Goal: Task Accomplishment & Management: Use online tool/utility

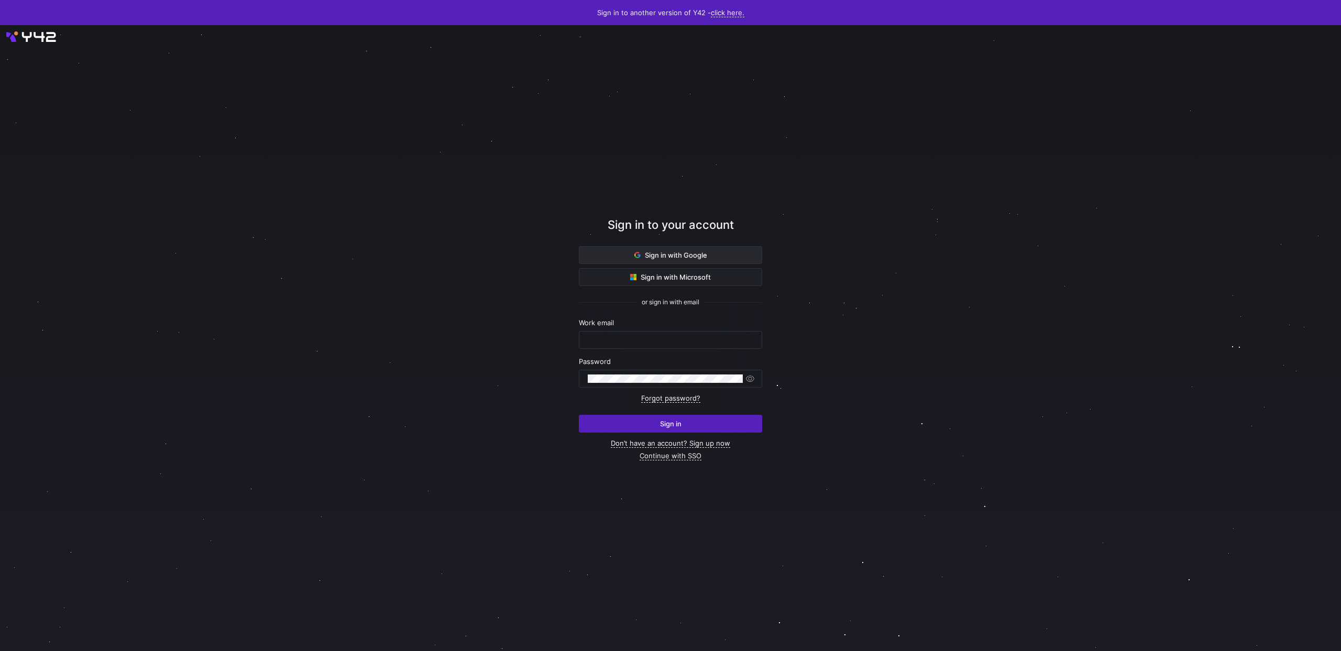
click at [691, 251] on span "Sign in with Google" at bounding box center [670, 255] width 73 height 8
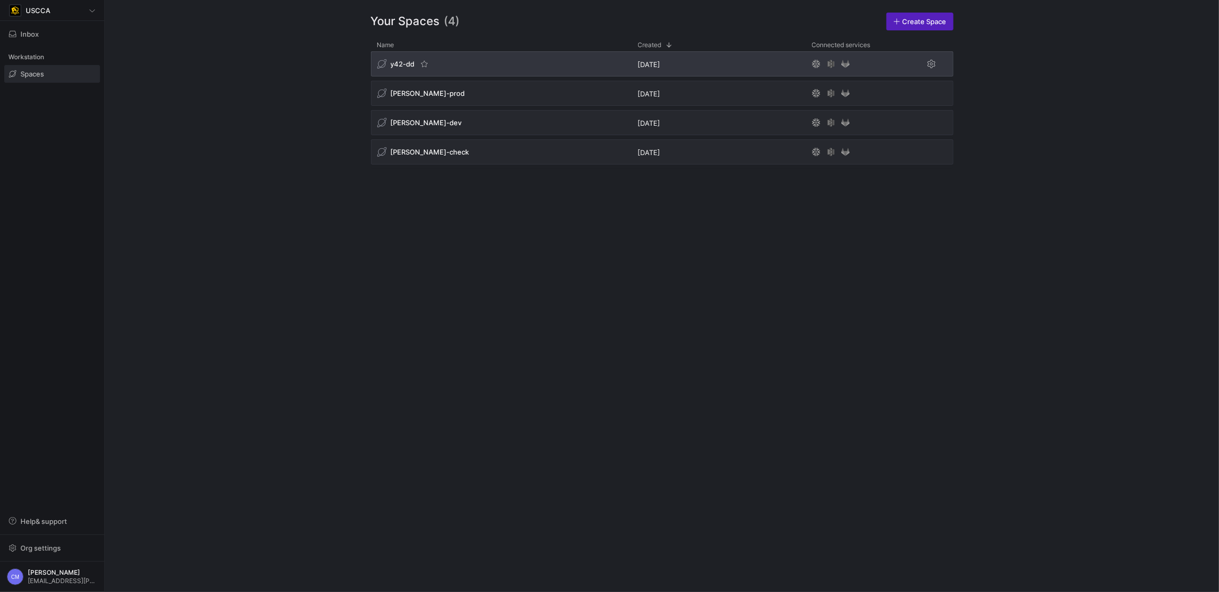
click at [399, 57] on div "y42-dd" at bounding box center [501, 63] width 261 height 25
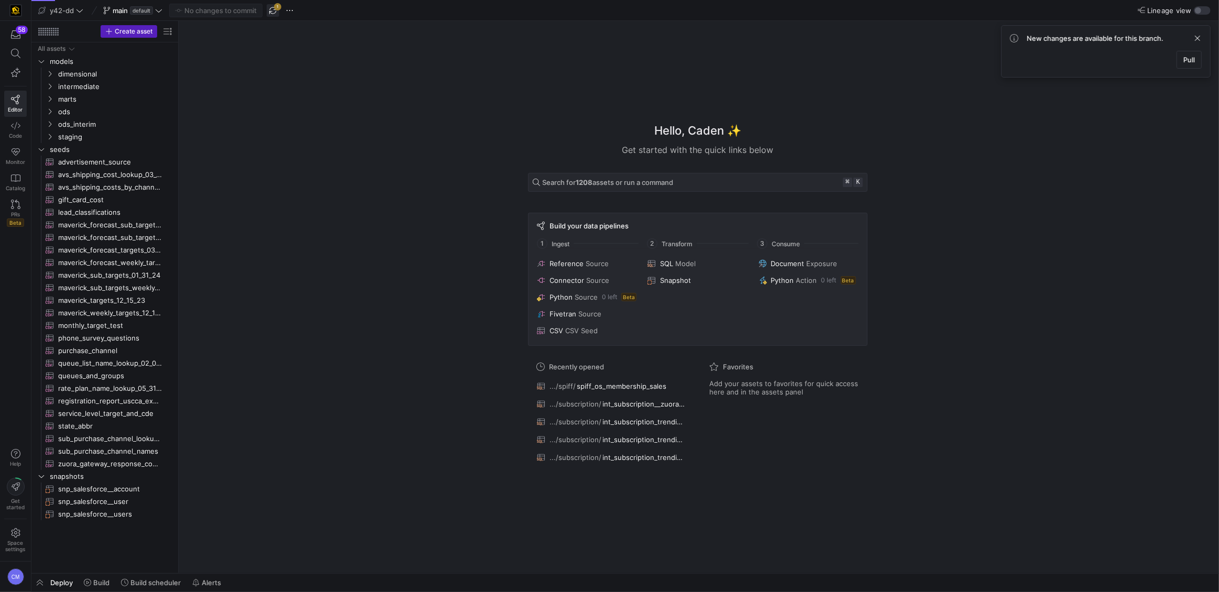
click at [273, 8] on span "button" at bounding box center [273, 10] width 13 height 13
click at [14, 52] on icon at bounding box center [15, 53] width 9 height 9
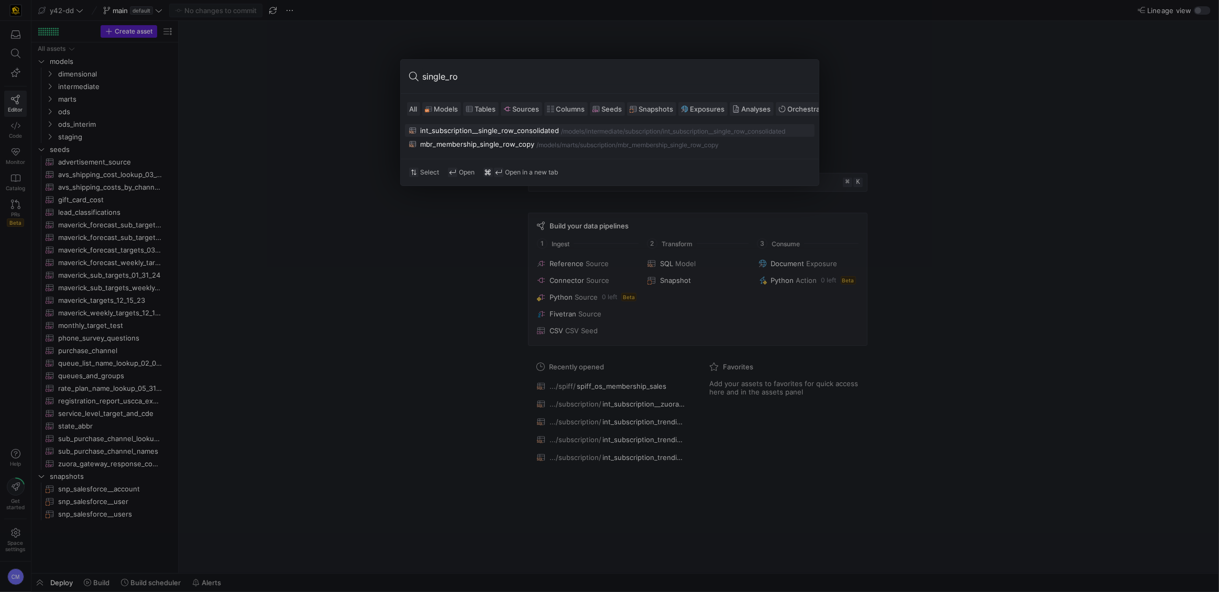
type input "single_row"
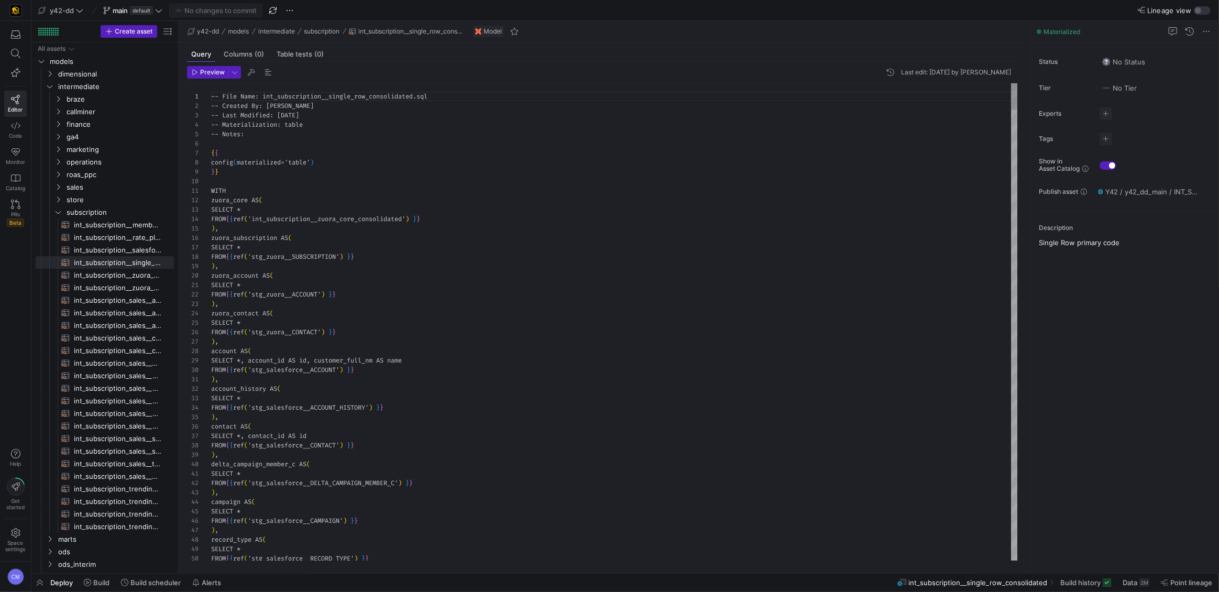
scroll to position [94, 0]
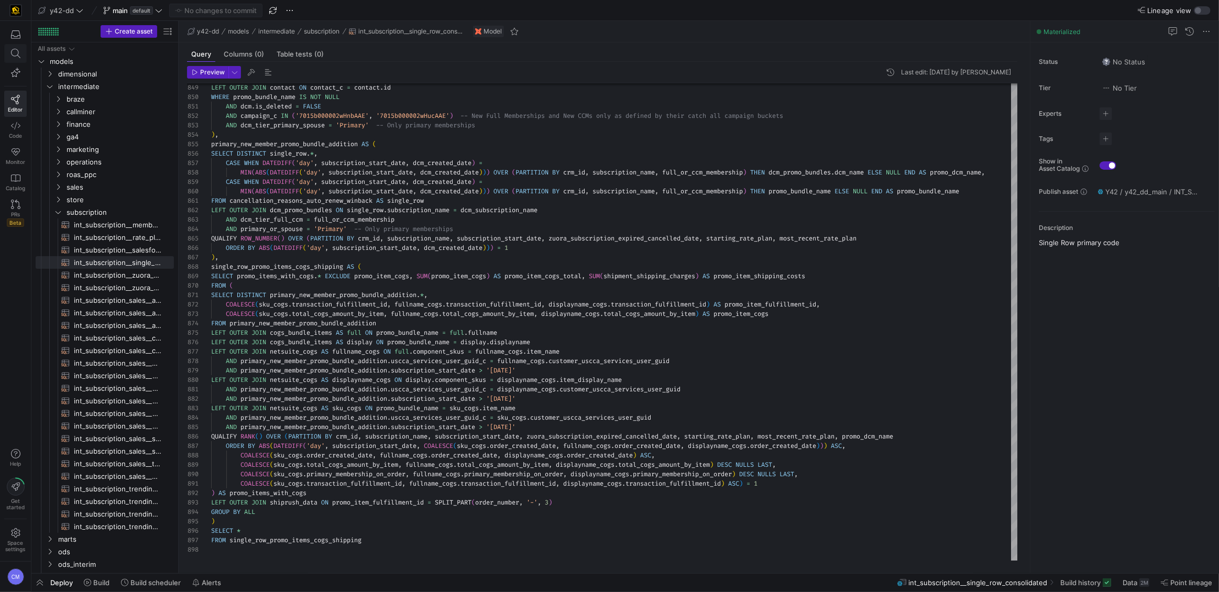
click at [9, 53] on span at bounding box center [15, 53] width 13 height 9
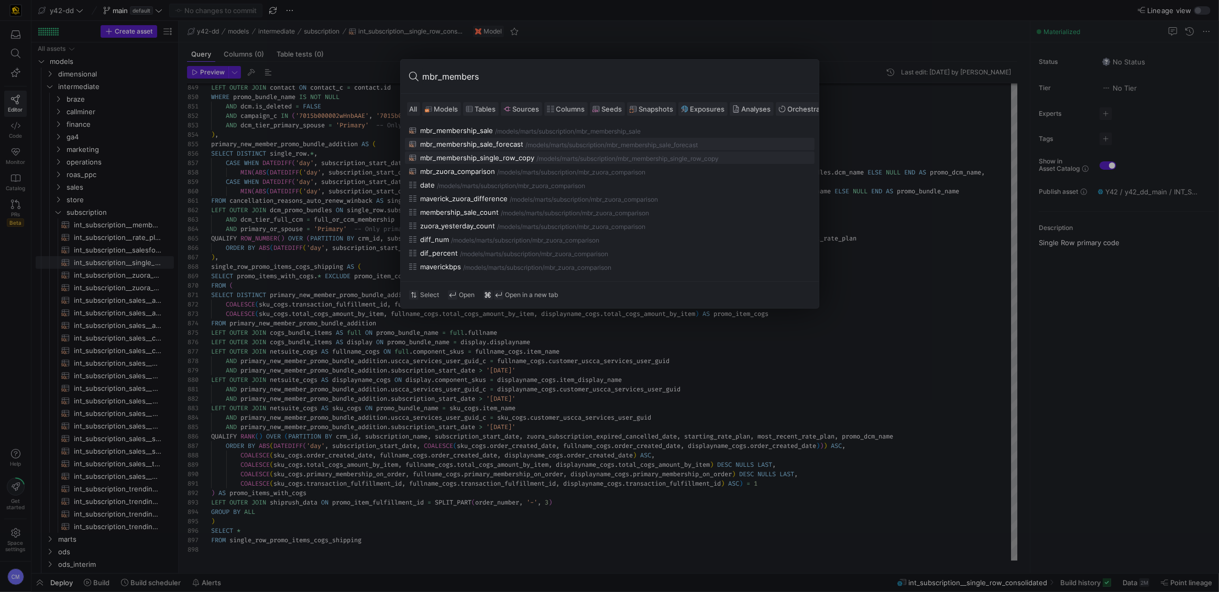
type input "mbr_members"
click at [551, 156] on div "/models/" at bounding box center [549, 158] width 25 height 7
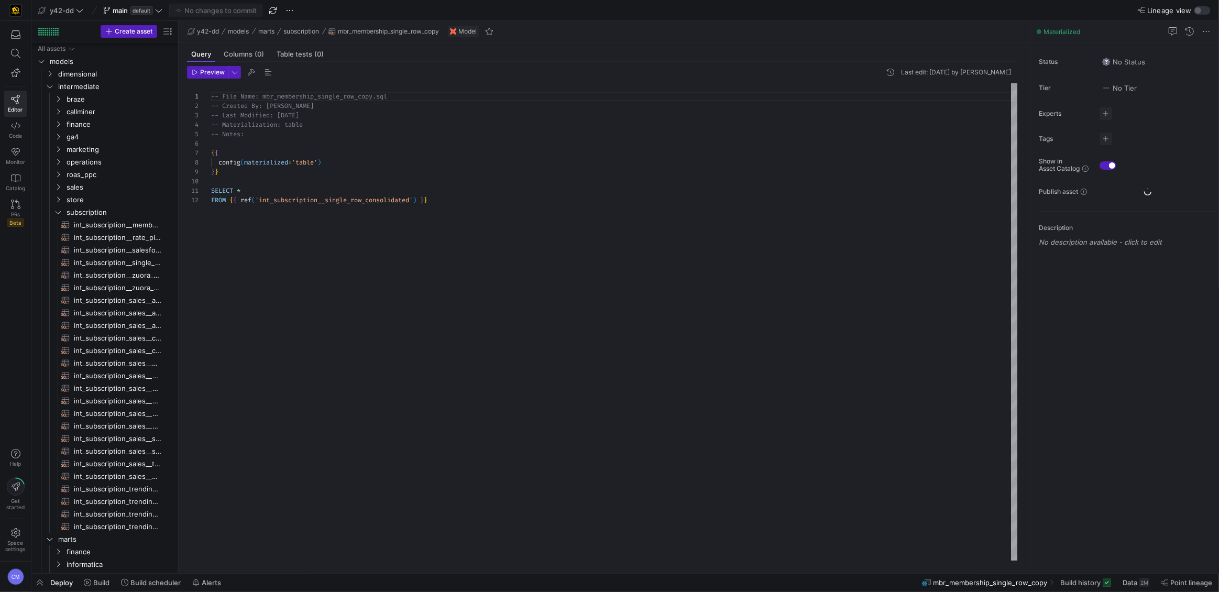
scroll to position [161, 0]
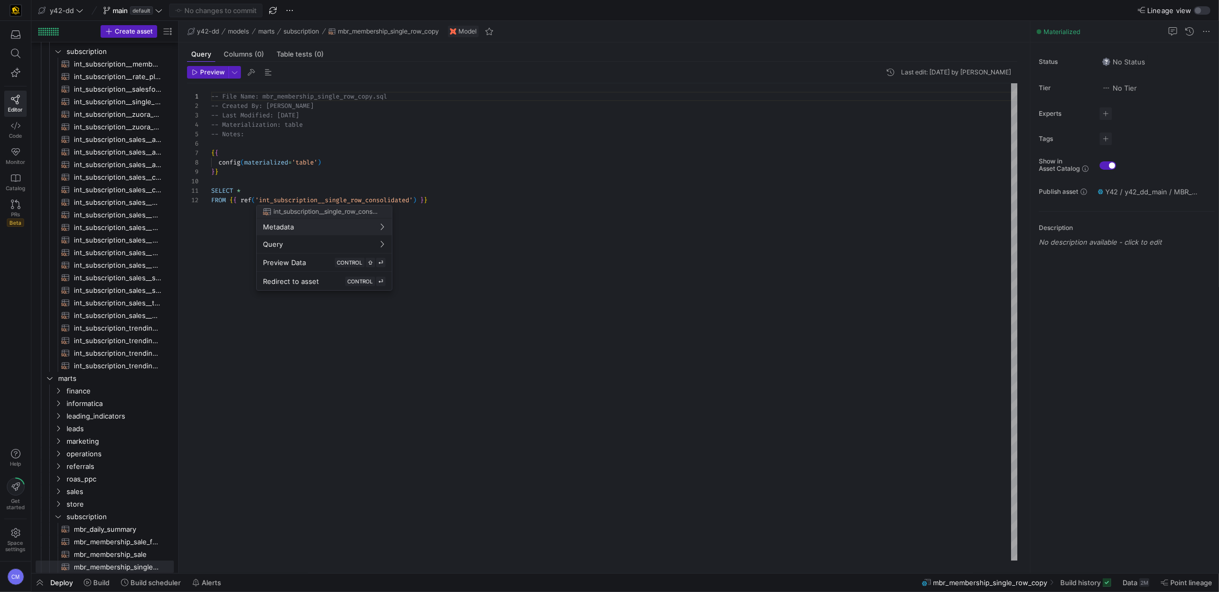
click at [371, 198] on div at bounding box center [609, 296] width 1219 height 592
click at [371, 190] on div at bounding box center [609, 296] width 1219 height 592
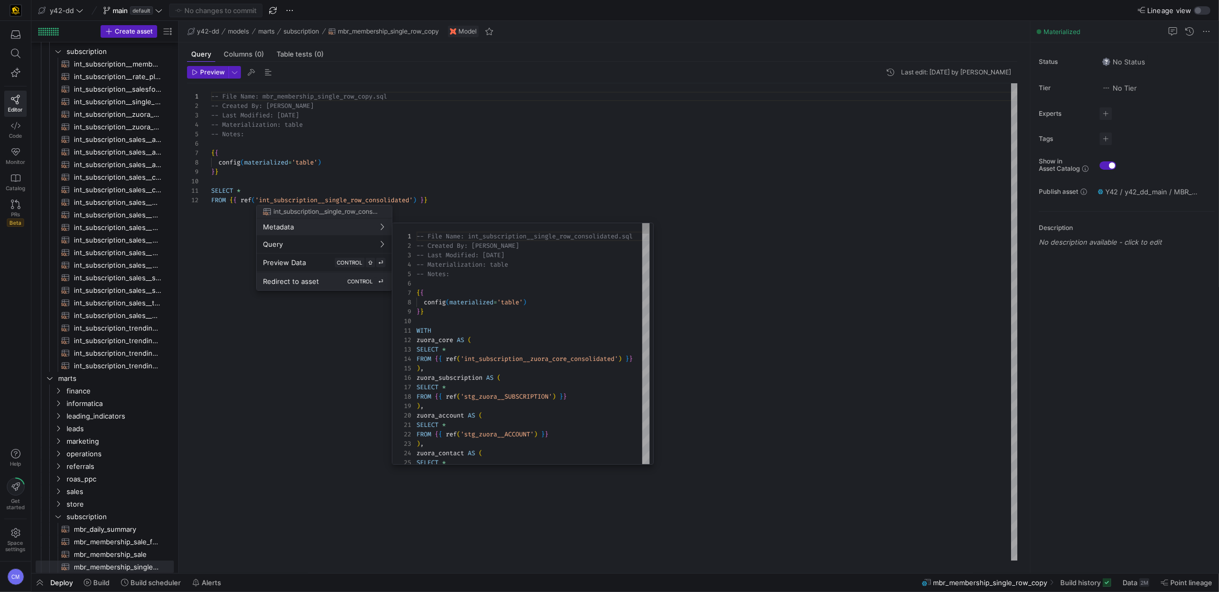
scroll to position [0, 0]
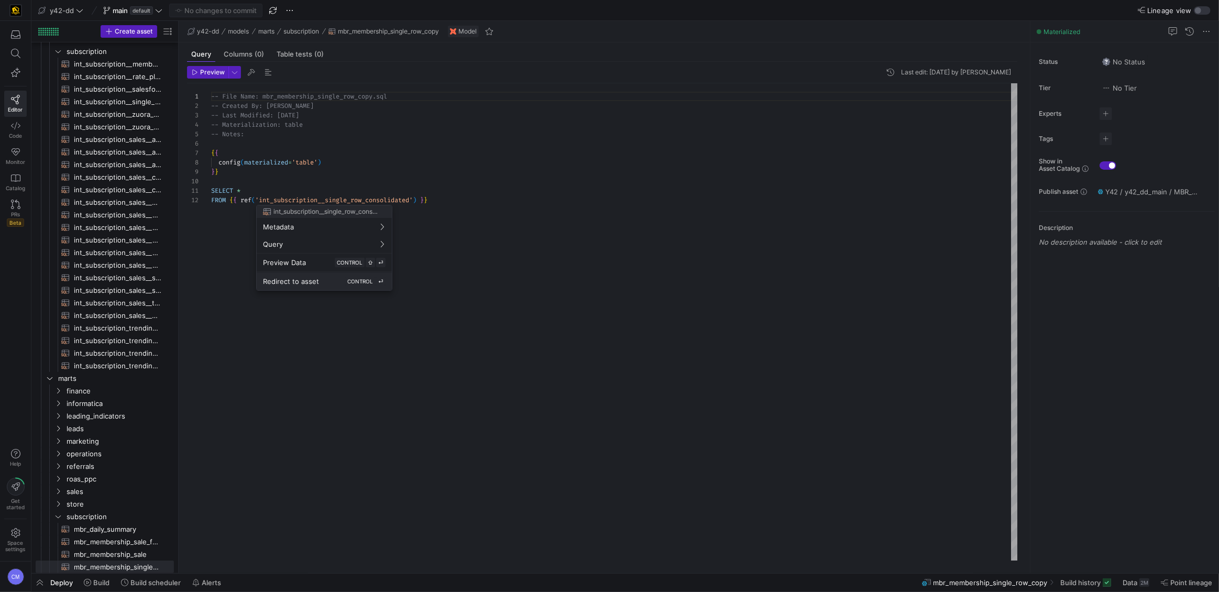
click at [321, 274] on button "Redirect to asset CONTROL ⏎" at bounding box center [324, 281] width 135 height 18
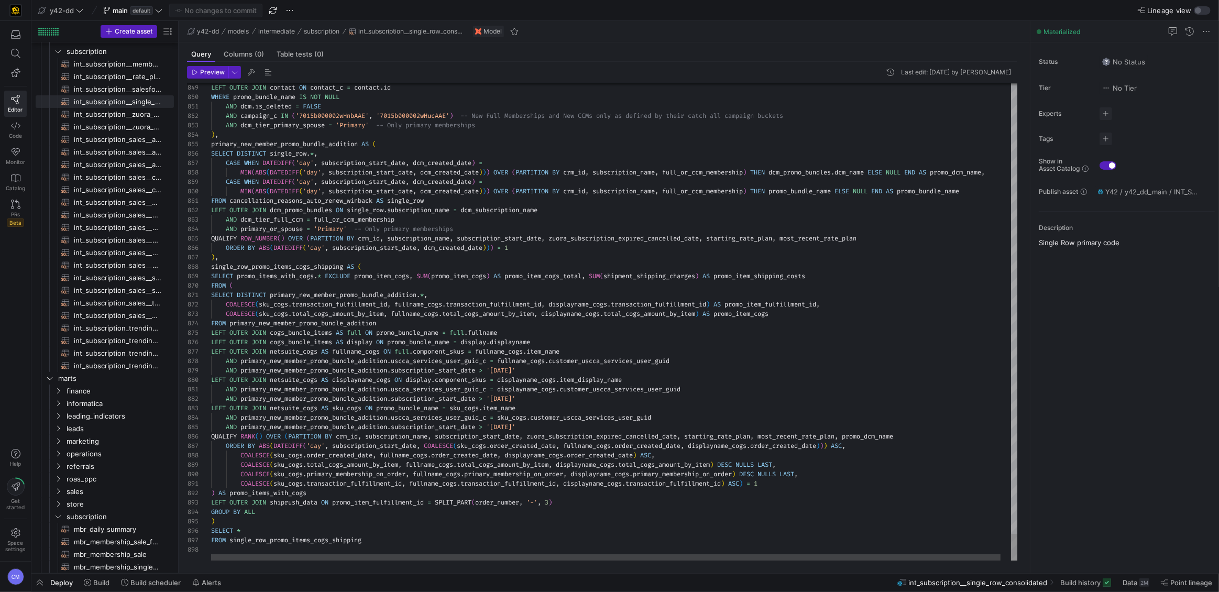
scroll to position [57, 7]
type textarea "-- File Name: int_subscription__single_row_consolidated.sql -- Created By: Brad…"
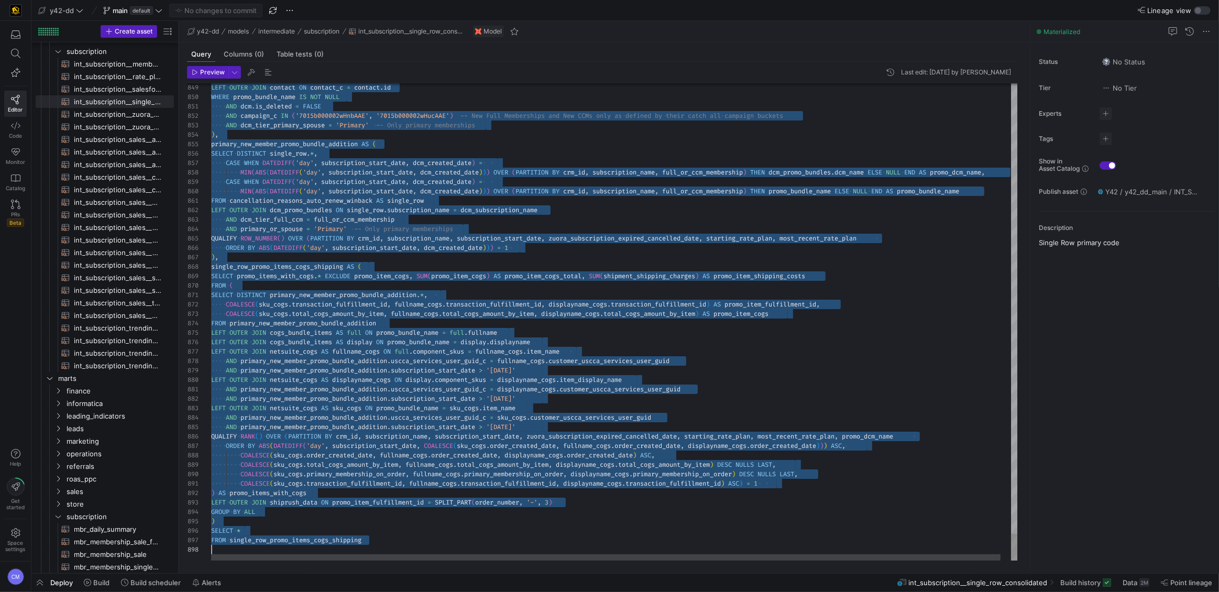
scroll to position [0, 0]
click at [104, 13] on icon at bounding box center [106, 10] width 7 height 7
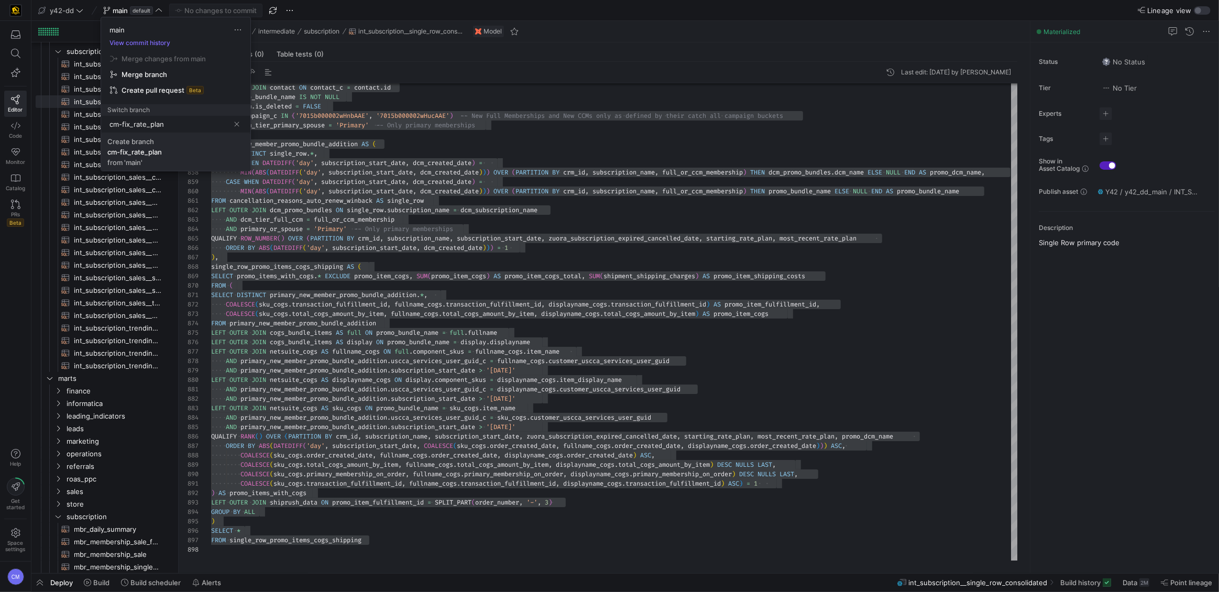
type input "cm-fix_rate_plan"
click at [132, 153] on div "cm-fix_rate_plan" at bounding box center [134, 152] width 54 height 8
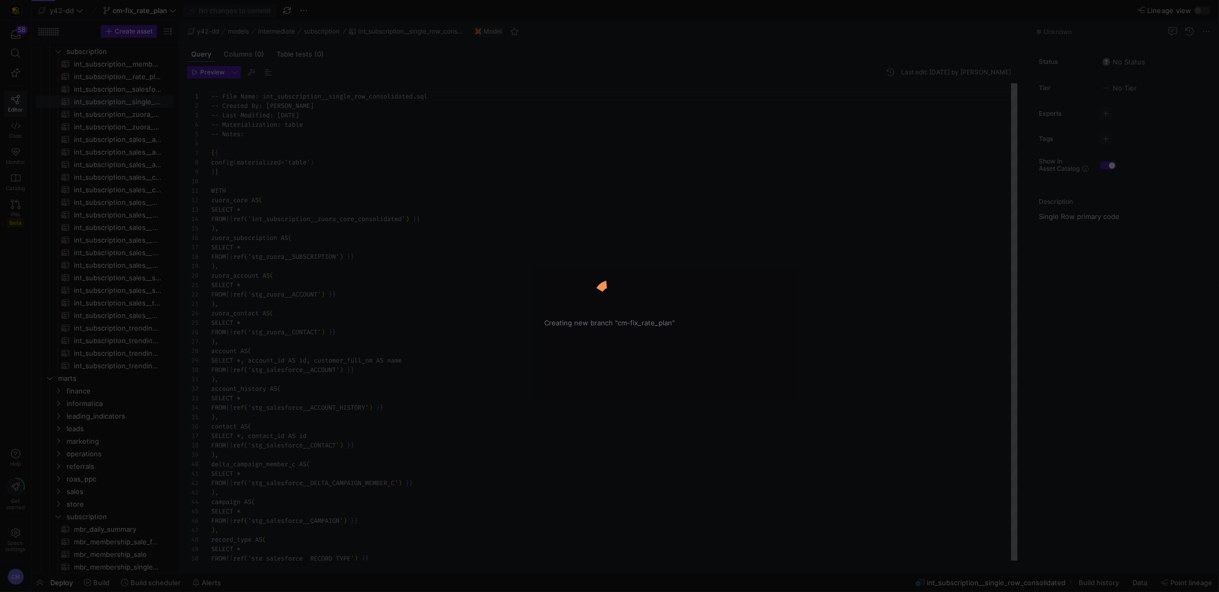
scroll to position [94, 0]
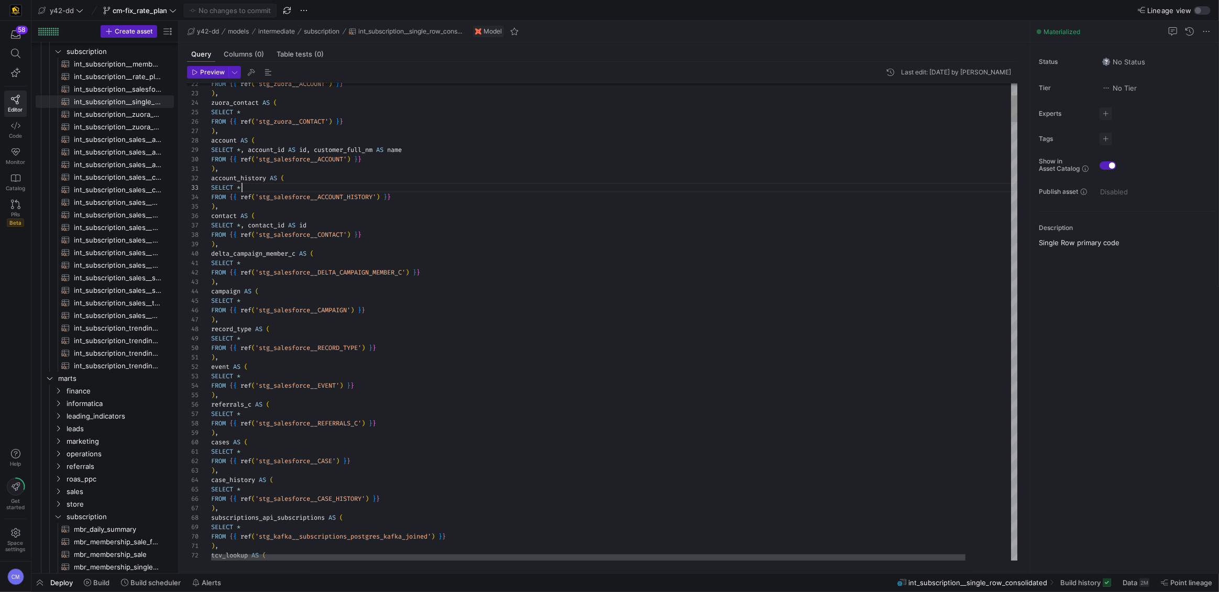
type textarea "-- File Name: int_subscription__single_row_consolidated.sql -- Created By: Brad…"
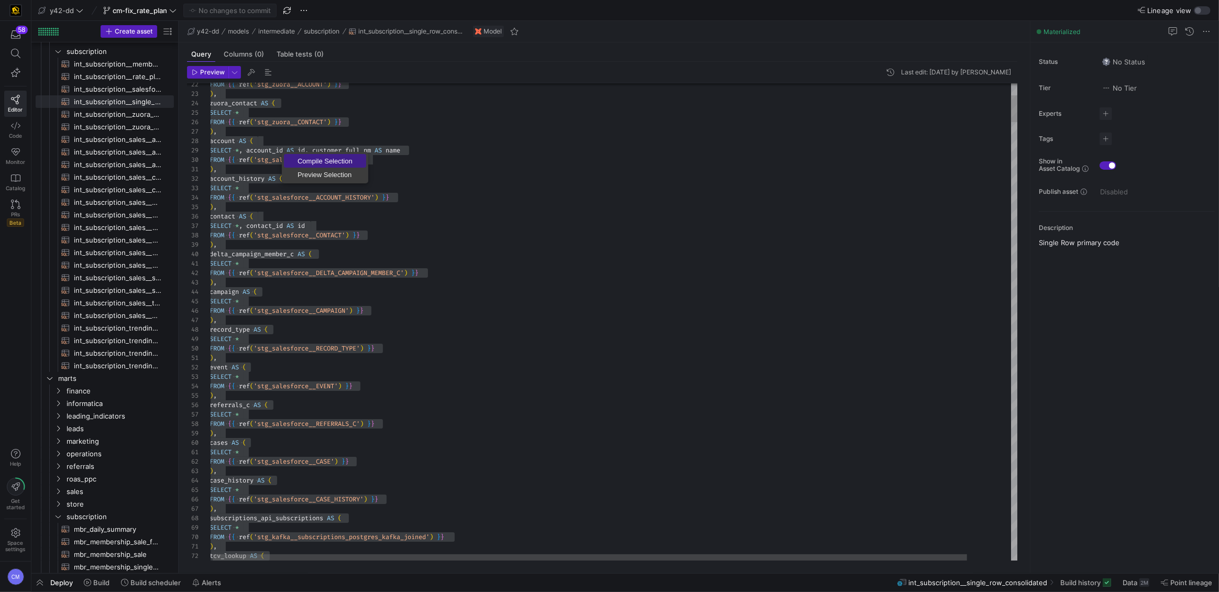
click at [303, 155] on link "Compile Selection" at bounding box center [325, 161] width 82 height 14
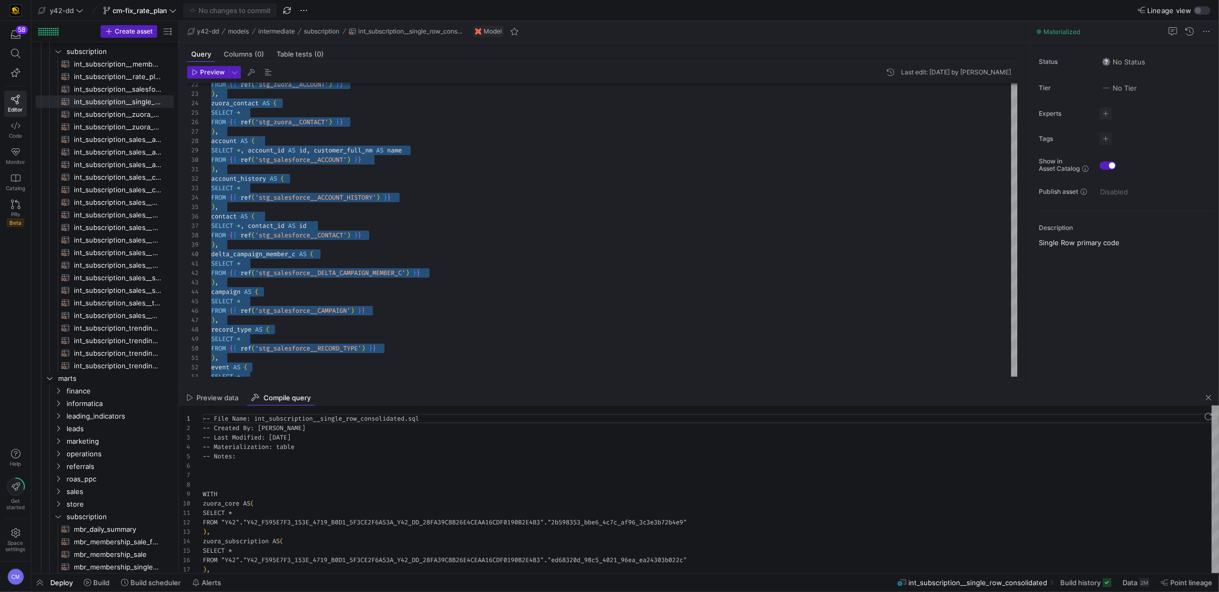
scroll to position [94, 0]
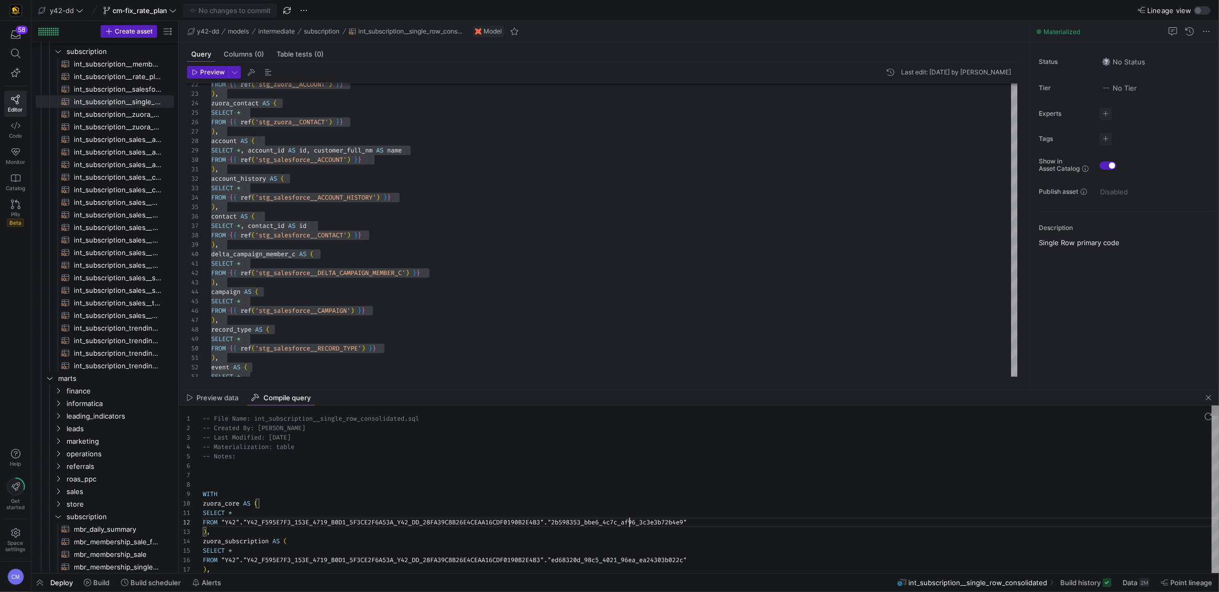
type textarea "-- File Name: int_subscription__single_row_consolidated.sql -- Created By: Brad…"
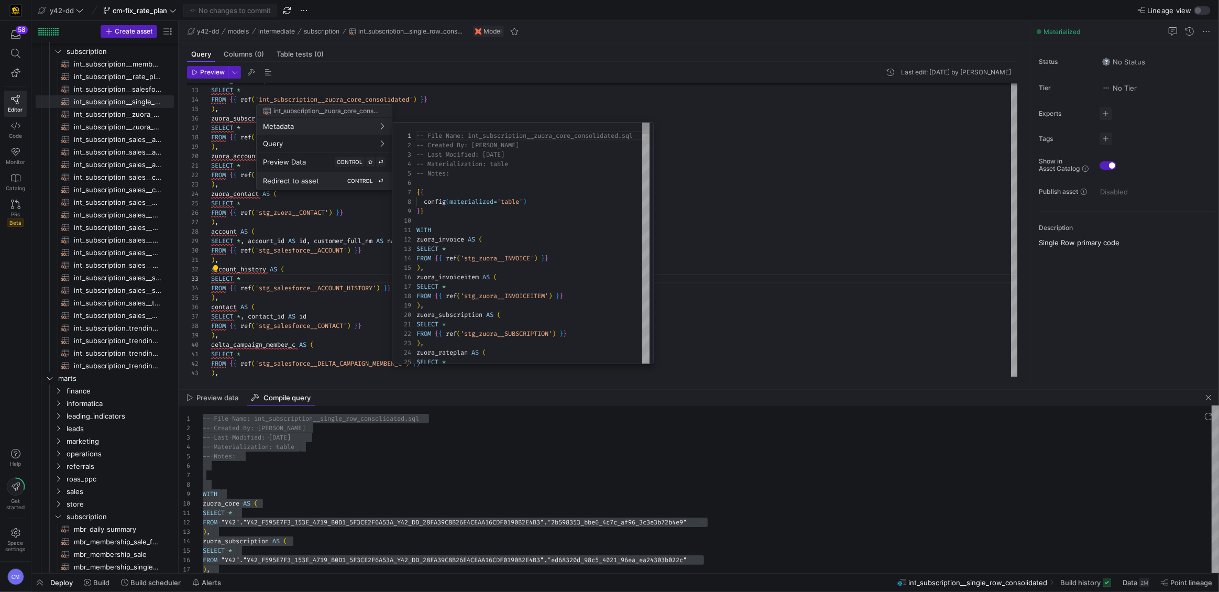
scroll to position [94, 0]
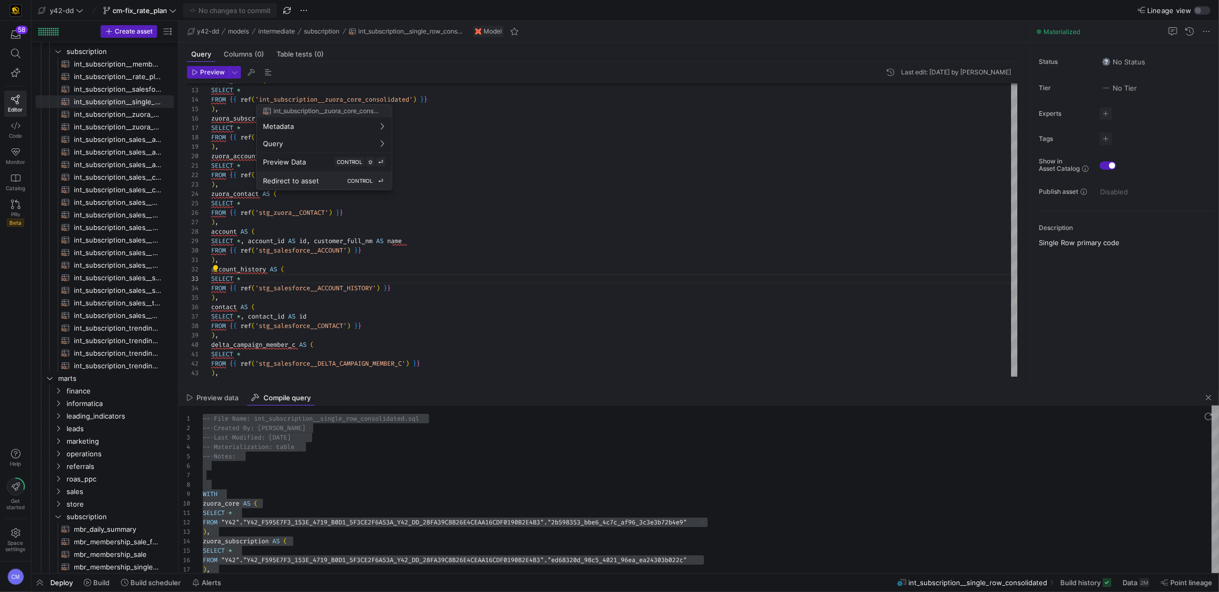
click at [311, 177] on span "Redirect to asset" at bounding box center [291, 181] width 56 height 8
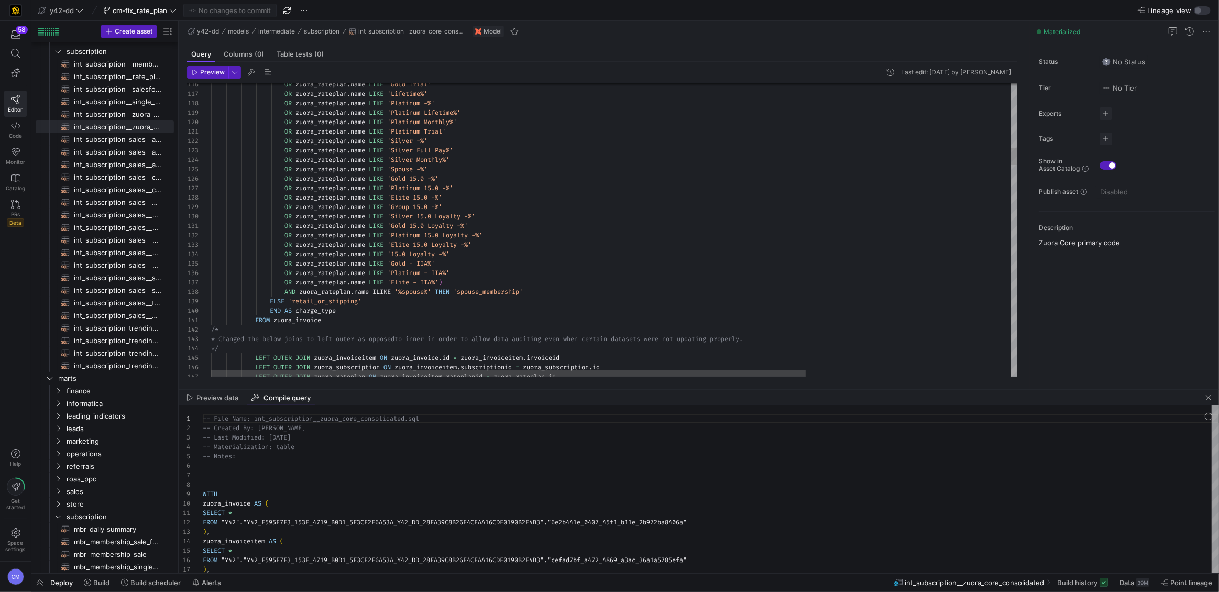
scroll to position [57, 184]
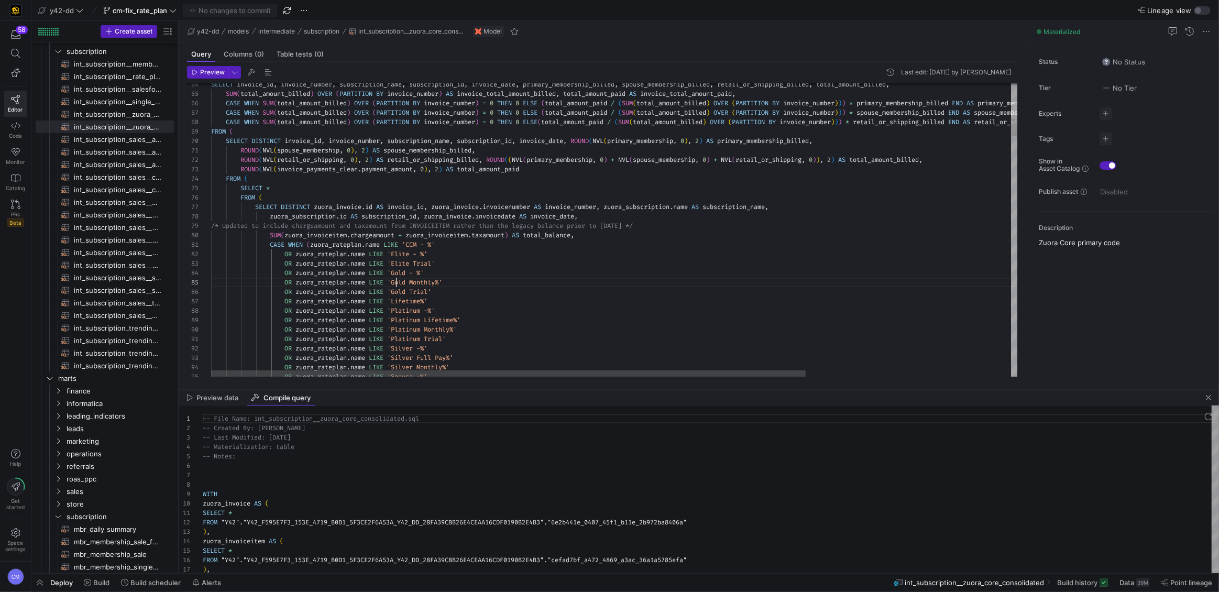
scroll to position [37, 184]
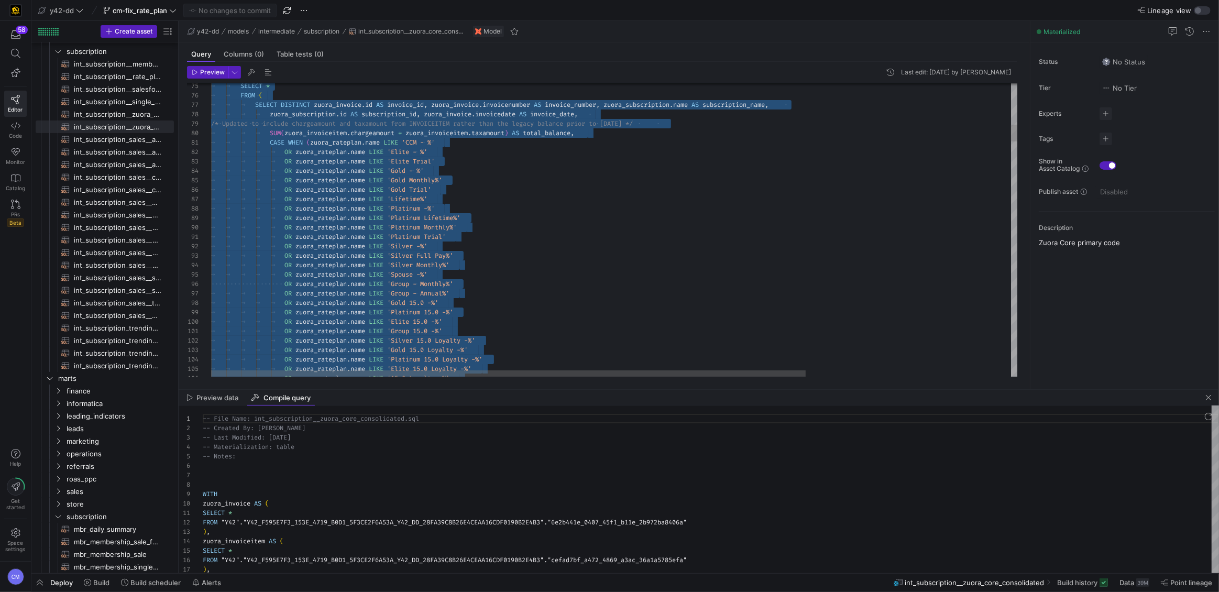
scroll to position [28, 219]
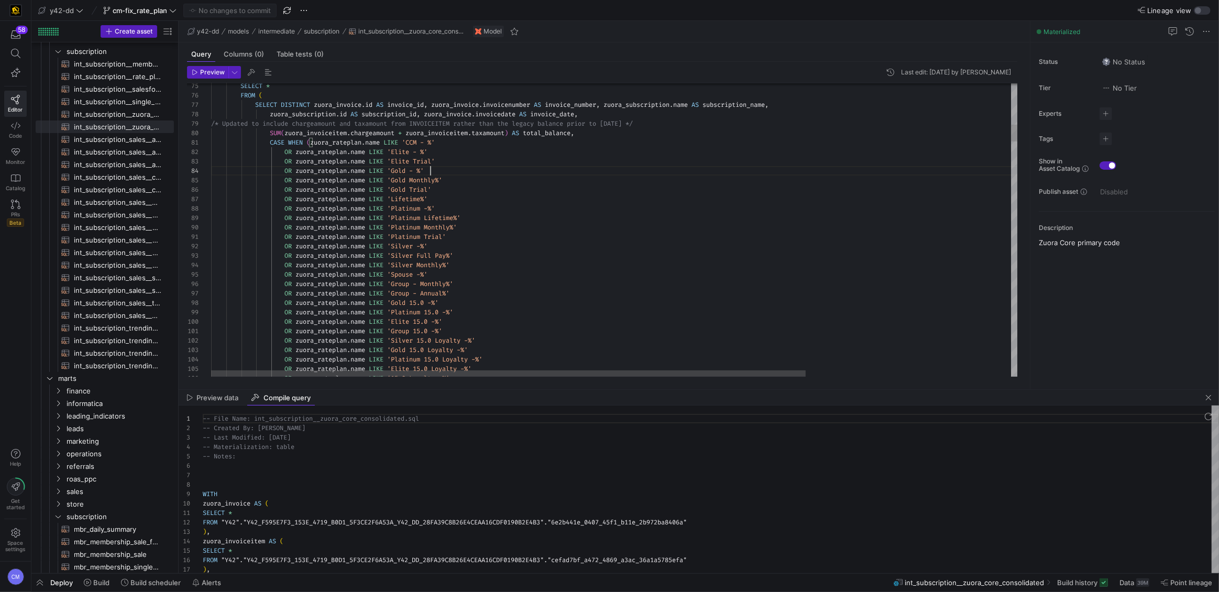
scroll to position [0, 230]
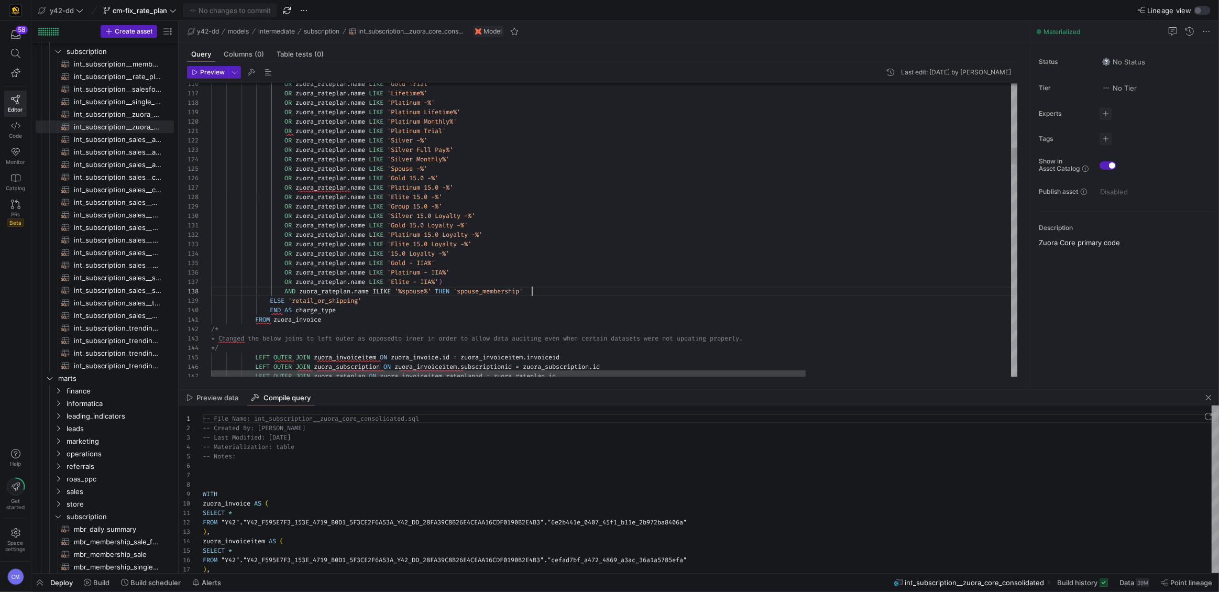
scroll to position [66, 320]
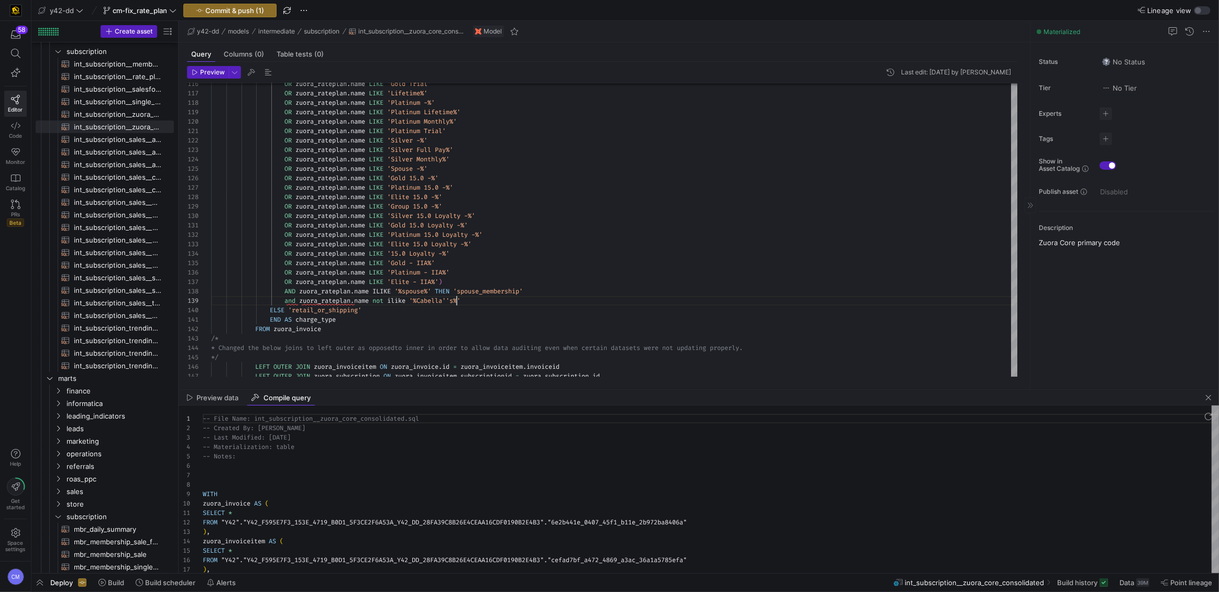
type textarea "zuora_rateplan.name LIKE 'Gold 15.0 Loyalty -%' OR zuora_rateplan.name LIKE 'Pl…"
click at [1205, 398] on span "button" at bounding box center [1208, 397] width 13 height 13
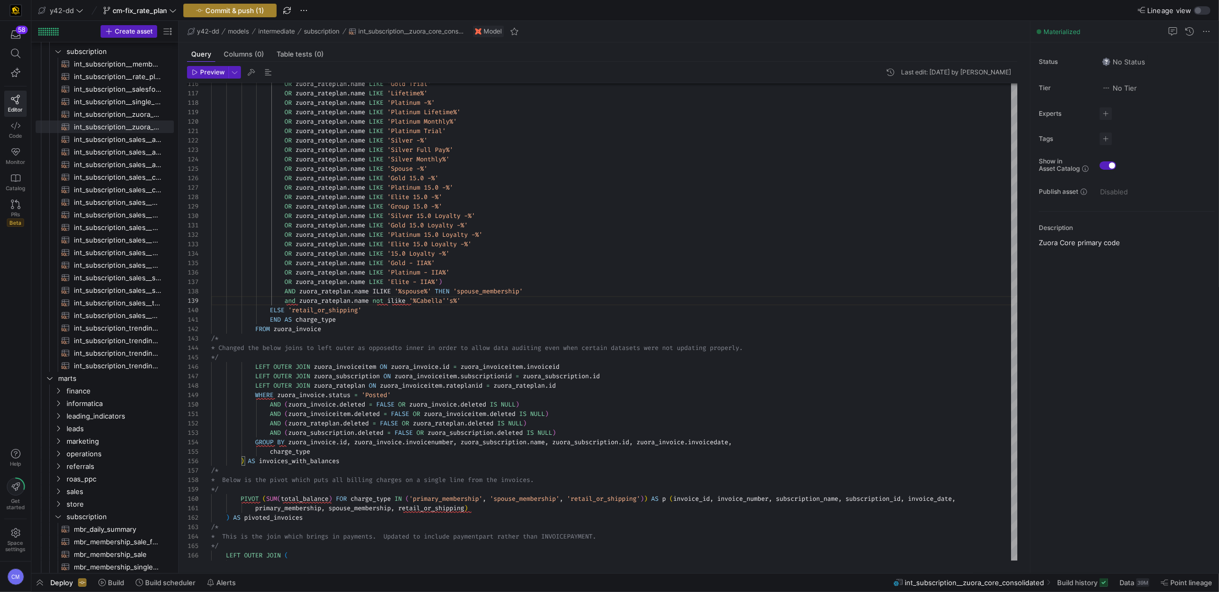
click at [253, 5] on span "button" at bounding box center [230, 10] width 92 height 13
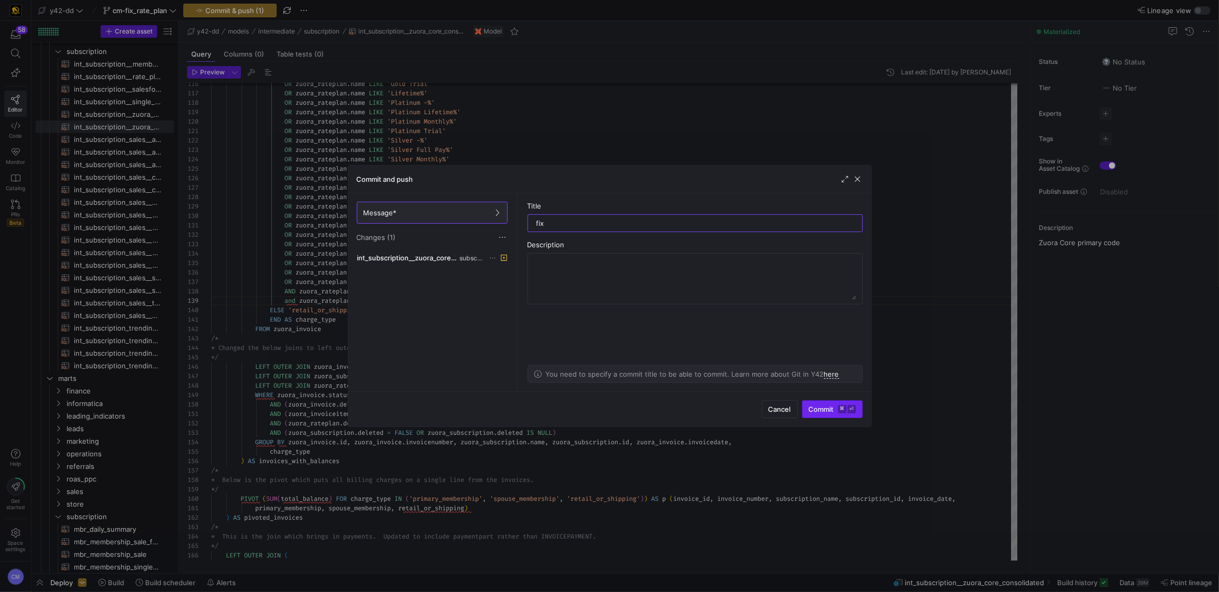
type input "fix"
click at [827, 406] on span "Commit ⌘ ⏎" at bounding box center [832, 409] width 47 height 8
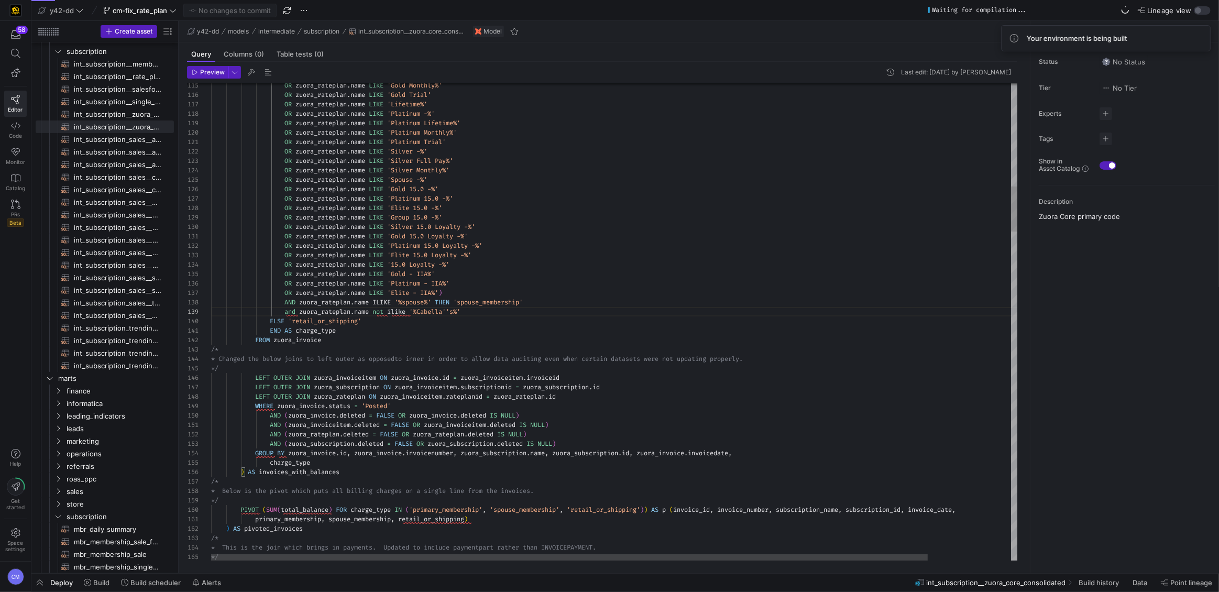
scroll to position [84, 184]
click at [41, 584] on span "button" at bounding box center [39, 583] width 17 height 18
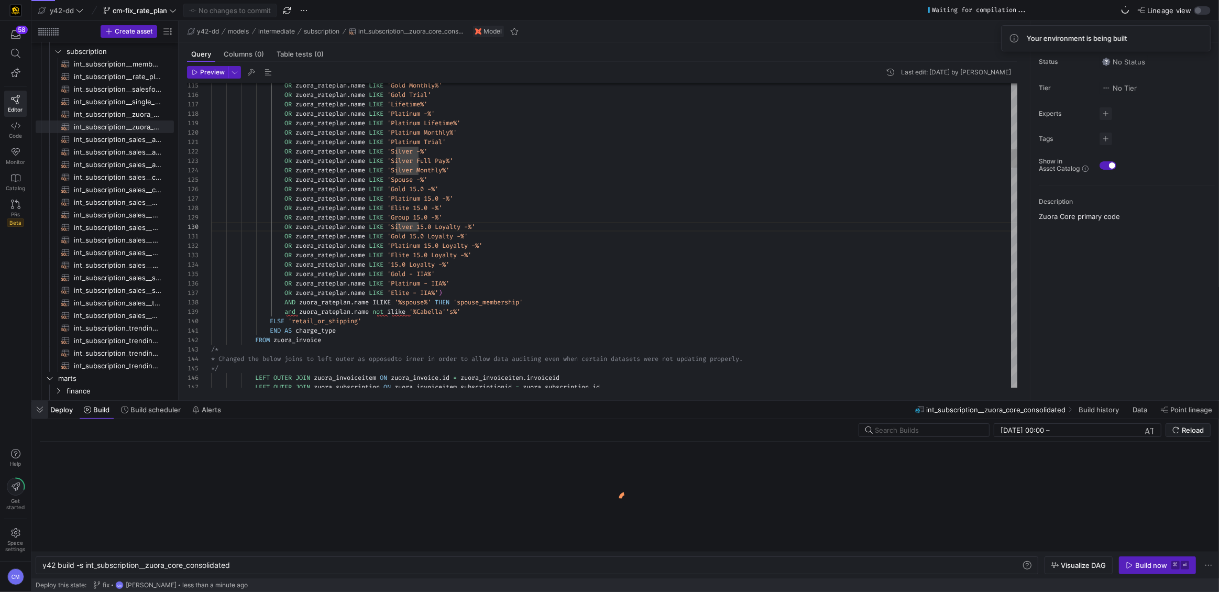
scroll to position [0, 190]
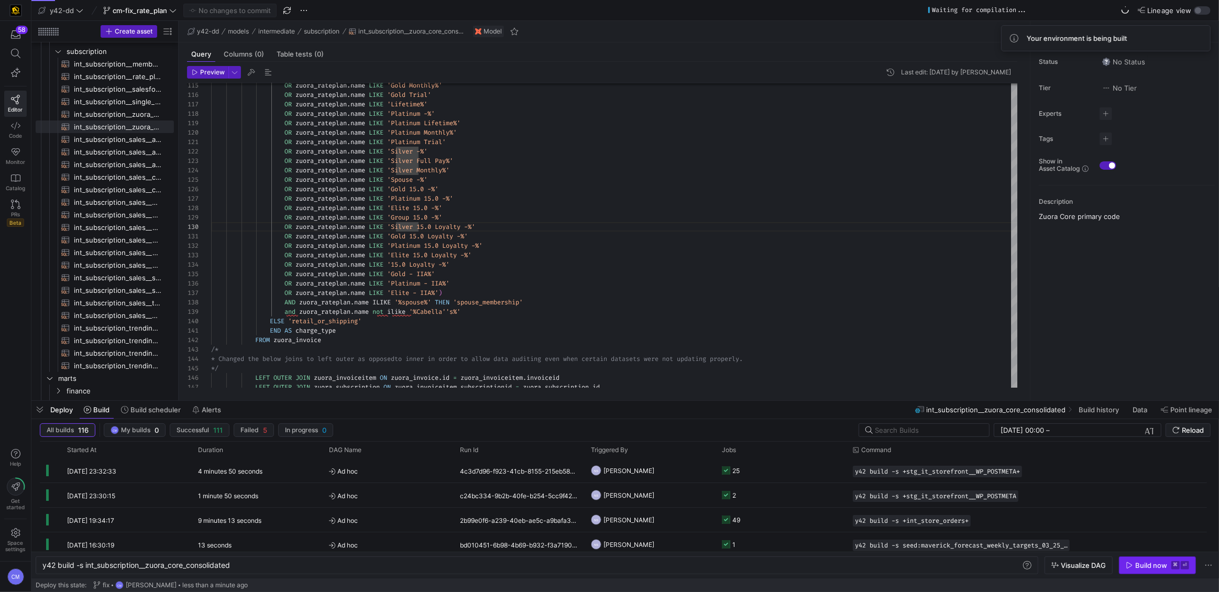
click at [1160, 560] on span "button" at bounding box center [1157, 565] width 76 height 17
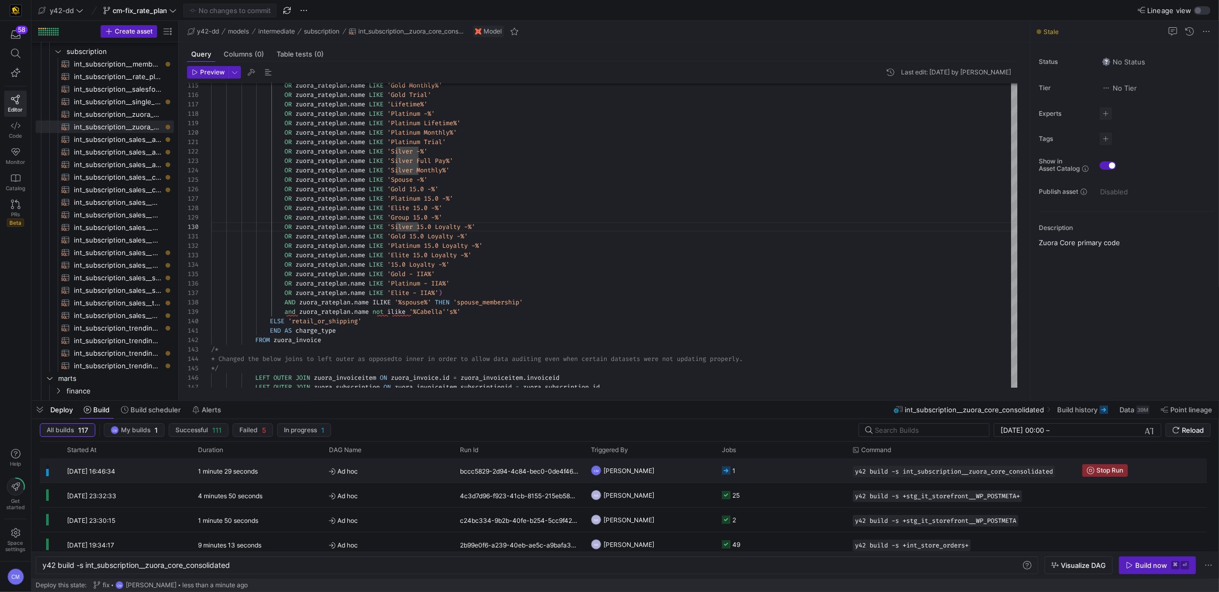
click at [736, 466] on y42-job-status-cell-renderer "1" at bounding box center [781, 470] width 118 height 23
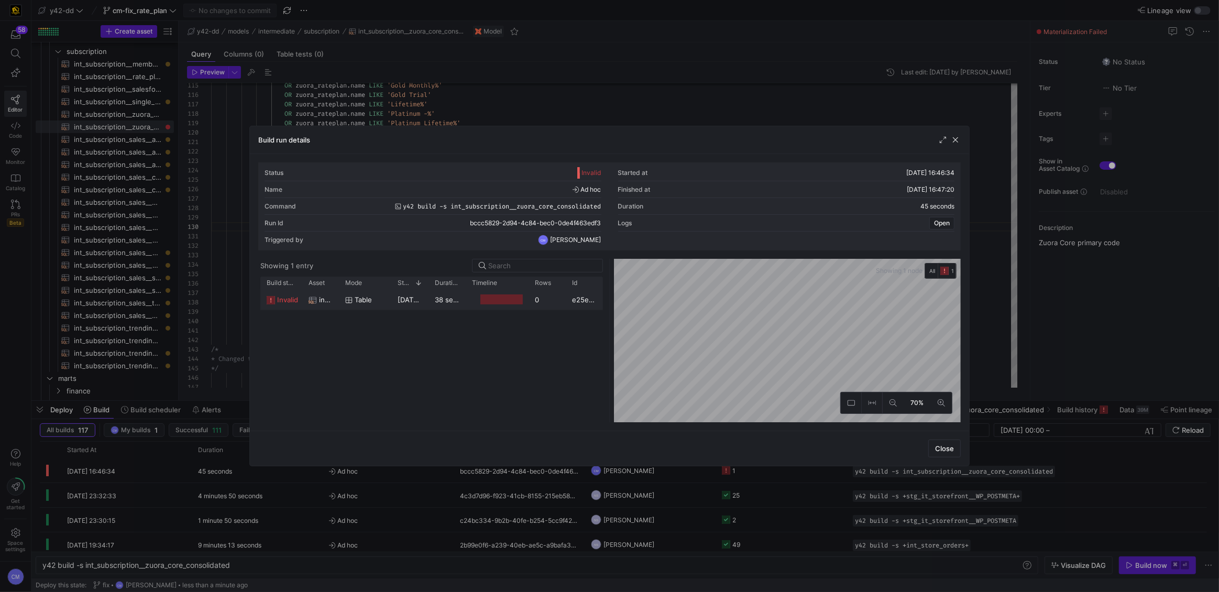
click at [490, 302] on div at bounding box center [501, 299] width 43 height 10
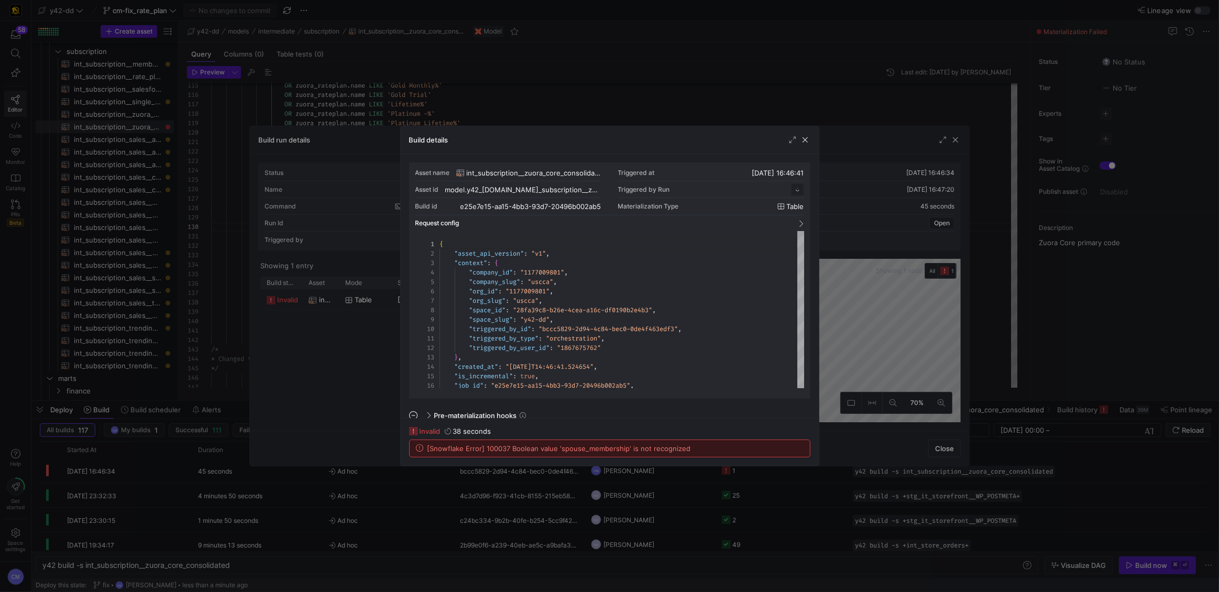
scroll to position [94, 0]
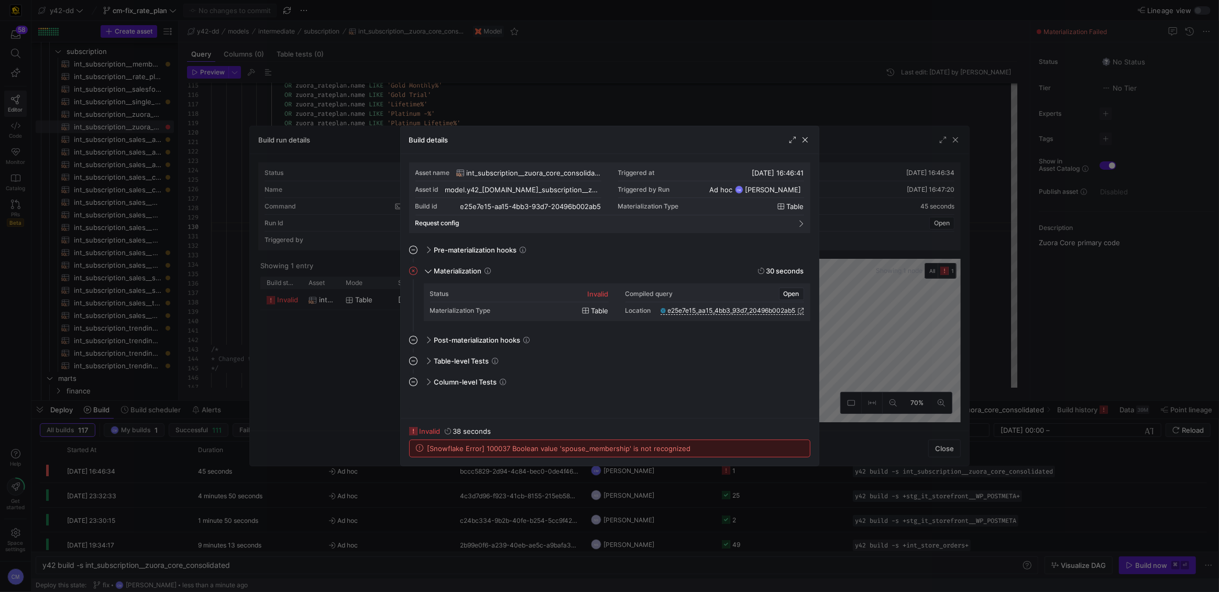
click at [458, 97] on div at bounding box center [609, 296] width 1219 height 592
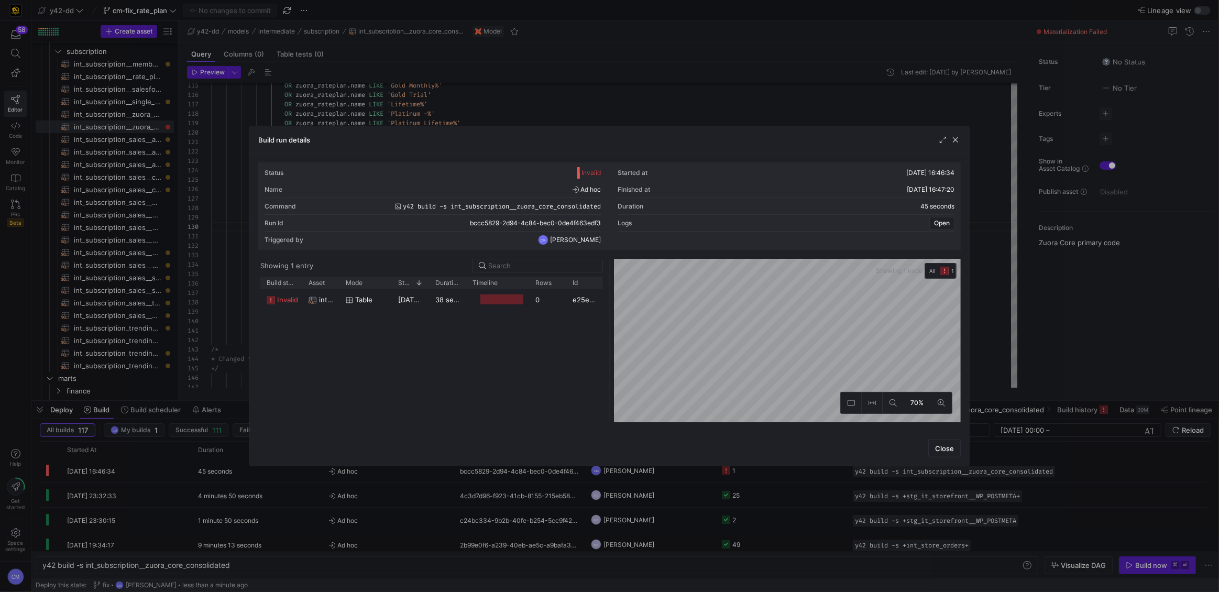
click at [458, 97] on div at bounding box center [609, 296] width 1219 height 592
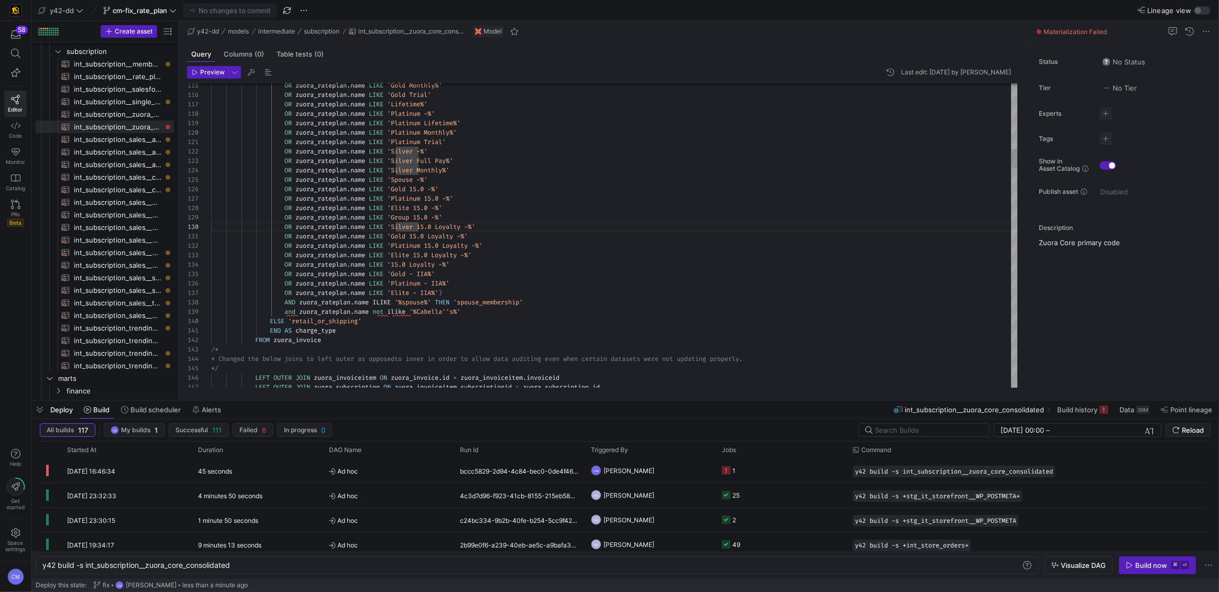
scroll to position [0, 263]
click at [703, 463] on y42-orchestration-triggered-by "CM Caden Miller" at bounding box center [650, 470] width 118 height 23
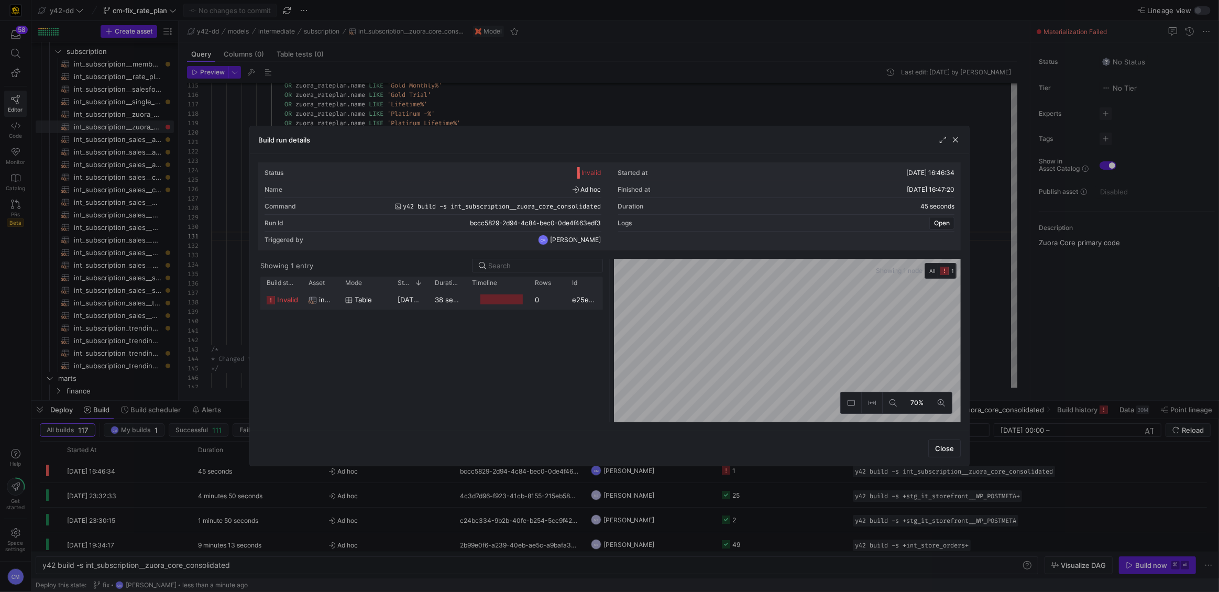
click at [449, 305] on div "38 seconds" at bounding box center [446, 299] width 37 height 20
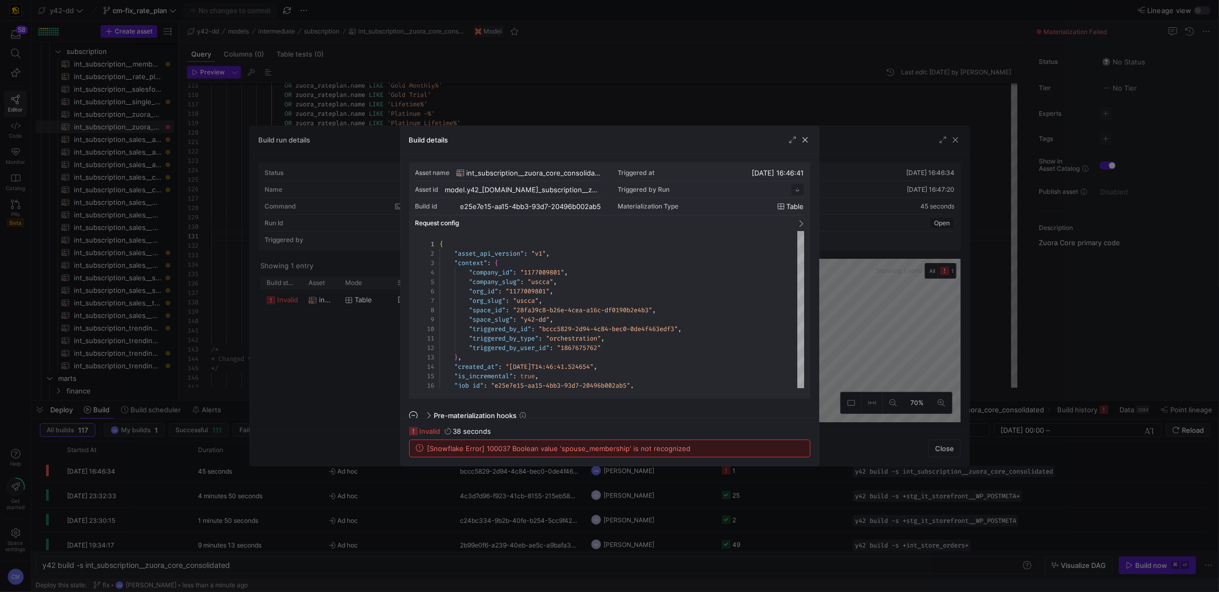
scroll to position [94, 0]
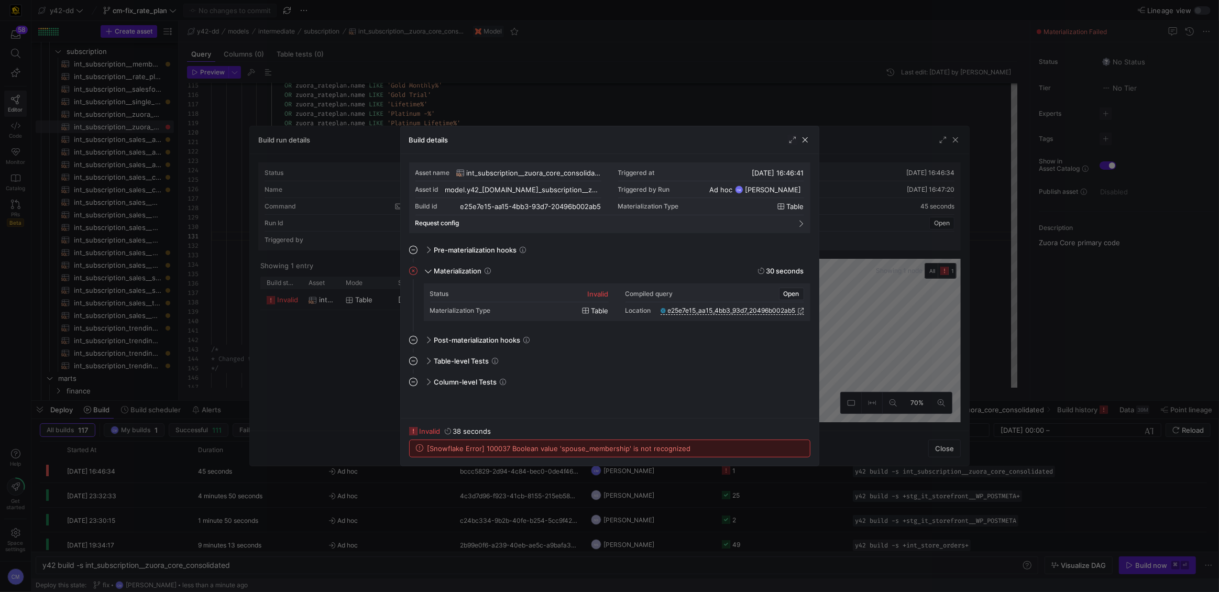
click at [616, 447] on span "[Snowflake Error] 100037 Boolean value 'spouse_membership' is not recognized" at bounding box center [558, 448] width 263 height 8
copy span "spouse_membership"
click at [457, 121] on div at bounding box center [609, 296] width 1219 height 592
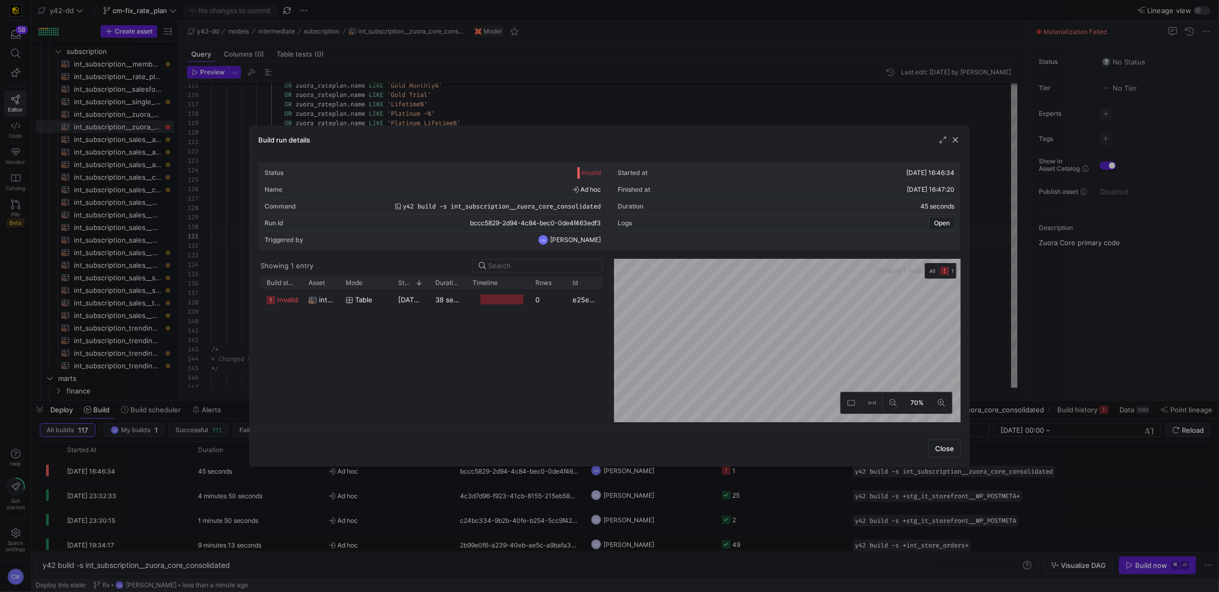
click at [447, 113] on div at bounding box center [609, 296] width 1219 height 592
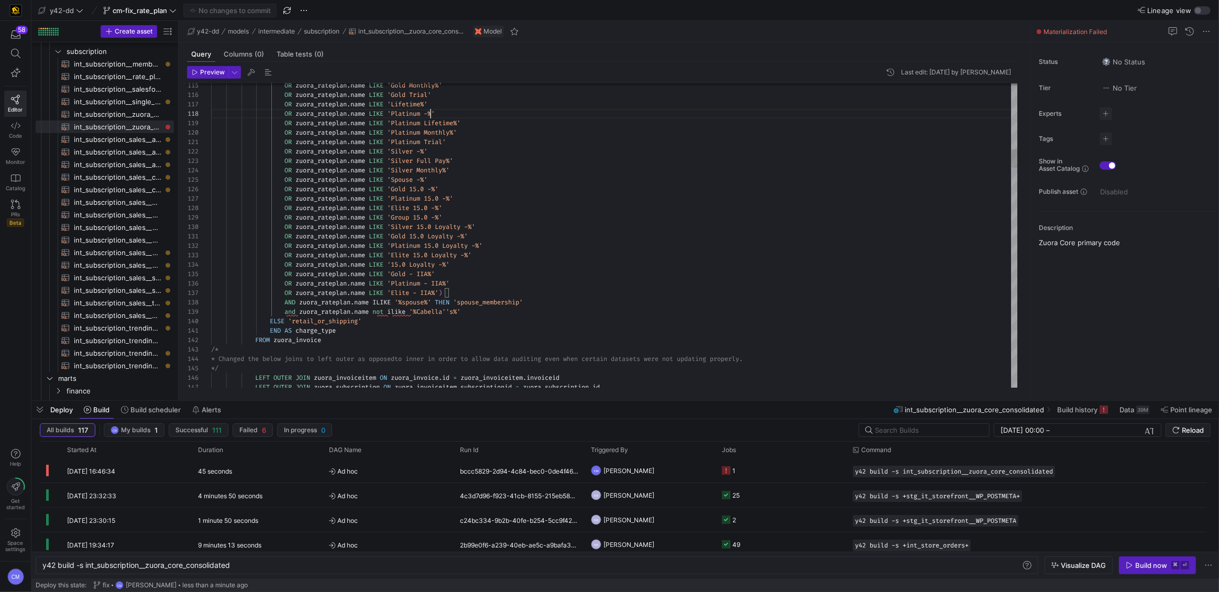
type textarea "OR zuora_rateplan.name LIKE 'Gold 15.0 Loyalty -%' OR zuora_rateplan.name LIKE …"
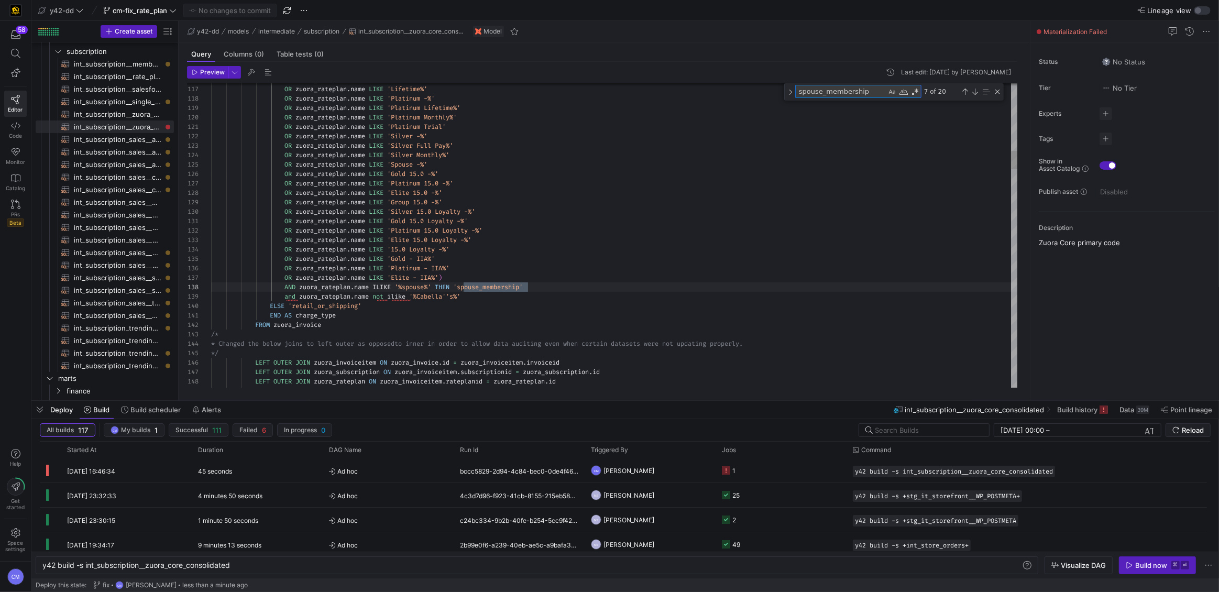
type textarea "spouse_membership"
drag, startPoint x: 470, startPoint y: 296, endPoint x: 402, endPoint y: 295, distance: 67.6
click at [289, 293] on div "and zuora_rateplan . name not ilike '%Cabella''s%'" at bounding box center [614, 296] width 807 height 9
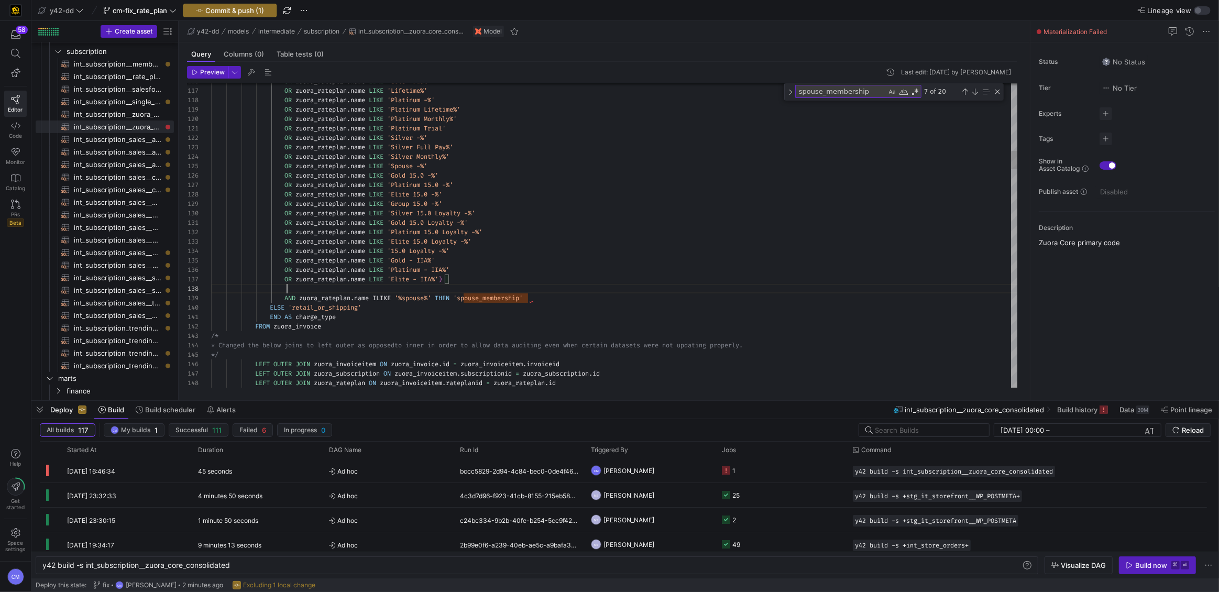
scroll to position [66, 257]
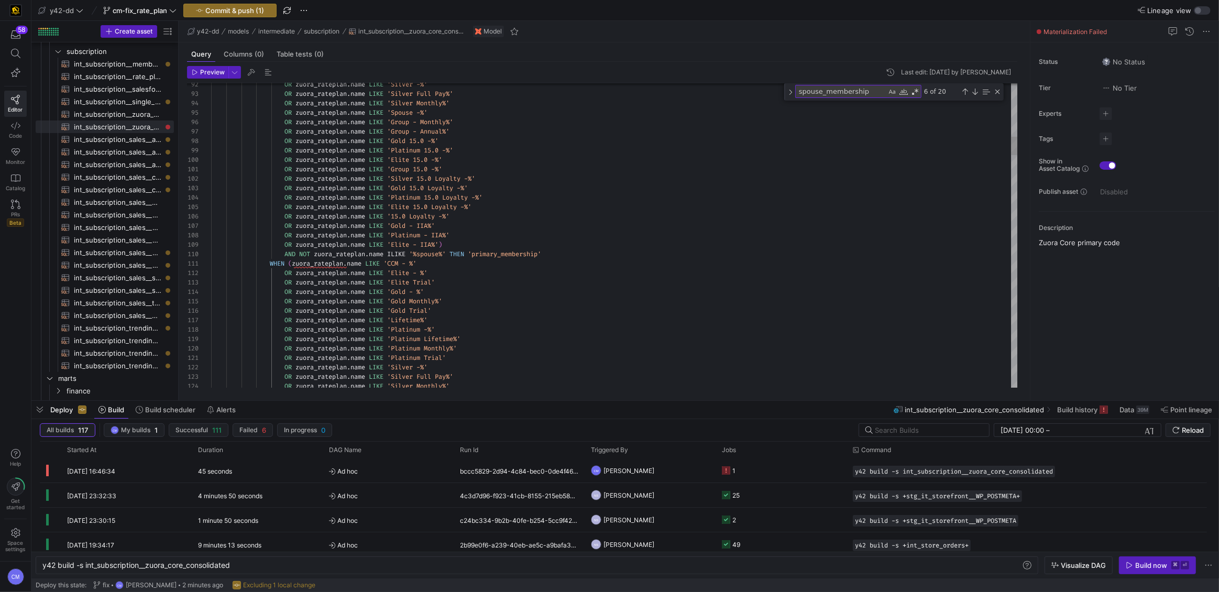
type textarea "%' OR zuora_rateplan.name LIKE 'Silver 15.0 Loyalty -%' OR zuora_rateplan.name …"
click at [227, 8] on span "Commit & push (1)" at bounding box center [234, 10] width 59 height 8
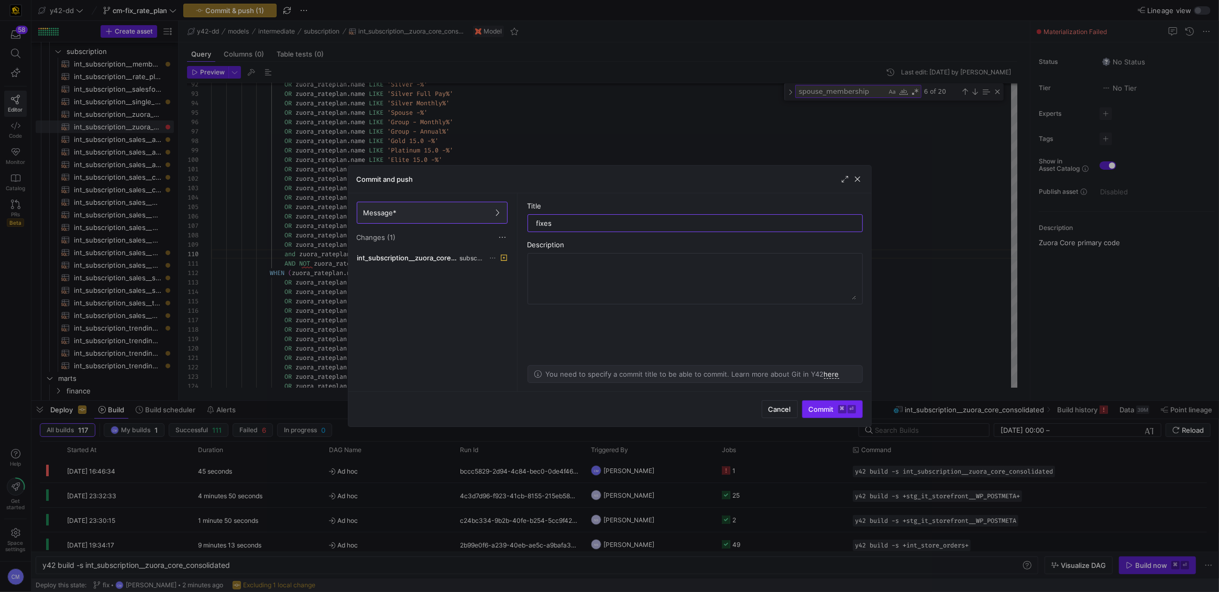
type input "fixes"
click at [827, 413] on span "Commit ⌘ ⏎" at bounding box center [832, 409] width 47 height 8
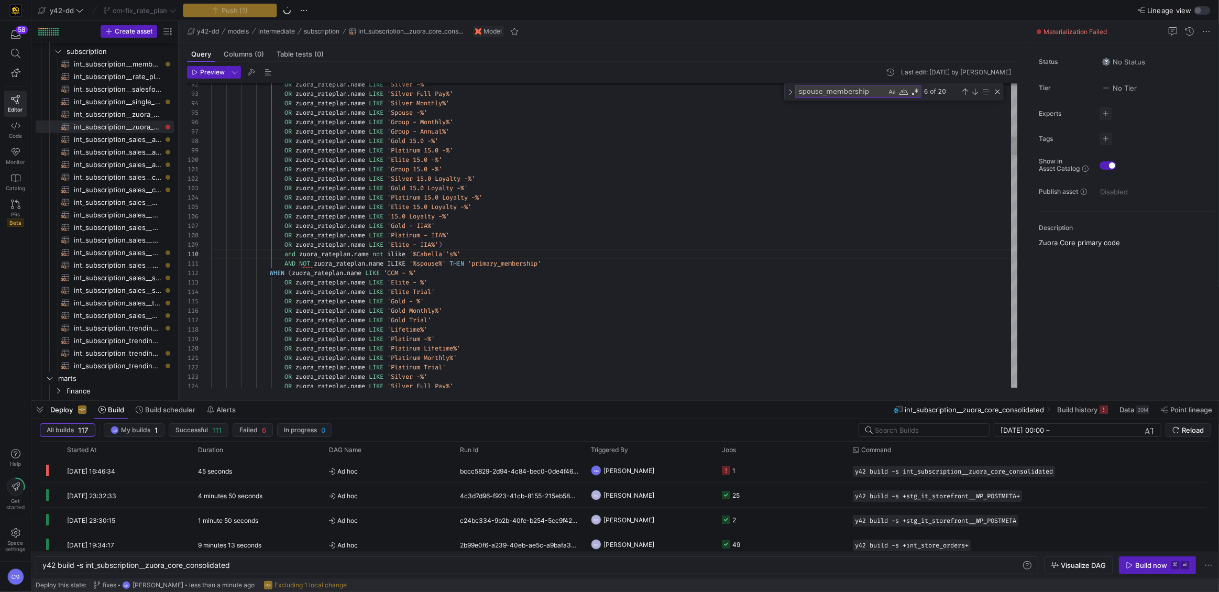
scroll to position [0, 320]
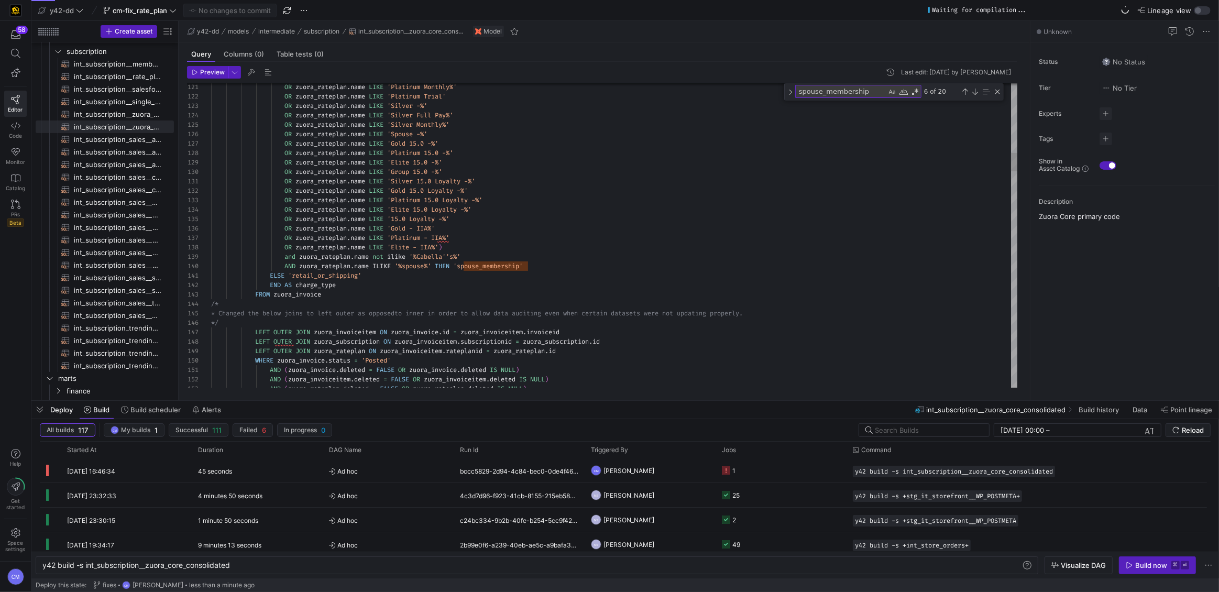
scroll to position [47, 230]
click at [1139, 563] on div "Build now" at bounding box center [1151, 565] width 32 height 8
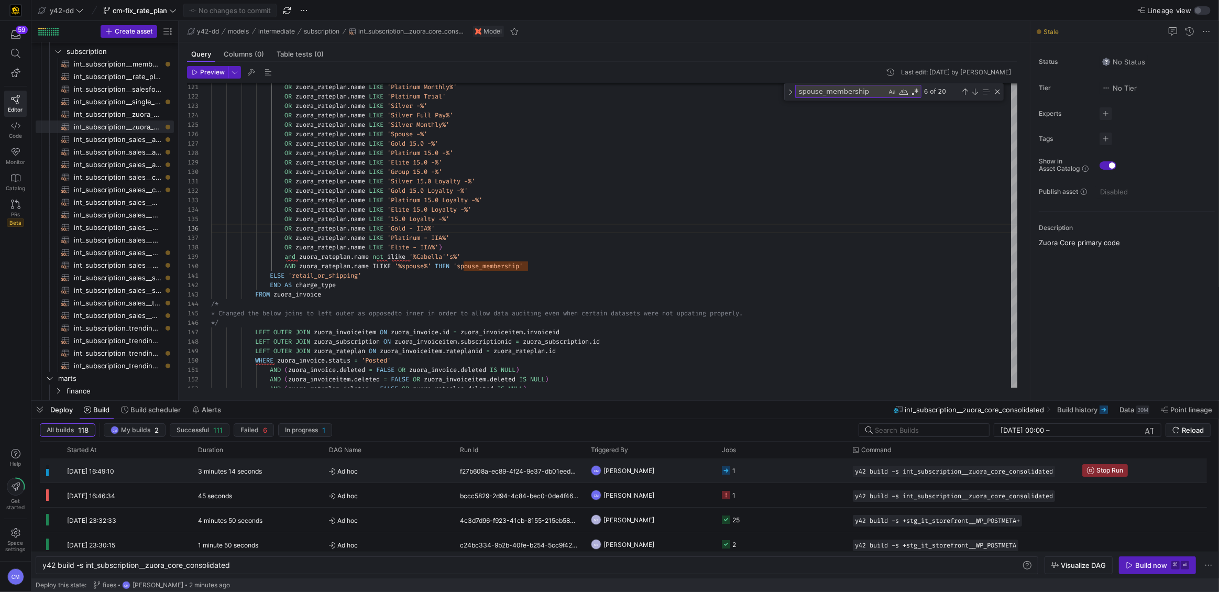
click at [769, 479] on y42-job-status-cell-renderer "1" at bounding box center [781, 470] width 118 height 23
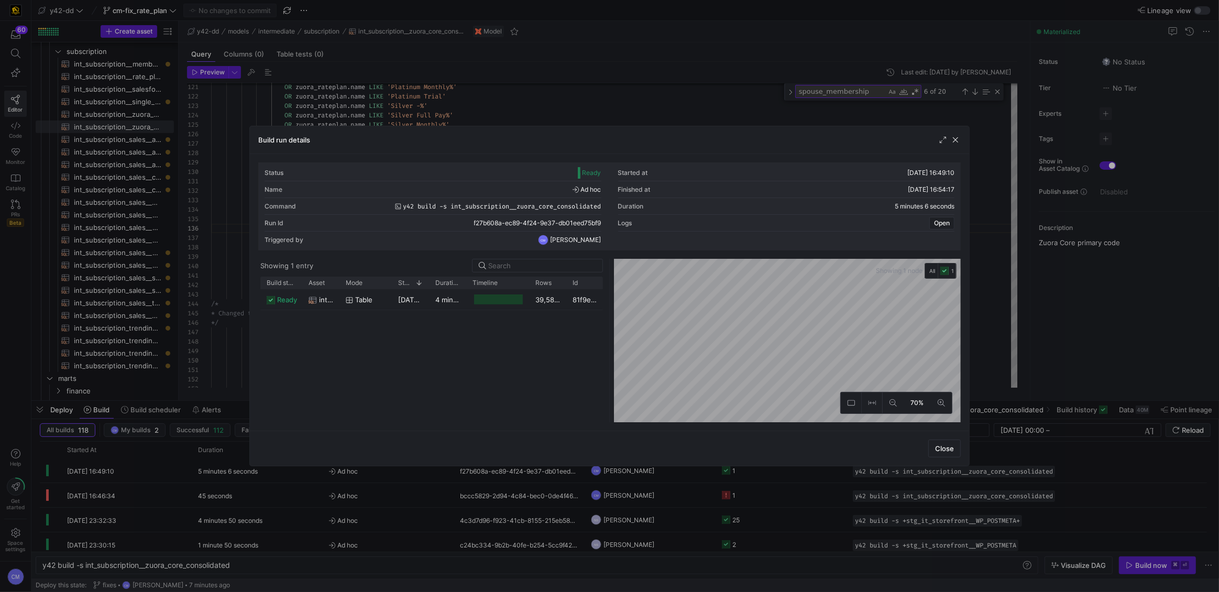
click at [318, 104] on div at bounding box center [609, 296] width 1219 height 592
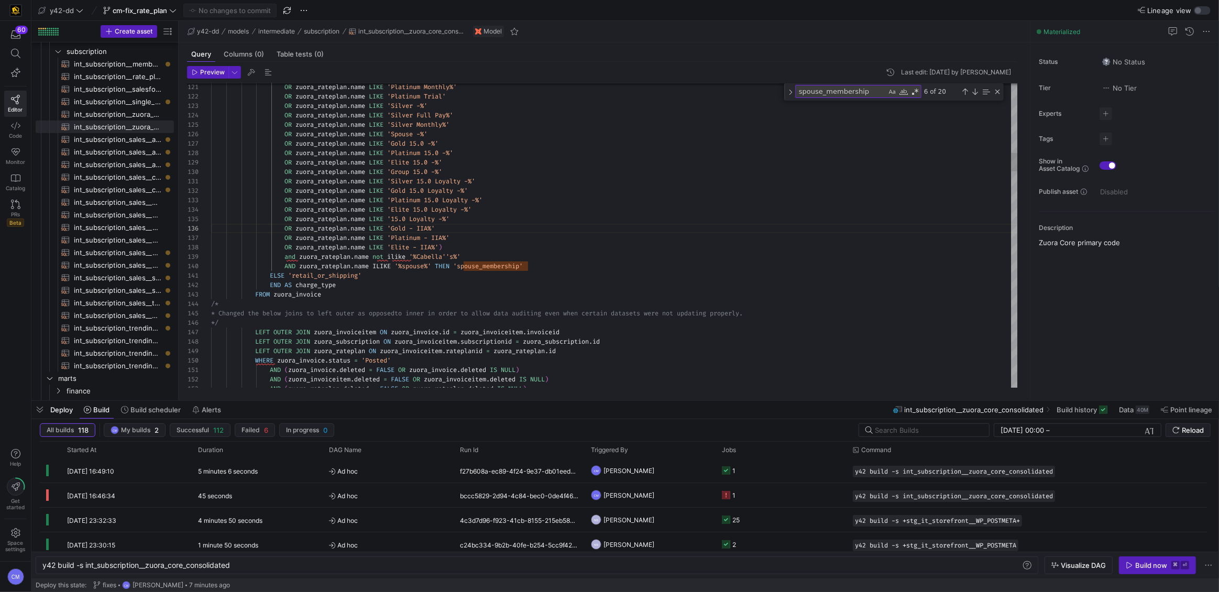
type textarea "OR zuora_rateplan.name LIKE 'Platinum Monthly%' OR zuora_rateplan.name LIKE 'Pl…"
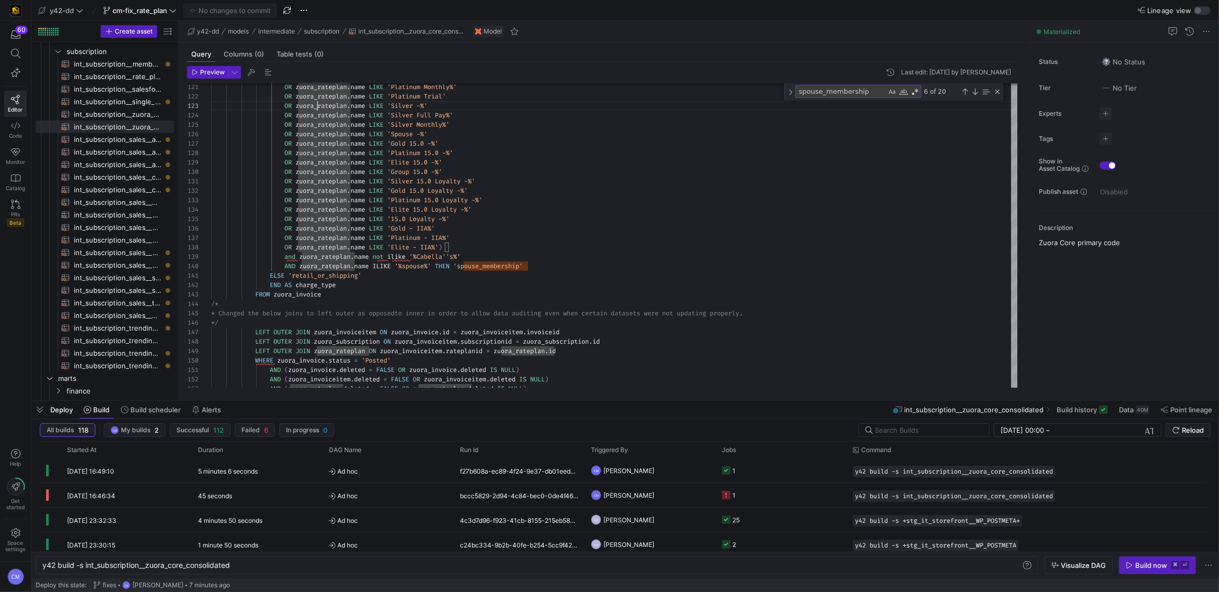
click at [115, 2] on y42-top-nav "y42-dd cm-fix_rate_plan No changes to commit Lineage view" at bounding box center [624, 10] width 1187 height 21
click at [115, 8] on span "cm-fix_rate_plan" at bounding box center [140, 10] width 54 height 8
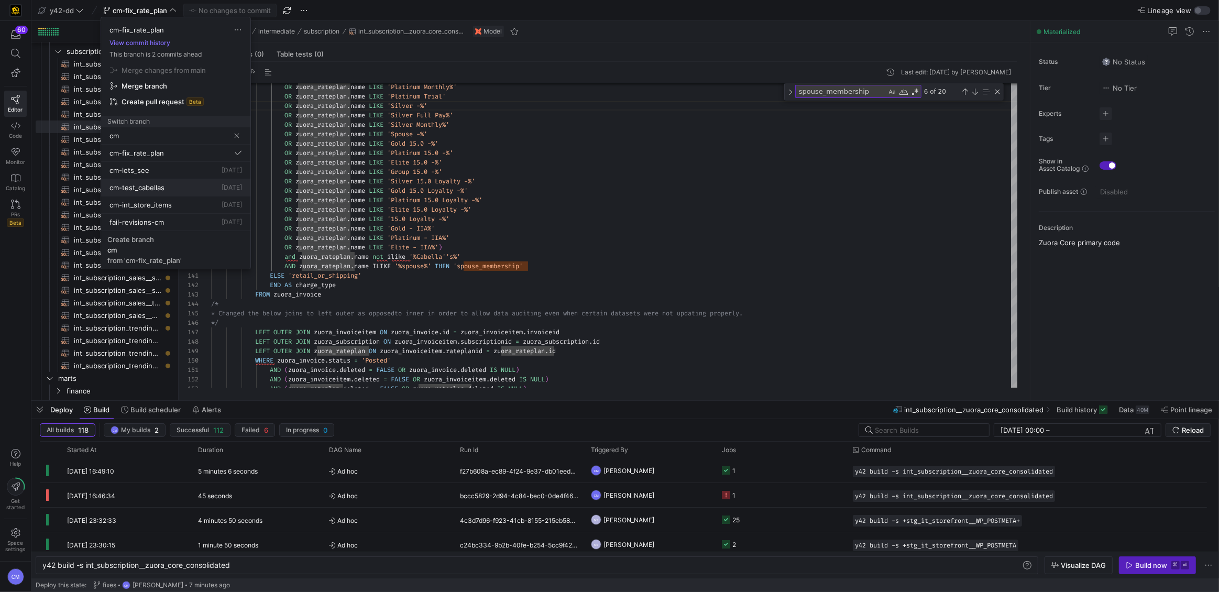
type input "cm"
click at [168, 192] on button "cm-test_cabellas 10 Sept 2025" at bounding box center [175, 187] width 149 height 17
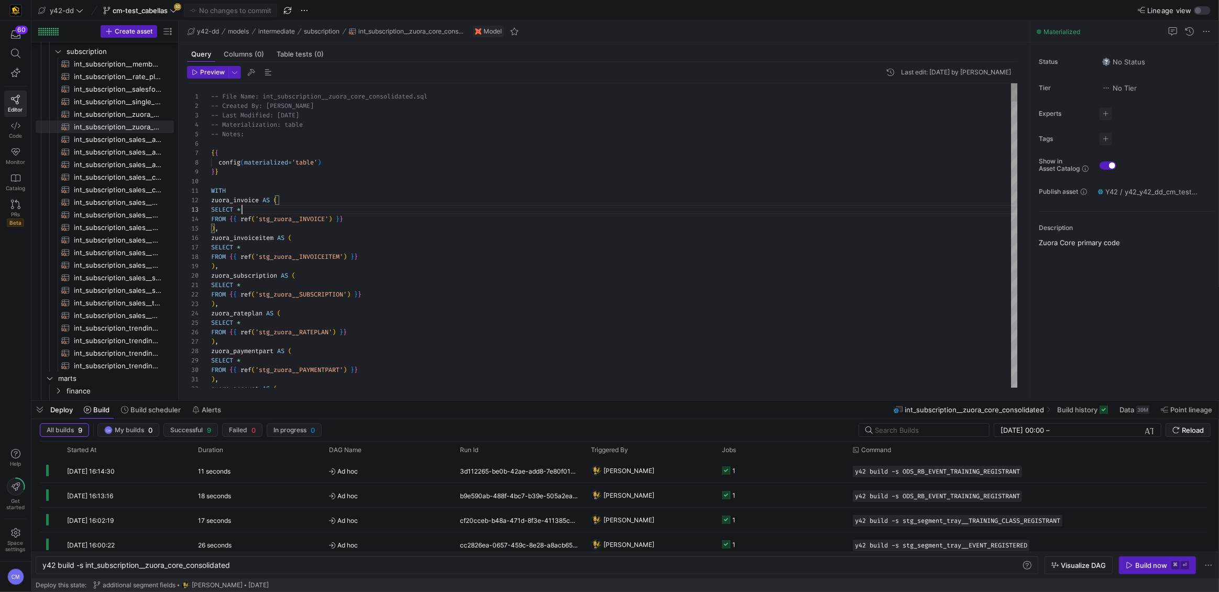
scroll to position [19, 30]
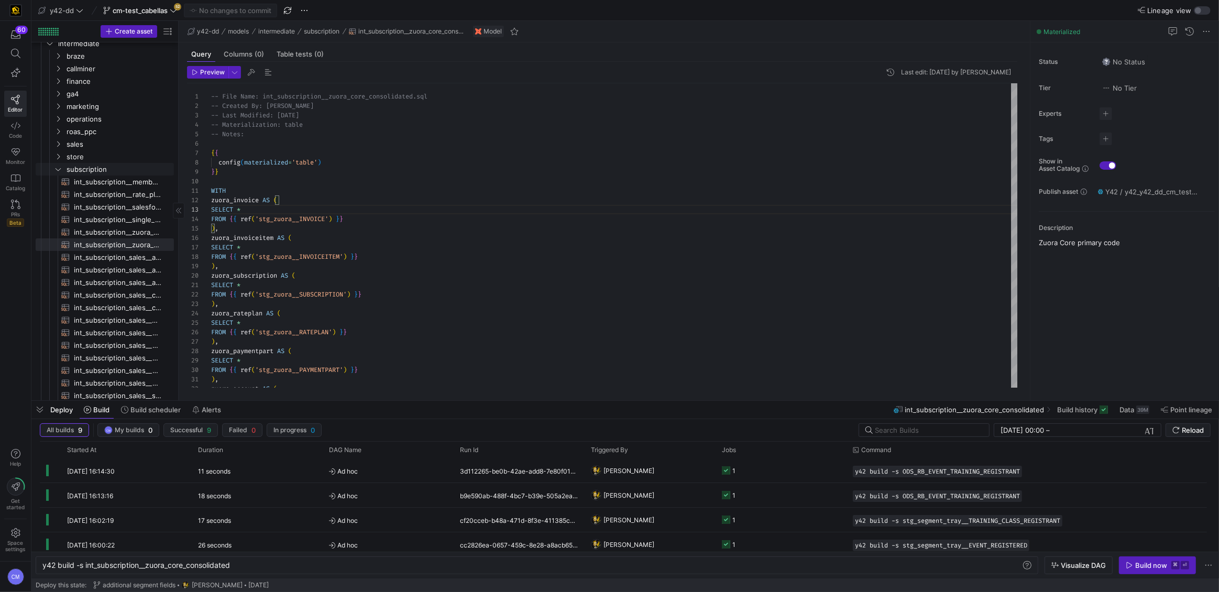
scroll to position [39, 0]
click at [1161, 569] on div "Build now" at bounding box center [1151, 565] width 32 height 8
click at [627, 447] on span "Triggered By" at bounding box center [609, 449] width 37 height 7
click at [626, 447] on span "Triggered By" at bounding box center [609, 449] width 37 height 7
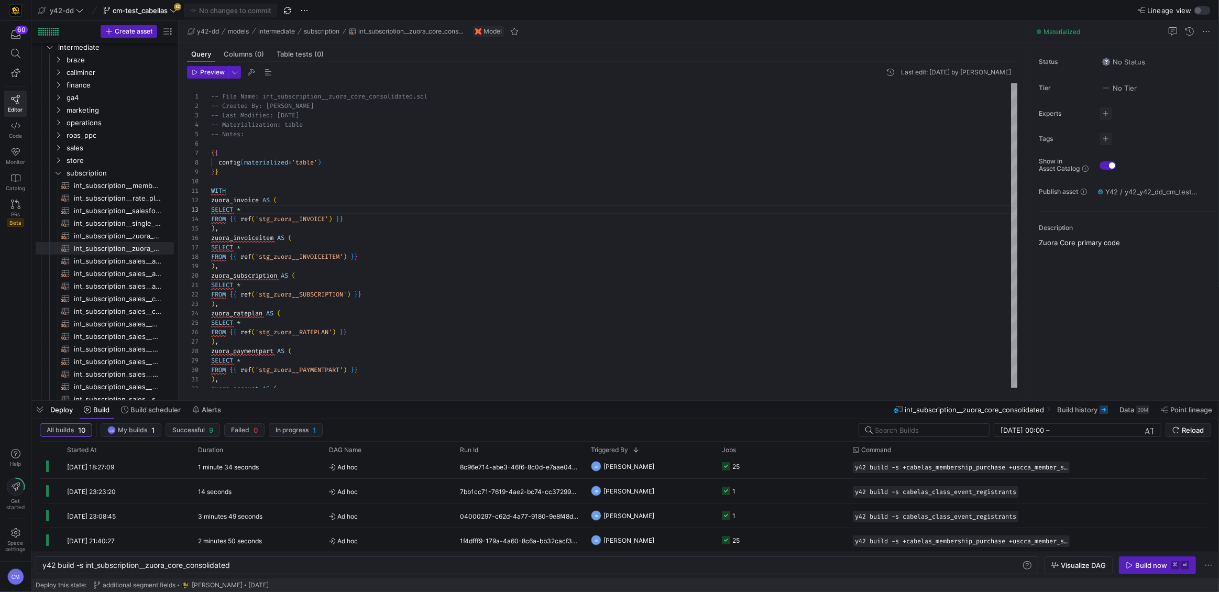
scroll to position [0, 0]
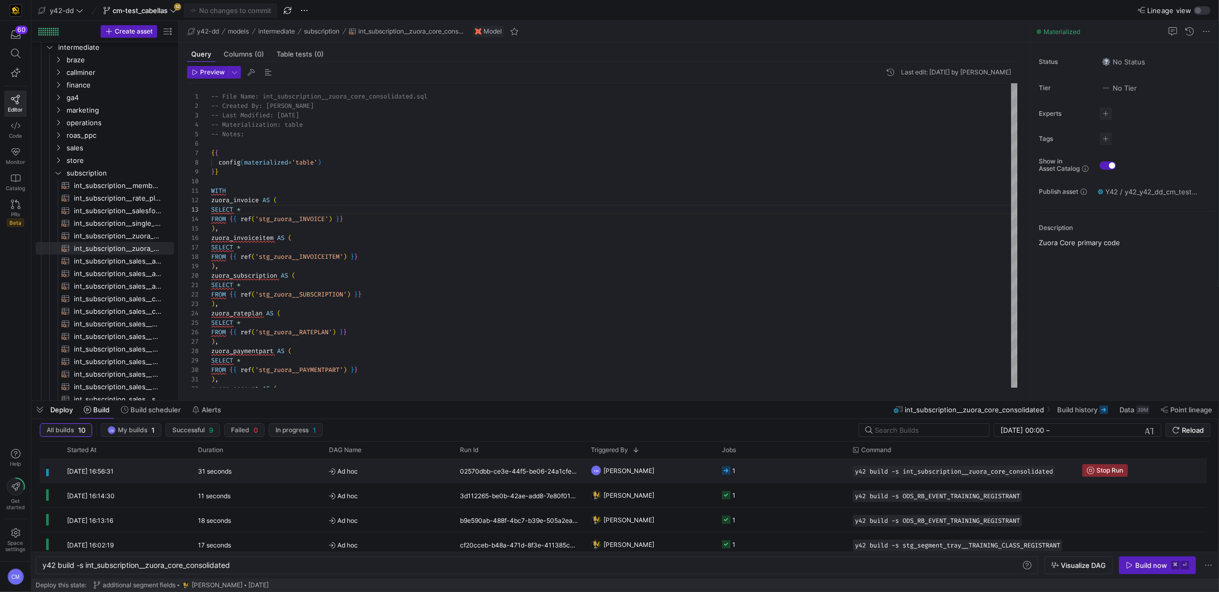
click at [801, 474] on y42-job-status-cell-renderer "1" at bounding box center [781, 470] width 118 height 23
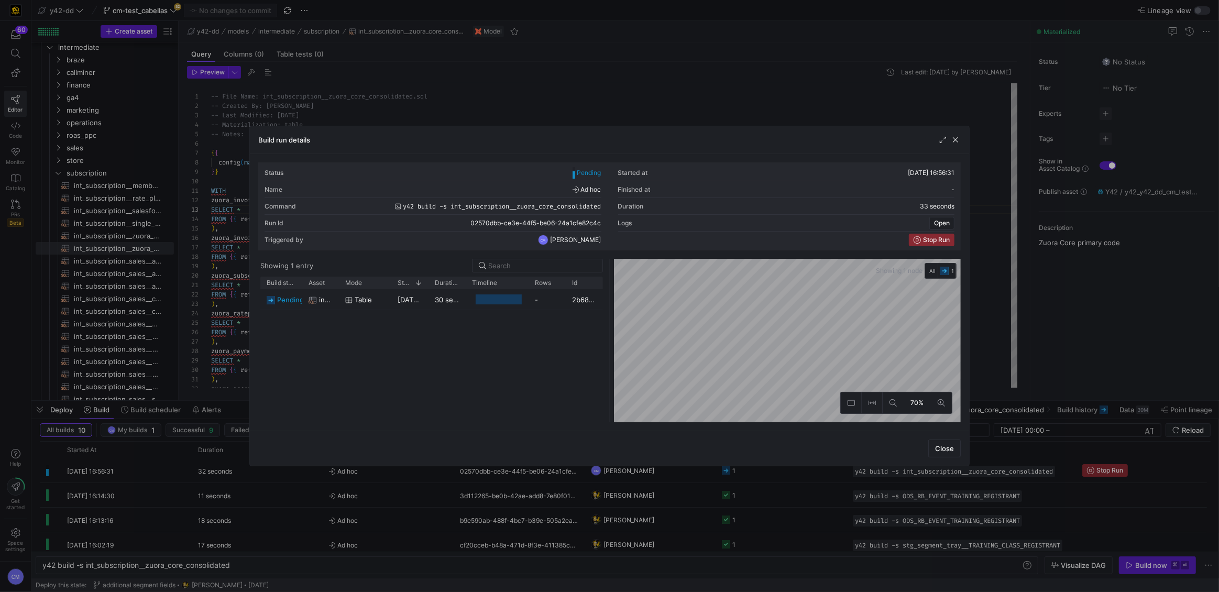
click at [801, 475] on div at bounding box center [609, 296] width 1219 height 592
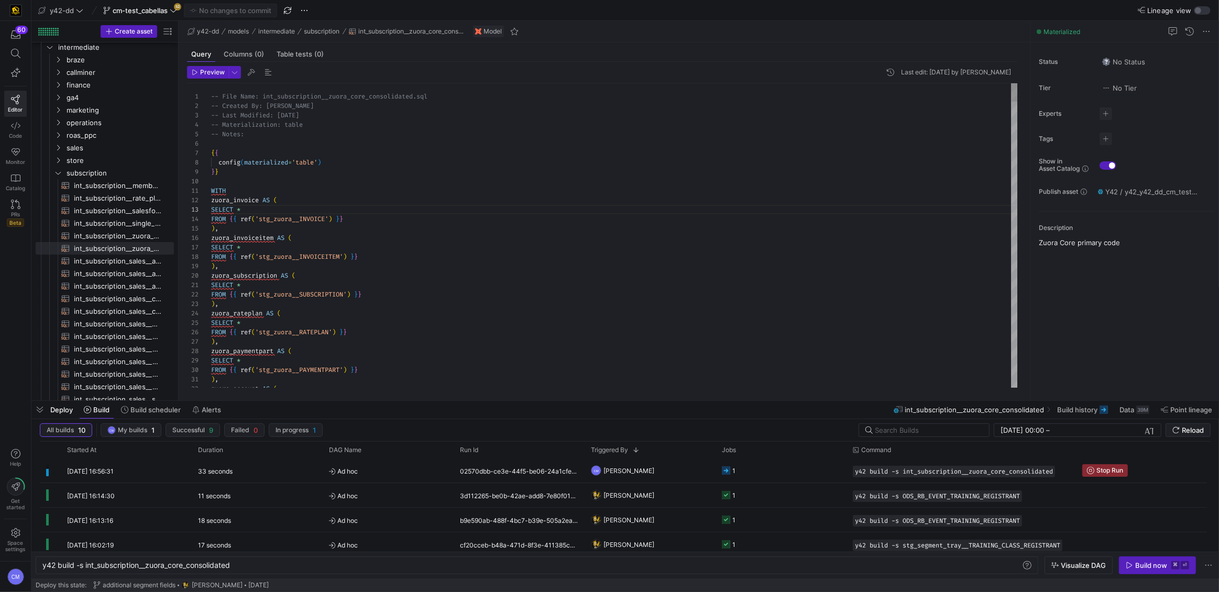
scroll to position [19, 7]
type textarea "-- File Name: int_subscription__zuora_core_consolidated.sql -- Created By: Noah…"
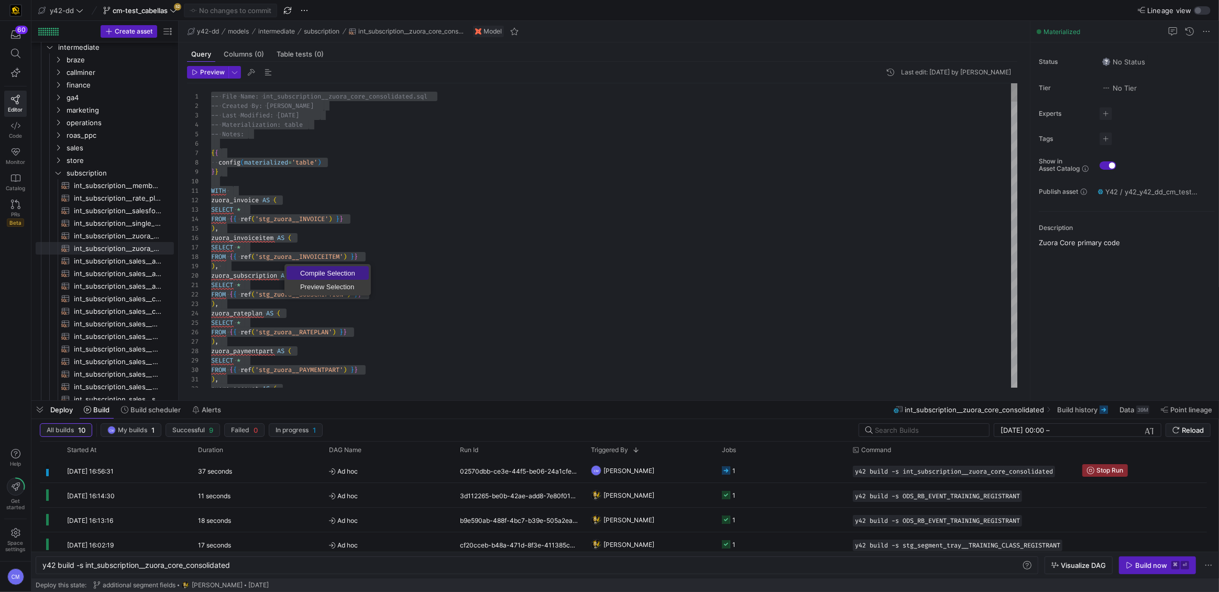
click at [303, 266] on link "Compile Selection" at bounding box center [328, 273] width 82 height 14
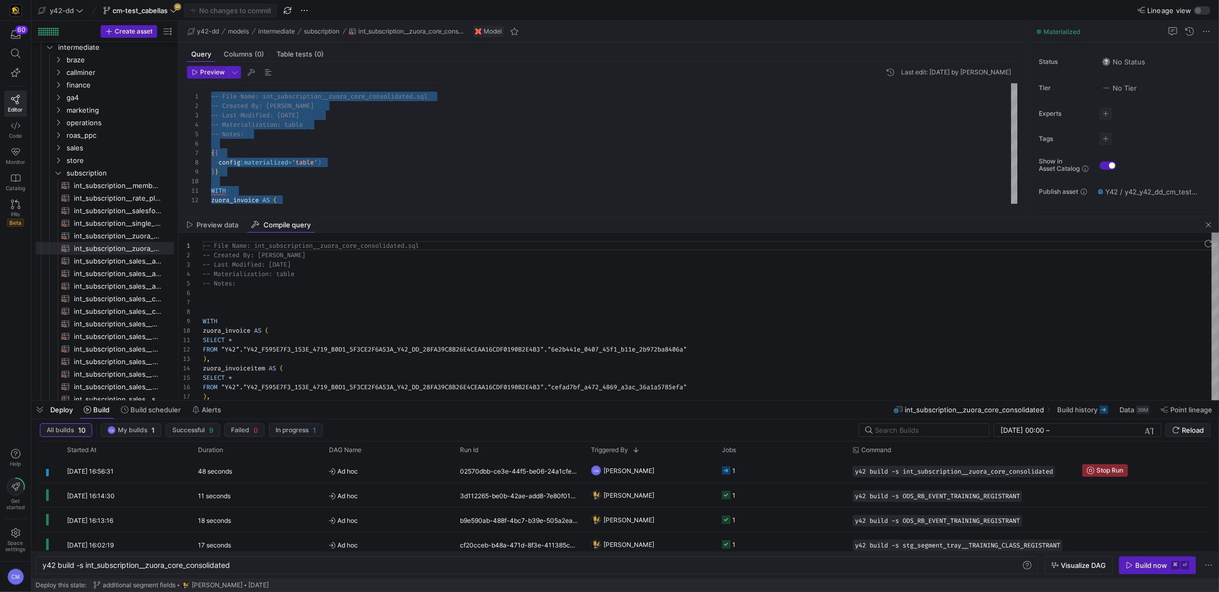
scroll to position [47, 0]
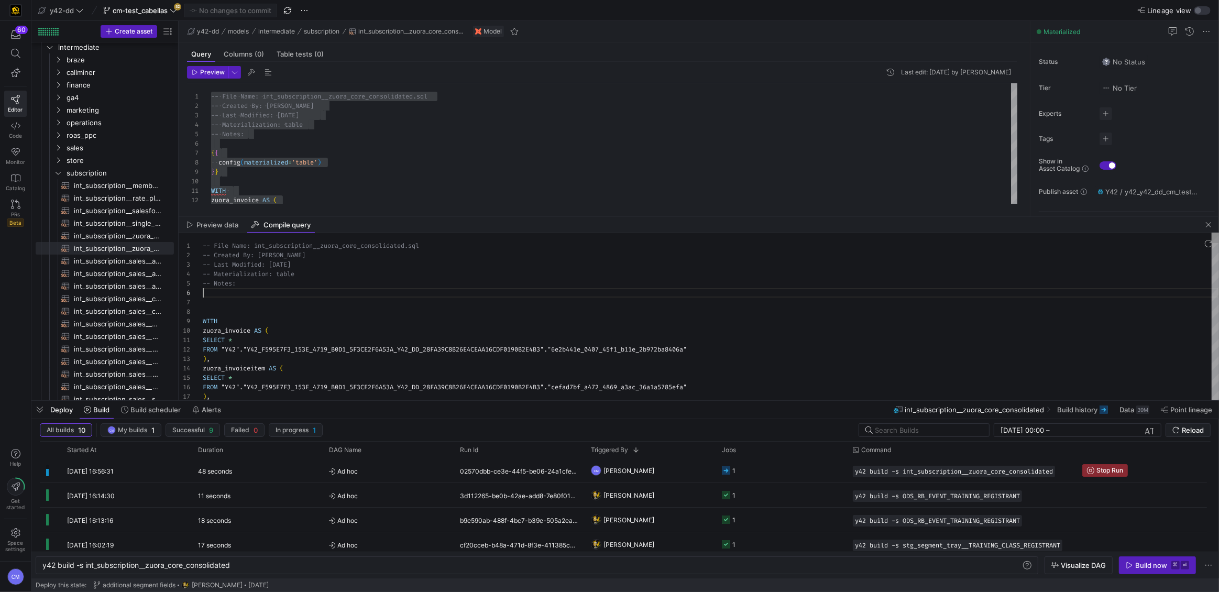
type textarea "-- File Name: int_subscription__zuora_core_consolidated.sql -- Created By: Noah…"
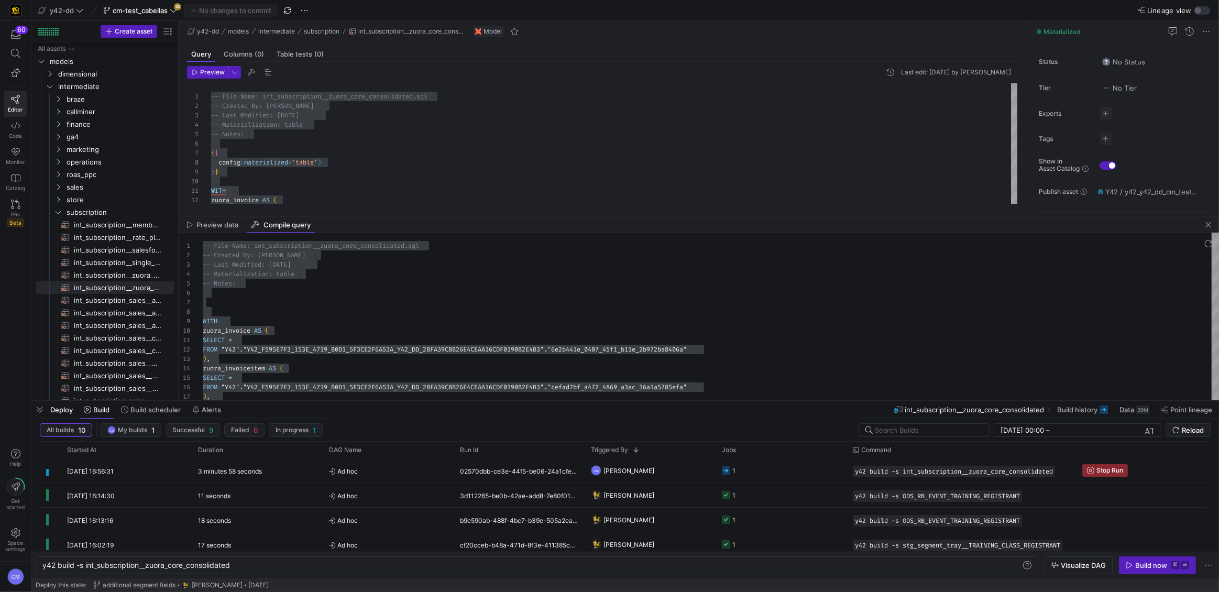
scroll to position [0, 190]
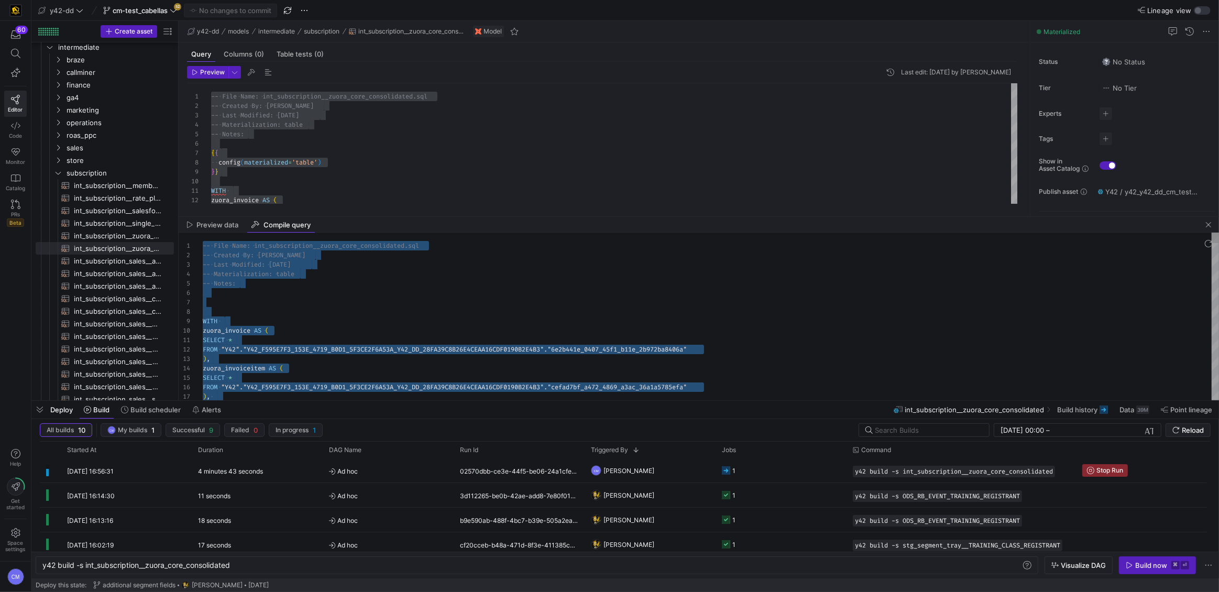
type textarea "-- File Name: int_subscription__zuora_core_consolidated.sql -- Created By: Noah…"
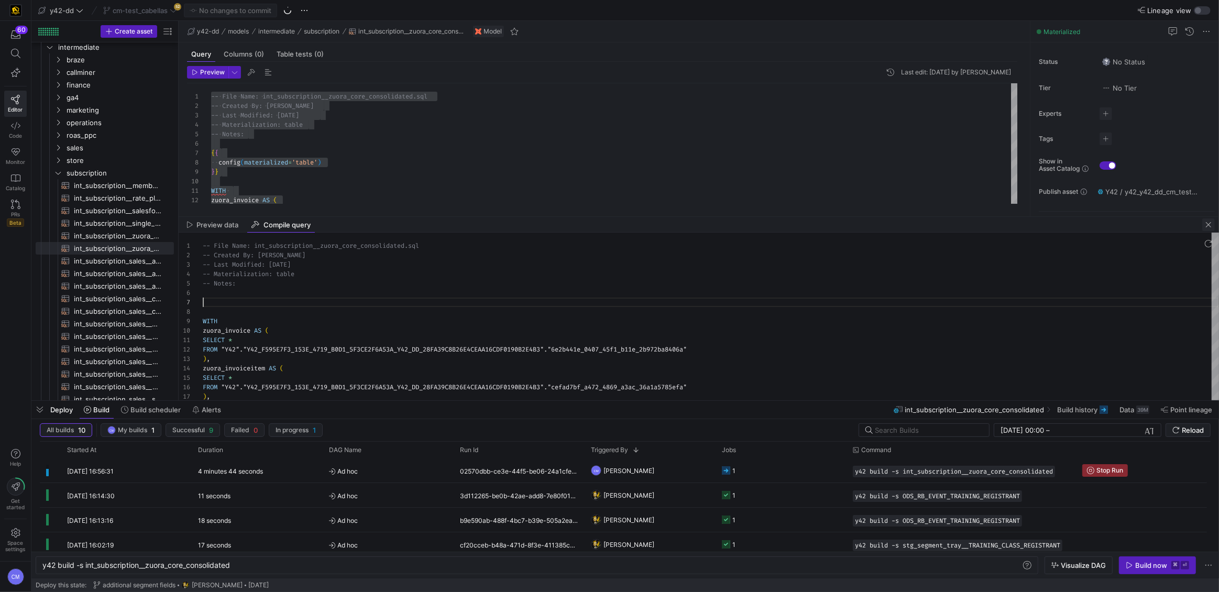
click at [1211, 221] on span "button" at bounding box center [1208, 224] width 13 height 13
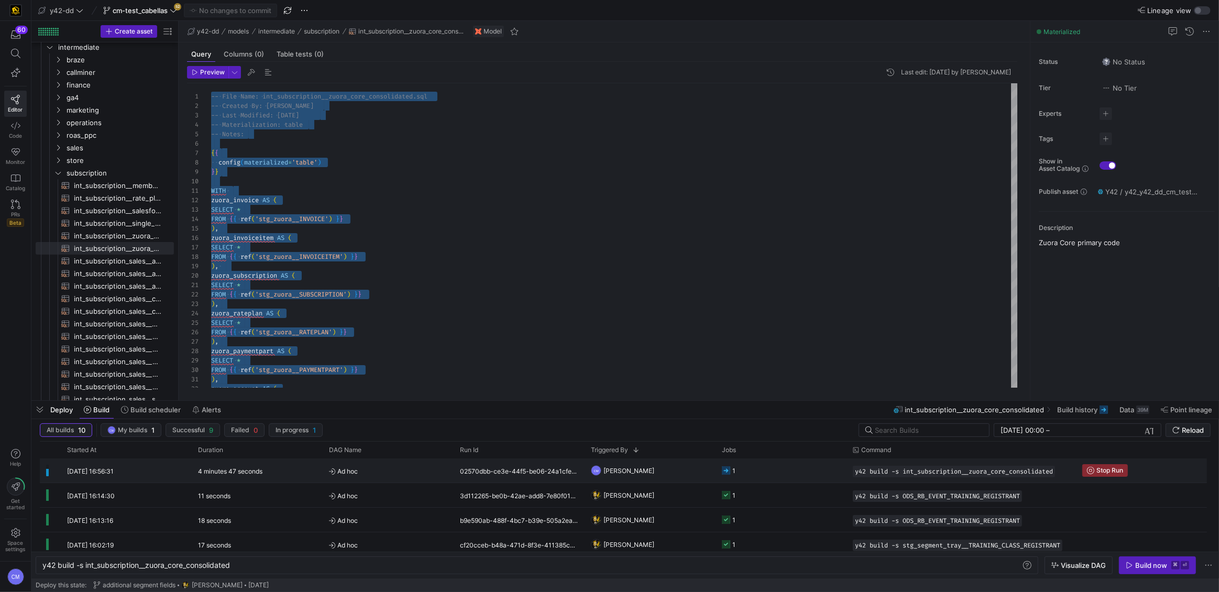
click at [434, 471] on span "Ad hoc" at bounding box center [388, 471] width 118 height 25
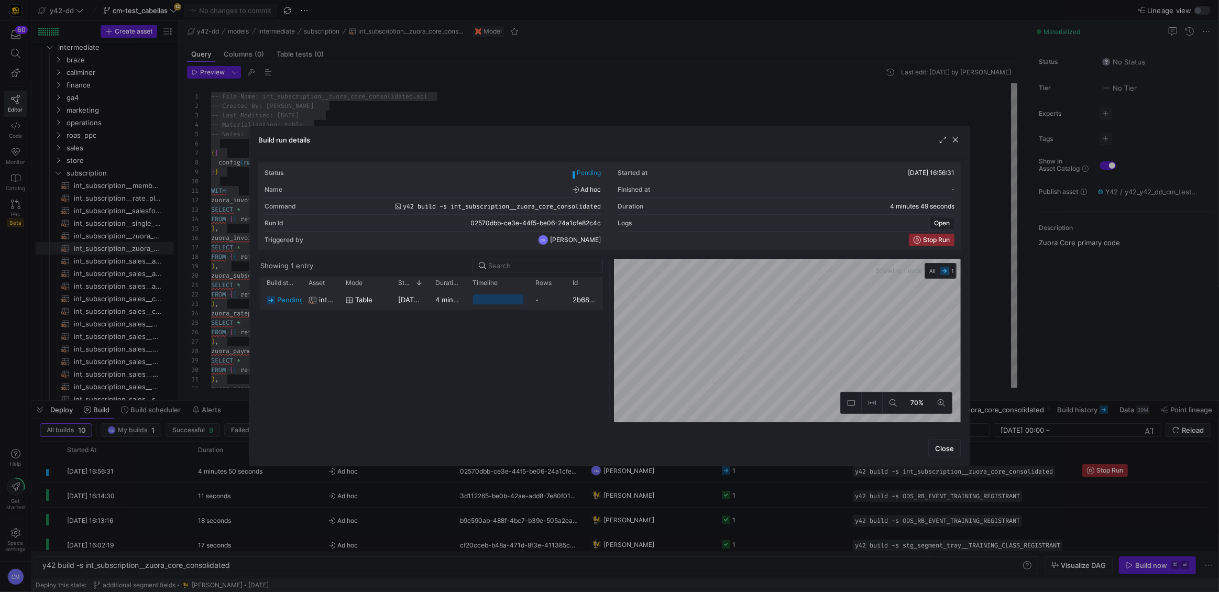
click at [443, 306] on div "4 minutes 47 seconds" at bounding box center [447, 299] width 37 height 20
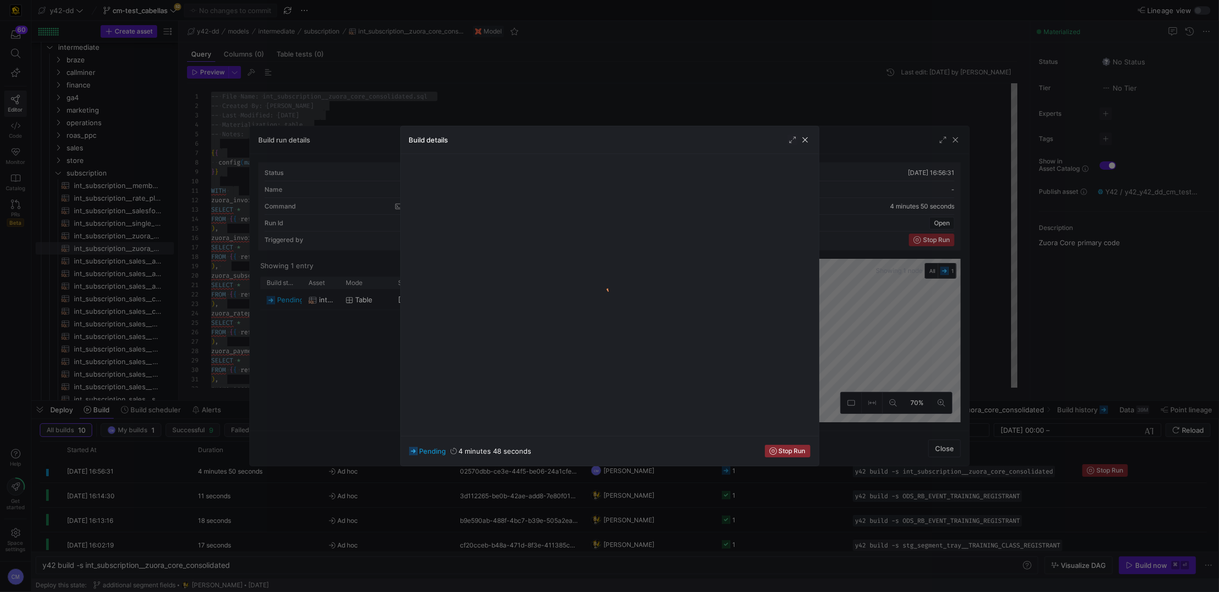
click at [338, 366] on div at bounding box center [609, 296] width 1219 height 592
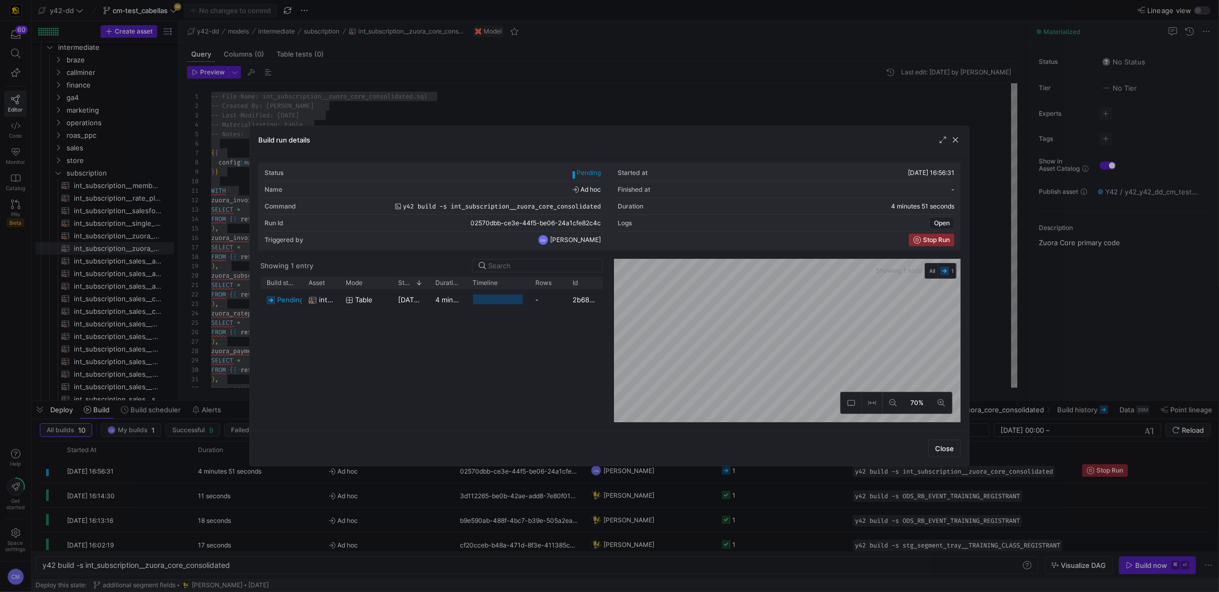
click at [327, 577] on div at bounding box center [609, 296] width 1219 height 592
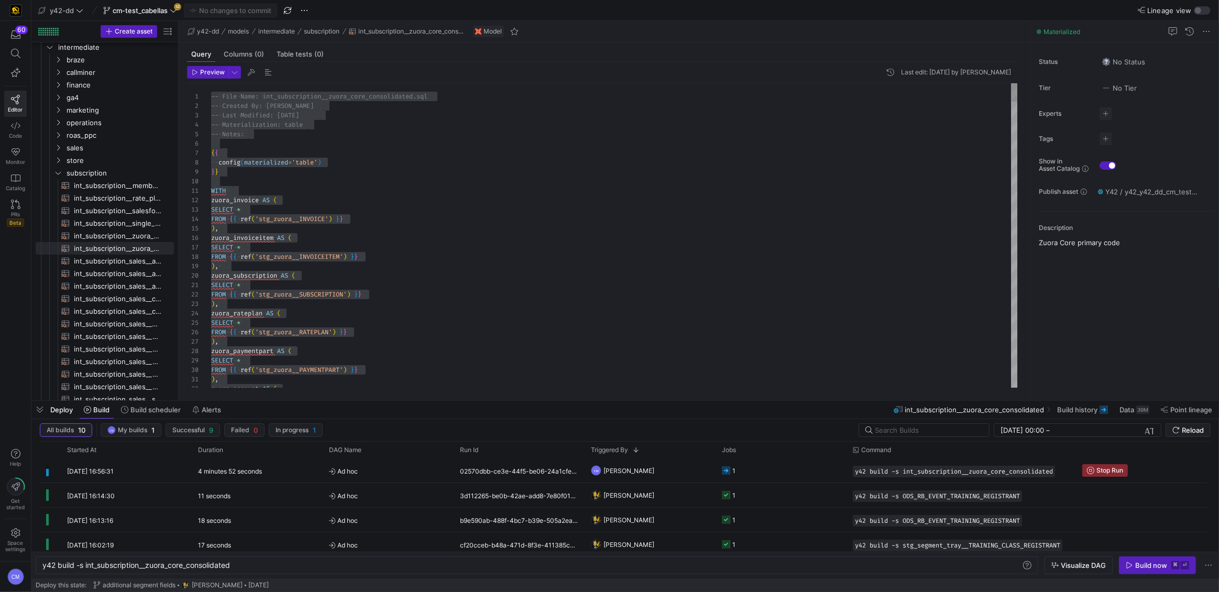
type textarea "WITH zuora_invoice AS ( SELECT * FROM {{ ref('stg_zuora__INVOICE') }} ), zuora_…"
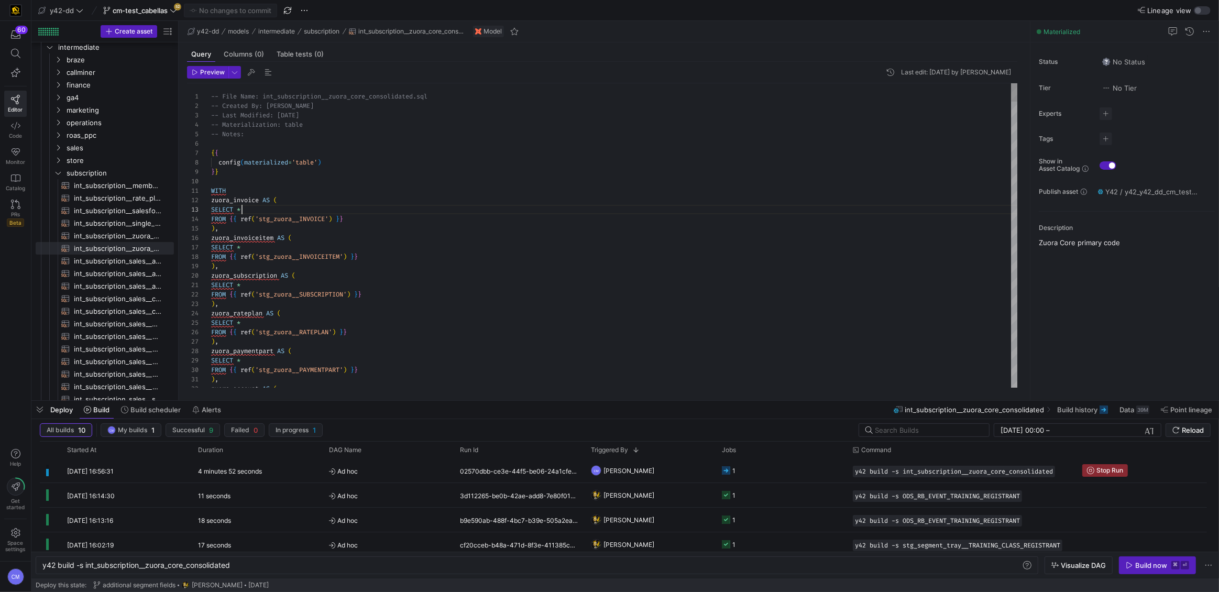
scroll to position [19, 30]
drag, startPoint x: 400, startPoint y: 206, endPoint x: 342, endPoint y: 120, distance: 104.2
click at [400, 206] on div "SELECT *" at bounding box center [614, 209] width 807 height 9
click at [147, 8] on span "cm-test_cabellas" at bounding box center [140, 10] width 55 height 8
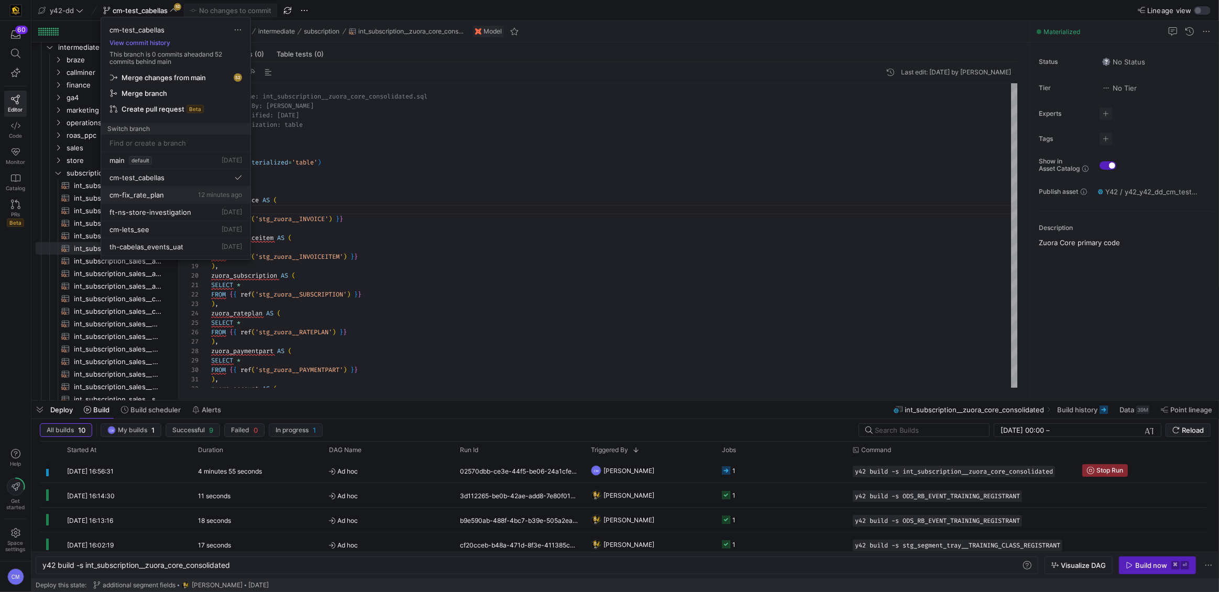
click at [198, 192] on span "12 minutes ago" at bounding box center [220, 195] width 44 height 8
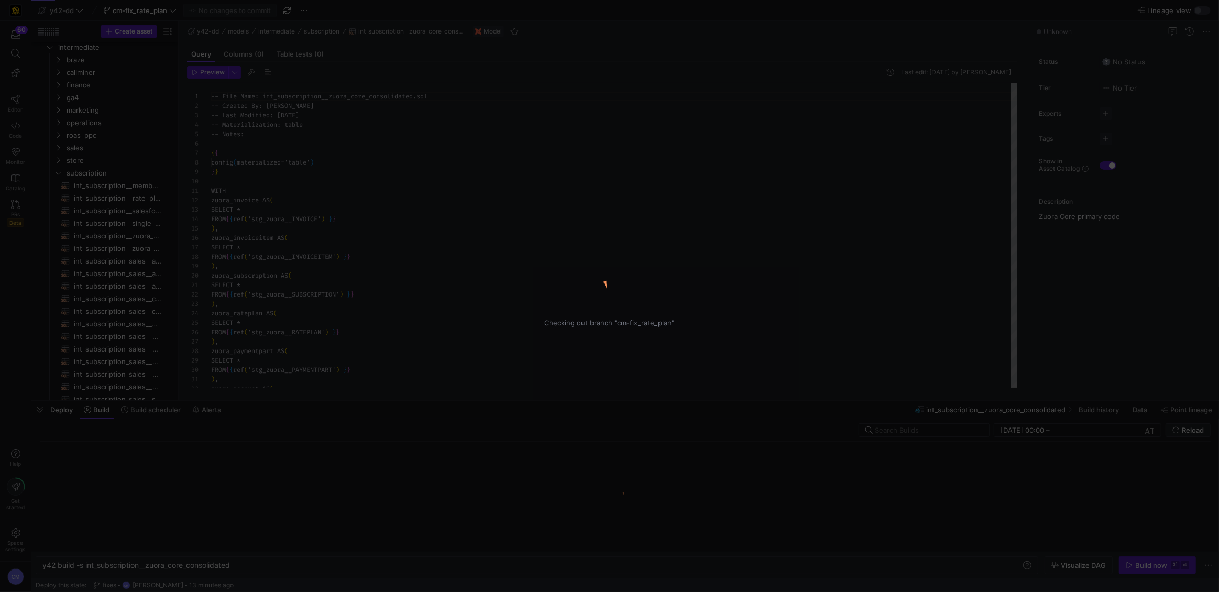
scroll to position [94, 0]
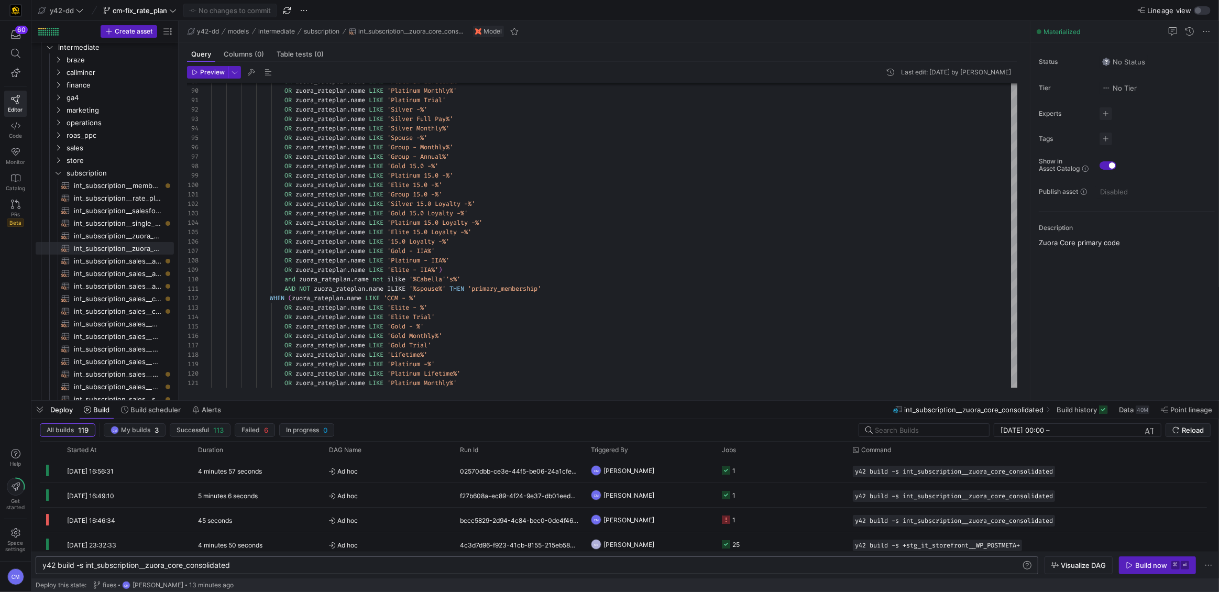
click at [166, 564] on div "y42 build -s int_subscription__zuora_core_consolid ated" at bounding box center [531, 565] width 979 height 8
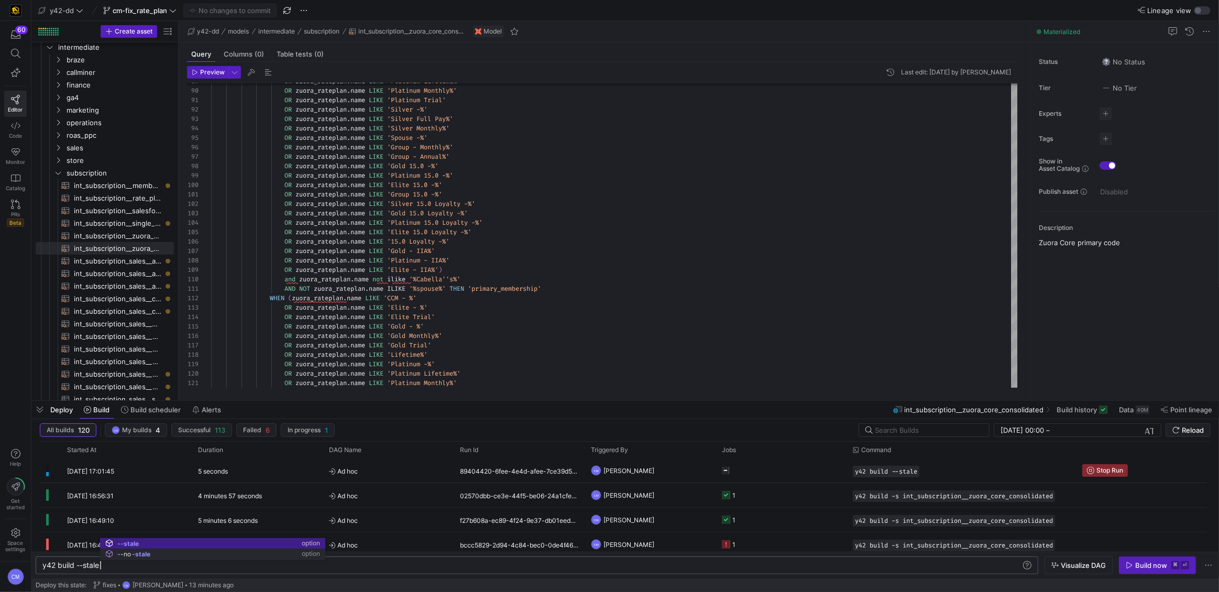
type textarea "y42 build --stale"
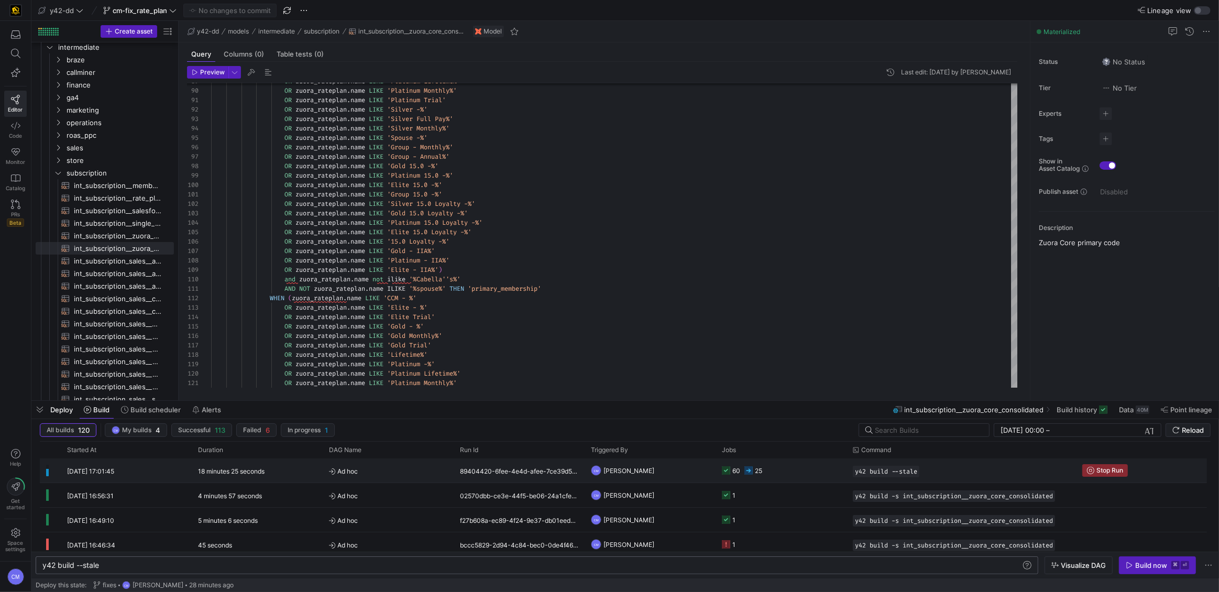
click at [777, 464] on y42-job-status-cell-renderer "60 25" at bounding box center [781, 470] width 118 height 23
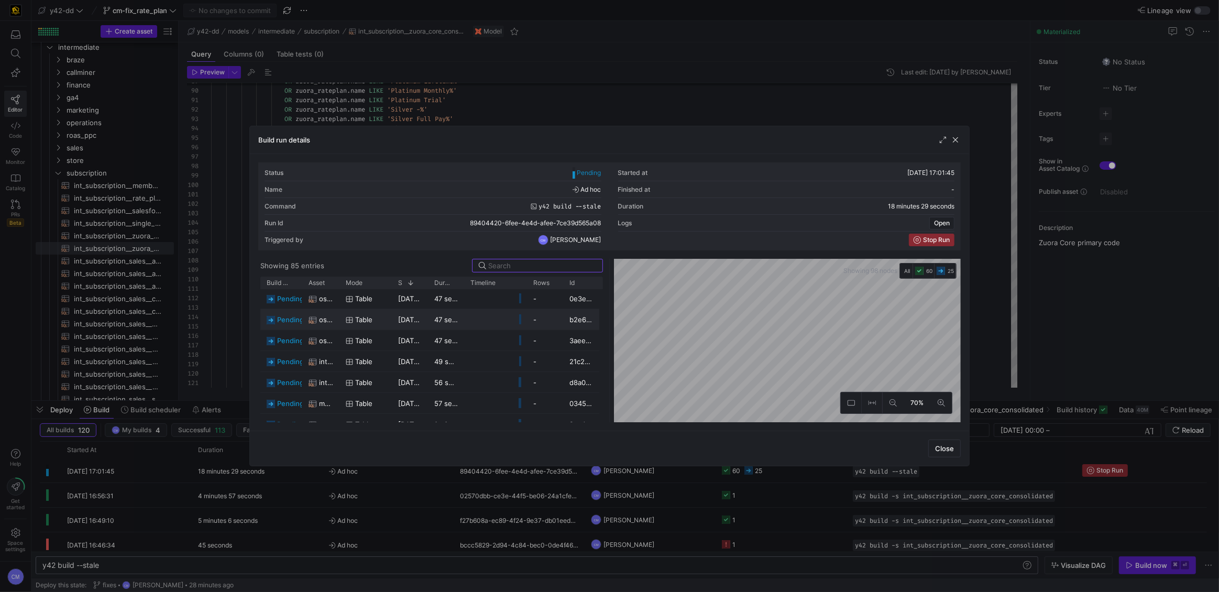
scroll to position [0, 0]
click at [629, 84] on div at bounding box center [609, 296] width 1219 height 592
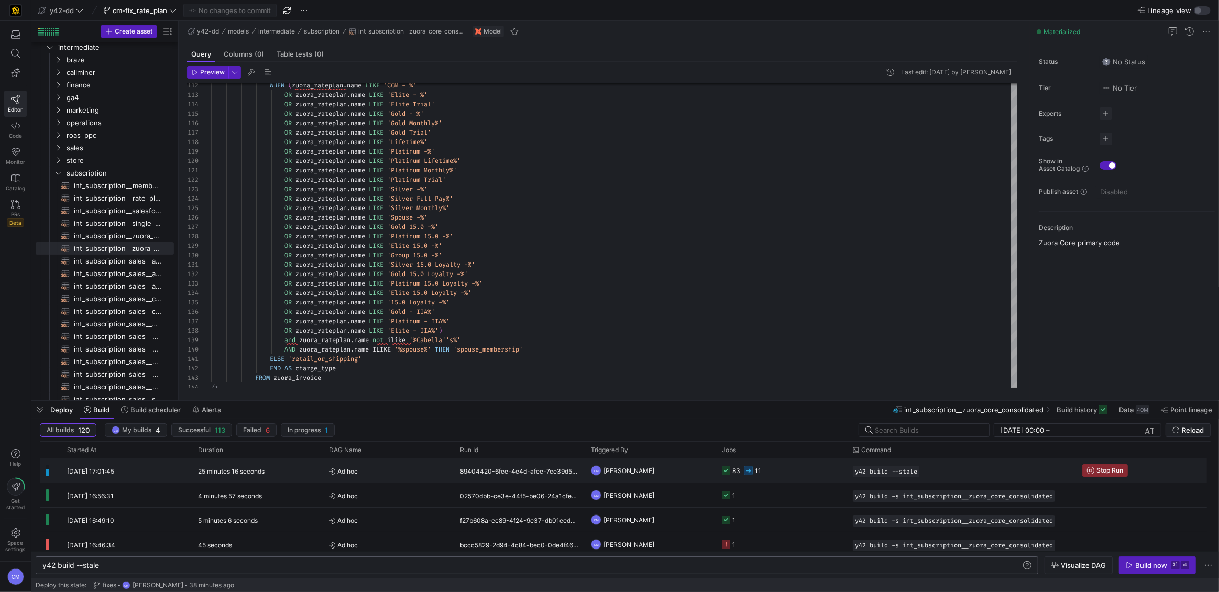
click at [763, 475] on y42-job-status-cell-renderer "83 11" at bounding box center [781, 470] width 118 height 23
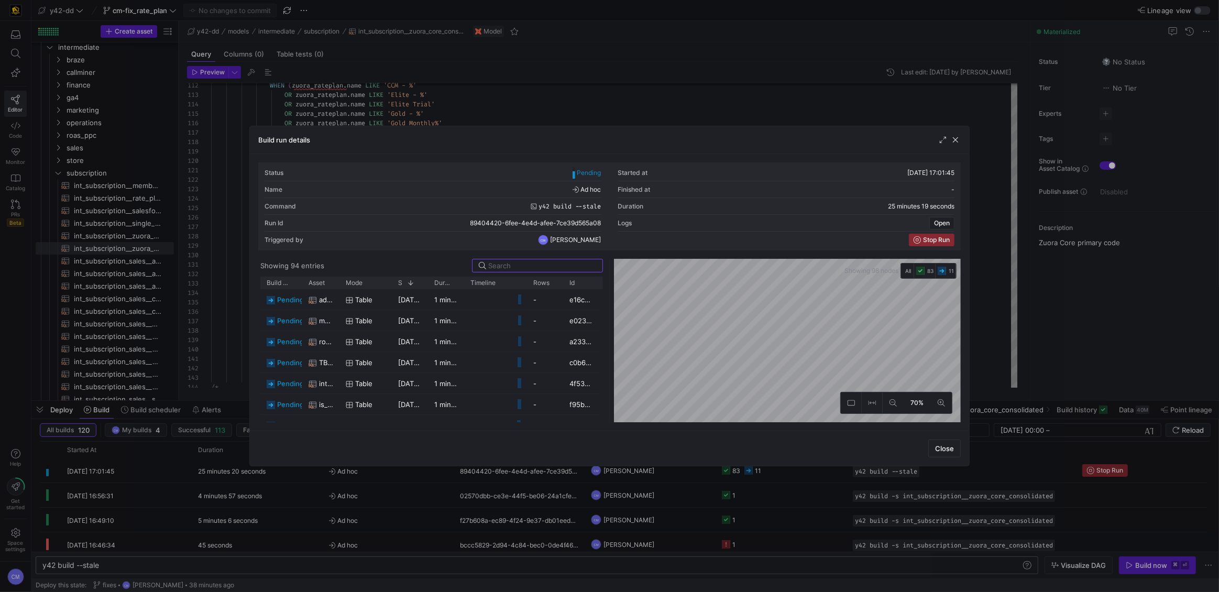
click at [763, 476] on div at bounding box center [609, 296] width 1219 height 592
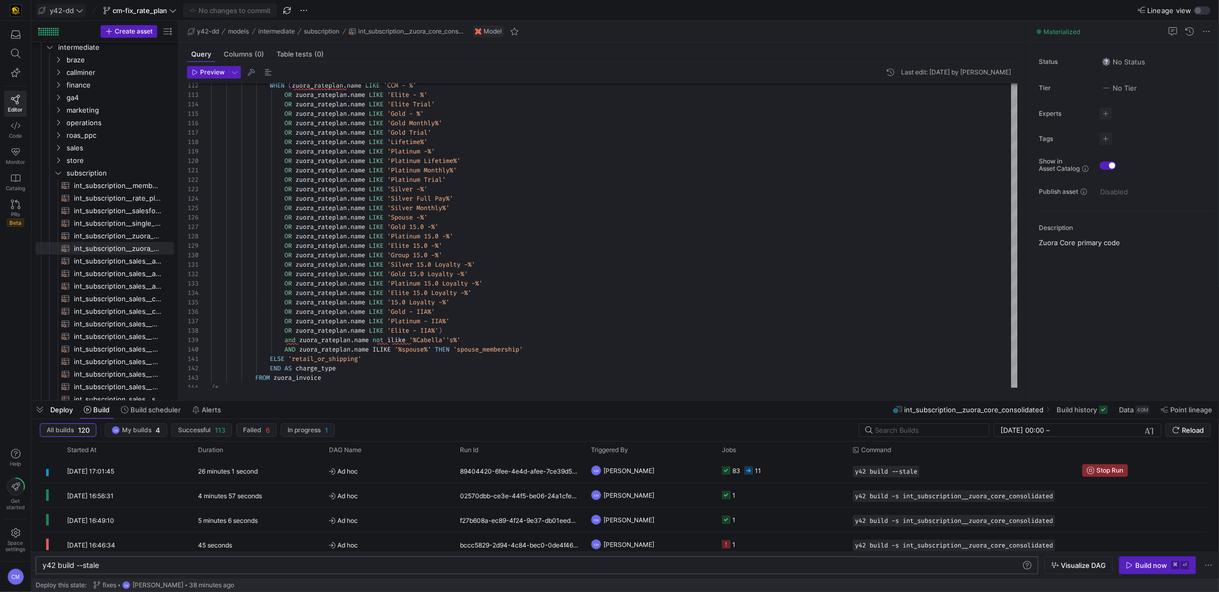
click at [79, 12] on icon at bounding box center [79, 10] width 7 height 7
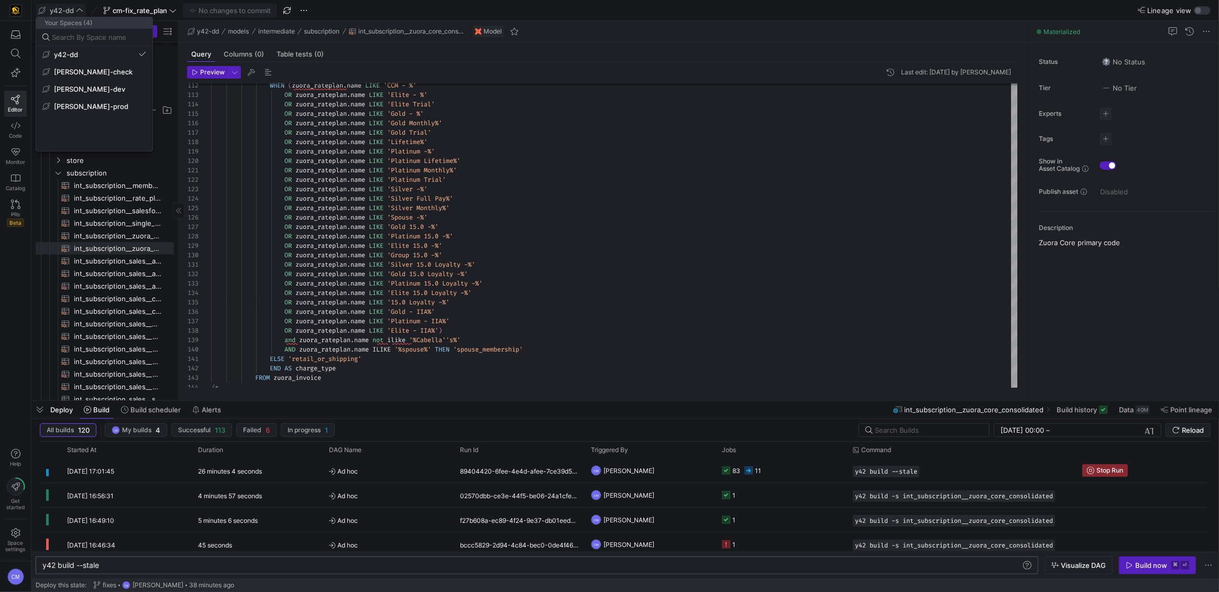
click at [99, 105] on span "[PERSON_NAME]-prod" at bounding box center [94, 106] width 104 height 8
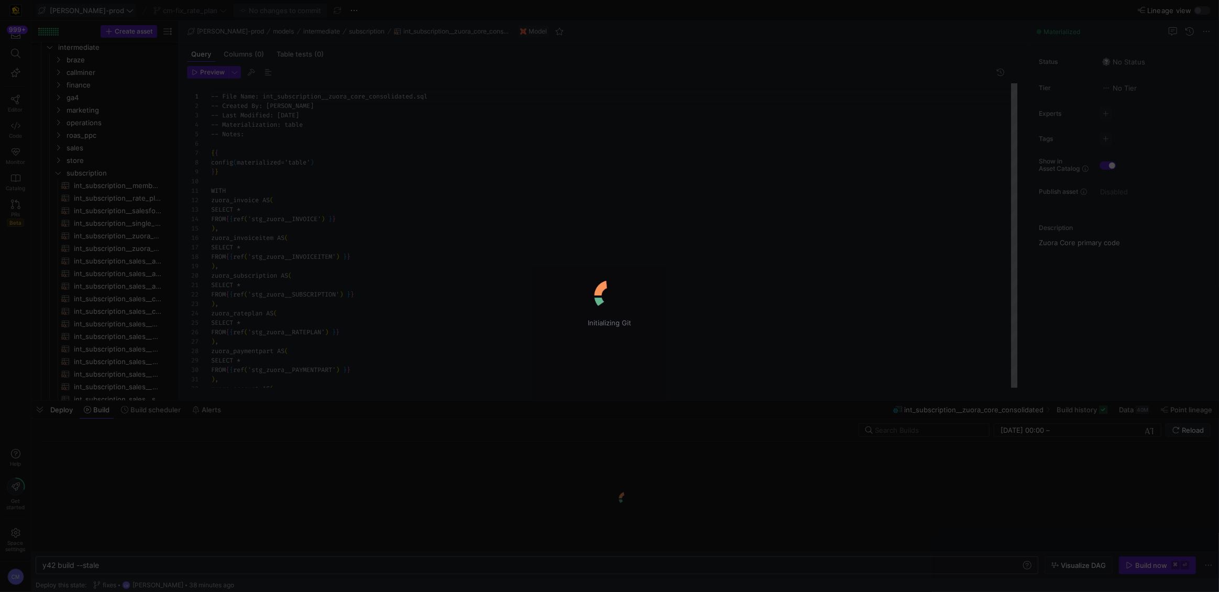
scroll to position [94, 0]
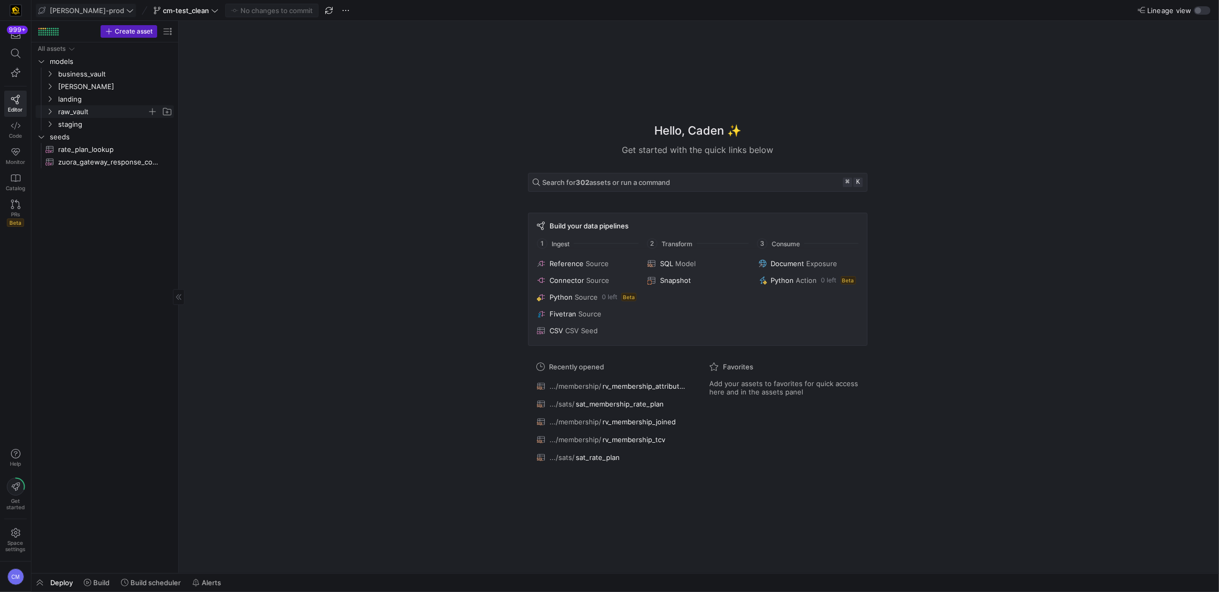
click at [87, 113] on span "raw_vault" at bounding box center [102, 112] width 89 height 12
click at [46, 578] on span "button" at bounding box center [39, 583] width 17 height 18
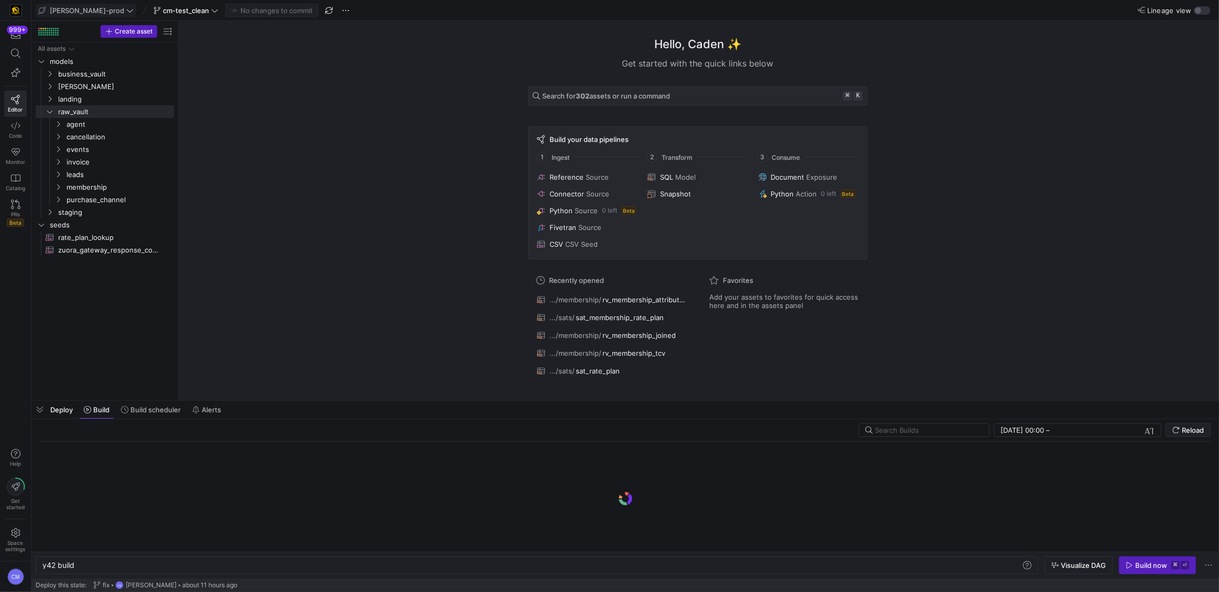
scroll to position [0, 31]
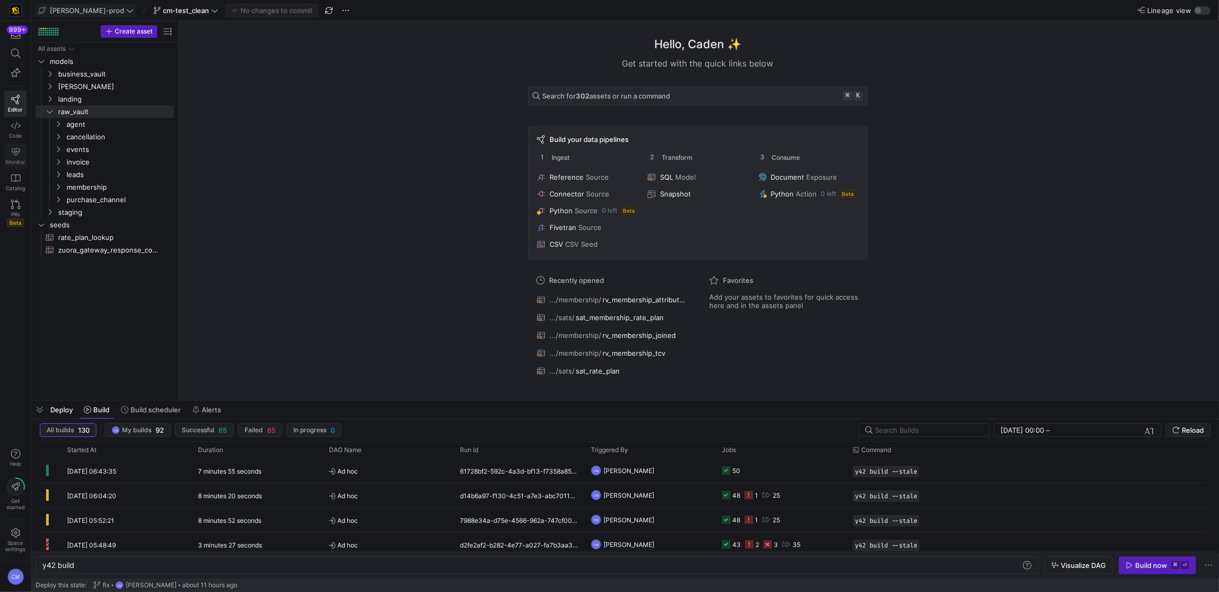
click at [17, 153] on icon at bounding box center [15, 151] width 9 height 9
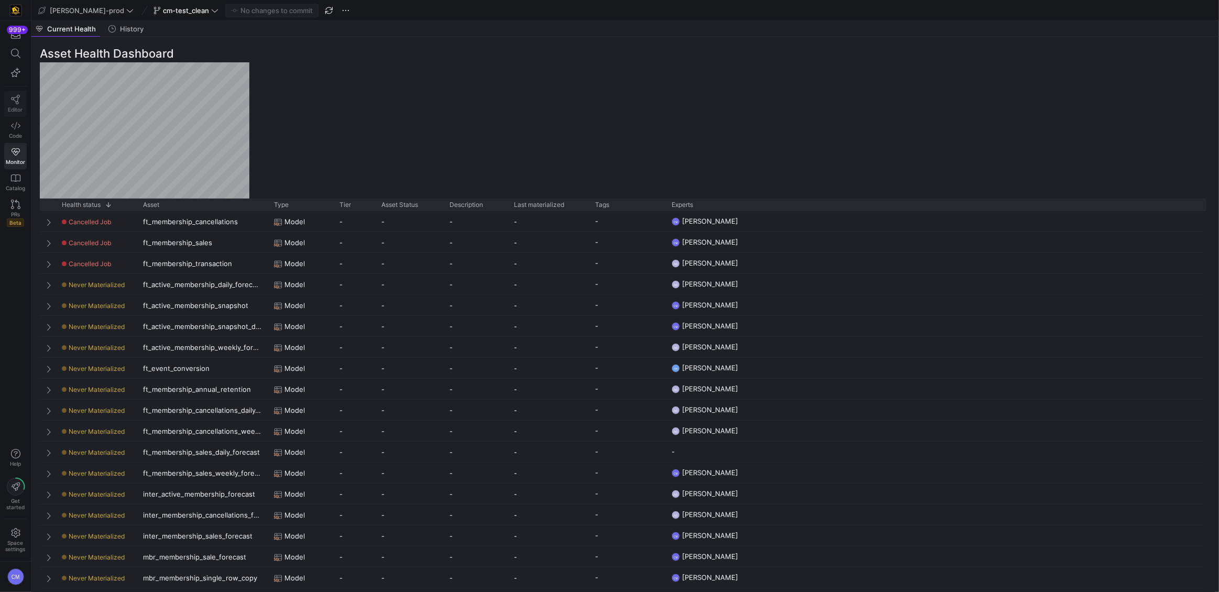
click at [14, 98] on icon at bounding box center [15, 99] width 9 height 9
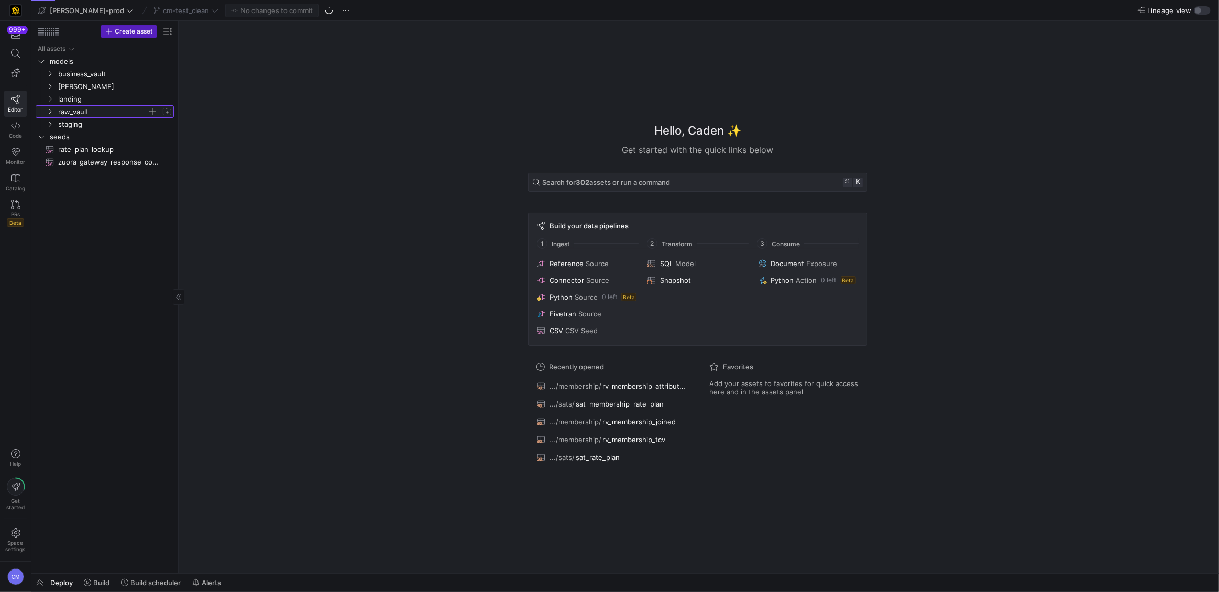
click at [83, 110] on span "raw_vault" at bounding box center [102, 112] width 89 height 12
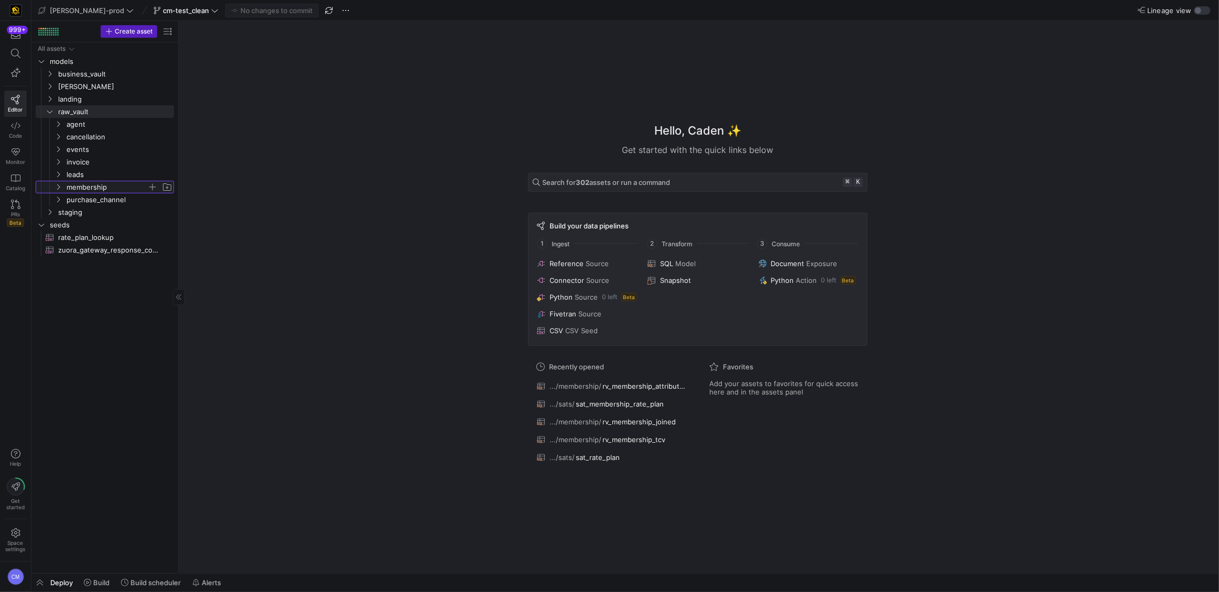
click at [109, 186] on span "membership" at bounding box center [107, 187] width 81 height 12
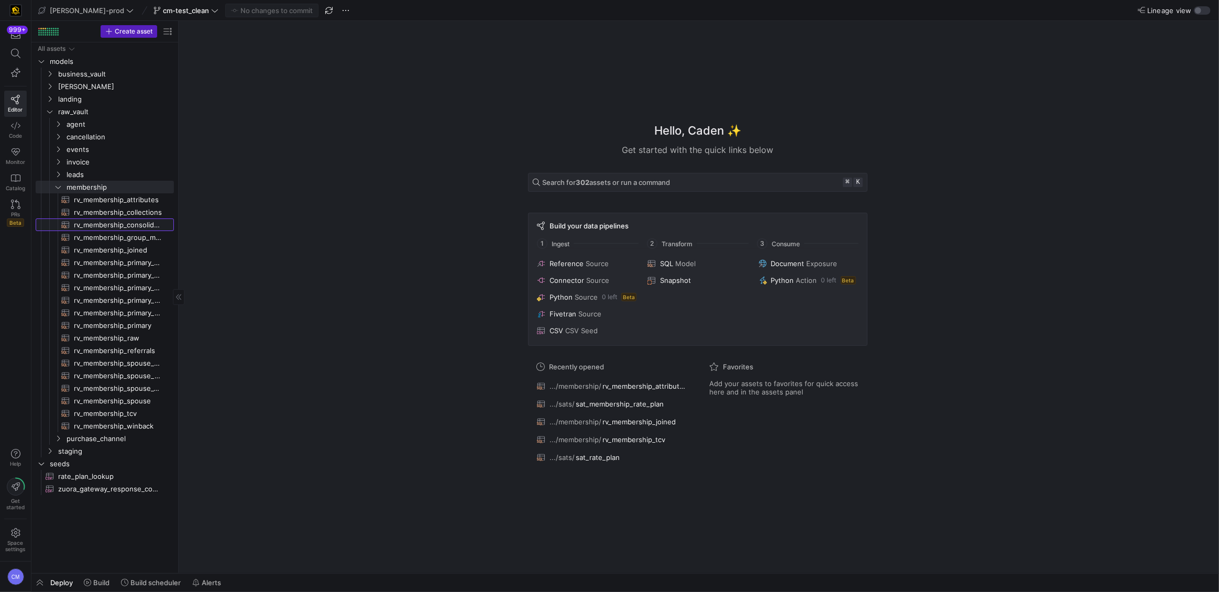
click at [129, 230] on link "rv_membership_consolidated​​​​​​​​​​" at bounding box center [105, 224] width 138 height 13
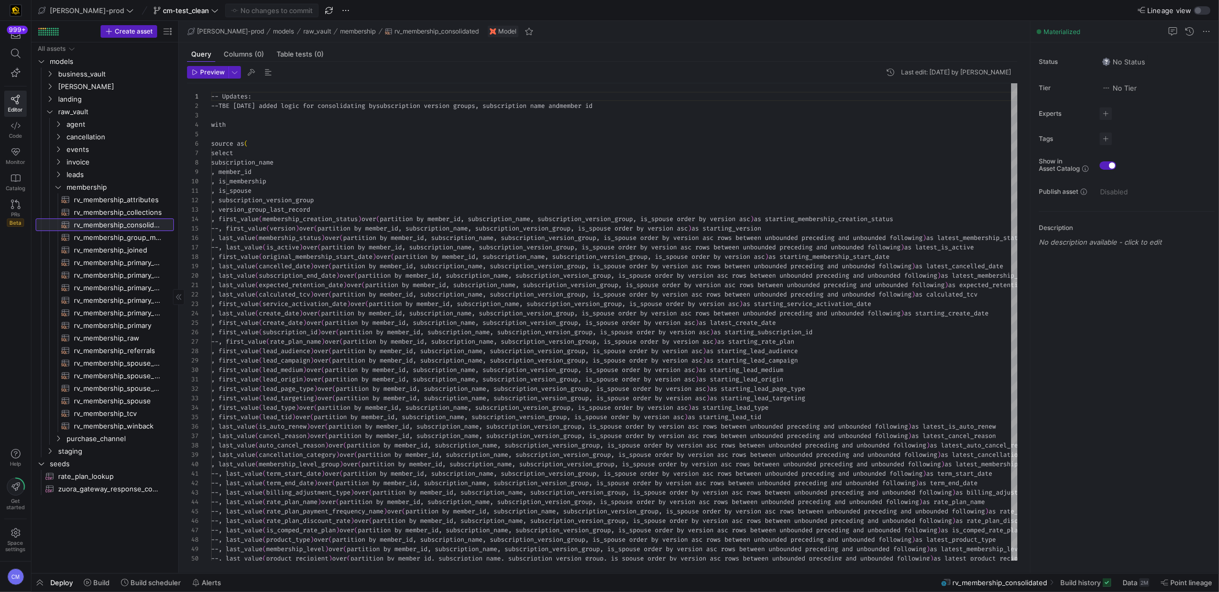
scroll to position [94, 0]
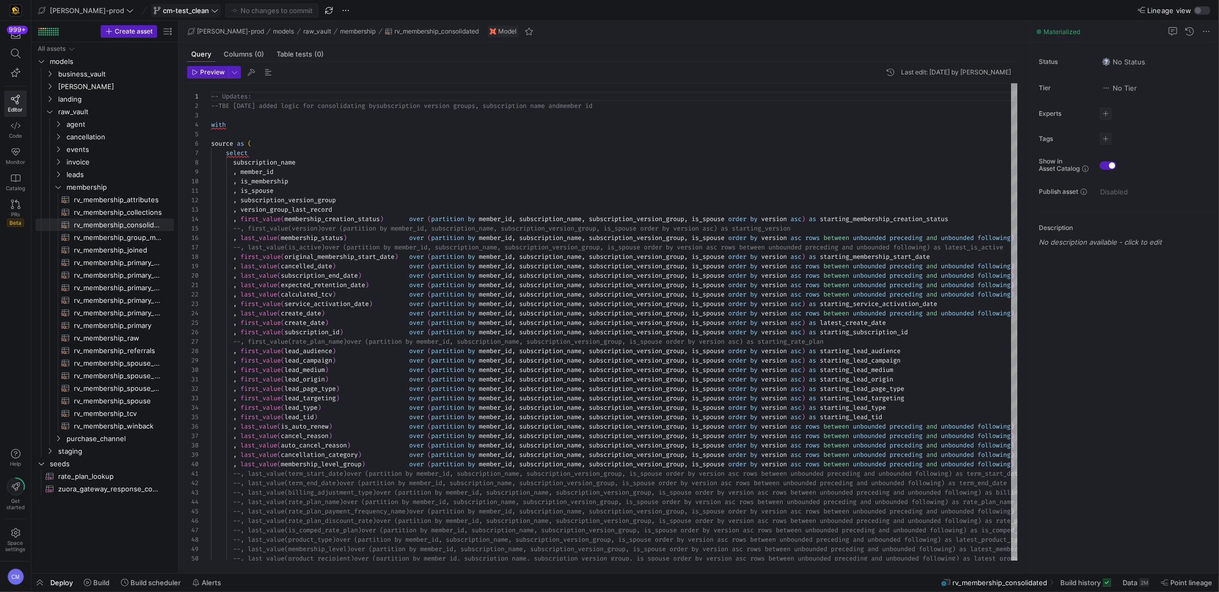
click at [163, 7] on span "cm-test_clean" at bounding box center [186, 10] width 46 height 8
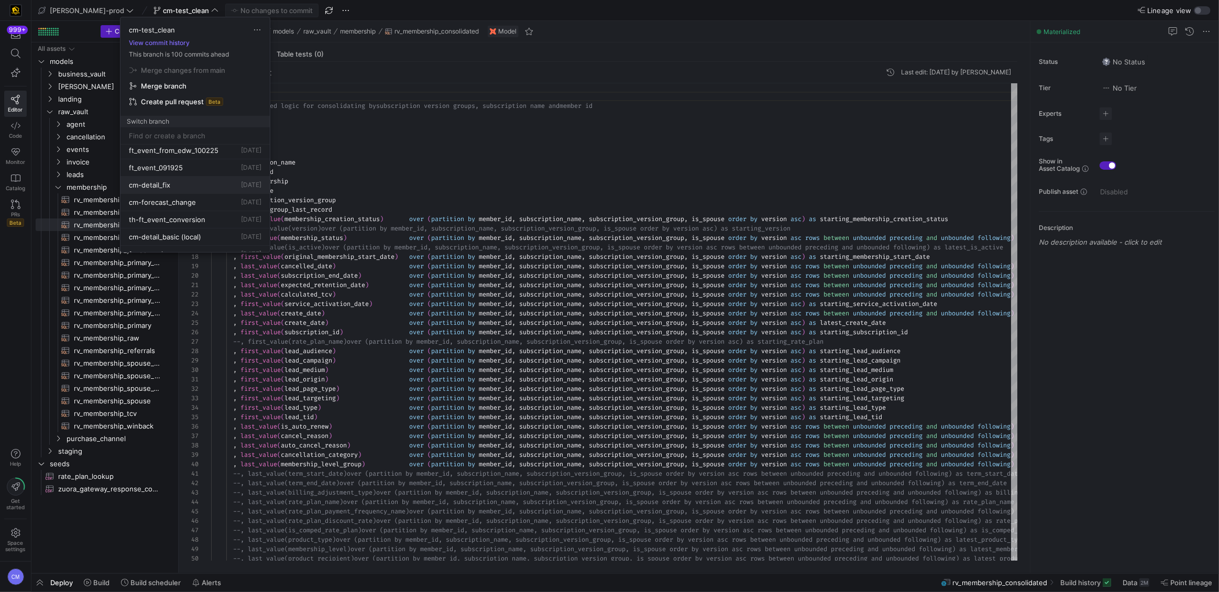
scroll to position [125, 0]
click at [232, 188] on button "cm-detail_fix 4 days ago" at bounding box center [194, 183] width 149 height 17
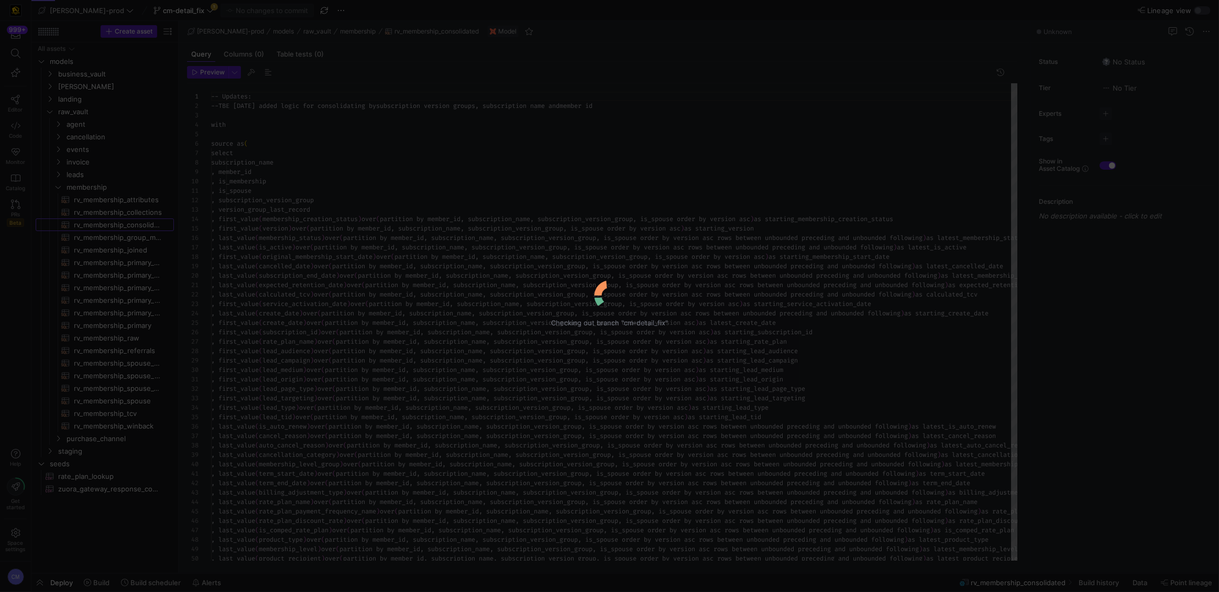
scroll to position [94, 0]
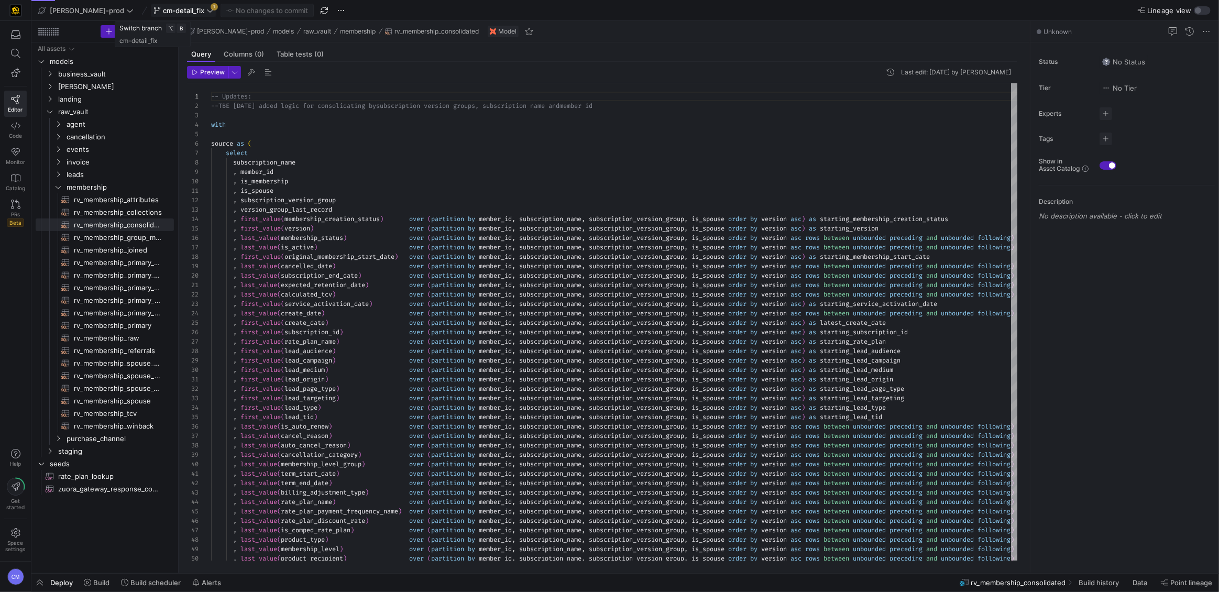
click at [206, 12] on icon at bounding box center [209, 10] width 7 height 7
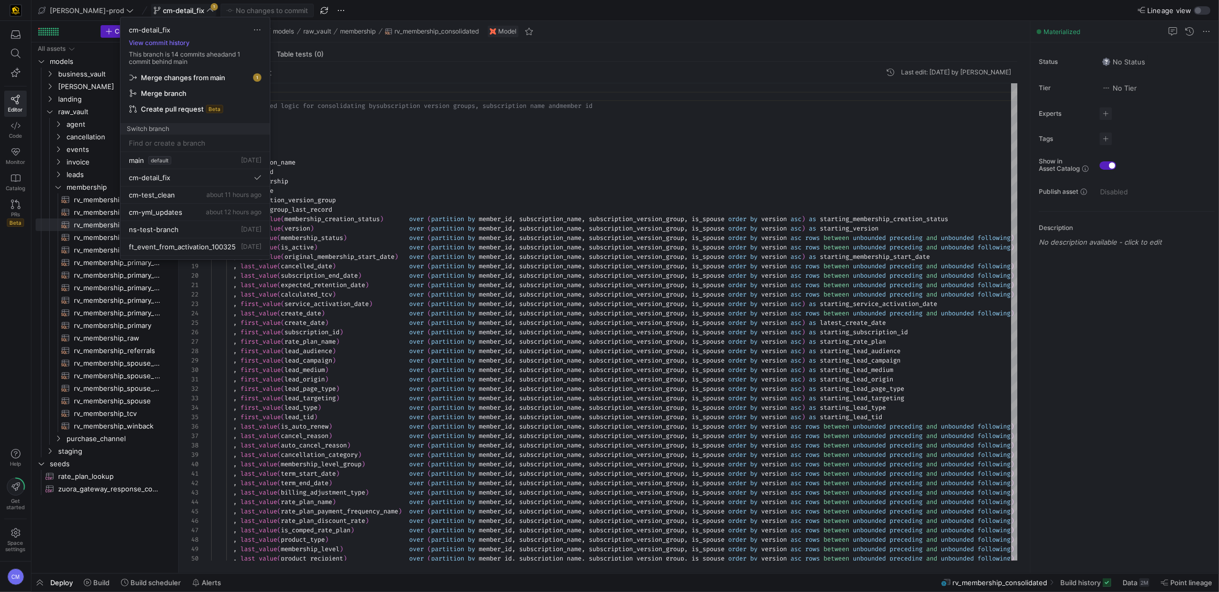
click at [204, 74] on span "Merge changes from main" at bounding box center [183, 77] width 84 height 8
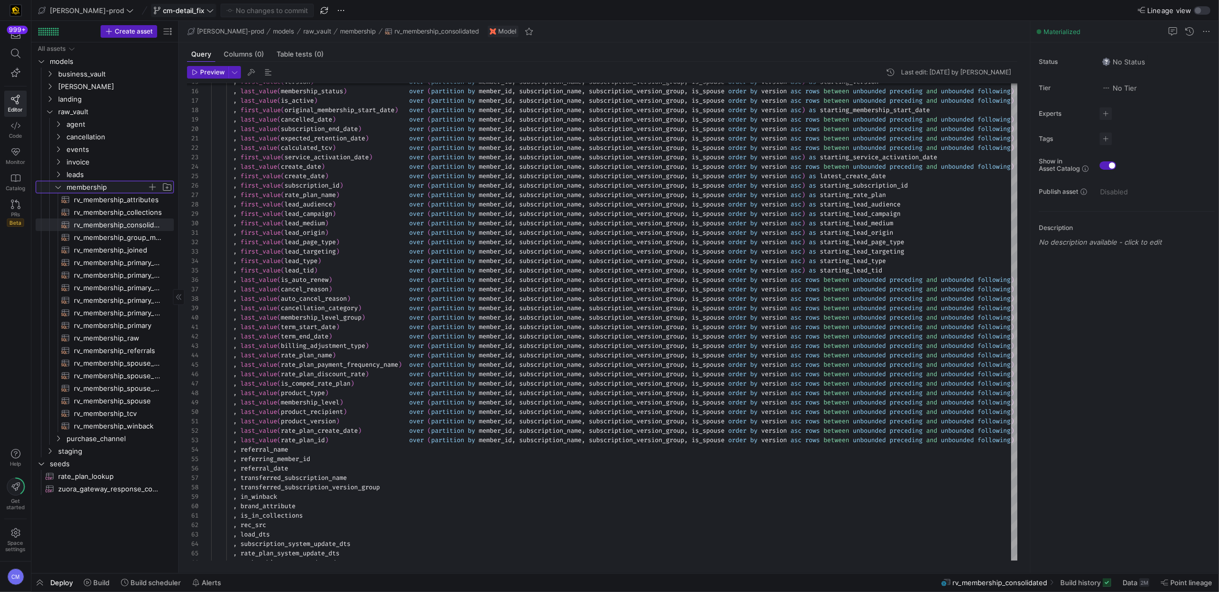
click at [76, 188] on span "membership" at bounding box center [107, 187] width 81 height 12
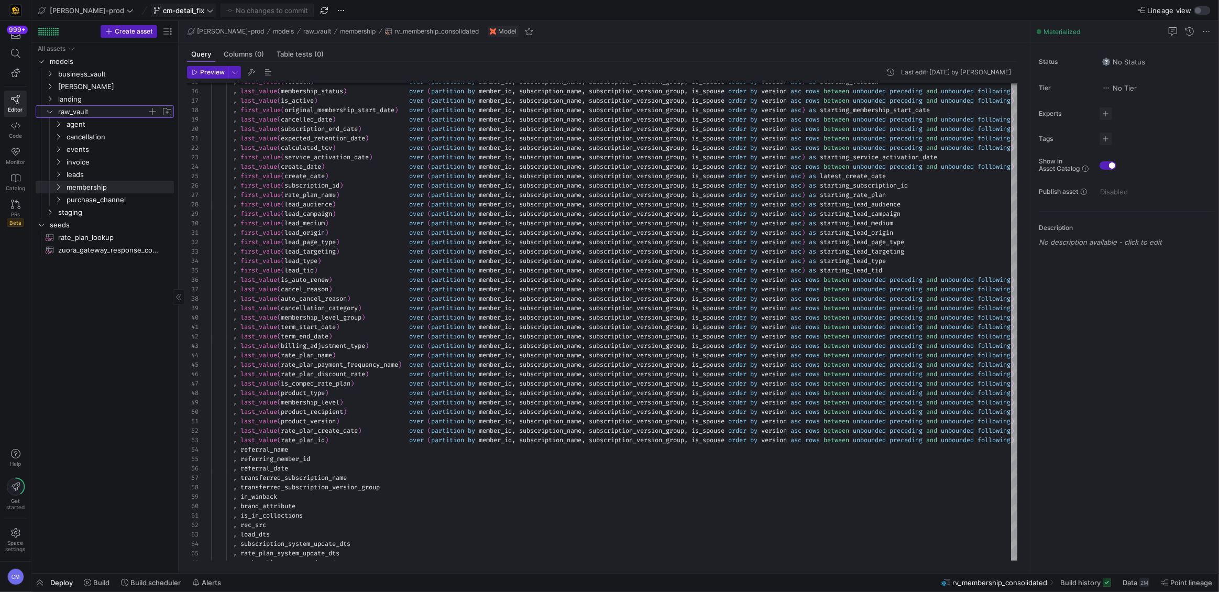
click at [89, 113] on span "raw_vault" at bounding box center [102, 112] width 89 height 12
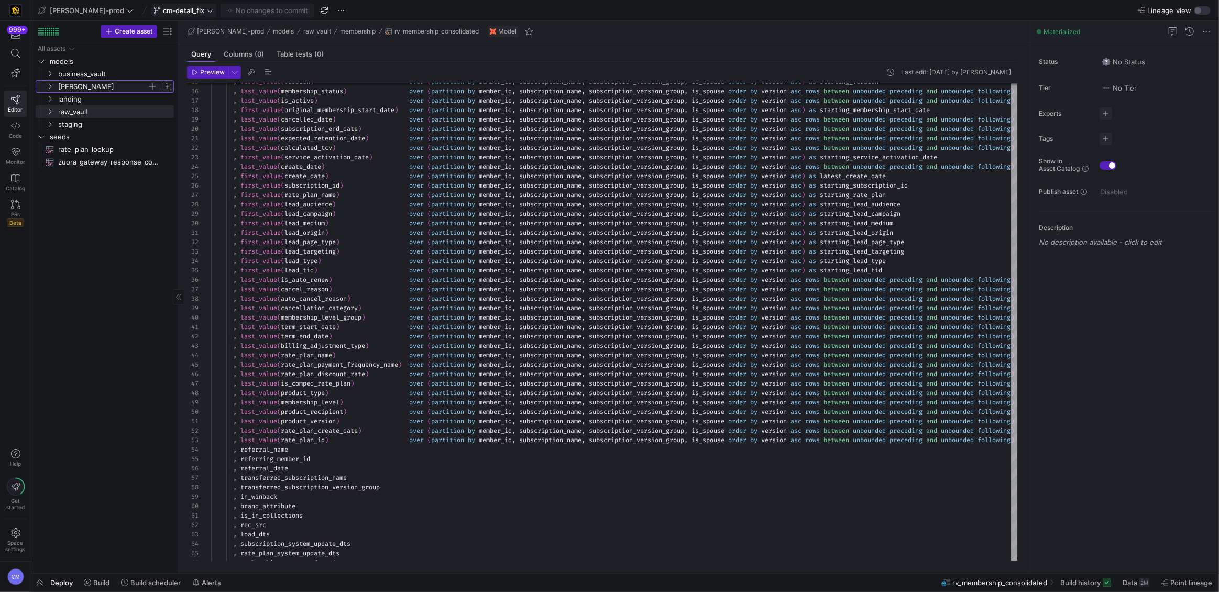
click at [90, 87] on span "[PERSON_NAME]" at bounding box center [102, 87] width 89 height 12
click at [82, 108] on span "facts" at bounding box center [107, 112] width 81 height 12
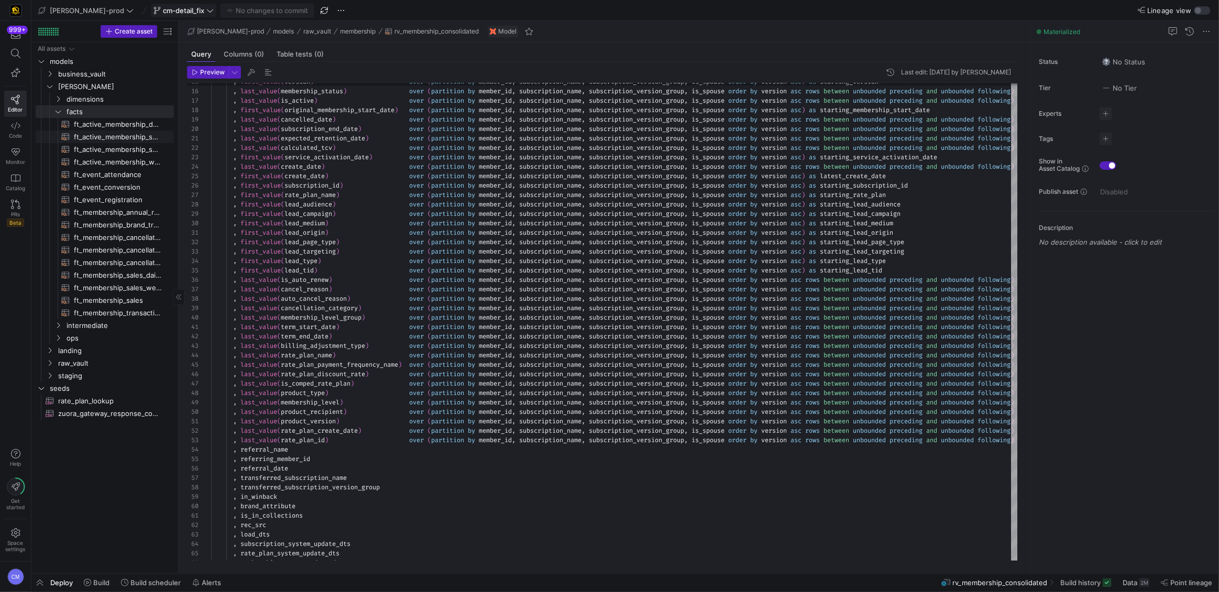
click at [153, 141] on span "ft_active_membership_snapshot_detail​​​​​​​​​​" at bounding box center [118, 137] width 88 height 12
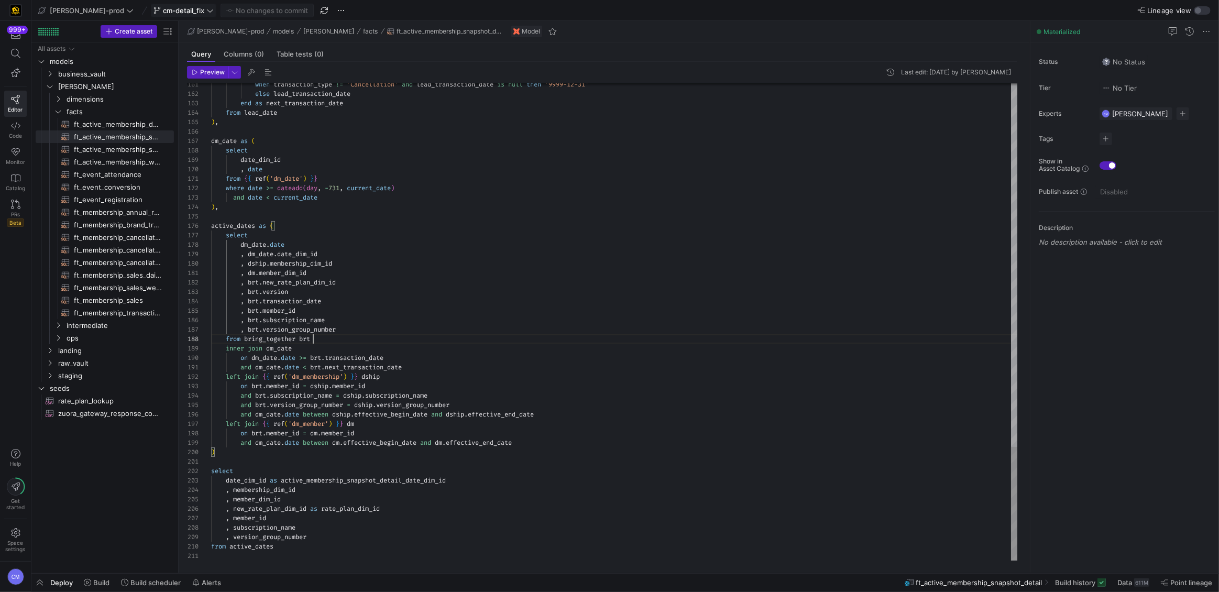
scroll to position [66, 101]
click at [43, 583] on span "button" at bounding box center [39, 583] width 17 height 18
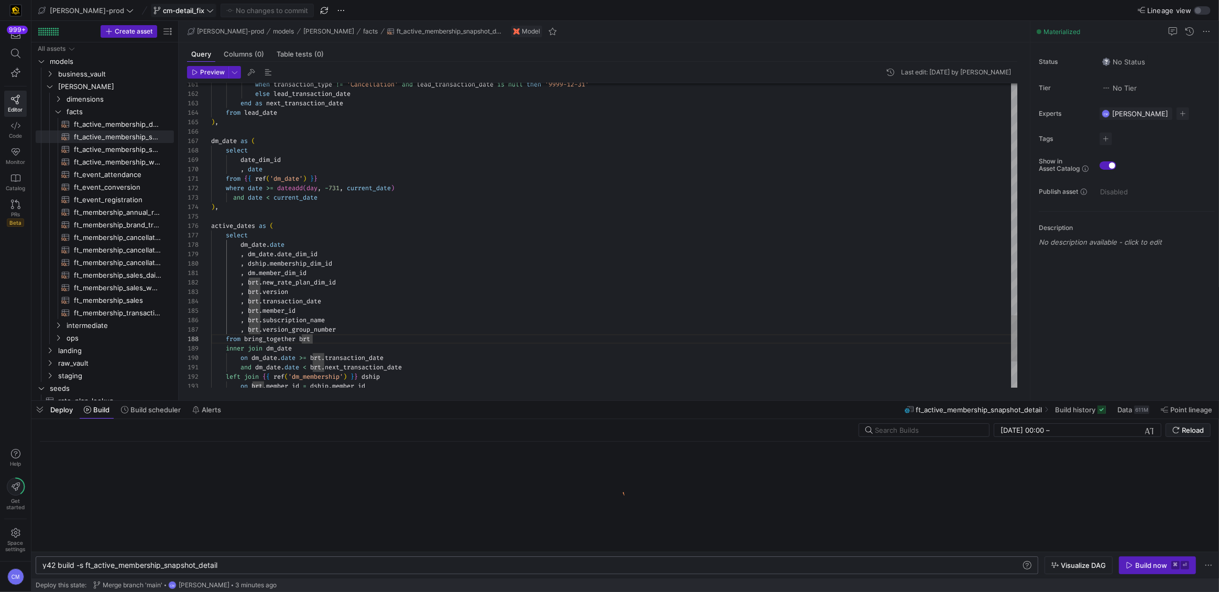
scroll to position [0, 177]
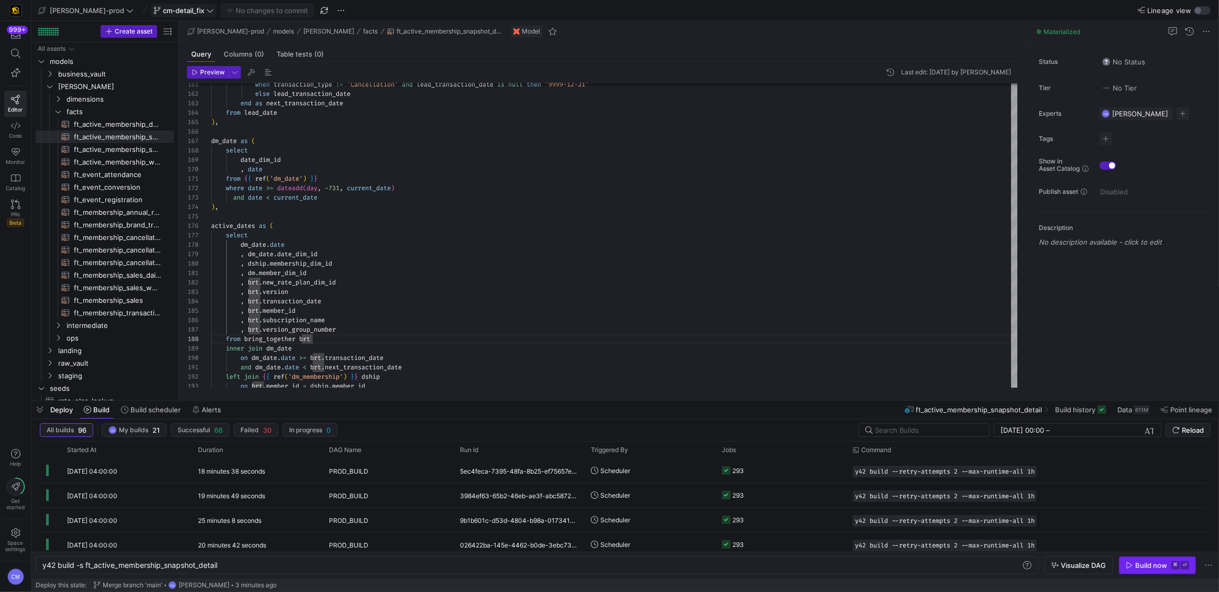
click at [1134, 560] on span "button" at bounding box center [1157, 565] width 76 height 17
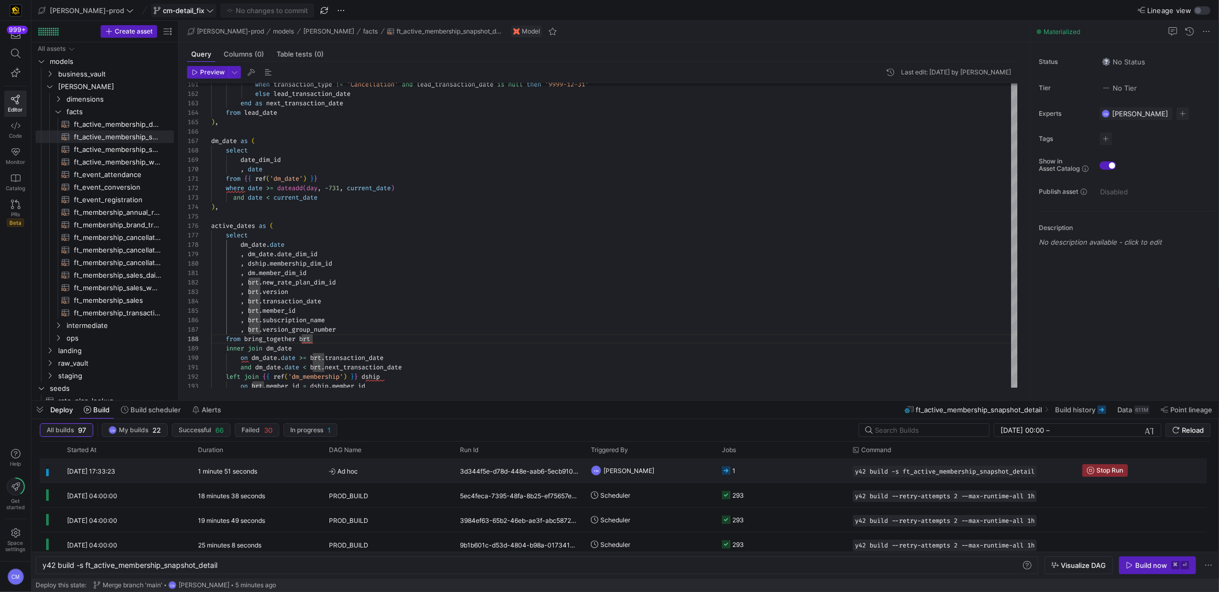
click at [775, 472] on y42-job-status-cell-renderer "1" at bounding box center [781, 470] width 118 height 23
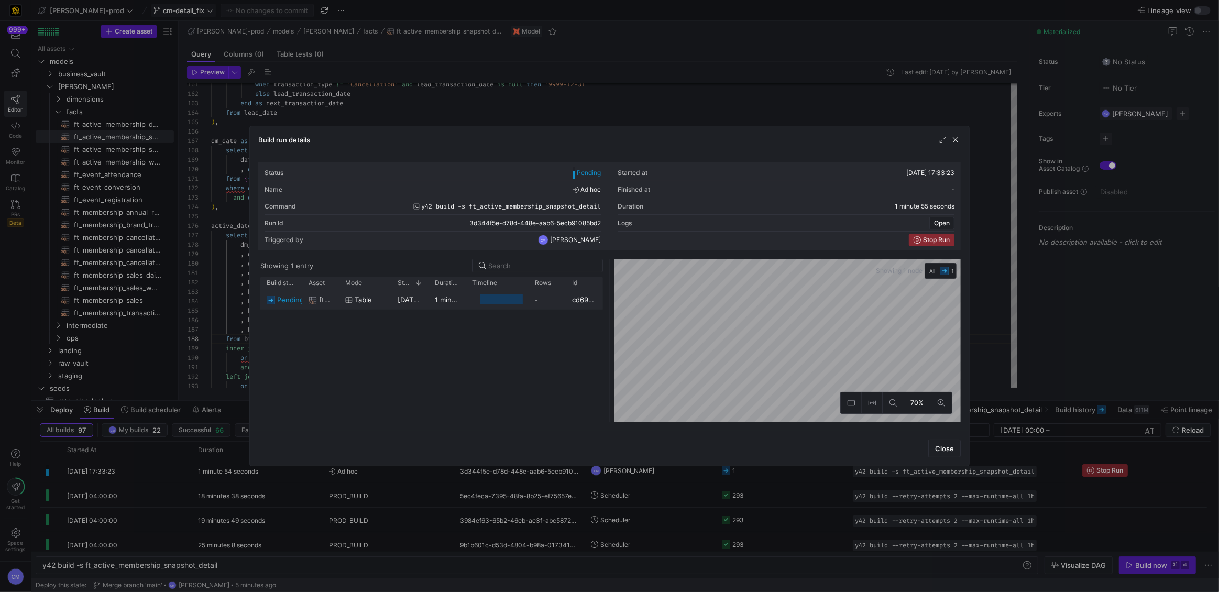
click at [548, 300] on div "-" at bounding box center [547, 299] width 37 height 20
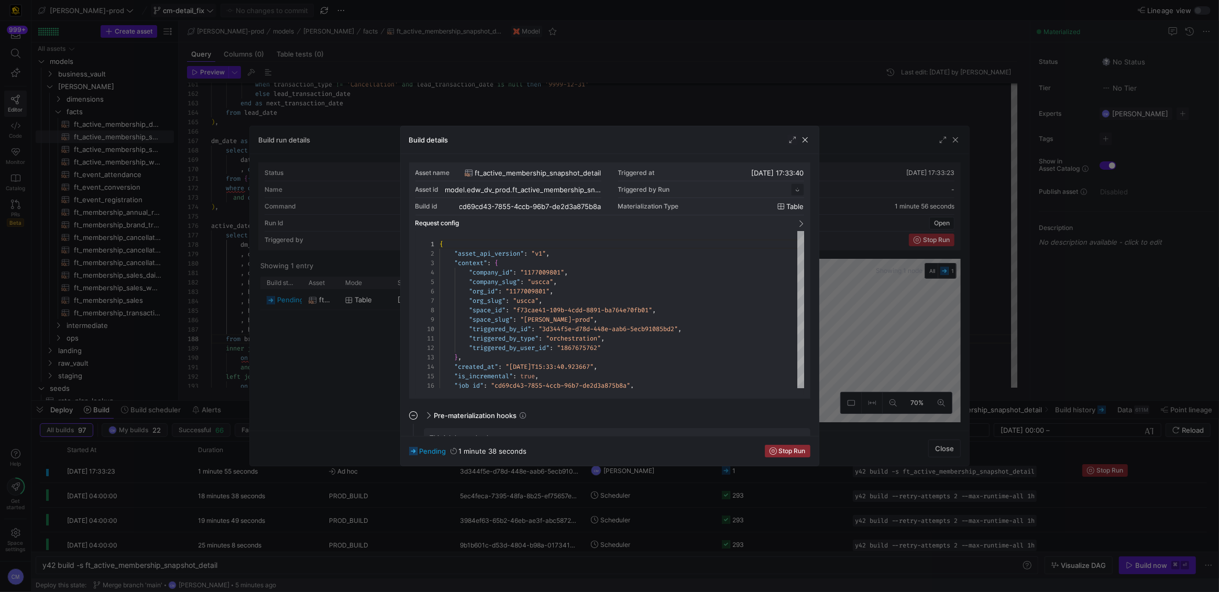
scroll to position [94, 0]
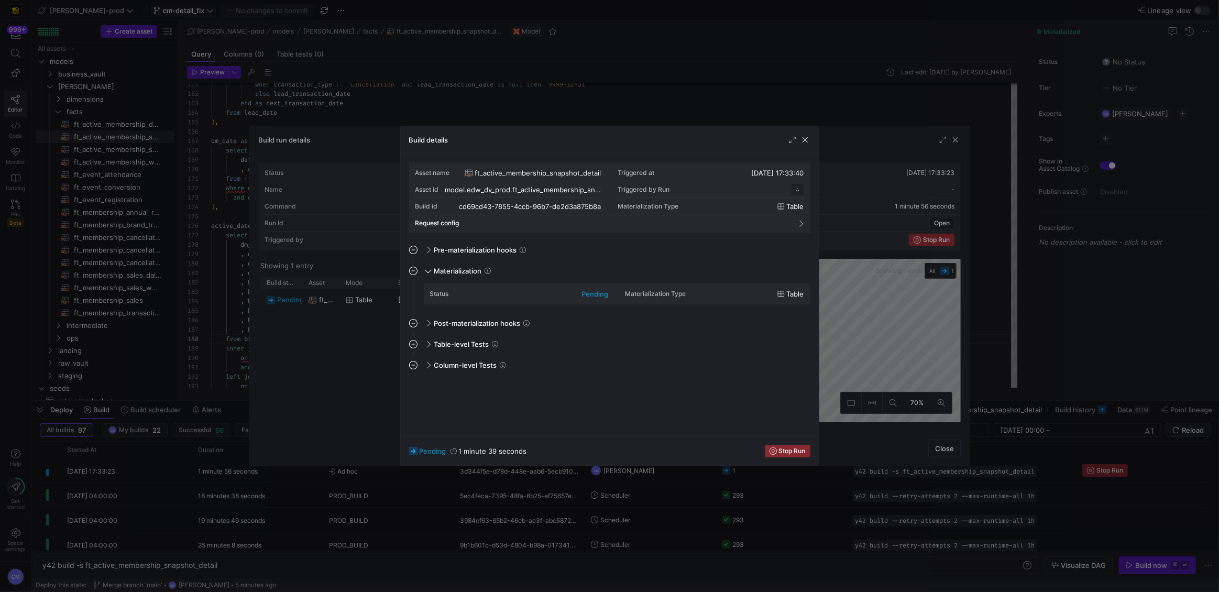
click at [346, 358] on div at bounding box center [609, 296] width 1219 height 592
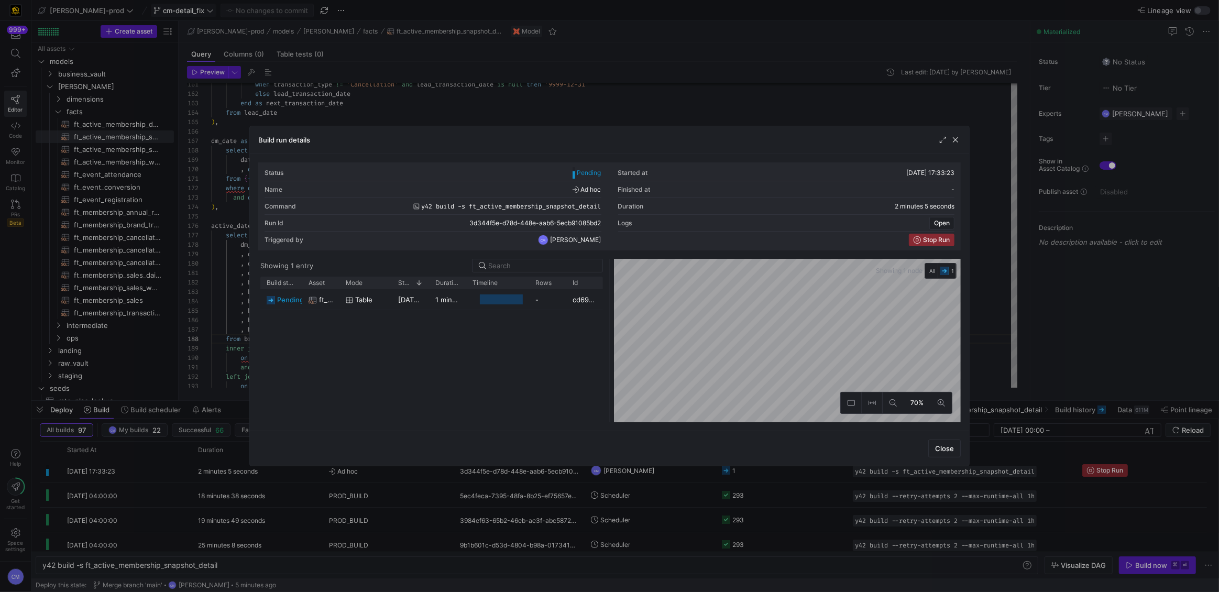
click at [647, 535] on div at bounding box center [609, 296] width 1219 height 592
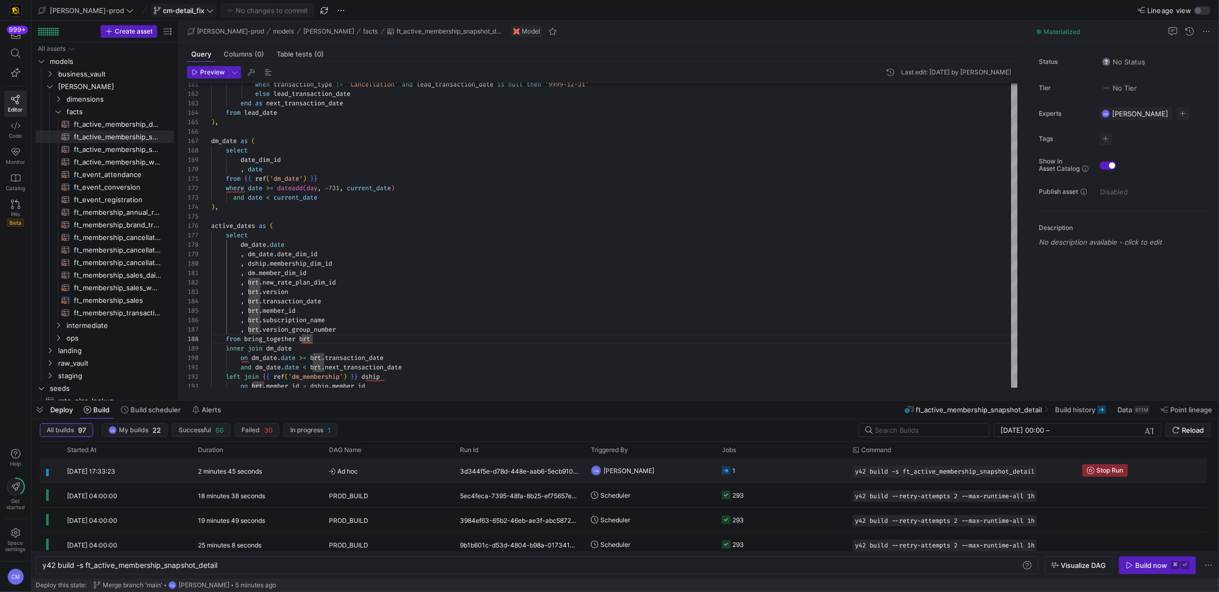
click at [643, 471] on y42-orchestration-triggered-by "CM Caden Miller" at bounding box center [650, 470] width 118 height 23
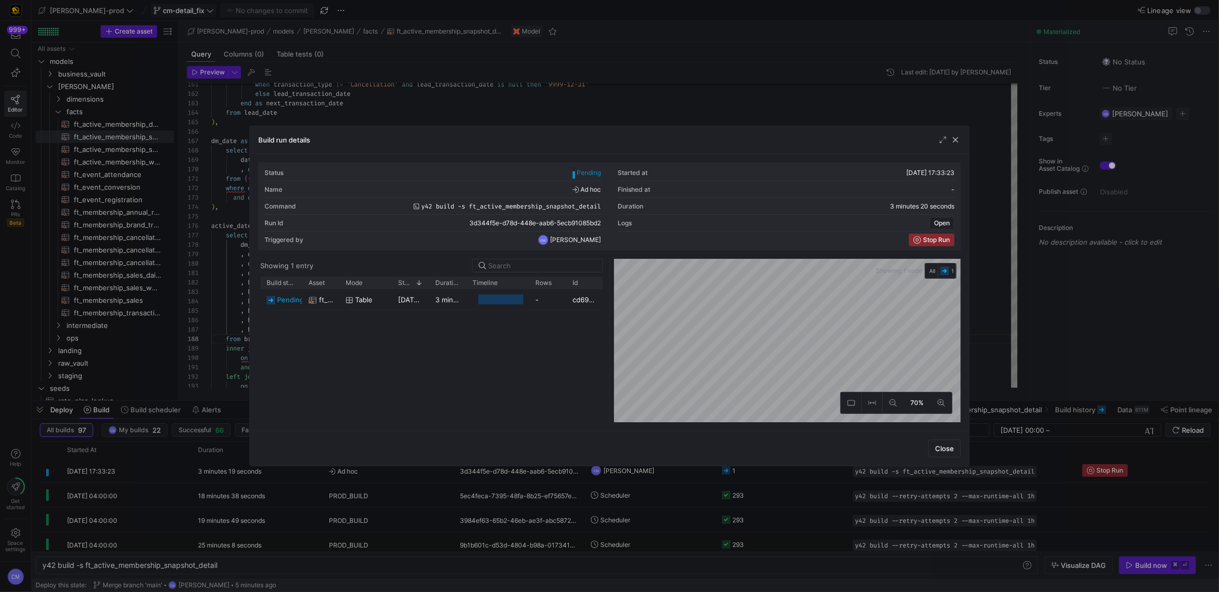
click at [604, 467] on div at bounding box center [609, 296] width 1219 height 592
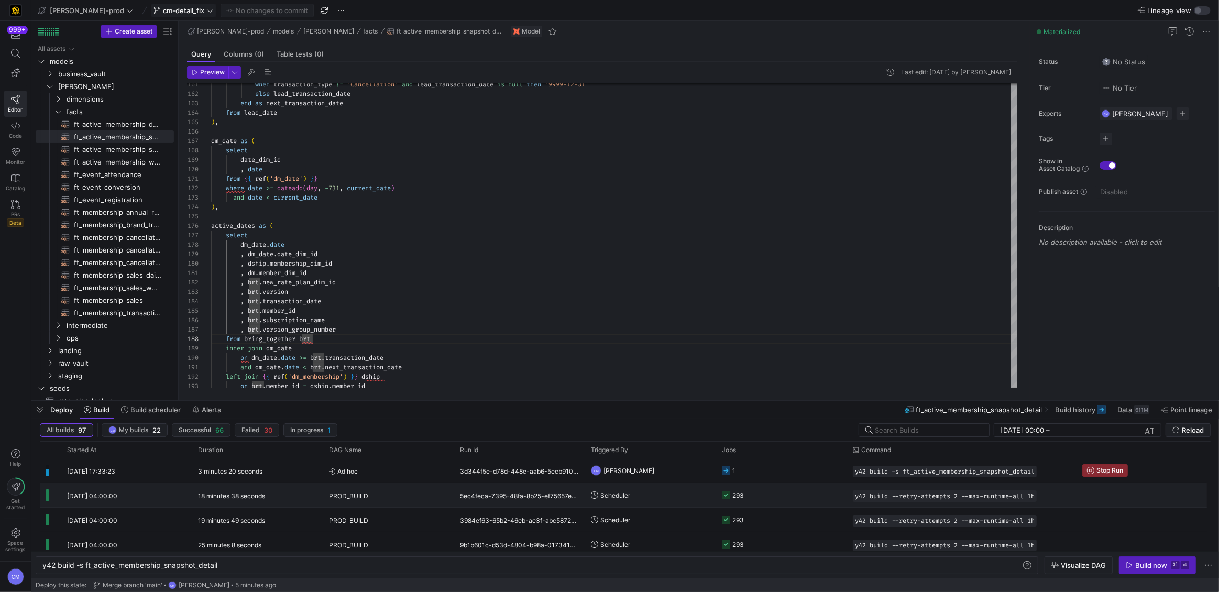
click at [641, 488] on y42-orchestration-triggered-by "Scheduler" at bounding box center [650, 494] width 118 height 23
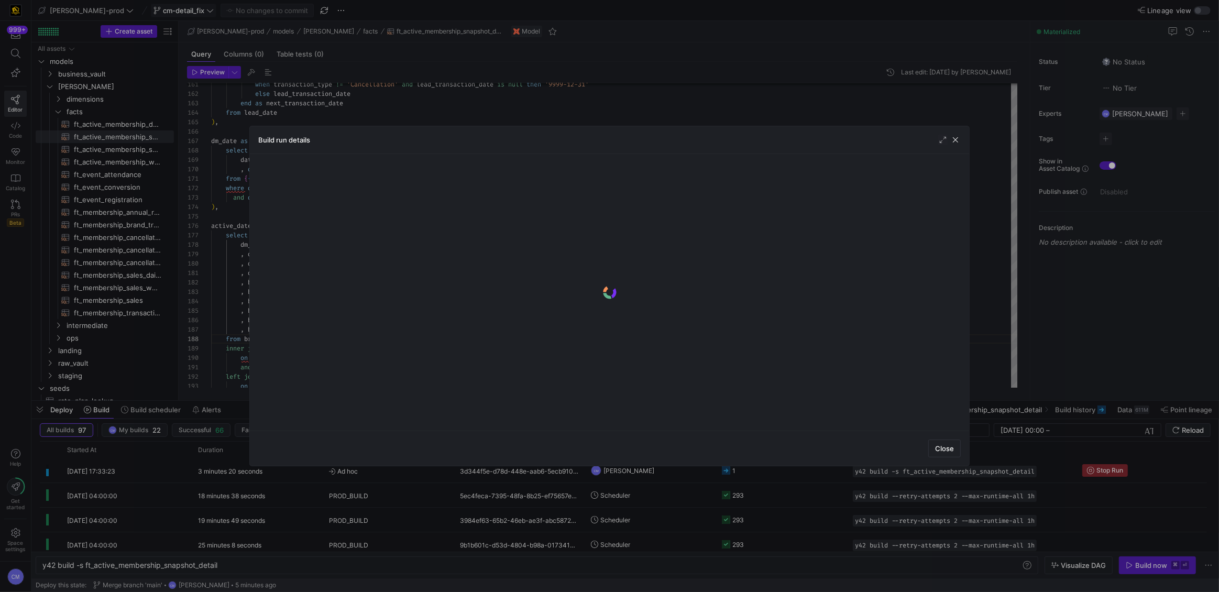
click at [654, 479] on div at bounding box center [609, 296] width 1219 height 592
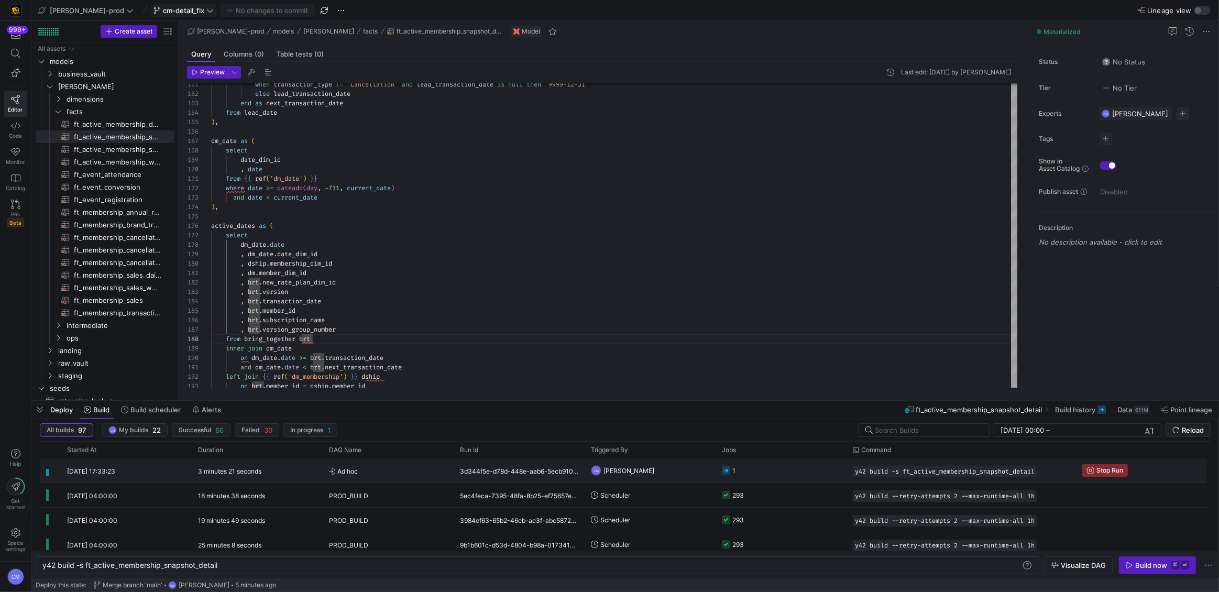
click at [654, 470] on y42-orchestration-triggered-by "CM Caden Miller" at bounding box center [650, 470] width 118 height 23
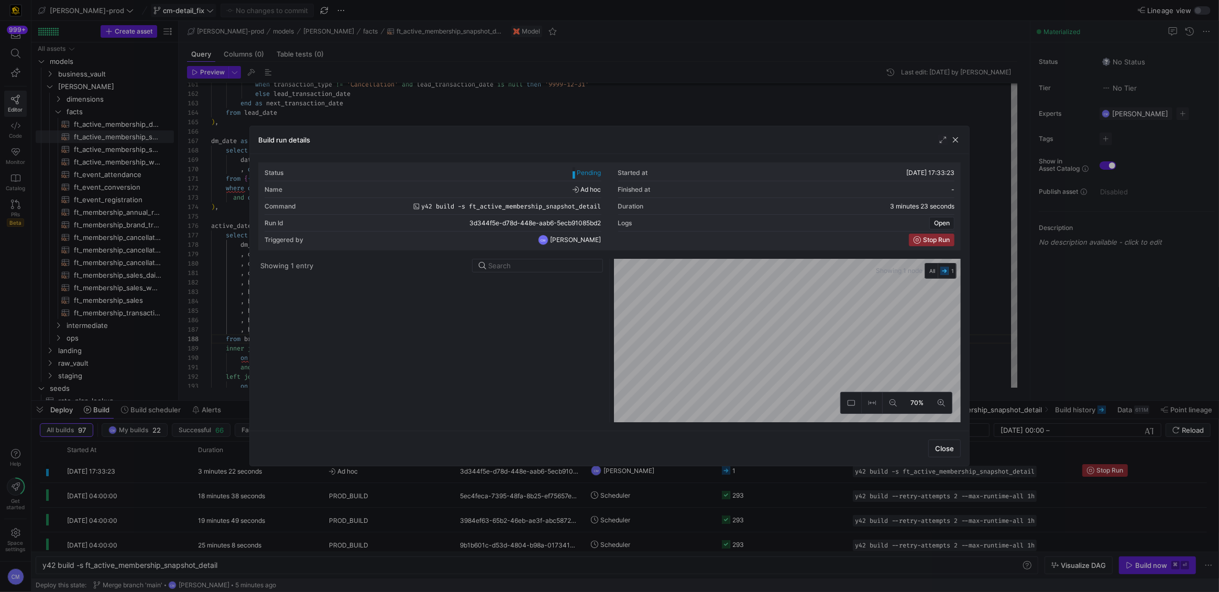
click at [654, 471] on div at bounding box center [609, 296] width 1219 height 592
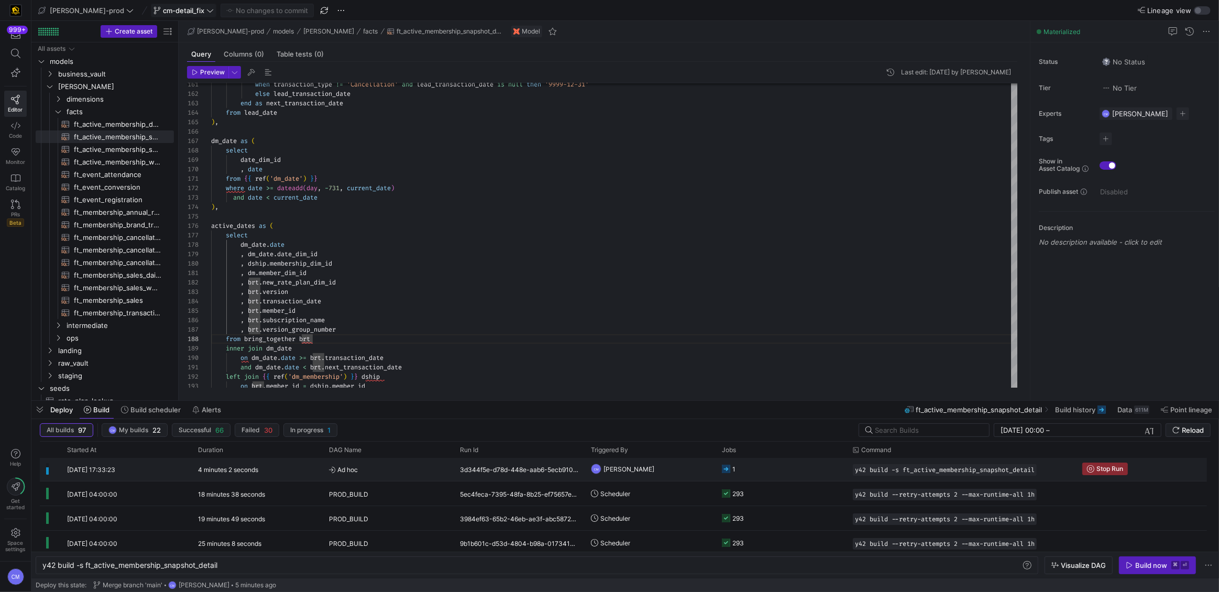
scroll to position [0, 0]
click at [653, 472] on y42-orchestration-triggered-by "CM Caden Miller" at bounding box center [650, 469] width 118 height 23
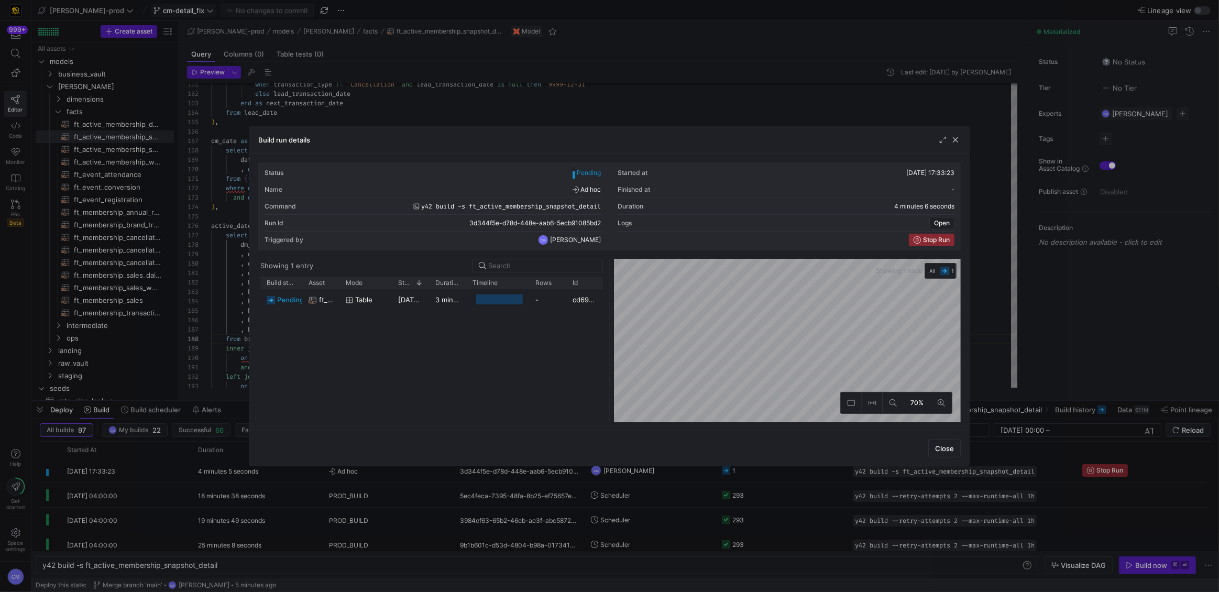
click at [651, 470] on div at bounding box center [609, 296] width 1219 height 592
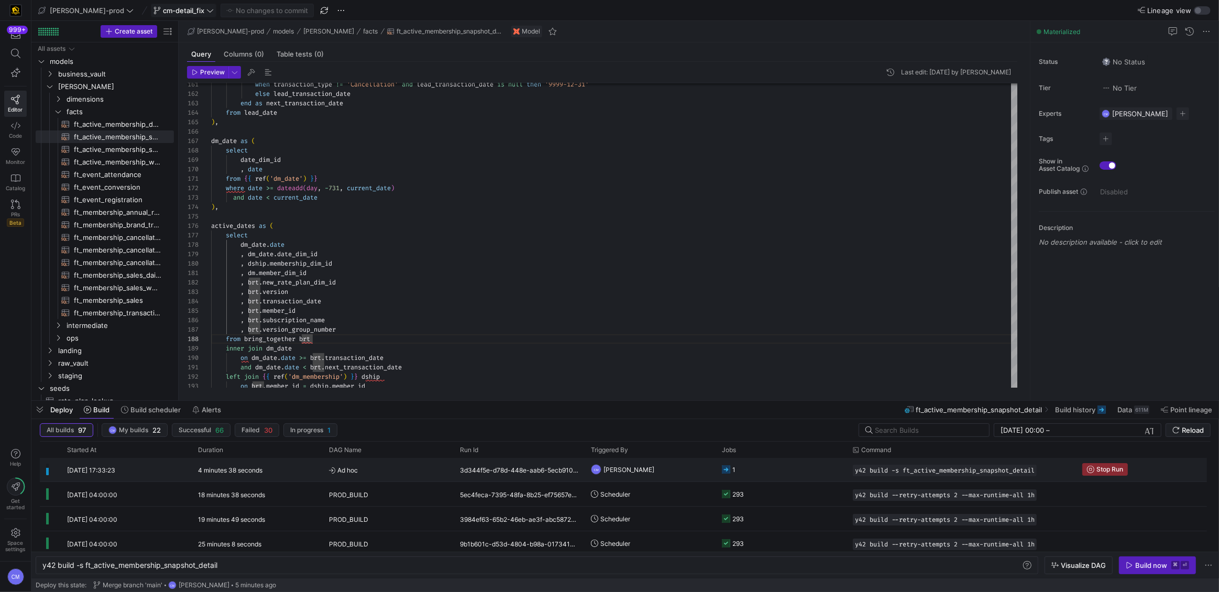
click at [651, 472] on y42-orchestration-triggered-by "CM Caden Miller" at bounding box center [650, 469] width 118 height 23
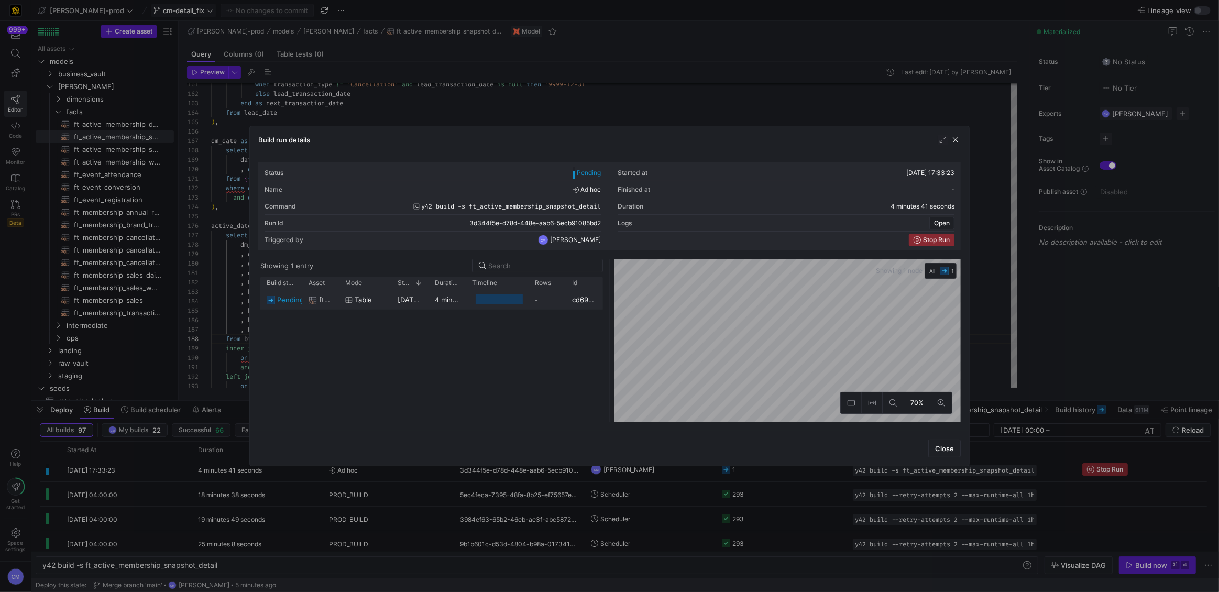
click at [557, 301] on div "-" at bounding box center [547, 299] width 37 height 20
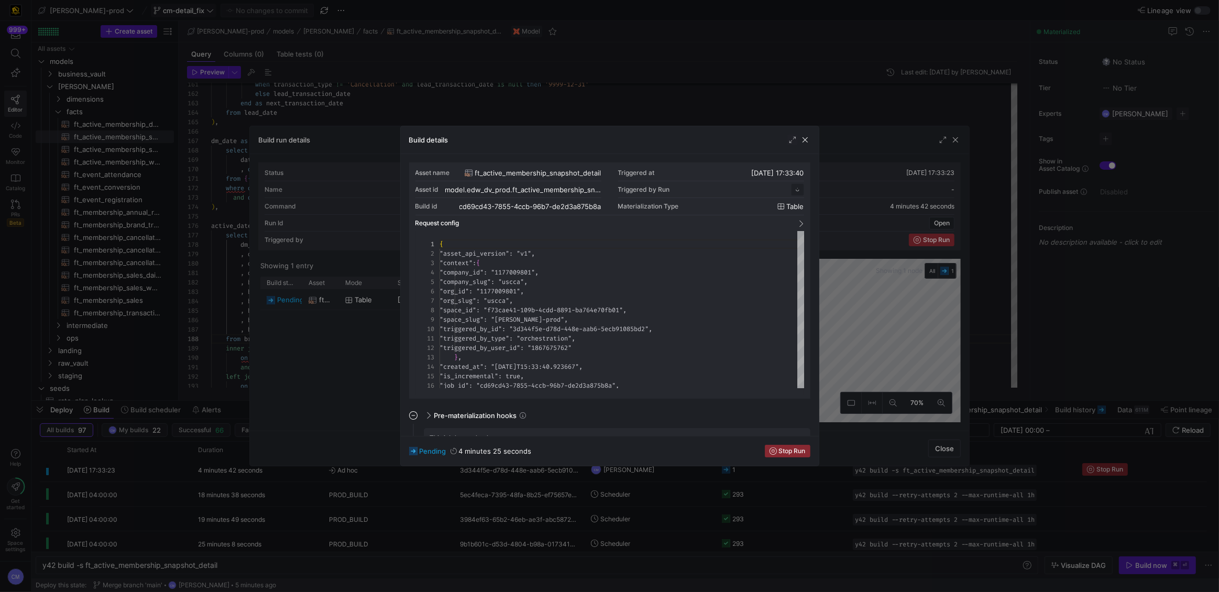
scroll to position [94, 0]
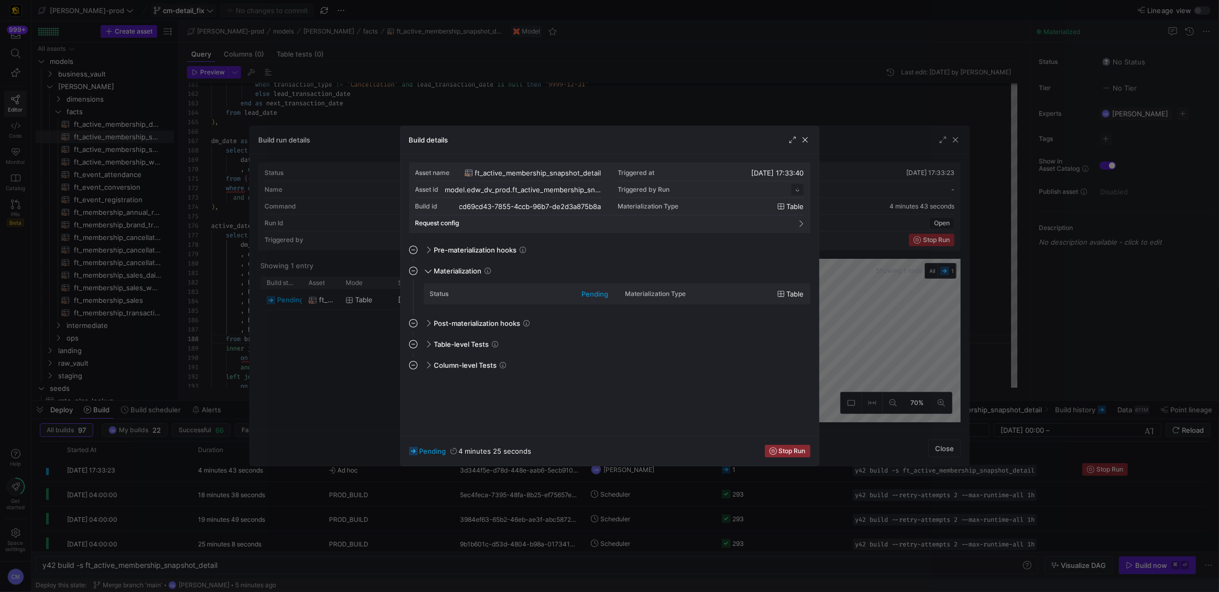
click at [557, 486] on div at bounding box center [609, 296] width 1219 height 592
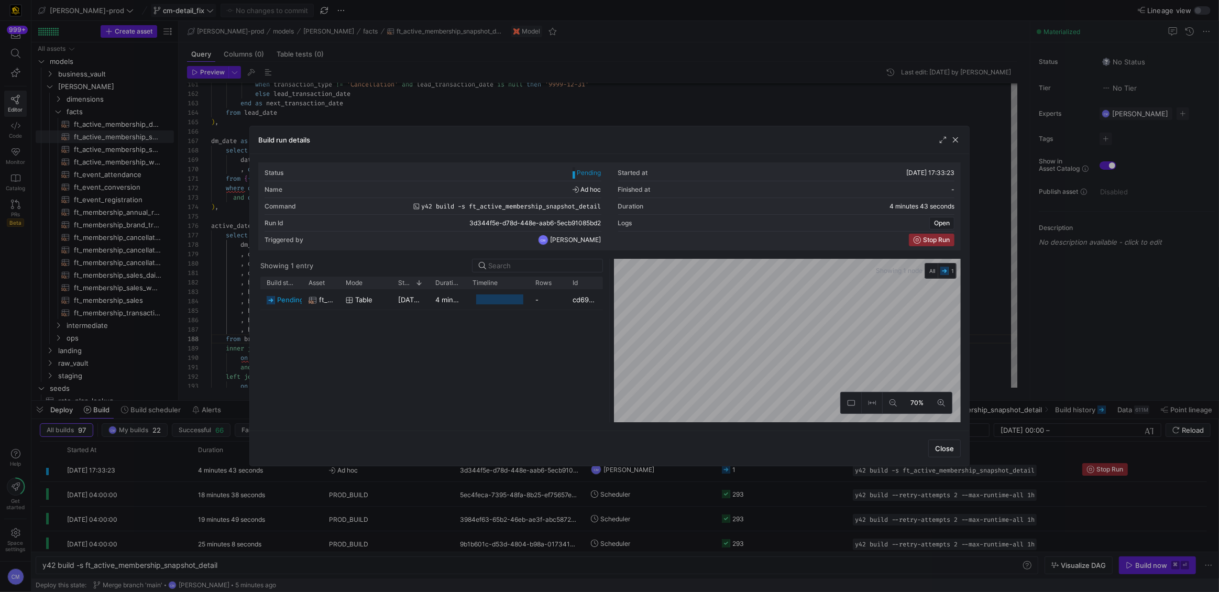
click at [557, 486] on div at bounding box center [609, 296] width 1219 height 592
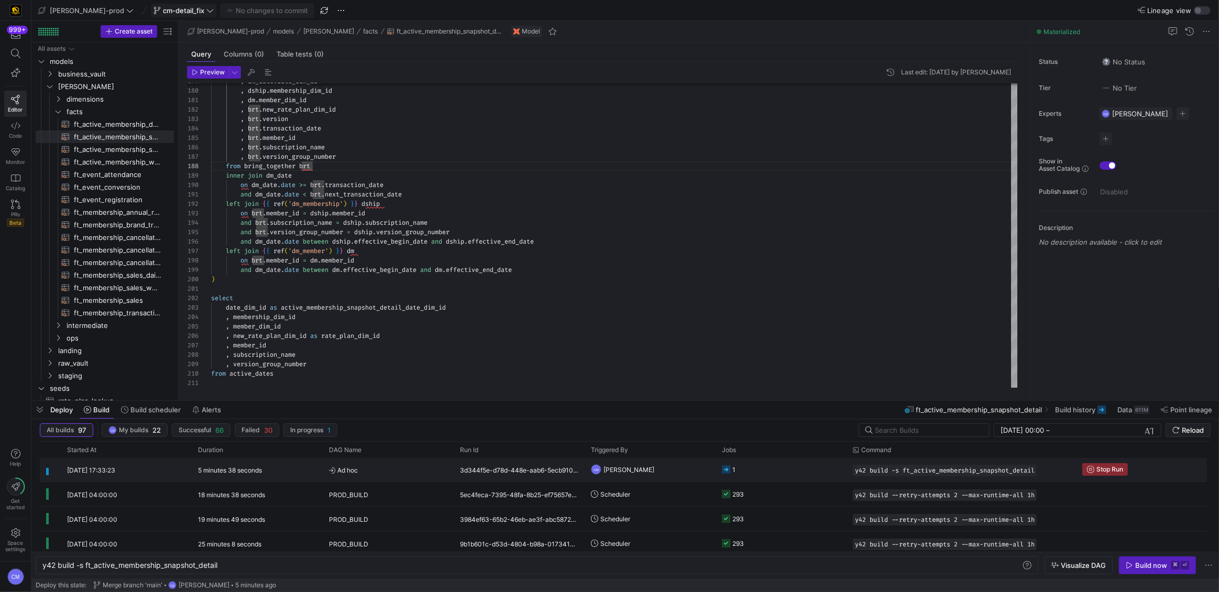
click at [761, 475] on y42-job-status-cell-renderer "1" at bounding box center [781, 469] width 118 height 23
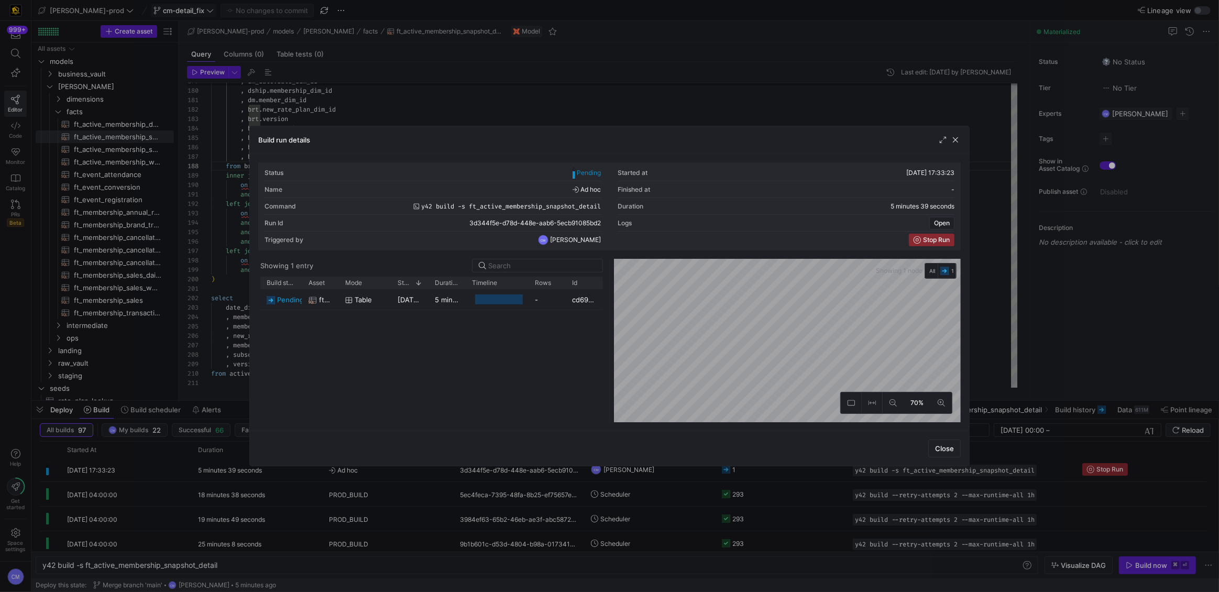
click at [761, 471] on div at bounding box center [609, 296] width 1219 height 592
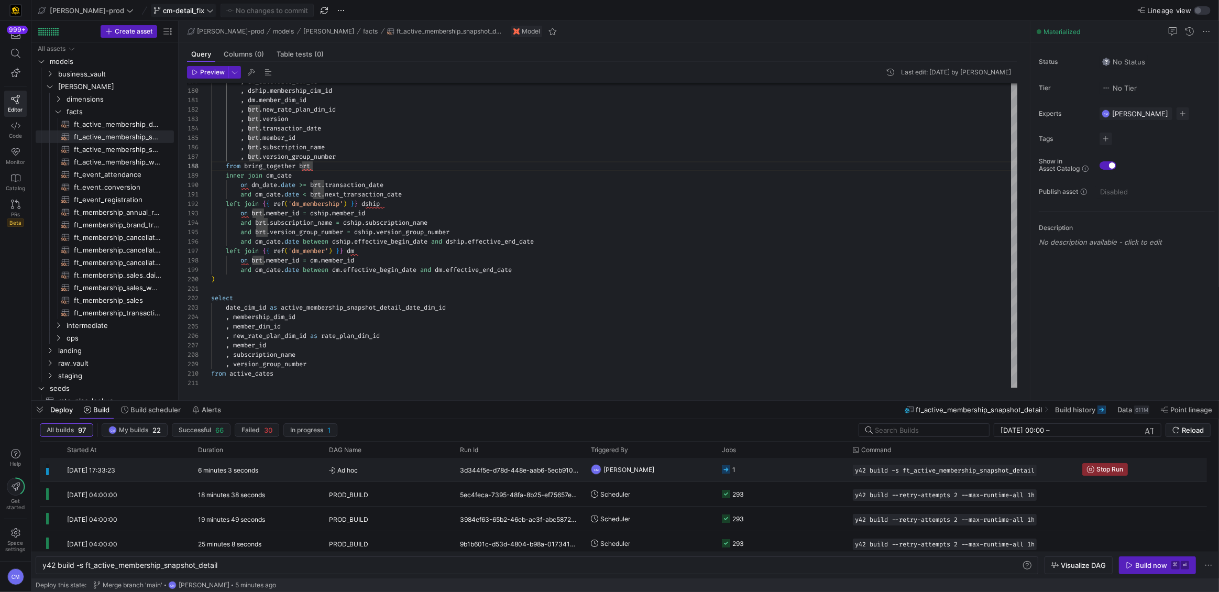
click at [759, 472] on y42-job-status-cell-renderer "1" at bounding box center [781, 469] width 118 height 23
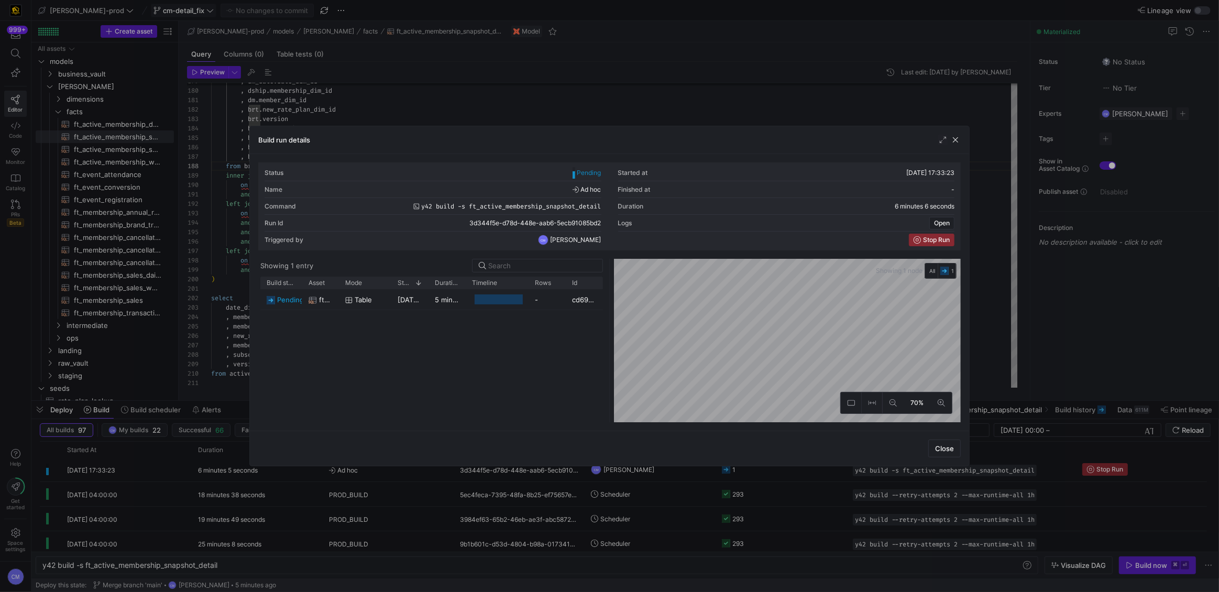
click at [758, 472] on div at bounding box center [609, 296] width 1219 height 592
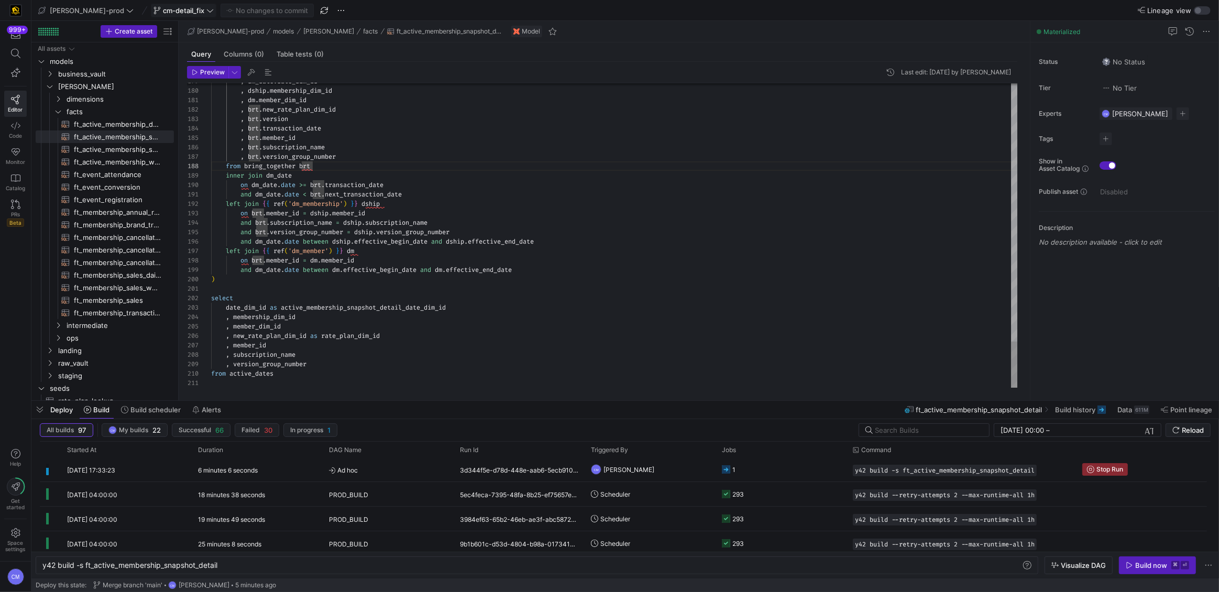
type textarea "and dm_date.date < brt.next_transaction_date left join {{ ref('dm_membership') …"
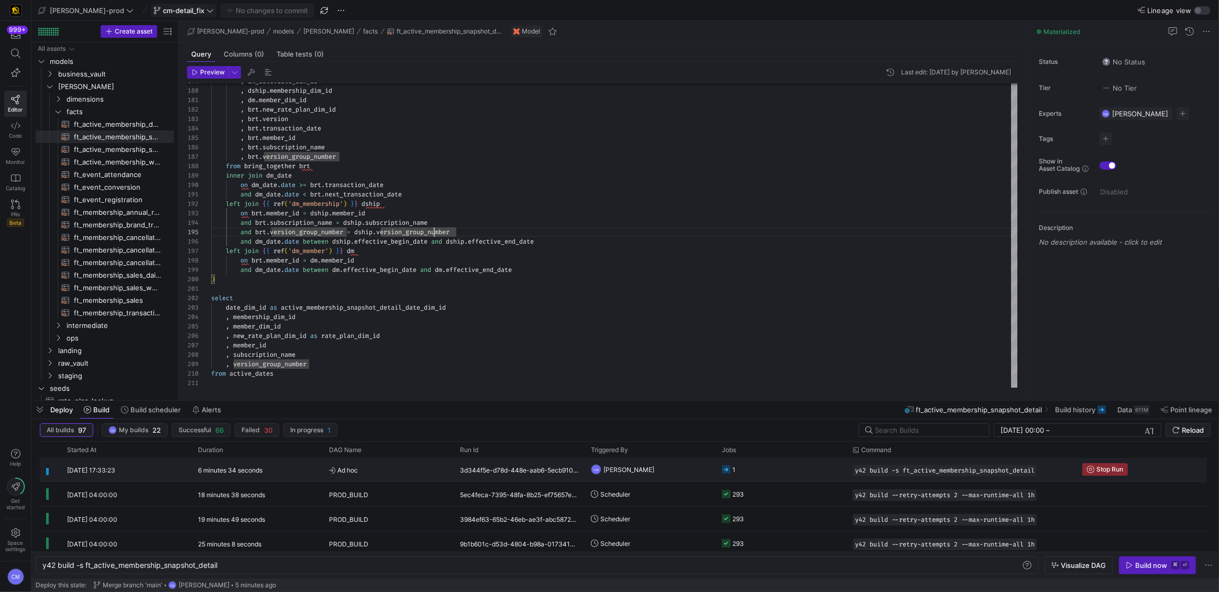
click at [758, 467] on y42-job-status-cell-renderer "1" at bounding box center [781, 469] width 118 height 23
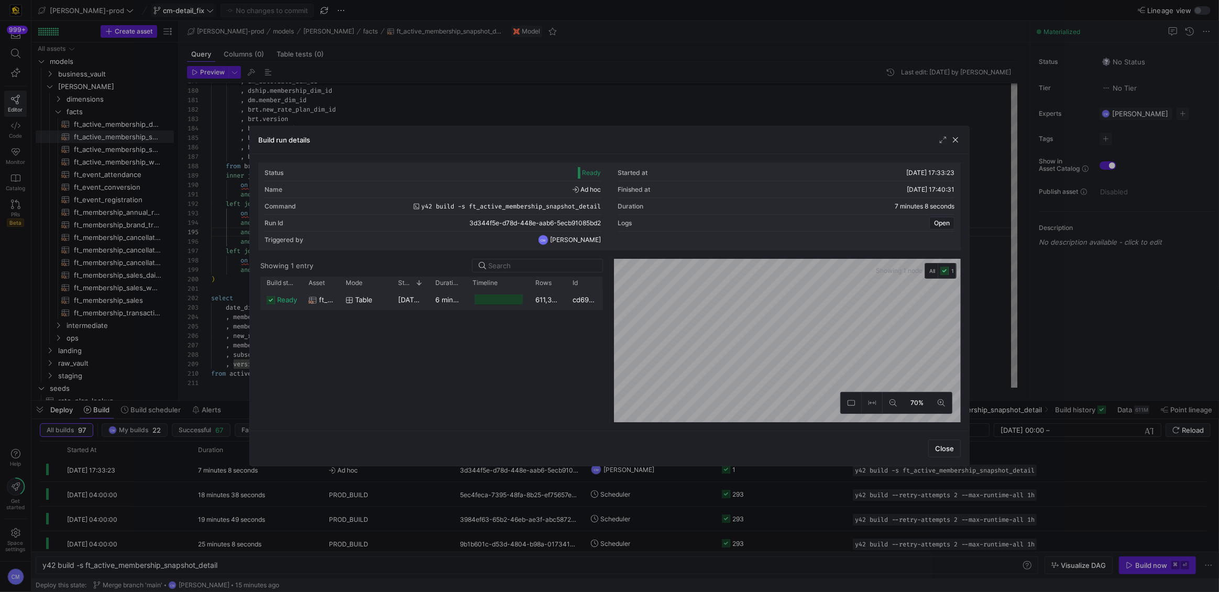
click at [559, 298] on div "611,322,899" at bounding box center [547, 299] width 37 height 20
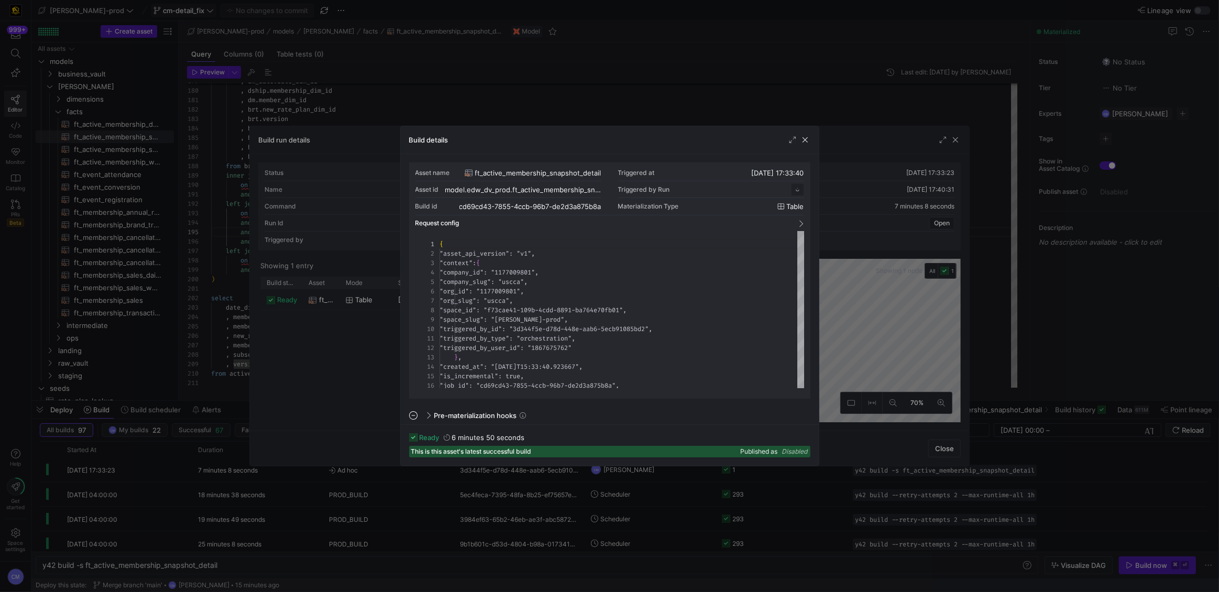
scroll to position [94, 0]
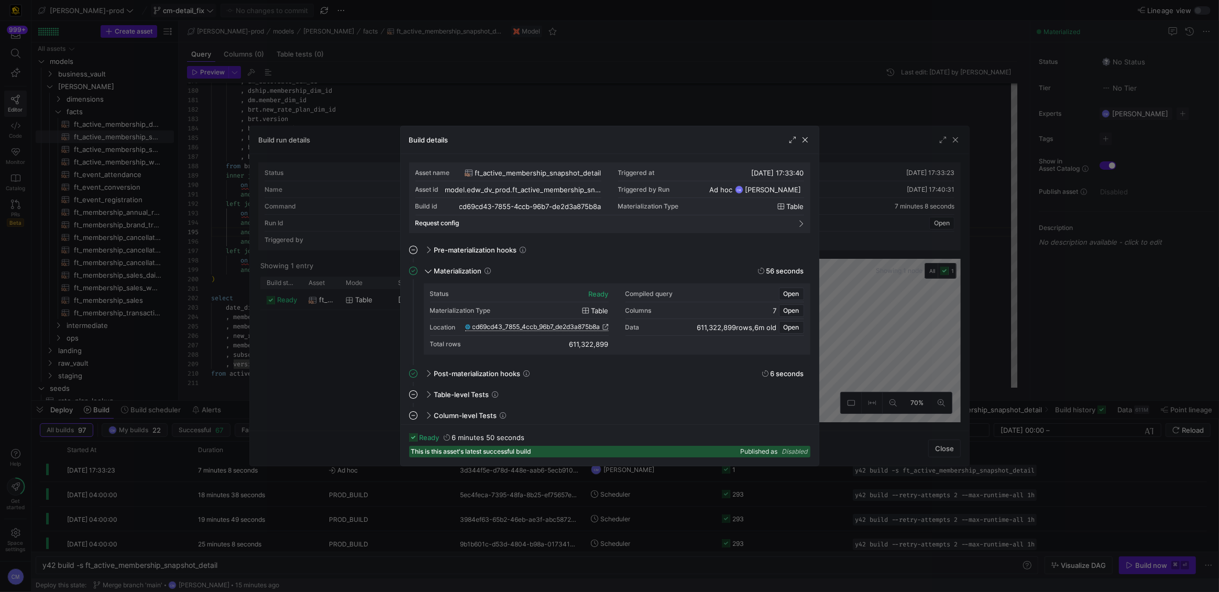
click at [562, 328] on span "cd69cd43_7855_4ccb_96b7_de2d3a875b8a" at bounding box center [536, 326] width 128 height 7
click at [390, 88] on div at bounding box center [609, 296] width 1219 height 592
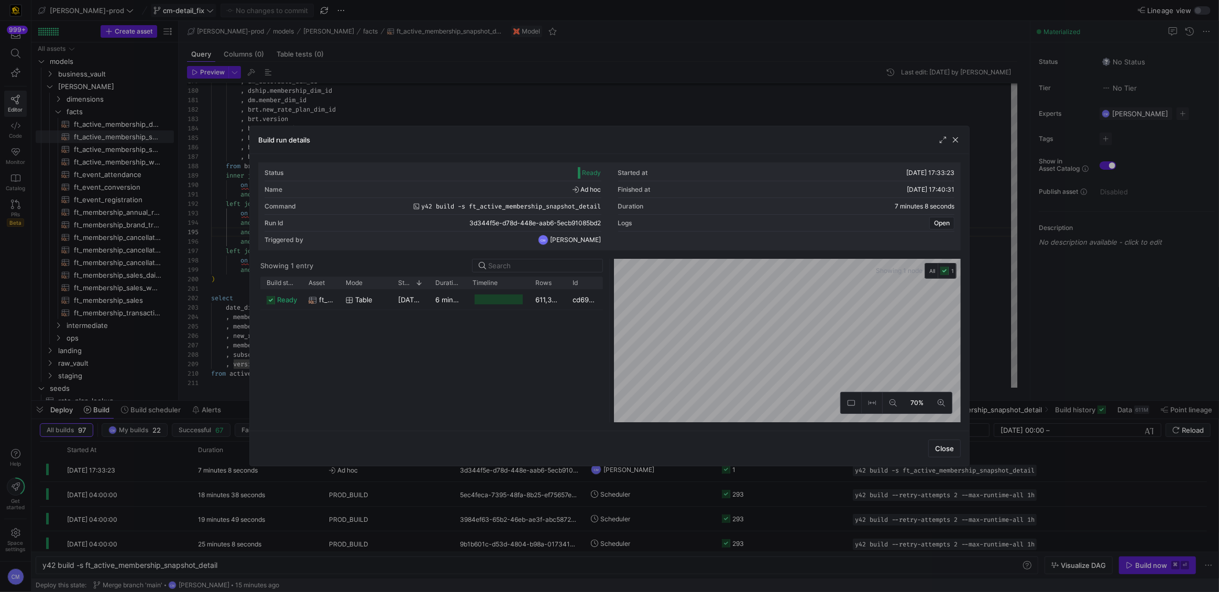
click at [390, 83] on div at bounding box center [609, 296] width 1219 height 592
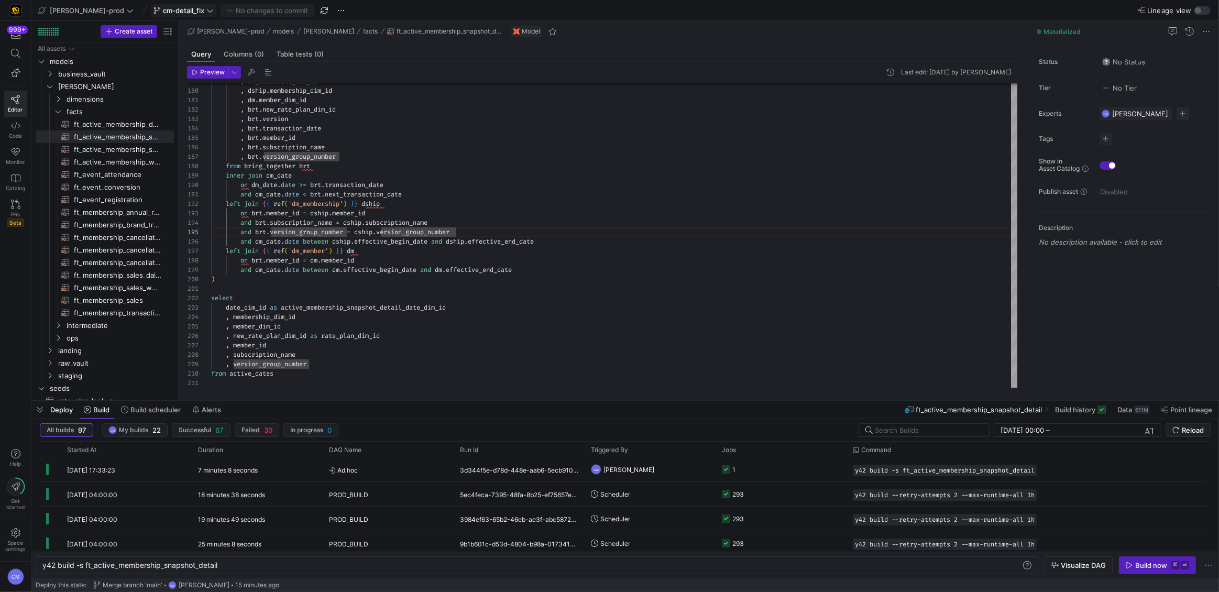
click at [163, 11] on span "cm-detail_fix" at bounding box center [183, 10] width 41 height 8
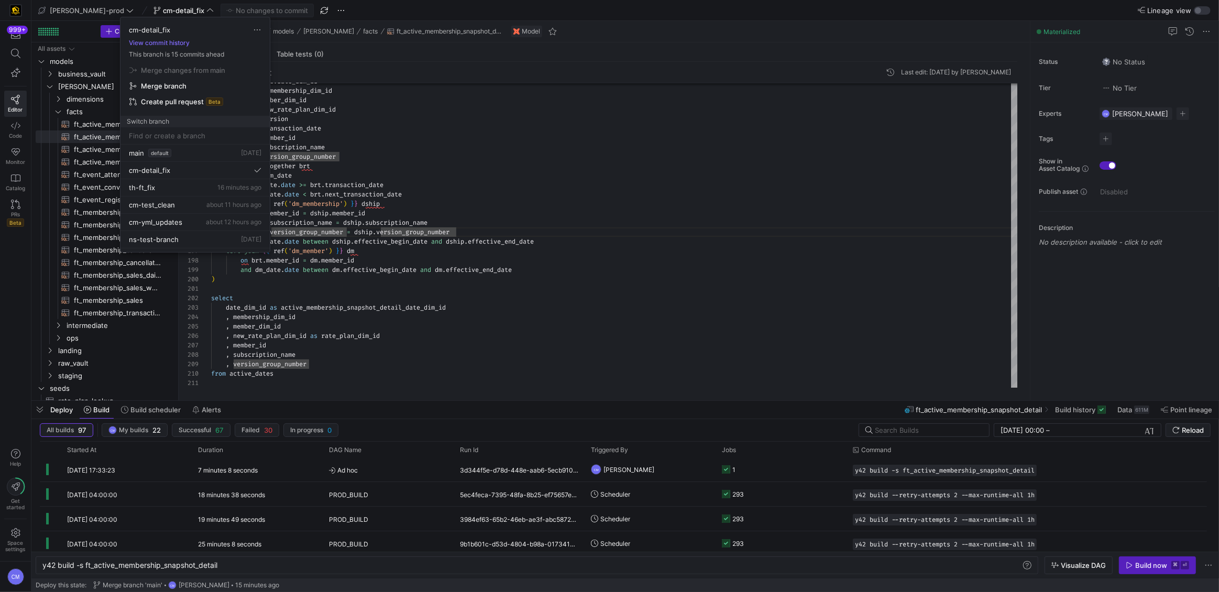
click at [86, 14] on div at bounding box center [609, 296] width 1219 height 592
click at [86, 14] on span "[PERSON_NAME]-prod" at bounding box center [87, 10] width 74 height 8
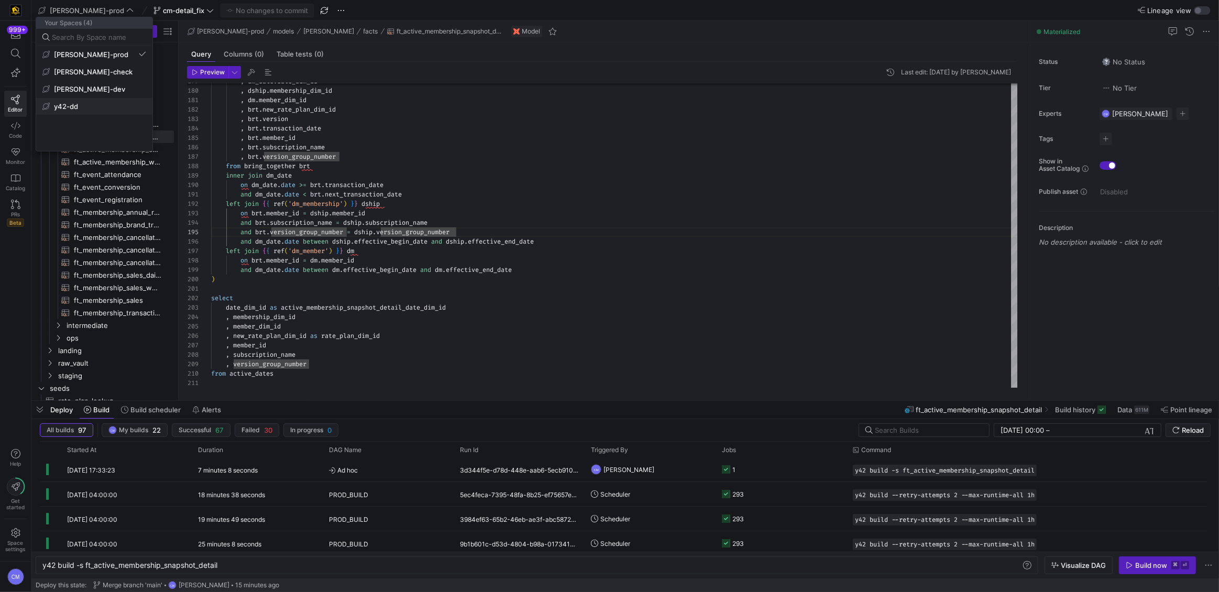
click at [78, 108] on span "y42-dd" at bounding box center [66, 106] width 24 height 8
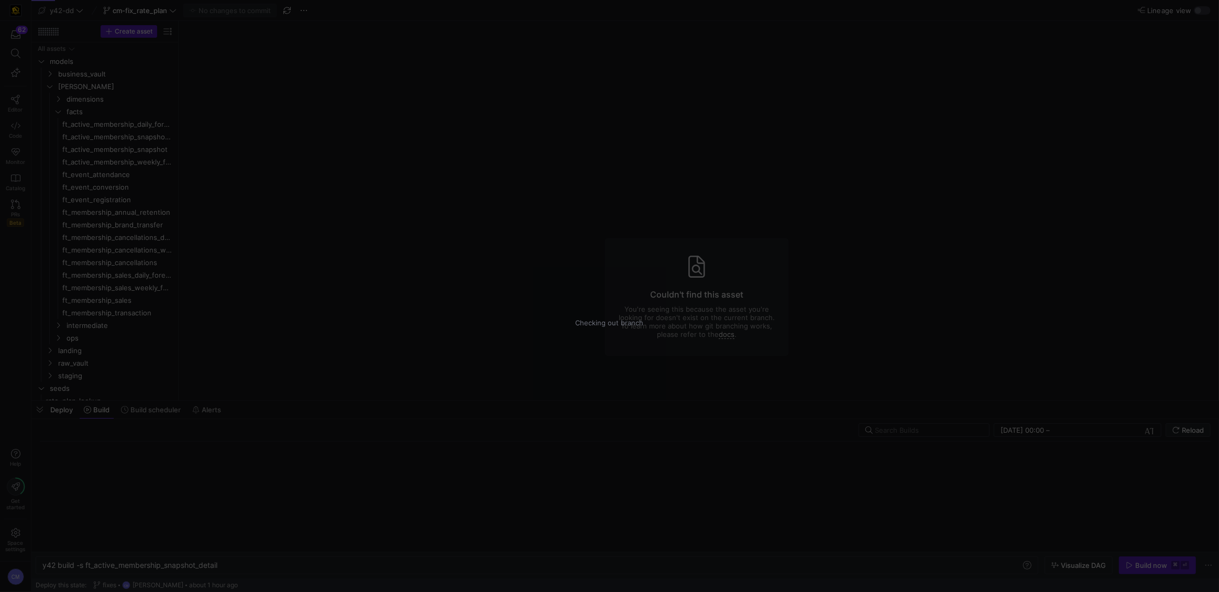
type textarea "y42 build"
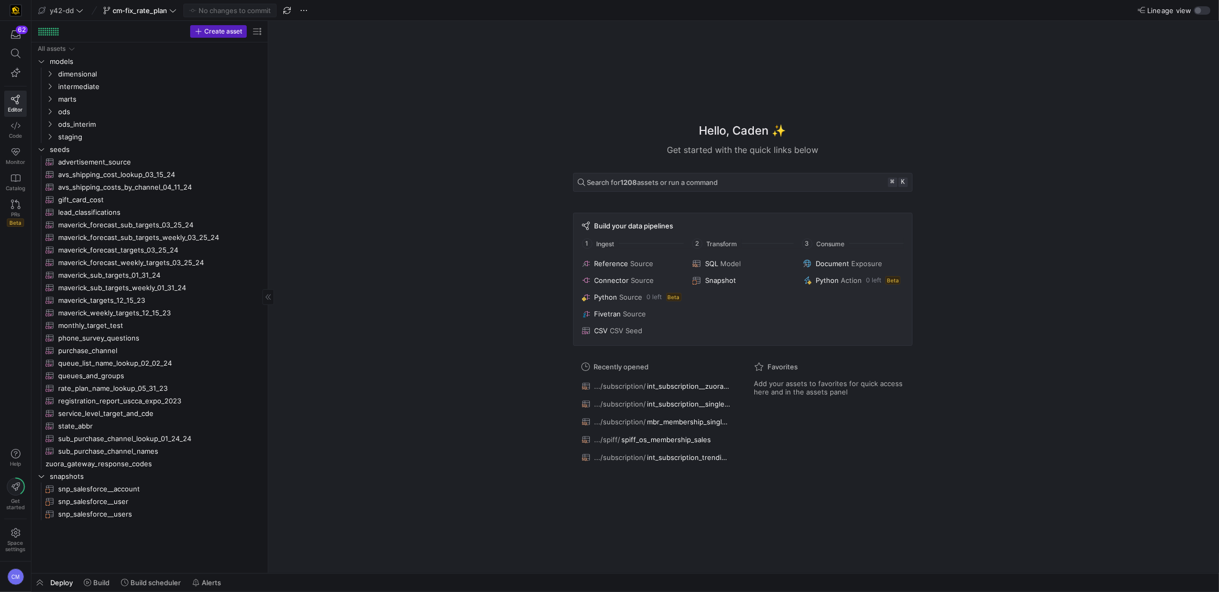
drag, startPoint x: 177, startPoint y: 360, endPoint x: 266, endPoint y: 365, distance: 89.7
click at [177, 384] on span "rate_plan_name_lookup_05_31_23​​​​​​" at bounding box center [154, 388] width 193 height 12
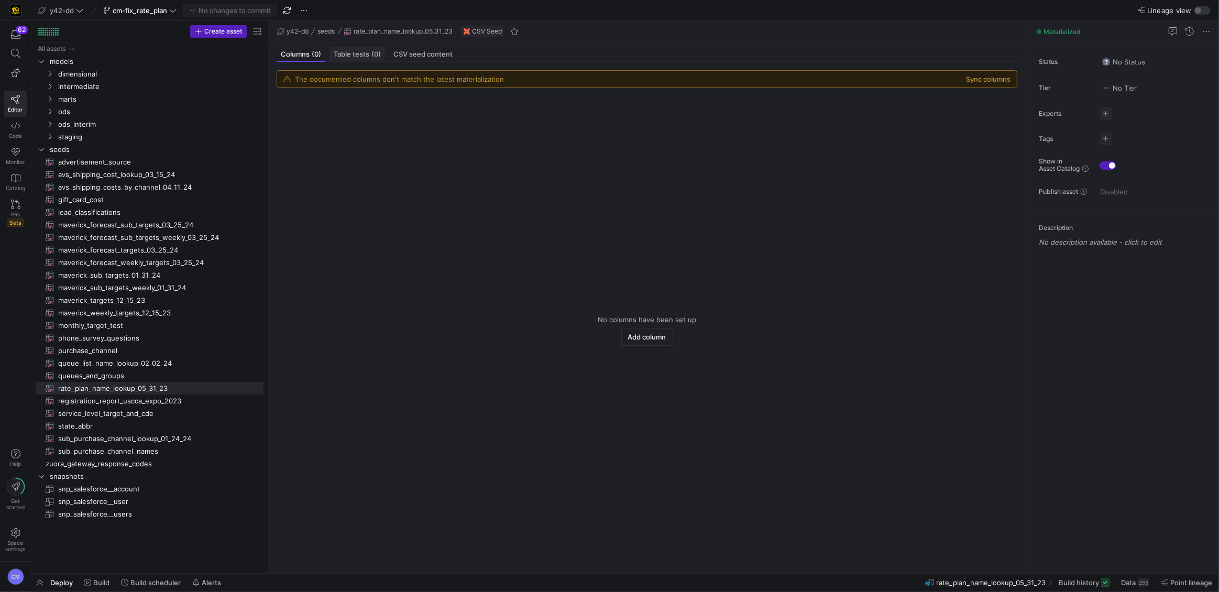
click at [370, 60] on div "Table tests (0)" at bounding box center [357, 54] width 56 height 15
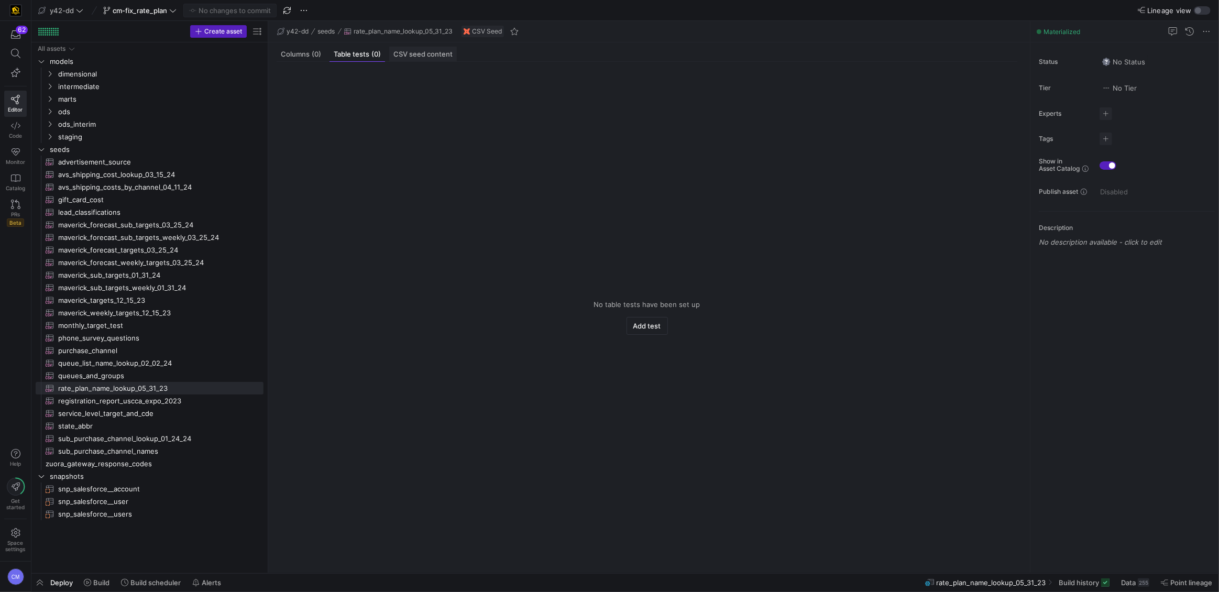
click at [448, 47] on div "CSV seed content" at bounding box center [423, 54] width 68 height 15
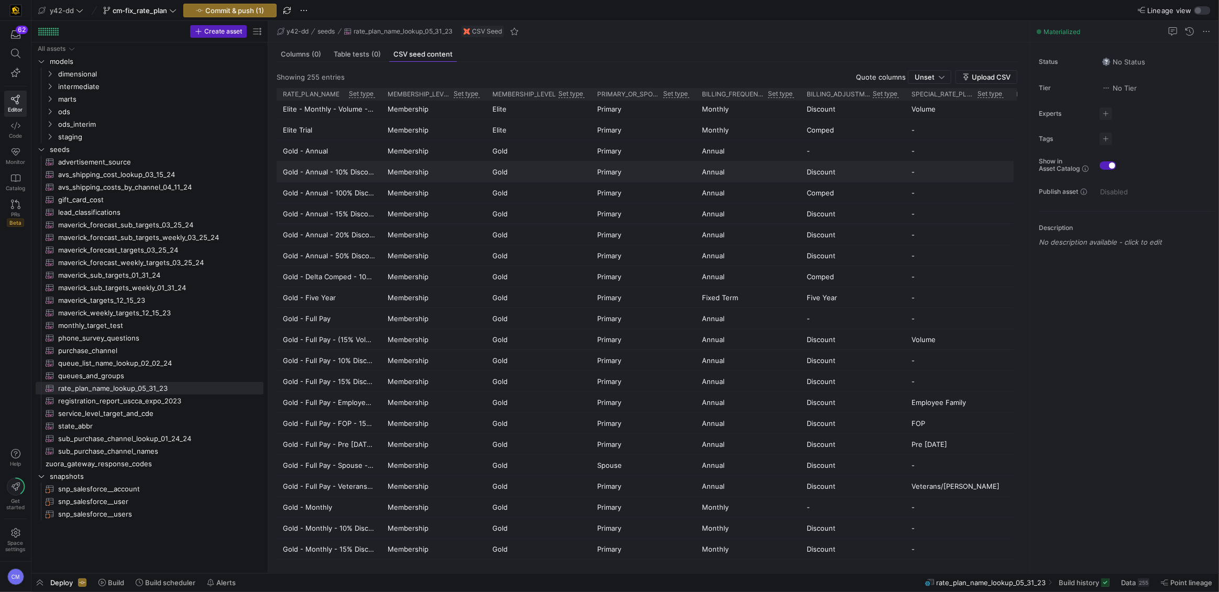
scroll to position [736, 0]
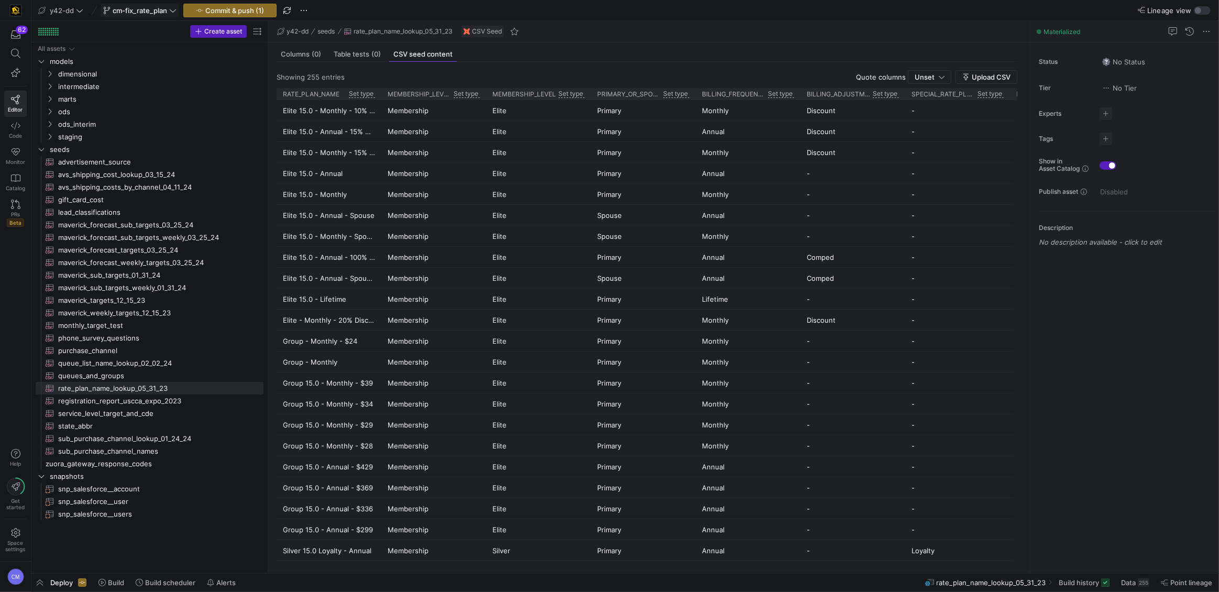
click at [140, 8] on span "cm-fix_rate_plan" at bounding box center [140, 10] width 54 height 8
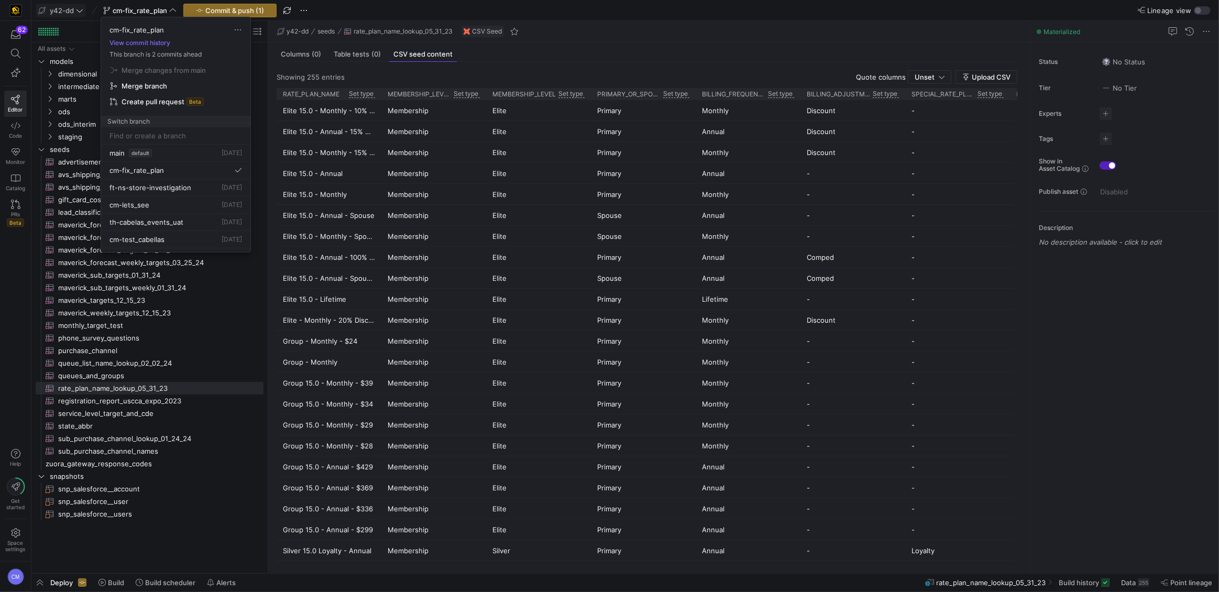
drag, startPoint x: 88, startPoint y: 6, endPoint x: 82, endPoint y: 8, distance: 6.1
click at [87, 6] on div at bounding box center [609, 296] width 1219 height 592
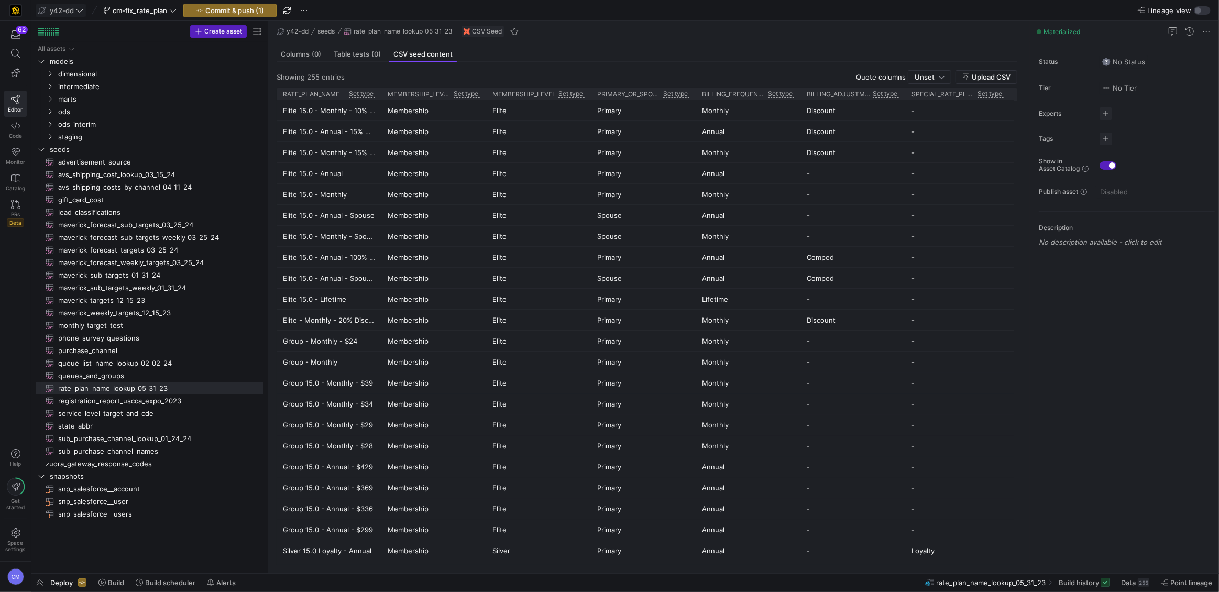
click at [79, 10] on icon at bounding box center [79, 10] width 7 height 7
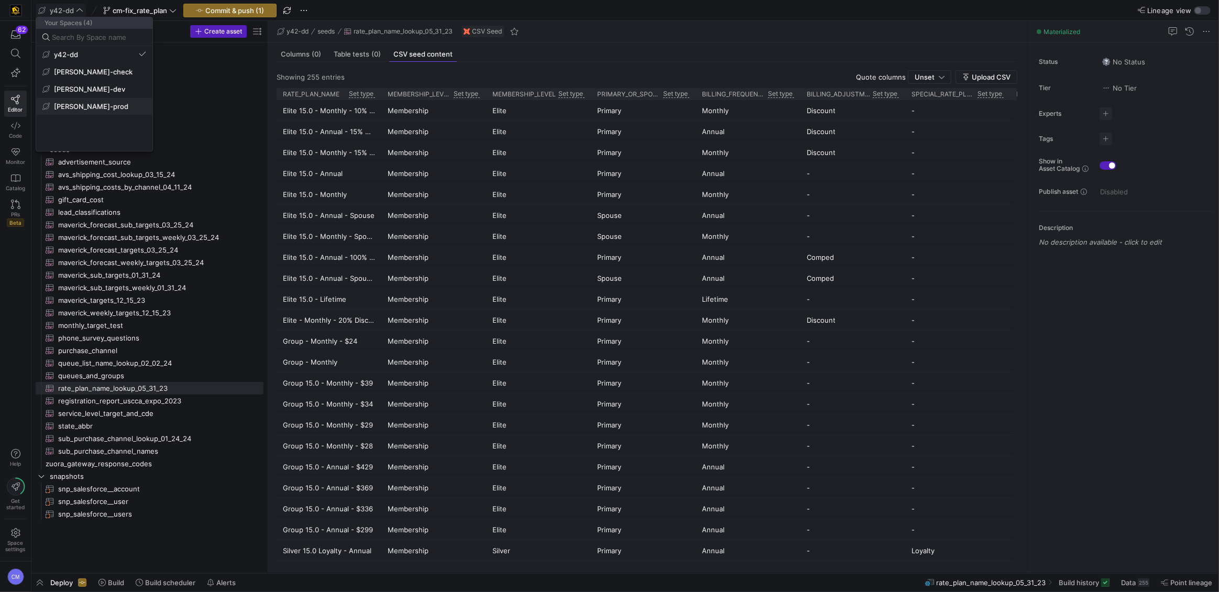
click at [104, 105] on span "[PERSON_NAME]-prod" at bounding box center [94, 106] width 104 height 8
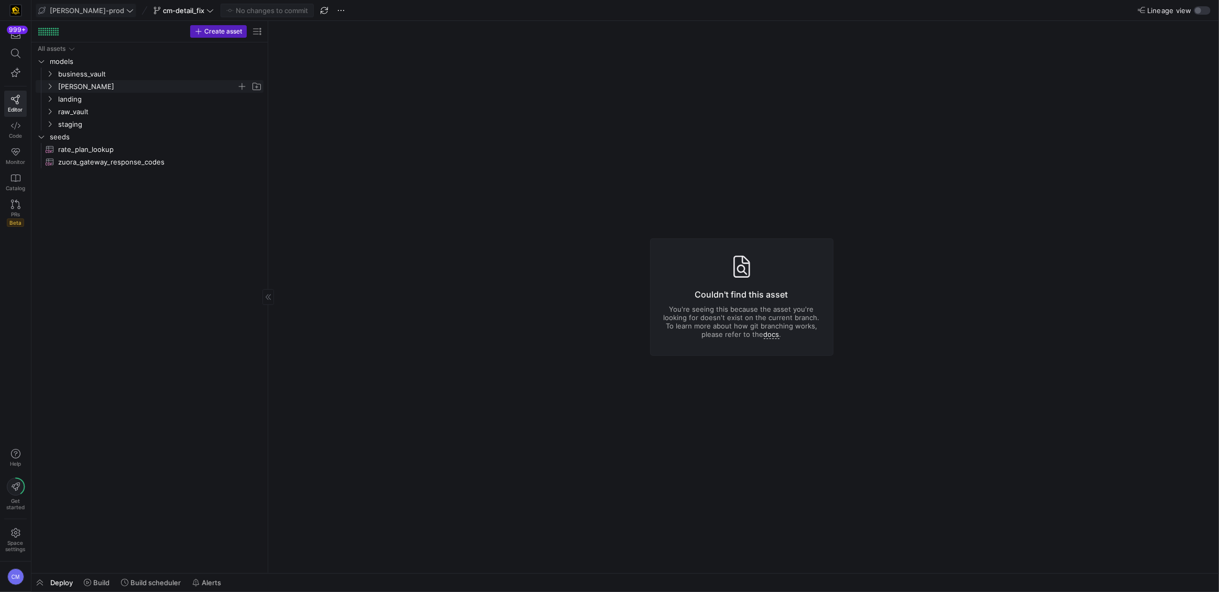
click at [73, 85] on span "[PERSON_NAME]" at bounding box center [147, 87] width 179 height 12
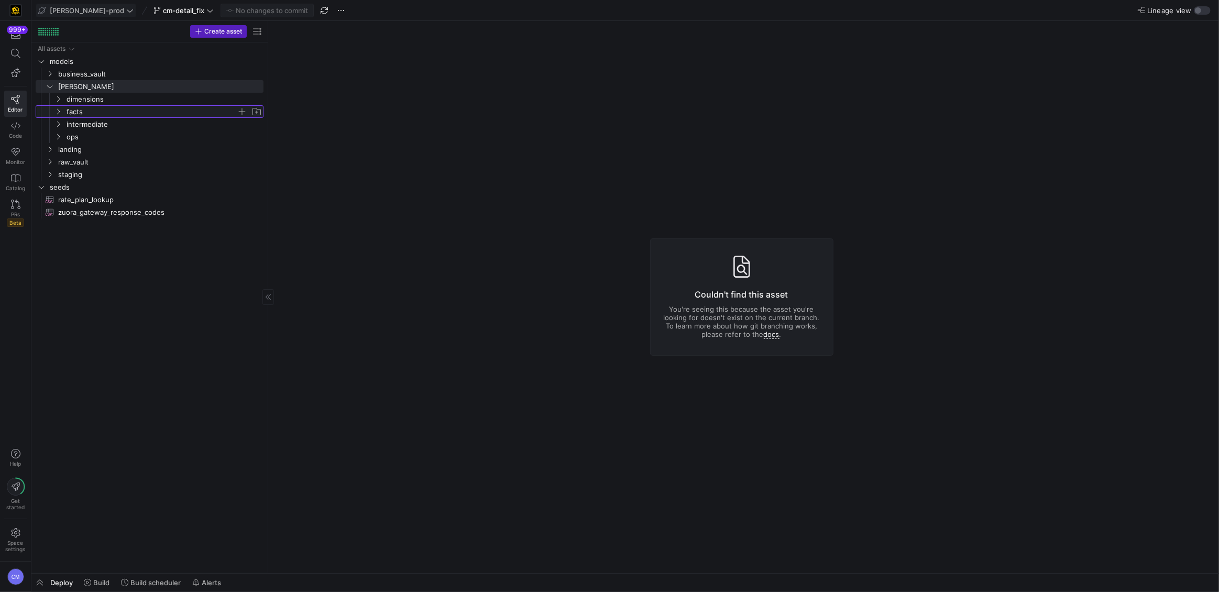
click at [86, 109] on span "facts" at bounding box center [152, 112] width 170 height 12
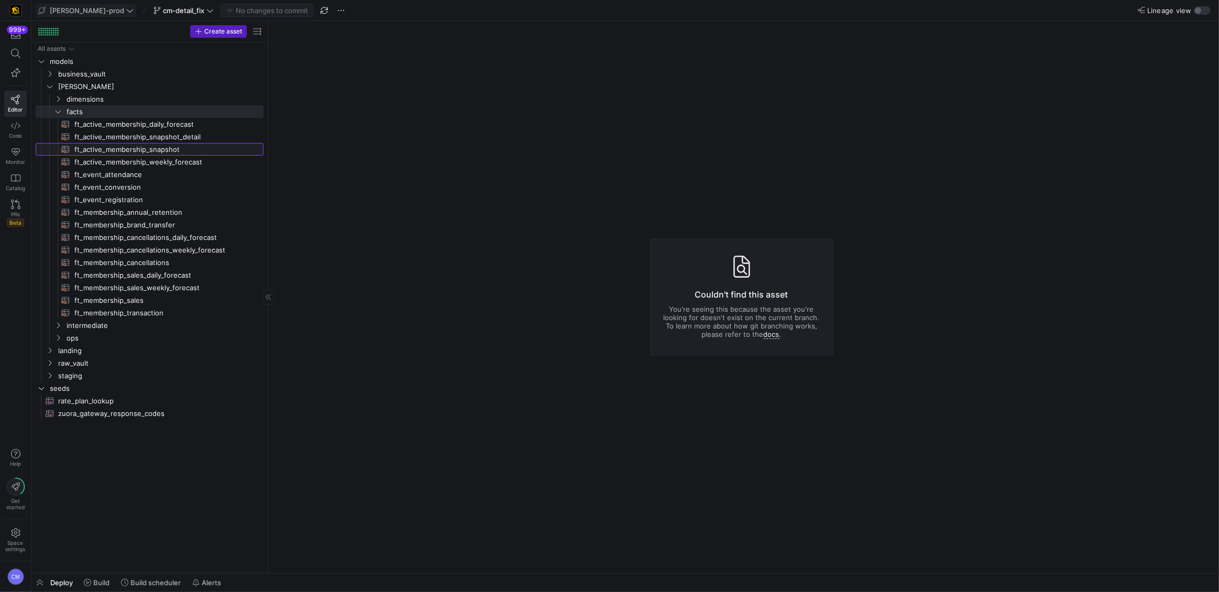
click at [179, 145] on span "ft_active_membership_snapshot​​​​​​​​​​" at bounding box center [162, 150] width 177 height 12
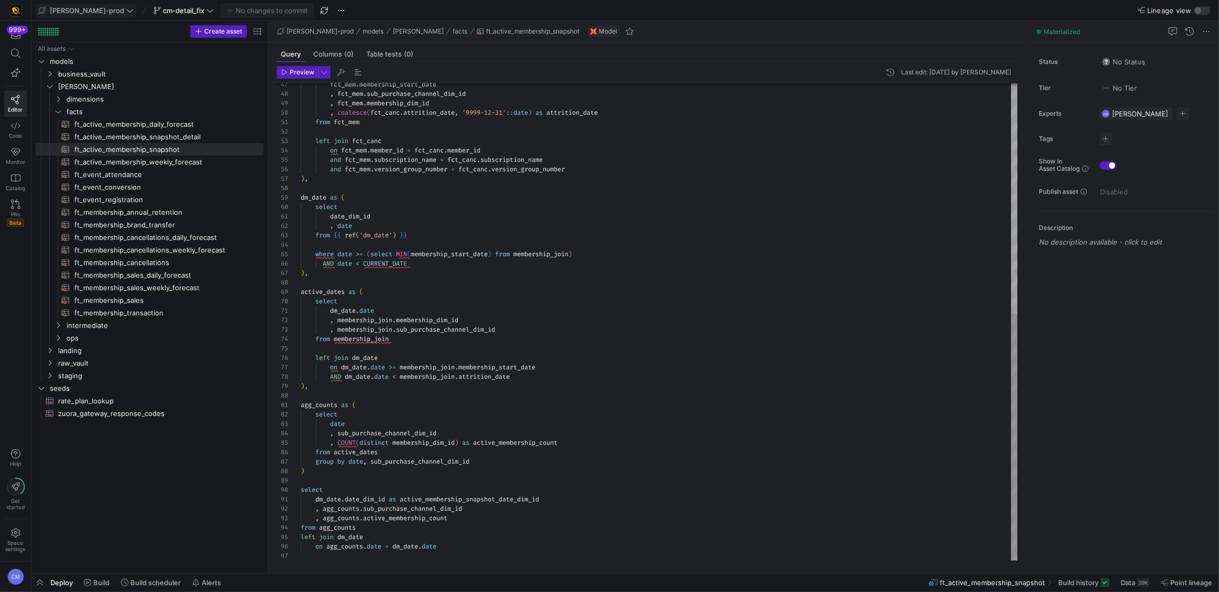
scroll to position [28, 0]
click at [470, 247] on div "fct_mem . membership_start_date , fct_mem . sub_purchase_channel_dim_id , fct_m…" at bounding box center [660, 99] width 718 height 923
type textarea "{{ config( post_hook = [ "alter table {{ this }} add primary key (active_member…"
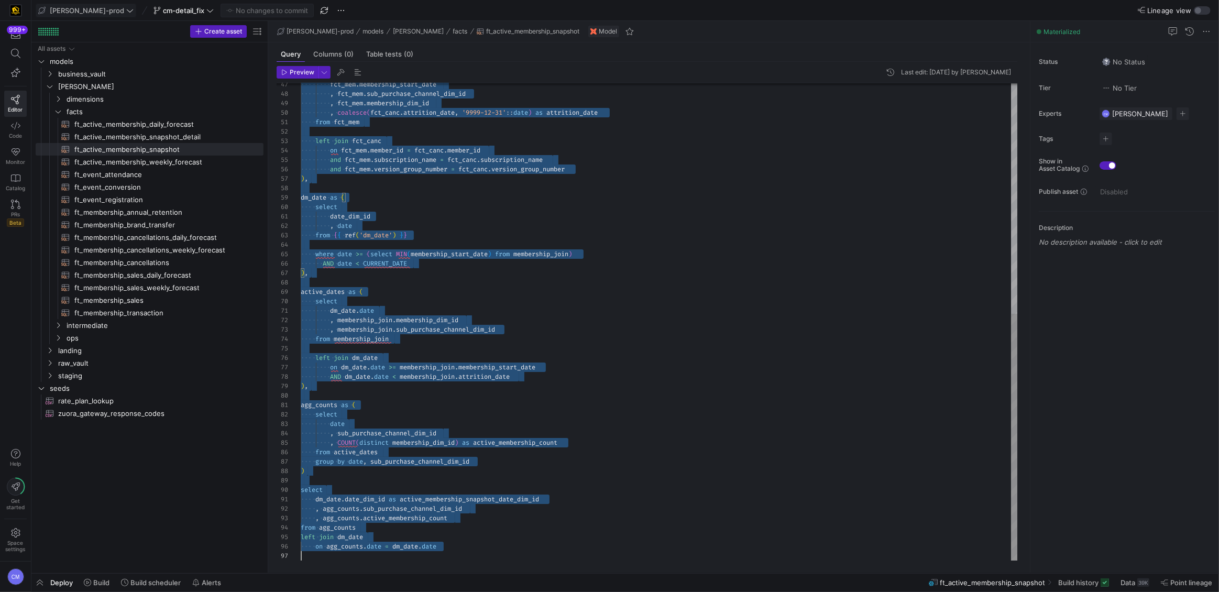
scroll to position [0, 0]
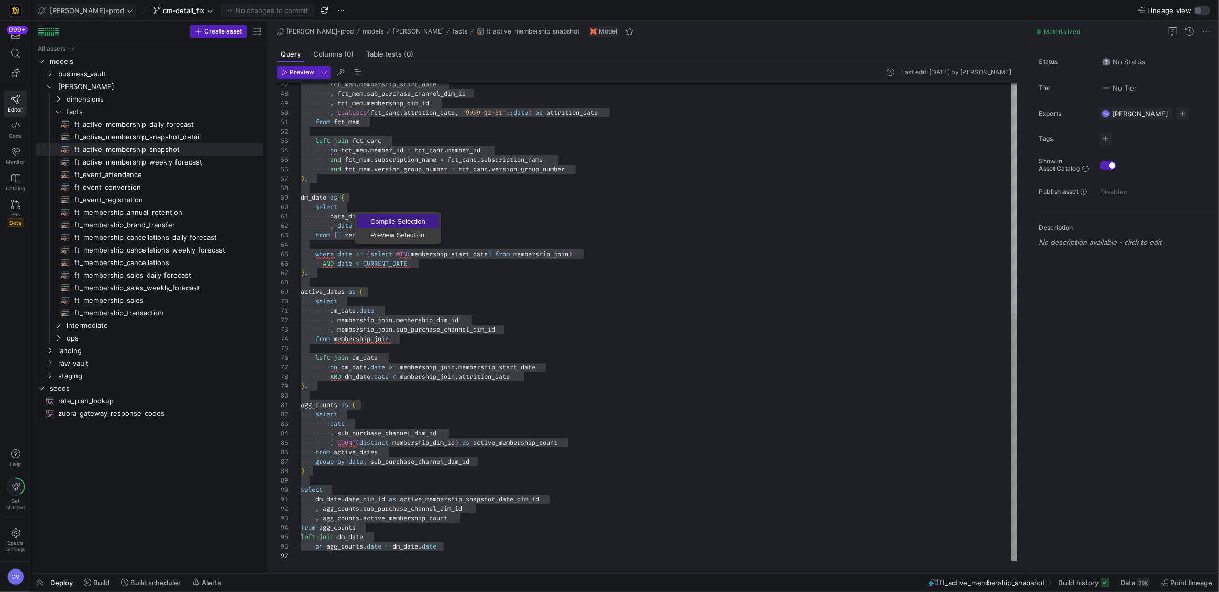
click at [395, 225] on link "Compile Selection" at bounding box center [398, 221] width 82 height 14
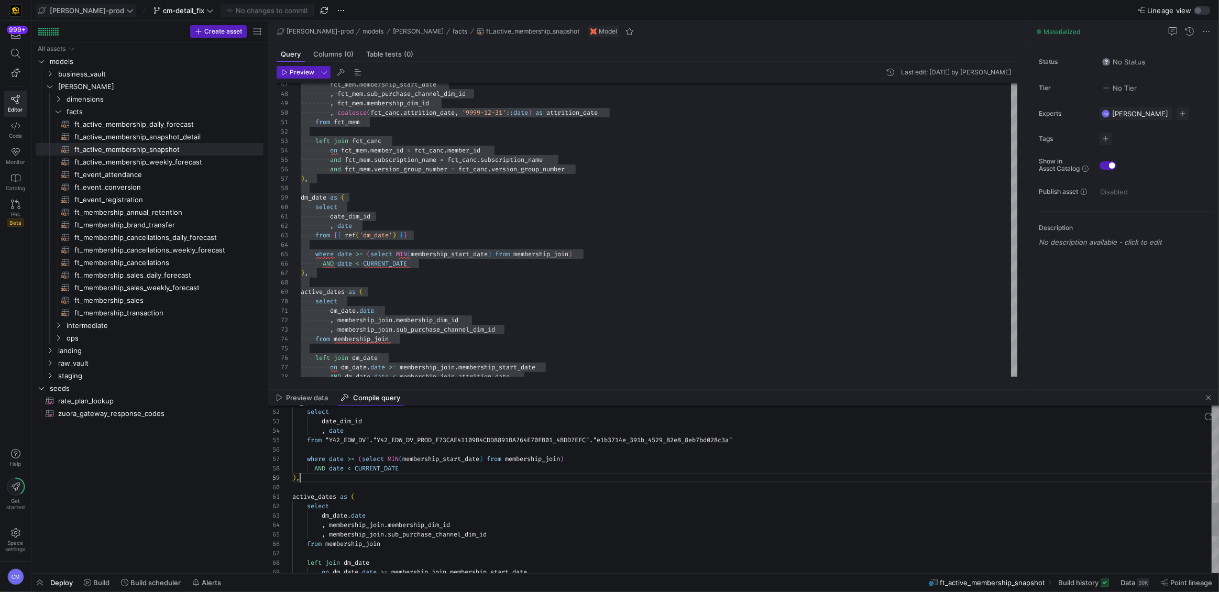
scroll to position [57, 0]
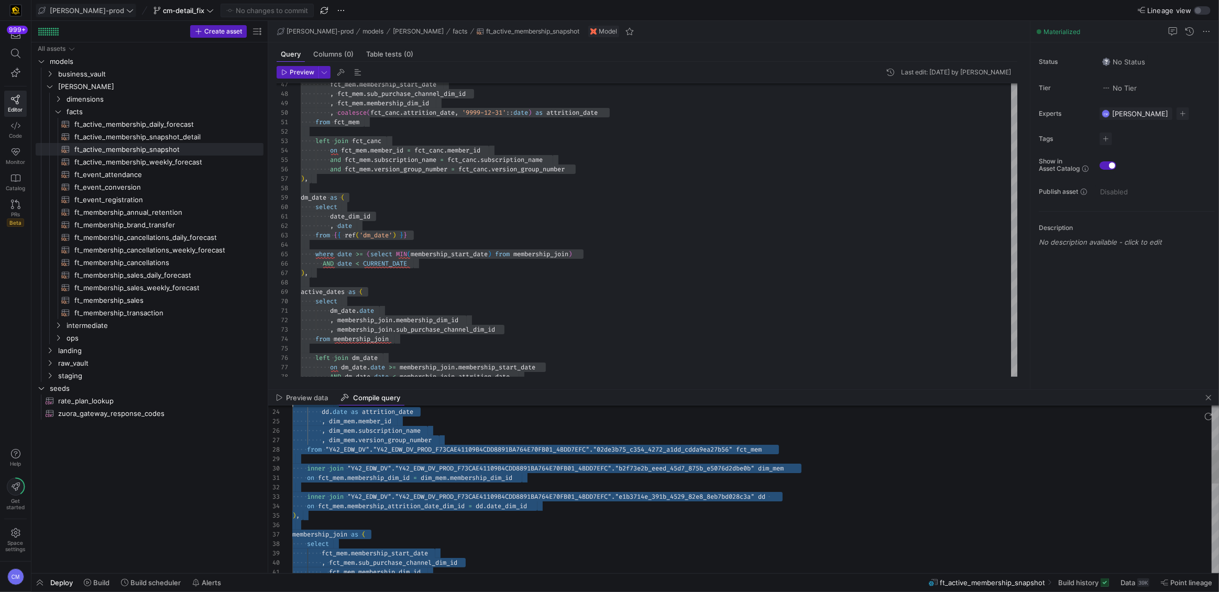
type textarea "-- broke out the agg into its own cte, made dm mem the main model with fct_mem …"
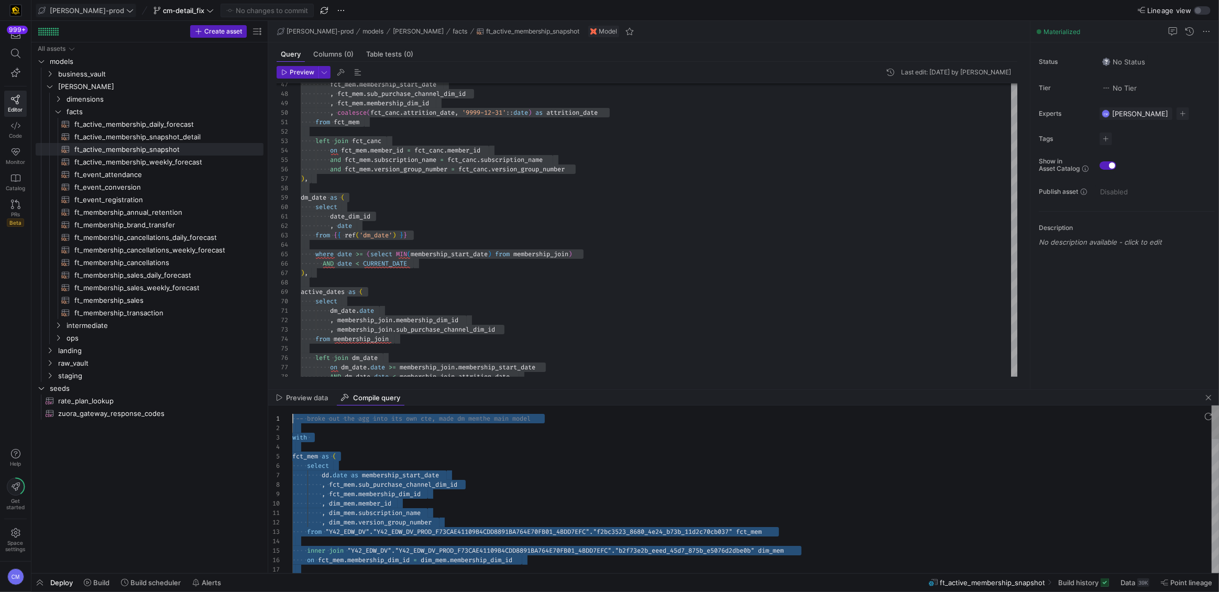
drag, startPoint x: 305, startPoint y: 477, endPoint x: 193, endPoint y: 189, distance: 309.1
click at [205, 135] on span "ft_active_membership_snapshot_detail​​​​​​​​​​" at bounding box center [162, 137] width 177 height 12
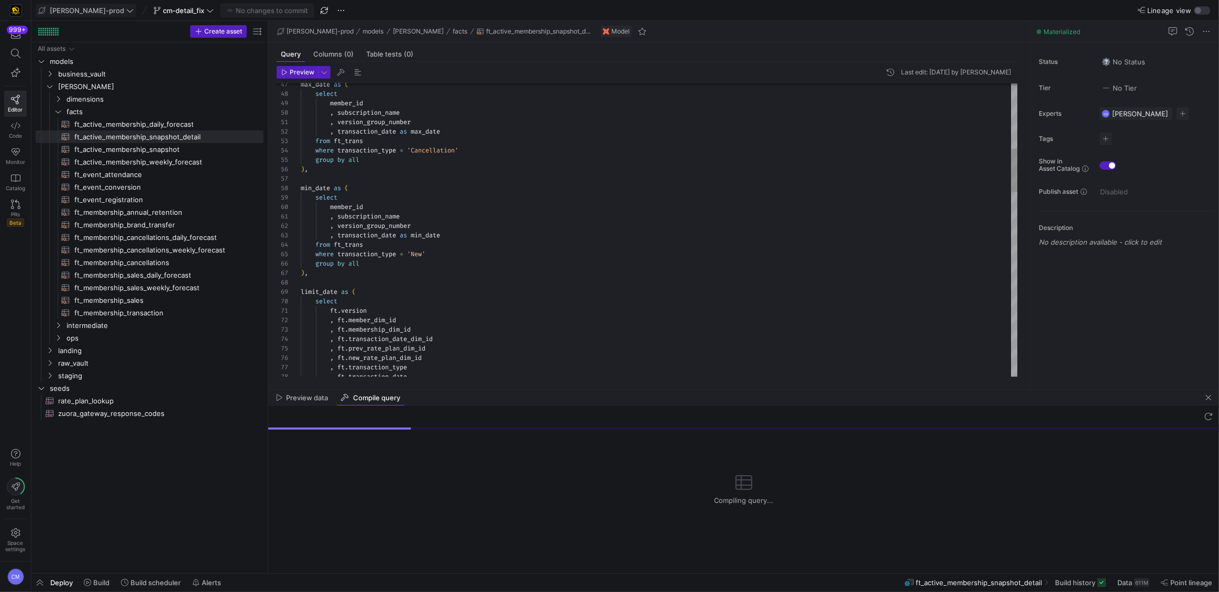
scroll to position [70, 157]
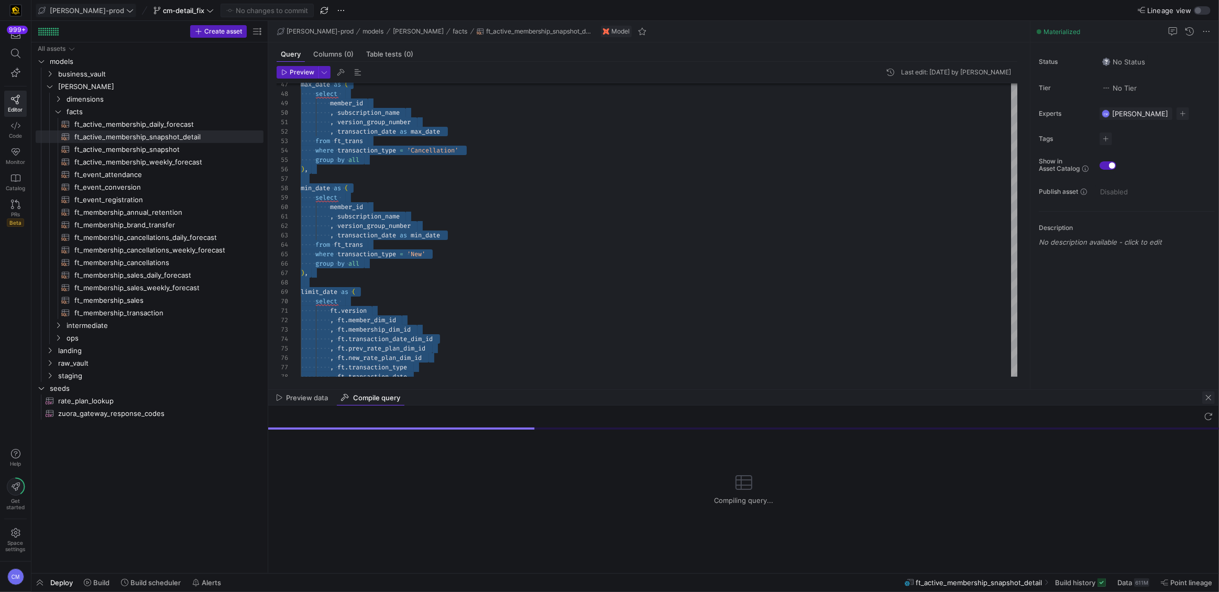
click at [1202, 397] on span "button" at bounding box center [1208, 397] width 13 height 13
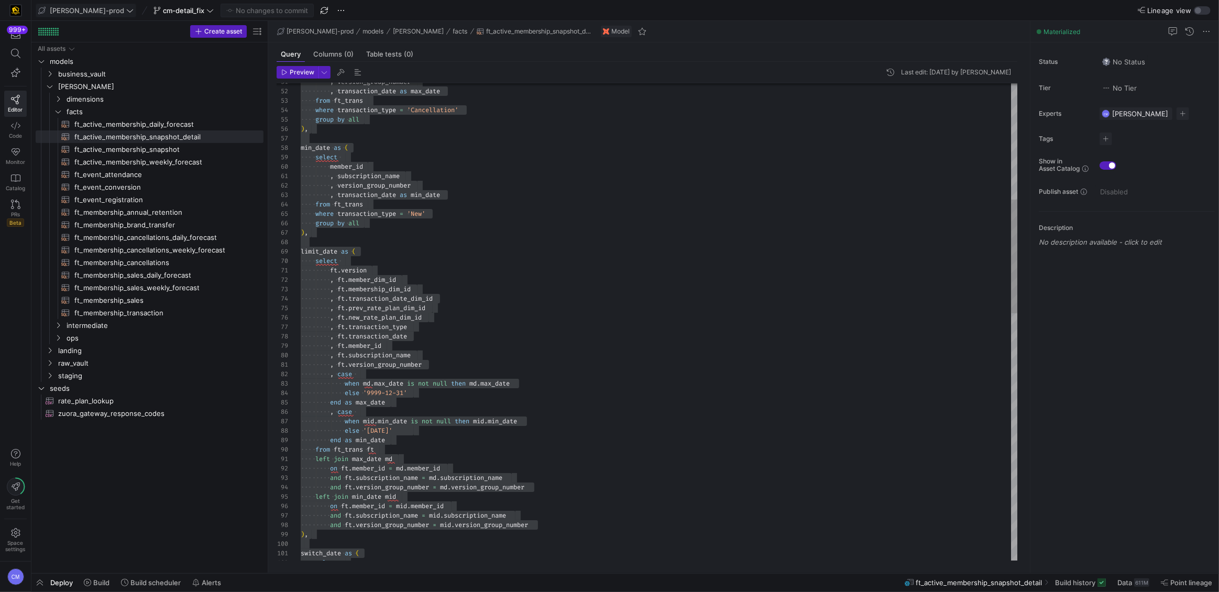
click at [352, 223] on div ", ft . transaction_date_dim_id , ft . membership_dim_id , ft . member_dim_id se…" at bounding box center [660, 596] width 718 height 1998
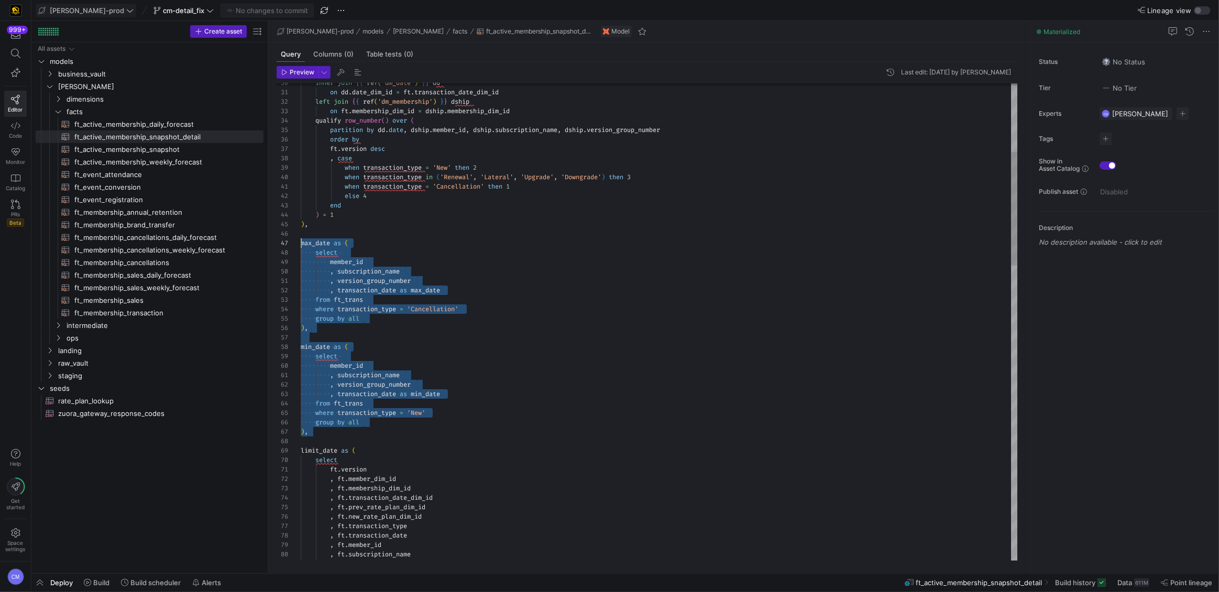
drag, startPoint x: 331, startPoint y: 230, endPoint x: 280, endPoint y: 244, distance: 52.7
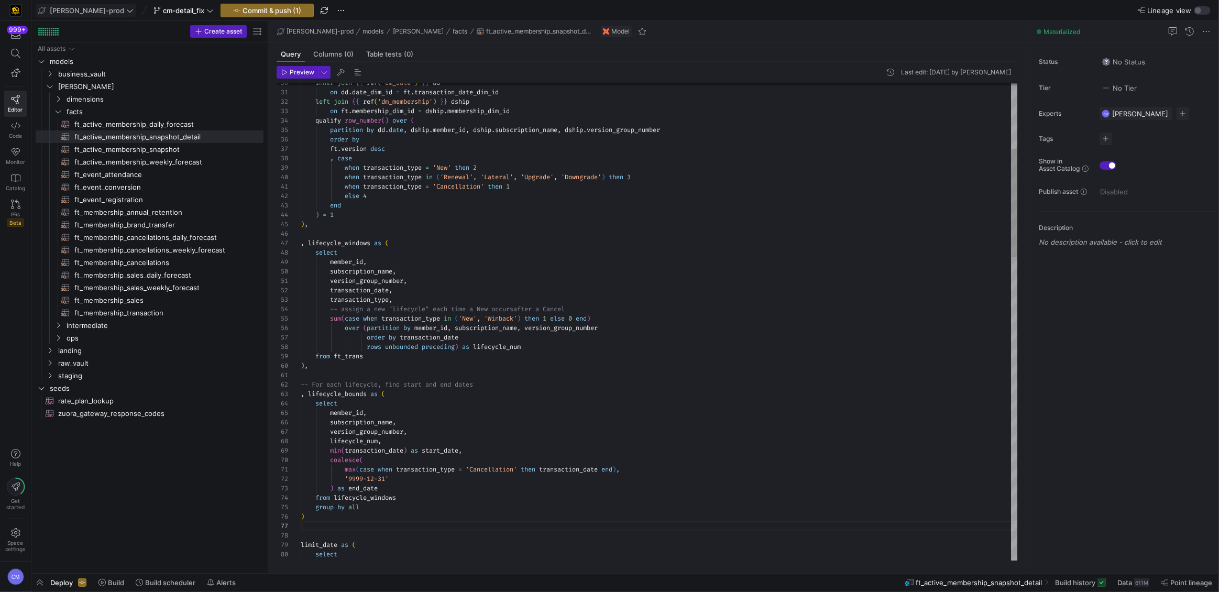
scroll to position [19, 7]
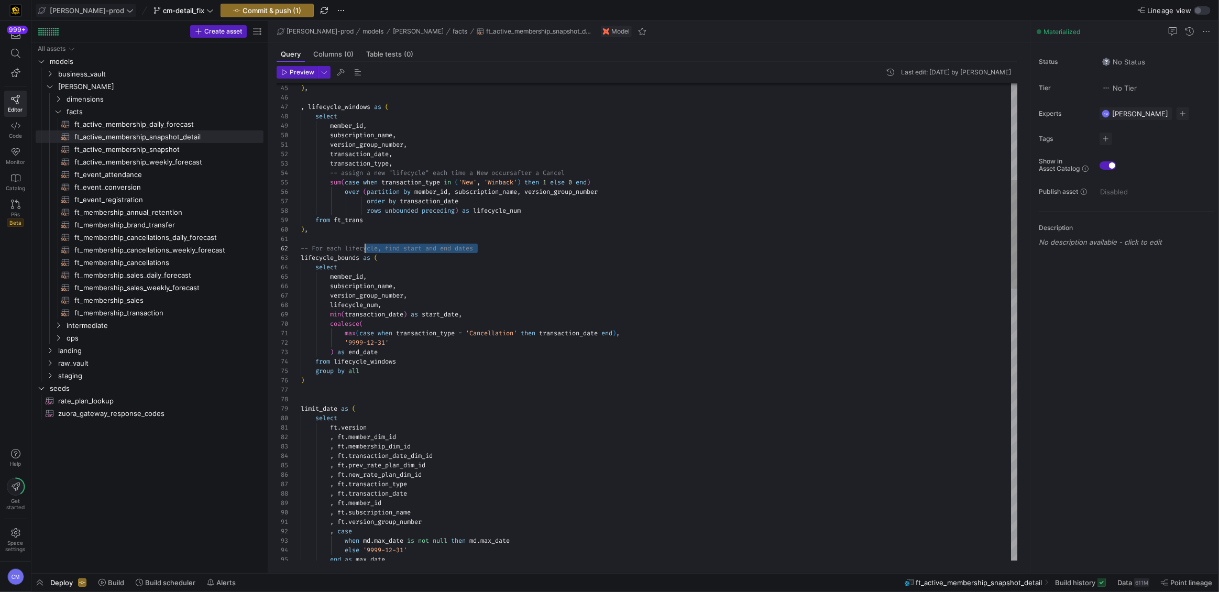
scroll to position [9, 0]
drag, startPoint x: 494, startPoint y: 248, endPoint x: 273, endPoint y: 251, distance: 221.1
click at [273, 251] on div "Preview Last edit: Thursday 02 October 2025 by Caden Miller 80 81 79 78 47 46 4…" at bounding box center [646, 313] width 757 height 503
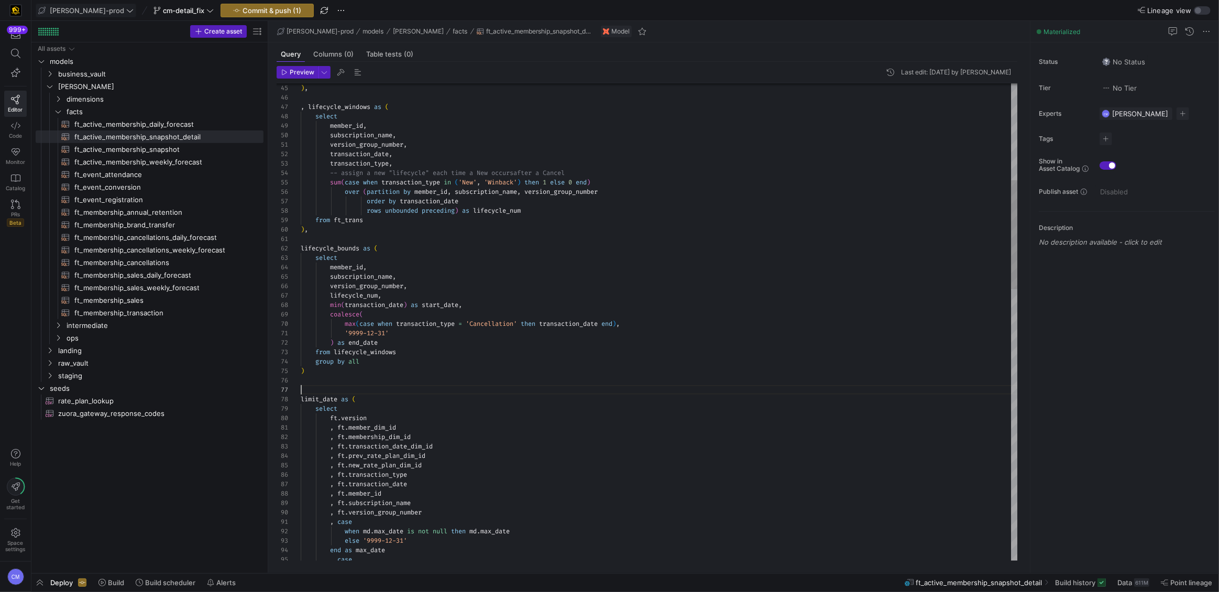
click at [317, 371] on div ")" at bounding box center [660, 371] width 718 height 9
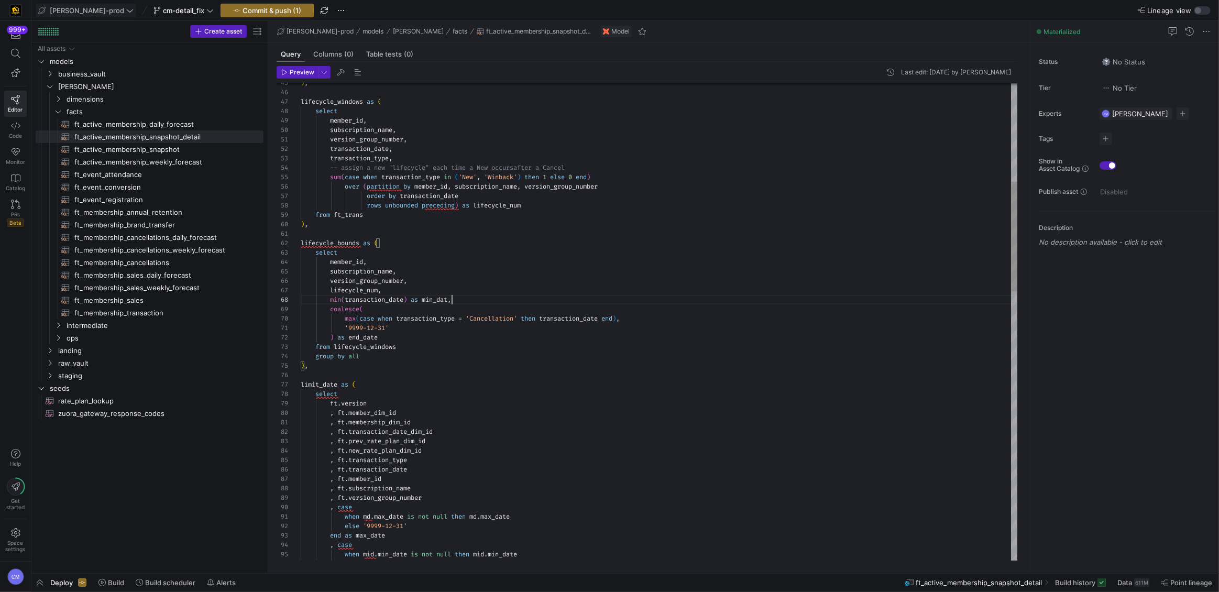
scroll to position [66, 155]
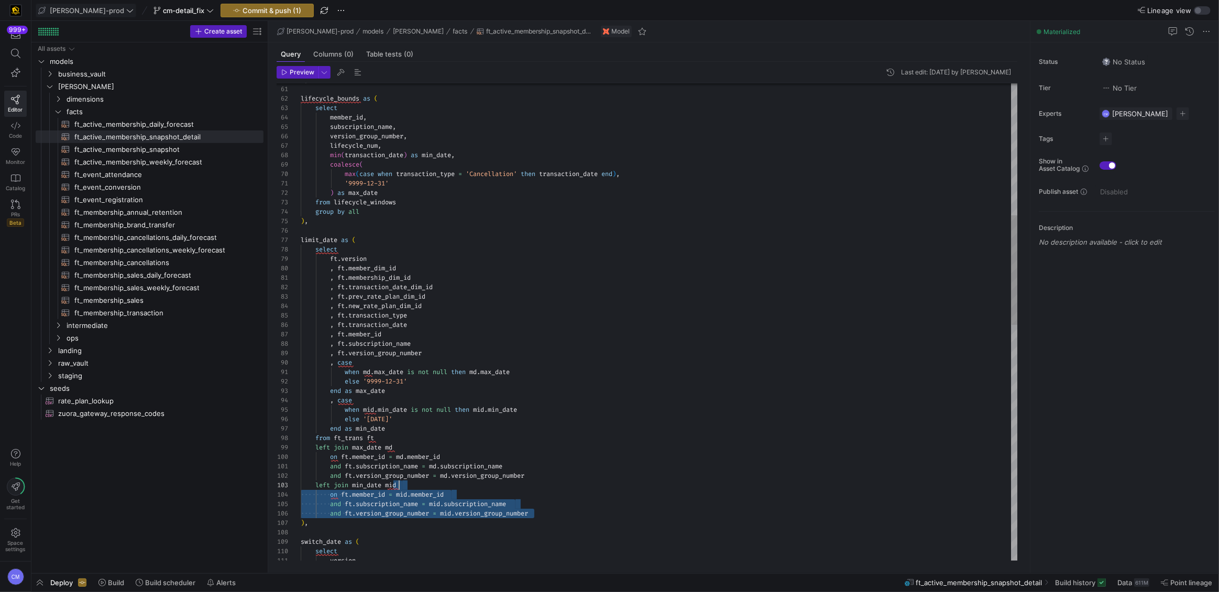
type textarea "when md.max_date is not null then md.max_date else '9999-12-31' end as max_date…"
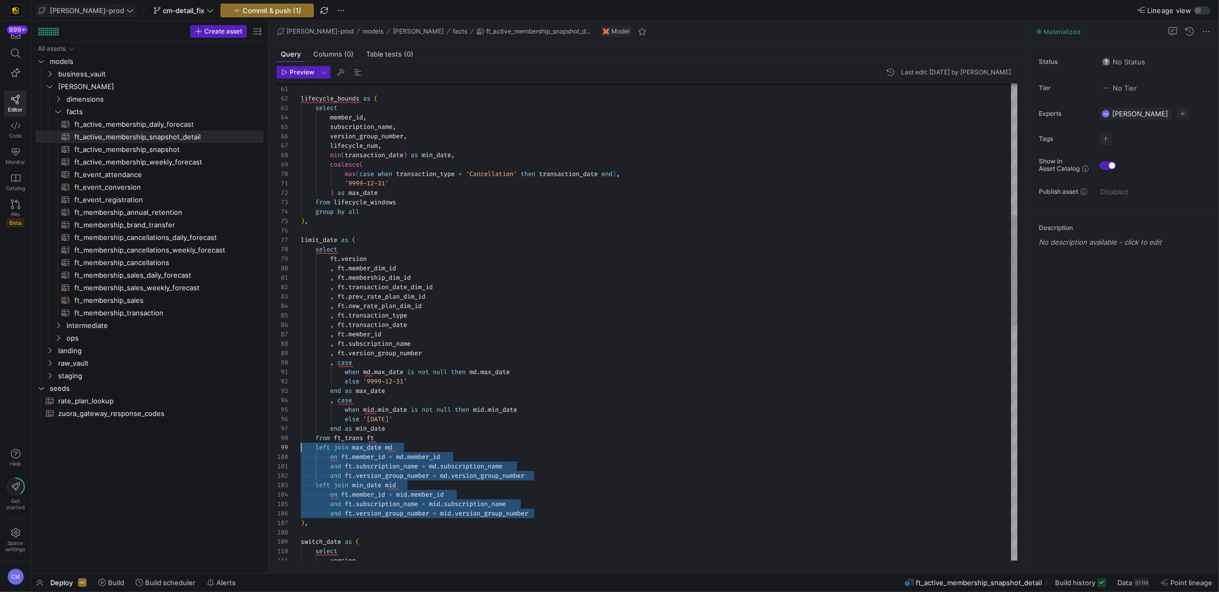
scroll to position [75, 0]
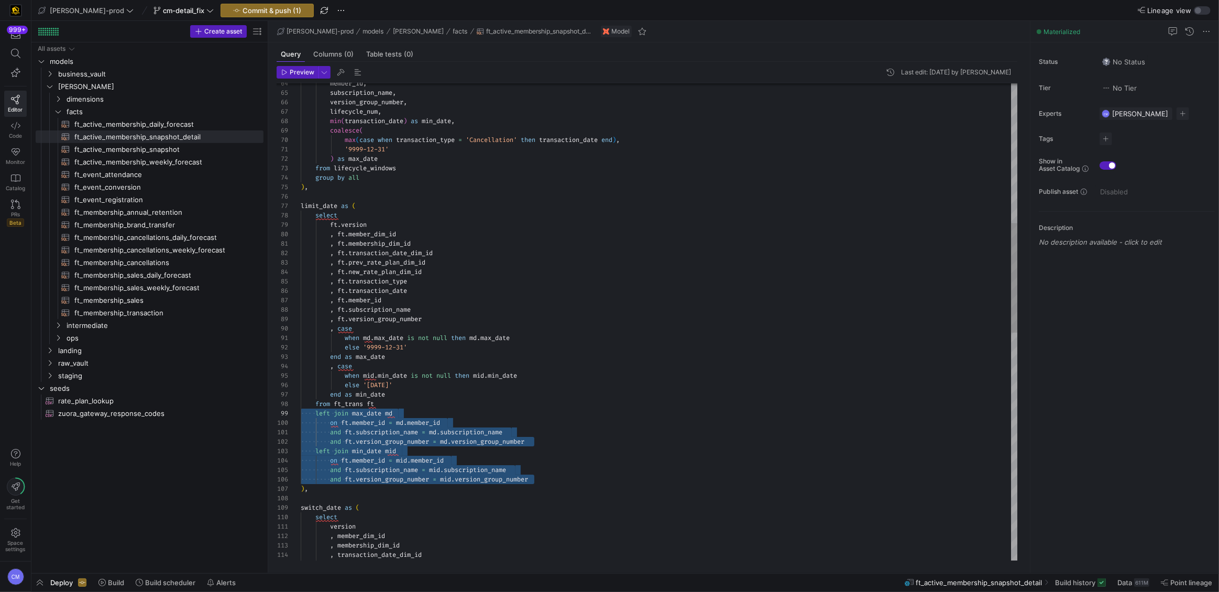
click at [435, 481] on div ", ft . transaction_type , ft . transaction_date , ft . member_id , ft . subscri…" at bounding box center [660, 512] width 718 height 2073
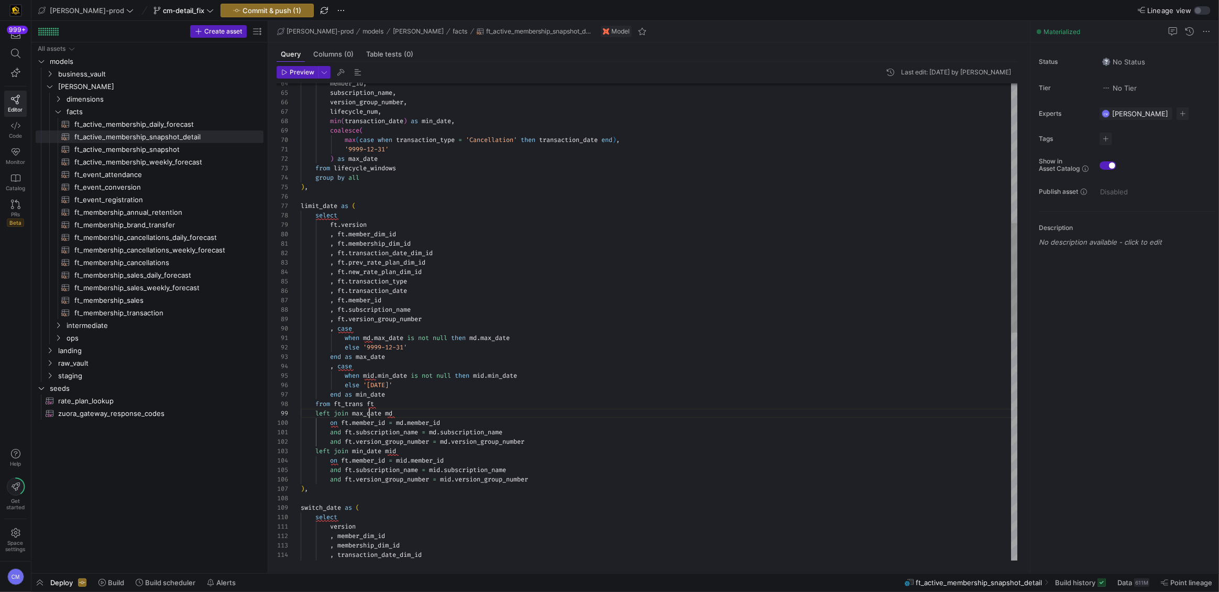
click at [369, 410] on div ", ft . transaction_type , ft . transaction_date , ft . member_id , ft . subscri…" at bounding box center [660, 512] width 718 height 2073
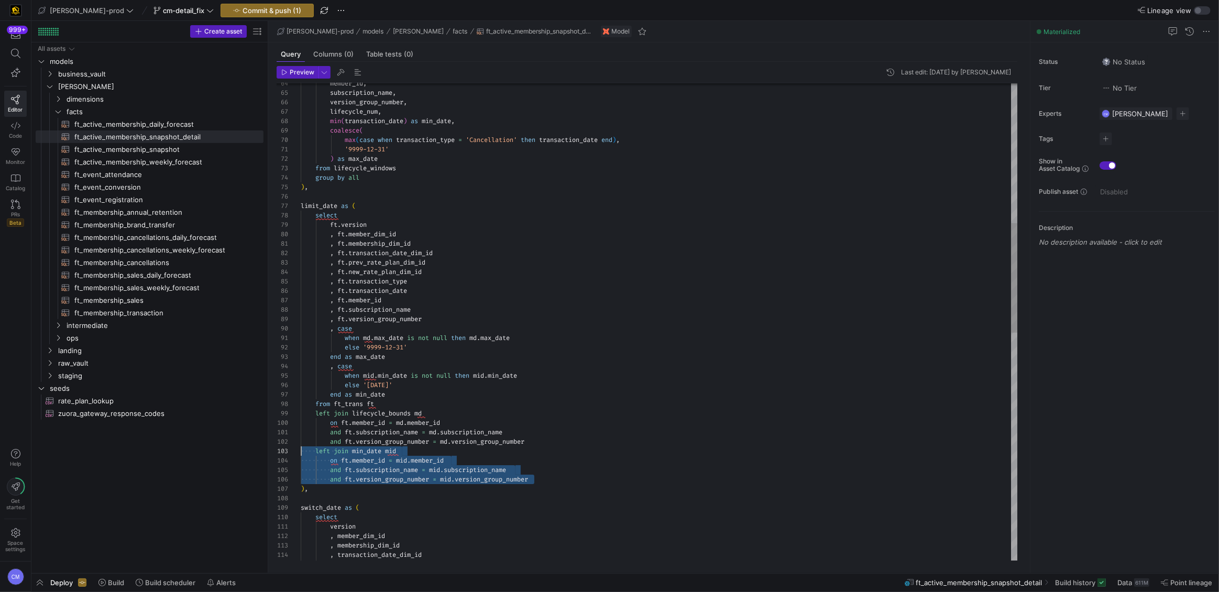
drag, startPoint x: 545, startPoint y: 481, endPoint x: 276, endPoint y: 446, distance: 272.0
click at [301, 446] on div ", ft . transaction_type , ft . transaction_date , ft . member_id , ft . subscri…" at bounding box center [660, 512] width 718 height 2073
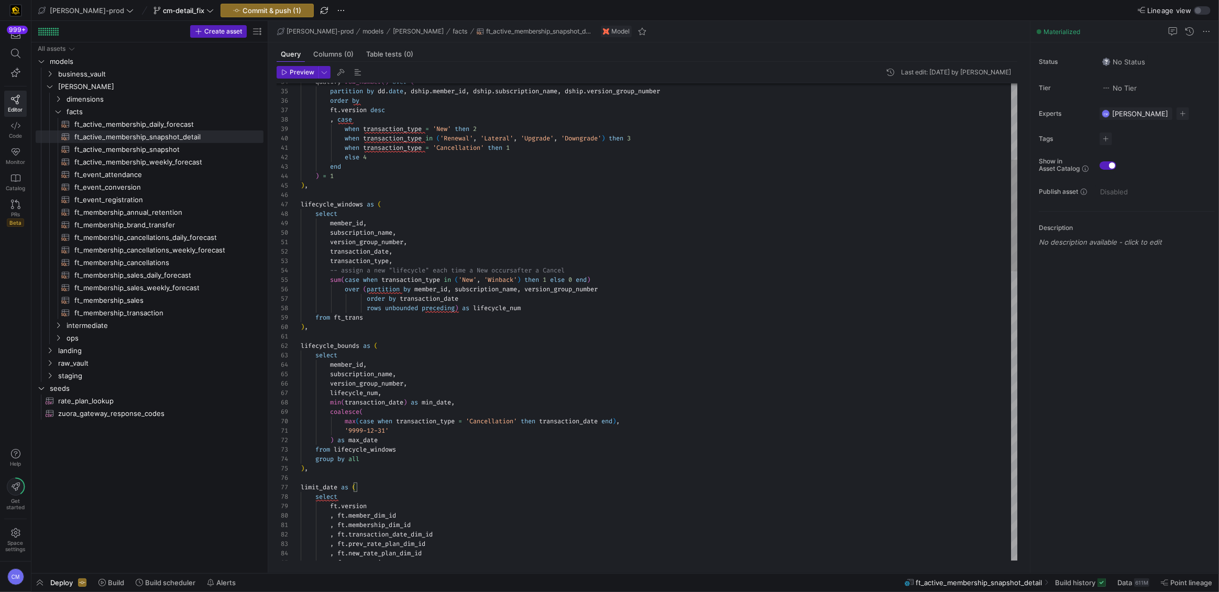
scroll to position [0, 90]
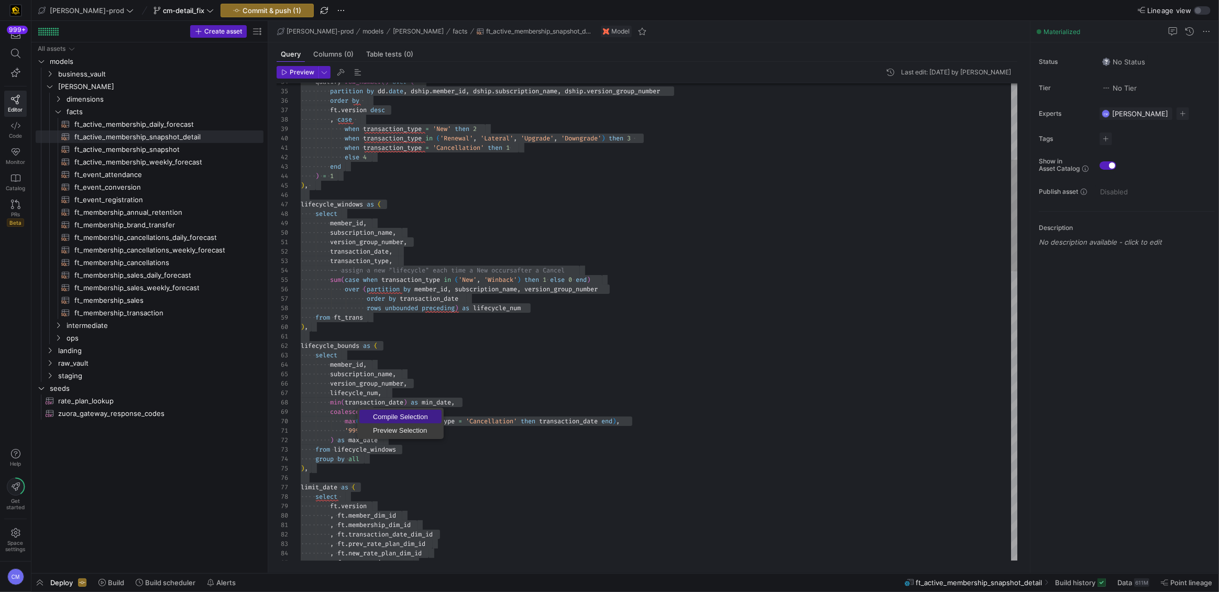
click at [382, 413] on span "Compile Selection" at bounding box center [400, 416] width 82 height 7
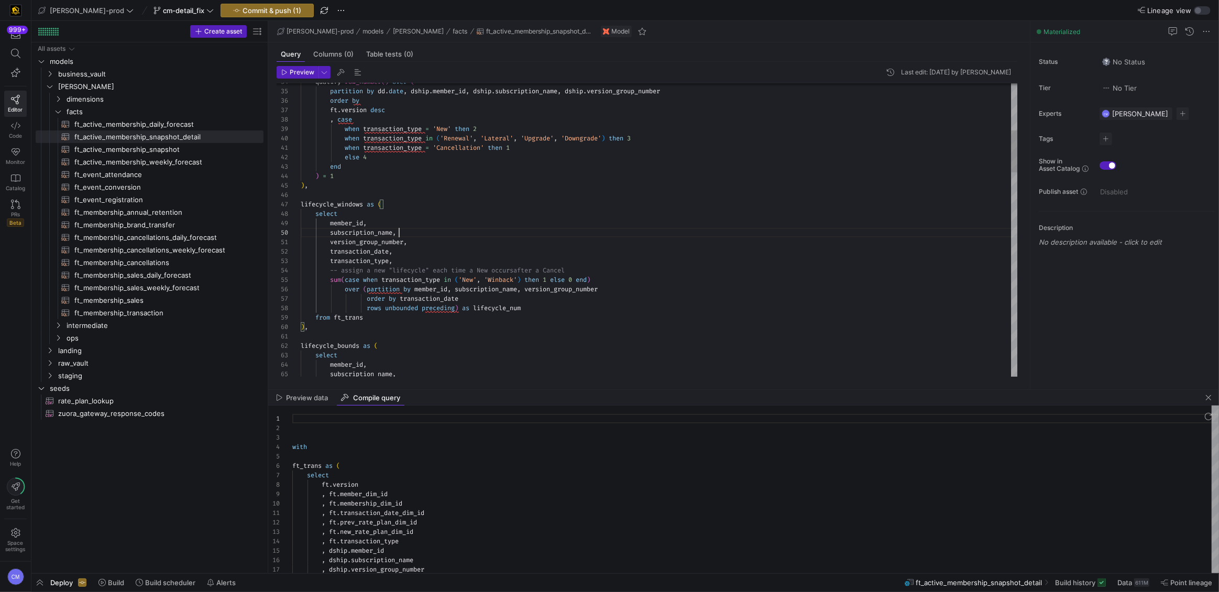
scroll to position [84, 98]
type textarea "{{ config( post_hook = [ "alter table {{ this }} add primary key (active_member…"
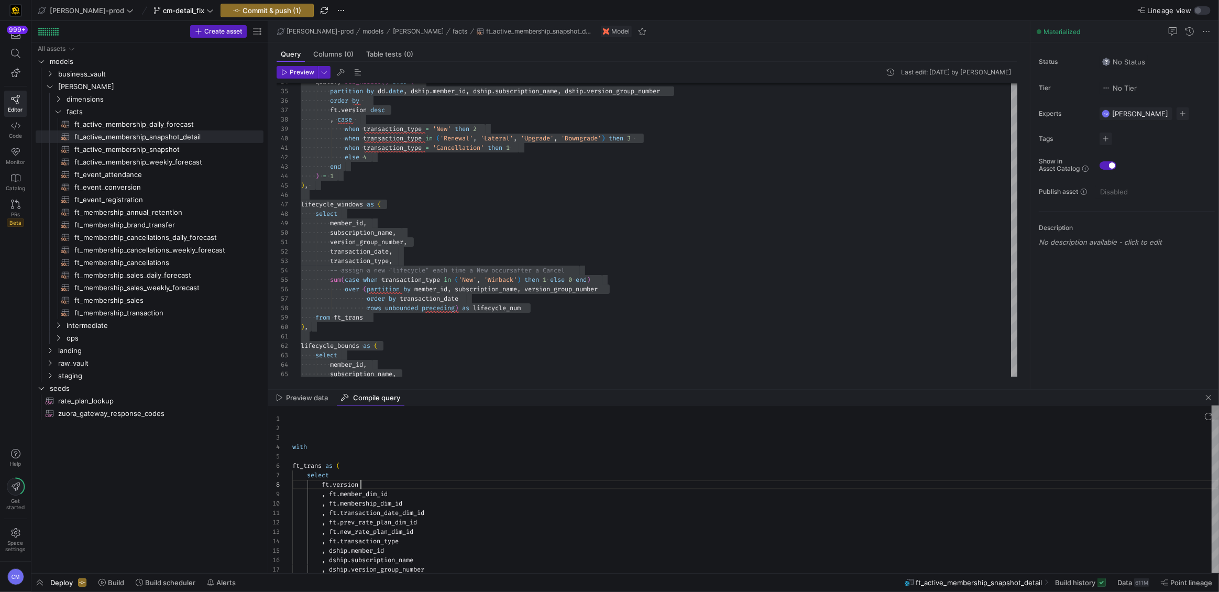
type textarea "with ft_trans as ( select ft.version , ft.member_dim_id , ft.membership_dim_id …"
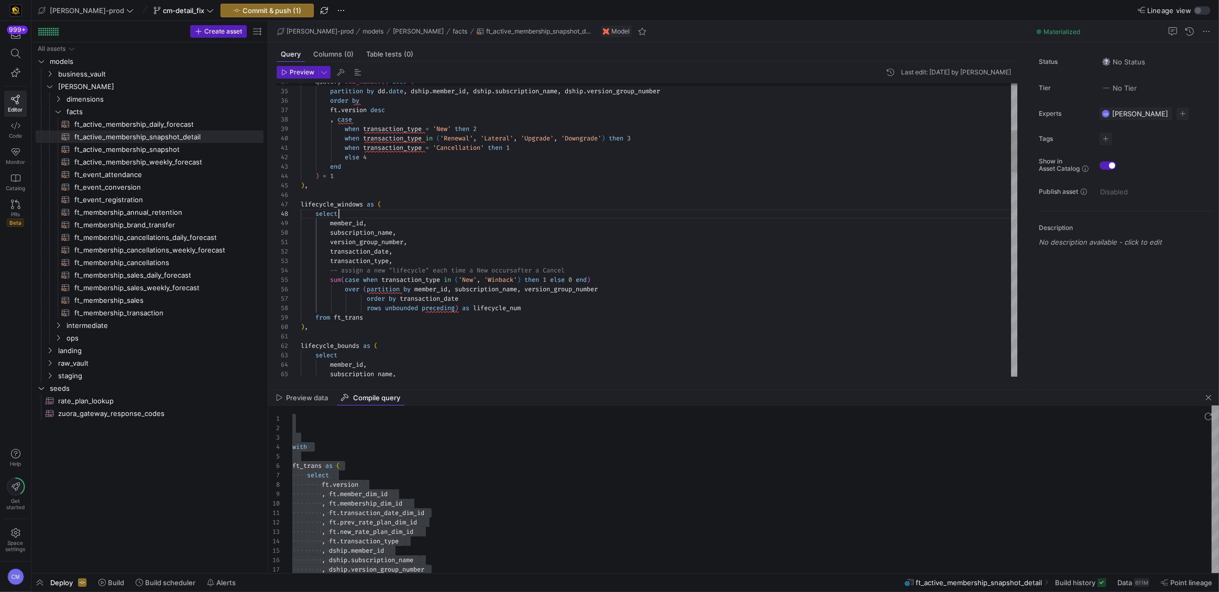
click at [161, 307] on span "ft_membership_transaction​​​​​​​​​​" at bounding box center [162, 313] width 177 height 12
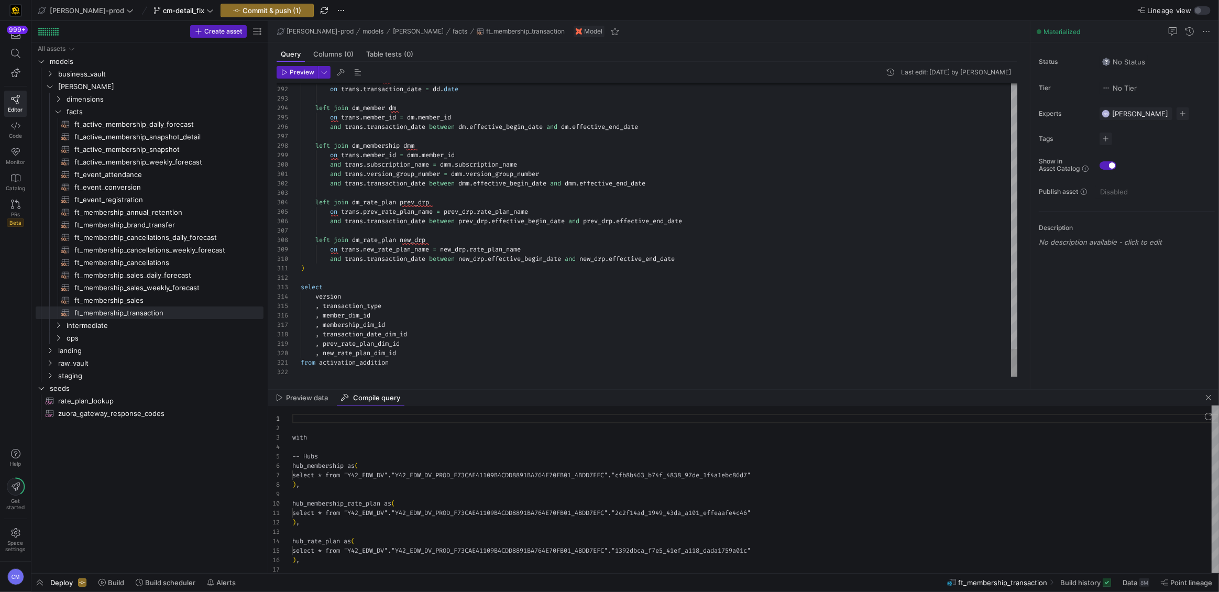
scroll to position [94, 0]
click at [1211, 398] on span "button" at bounding box center [1208, 397] width 13 height 13
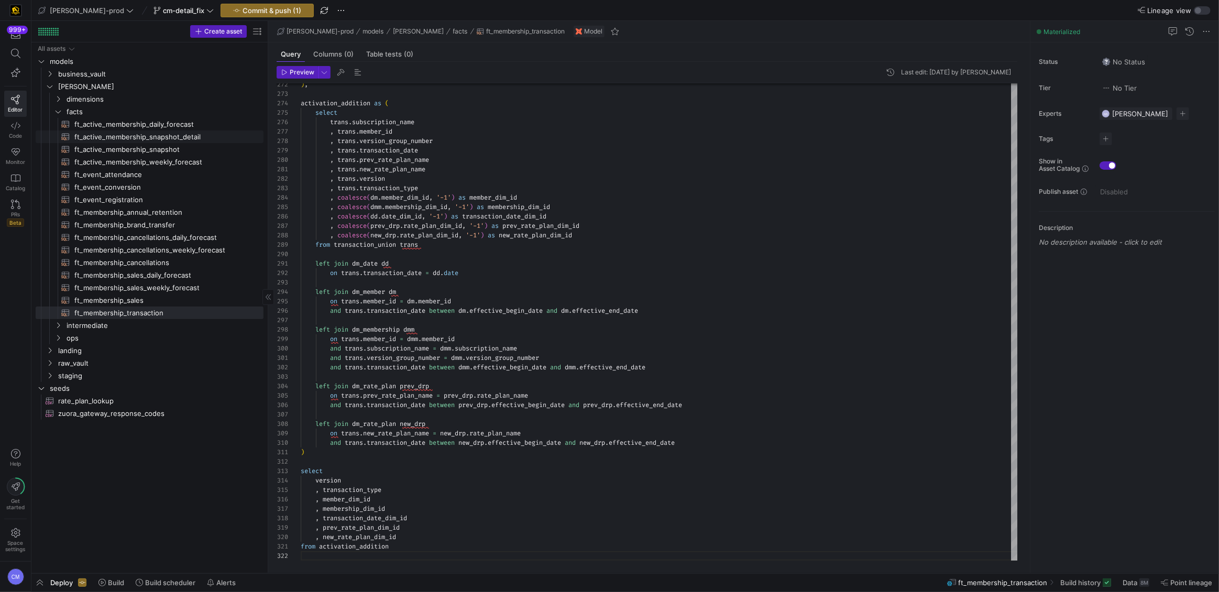
click at [188, 136] on span "ft_active_membership_snapshot_detail​​​​​​​​​​" at bounding box center [162, 137] width 177 height 12
type textarea "{{ config( post_hook = [ "alter table {{ this }} add primary key (active_member…"
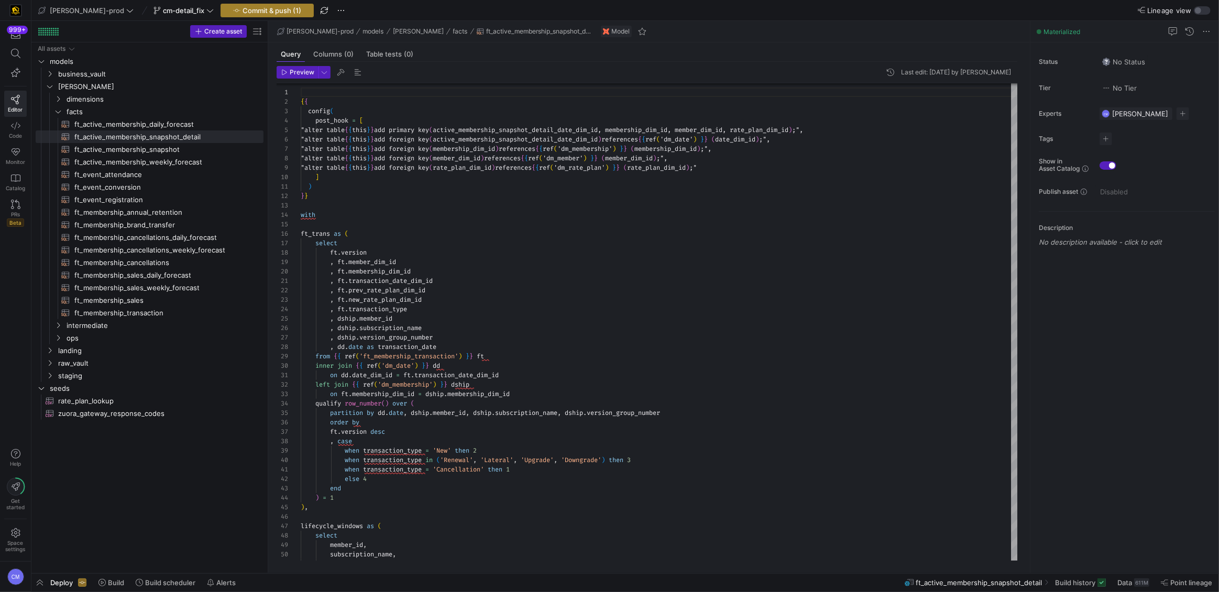
click at [269, 12] on span "Commit & push (1)" at bounding box center [272, 10] width 59 height 8
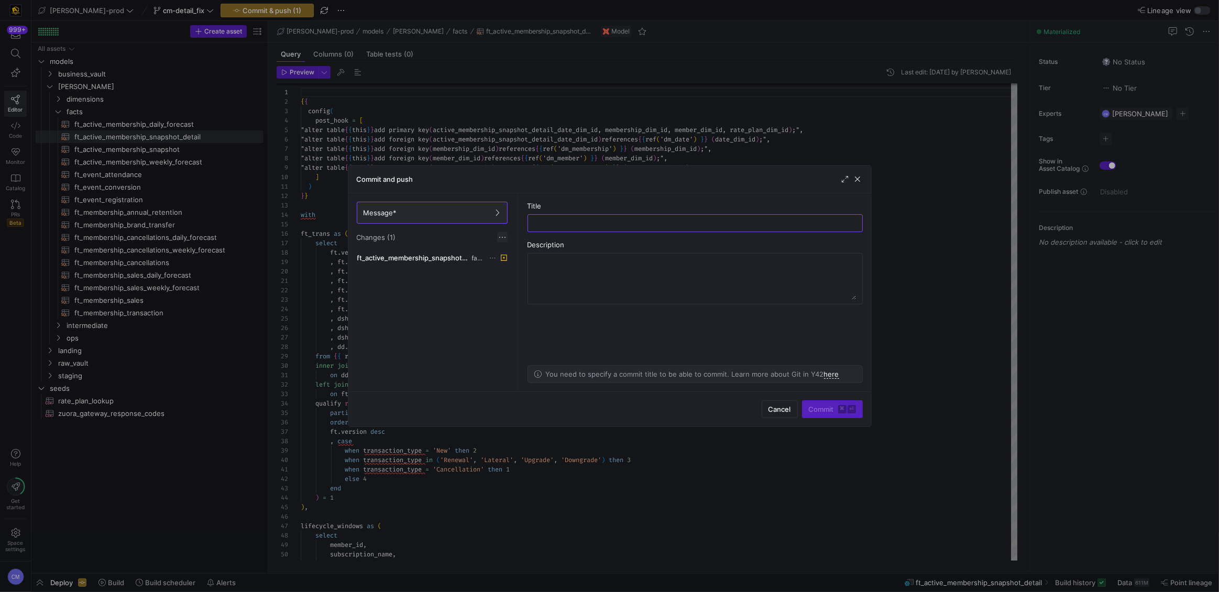
click at [501, 238] on span at bounding box center [502, 237] width 10 height 10
click at [529, 272] on span "Discard all changes" at bounding box center [540, 269] width 73 height 8
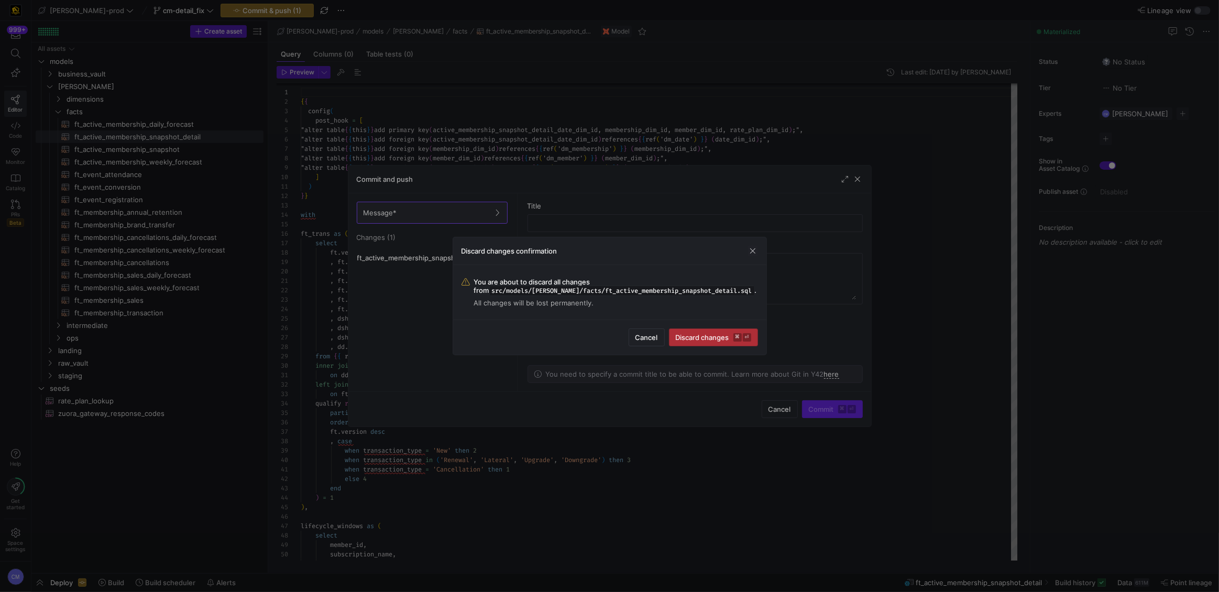
click at [695, 334] on span "Discard changes ⌘ ⏎" at bounding box center [713, 337] width 75 height 8
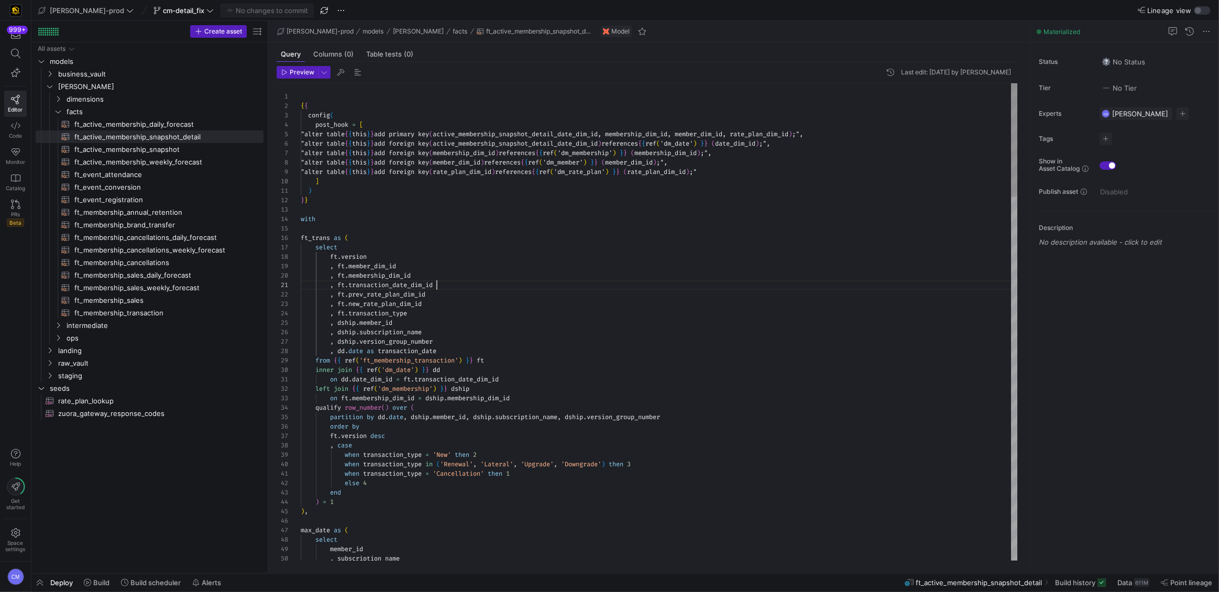
scroll to position [0, 136]
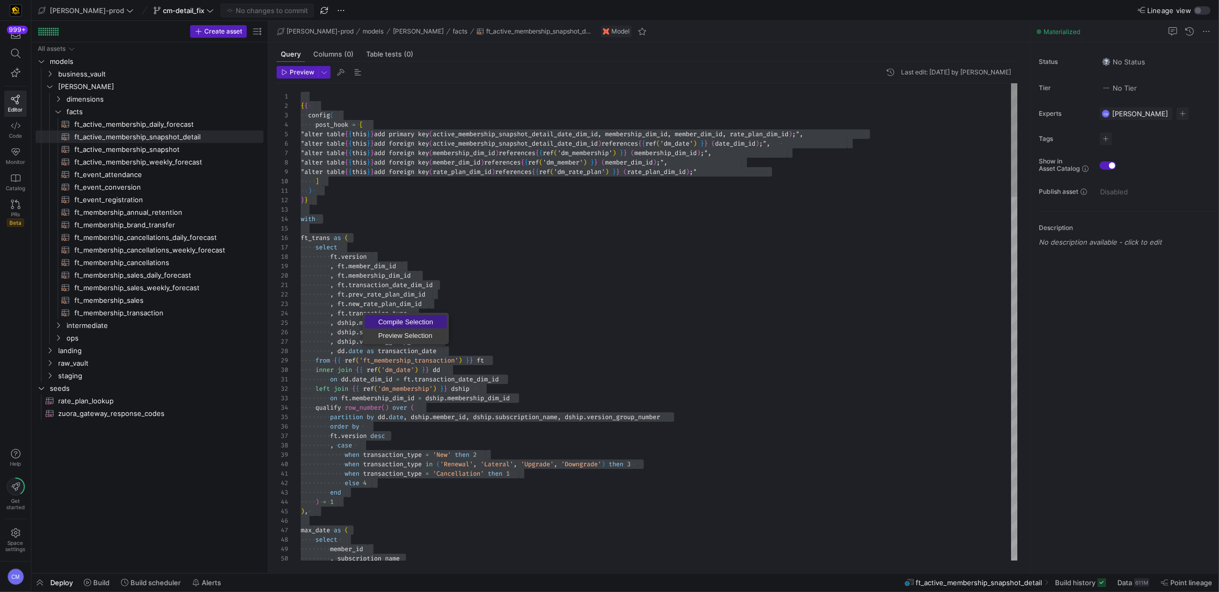
click at [403, 318] on span "Compile Selection" at bounding box center [406, 321] width 82 height 7
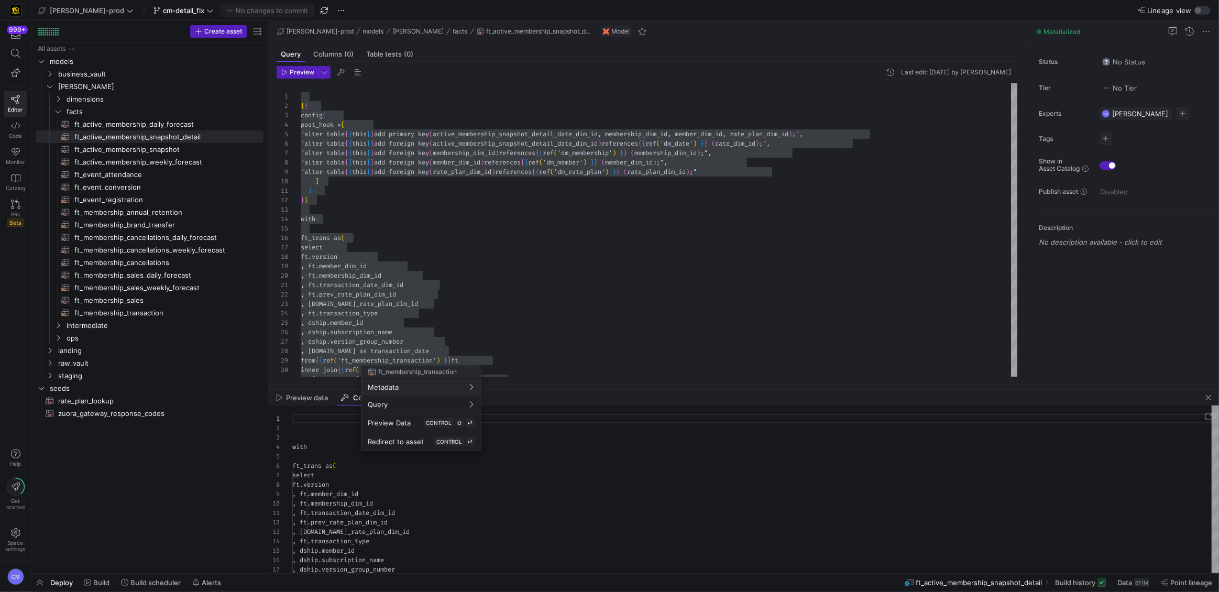
scroll to position [94, 0]
click at [454, 308] on div at bounding box center [609, 296] width 1219 height 592
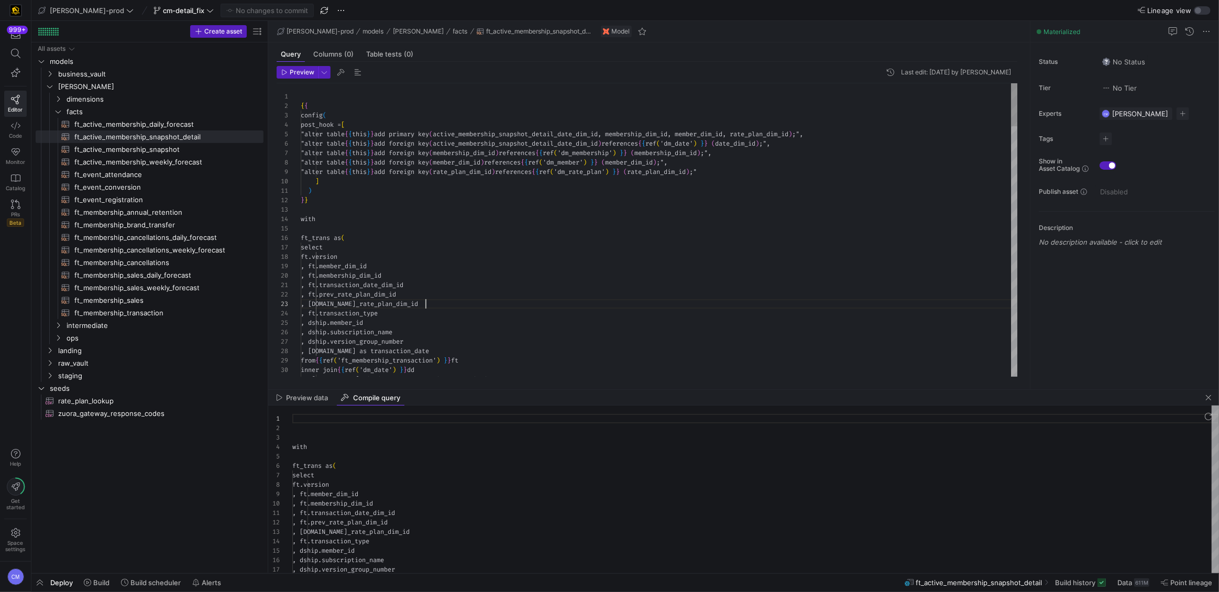
scroll to position [19, 125]
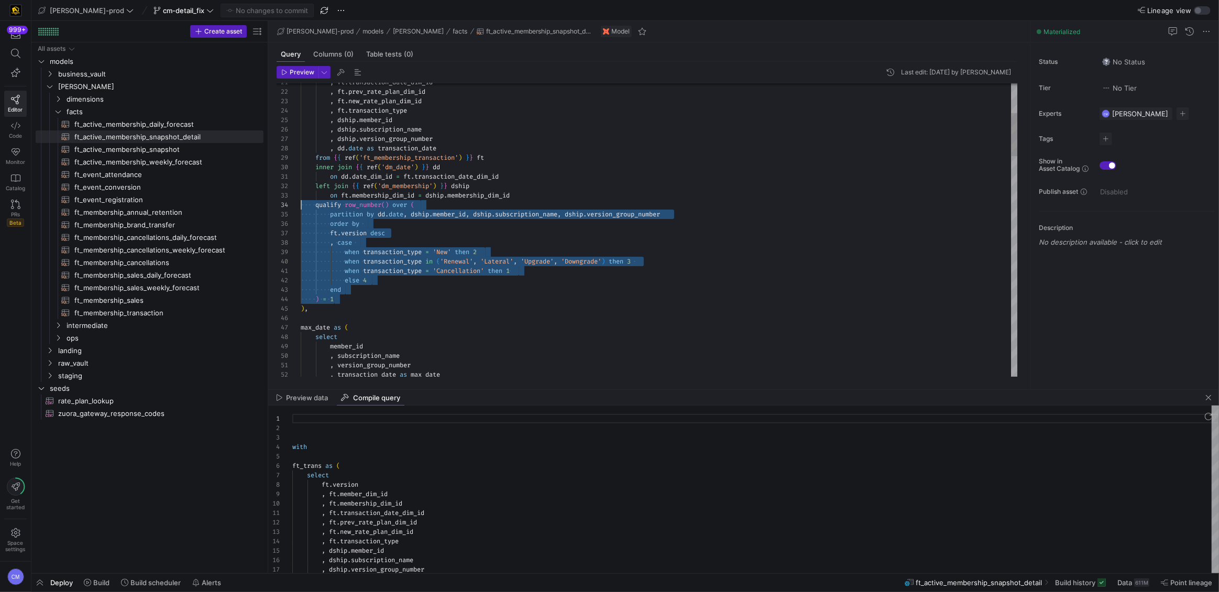
scroll to position [28, 0]
drag, startPoint x: 369, startPoint y: 298, endPoint x: 266, endPoint y: 205, distance: 138.7
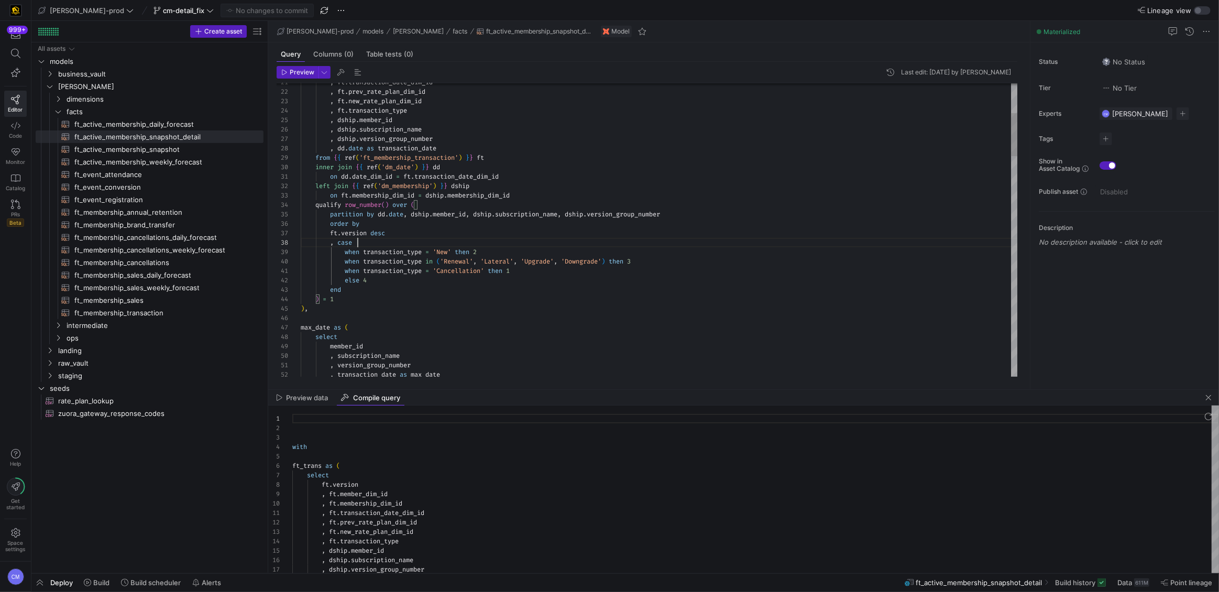
scroll to position [66, 57]
click at [146, 316] on span "ft_membership_transaction​​​​​​​​​​" at bounding box center [162, 313] width 177 height 12
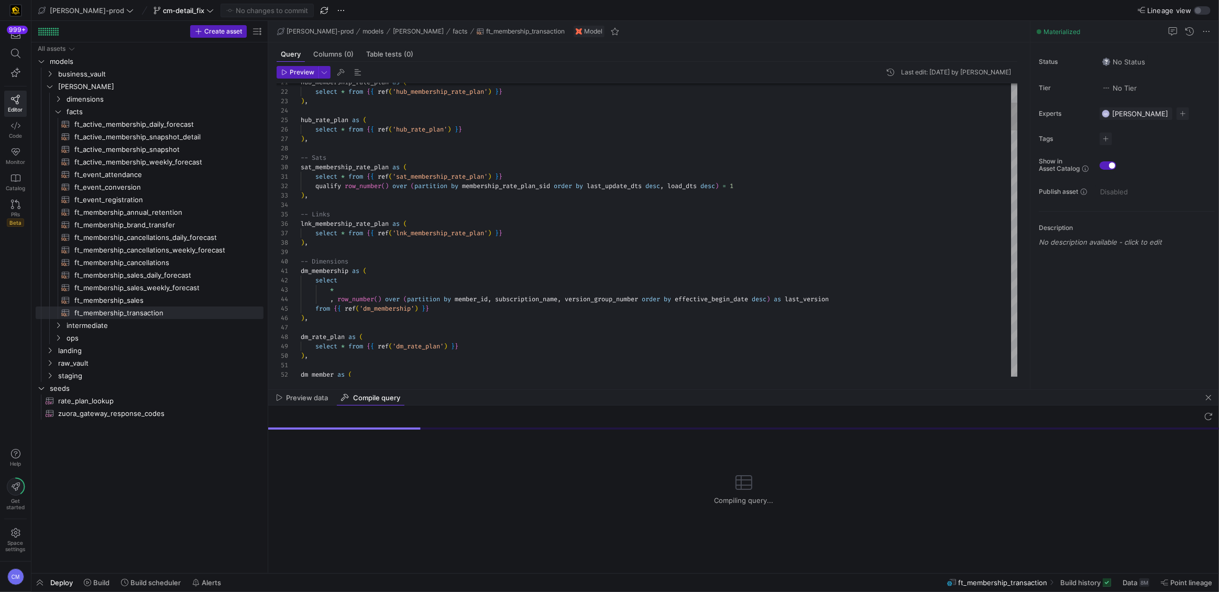
scroll to position [0, 68]
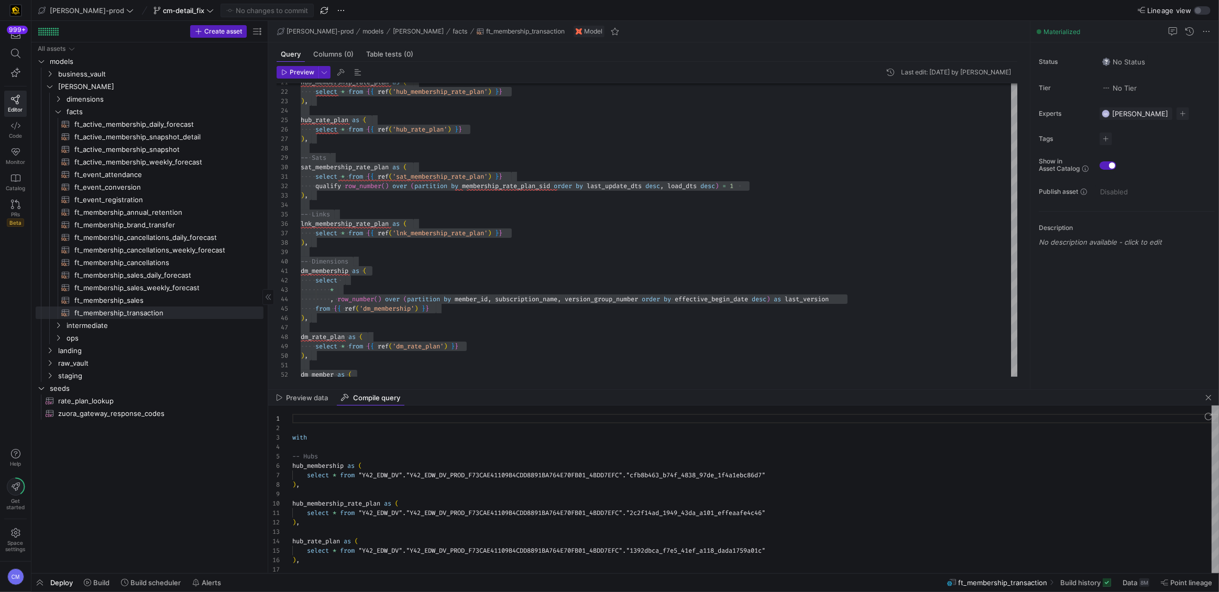
scroll to position [94, 0]
click at [1208, 398] on span "button" at bounding box center [1208, 397] width 13 height 13
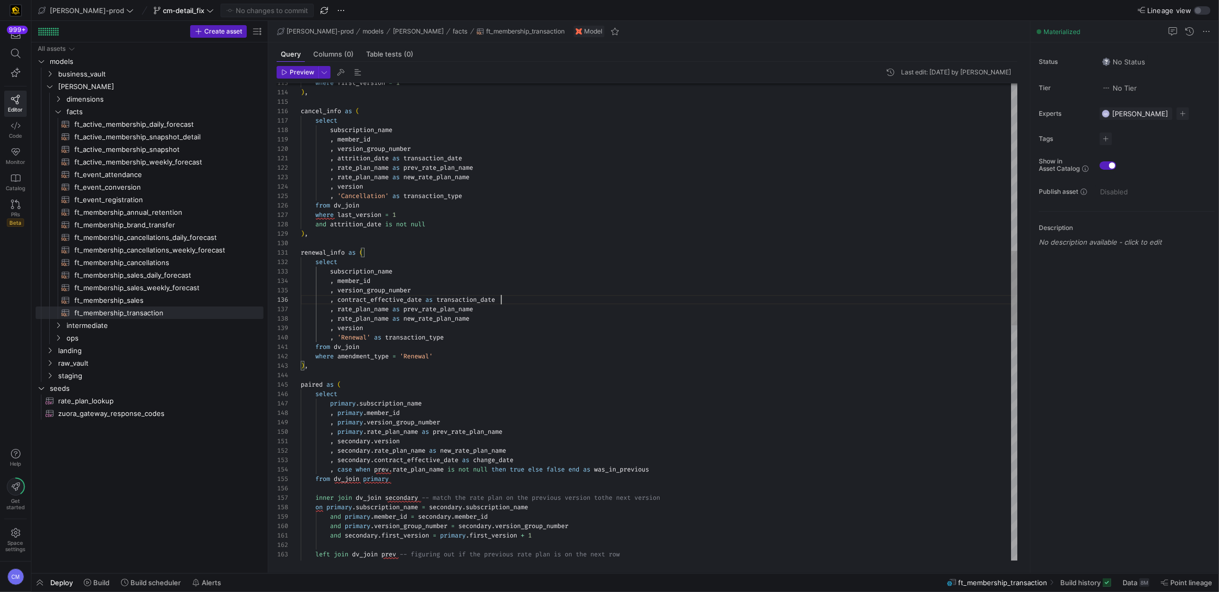
scroll to position [47, 199]
click at [540, 303] on div "where first_version = 1 ) , cancel_info as ( select subscription_name , member_…" at bounding box center [660, 536] width 718 height 3044
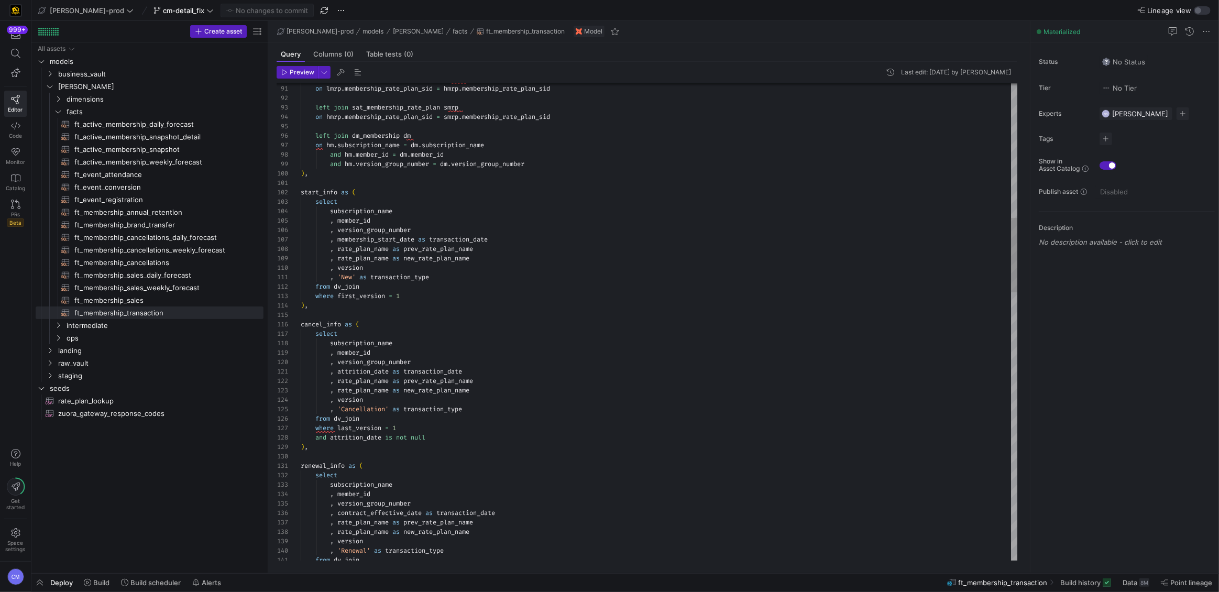
click at [188, 141] on span "ft_active_membership_snapshot_detail​​​​​​​​​​" at bounding box center [162, 137] width 177 height 12
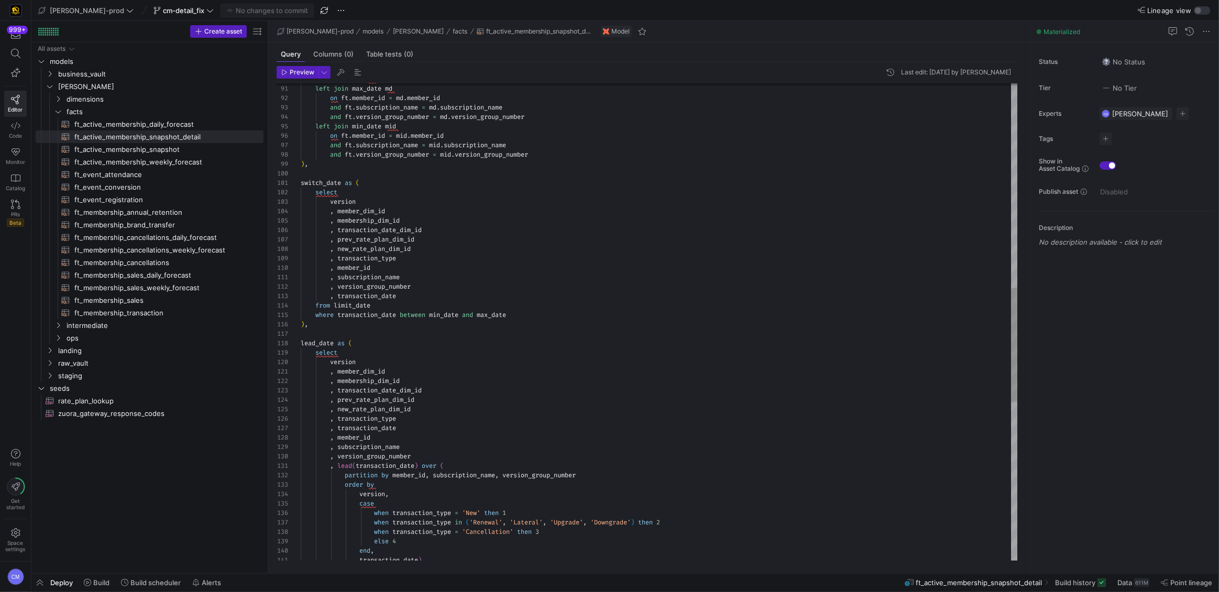
scroll to position [84, 72]
click at [394, 269] on div "from ft_trans ft left join max_date md on ft . member_id = md . member_id and f…" at bounding box center [660, 226] width 718 height 1998
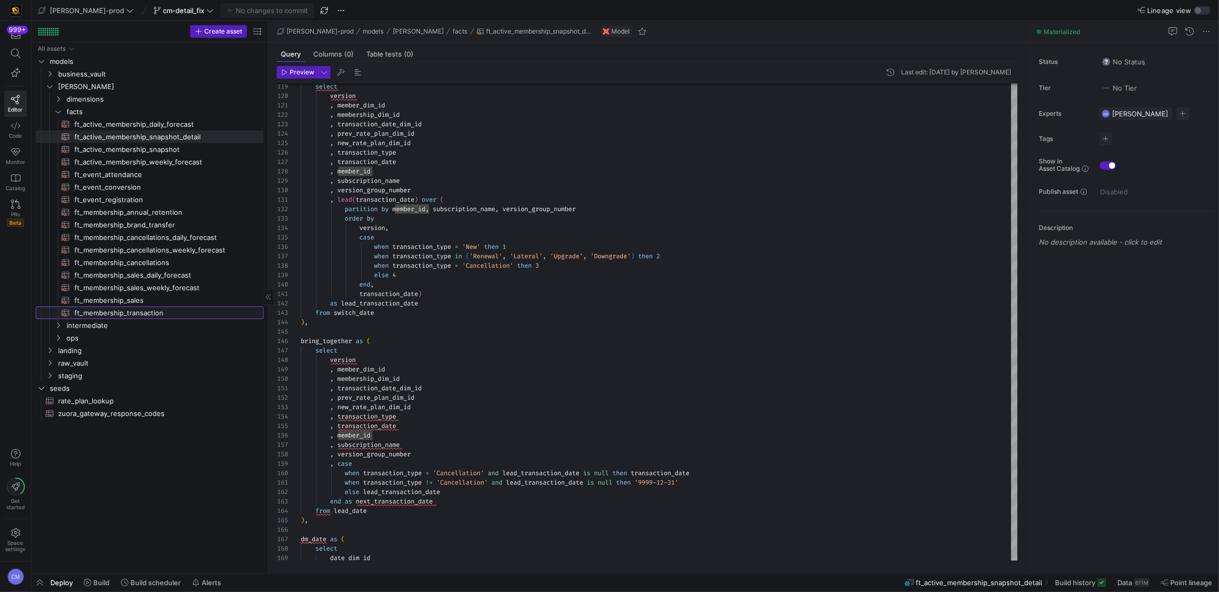
drag, startPoint x: 159, startPoint y: 315, endPoint x: 171, endPoint y: 314, distance: 12.1
click at [160, 315] on span "ft_membership_transaction​​​​​​​​​​" at bounding box center [162, 313] width 177 height 12
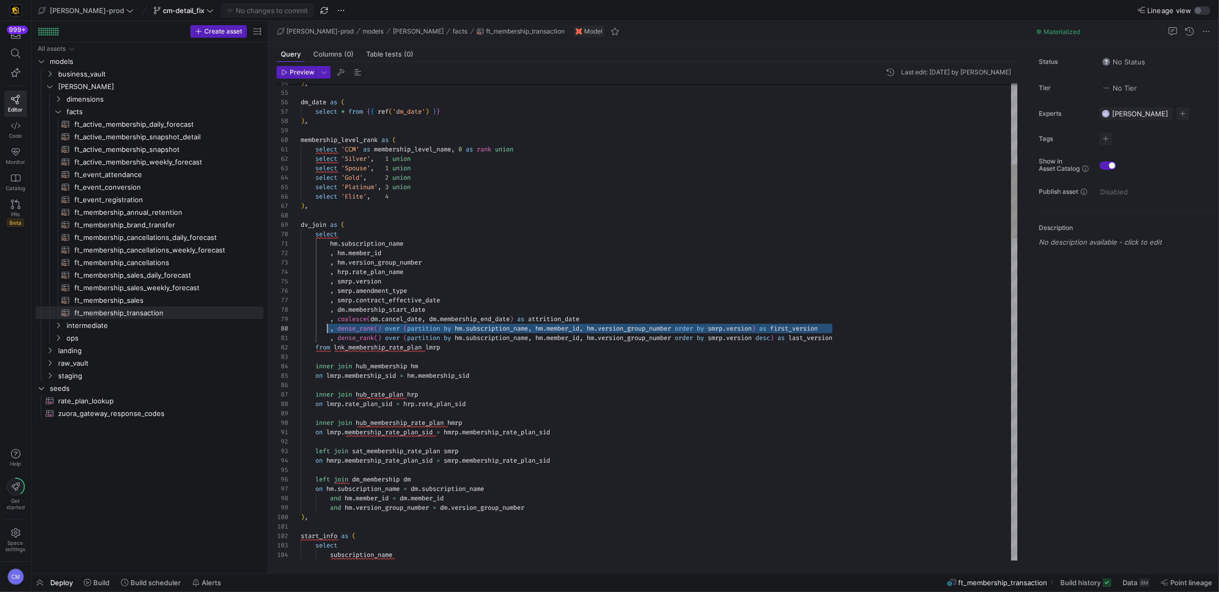
scroll to position [84, 30]
drag, startPoint x: 843, startPoint y: 331, endPoint x: 329, endPoint y: 325, distance: 513.4
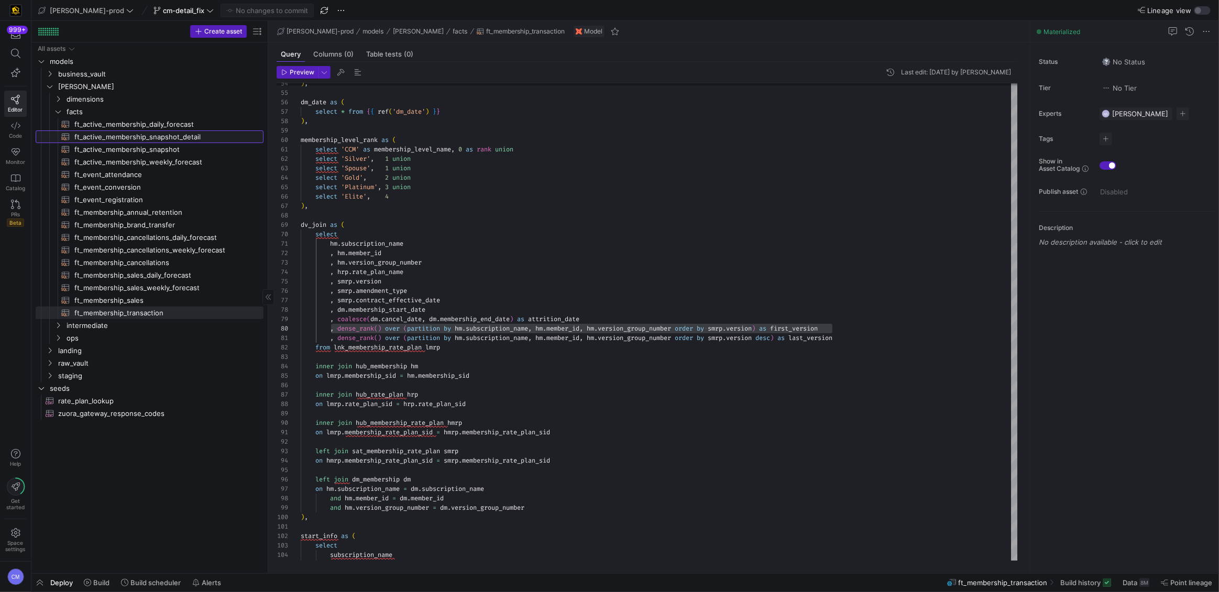
click at [186, 138] on span "ft_active_membership_snapshot_detail​​​​​​​​​​" at bounding box center [162, 137] width 177 height 12
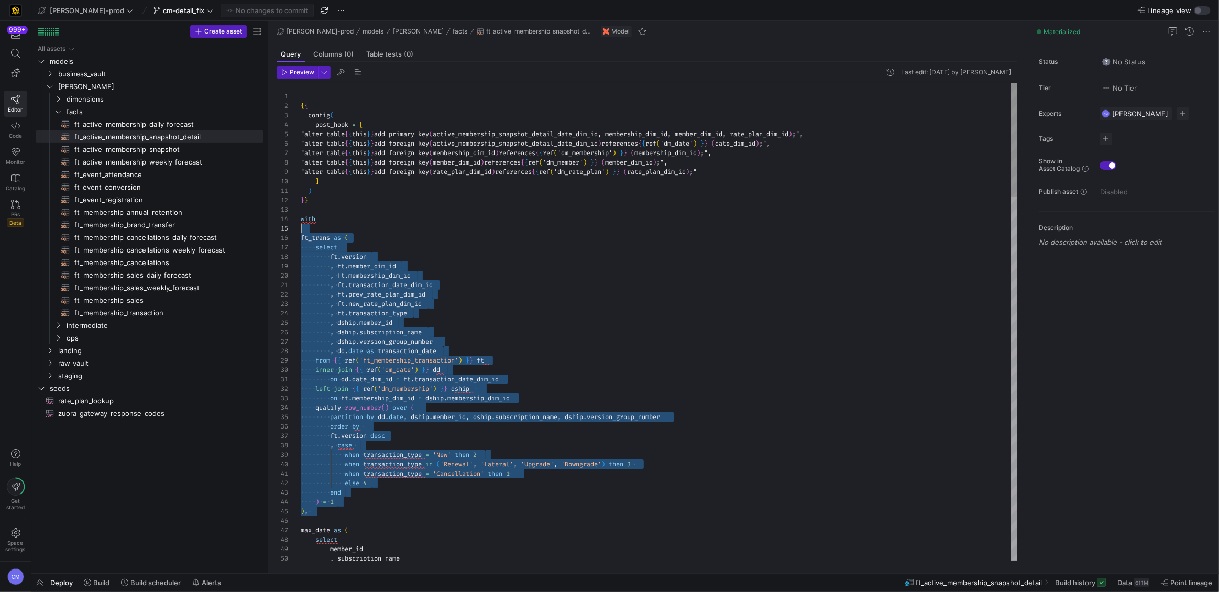
scroll to position [28, 0]
drag, startPoint x: 357, startPoint y: 513, endPoint x: 243, endPoint y: 212, distance: 322.1
click at [243, 212] on as-split "Create asset Drag here to set row groups Drag here to set column labels Group 1…" at bounding box center [624, 297] width 1187 height 552
click at [172, 316] on span "ft_membership_transaction​​​​​​​​​​" at bounding box center [162, 313] width 177 height 12
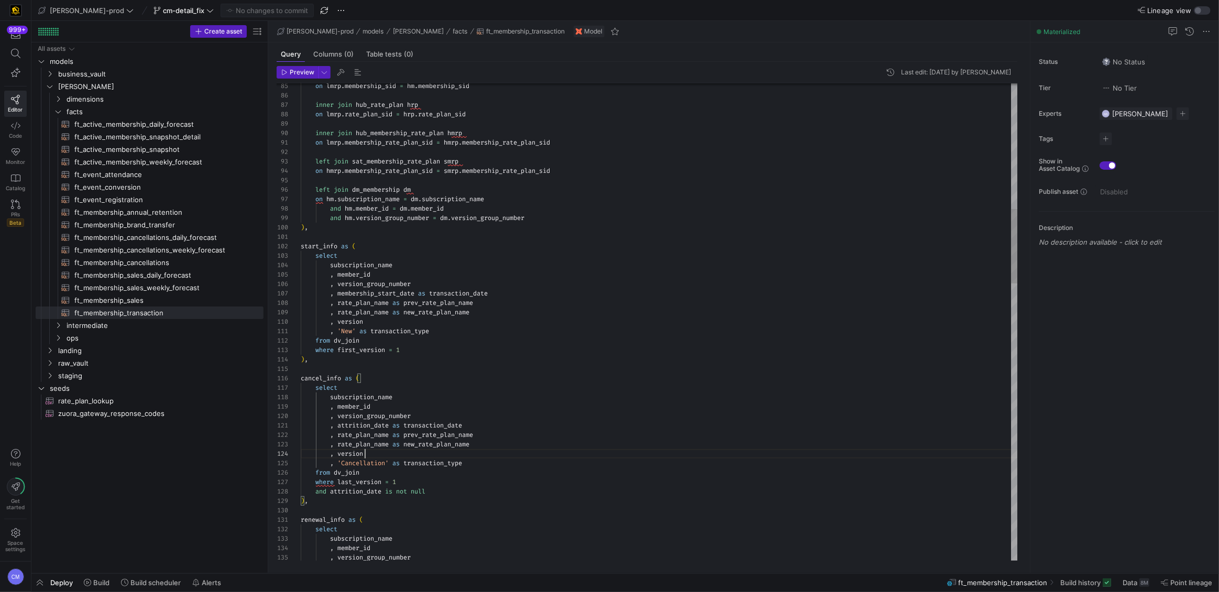
scroll to position [28, 63]
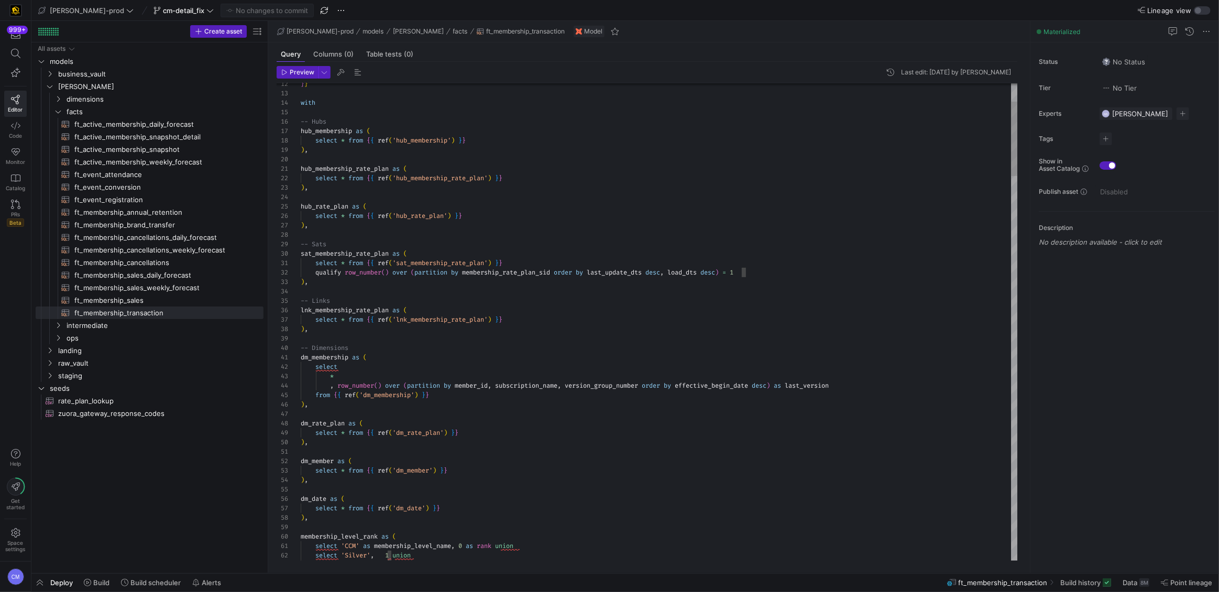
scroll to position [19, 7]
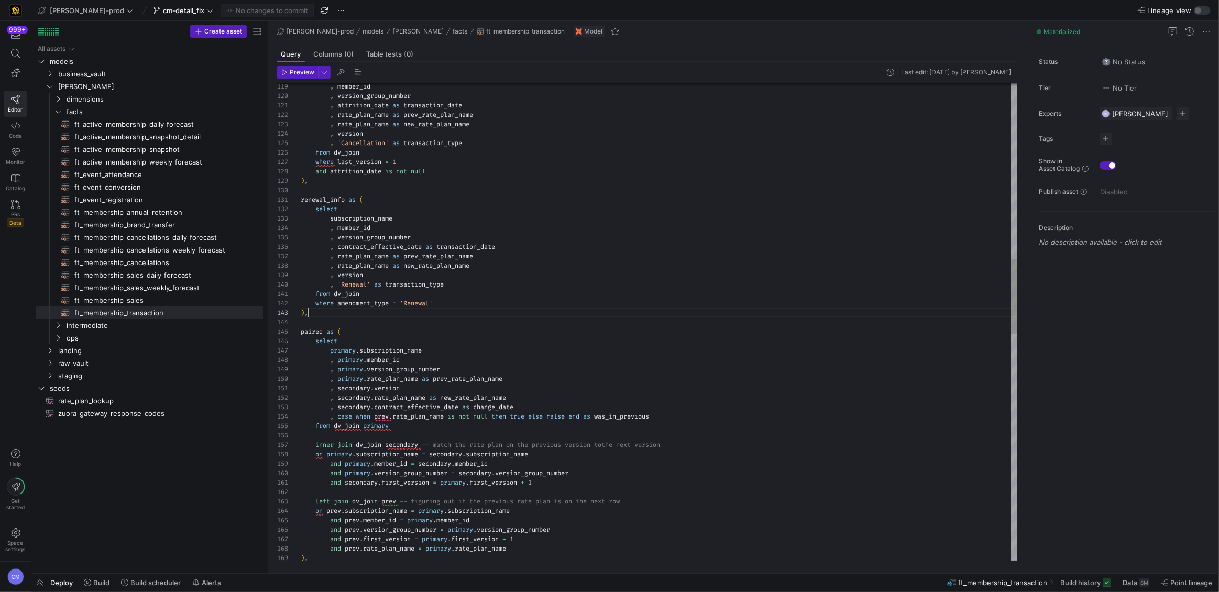
click at [471, 307] on div ", member_id , version_group_number , attrition_date as transaction_date , rate_…" at bounding box center [660, 483] width 718 height 3044
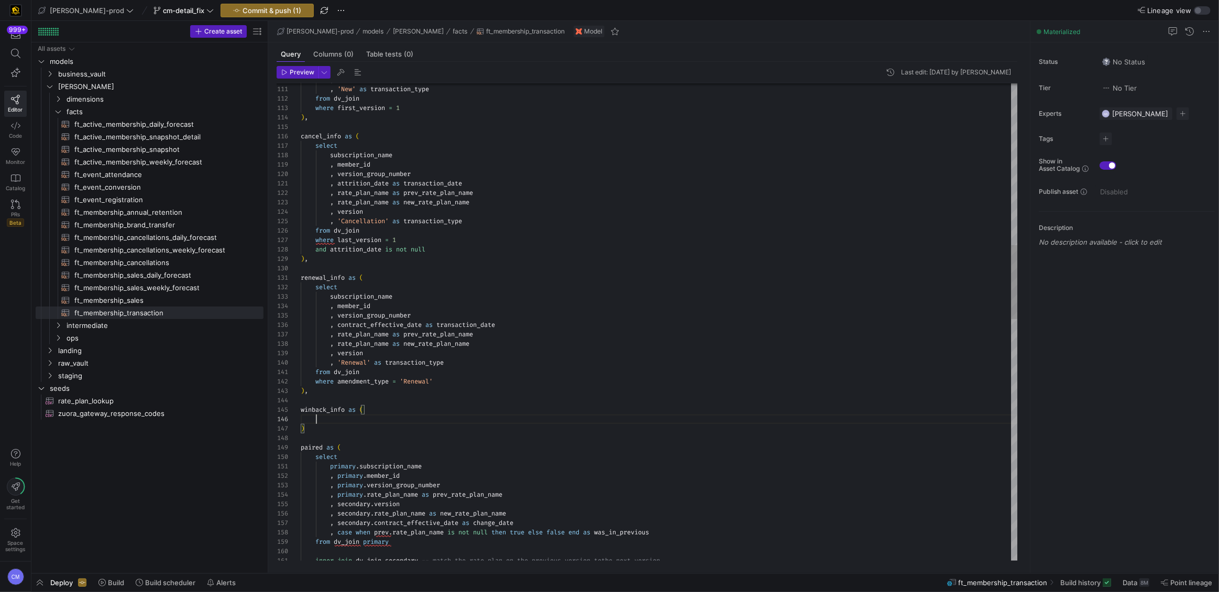
scroll to position [47, 15]
click at [431, 364] on div "inner join dv_join secondary -- match the rate plan on the previous version to …" at bounding box center [660, 580] width 718 height 3082
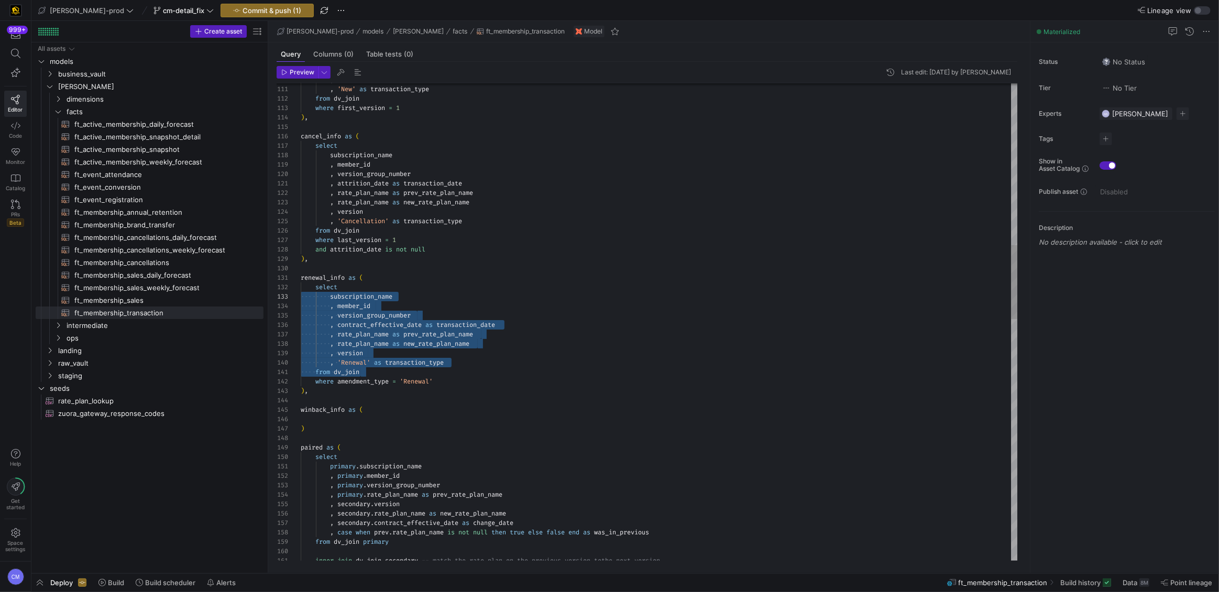
scroll to position [9, 0]
drag, startPoint x: 384, startPoint y: 364, endPoint x: 277, endPoint y: 290, distance: 130.8
click at [301, 290] on div "inner join dv_join secondary -- match the rate plan on the previous version to …" at bounding box center [660, 580] width 718 height 3082
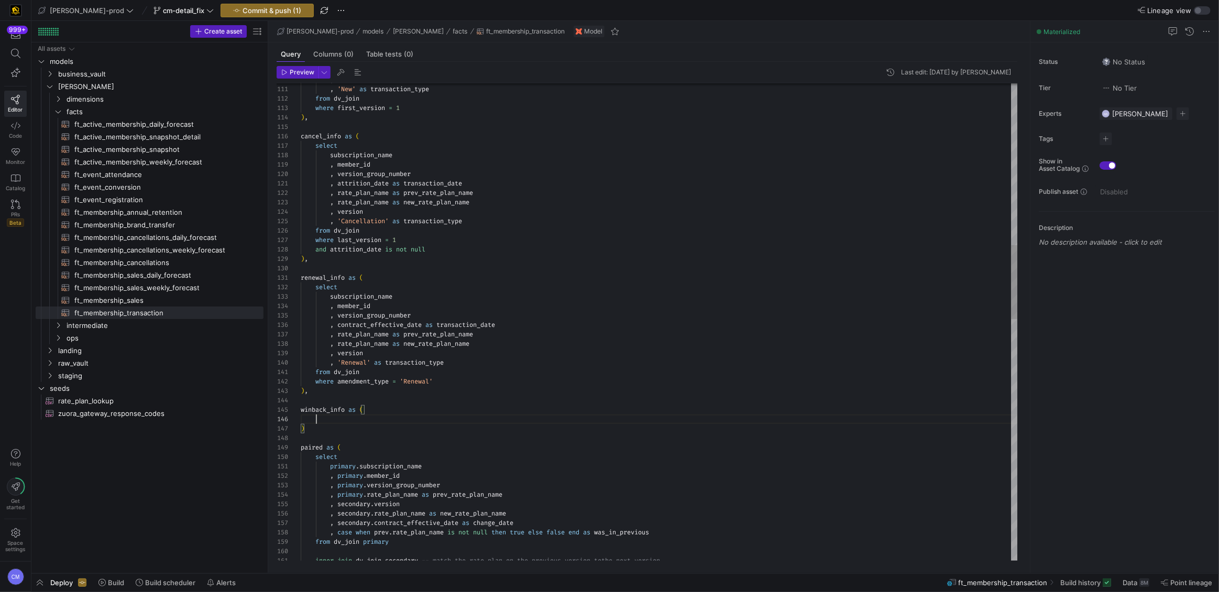
click at [336, 417] on div "inner join dv_join secondary -- match the rate plan on the previous version to …" at bounding box center [660, 580] width 718 height 3082
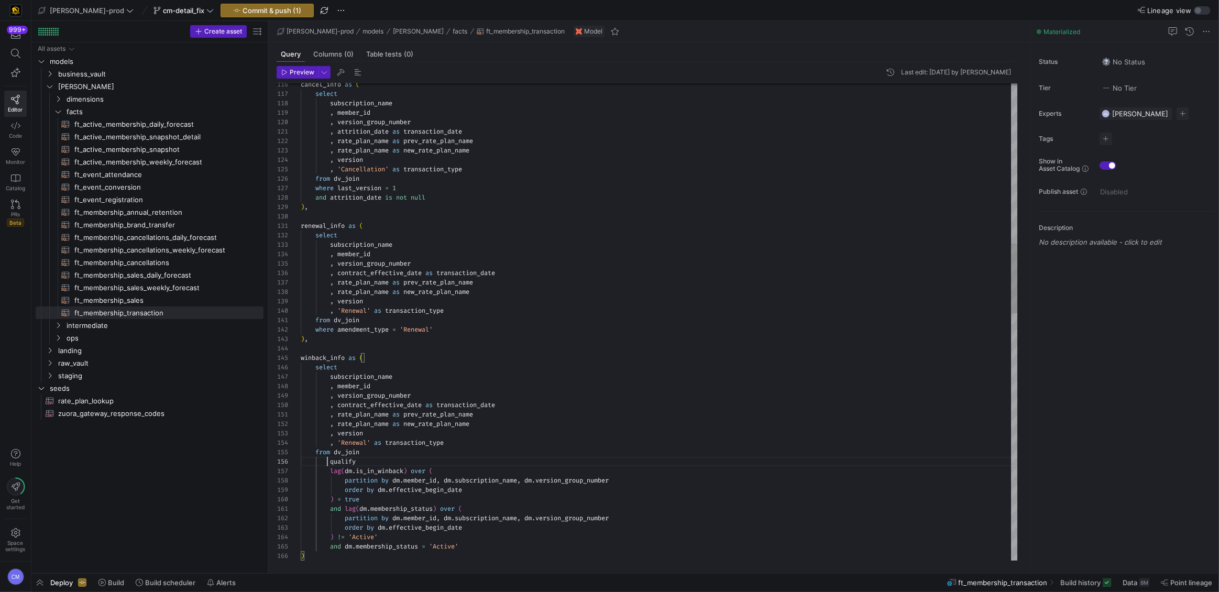
scroll to position [47, 26]
drag, startPoint x: 331, startPoint y: 459, endPoint x: 332, endPoint y: 548, distance: 88.5
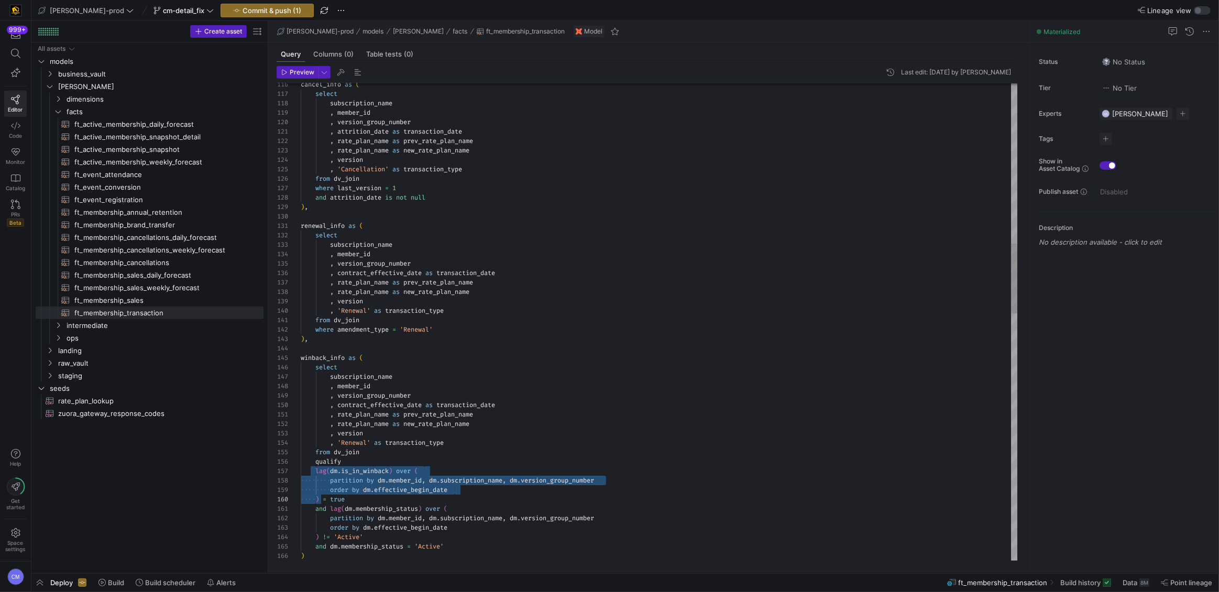
drag, startPoint x: 315, startPoint y: 472, endPoint x: 315, endPoint y: 500, distance: 27.8
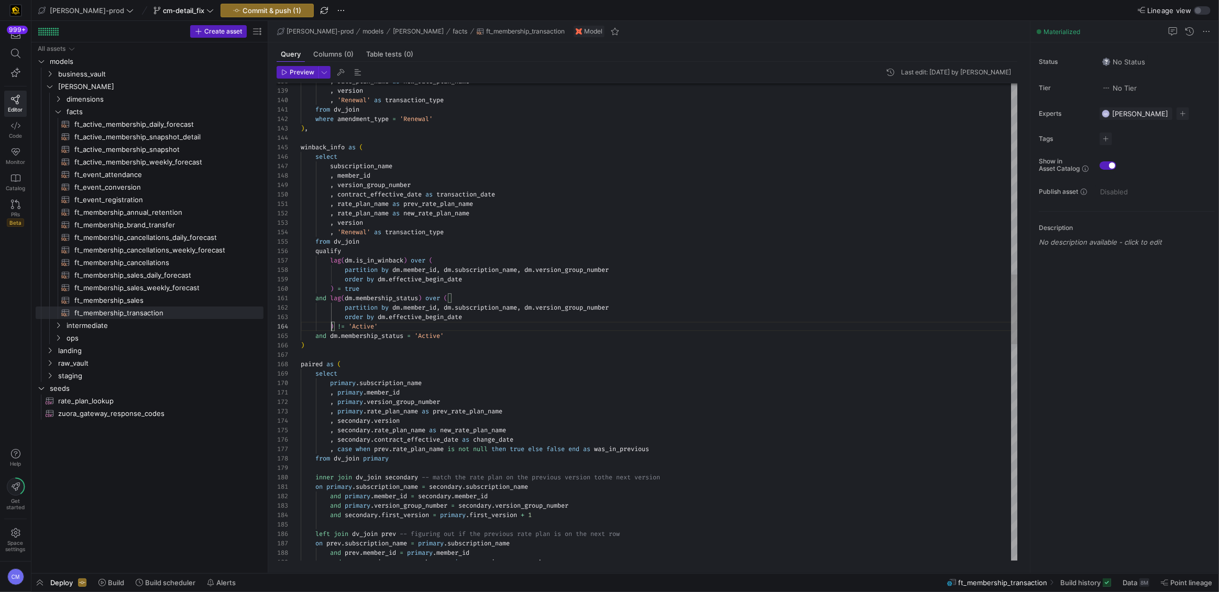
click at [321, 342] on div ") , where amendment_type = 'Renewal' from dv_join , 'Renewal' as transaction_ty…" at bounding box center [660, 406] width 718 height 3261
click at [352, 232] on div ") , where amendment_type = 'Renewal' from dv_join , 'Renewal' as transaction_ty…" at bounding box center [660, 406] width 718 height 3261
click at [346, 344] on div ") , where amendment_type = 'Renewal' from dv_join , 'Renewal' as transaction_ty…" at bounding box center [660, 406] width 718 height 3261
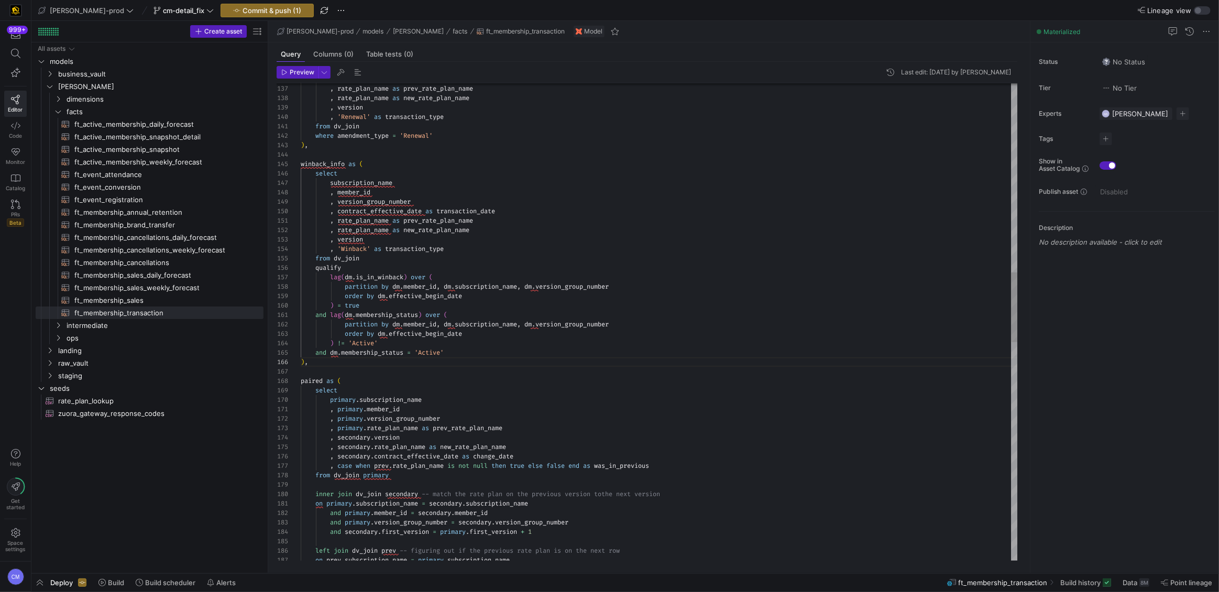
click at [310, 166] on div "on prev . subscription_name = primary . subscription_name left join dv_join pre…" at bounding box center [660, 423] width 718 height 3261
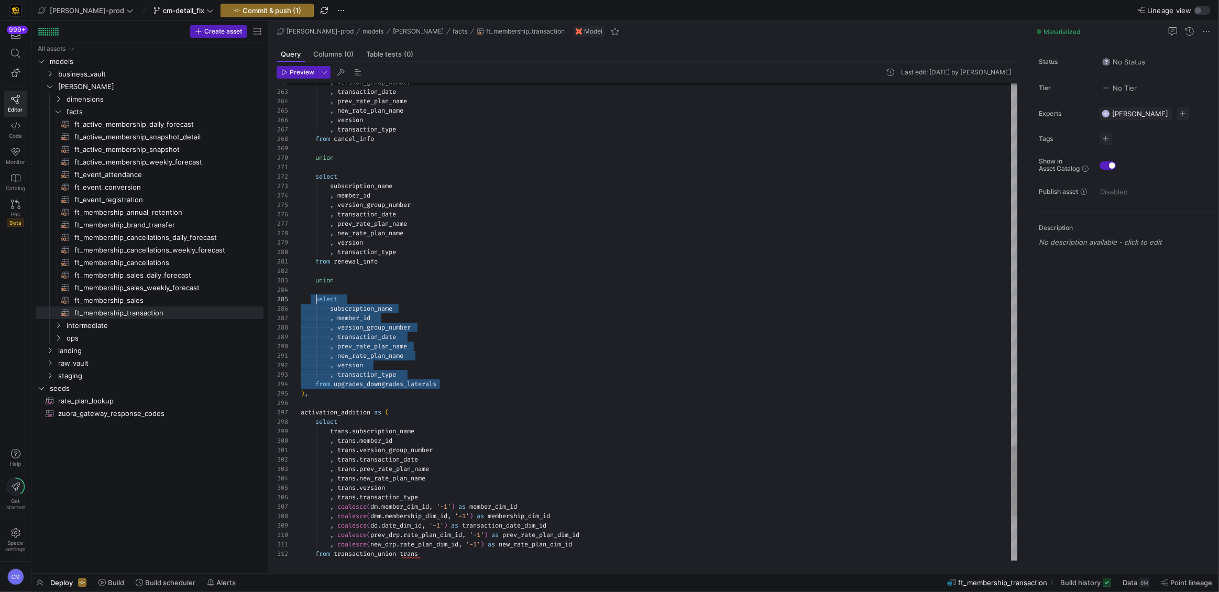
scroll to position [37, 19]
drag, startPoint x: 446, startPoint y: 382, endPoint x: 318, endPoint y: 299, distance: 153.0
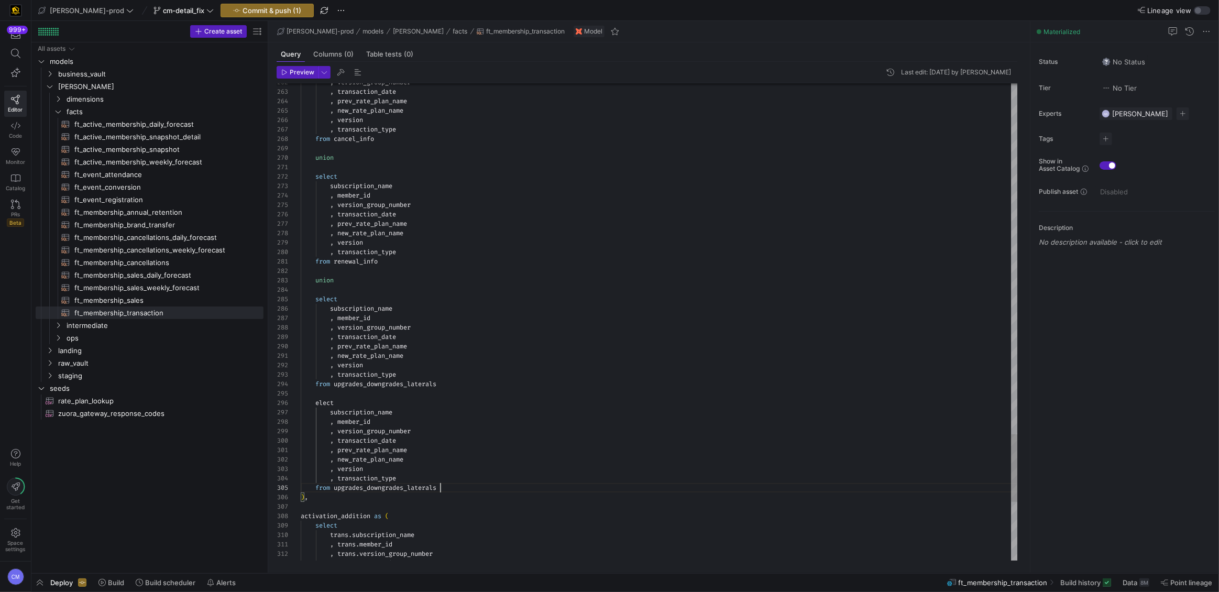
scroll to position [37, 139]
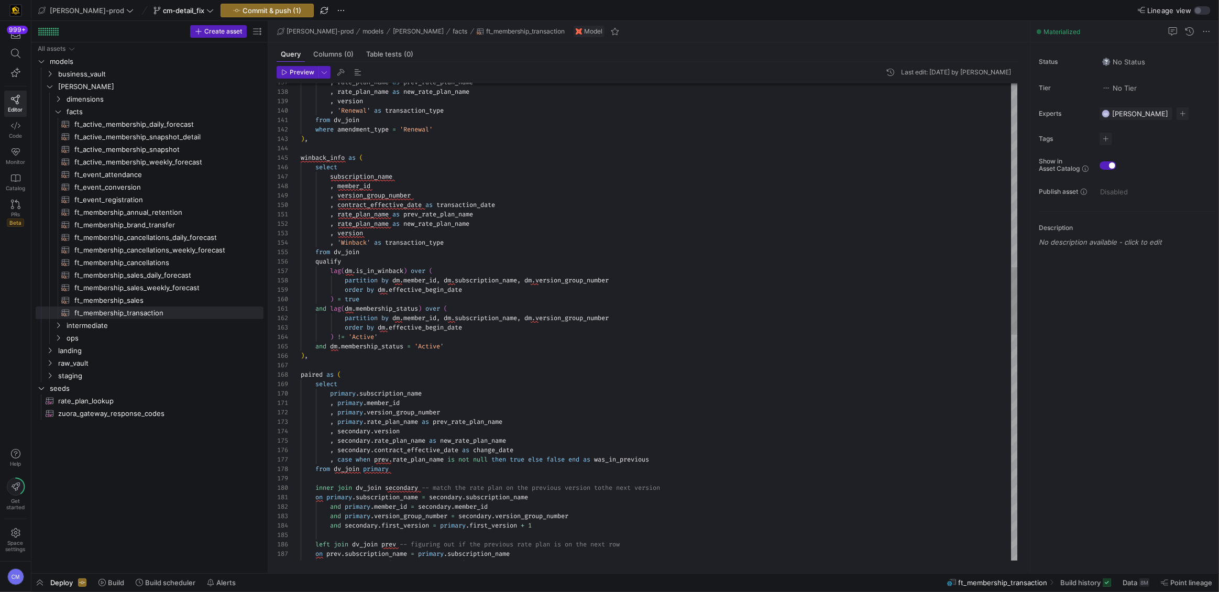
scroll to position [19, 166]
click at [494, 323] on div "and prev . member_id = primary . member_id on prev . subscription_name = primar…" at bounding box center [660, 469] width 718 height 3365
type textarea "and lag(dm.membership_status) over ( partition by dm.member_id, dm.subscription…"
click at [243, 6] on span "Commit & push (1)" at bounding box center [272, 10] width 59 height 8
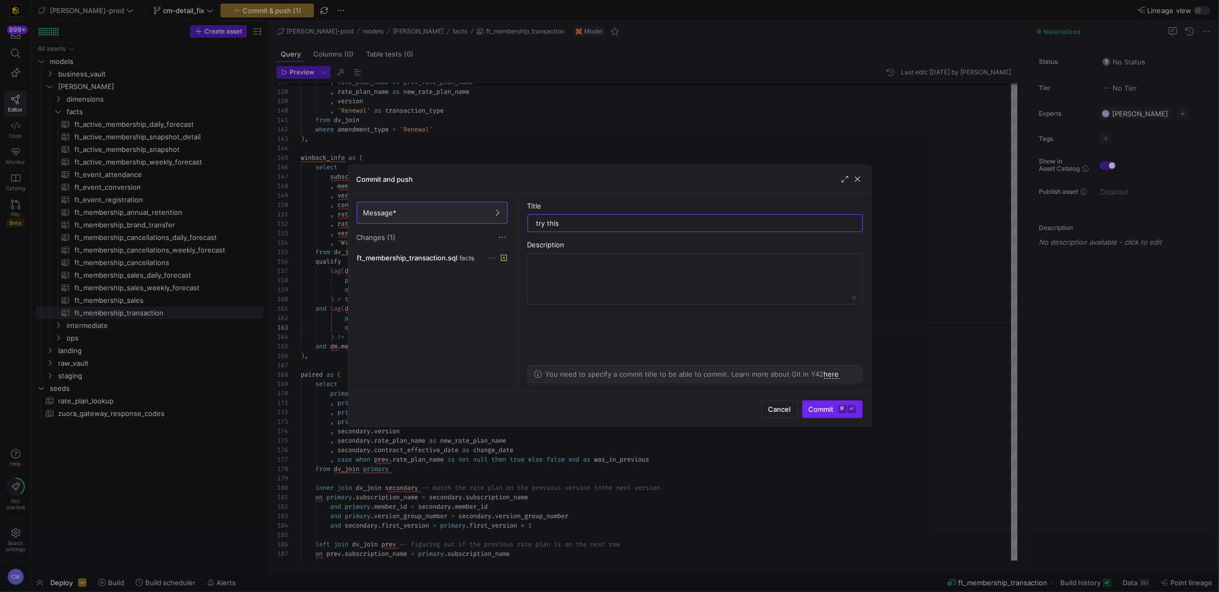
type input "try this"
click at [815, 406] on span "Commit ⌘ ⏎" at bounding box center [832, 409] width 47 height 8
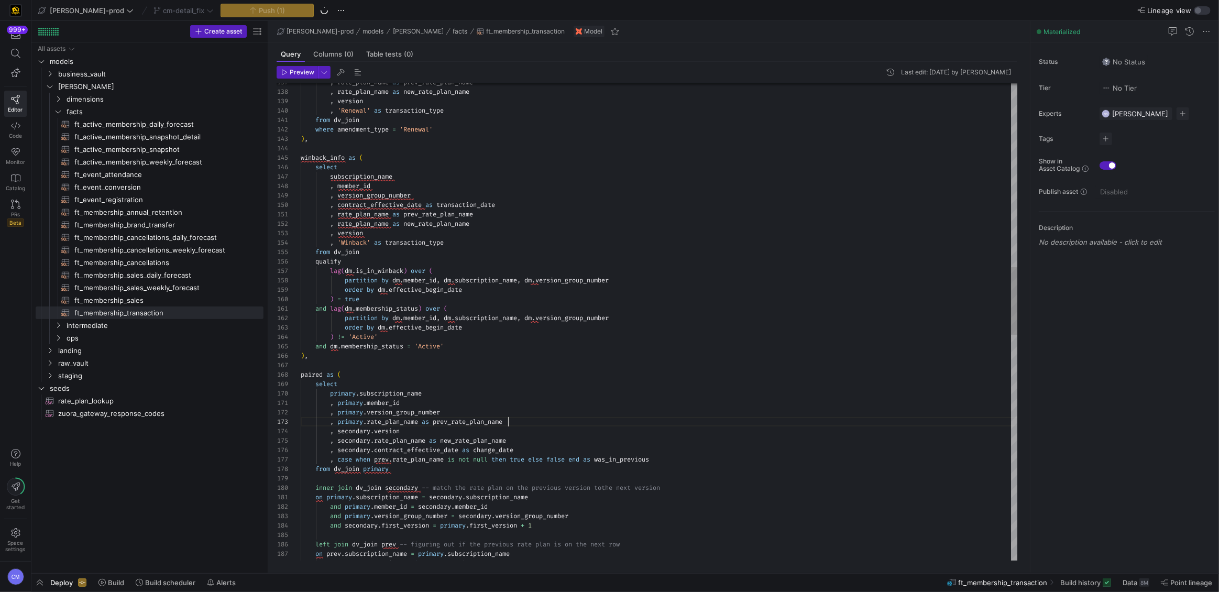
click at [649, 417] on div "and prev . member_id = primary . member_id on prev . subscription_name = primar…" at bounding box center [660, 469] width 718 height 3365
click at [46, 581] on span "button" at bounding box center [39, 583] width 17 height 18
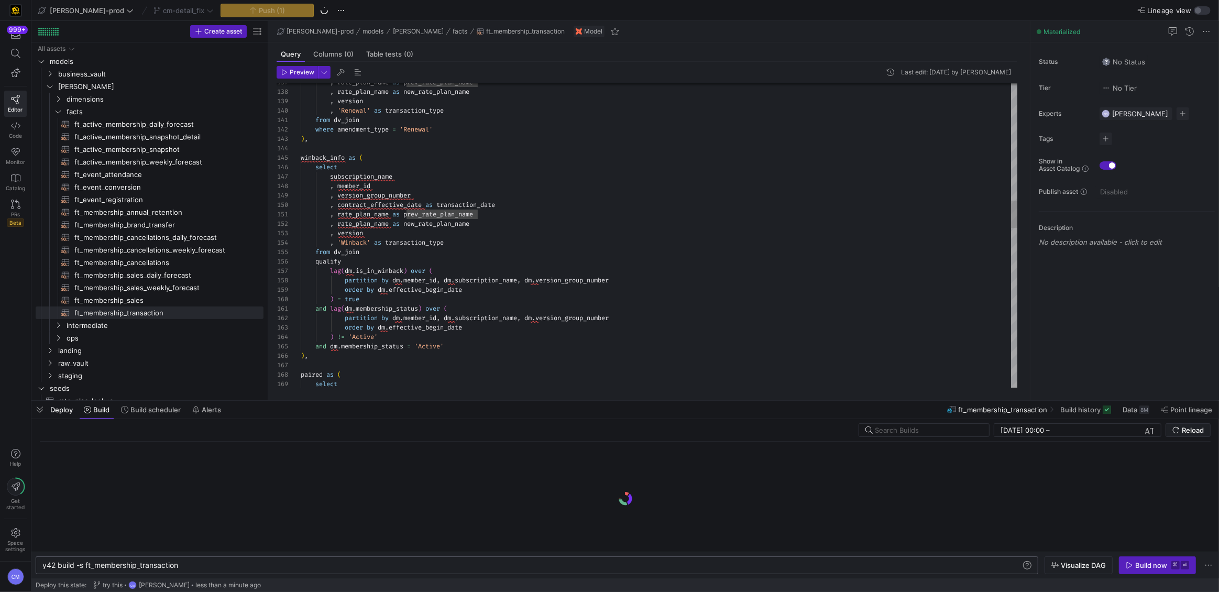
scroll to position [0, 137]
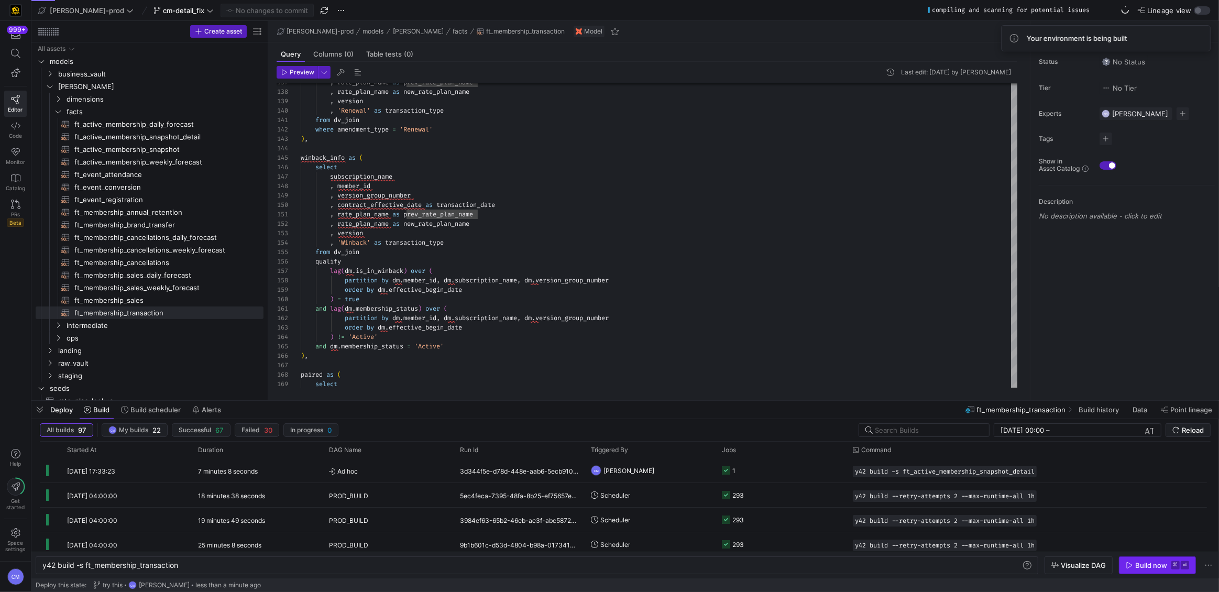
click at [1137, 567] on div "Build now" at bounding box center [1151, 565] width 32 height 8
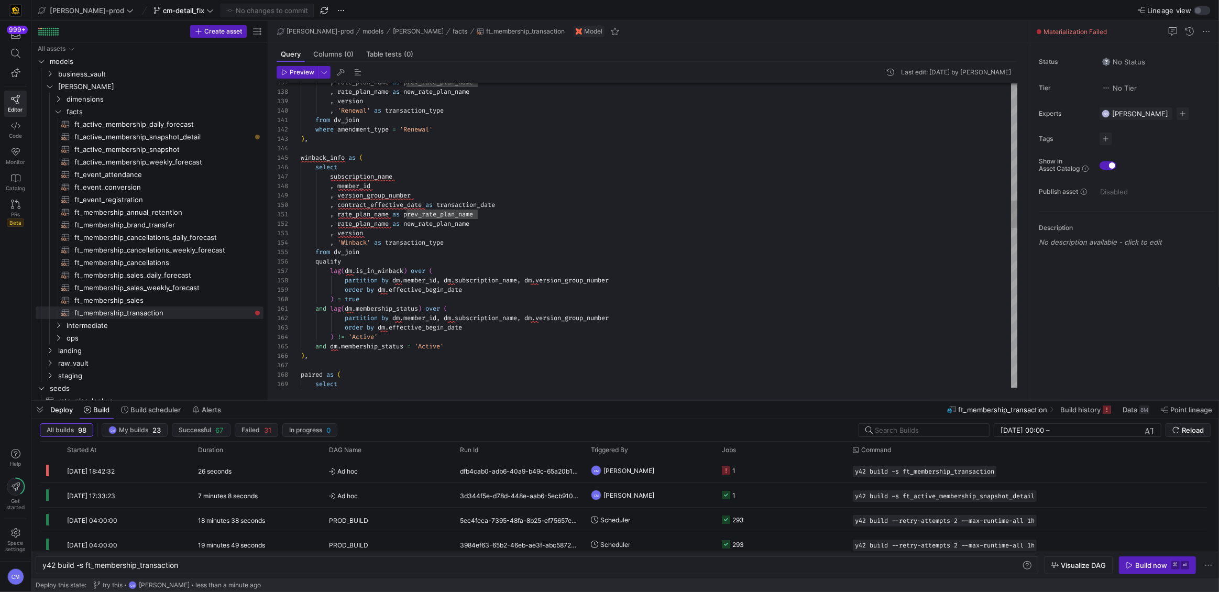
scroll to position [28, 147]
click at [545, 243] on div "select paired as ( ) , ) != 'Active' and dm . membership_status = 'Active' orde…" at bounding box center [660, 469] width 718 height 3365
type textarea "{{ config( post_hook = [ "alter table {{ this }} add primary key (membership_di…"
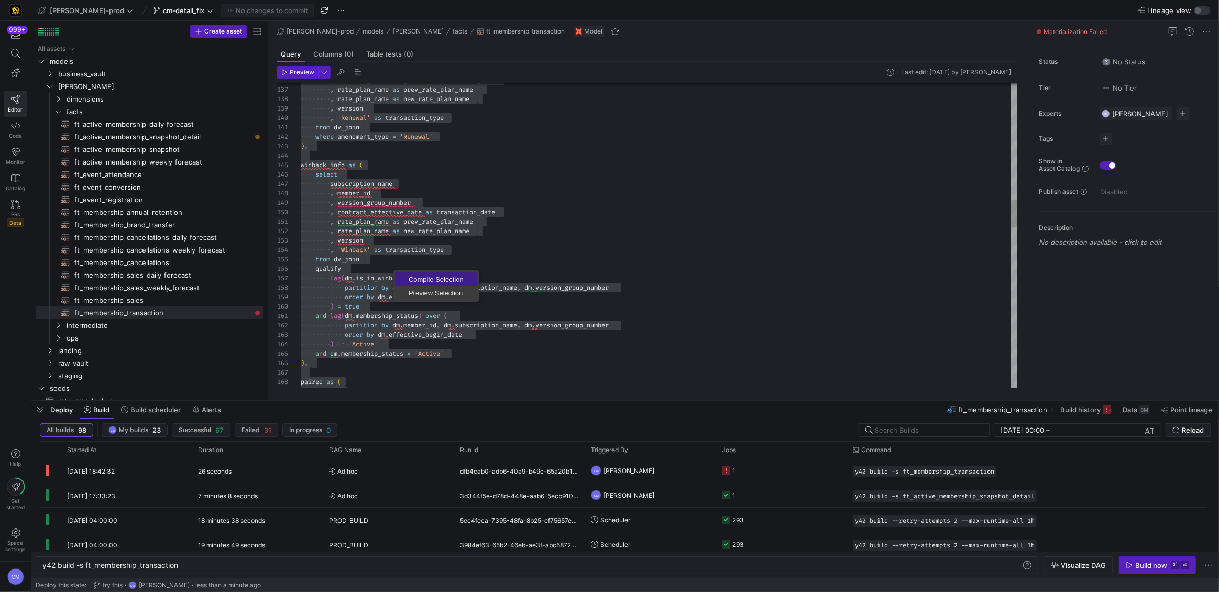
click at [413, 273] on link "Compile Selection" at bounding box center [436, 279] width 82 height 14
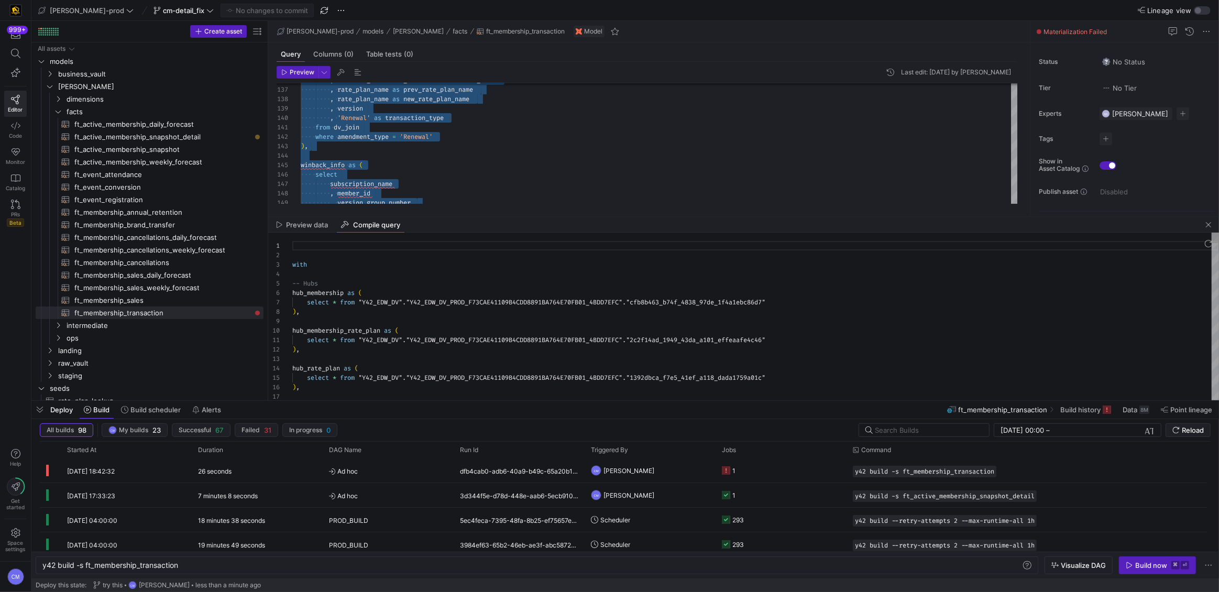
scroll to position [37, 26]
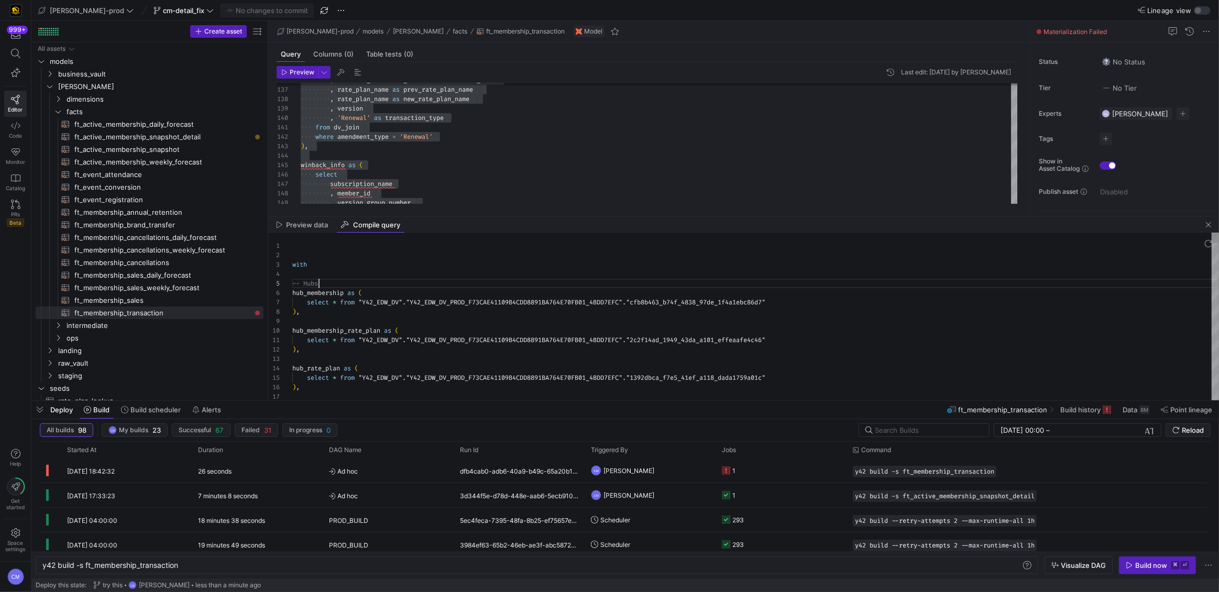
type textarea "with -- Hubs hub_membership as ( select * from "Y42_EDW_DV"."Y42_EDW_DV_PROD_F7…"
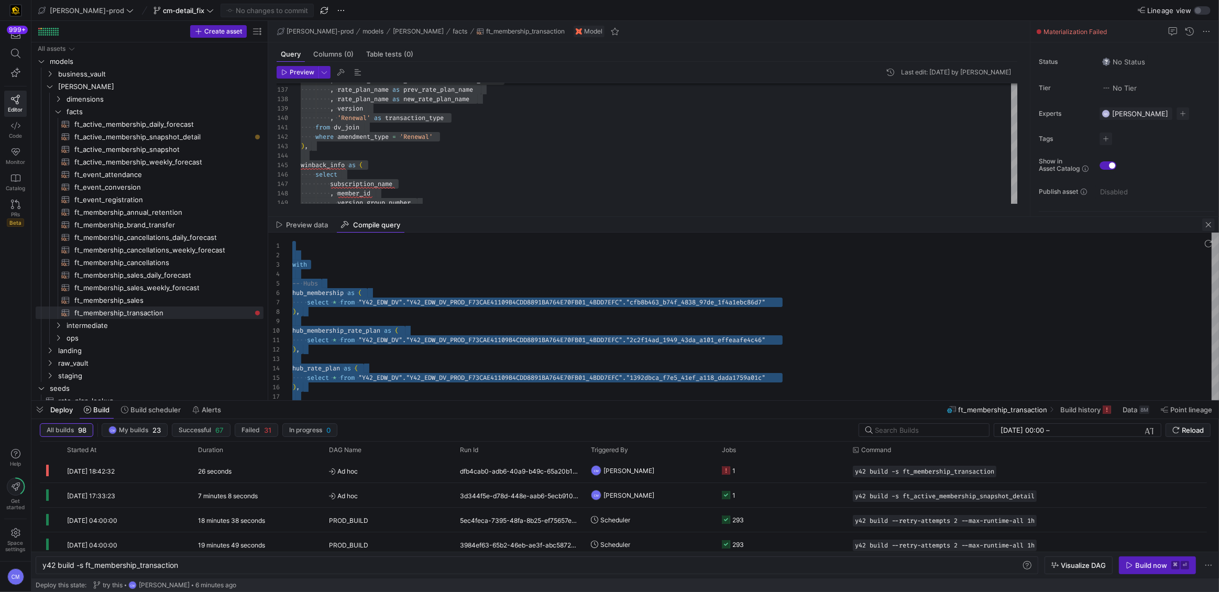
click at [1211, 222] on span "button" at bounding box center [1208, 224] width 13 height 13
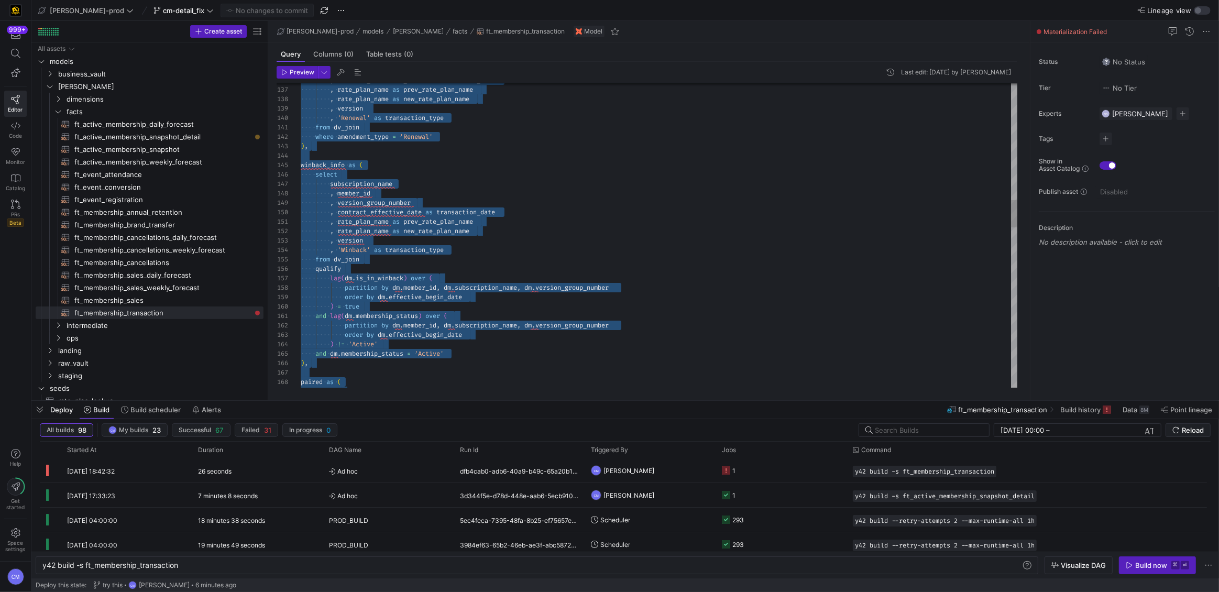
scroll to position [19, 63]
drag, startPoint x: 607, startPoint y: 244, endPoint x: 597, endPoint y: 245, distance: 10.0
click at [601, 245] on div ", version_group_number , member_id subscription_name select winback_info as ( )…" at bounding box center [660, 476] width 718 height 3365
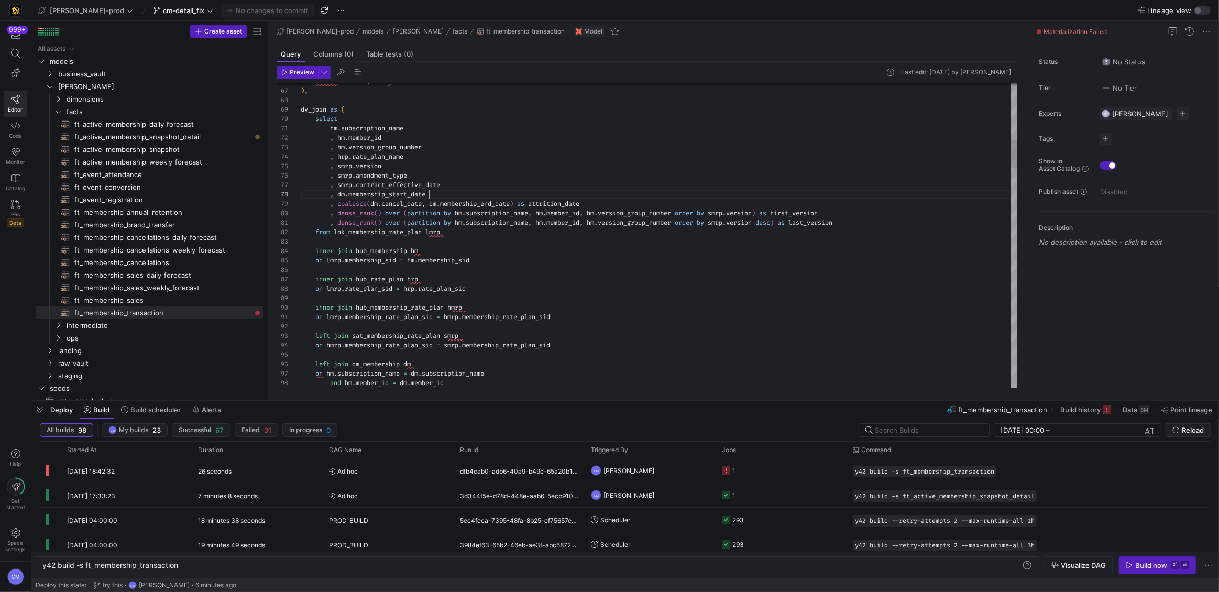
scroll to position [66, 128]
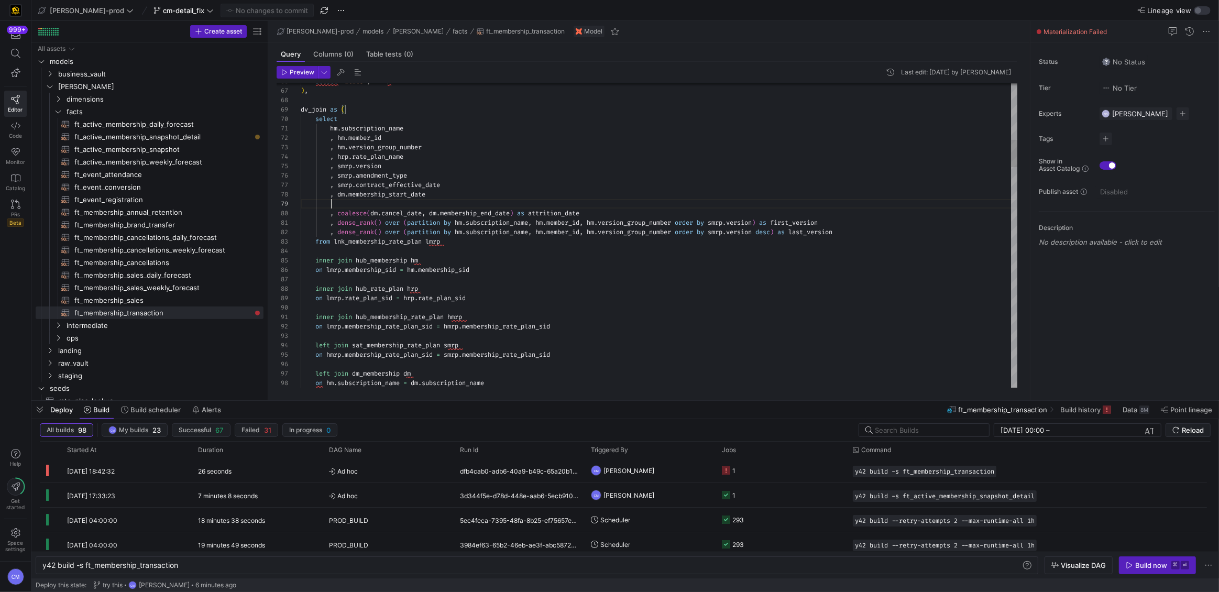
scroll to position [9, 116]
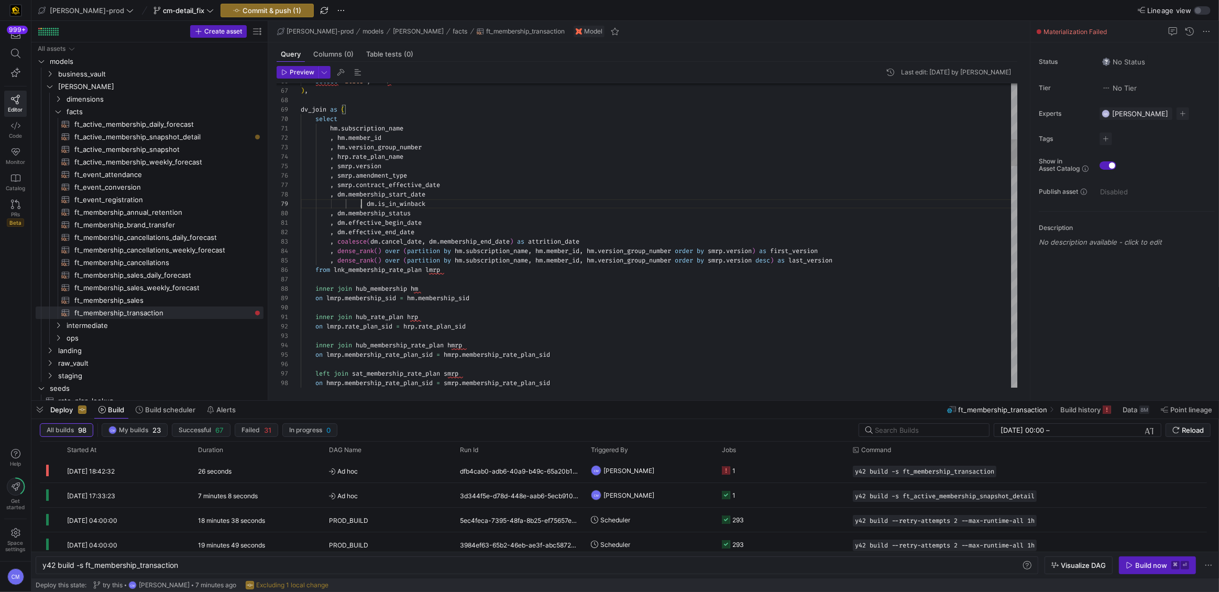
drag, startPoint x: 360, startPoint y: 204, endPoint x: 435, endPoint y: 190, distance: 75.7
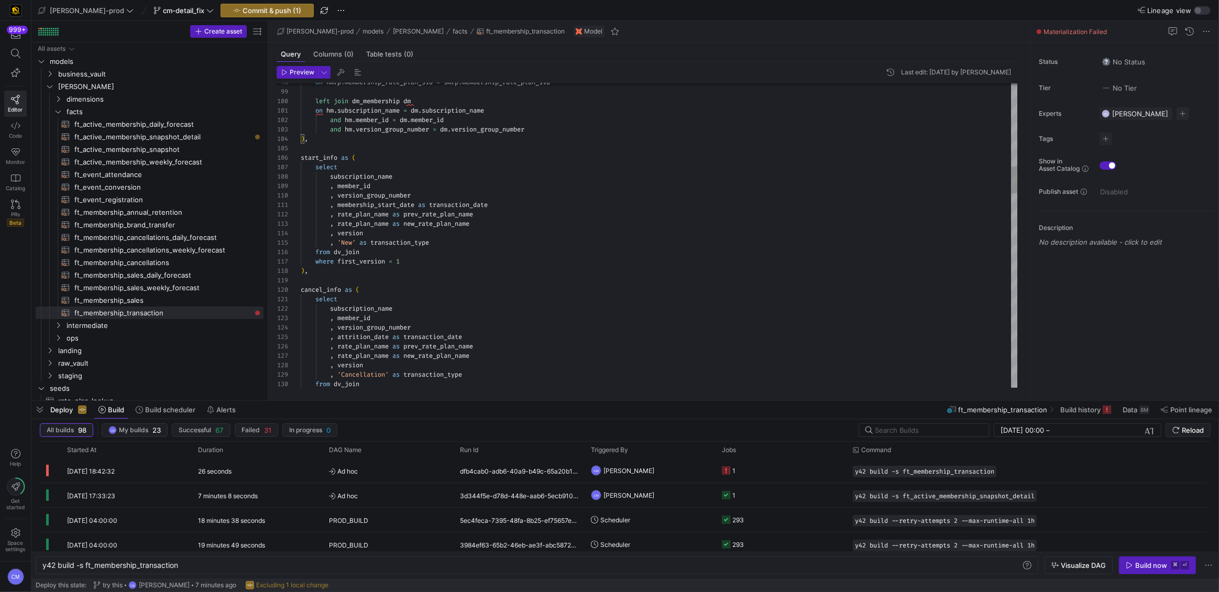
scroll to position [66, 7]
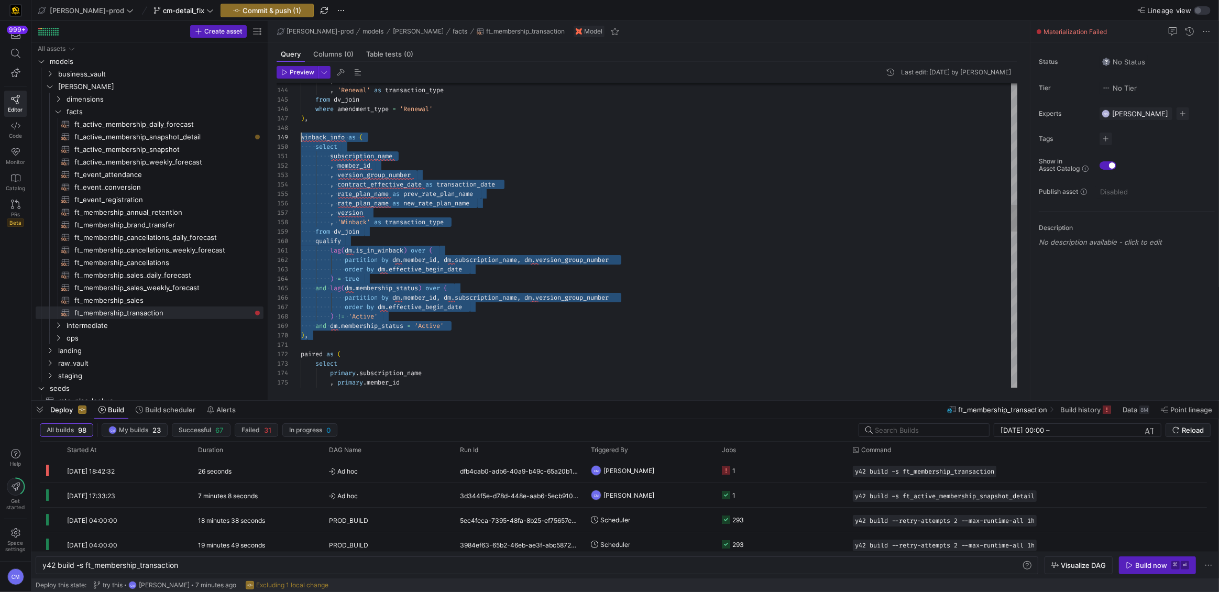
scroll to position [75, 0]
drag, startPoint x: 320, startPoint y: 338, endPoint x: 260, endPoint y: 137, distance: 210.2
click at [301, 137] on div ", version , 'Renewal' as transaction_type from dv_join where amendment_type = '…" at bounding box center [660, 430] width 718 height 3403
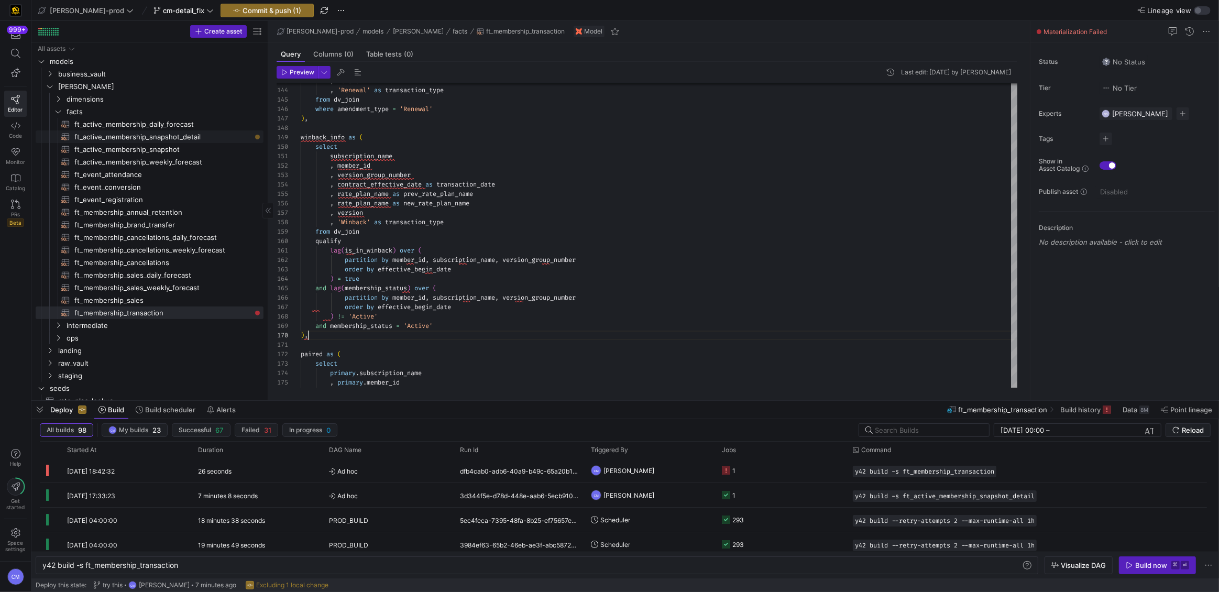
scroll to position [84, 7]
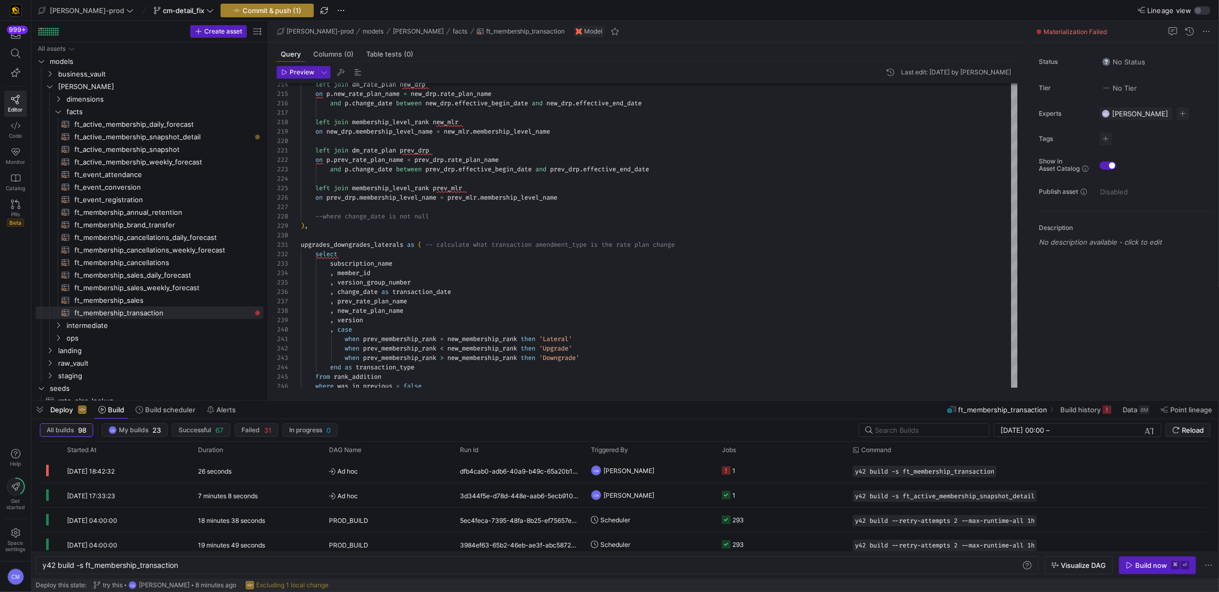
type textarea "select subscription_name , member_id , version_group_number , transaction_date …"
click at [263, 6] on span "Commit & push (1)" at bounding box center [272, 10] width 59 height 8
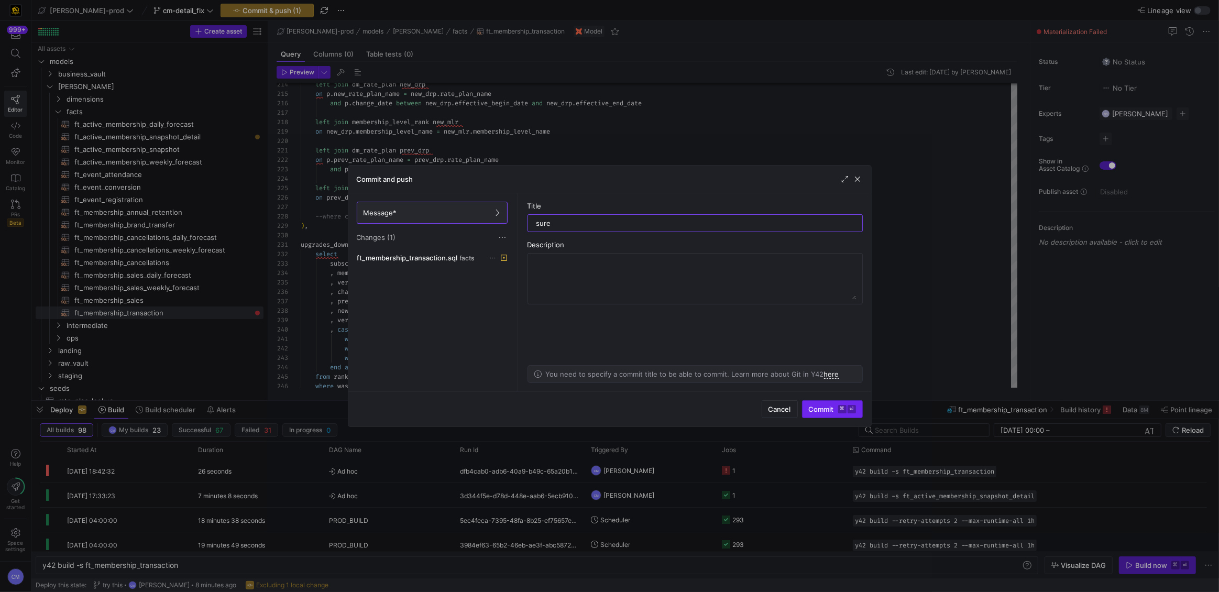
type input "sure"
click at [819, 412] on span "Commit ⌘ ⏎" at bounding box center [832, 409] width 47 height 8
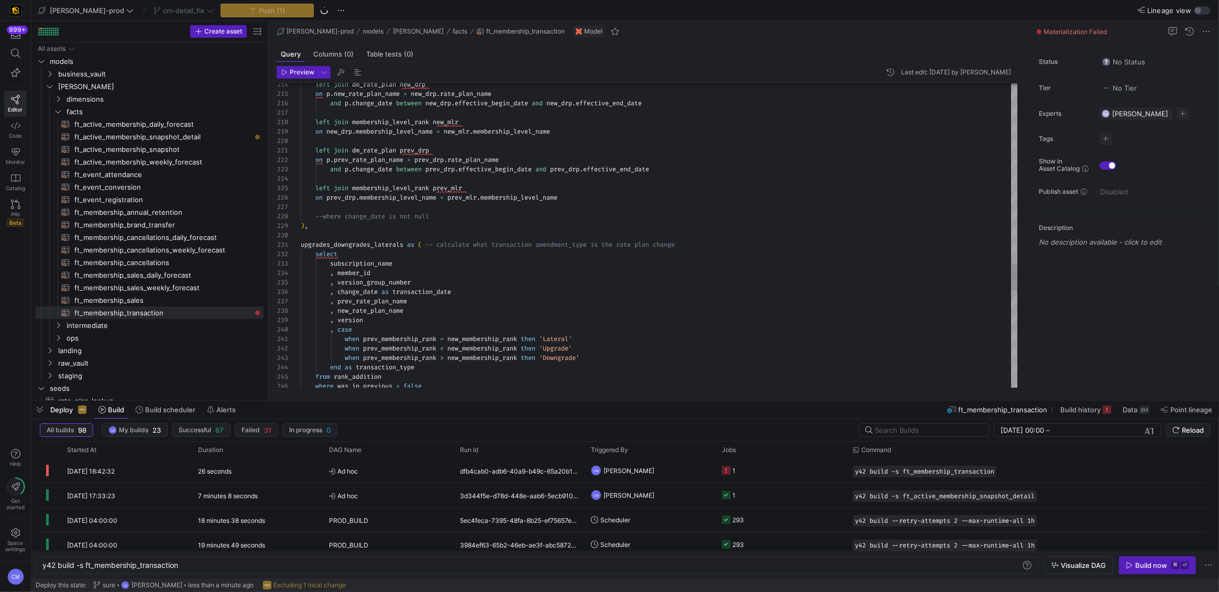
type textarea "upgrades_downgrades_laterals as ( -- calculate what transaction amendment_type …"
click at [149, 563] on div "y42 build -s ft_membership_transaction" at bounding box center [531, 565] width 979 height 8
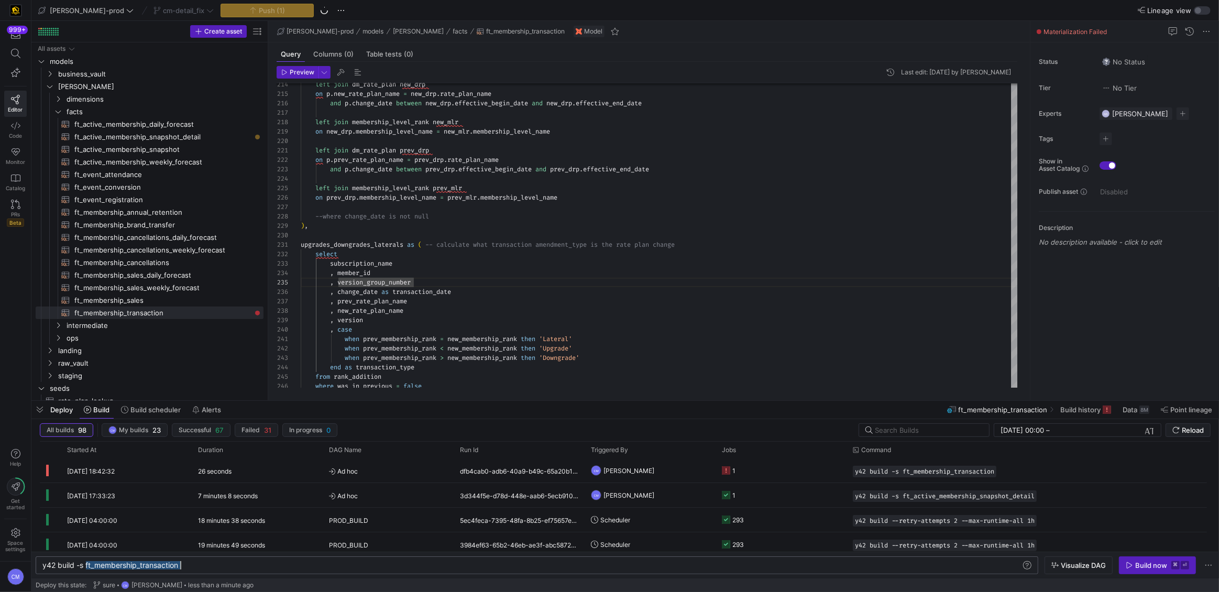
scroll to position [0, 137]
click at [139, 566] on div "y42 build -s ft_membership_transaction" at bounding box center [531, 565] width 979 height 8
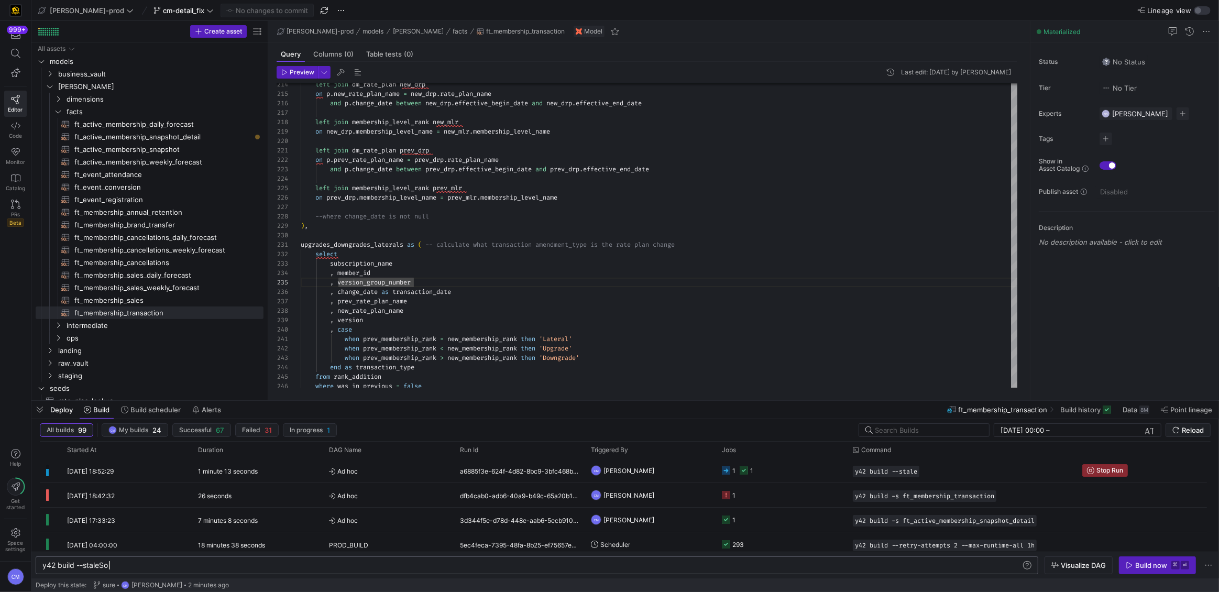
scroll to position [0, 66]
type textarea "y42 build --staleSo"
click at [620, 471] on span "[PERSON_NAME]" at bounding box center [628, 470] width 51 height 25
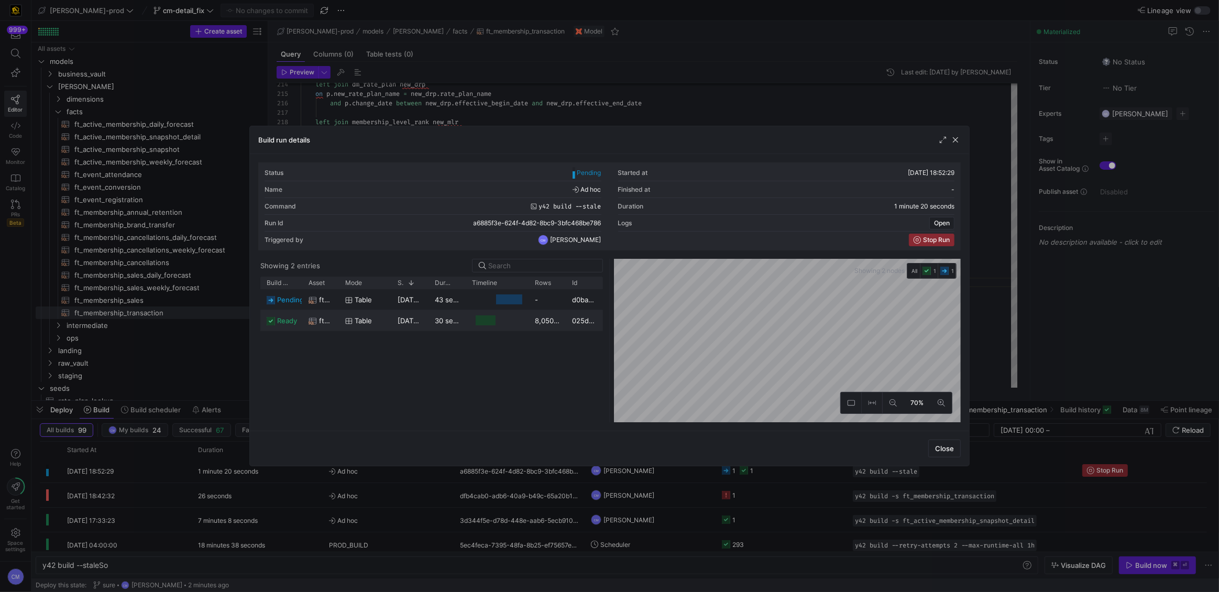
click at [450, 316] on y42-duration "30 seconds" at bounding box center [454, 320] width 38 height 8
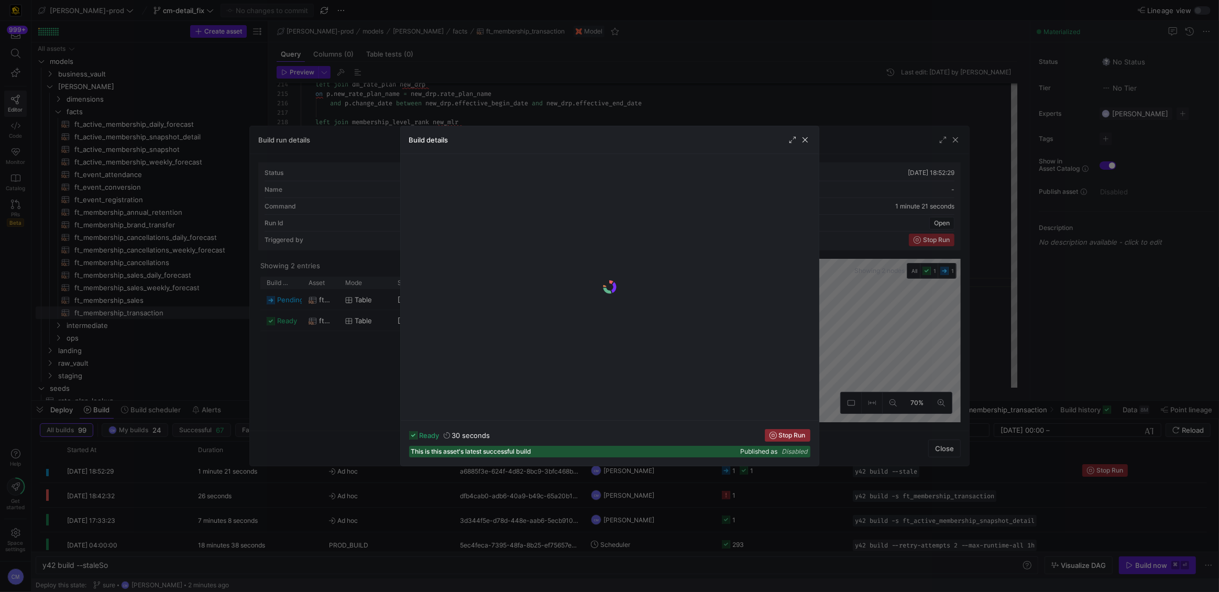
click at [303, 333] on div at bounding box center [609, 296] width 1219 height 592
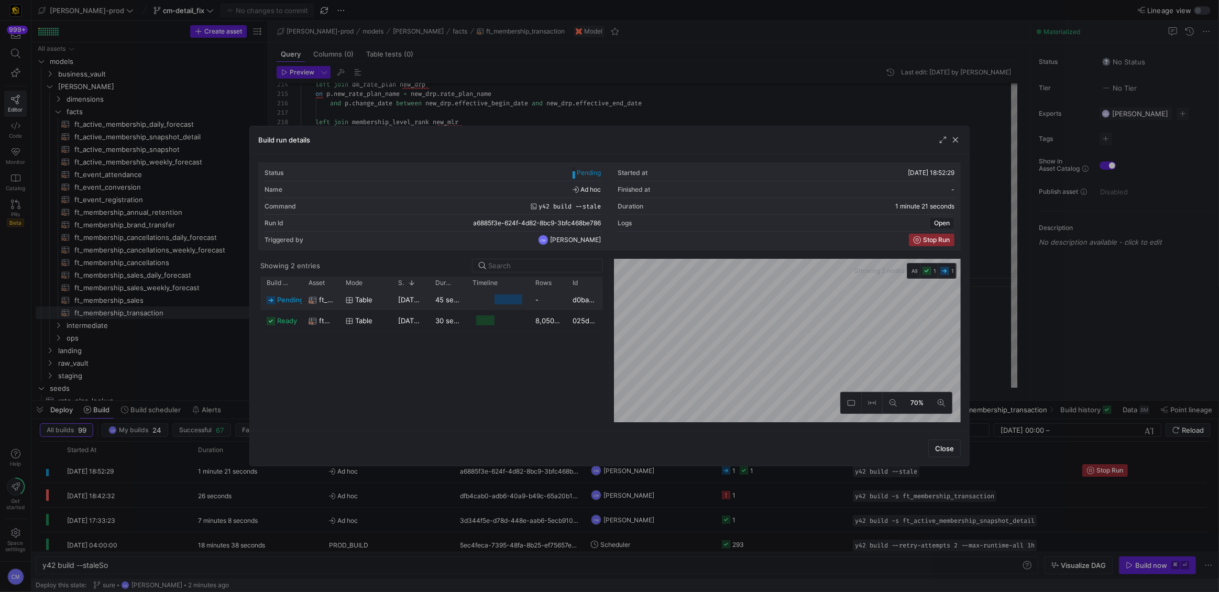
click at [380, 307] on div "table" at bounding box center [366, 300] width 40 height 20
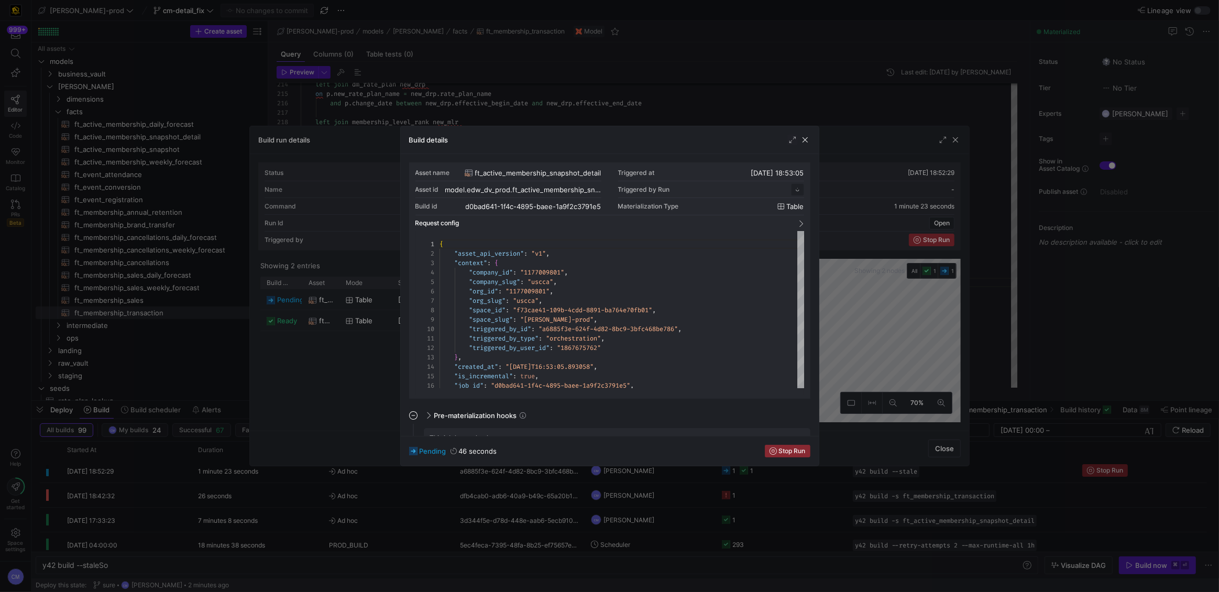
scroll to position [94, 0]
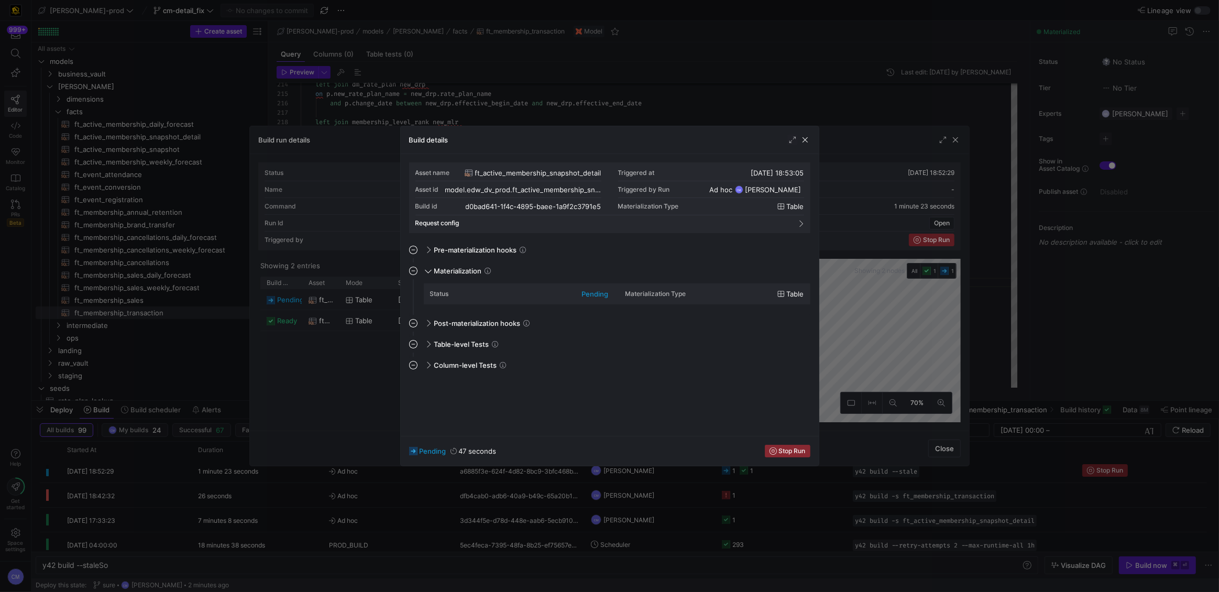
click at [379, 307] on div at bounding box center [609, 296] width 1219 height 592
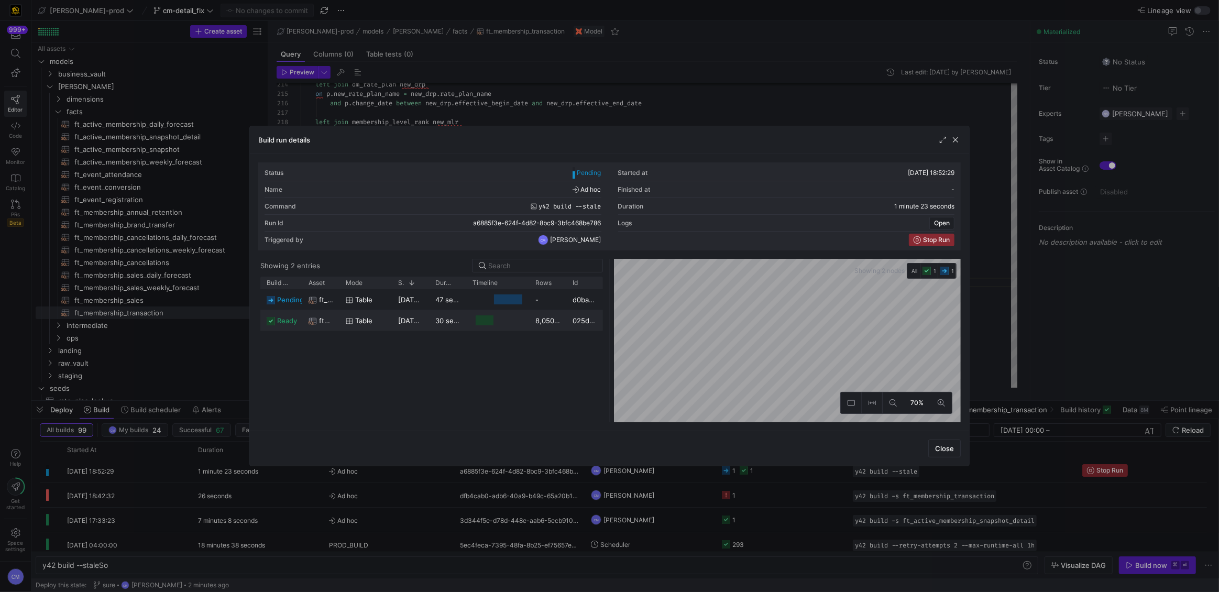
click at [381, 311] on div "table" at bounding box center [366, 321] width 40 height 20
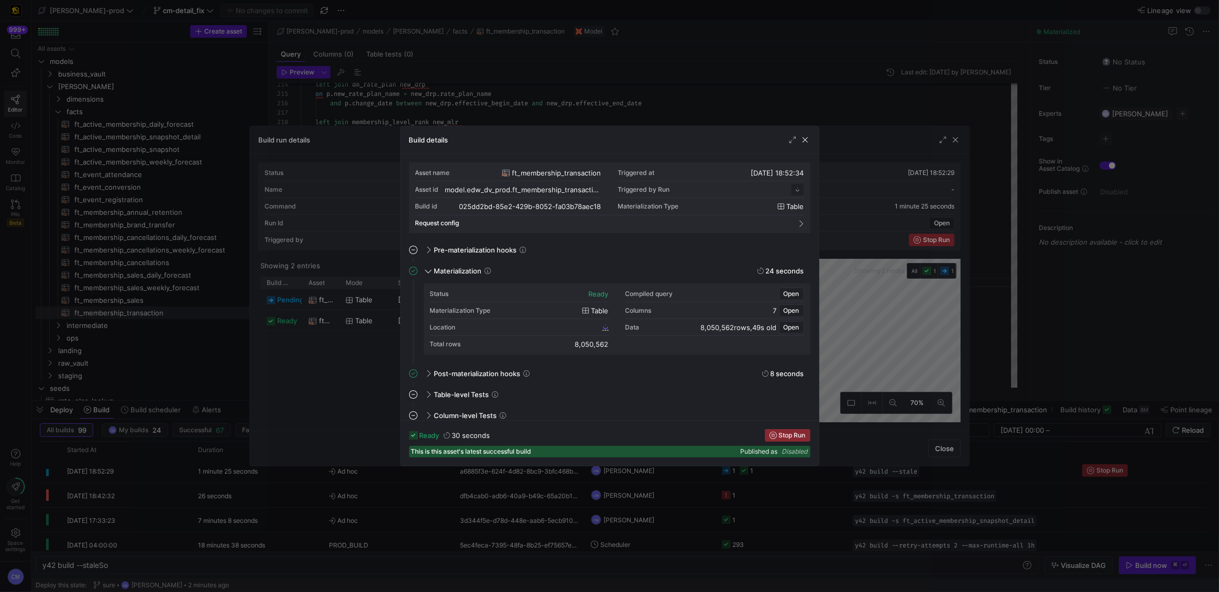
click at [381, 311] on div at bounding box center [609, 296] width 1219 height 592
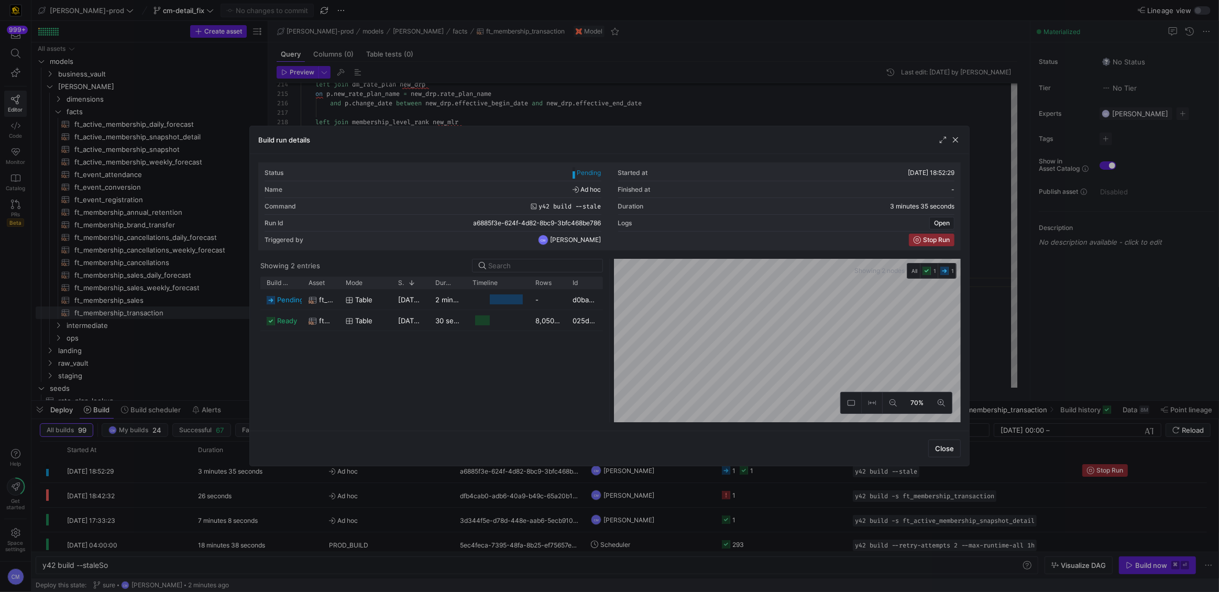
click at [630, 90] on div at bounding box center [609, 296] width 1219 height 592
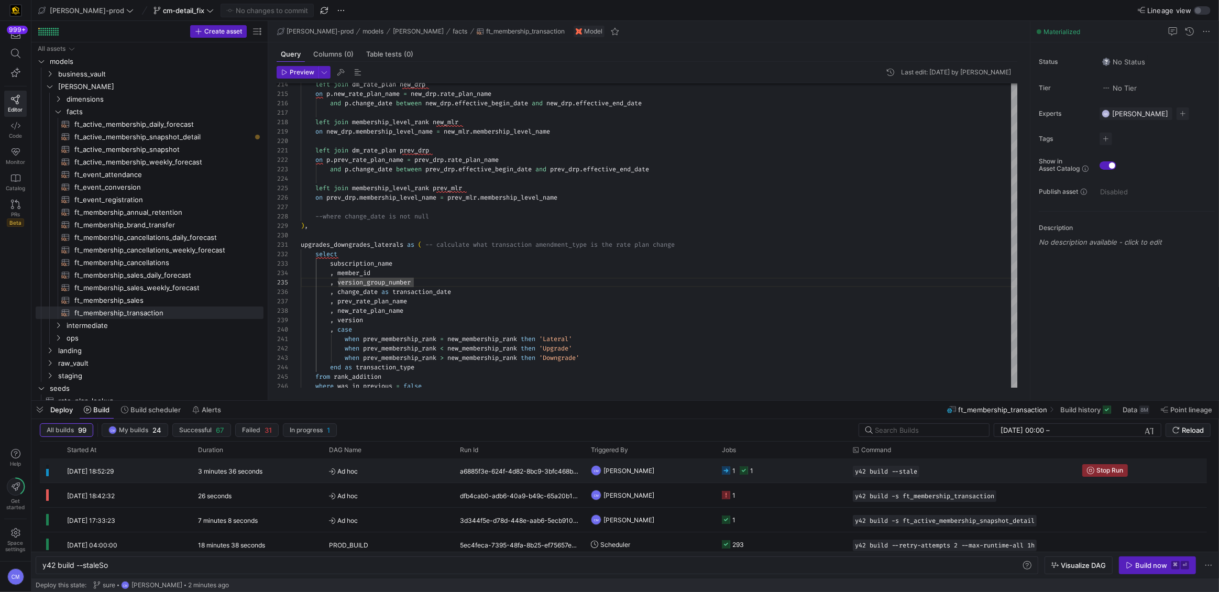
click at [683, 468] on y42-orchestration-triggered-by "CM Caden Miller" at bounding box center [650, 470] width 118 height 23
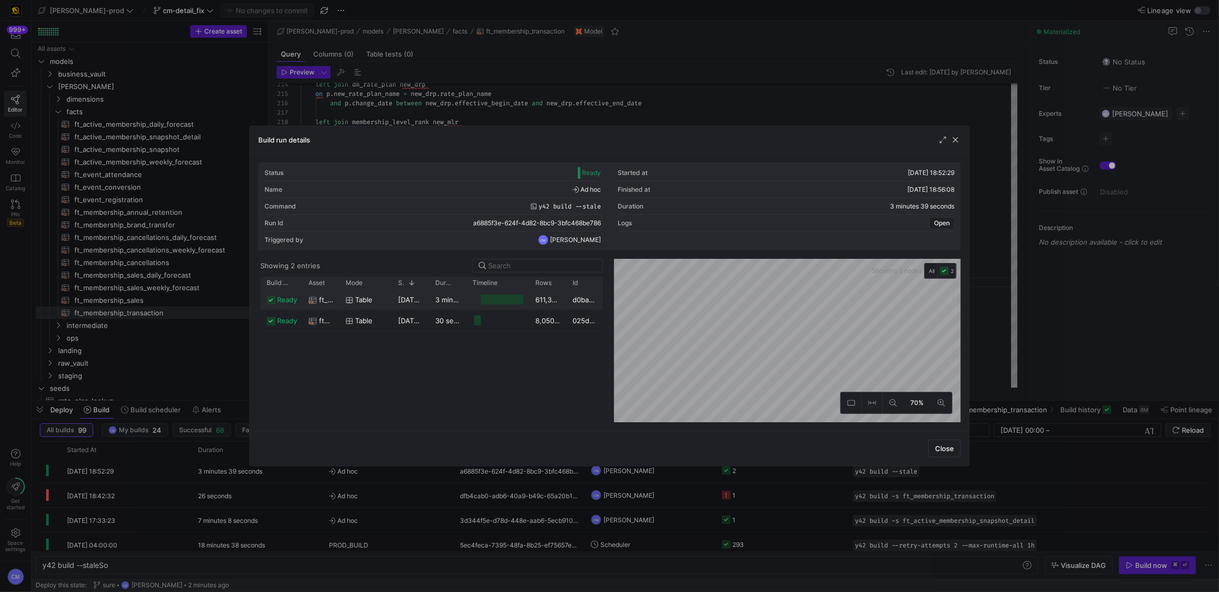
click at [532, 301] on div "611,322,899" at bounding box center [547, 299] width 37 height 20
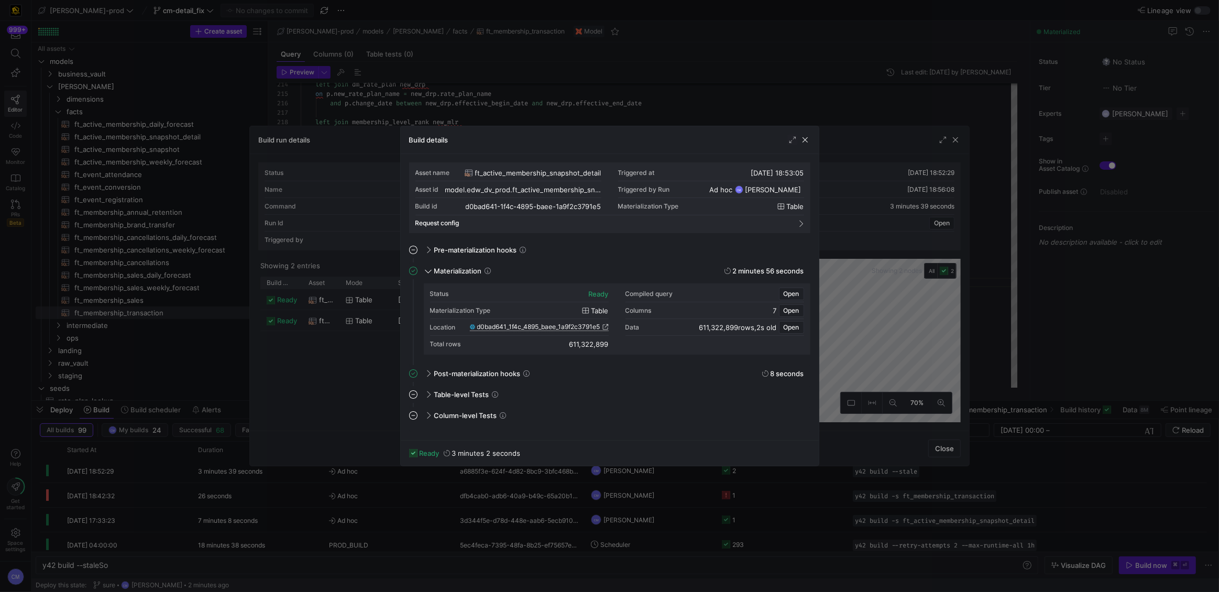
click at [537, 325] on span "d0bad641_1f4c_4895_baee_1a9f2c3791e5" at bounding box center [538, 326] width 123 height 7
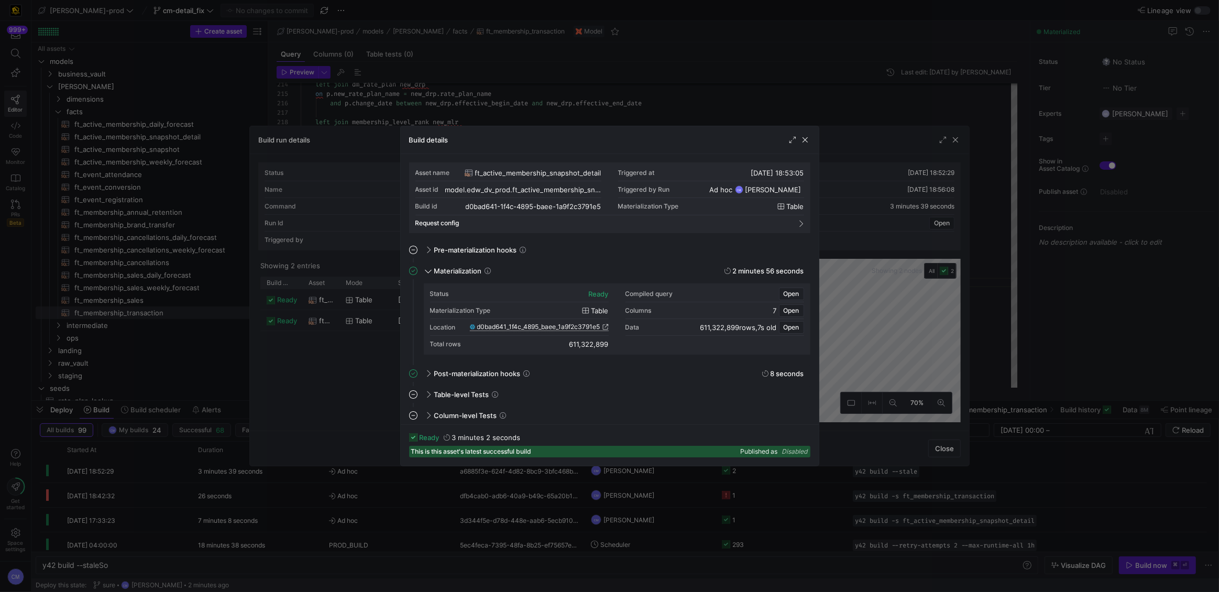
click at [522, 104] on div at bounding box center [609, 296] width 1219 height 592
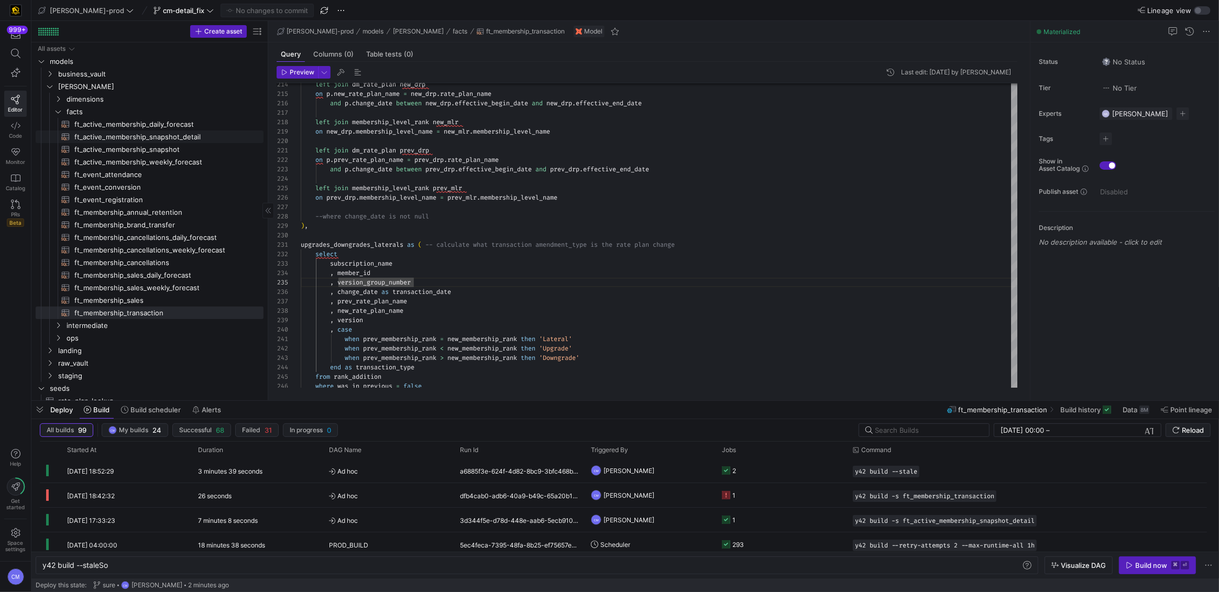
click at [193, 137] on span "ft_active_membership_snapshot_detail​​​​​​​​​​" at bounding box center [162, 137] width 177 height 12
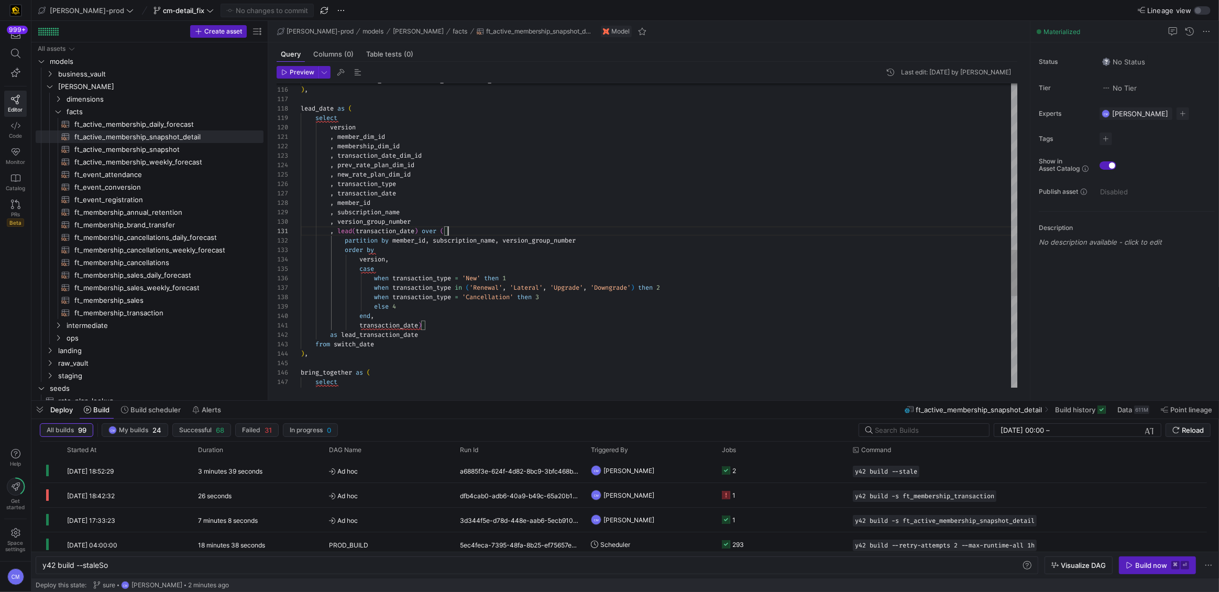
scroll to position [0, 147]
type textarea "{{ config( post_hook = [ "alter table {{ this }} add primary key (active_member…"
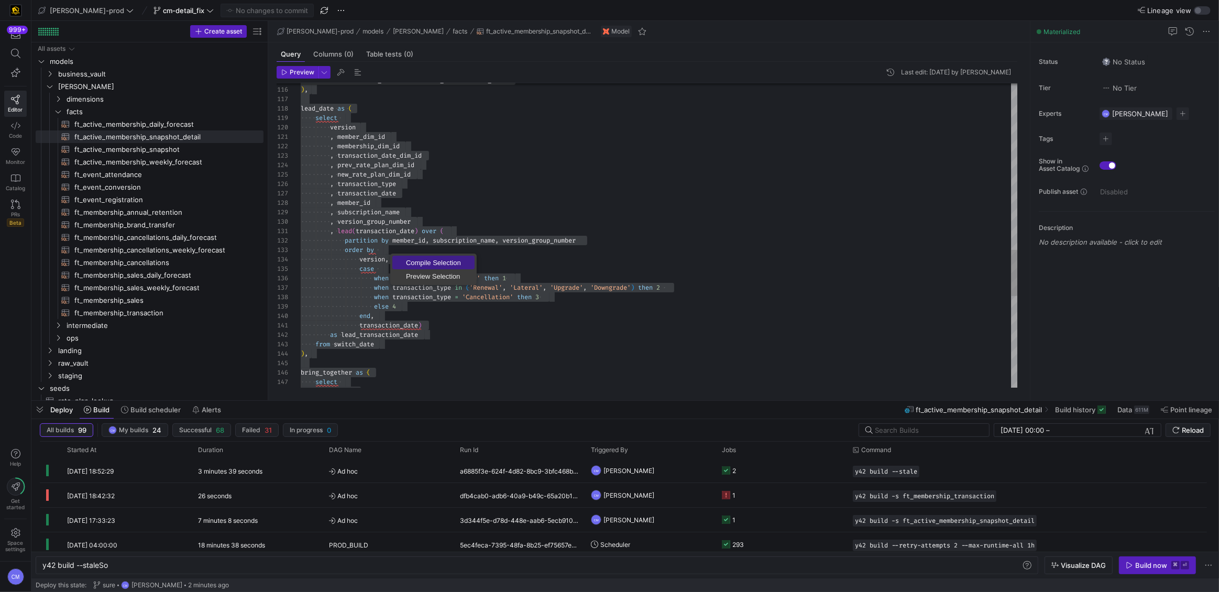
click at [415, 259] on span "Compile Selection" at bounding box center [433, 262] width 82 height 7
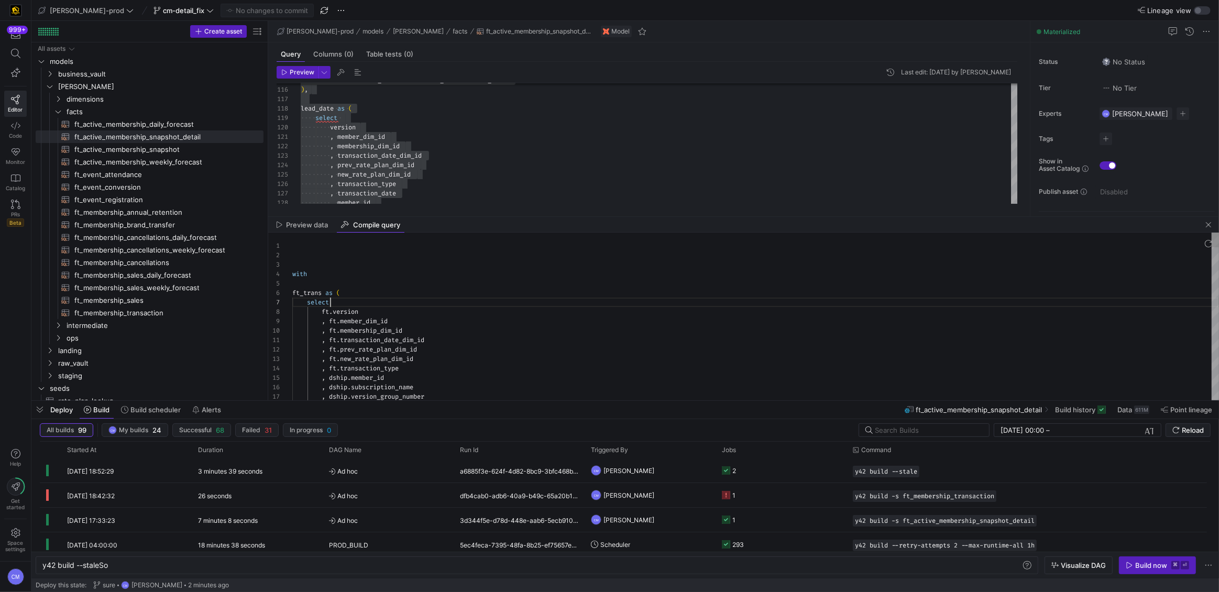
scroll to position [57, 37]
type textarea "with ft_trans as ( select ft.version , ft.member_dim_id , ft.membership_dim_id …"
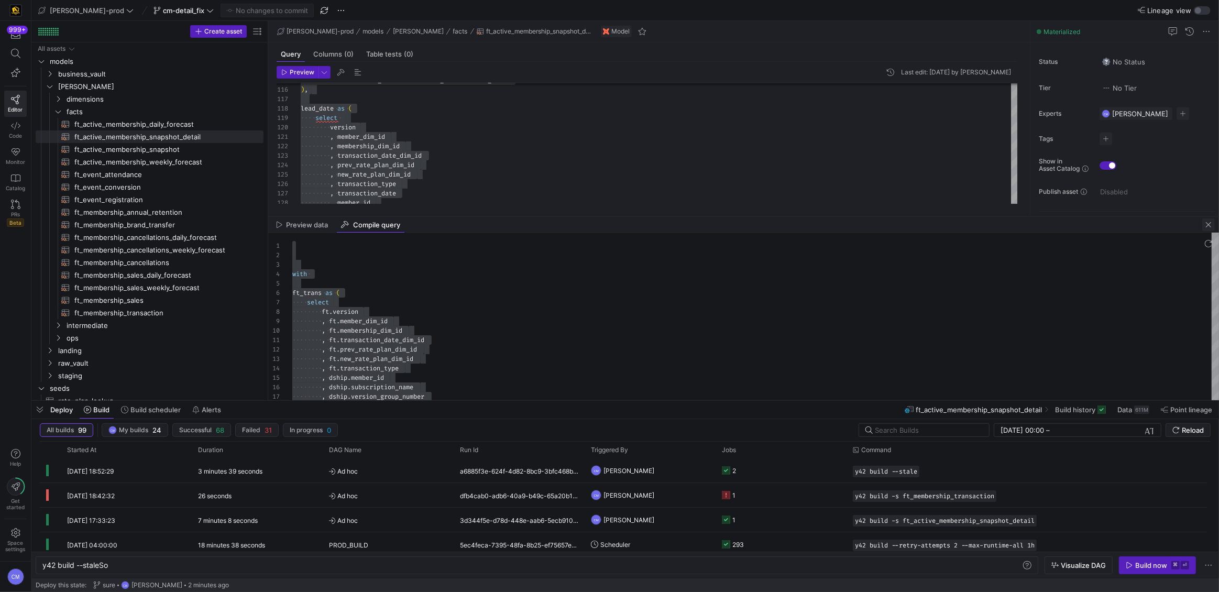
click at [1212, 223] on span "button" at bounding box center [1208, 224] width 13 height 13
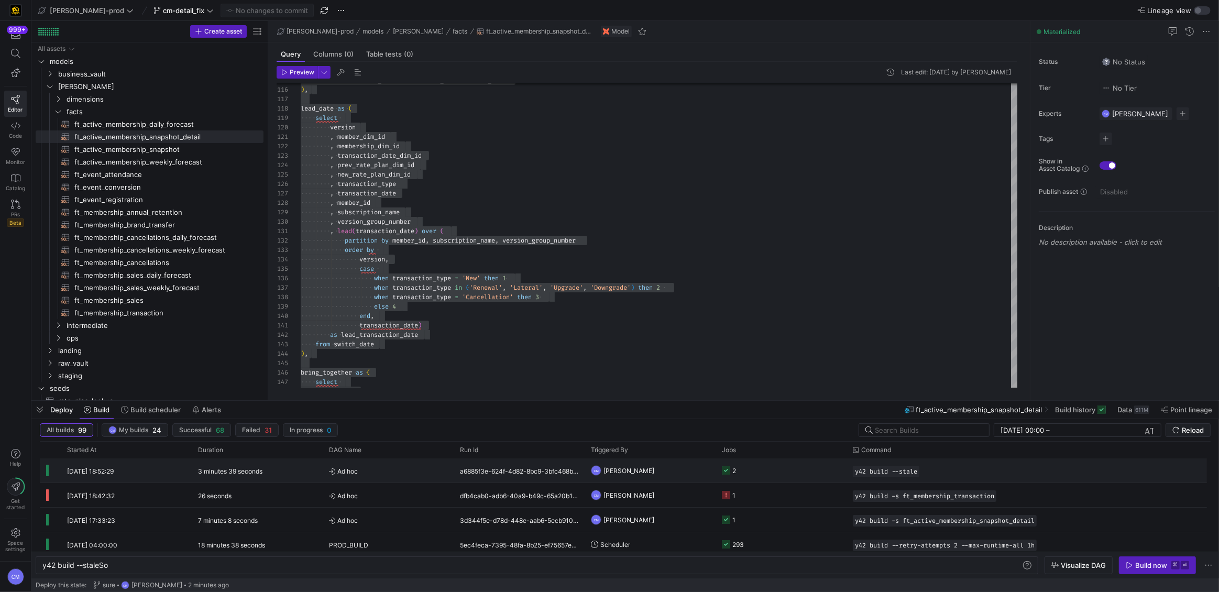
click at [767, 468] on y42-job-status-cell-renderer "2" at bounding box center [781, 470] width 118 height 23
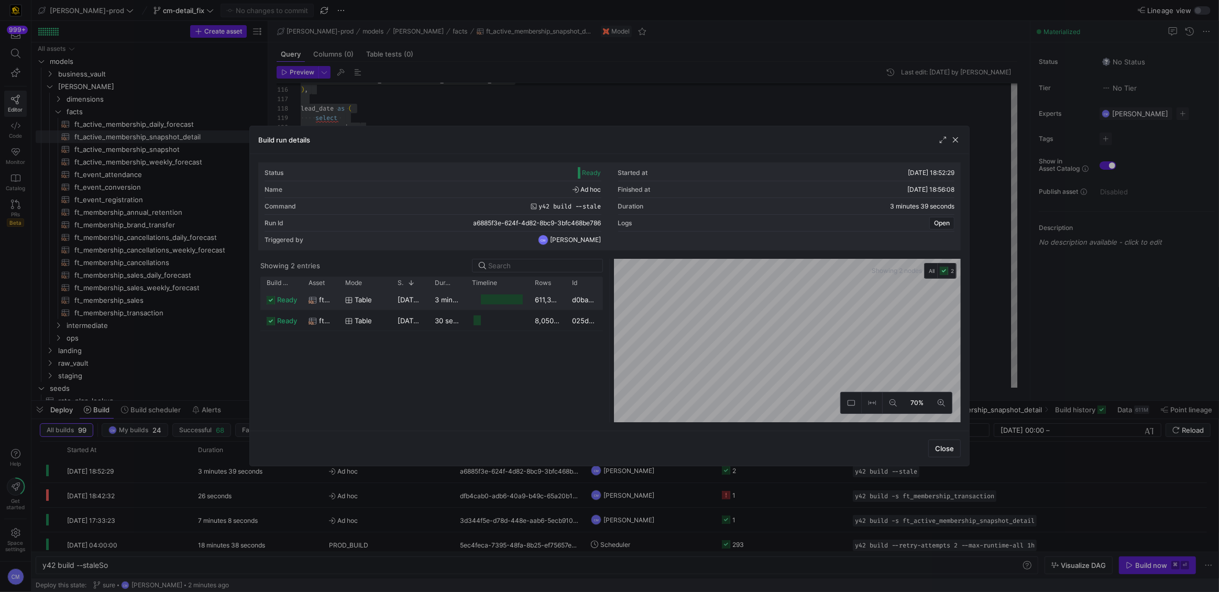
click at [537, 306] on div "611,322,899" at bounding box center [547, 299] width 37 height 20
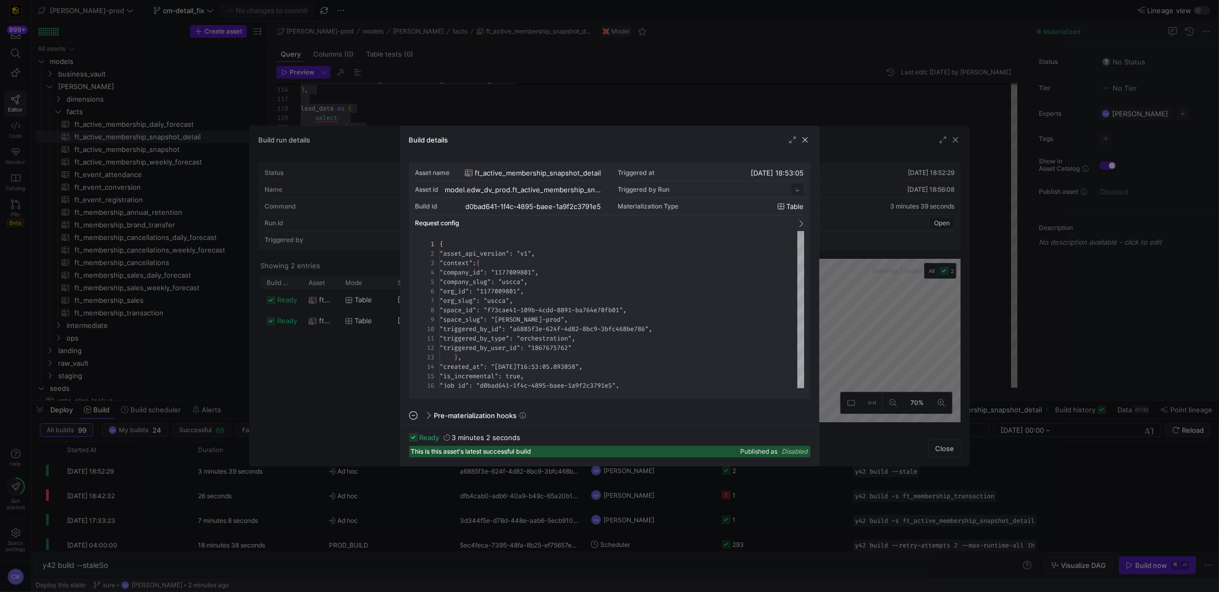
scroll to position [94, 0]
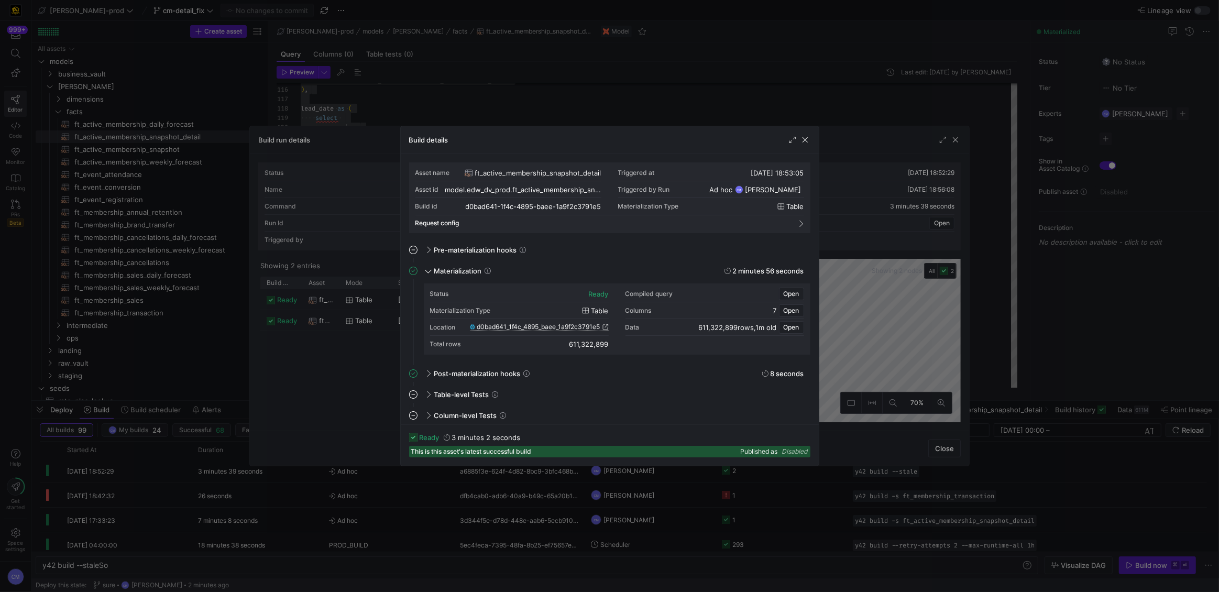
click at [532, 325] on span "d0bad641_1f4c_4895_baee_1a9f2c3791e5" at bounding box center [538, 326] width 123 height 7
click at [486, 84] on div at bounding box center [609, 296] width 1219 height 592
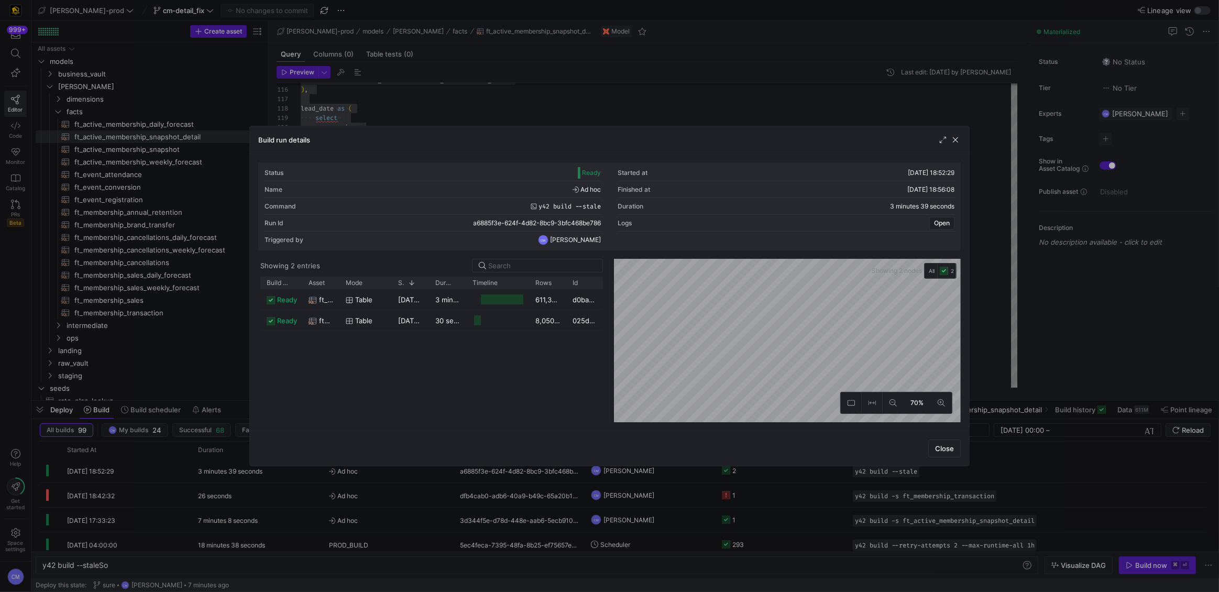
click at [483, 86] on div at bounding box center [609, 296] width 1219 height 592
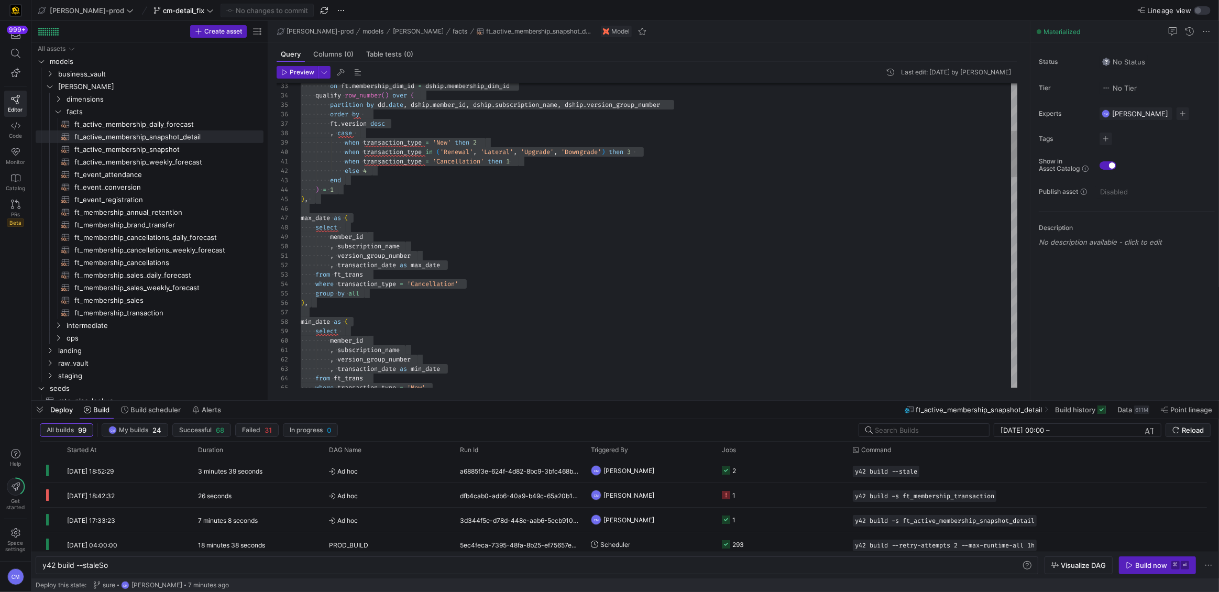
scroll to position [37, 11]
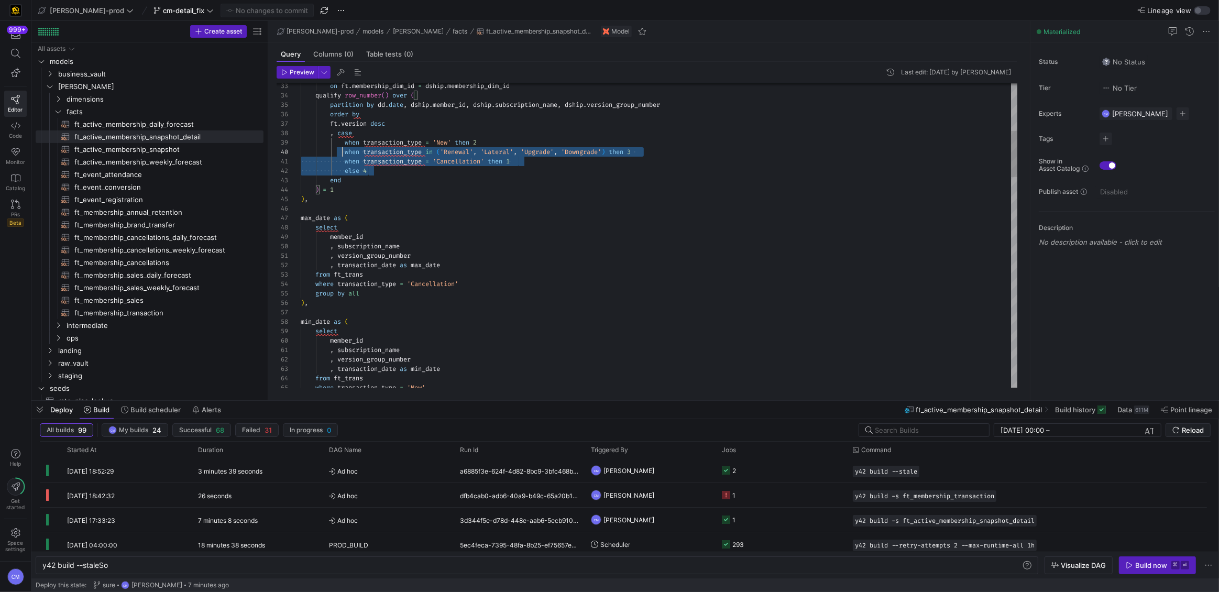
scroll to position [66, 0]
drag, startPoint x: 384, startPoint y: 170, endPoint x: 293, endPoint y: 129, distance: 100.1
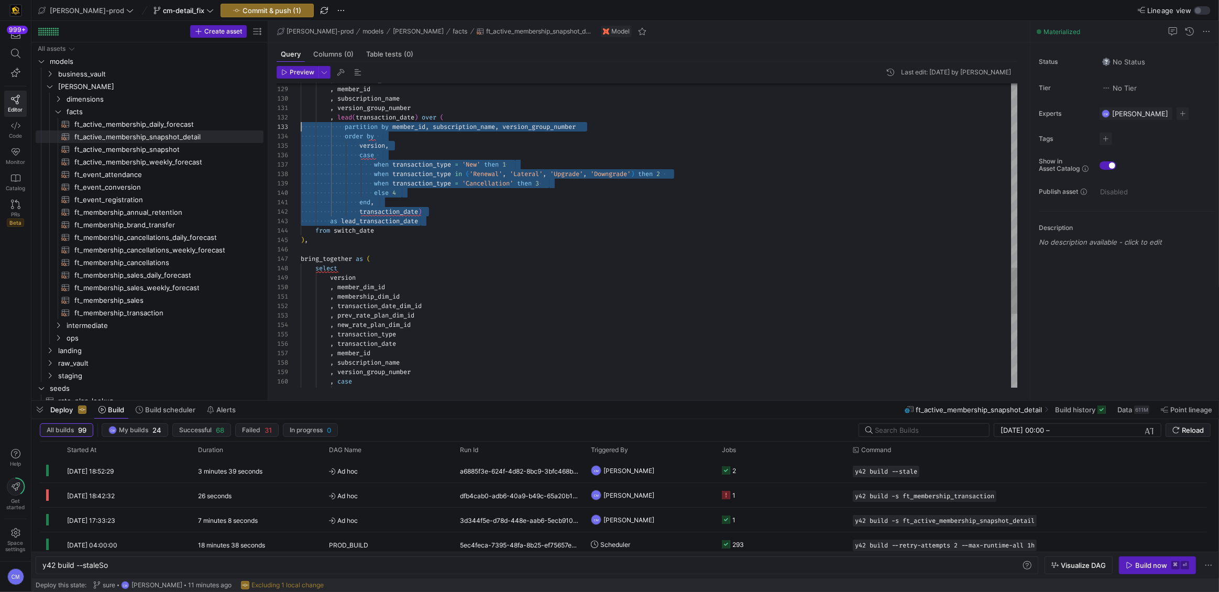
scroll to position [9, 0]
drag, startPoint x: 424, startPoint y: 221, endPoint x: 277, endPoint y: 117, distance: 180.1
type textarea "else 5 end, transaction_date) as lead_transaction_date from switch_date ), brin…"
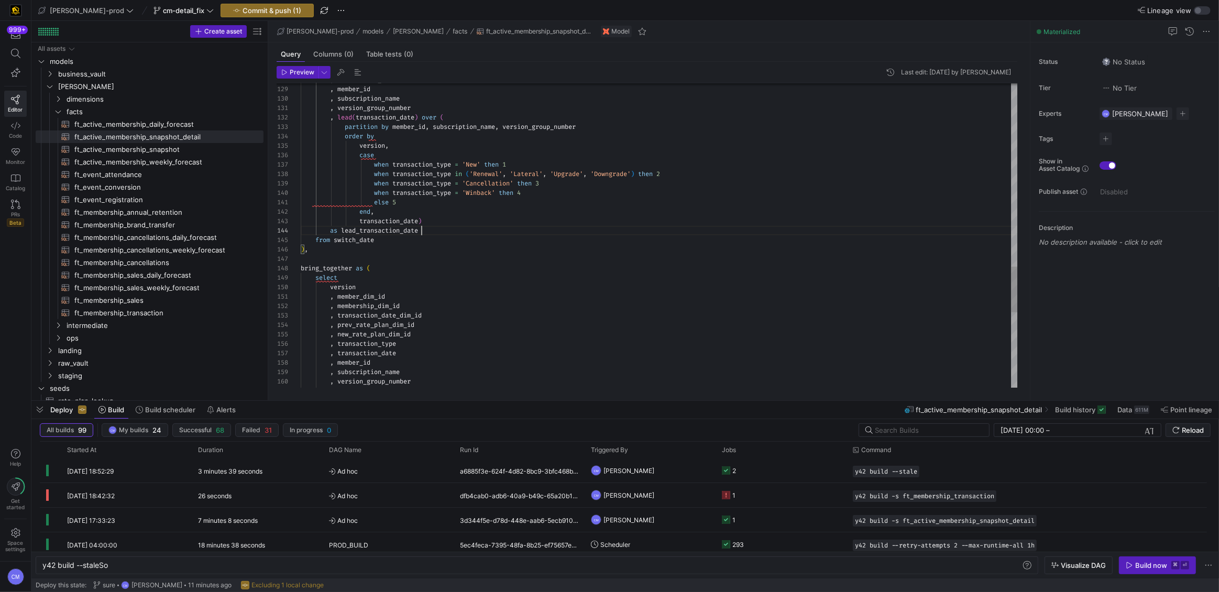
scroll to position [0, 98]
click at [272, 7] on span "button" at bounding box center [267, 10] width 92 height 13
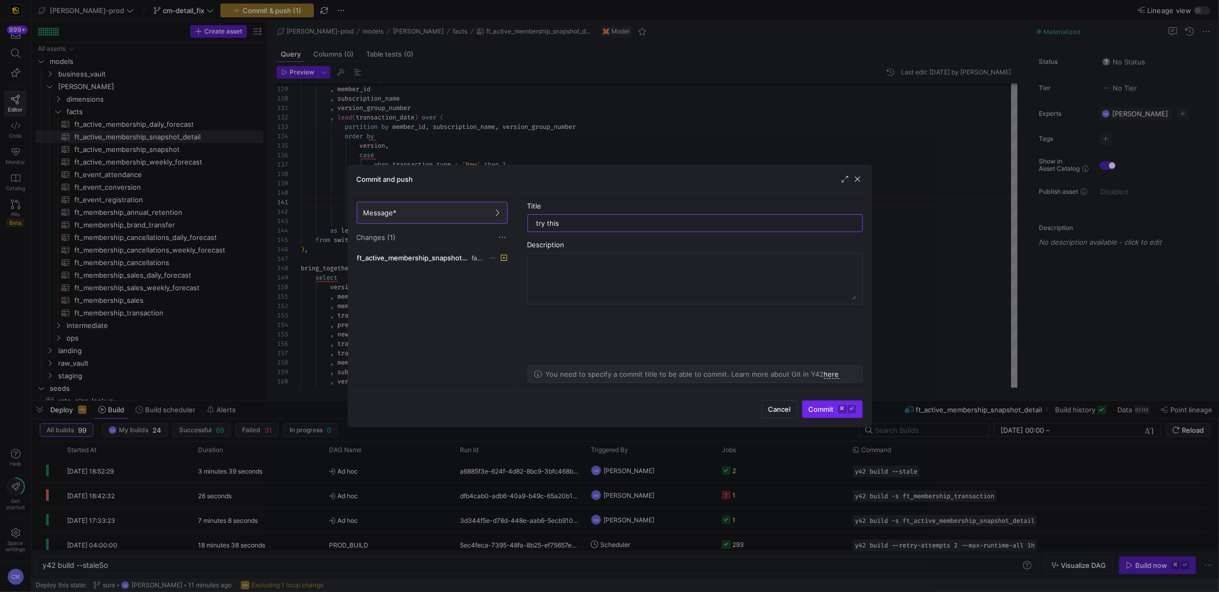
type input "try this"
click at [857, 414] on span "submit" at bounding box center [832, 409] width 60 height 17
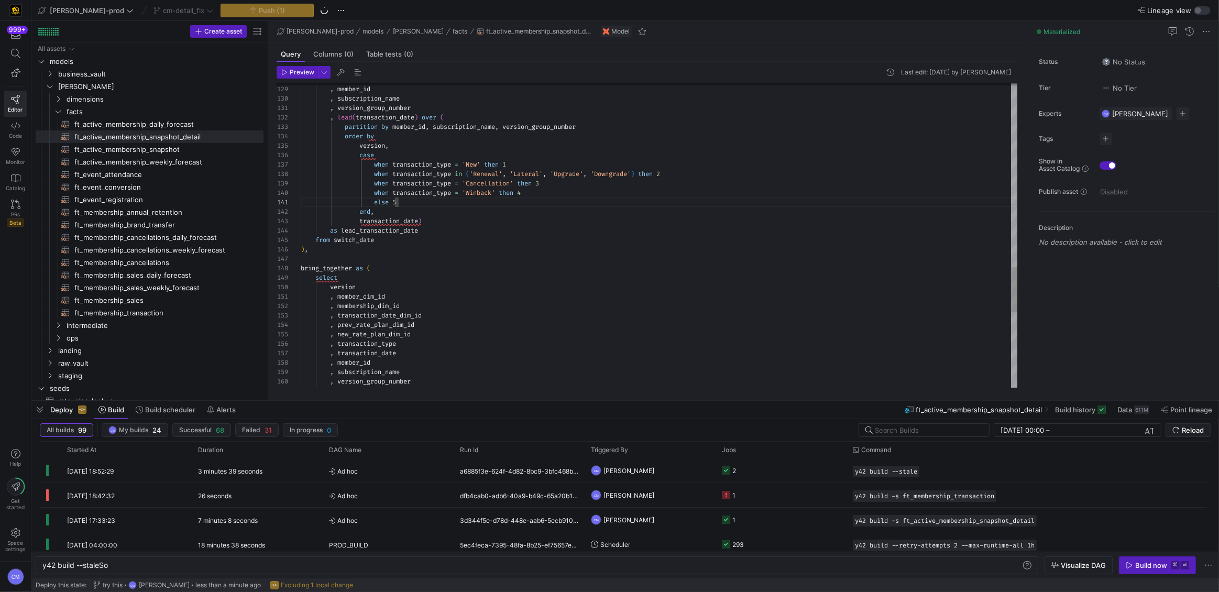
click at [42, 414] on span "button" at bounding box center [39, 410] width 17 height 18
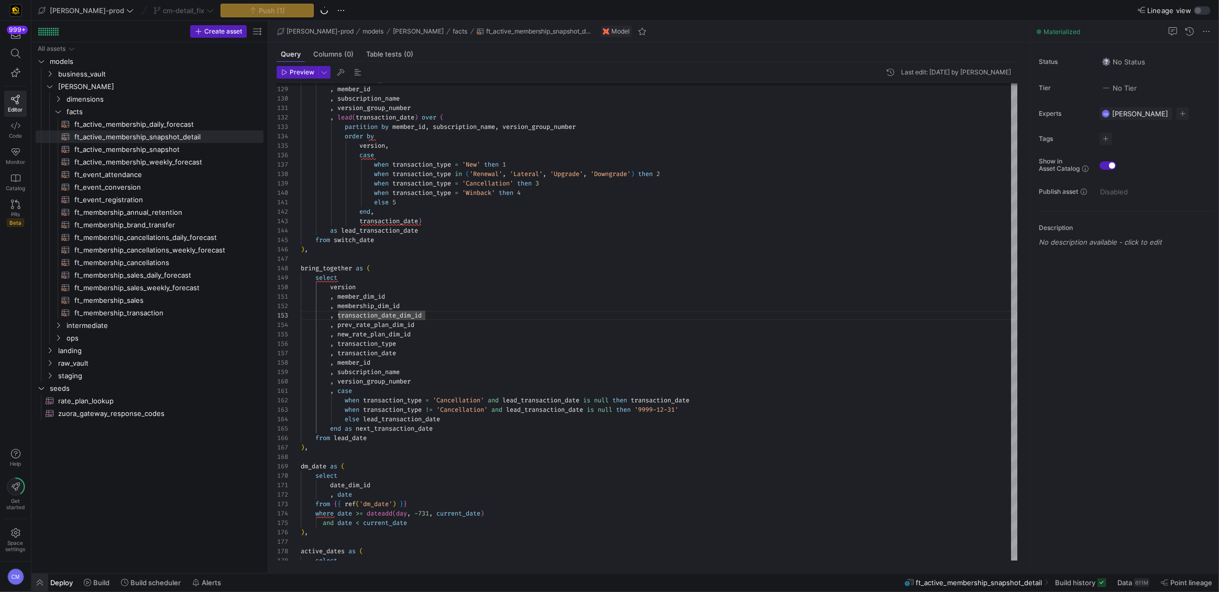
click at [42, 580] on span "button" at bounding box center [39, 583] width 17 height 18
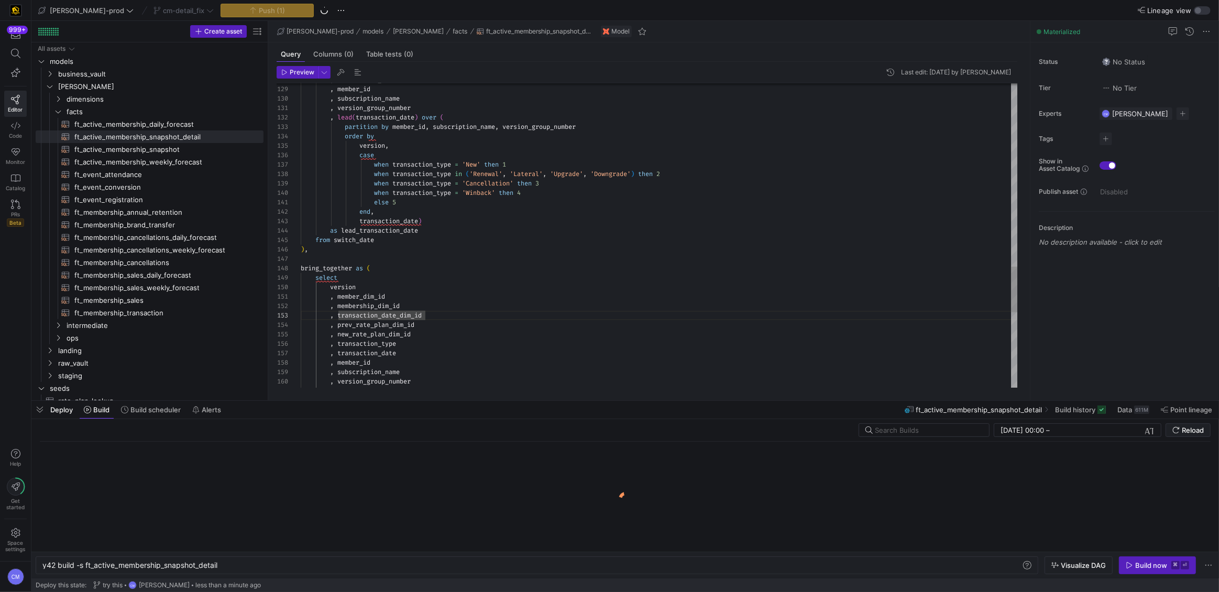
scroll to position [0, 177]
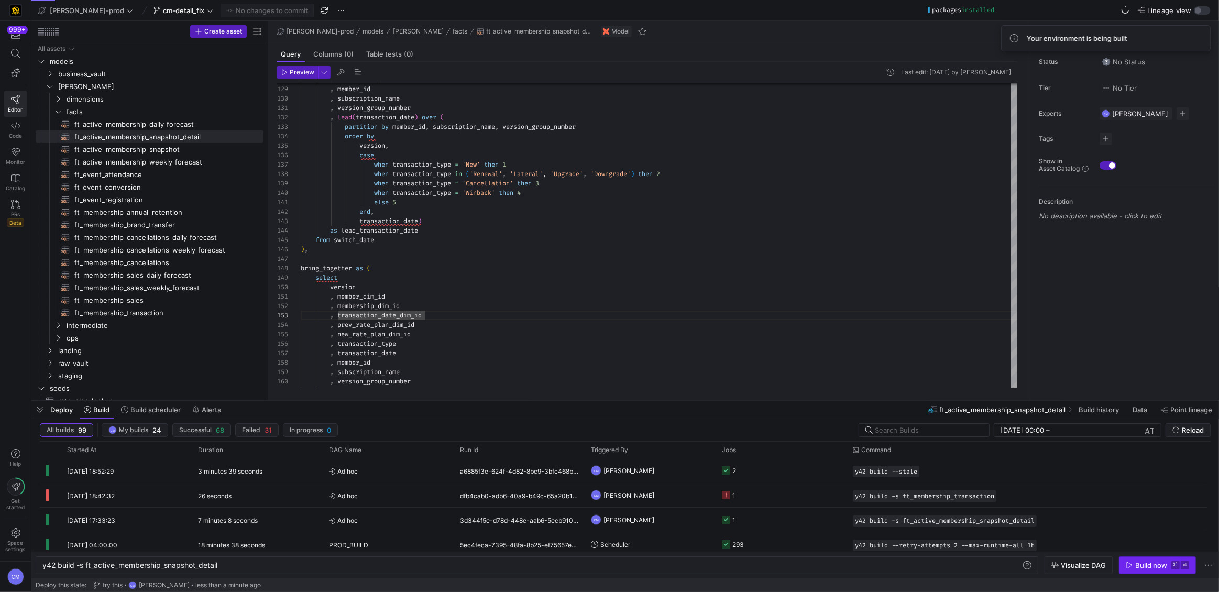
click at [1159, 570] on span "button" at bounding box center [1157, 565] width 76 height 17
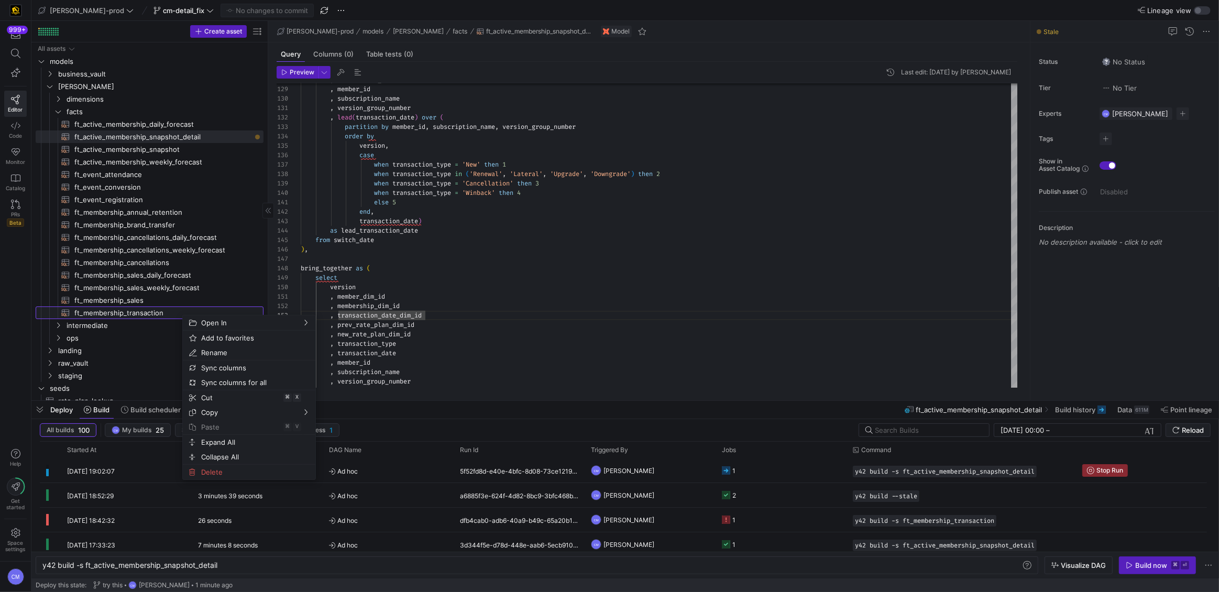
click at [112, 316] on span "ft_membership_transaction​​​​​​​​​​" at bounding box center [162, 313] width 177 height 12
type textarea "{{ config( post_hook = [ "alter table {{ this }} add primary key (membership_di…"
type textarea "y42 build -s ft_membership_transaction"
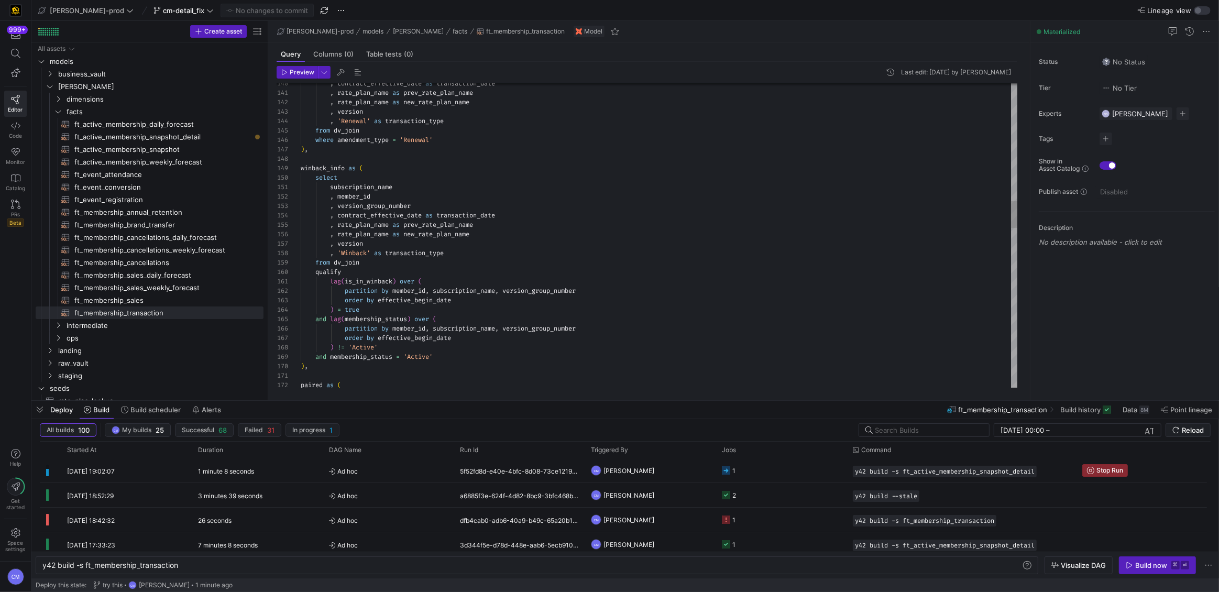
type textarea "subscription_name , member_id , version_group_number , contract_effective_date …"
click at [402, 215] on div ", contract_effective_date as transaction_date , rate_plan_name as prev_rate_pla…" at bounding box center [660, 471] width 718 height 3422
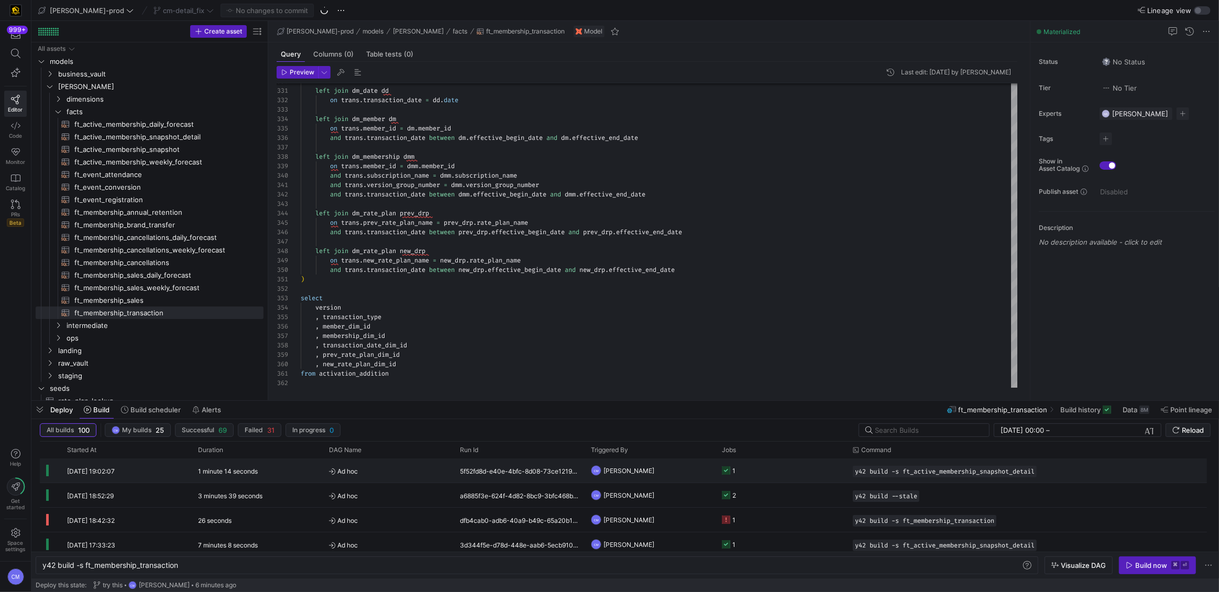
click at [780, 472] on y42-job-status-cell-renderer "1" at bounding box center [781, 470] width 118 height 23
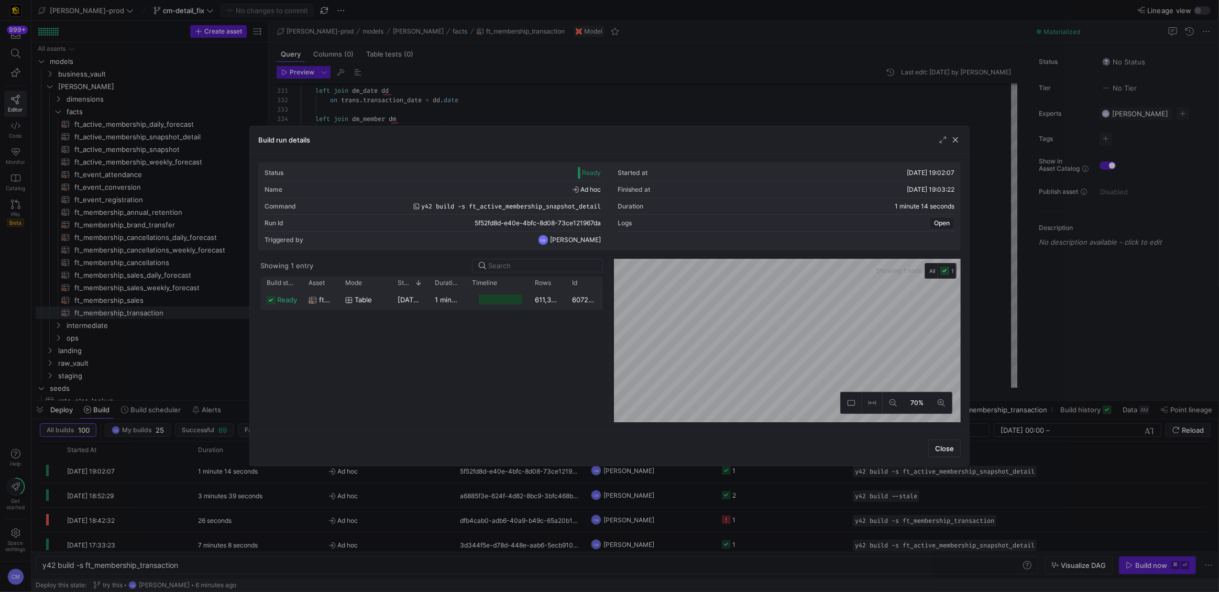
click at [500, 301] on div at bounding box center [501, 299] width 44 height 10
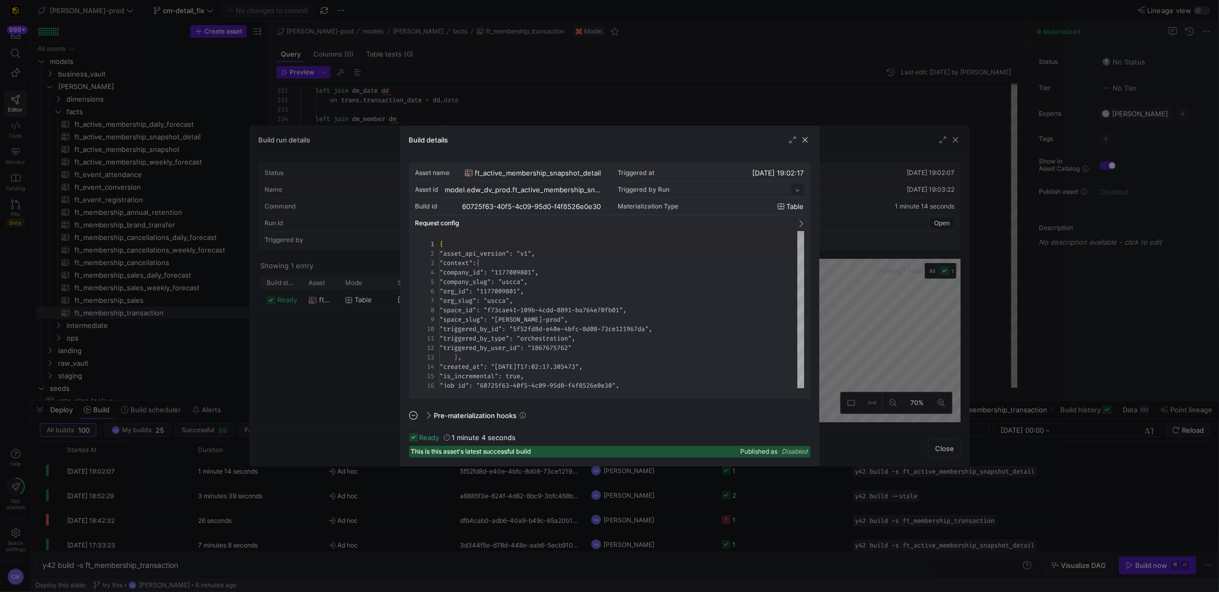
scroll to position [94, 0]
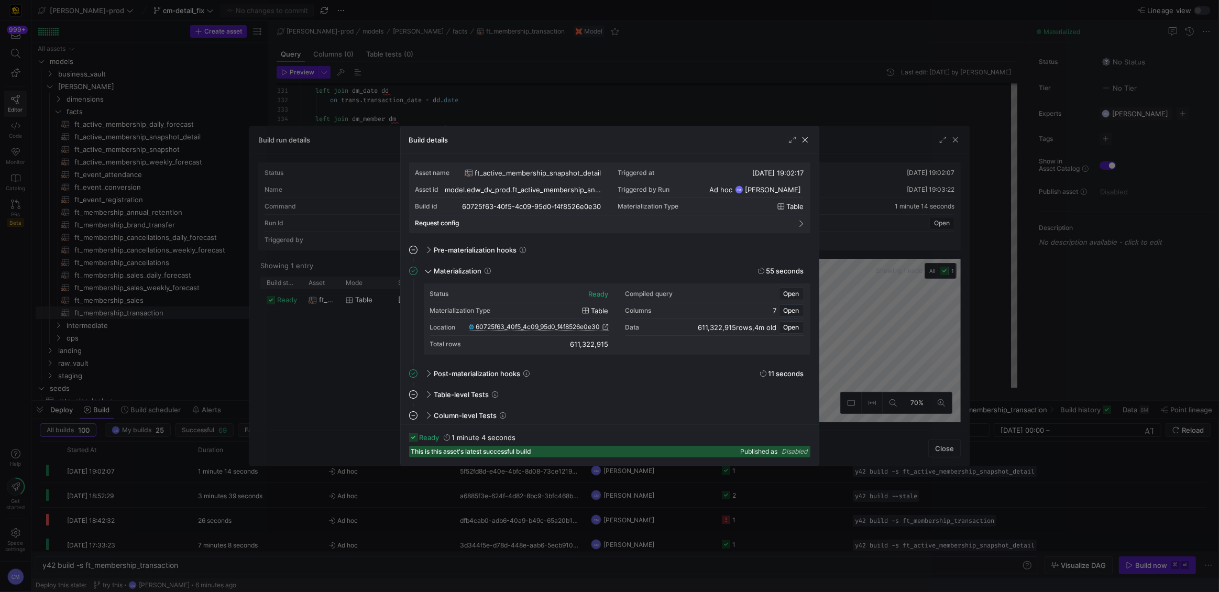
click at [545, 331] on div "60725f63_40f5_4c09_95d0_f4f8526e0e30" at bounding box center [539, 327] width 140 height 8
click at [547, 327] on div "Location" at bounding box center [519, 327] width 179 height 17
click at [547, 327] on span "60725f63_40f5_4c09_95d0_f4f8526e0e30" at bounding box center [538, 326] width 124 height 7
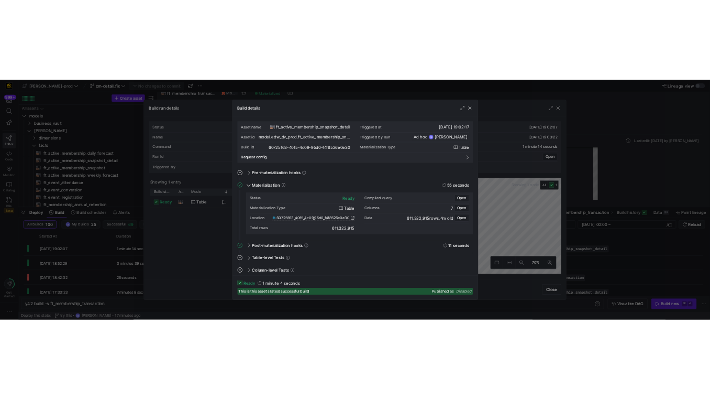
scroll to position [28, 125]
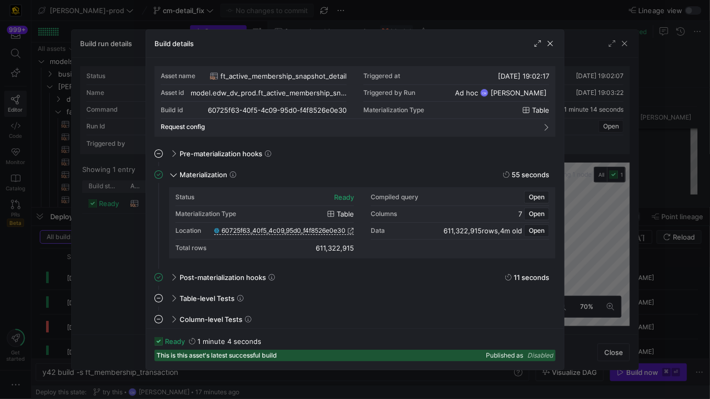
click at [325, 13] on div at bounding box center [355, 199] width 710 height 399
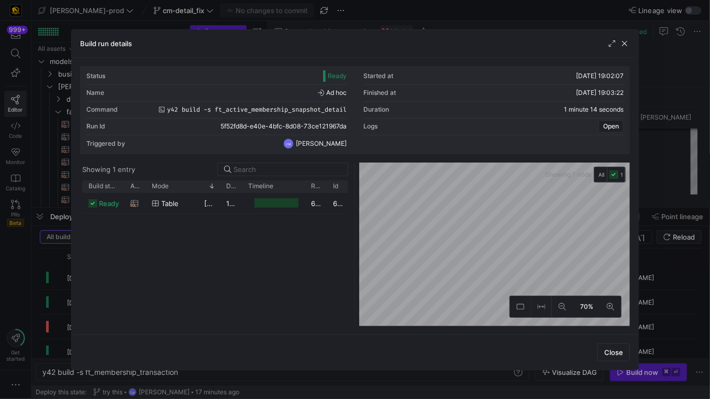
click at [332, 14] on div at bounding box center [355, 199] width 710 height 399
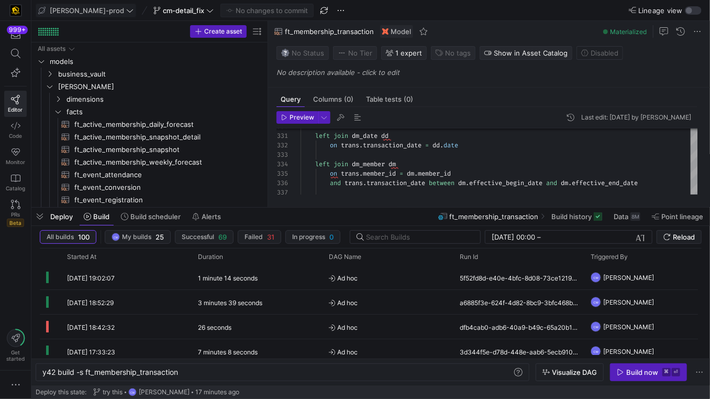
click at [96, 16] on span at bounding box center [86, 10] width 100 height 13
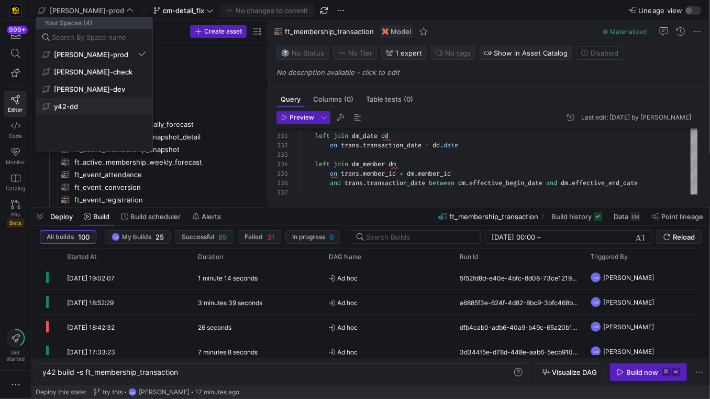
click at [97, 103] on span "y42-dd" at bounding box center [94, 106] width 104 height 8
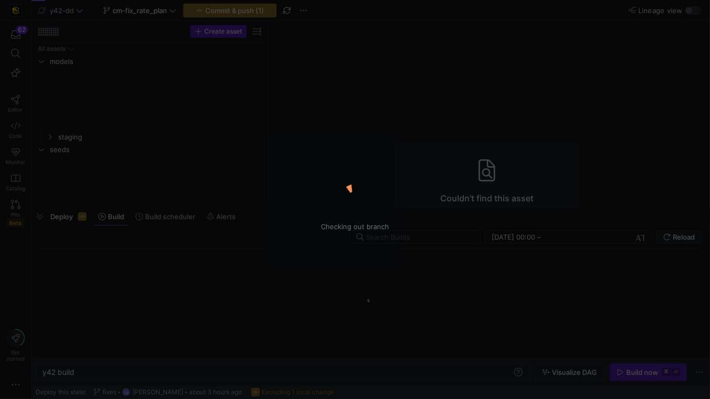
type textarea "y42 build"
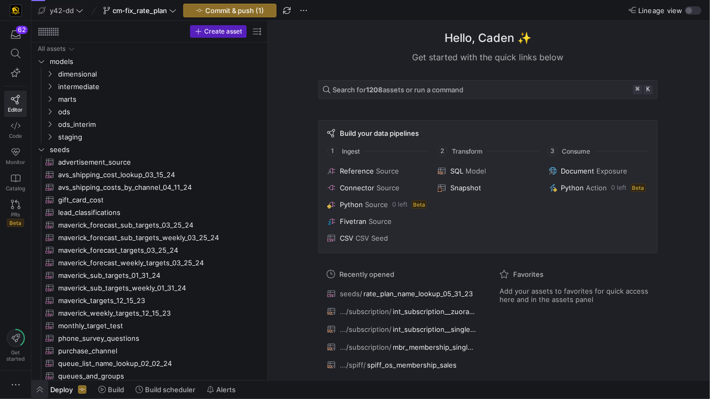
click at [35, 388] on span "button" at bounding box center [39, 389] width 17 height 18
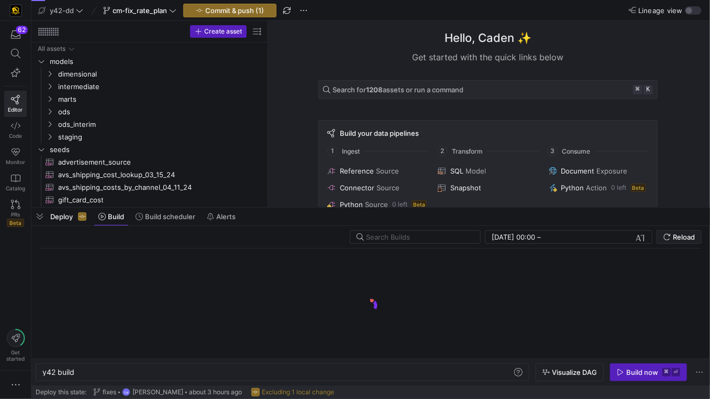
scroll to position [0, 31]
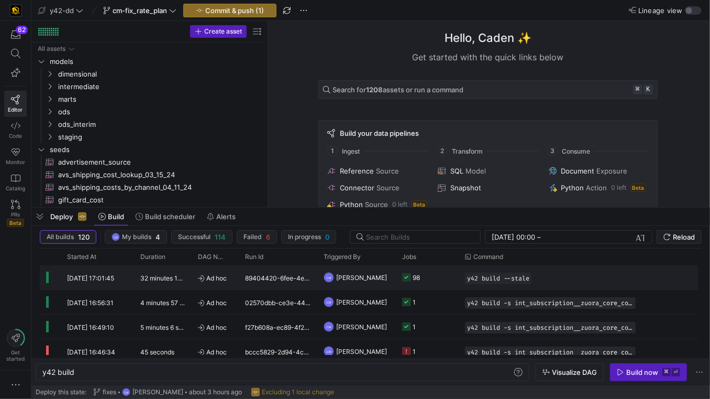
click at [354, 279] on span "[PERSON_NAME]" at bounding box center [361, 277] width 51 height 25
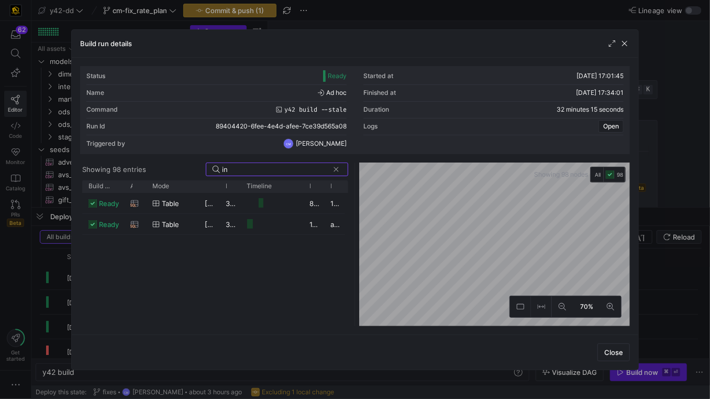
type input "i"
type input "mbr_membership_single"
click at [275, 207] on y42-job-duration-timeline-cell-renderer at bounding box center [272, 202] width 50 height 19
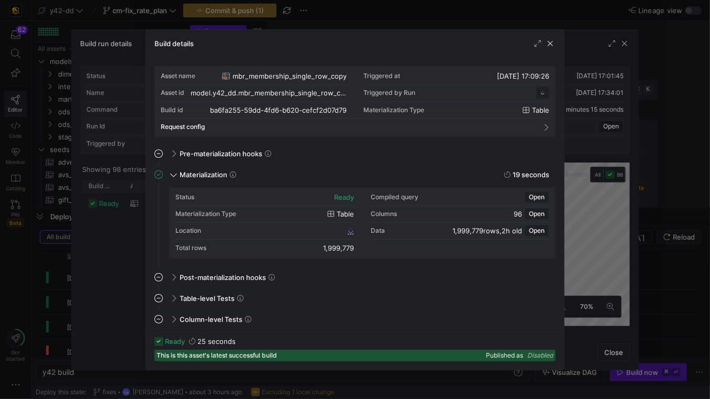
scroll to position [94, 0]
click at [317, 226] on div "Location ba6fa255_59dd_4fd6_b620_cefcf2d07d79" at bounding box center [264, 231] width 179 height 17
click at [315, 232] on span "ba6fa255_59dd_4fd6_b620_cefcf2d07d79" at bounding box center [285, 230] width 120 height 7
click at [58, 75] on div at bounding box center [355, 199] width 710 height 399
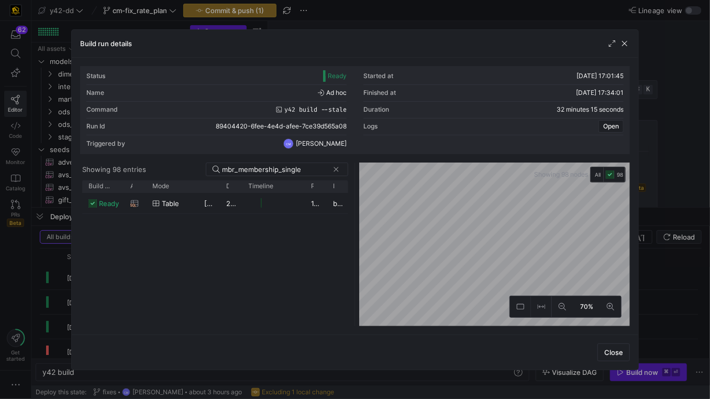
click at [62, 83] on div at bounding box center [355, 199] width 710 height 399
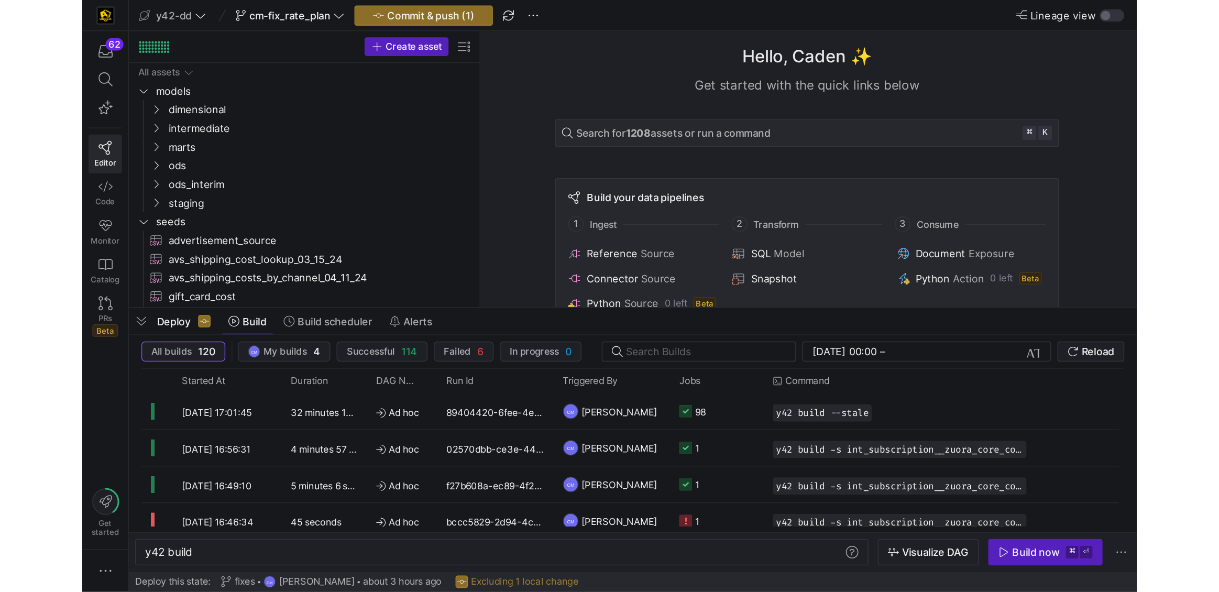
scroll to position [0, 31]
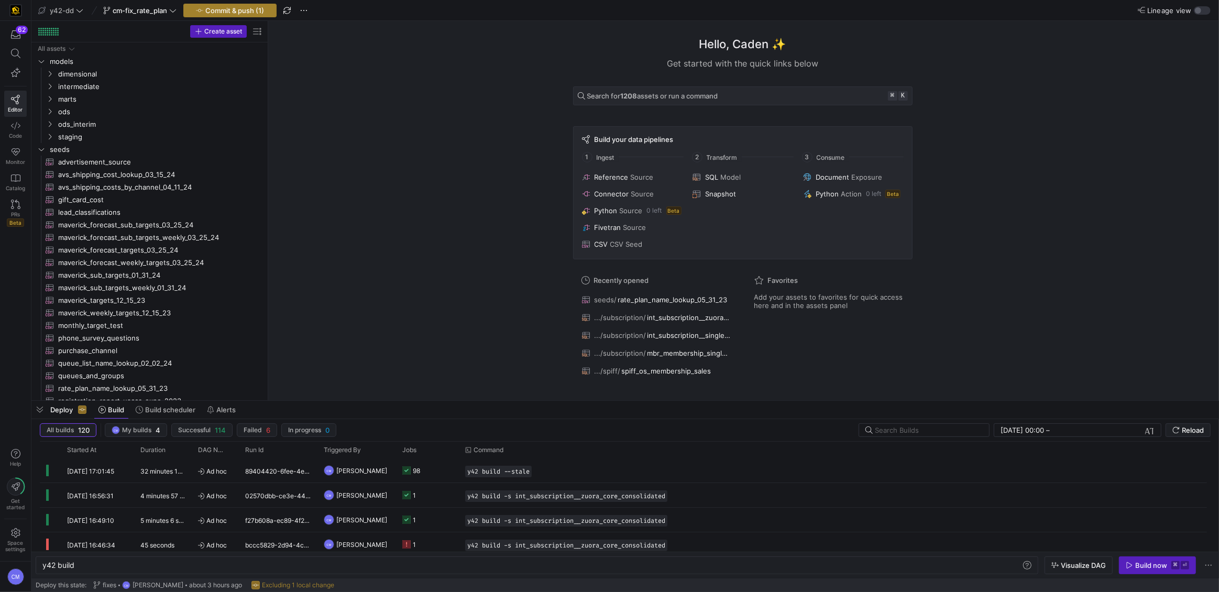
click at [222, 6] on span "Commit & push (1)" at bounding box center [234, 10] width 59 height 8
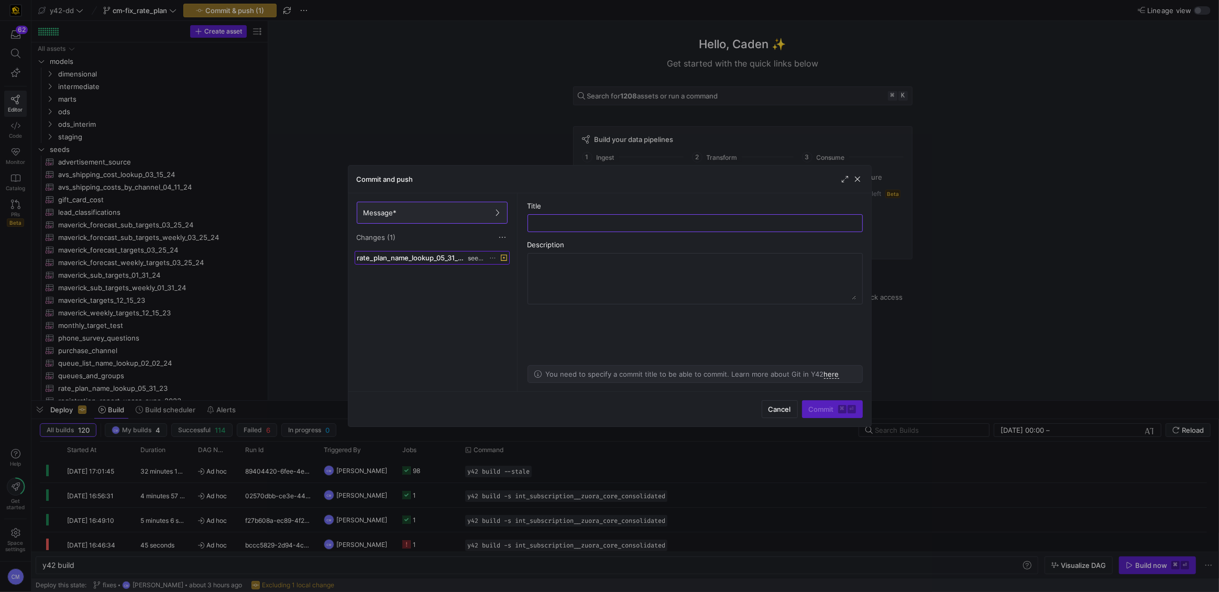
click at [431, 255] on span "rate_plan_name_lookup_05_31_23.csv" at bounding box center [411, 258] width 109 height 8
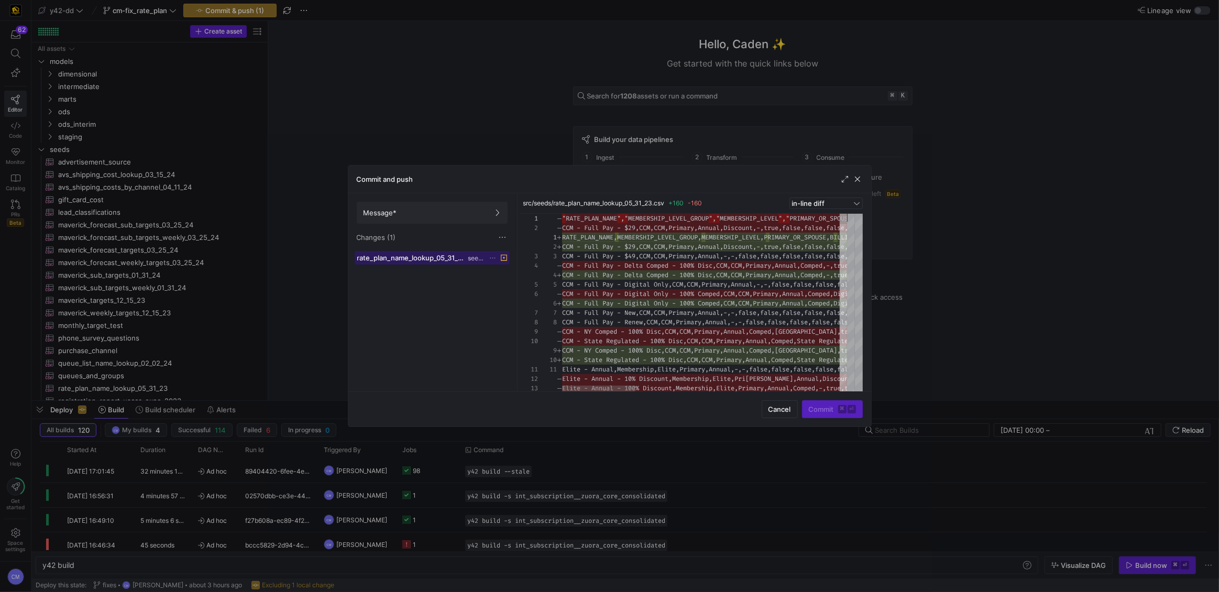
scroll to position [28, 0]
click at [503, 233] on span at bounding box center [502, 237] width 10 height 10
click at [526, 267] on span "Discard all changes" at bounding box center [540, 269] width 73 height 8
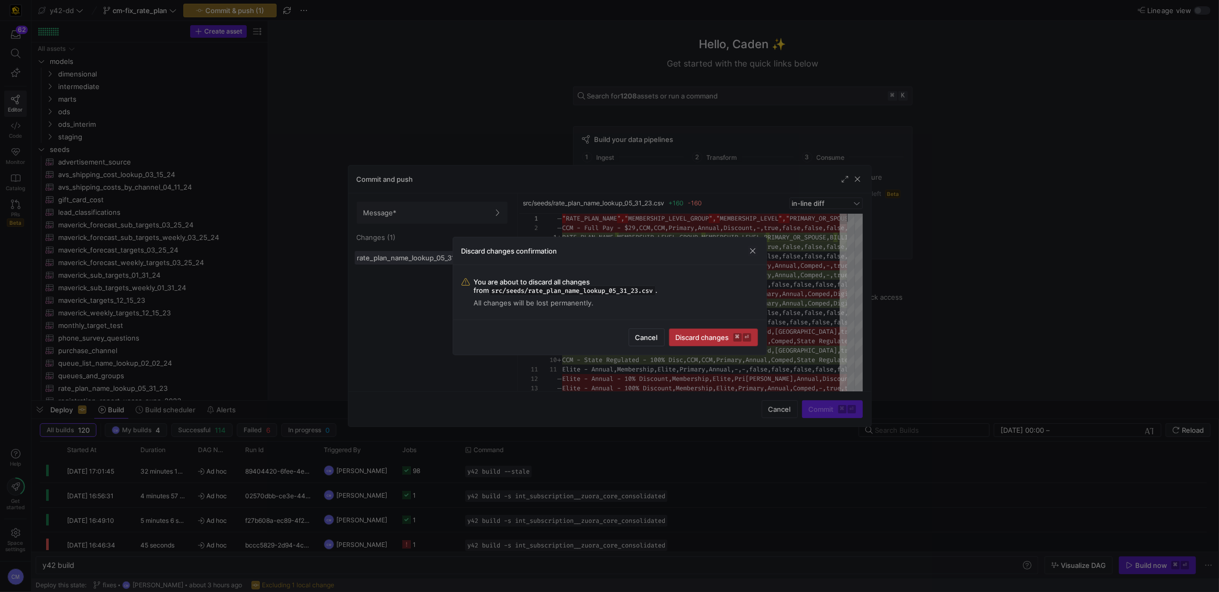
click at [692, 336] on span "Discard changes ⌘ ⏎" at bounding box center [713, 337] width 75 height 8
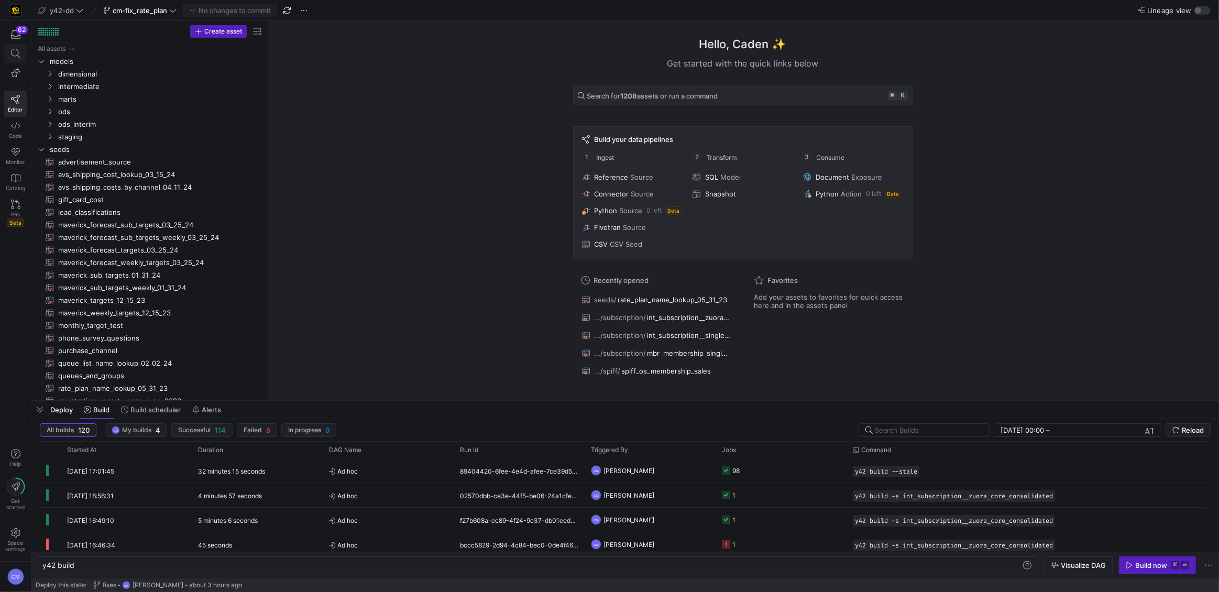
click at [13, 52] on icon at bounding box center [15, 53] width 9 height 9
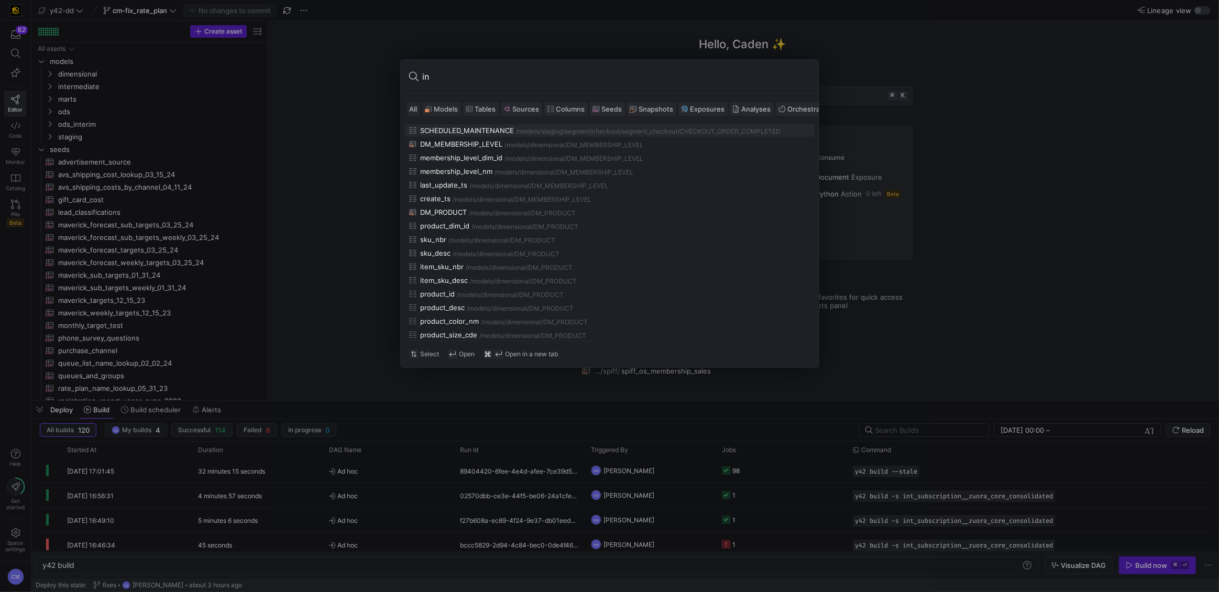
type input "i"
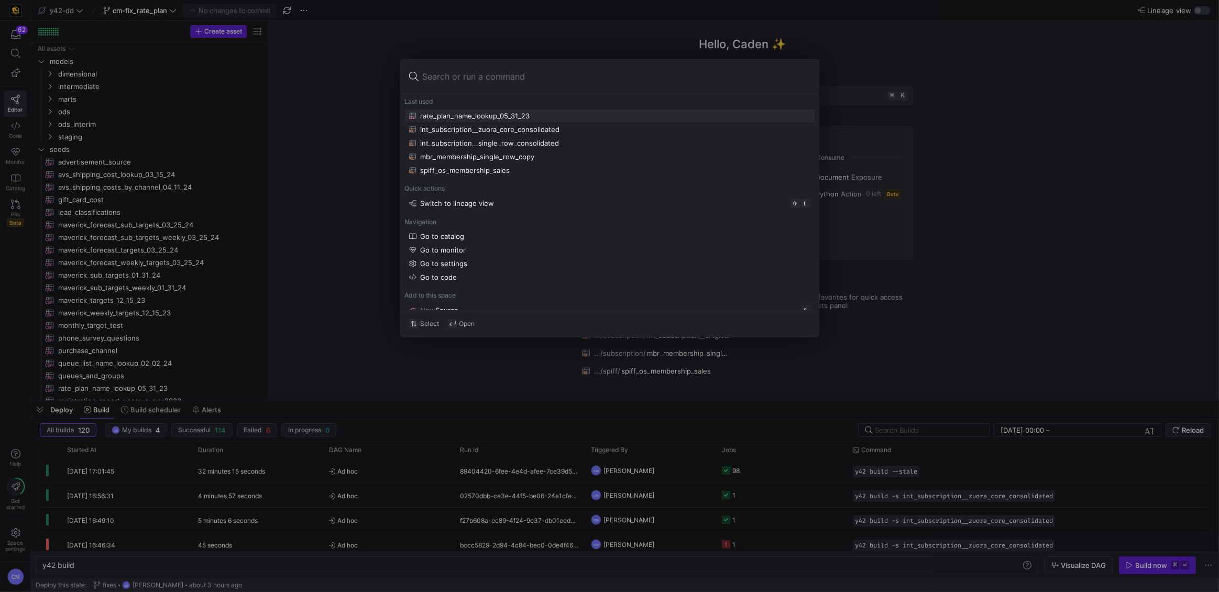
paste input "INT_SUBSCRIPTION__RATE_PLAN_NAME_TCV_LOOKUP"
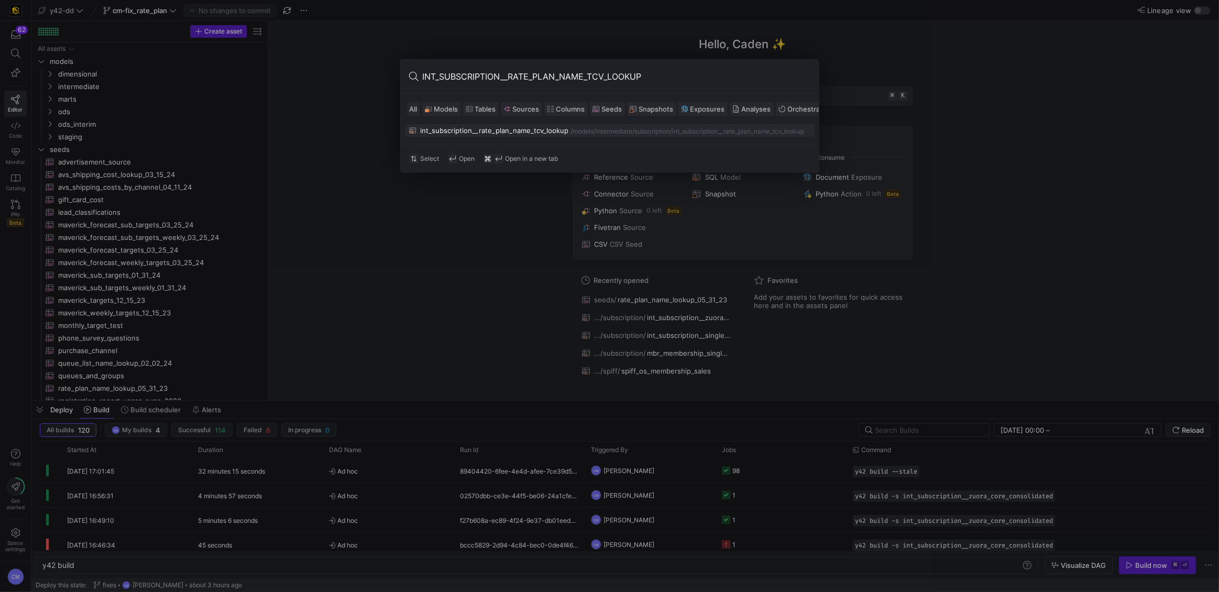
type input "INT_SUBSCRIPTION__RATE_PLAN_NAME_TCV_LOOKUP"
click at [580, 131] on div "/models/" at bounding box center [583, 131] width 25 height 7
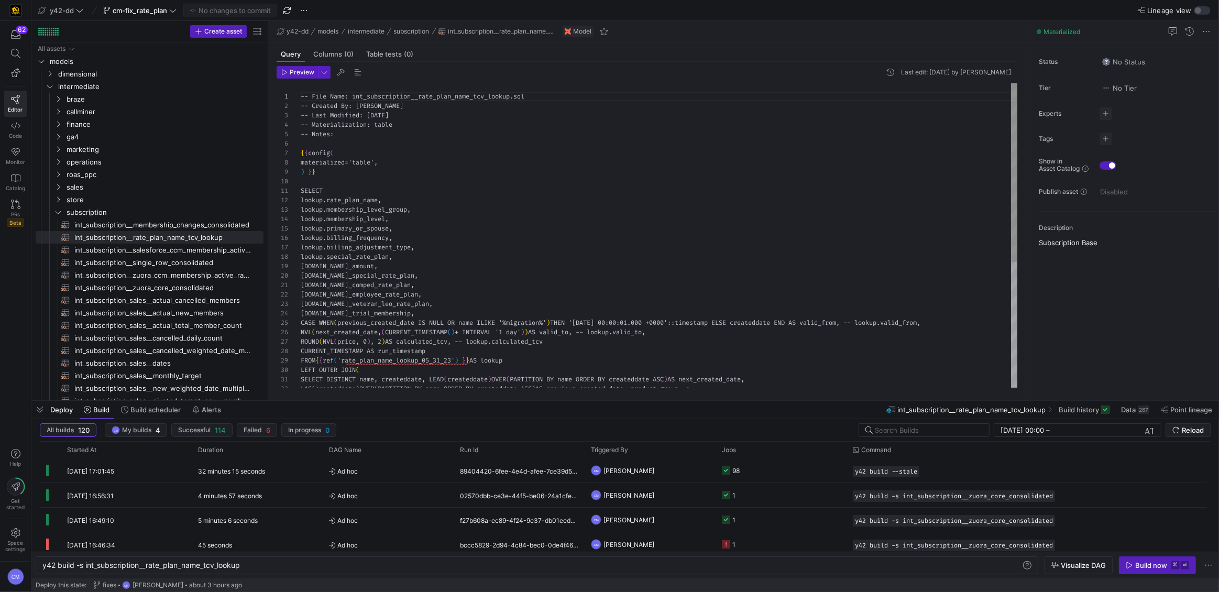
scroll to position [94, 0]
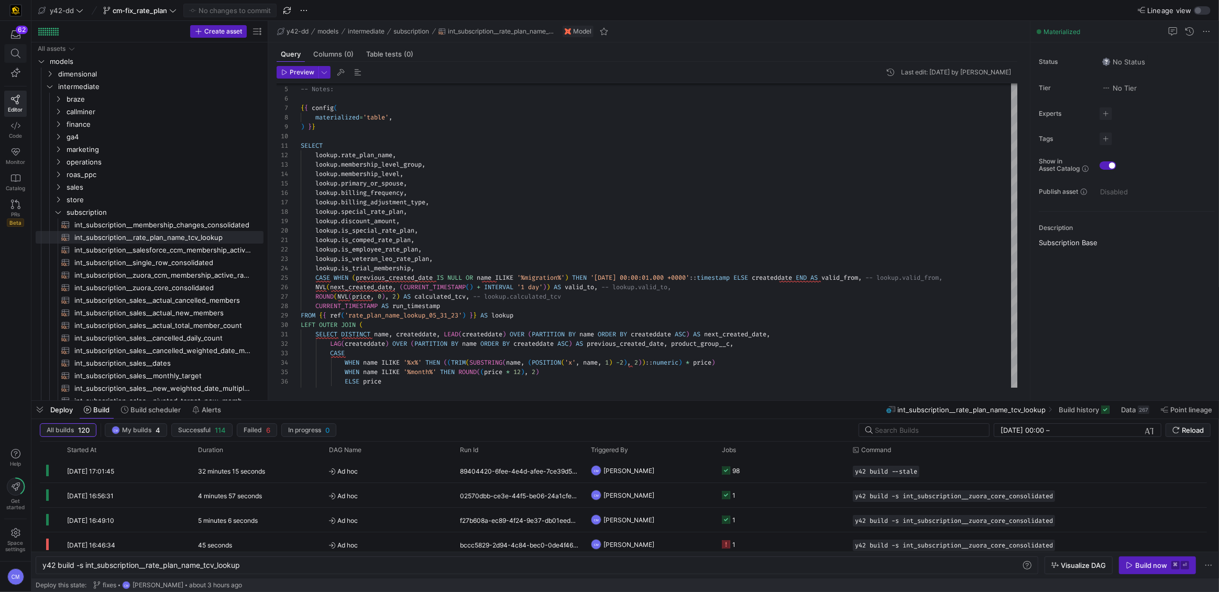
click at [15, 50] on icon at bounding box center [15, 53] width 9 height 9
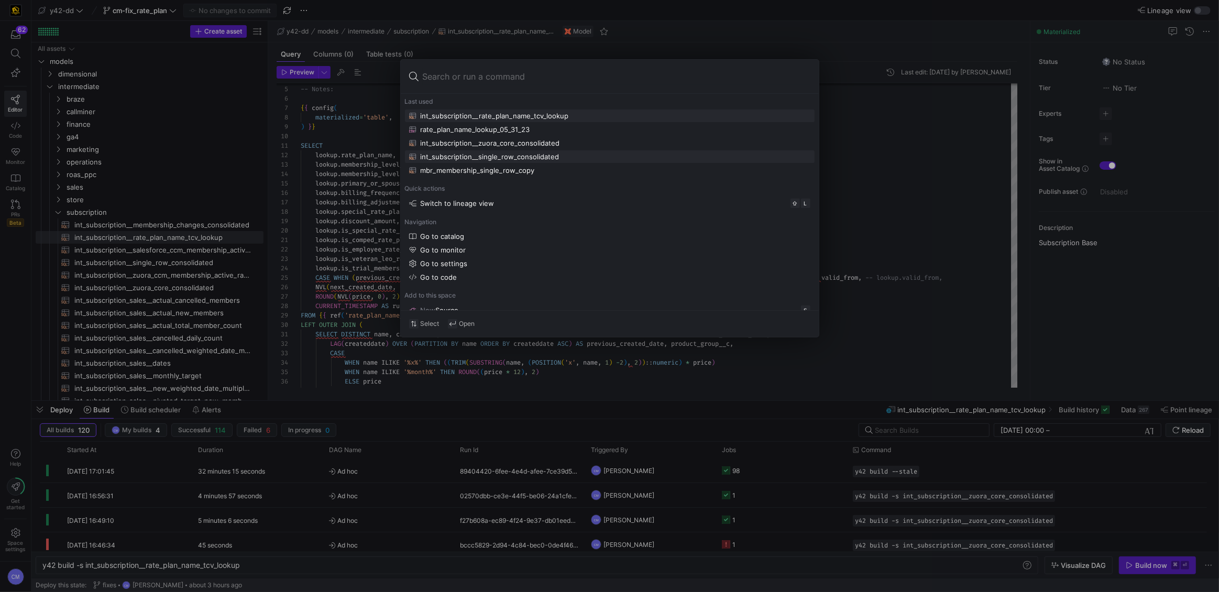
click at [496, 156] on div "int_subscription__single_row_consolidated" at bounding box center [490, 156] width 139 height 8
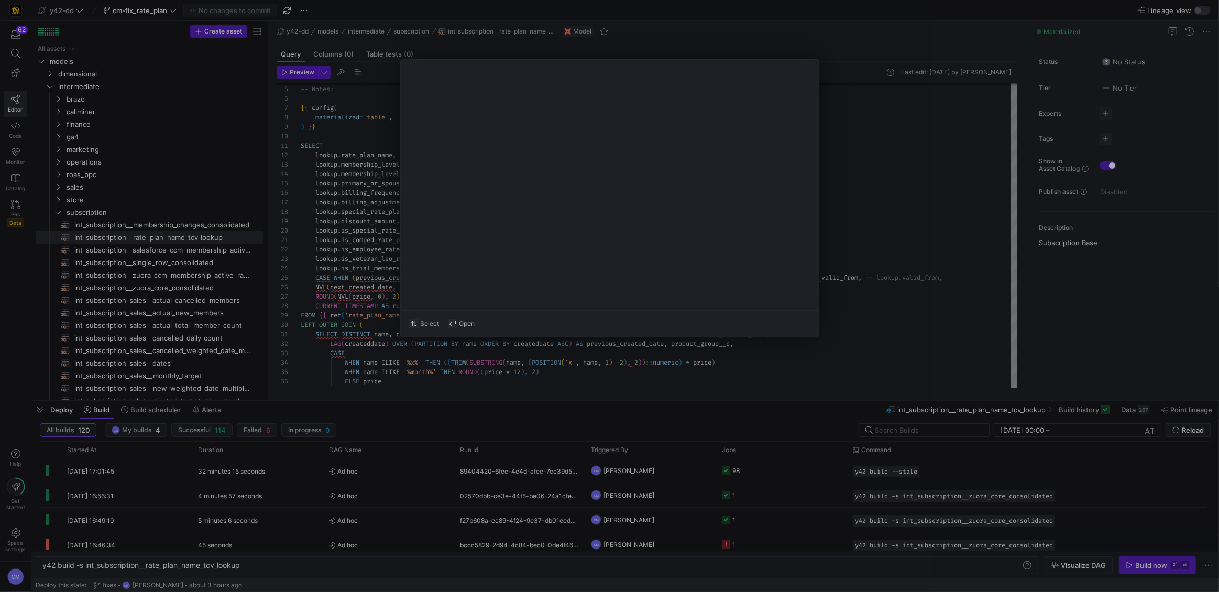
type textarea "y42 build -s int_subscription__single_row_consolidated"
type textarea "-- File Name: int_subscription__single_row_consolidated.sql -- Created By: [PER…"
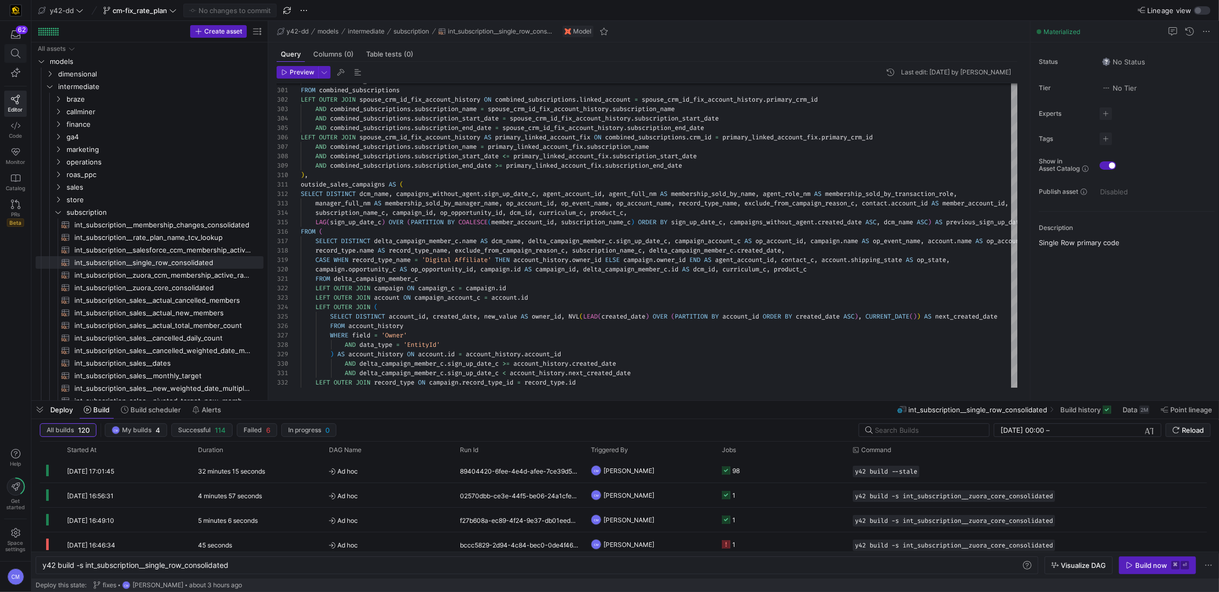
click at [12, 47] on span at bounding box center [15, 54] width 21 height 18
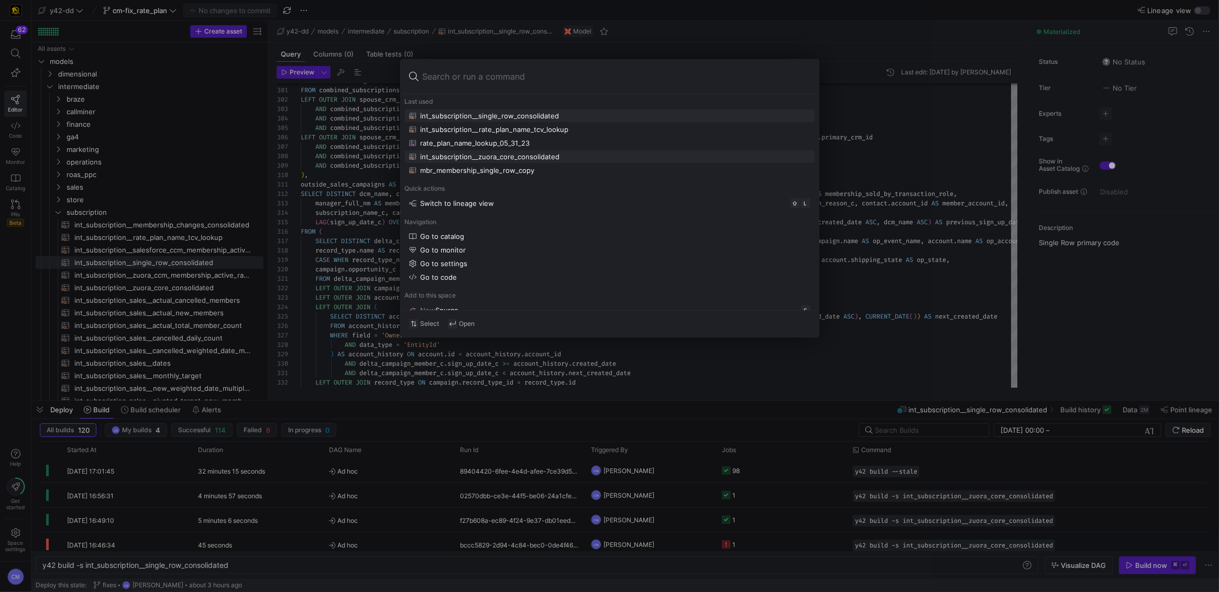
click at [537, 154] on div "int_subscription__zuora_core_consolidated" at bounding box center [490, 156] width 139 height 8
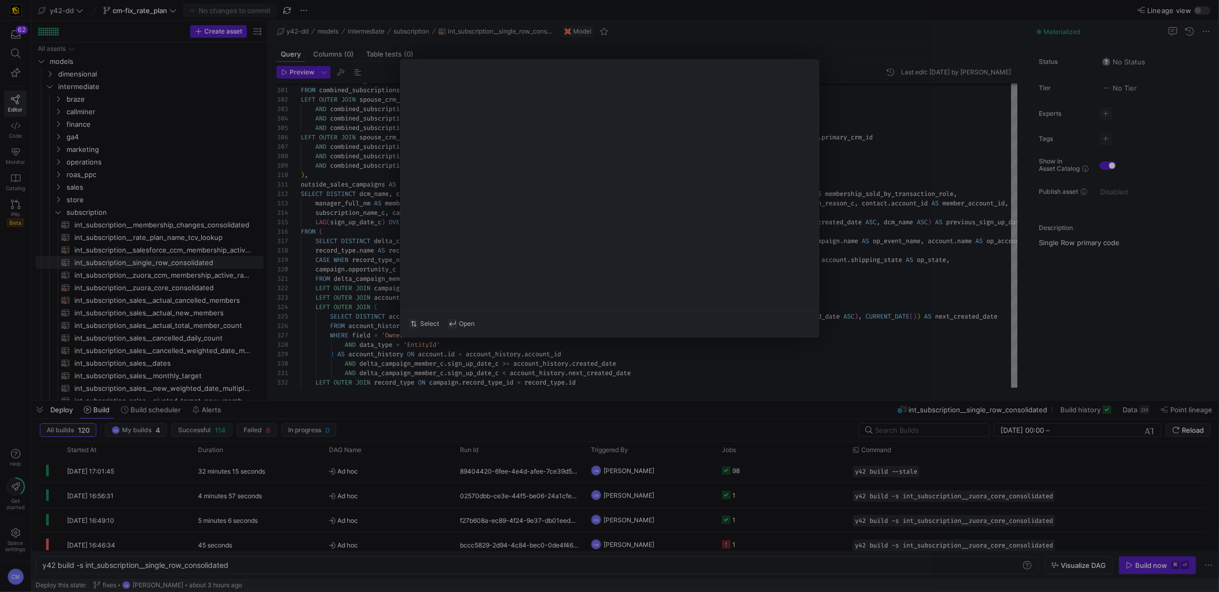
type textarea "y42 build -s int_subscription__zuora_core_consolidated"
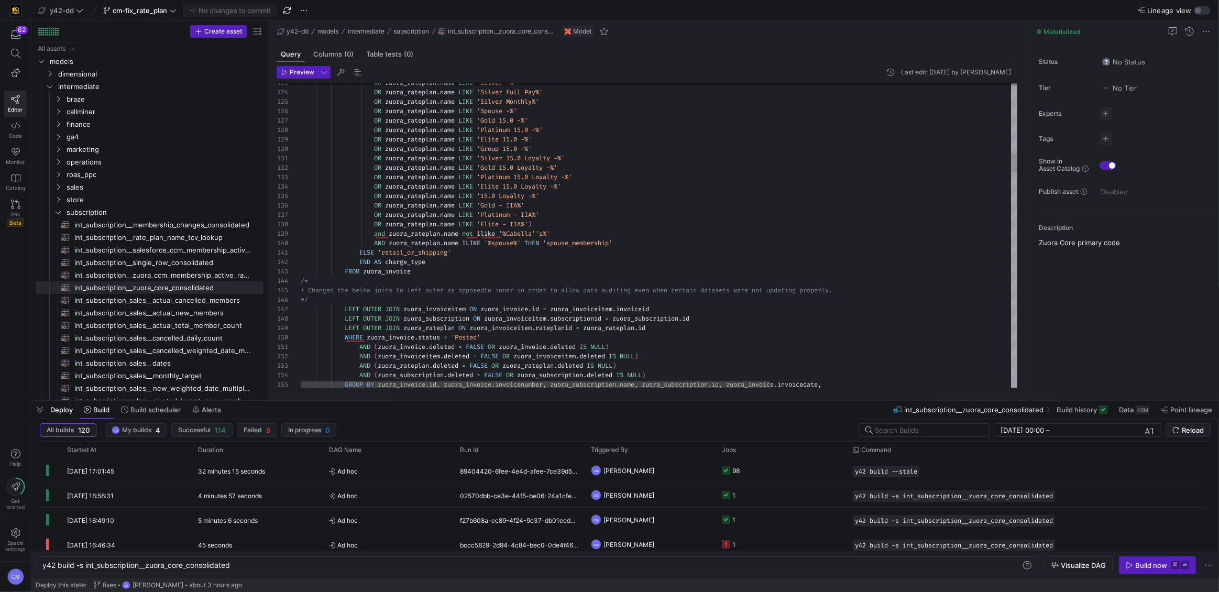
drag, startPoint x: 375, startPoint y: 234, endPoint x: 568, endPoint y: 230, distance: 192.8
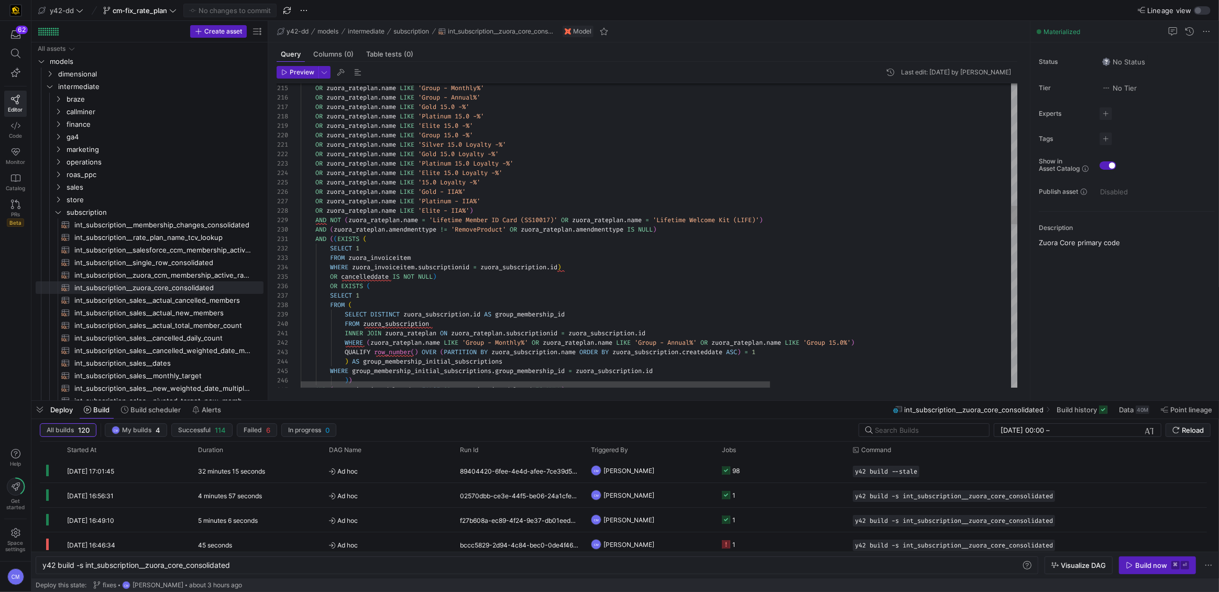
scroll to position [75, 471]
click at [774, 216] on div "OR zuora_rateplan . name LIKE 'Group - Monthly%' OR zuora_rateplan . name LIKE …" at bounding box center [843, 572] width 1085 height 5031
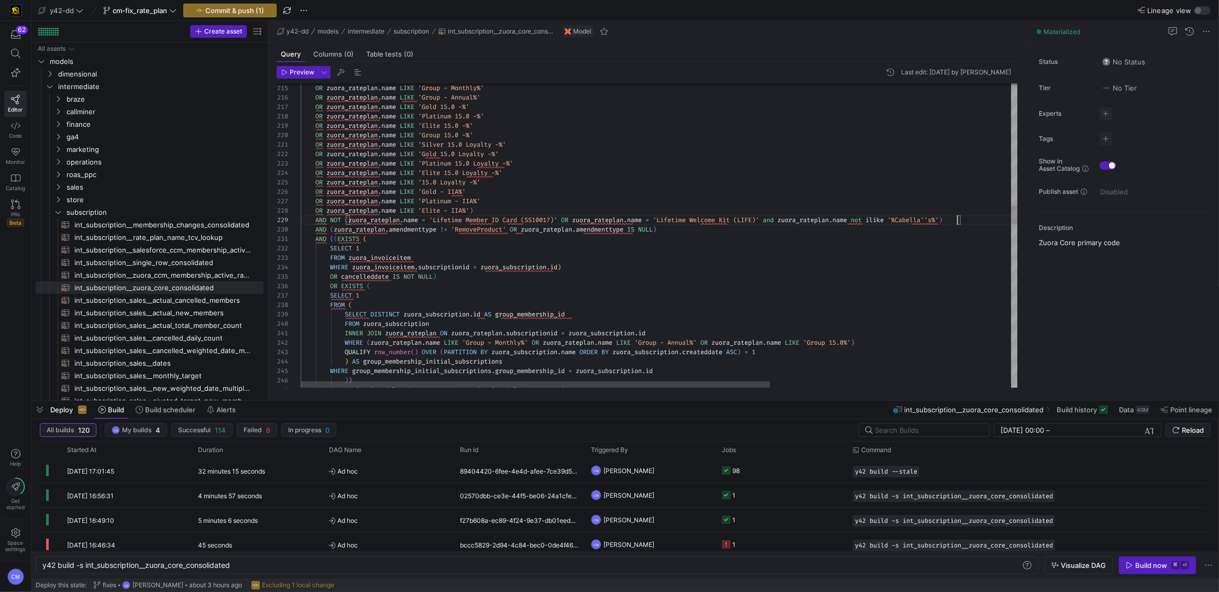
click at [388, 220] on div "OR zuora_rateplan . name LIKE 'Group - Monthly%' OR zuora_rateplan . name LIKE …" at bounding box center [843, 572] width 1085 height 5031
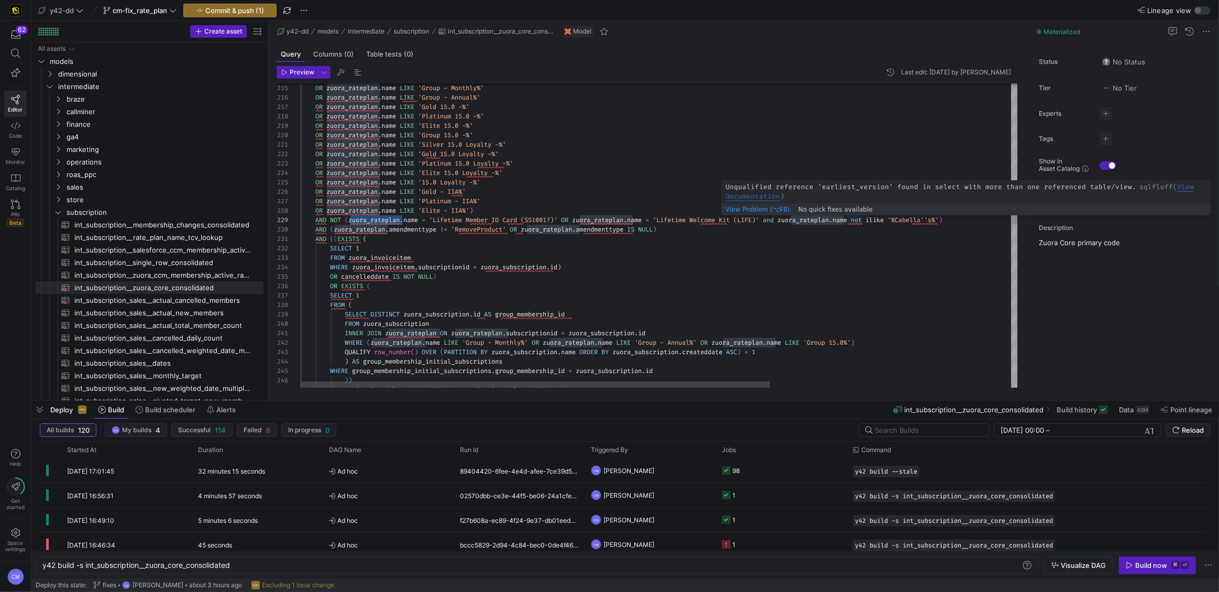
click at [852, 223] on div "OR zuora_rateplan . name LIKE 'Group - Monthly%' OR zuora_rateplan . name LIKE …" at bounding box center [843, 572] width 1085 height 5031
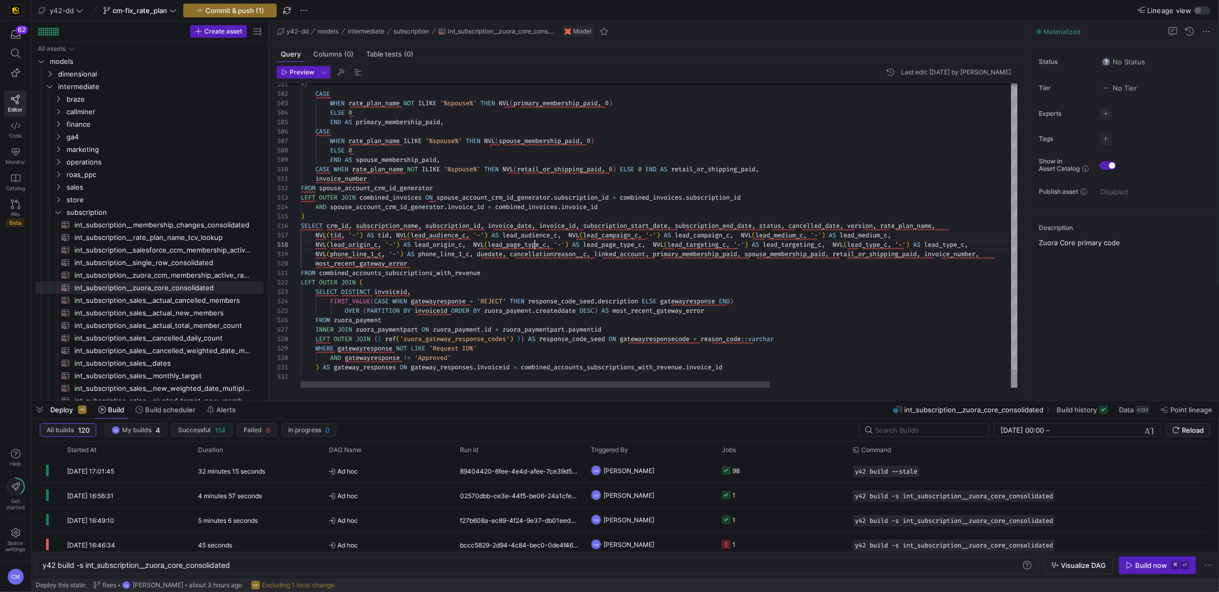
scroll to position [47, 234]
type textarea "d_invoices.subscription_id AND spouse_account_crm_id_generator.invoice_id = com…"
click at [248, 9] on span "Commit & push (1)" at bounding box center [234, 10] width 59 height 8
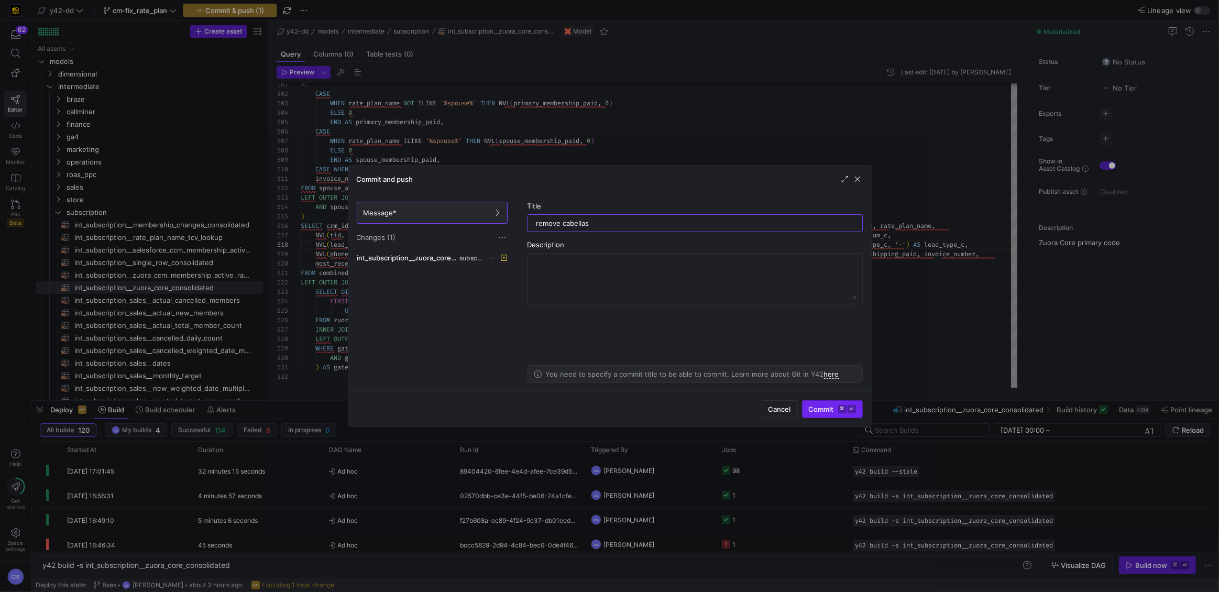
type input "remove cabellas"
click at [833, 403] on span "submit" at bounding box center [832, 409] width 60 height 17
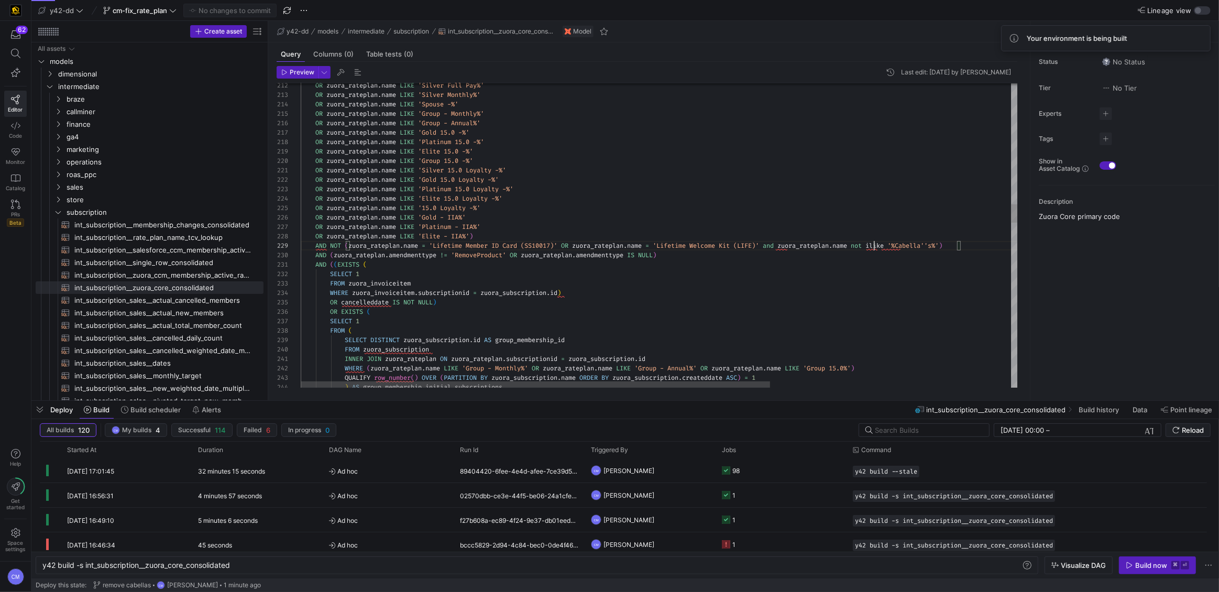
click at [872, 245] on div "SELECT 1 FROM ( SELECT DISTINCT zuora_subscription . id AS group_membership_id …" at bounding box center [843, 598] width 1085 height 5031
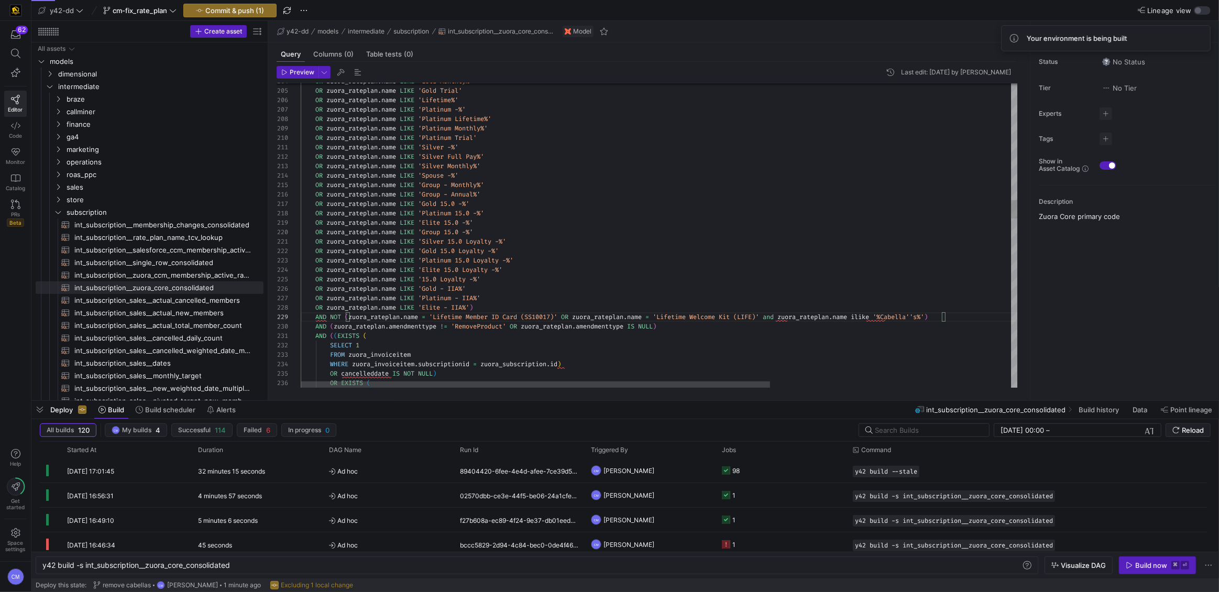
scroll to position [66, 633]
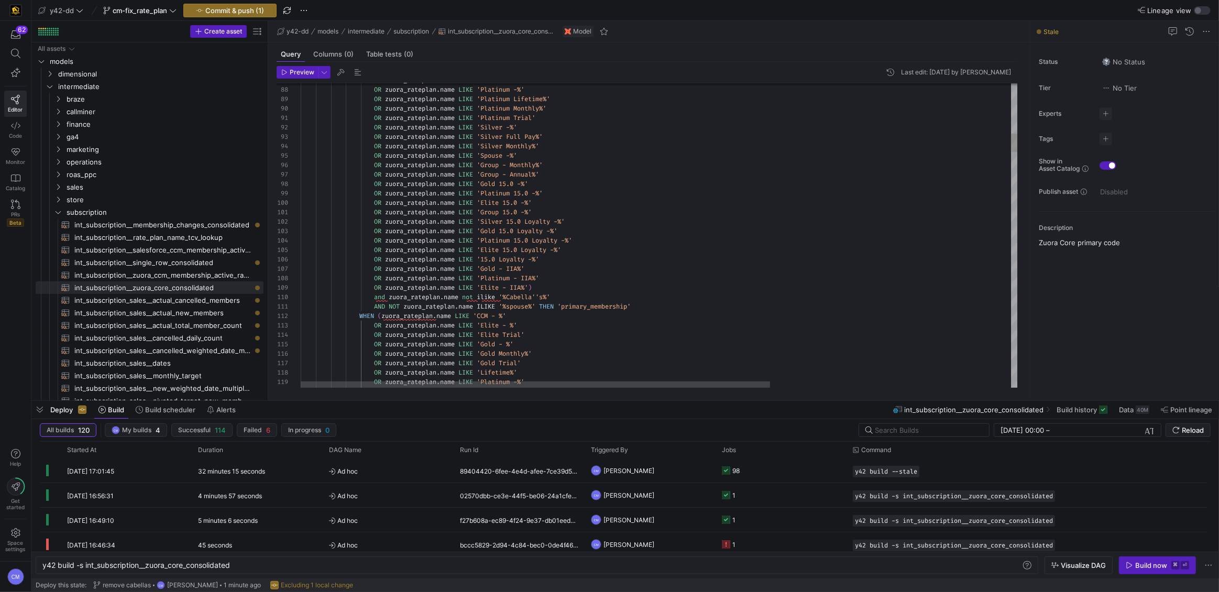
scroll to position [84, 249]
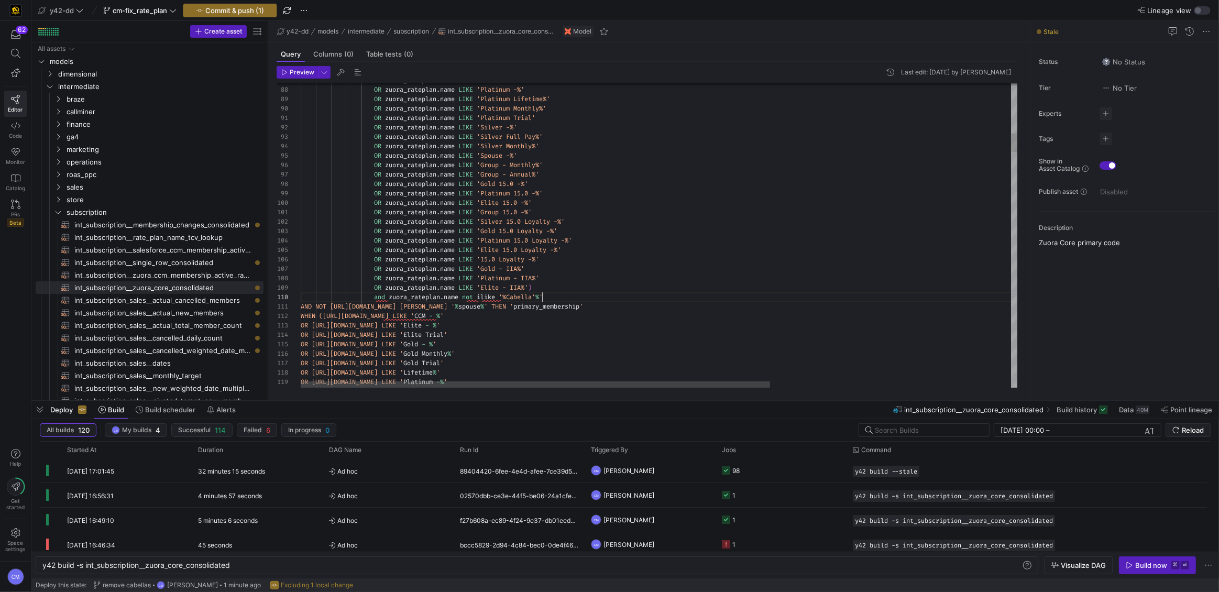
type textarea "5.0 -%' OR [URL][DOMAIN_NAME] LIKE 'Silver 15.0 Loyalty -%' OR [URL][DOMAIN_NAM…"
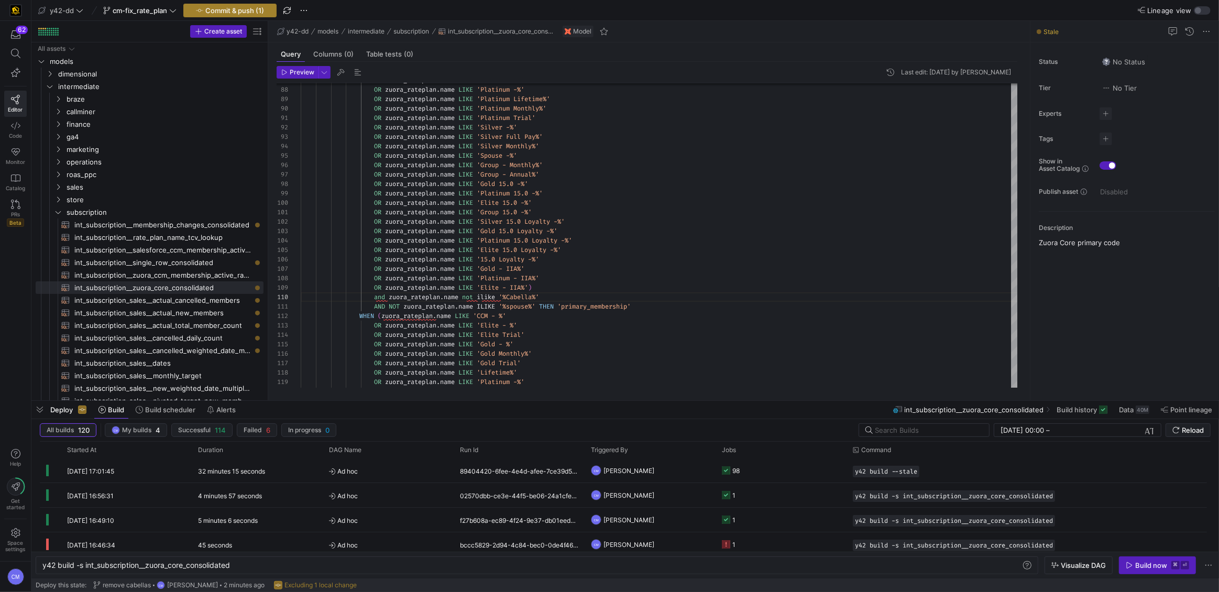
click at [241, 7] on span "Commit & push (1)" at bounding box center [234, 10] width 59 height 8
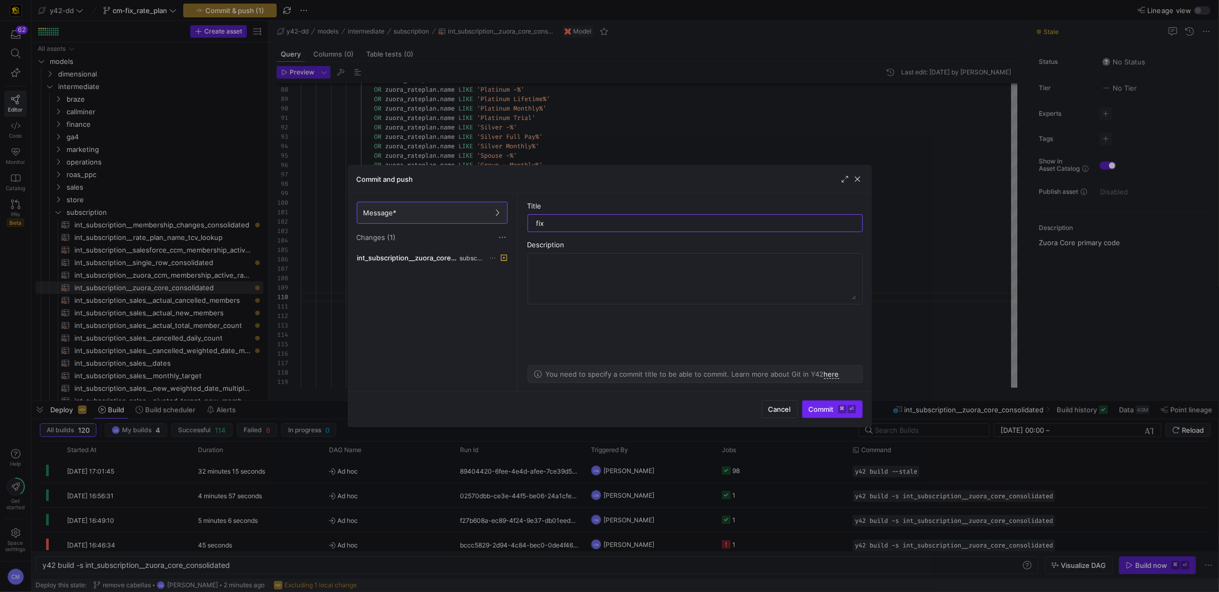
type input "fix"
click at [855, 414] on span "submit" at bounding box center [832, 409] width 60 height 17
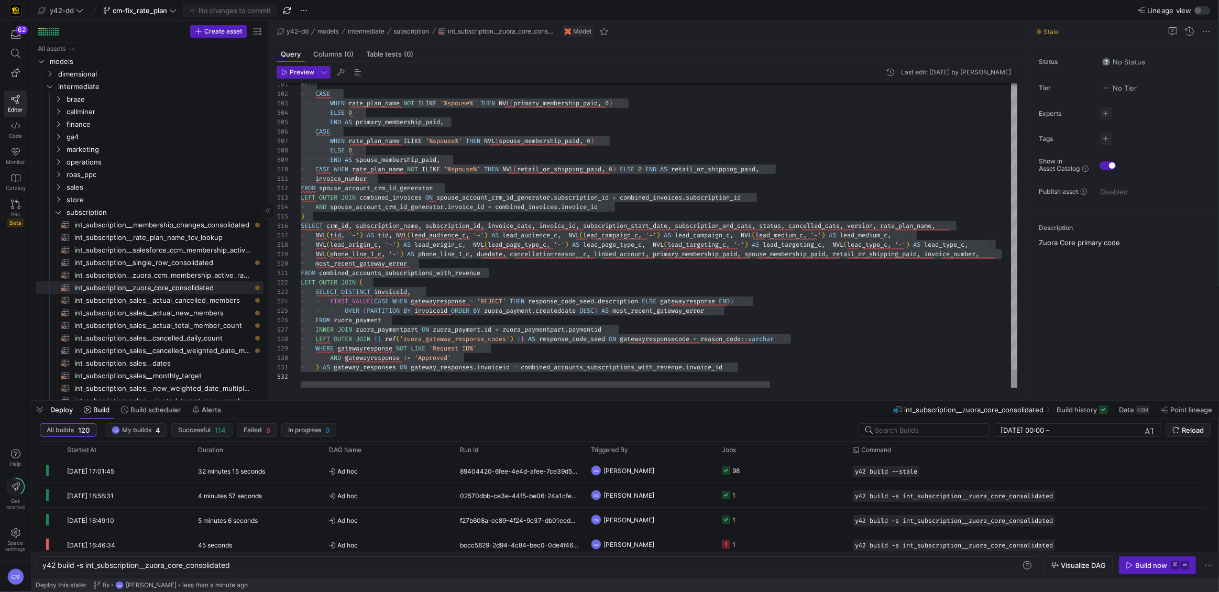
scroll to position [0, 0]
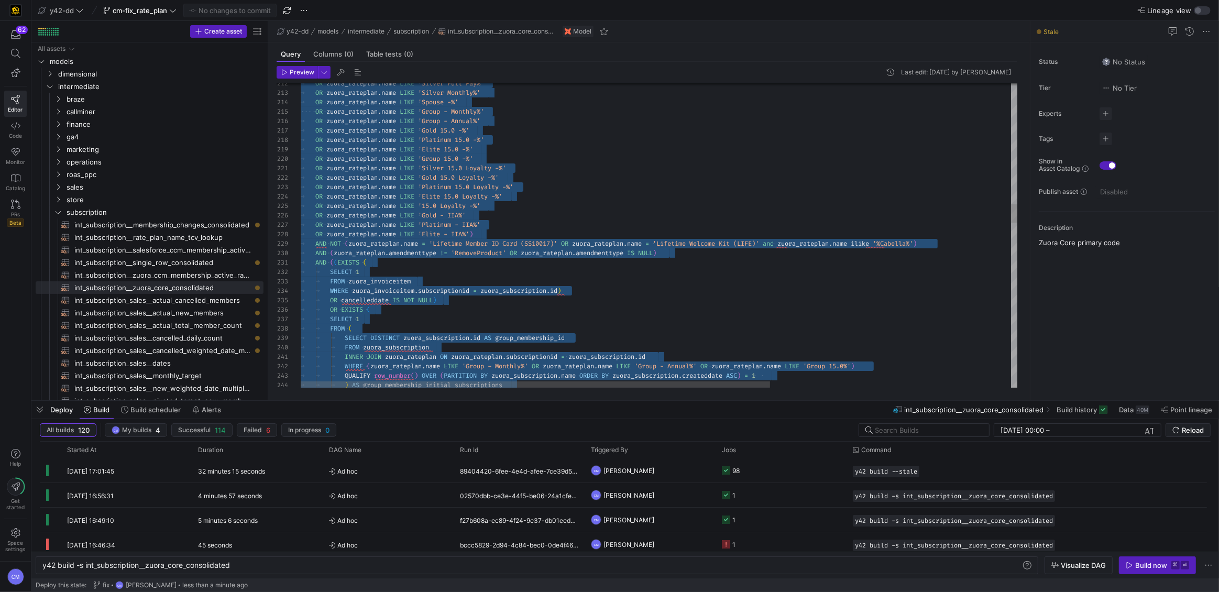
click at [821, 243] on div "SELECT 1 FROM ( SELECT DISTINCT zuora_subscription . id AS group_membership_id …" at bounding box center [843, 596] width 1085 height 5031
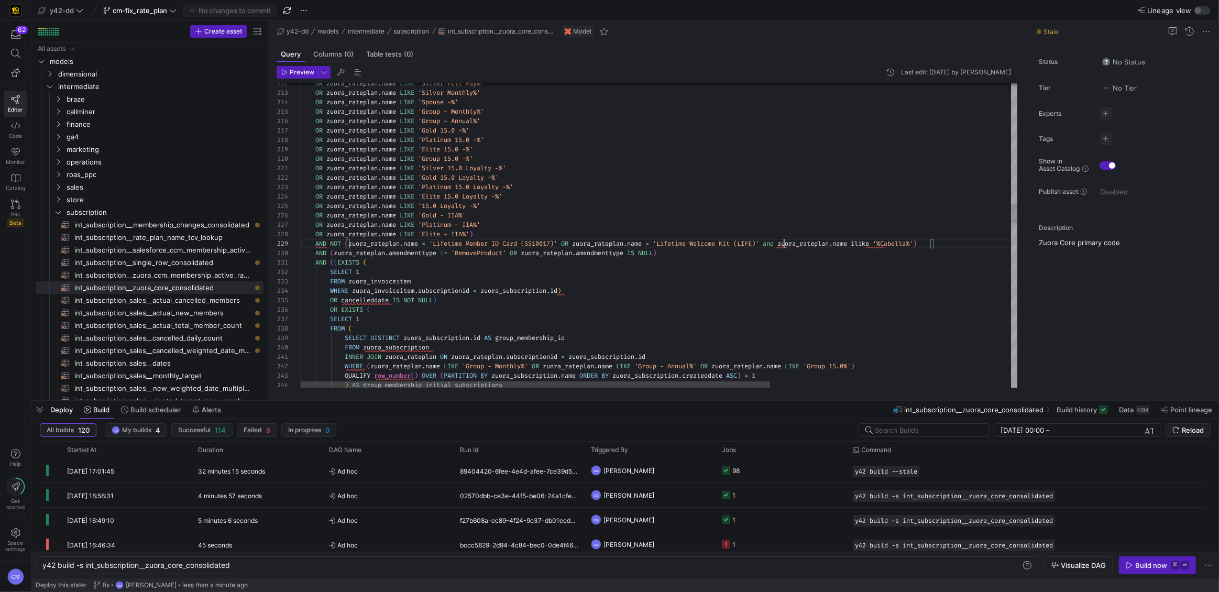
click at [783, 242] on div "SELECT 1 FROM ( SELECT DISTINCT zuora_subscription . id AS group_membership_id …" at bounding box center [843, 596] width 1085 height 5031
type textarea "e LIKE 'Silver 15.0 Loyalty -%' OR zuora_rateplan.name LIKE 'Gold 15.0 Loyalty …"
click at [236, 8] on span "Commit & push (1)" at bounding box center [234, 10] width 59 height 8
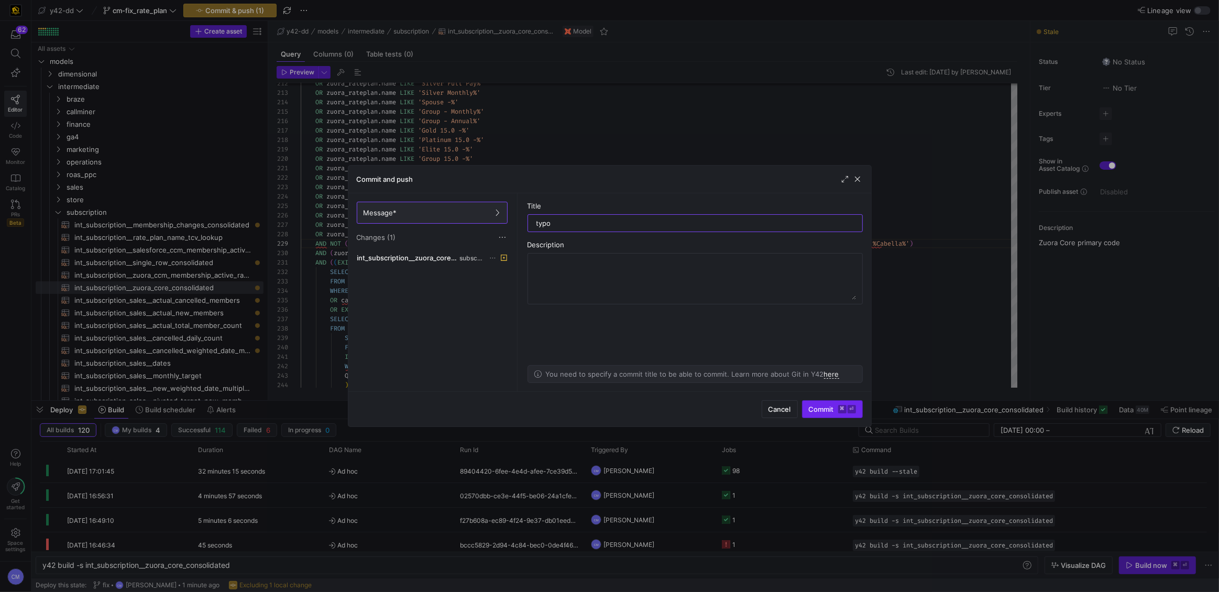
type input "typo"
click at [844, 411] on kbd "⌘" at bounding box center [842, 409] width 8 height 8
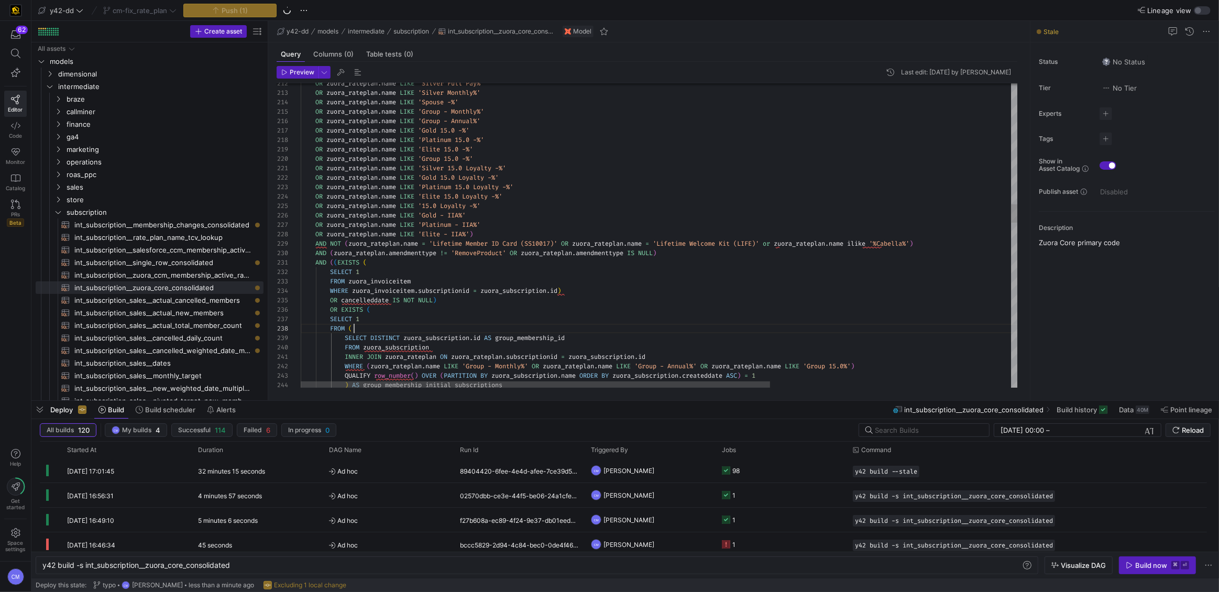
click at [707, 327] on div "SELECT 1 FROM ( SELECT DISTINCT zuora_subscription . id AS group_membership_id …" at bounding box center [843, 596] width 1085 height 5031
type textarea "-- File Name: int_subscription__zuora_core_consolidated.sql -- Created By: Noah…"
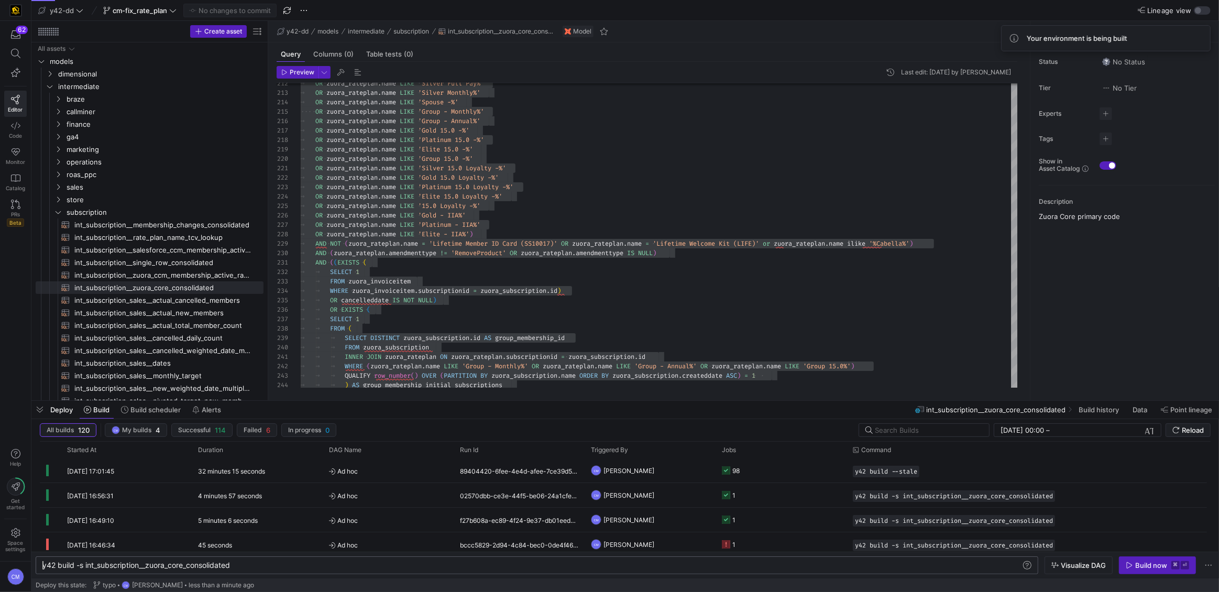
click at [166, 561] on div "y42 build -s int_subscription__zuora_core_consolid ated" at bounding box center [531, 565] width 979 height 8
click at [164, 566] on div "y42 build -s int_subscription__zuora_core_consolid ated" at bounding box center [531, 565] width 979 height 8
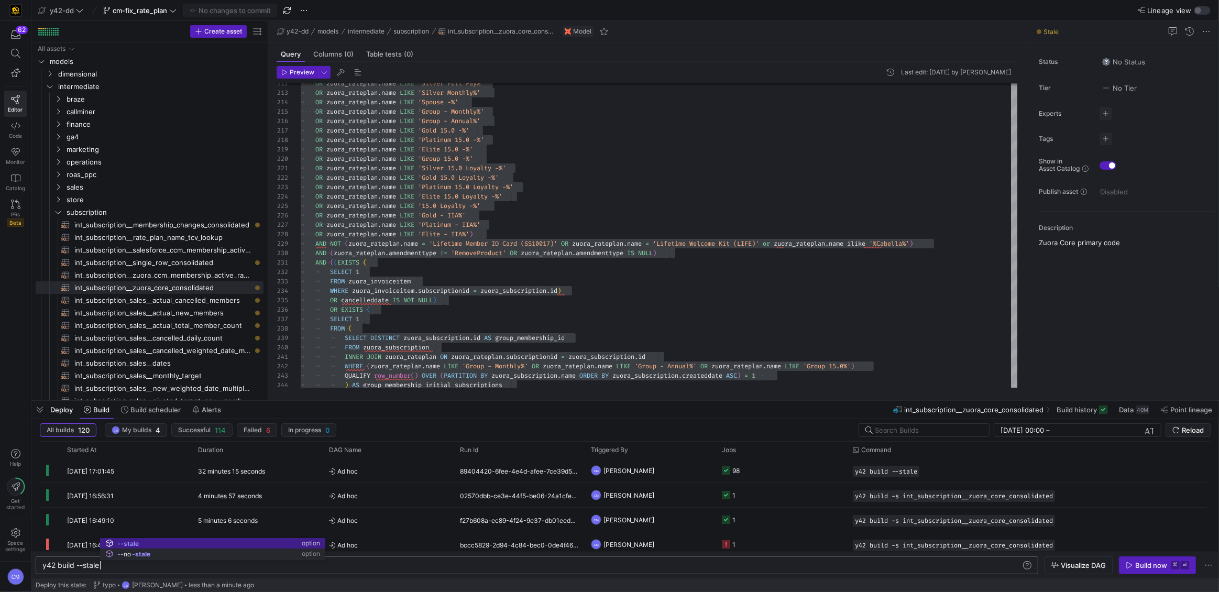
scroll to position [0, 57]
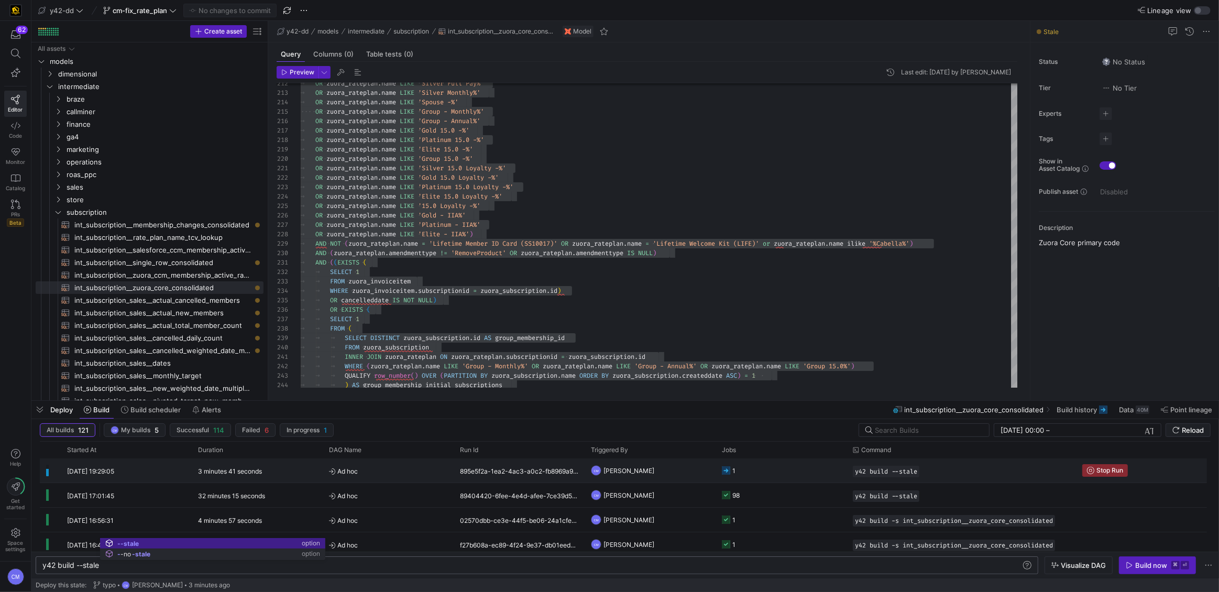
type textarea "y42 build --stale"
click at [788, 467] on y42-job-status-cell-renderer "1" at bounding box center [781, 470] width 118 height 23
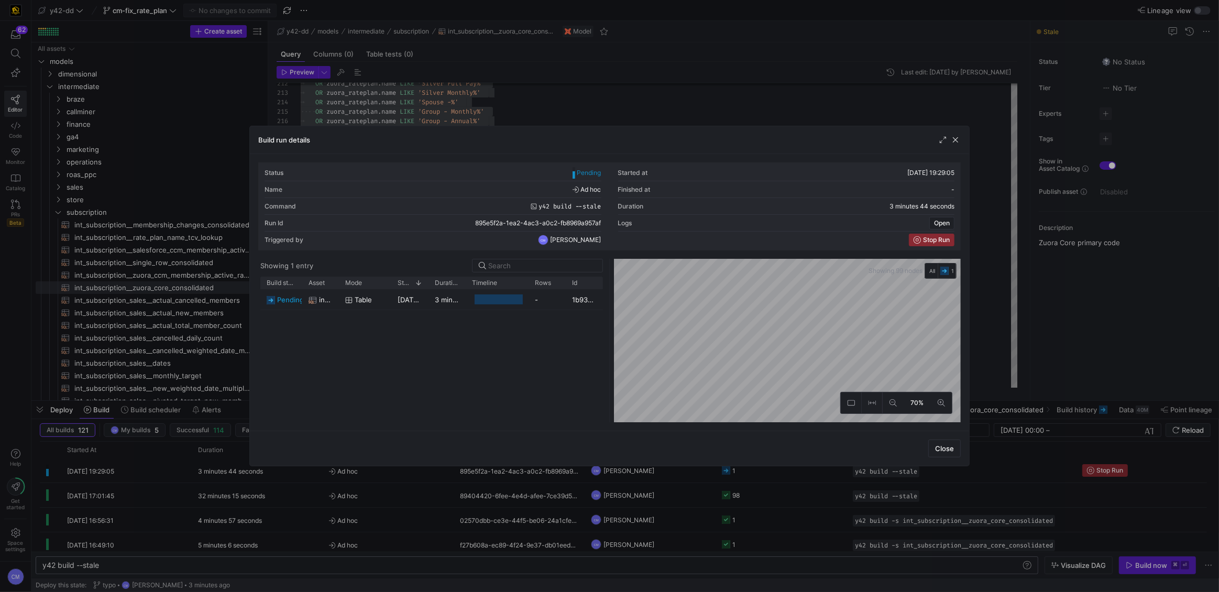
click at [778, 469] on div at bounding box center [609, 296] width 1219 height 592
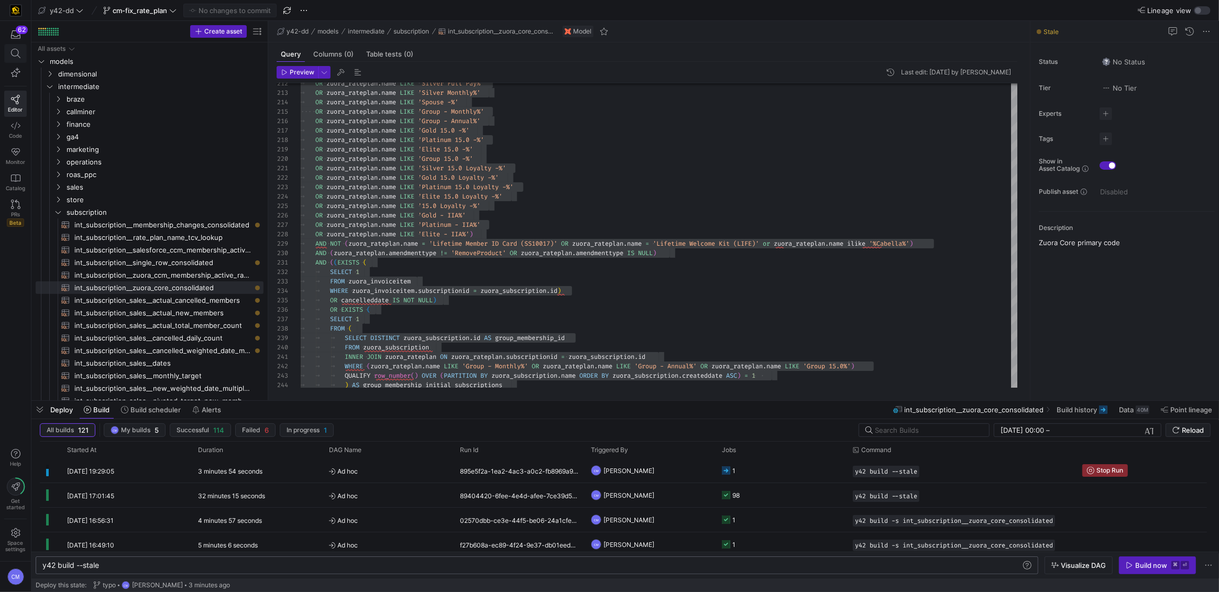
click at [16, 55] on icon at bounding box center [15, 53] width 9 height 9
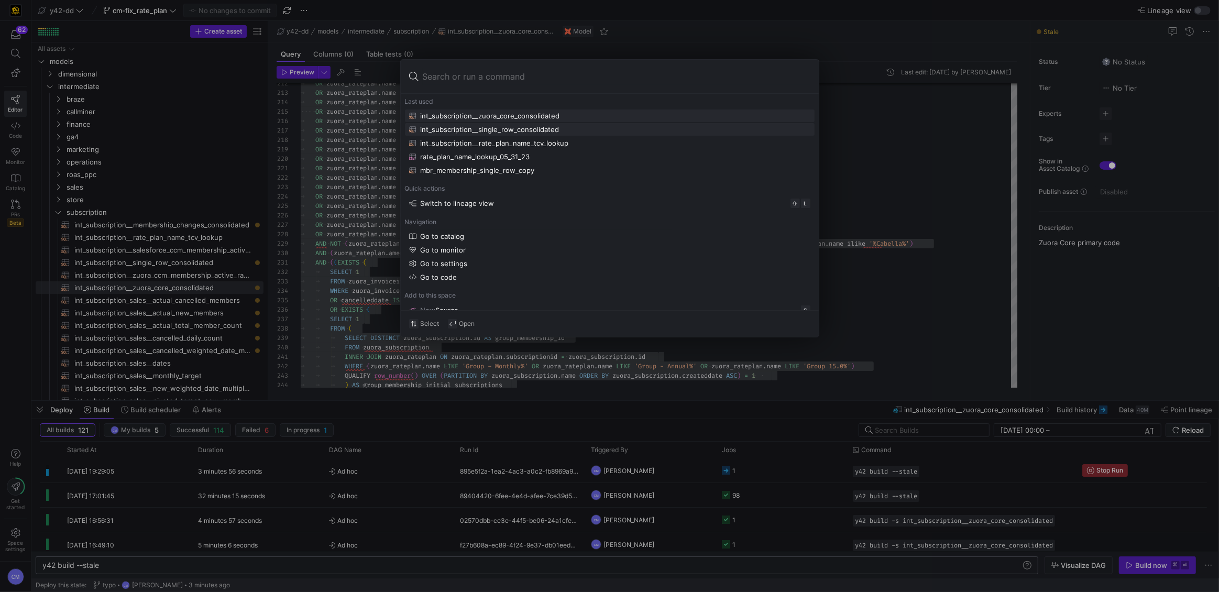
click at [526, 131] on div "int_subscription__single_row_consolidated" at bounding box center [490, 129] width 139 height 8
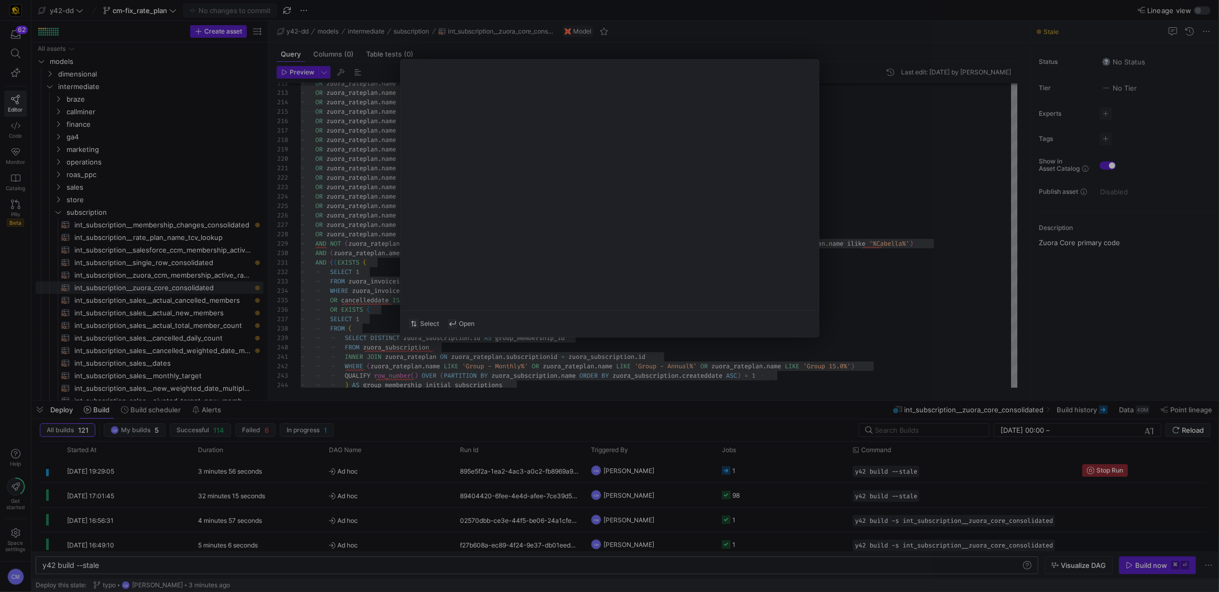
type textarea "-- File Name: int_subscription__single_row_consolidated.sql -- Created By: Brad…"
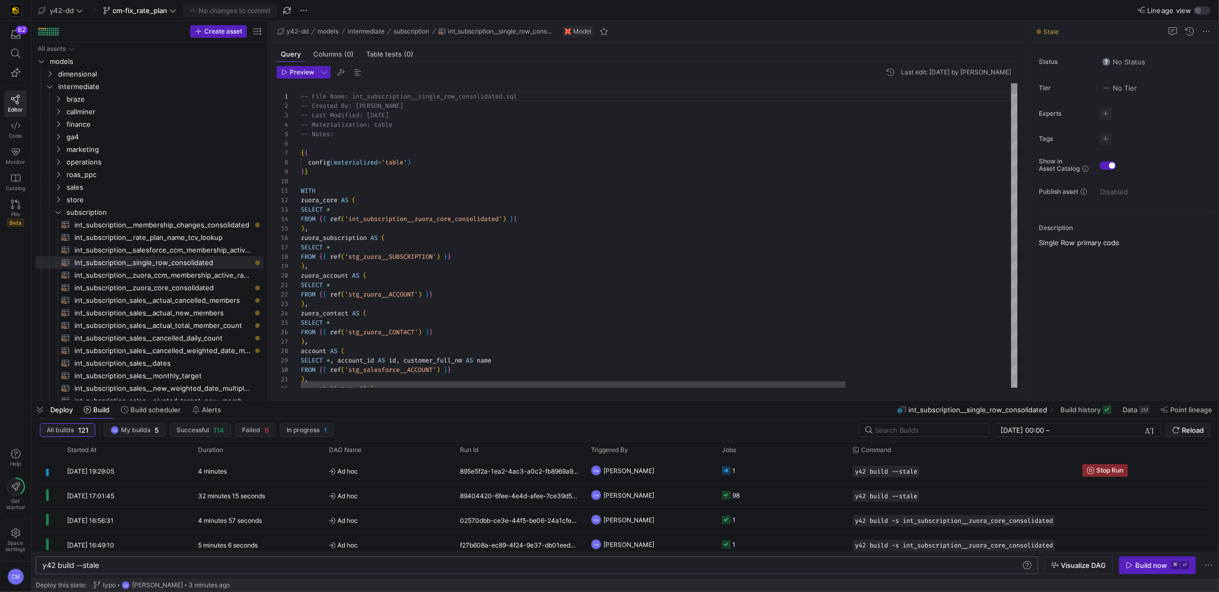
scroll to position [94, 0]
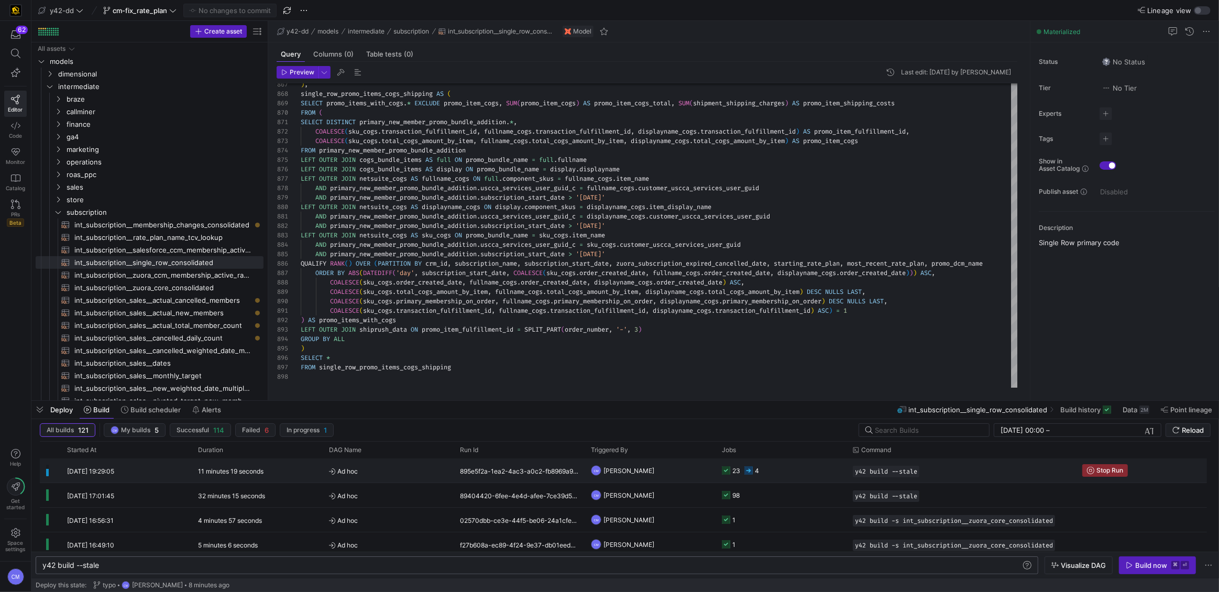
click at [772, 470] on y42-job-status-cell-renderer "23 4" at bounding box center [781, 470] width 118 height 23
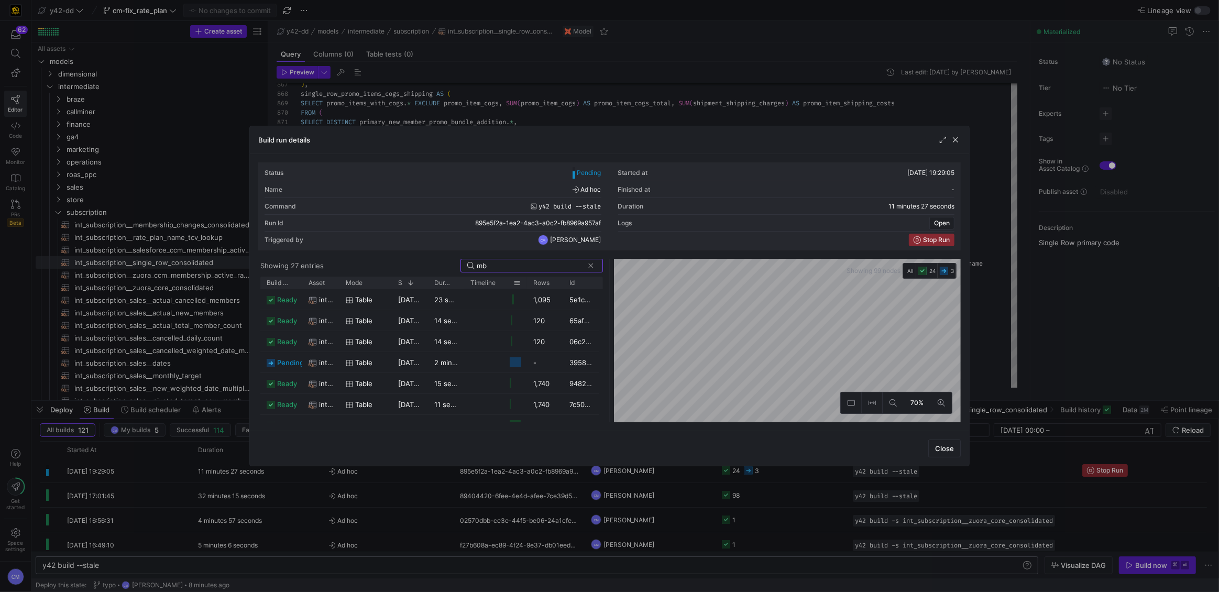
type input "m"
click at [673, 469] on div at bounding box center [609, 296] width 1219 height 592
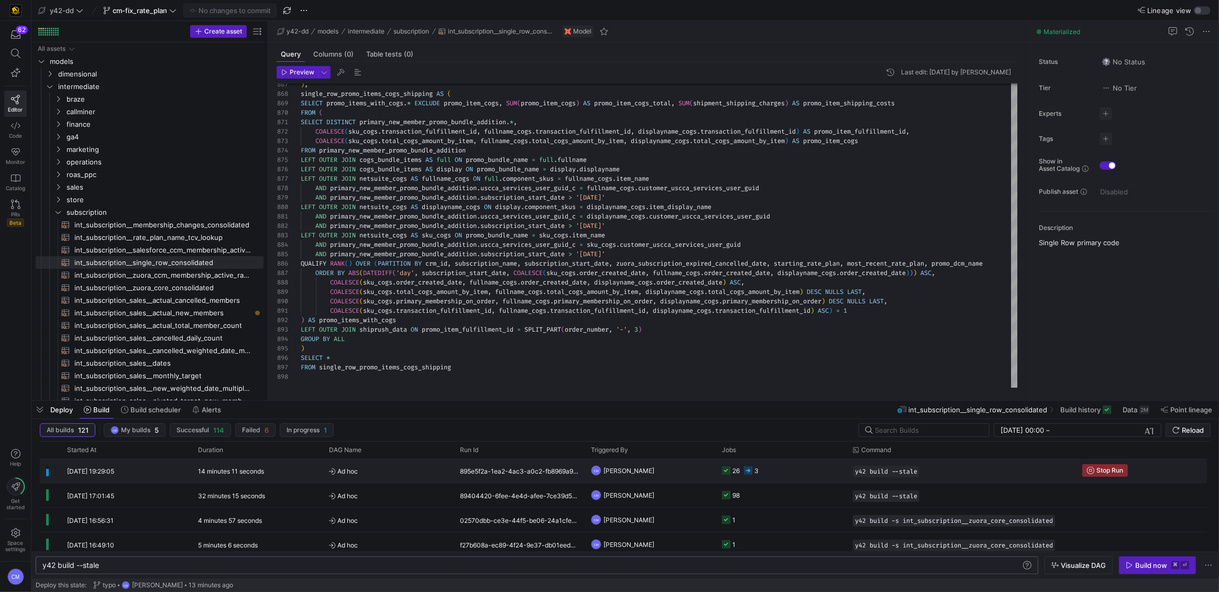
click at [797, 468] on y42-job-status-cell-renderer "26 3" at bounding box center [781, 470] width 118 height 23
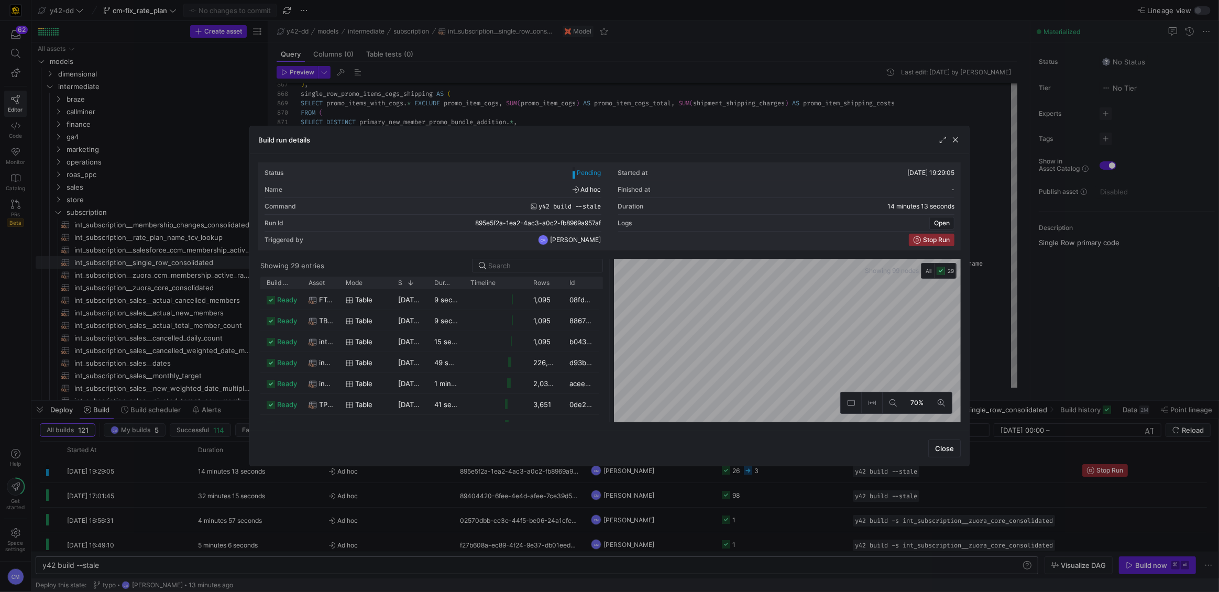
click at [498, 98] on div at bounding box center [609, 296] width 1219 height 592
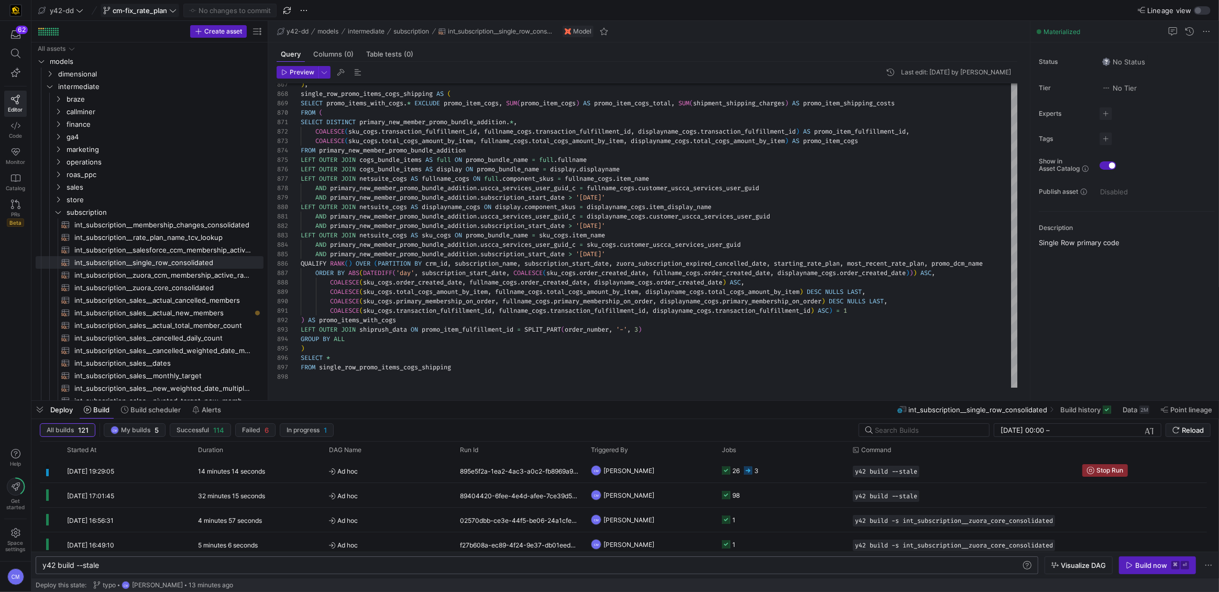
click at [136, 6] on span "cm-fix_rate_plan" at bounding box center [140, 10] width 54 height 8
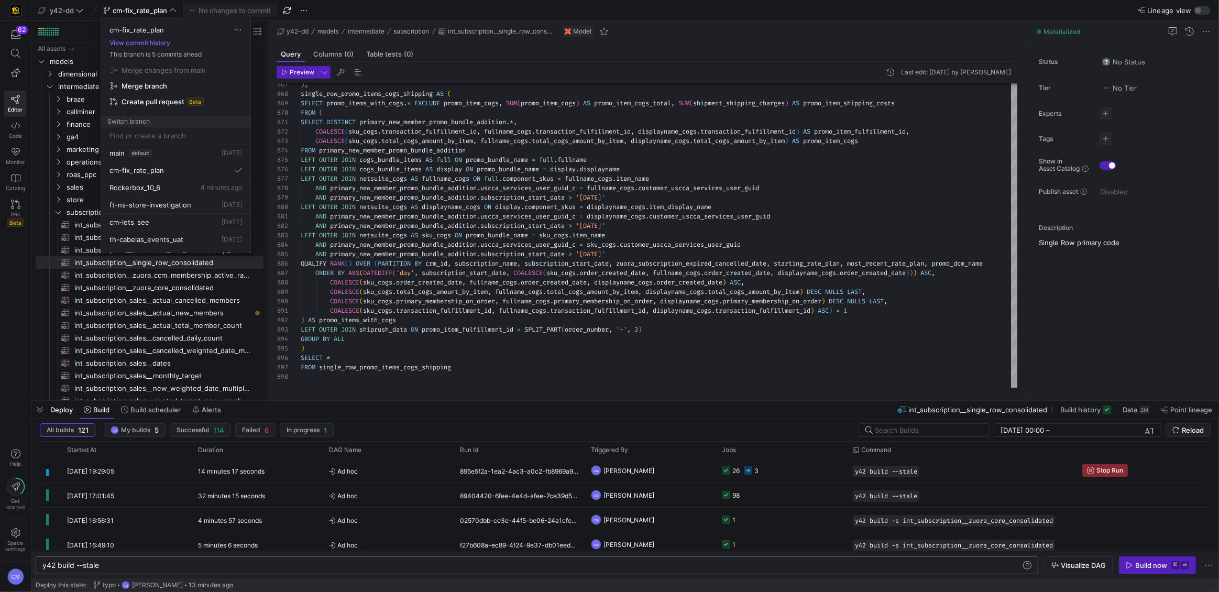
click at [71, 10] on div at bounding box center [609, 296] width 1219 height 592
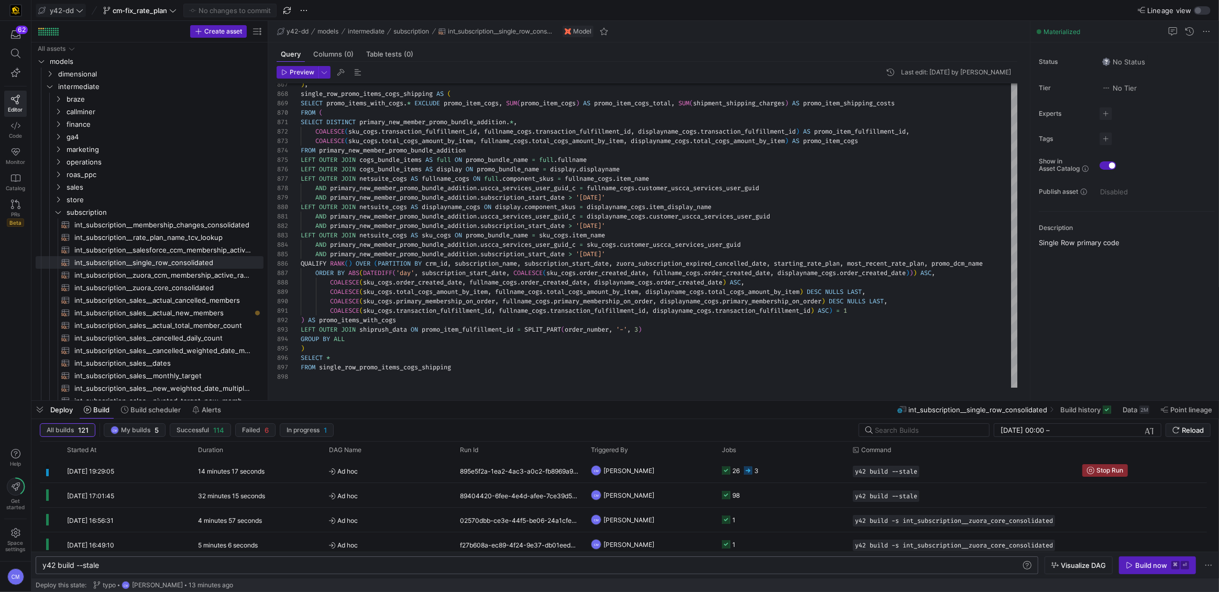
click at [71, 9] on span "y42-dd" at bounding box center [62, 10] width 24 height 8
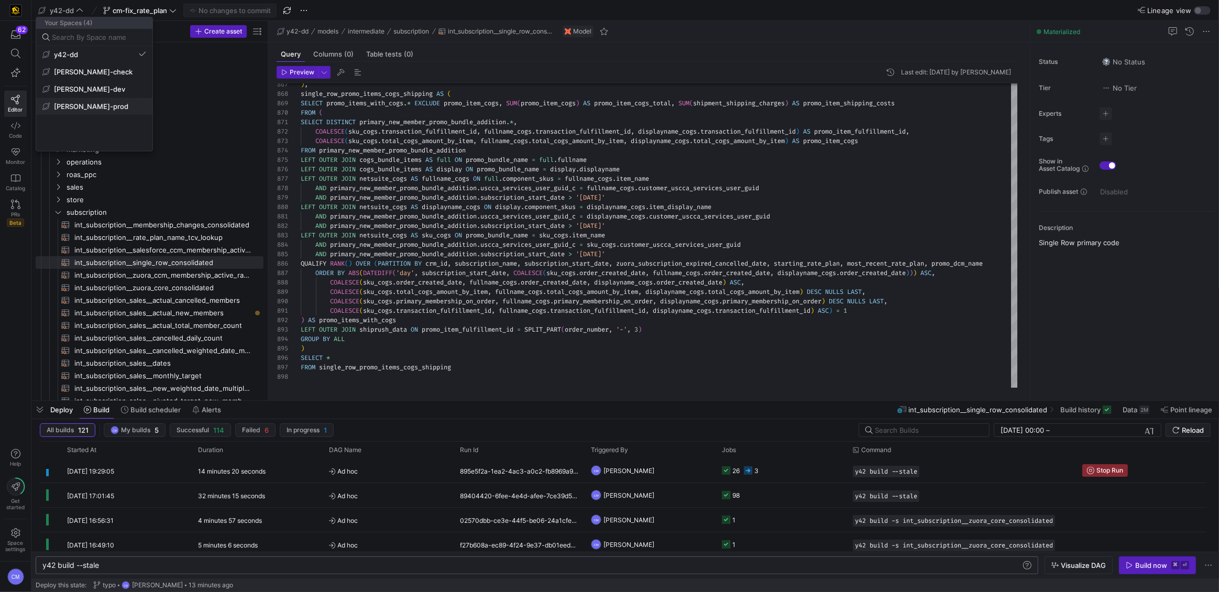
click at [113, 108] on span "[PERSON_NAME]-prod" at bounding box center [94, 106] width 104 height 8
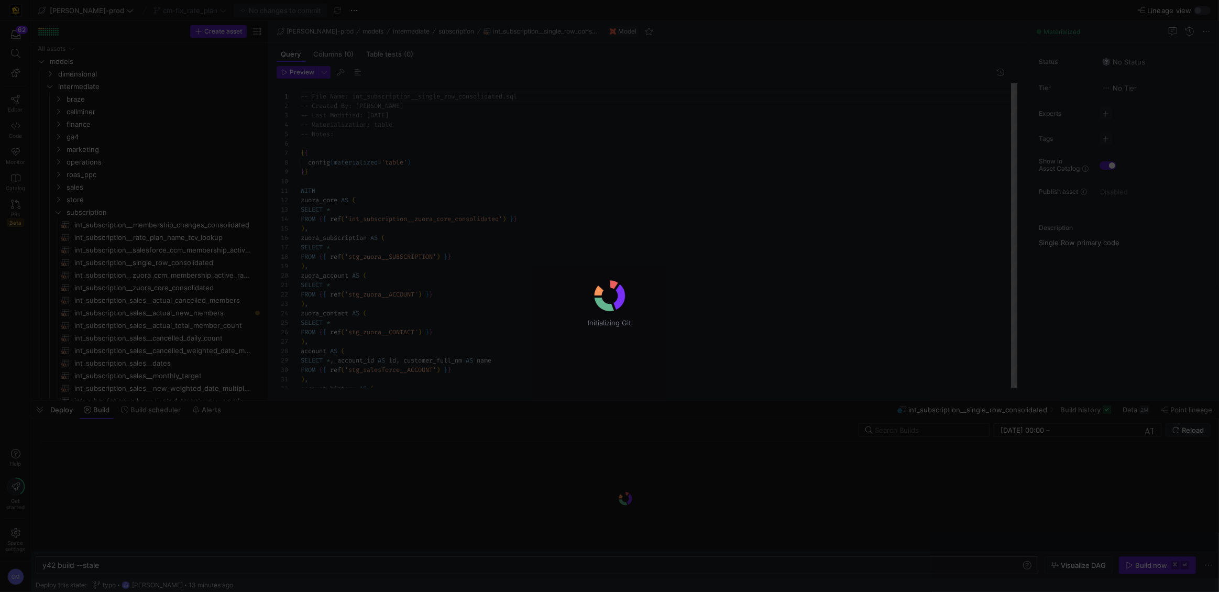
scroll to position [94, 0]
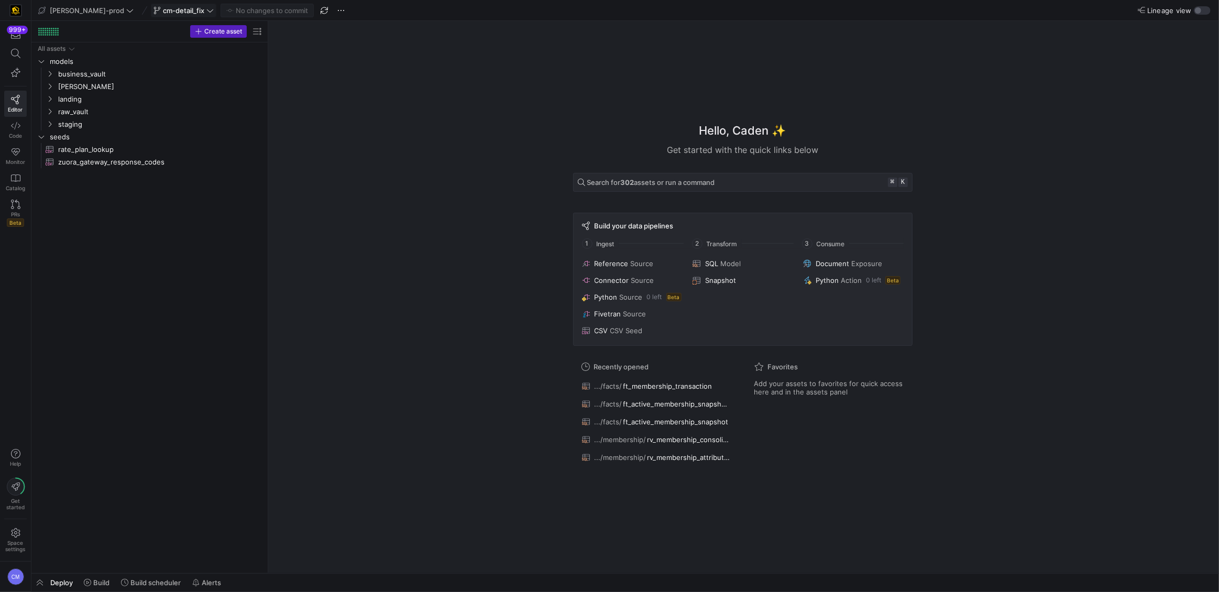
click at [163, 12] on span "cm-detail_fix" at bounding box center [183, 10] width 41 height 8
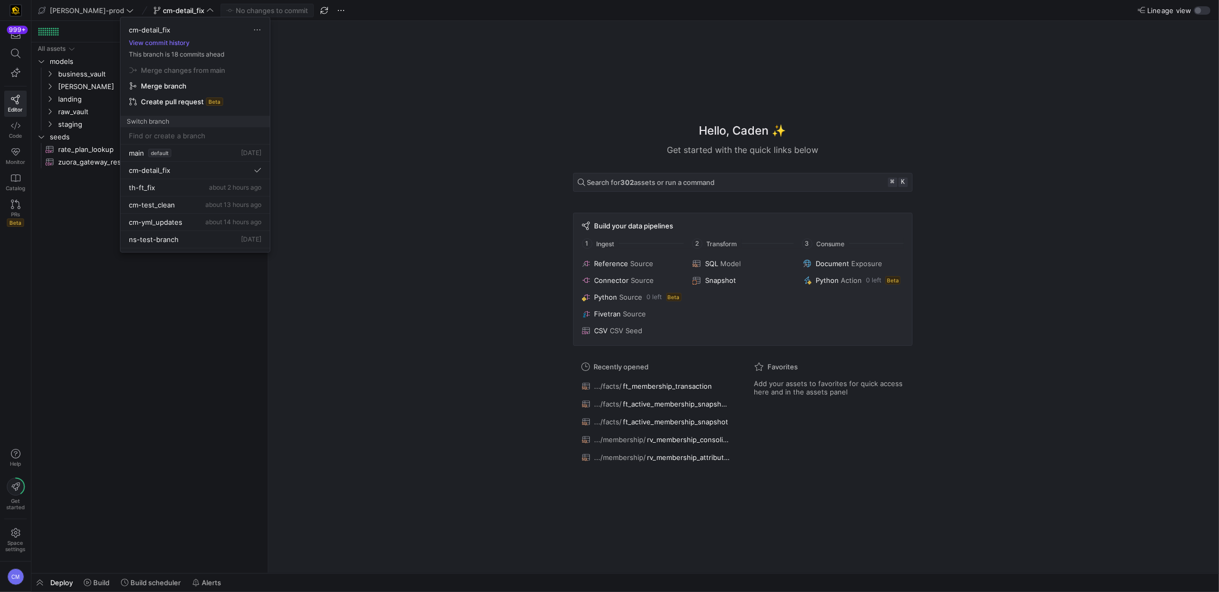
click at [140, 10] on div at bounding box center [609, 296] width 1219 height 592
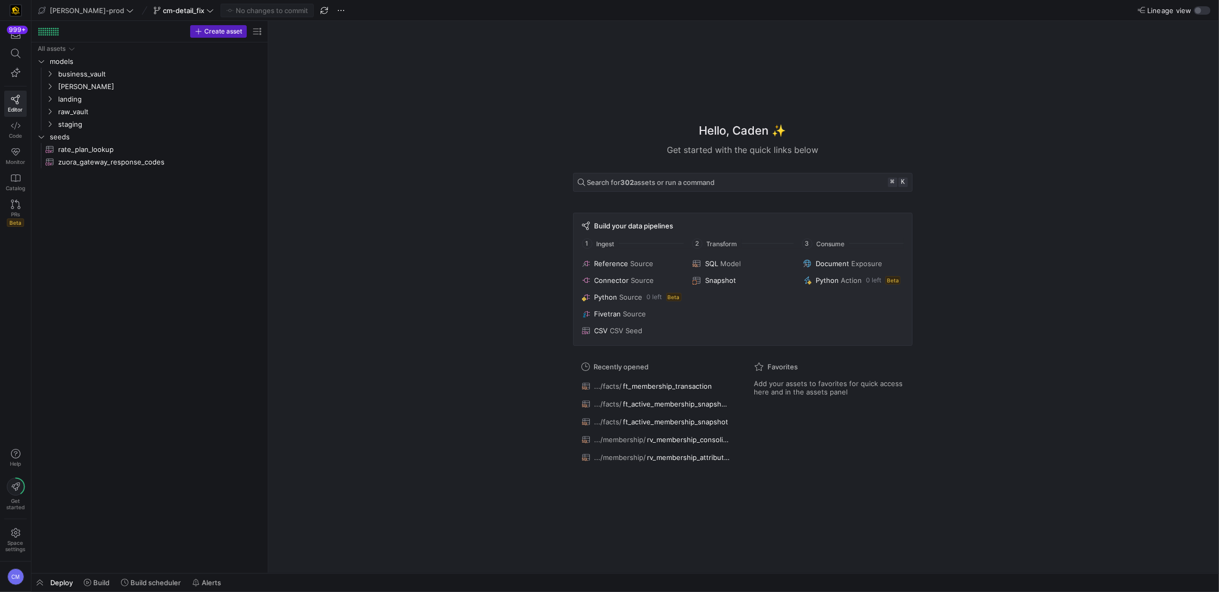
click at [163, 10] on span "cm-detail_fix" at bounding box center [183, 10] width 41 height 8
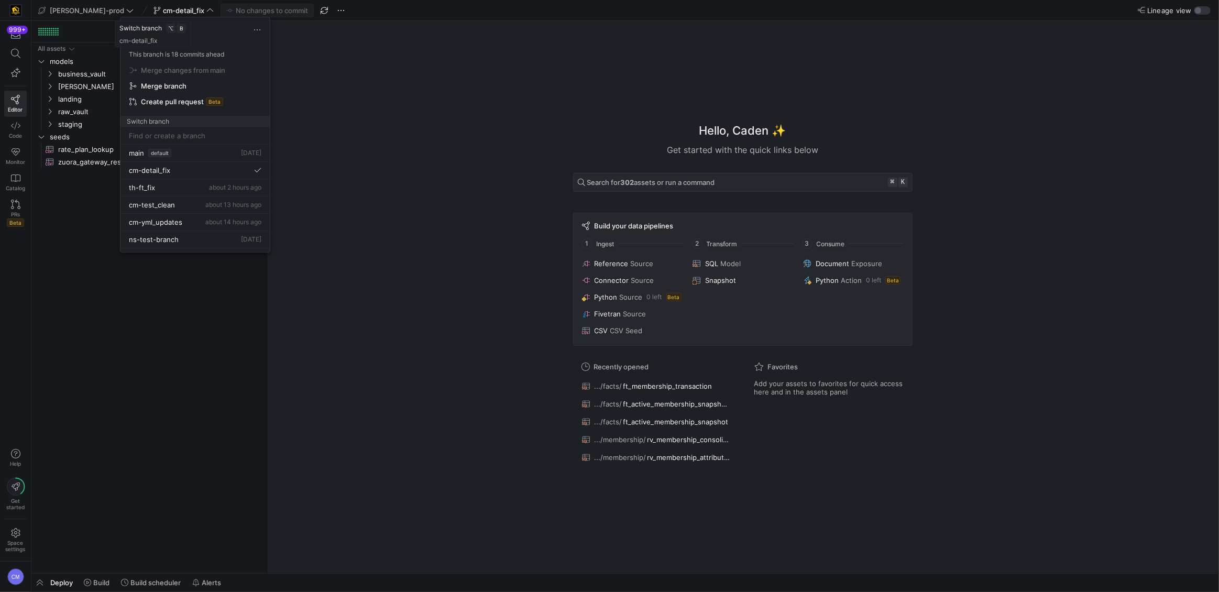
click at [140, 10] on div at bounding box center [609, 296] width 1219 height 592
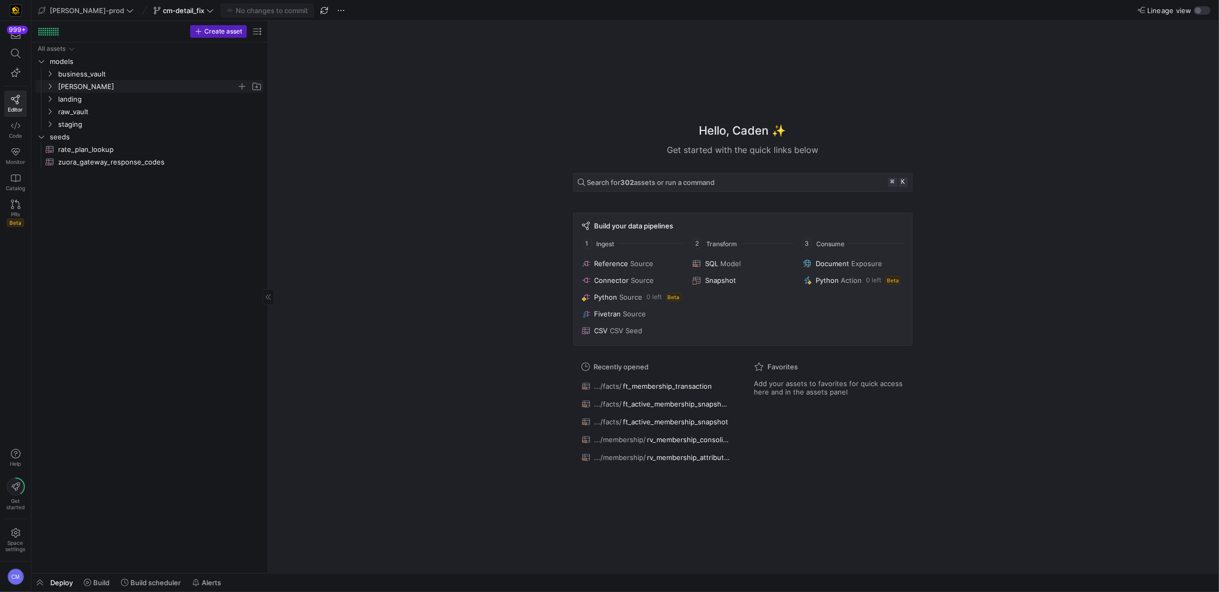
click at [87, 89] on span "[PERSON_NAME]" at bounding box center [147, 87] width 179 height 12
click at [125, 111] on span "facts" at bounding box center [152, 112] width 170 height 12
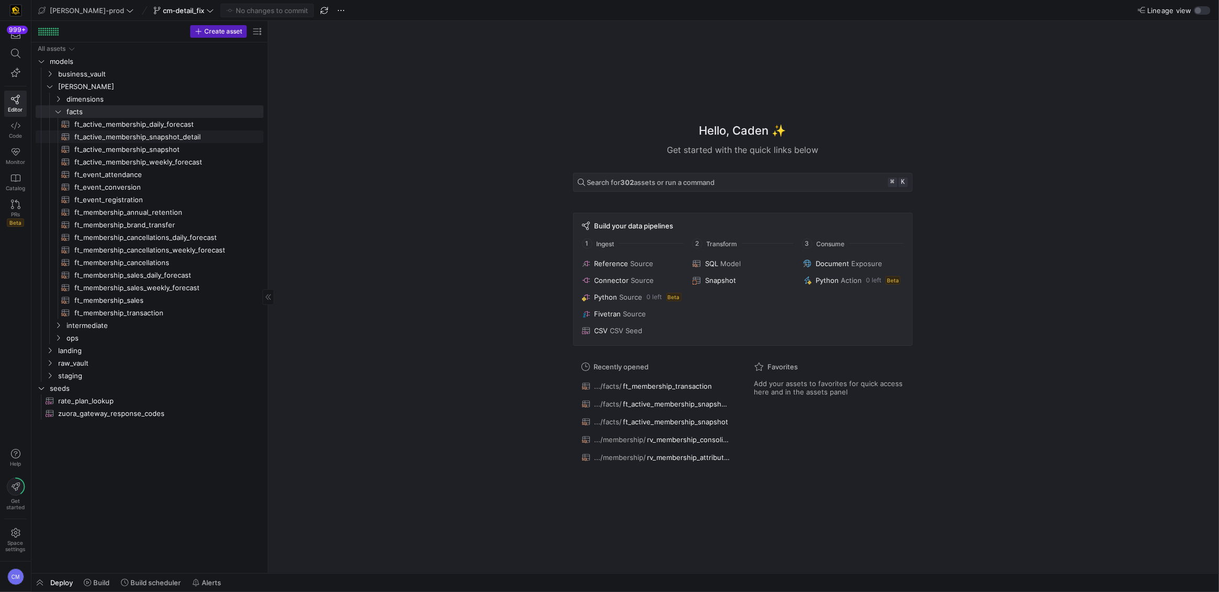
click at [180, 136] on span "ft_active_membership_snapshot_detail​​​​​​​​​​" at bounding box center [162, 137] width 177 height 12
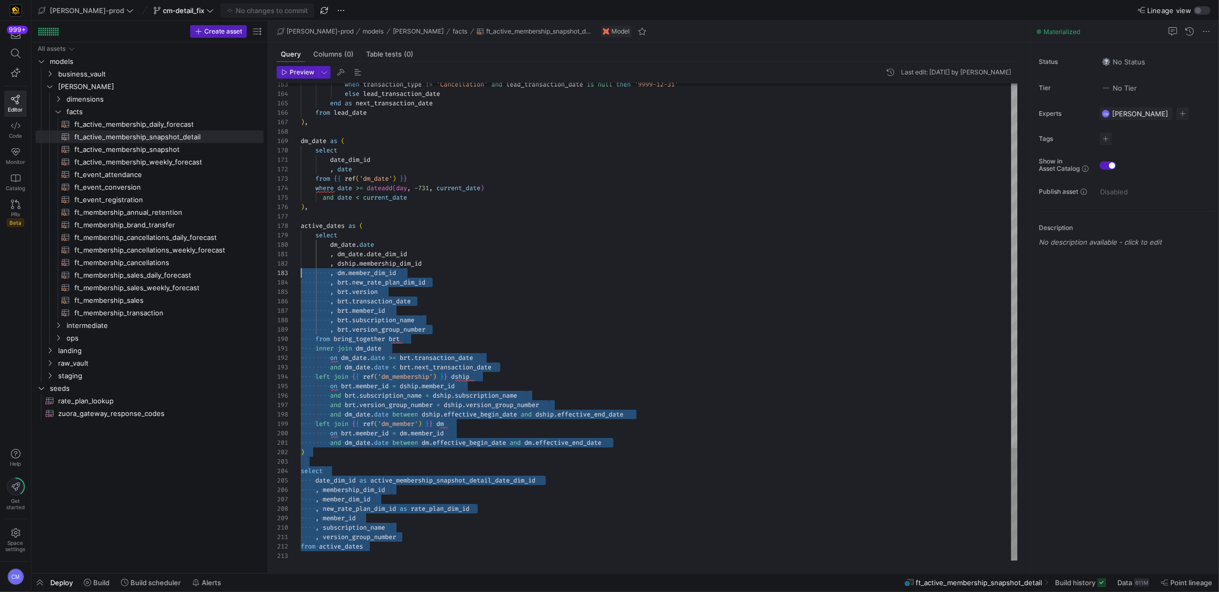
type textarea "date_dim_id , date from {{ ref('dm_date') }} where date >= dateadd(day, -731, c…"
drag, startPoint x: 419, startPoint y: 549, endPoint x: 278, endPoint y: 221, distance: 356.9
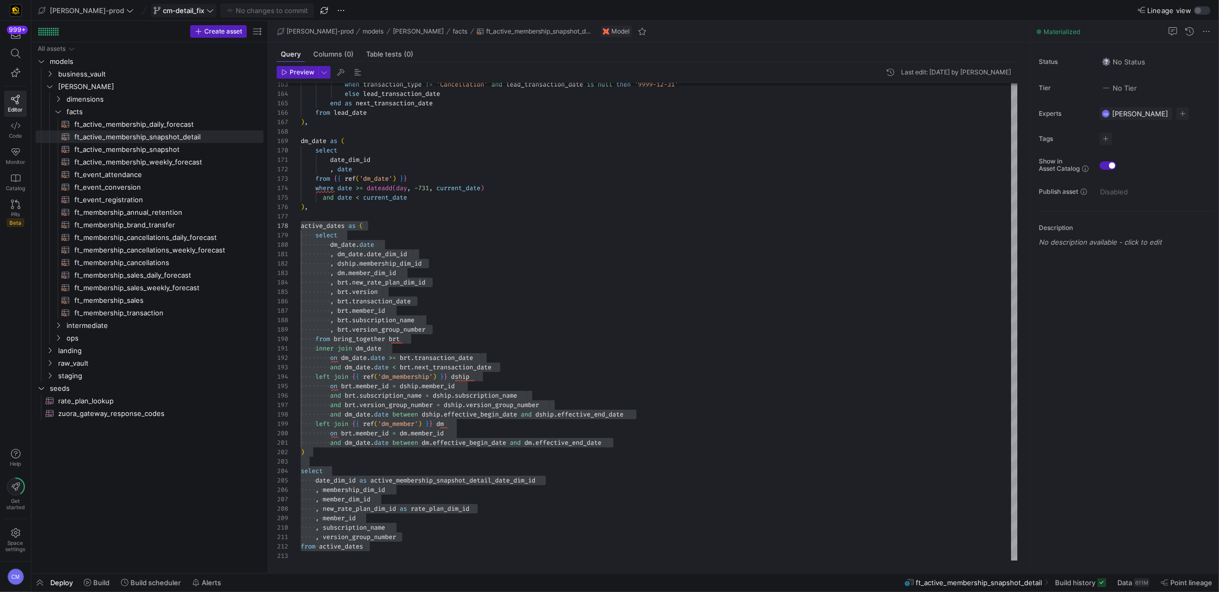
click at [168, 6] on span "cm-detail_fix" at bounding box center [183, 10] width 41 height 8
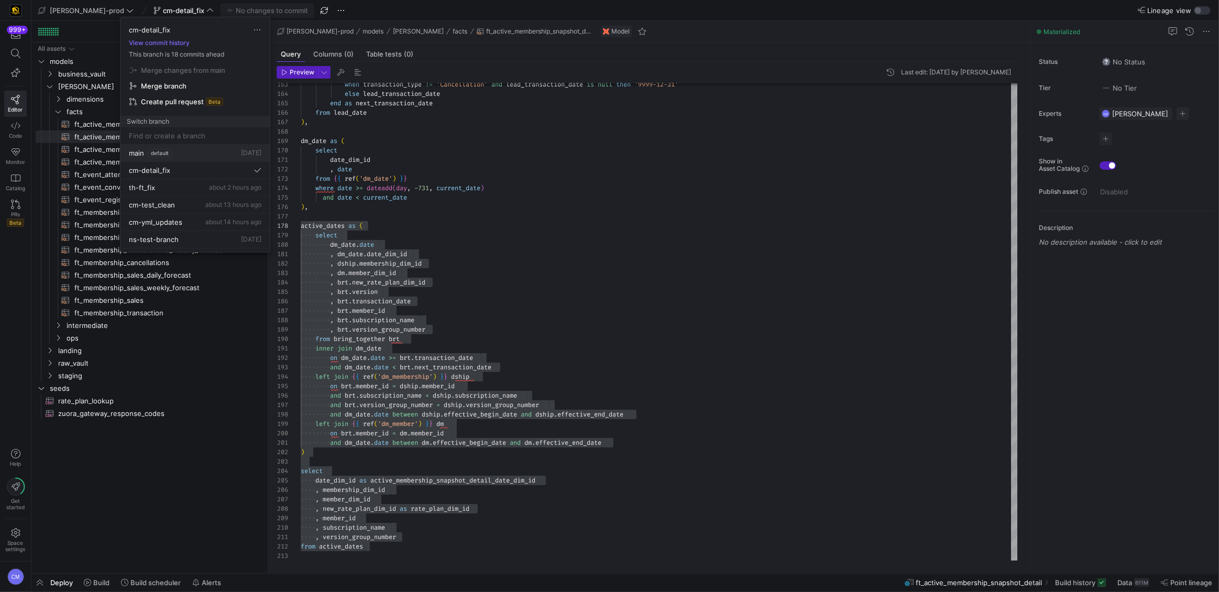
click at [199, 151] on div "main default 4 days ago" at bounding box center [195, 153] width 133 height 8
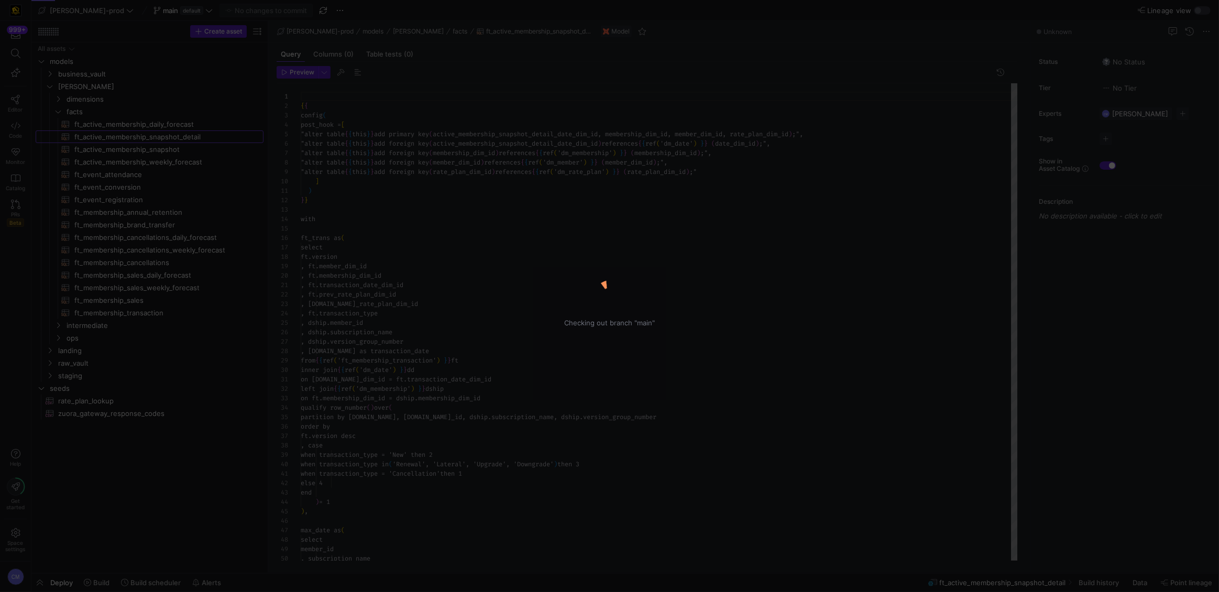
scroll to position [65, 0]
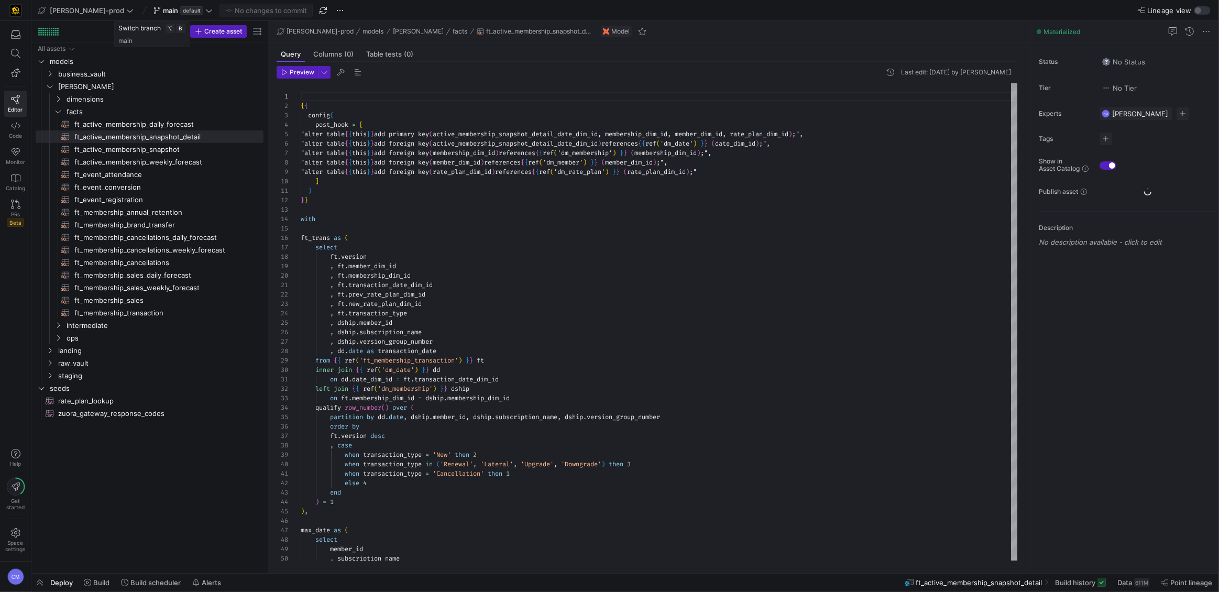
scroll to position [65, 0]
click at [205, 11] on icon at bounding box center [208, 10] width 7 height 7
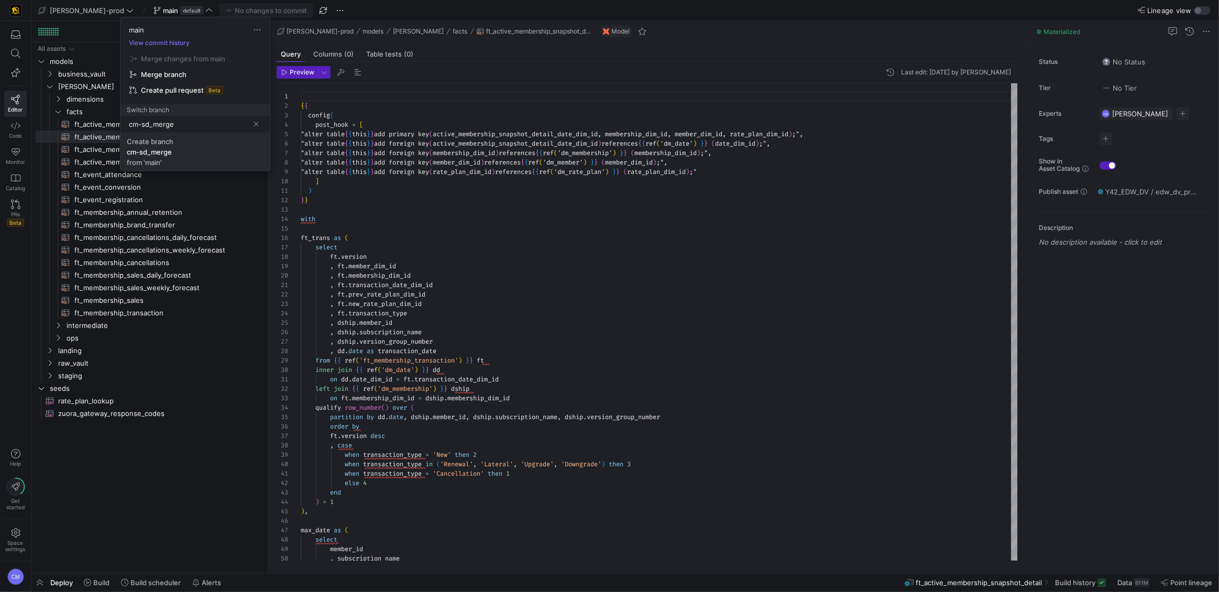
type input "cm-sd_merge"
click at [228, 147] on span "Create branch cm-sd_merge from 'main'" at bounding box center [195, 151] width 137 height 29
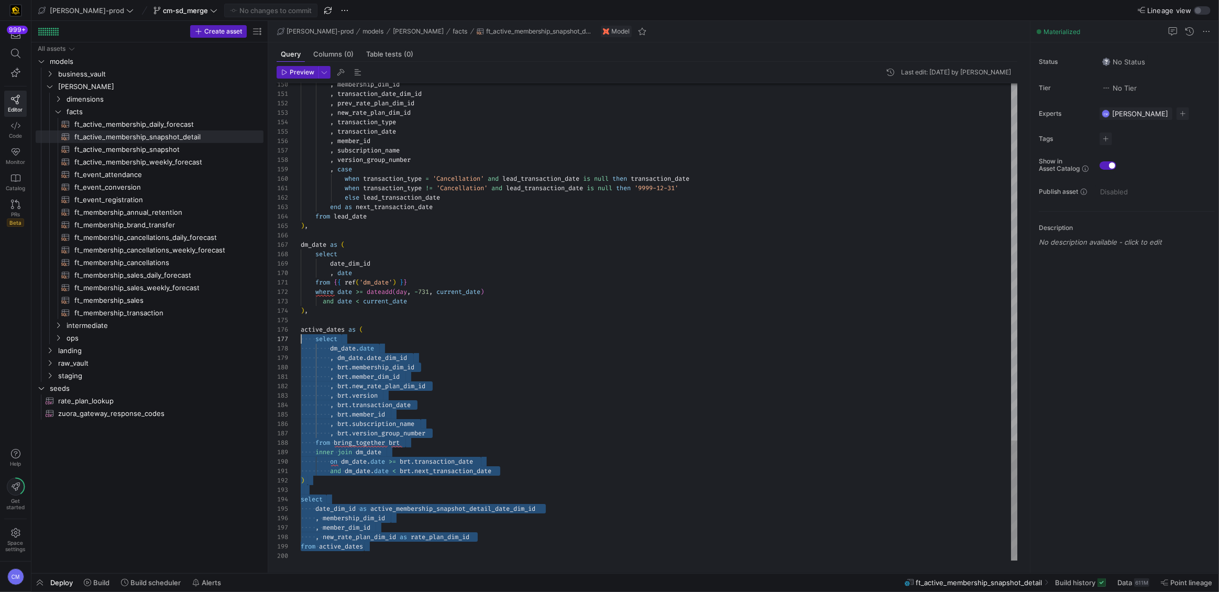
scroll to position [47, 0]
drag, startPoint x: 384, startPoint y: 547, endPoint x: 260, endPoint y: 328, distance: 251.7
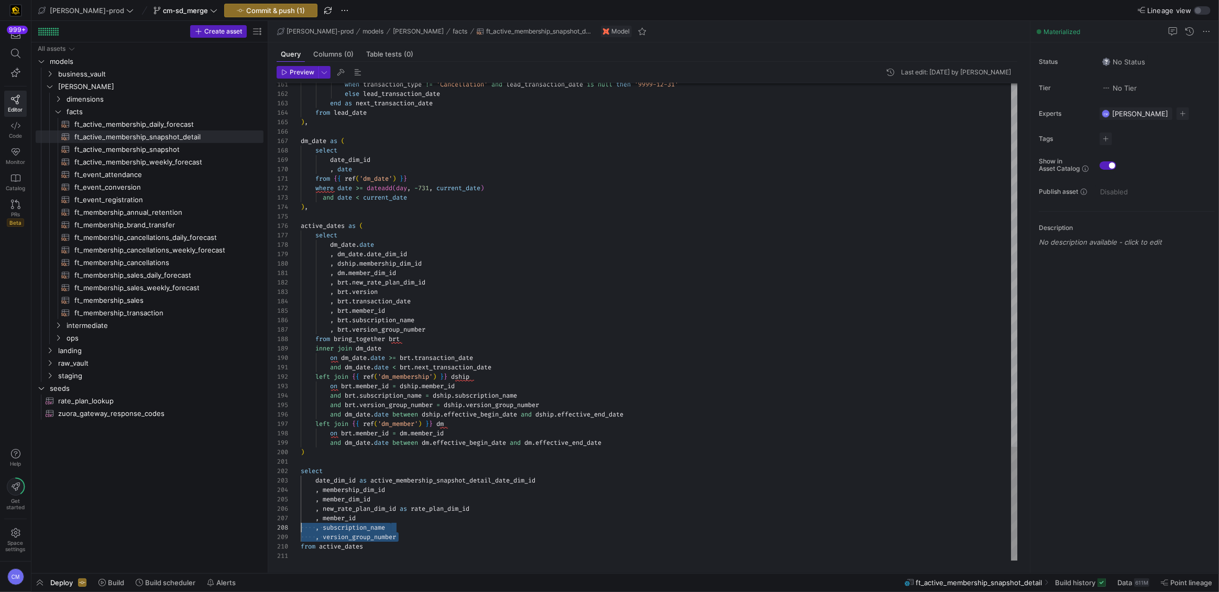
scroll to position [57, 0]
drag, startPoint x: 410, startPoint y: 539, endPoint x: 267, endPoint y: 519, distance: 144.4
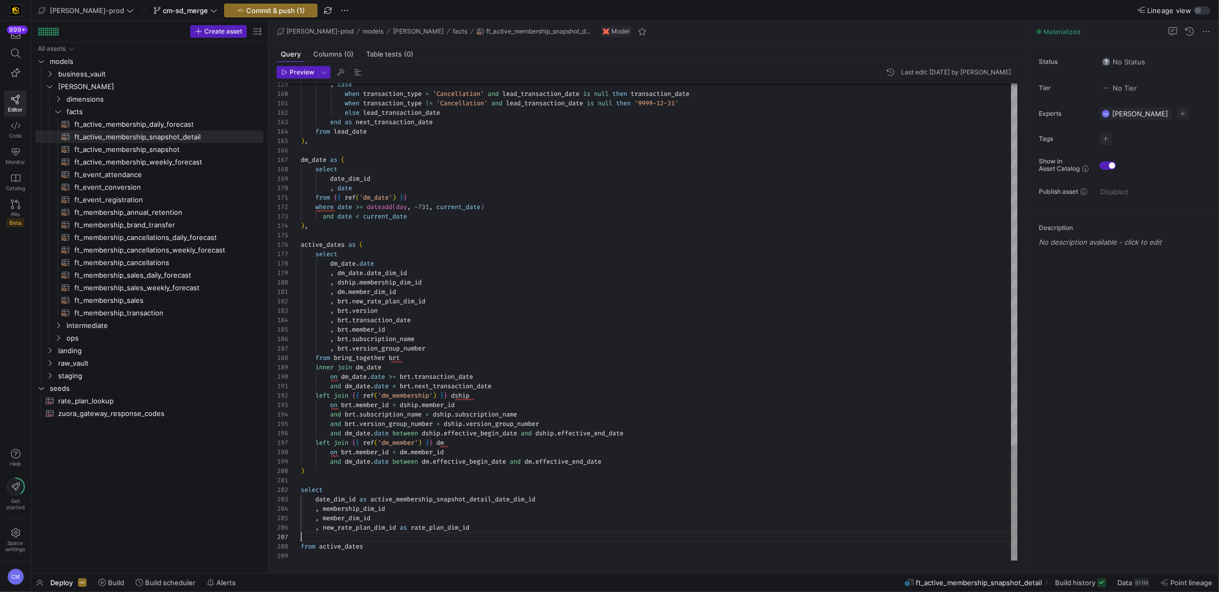
type textarea "select date_dim_id as active_membership_snapshot_detail_date_dim_id , membershi…"
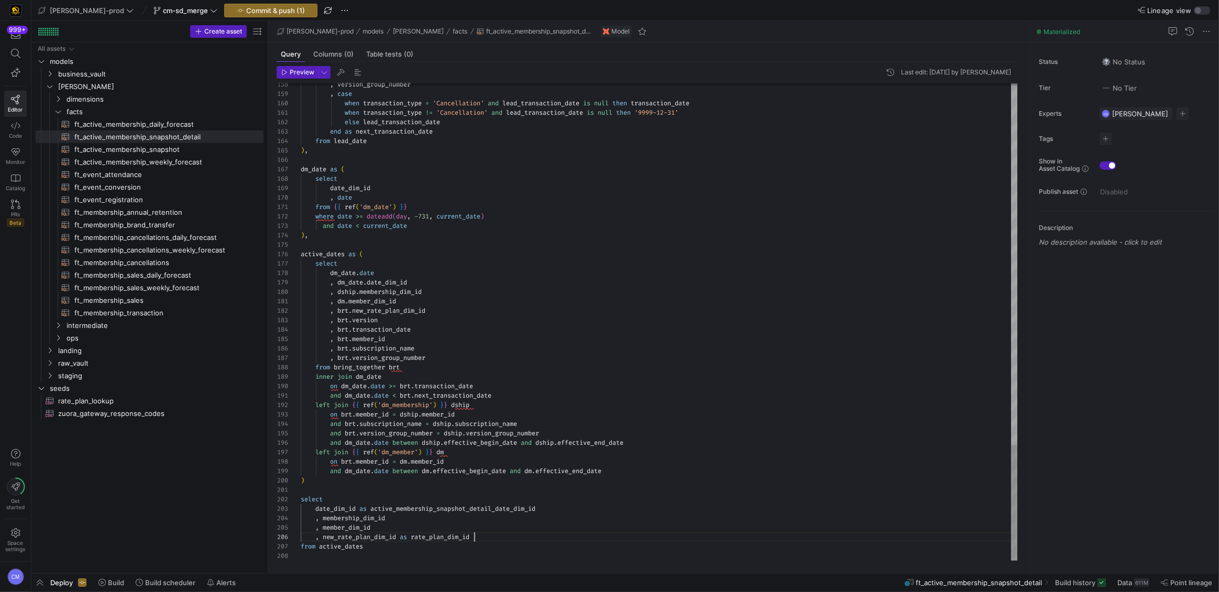
scroll to position [47, 173]
click at [246, 11] on span "Commit & push (1)" at bounding box center [275, 10] width 59 height 8
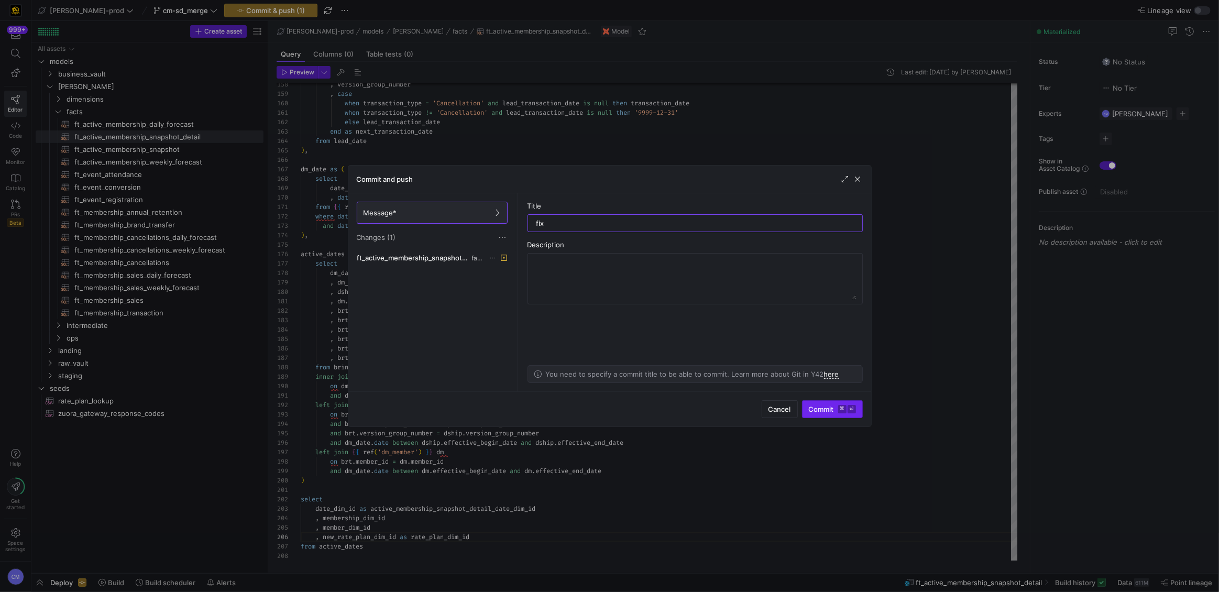
type input "fix"
click at [842, 410] on kbd "⌘" at bounding box center [842, 409] width 8 height 8
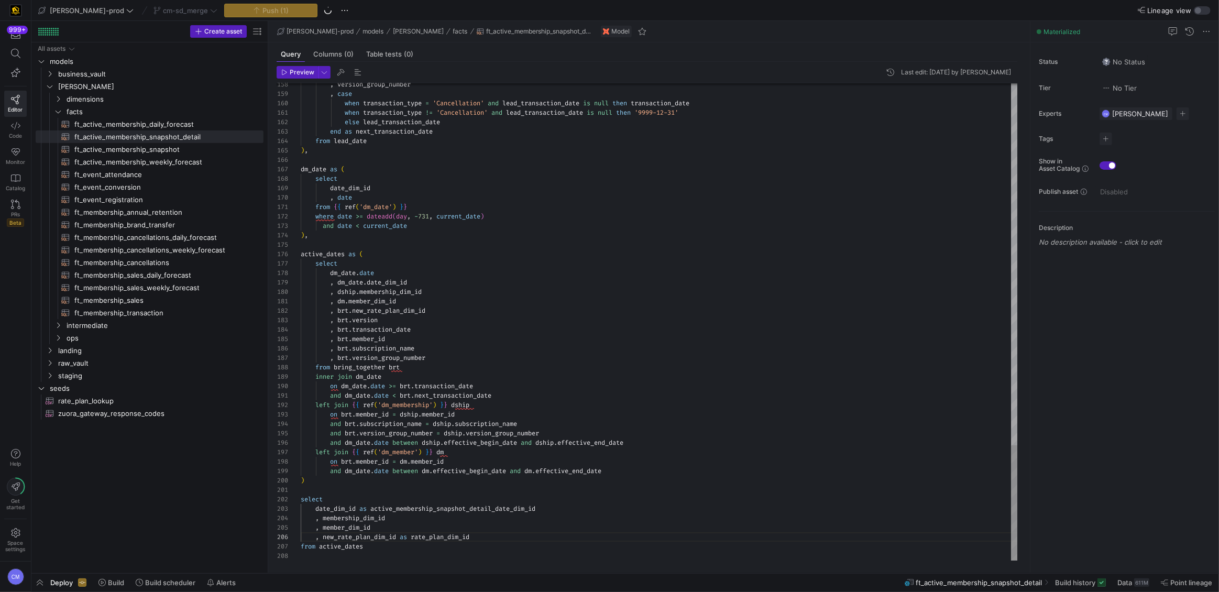
type textarea ", dm.member_dim_id , [DOMAIN_NAME]_rate_plan_dim_id , brt.version , brt.transac…"
click at [32, 581] on div at bounding box center [609, 296] width 1219 height 592
click at [36, 582] on span "button" at bounding box center [39, 583] width 17 height 18
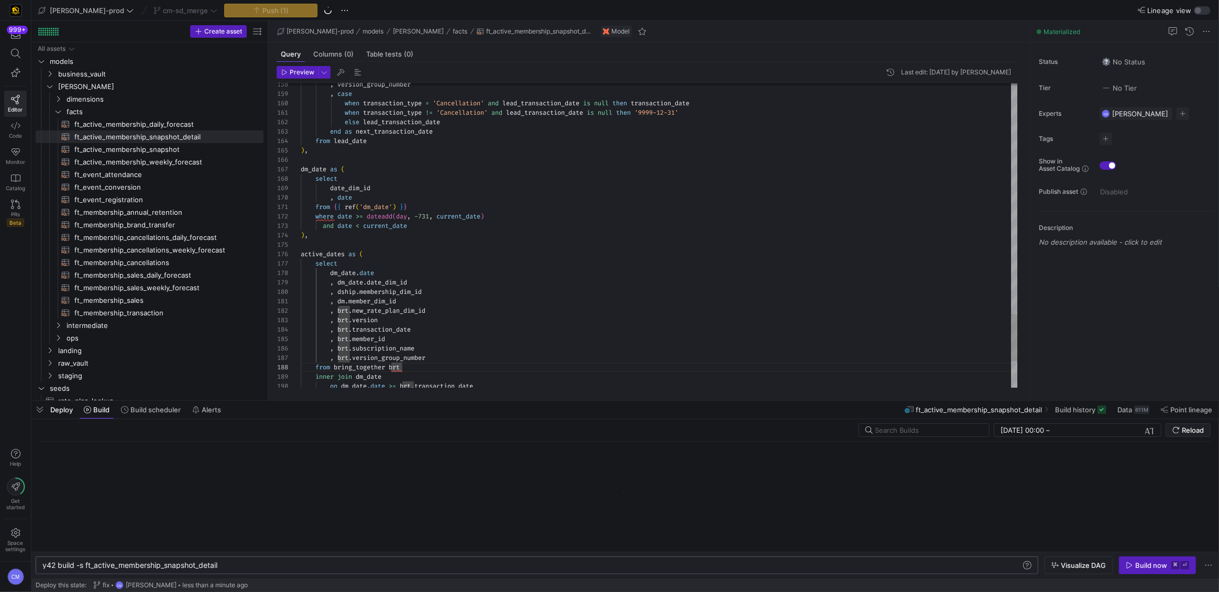
scroll to position [0, 177]
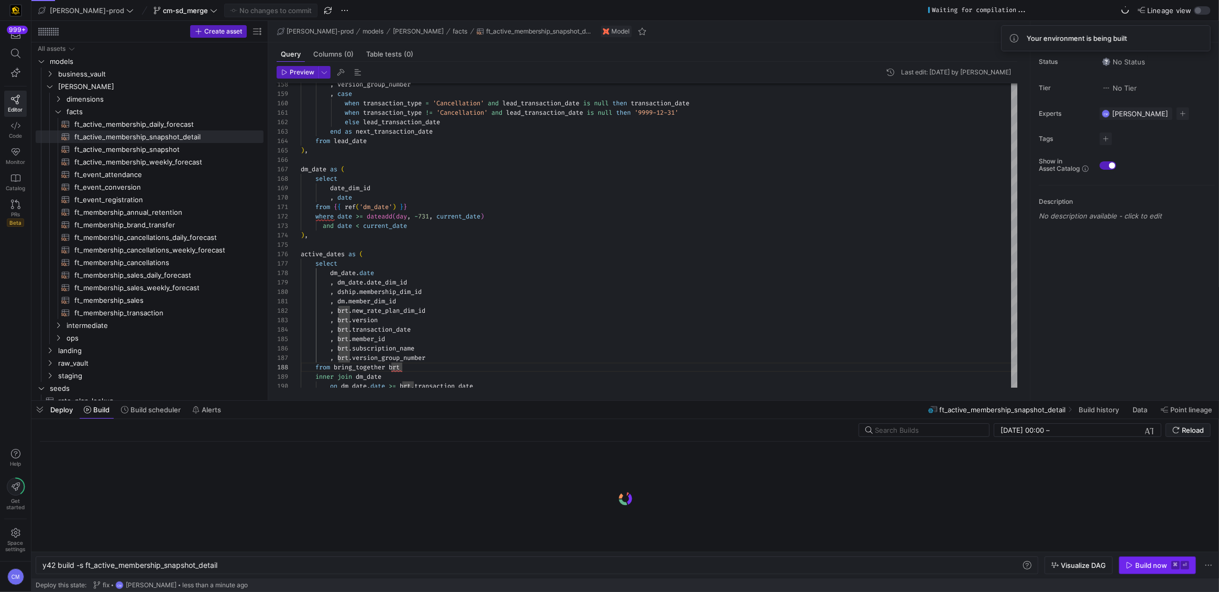
click at [1159, 565] on div "Build now" at bounding box center [1151, 565] width 32 height 8
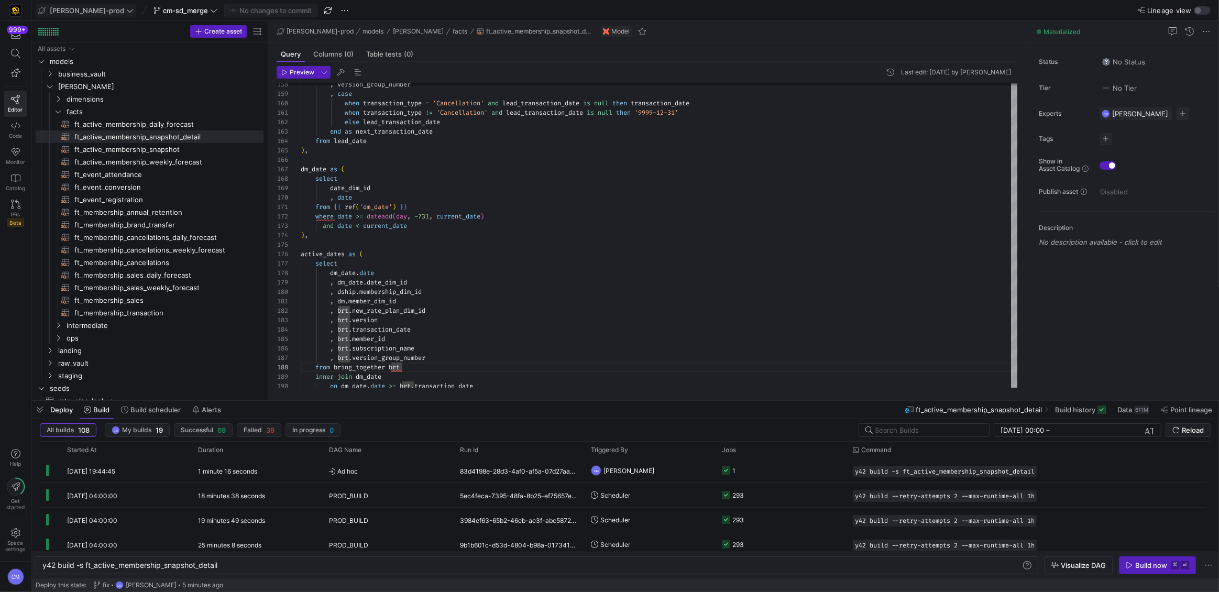
click at [126, 10] on icon at bounding box center [129, 10] width 7 height 7
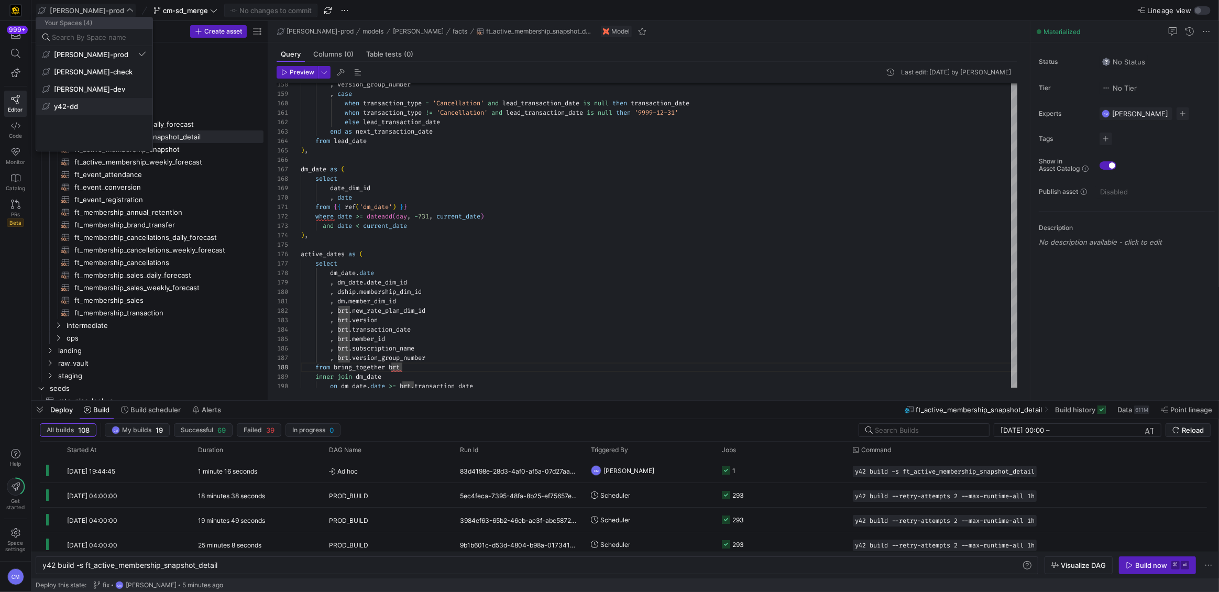
click at [92, 106] on span "y42-dd" at bounding box center [94, 106] width 104 height 8
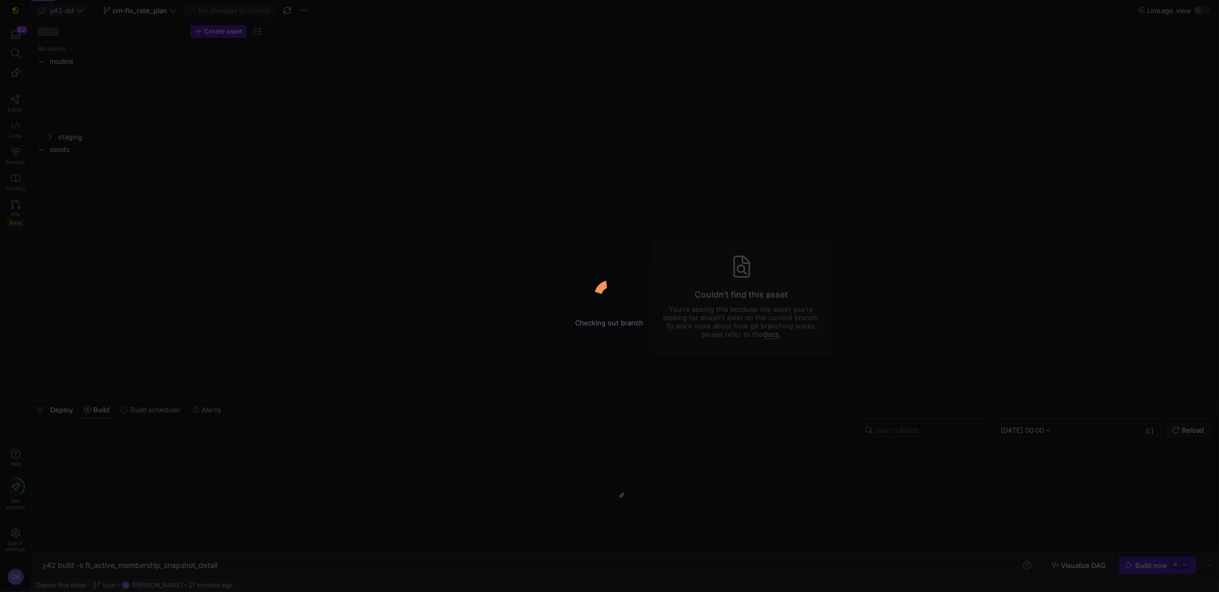
type textarea "y42 build"
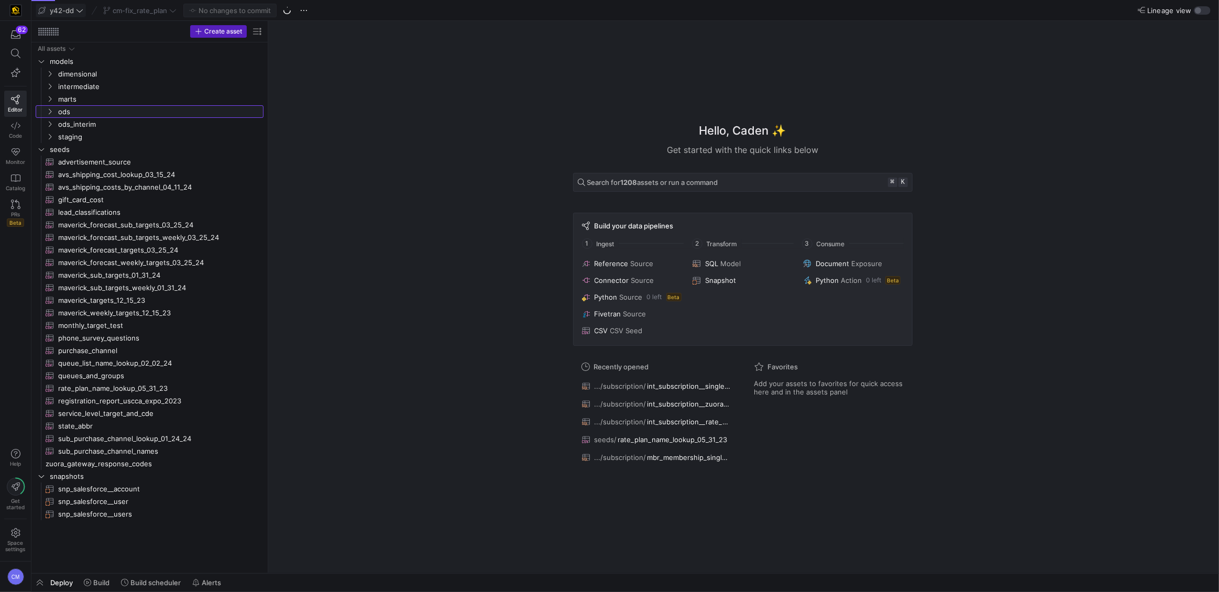
click at [109, 117] on span "ods" at bounding box center [160, 112] width 204 height 12
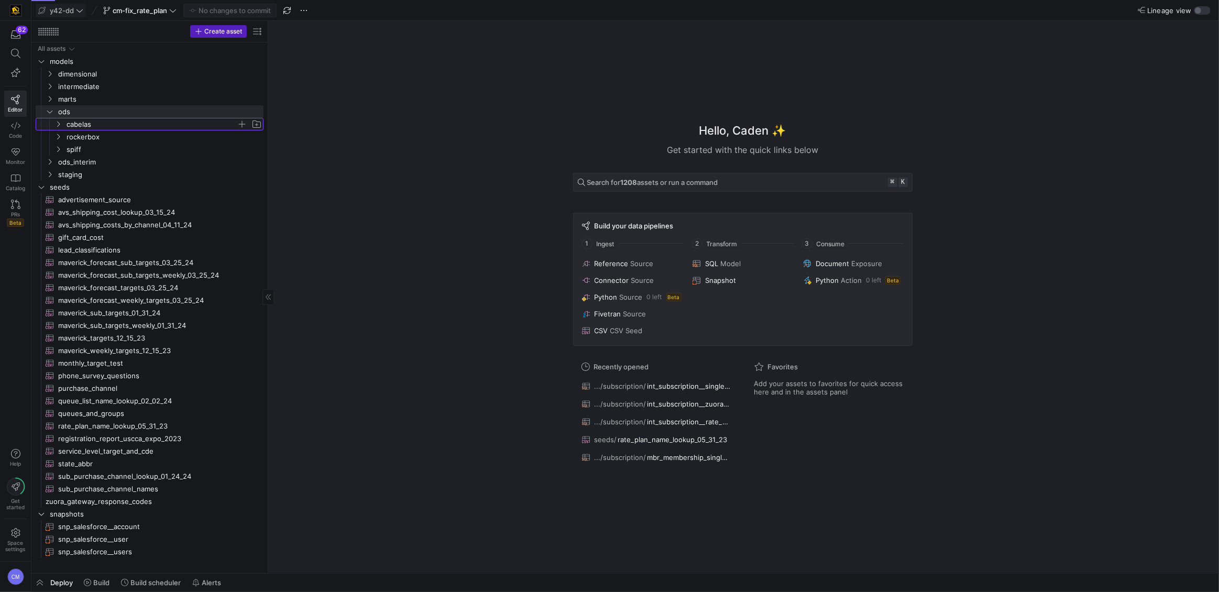
click at [107, 125] on span "cabelas" at bounding box center [152, 124] width 170 height 12
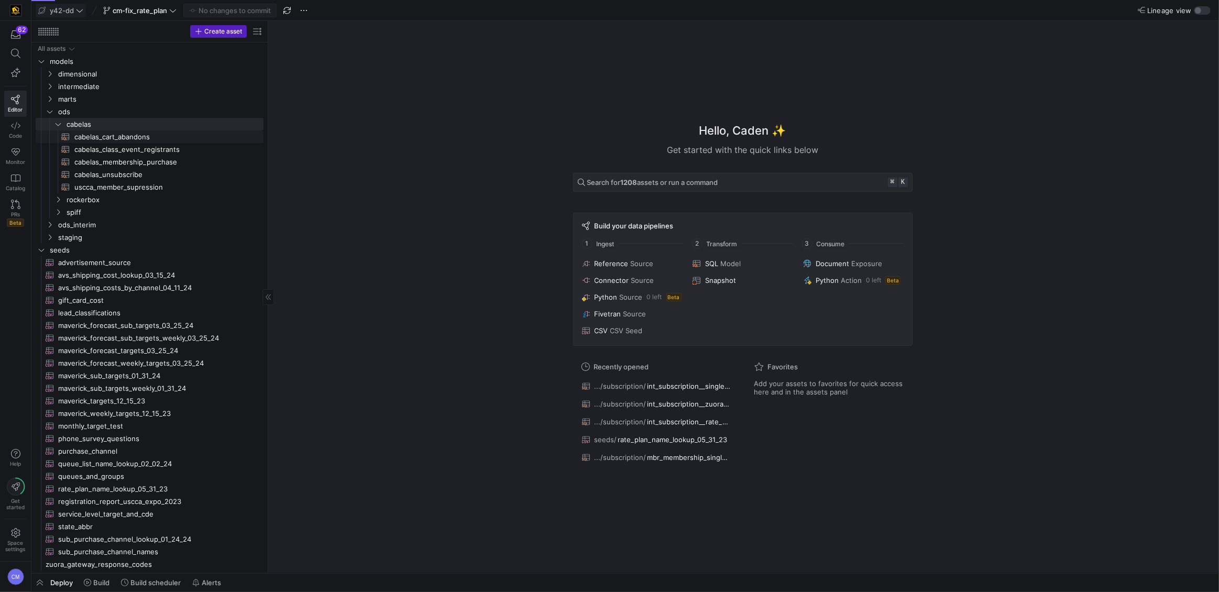
click at [119, 137] on span "cabelas_cart_abandons​​​​​​​​​​" at bounding box center [162, 137] width 177 height 12
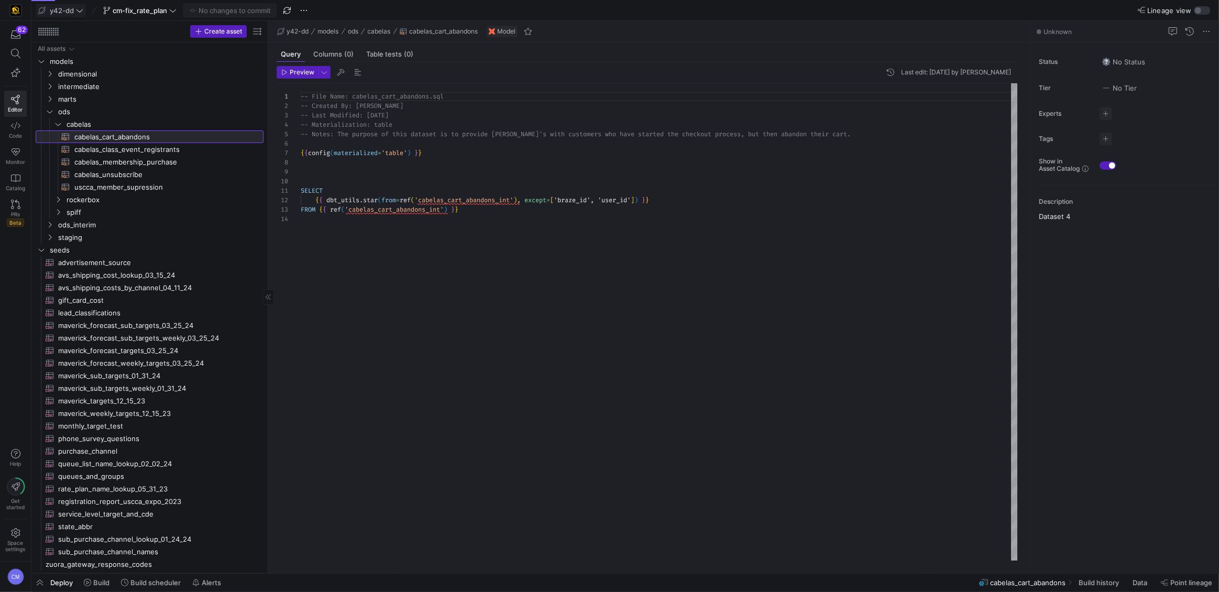
scroll to position [94, 0]
click at [97, 122] on span "cabelas" at bounding box center [152, 124] width 170 height 12
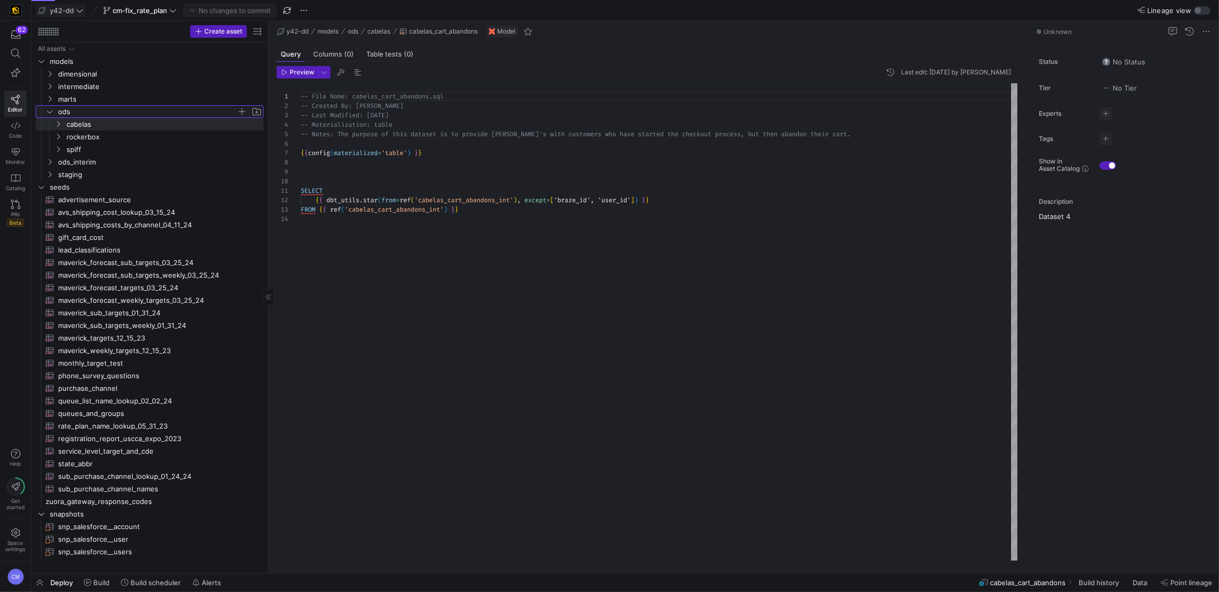
click at [87, 112] on span "ods" at bounding box center [147, 112] width 179 height 12
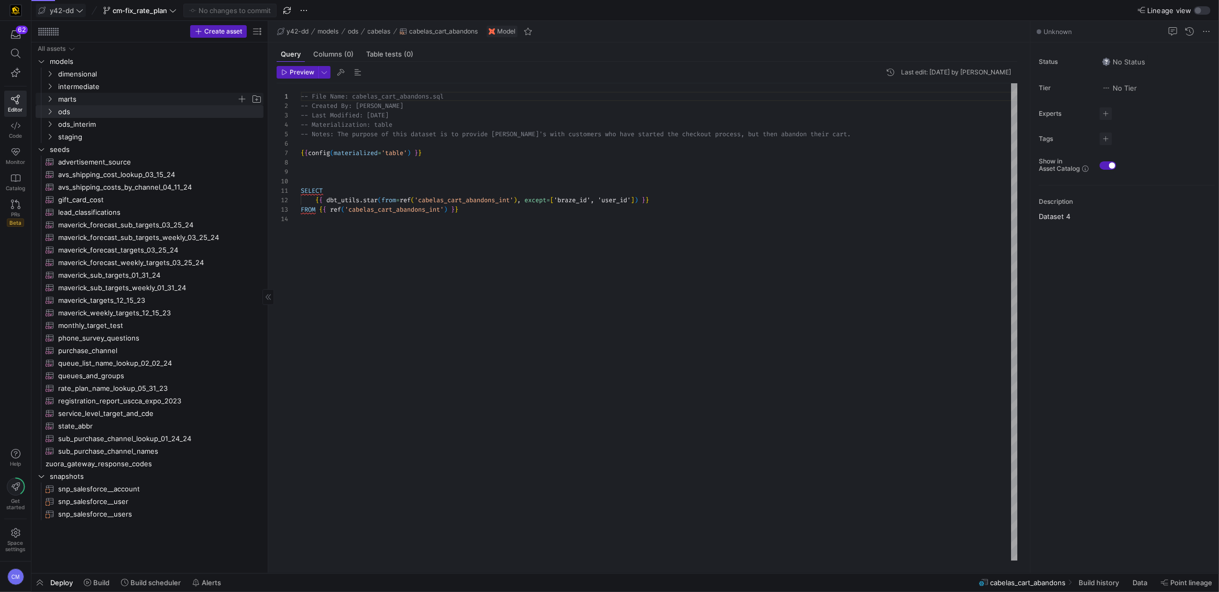
click at [78, 97] on span "marts" at bounding box center [147, 99] width 179 height 12
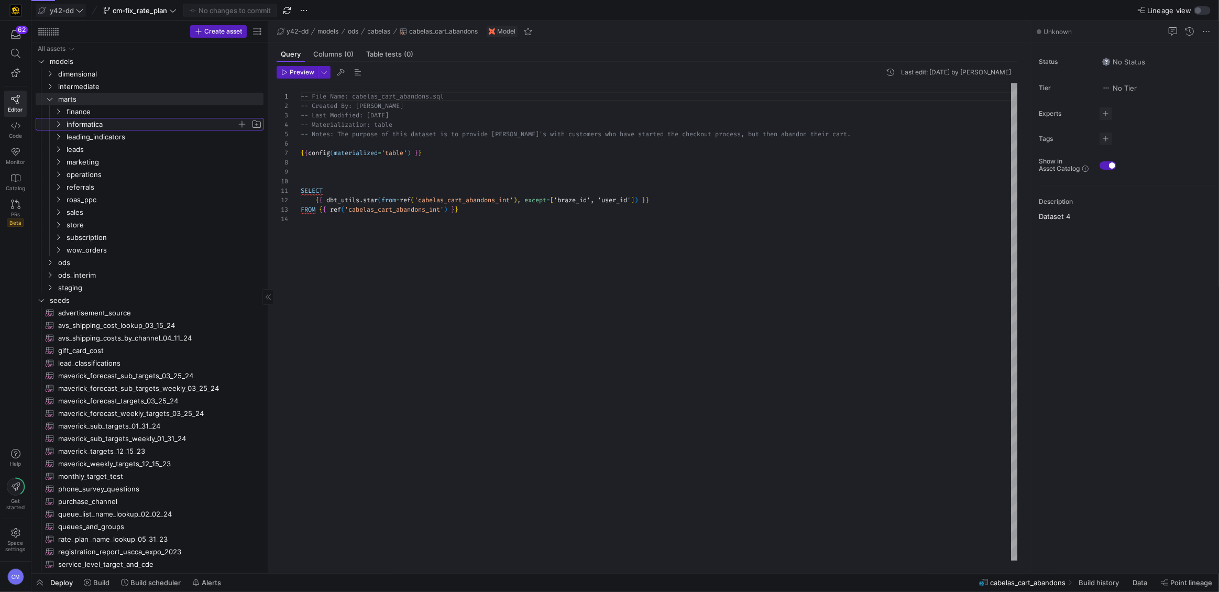
click at [106, 126] on span "informatica" at bounding box center [152, 124] width 170 height 12
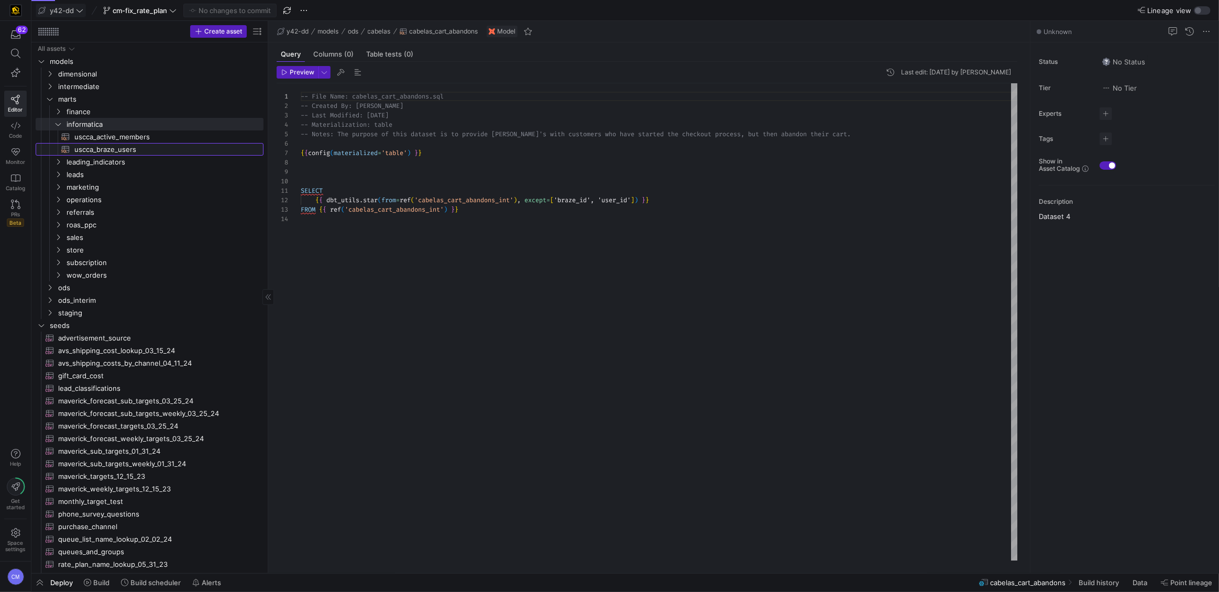
click at [124, 150] on span "uscca_braze_users​​​​​​​​​​" at bounding box center [162, 150] width 177 height 12
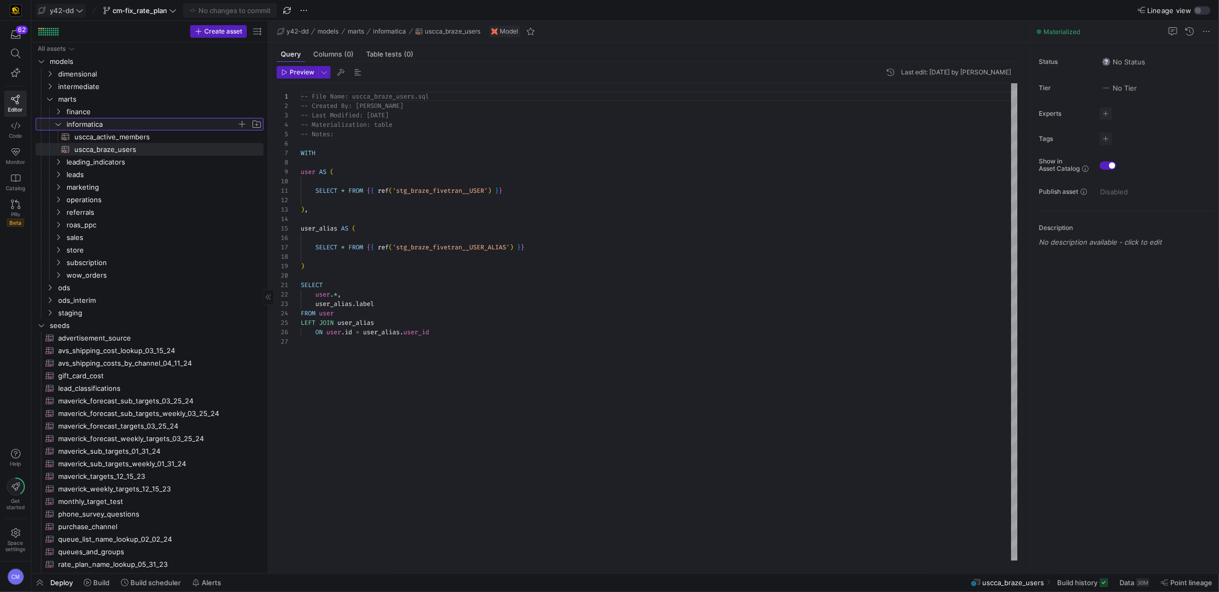
click at [93, 120] on span "informatica" at bounding box center [152, 124] width 170 height 12
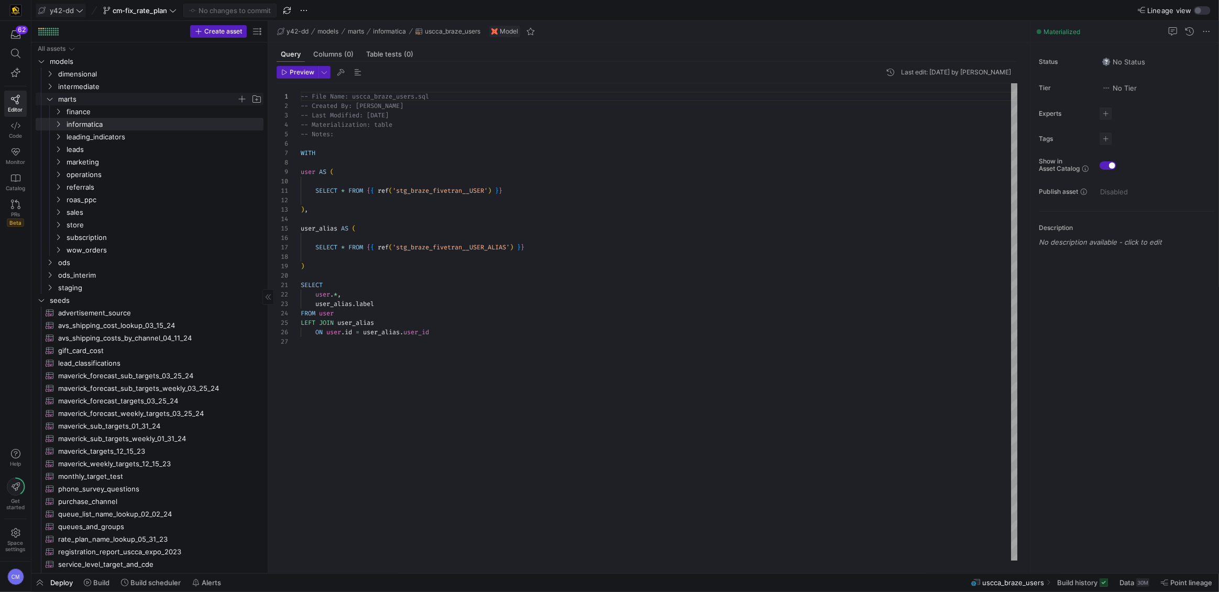
click at [83, 102] on span "marts" at bounding box center [147, 99] width 179 height 12
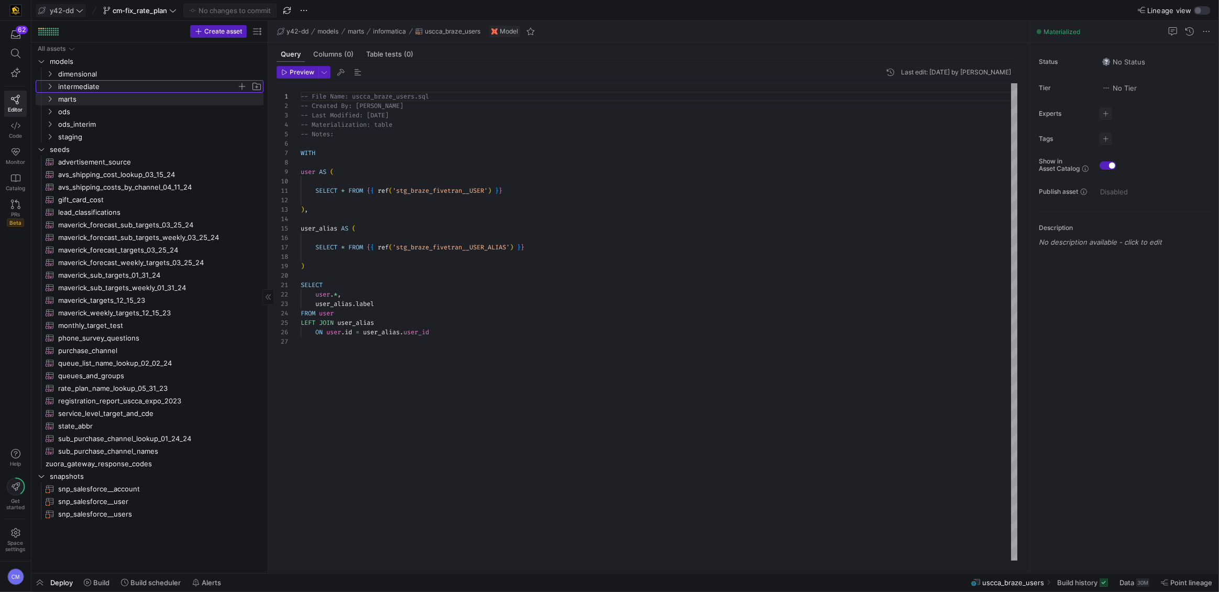
click at [84, 89] on span "intermediate" at bounding box center [147, 87] width 179 height 12
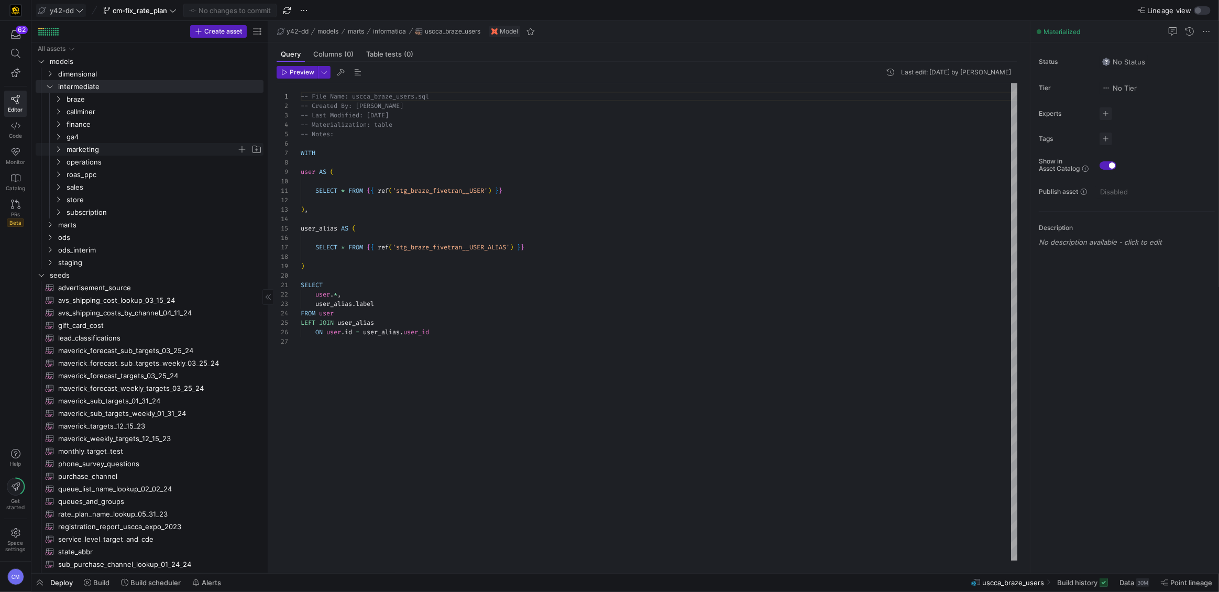
click at [108, 147] on span "marketing" at bounding box center [152, 150] width 170 height 12
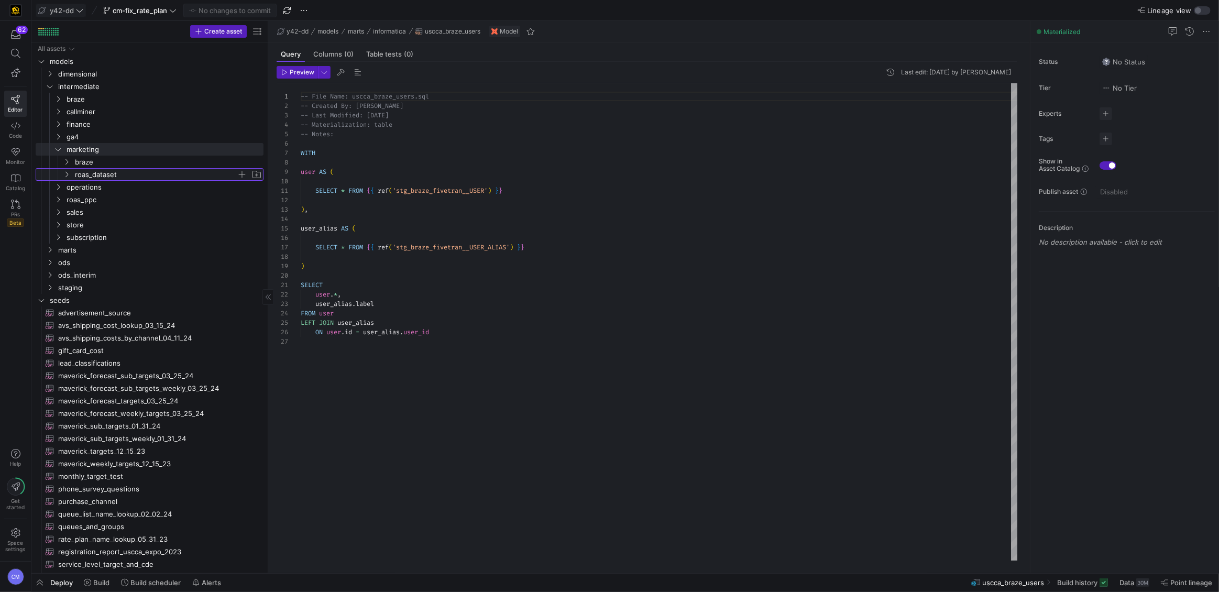
click at [120, 171] on span "roas_dataset" at bounding box center [156, 175] width 162 height 12
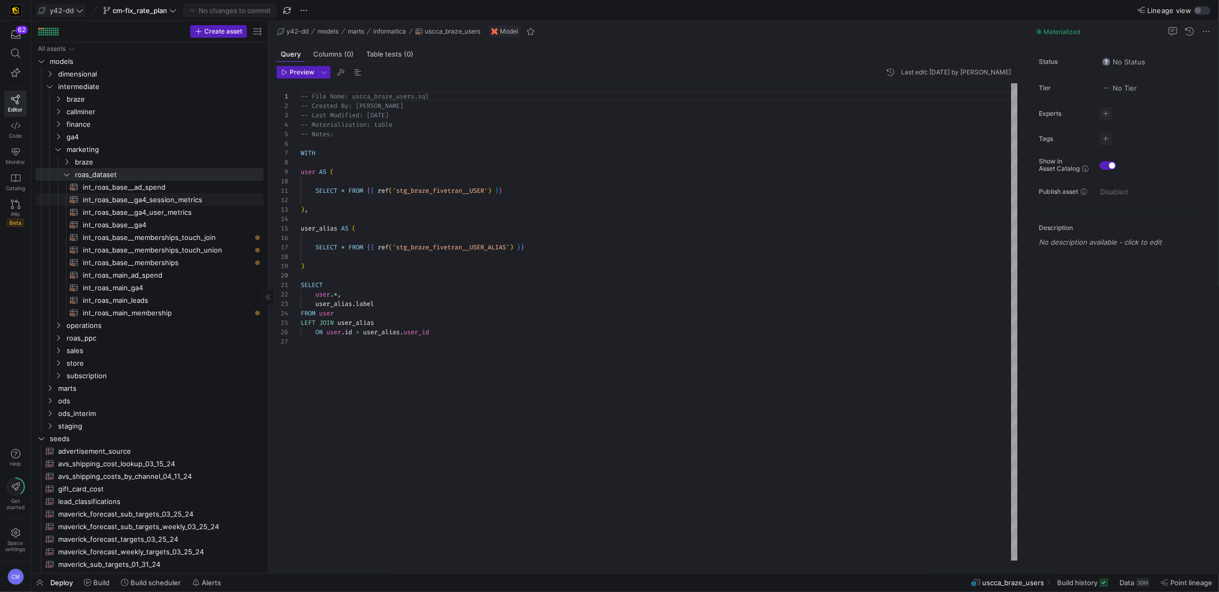
click at [142, 206] on link "int_roas_base__ga4_user_metrics​​​​​​​​​​" at bounding box center [150, 212] width 228 height 13
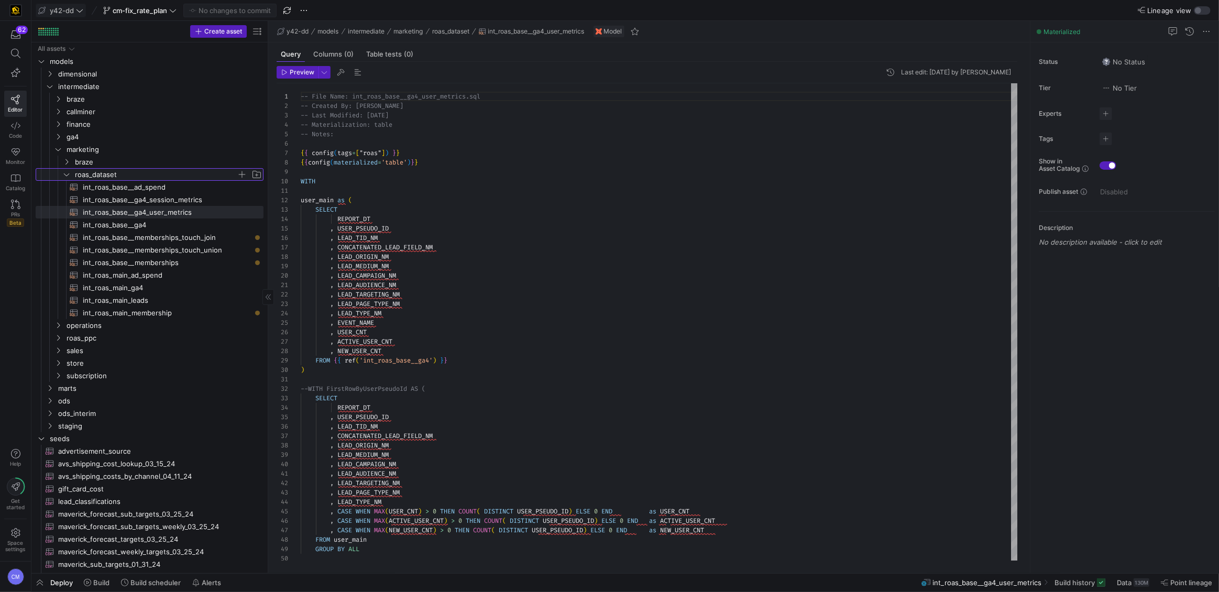
click at [101, 175] on span "roas_dataset" at bounding box center [156, 175] width 162 height 12
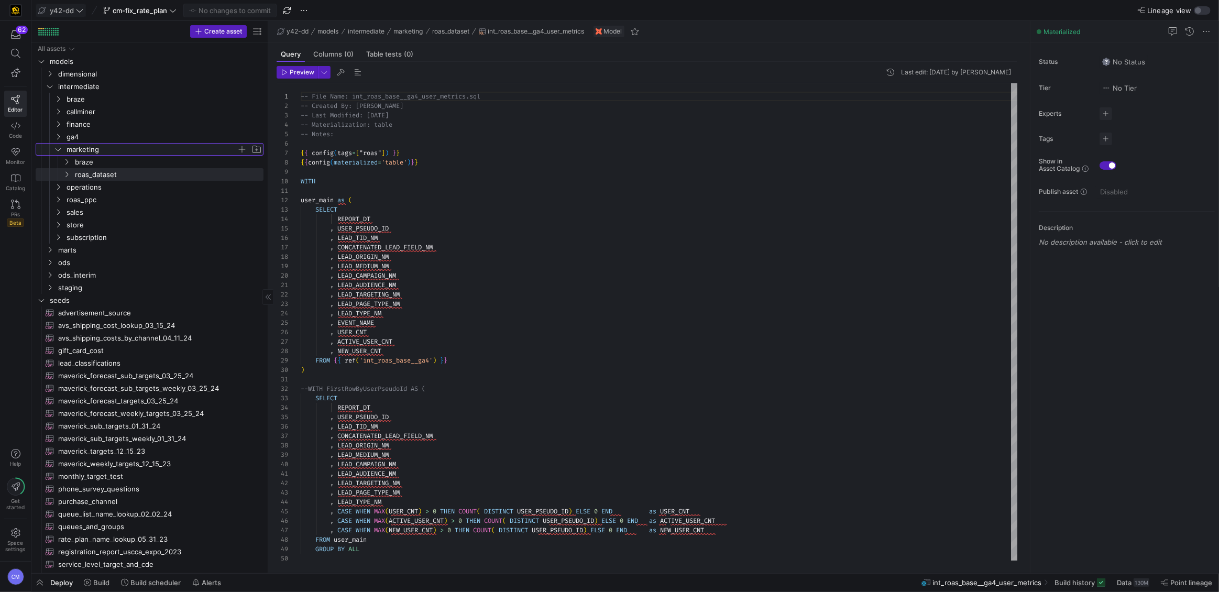
click at [83, 152] on span "marketing" at bounding box center [152, 150] width 170 height 12
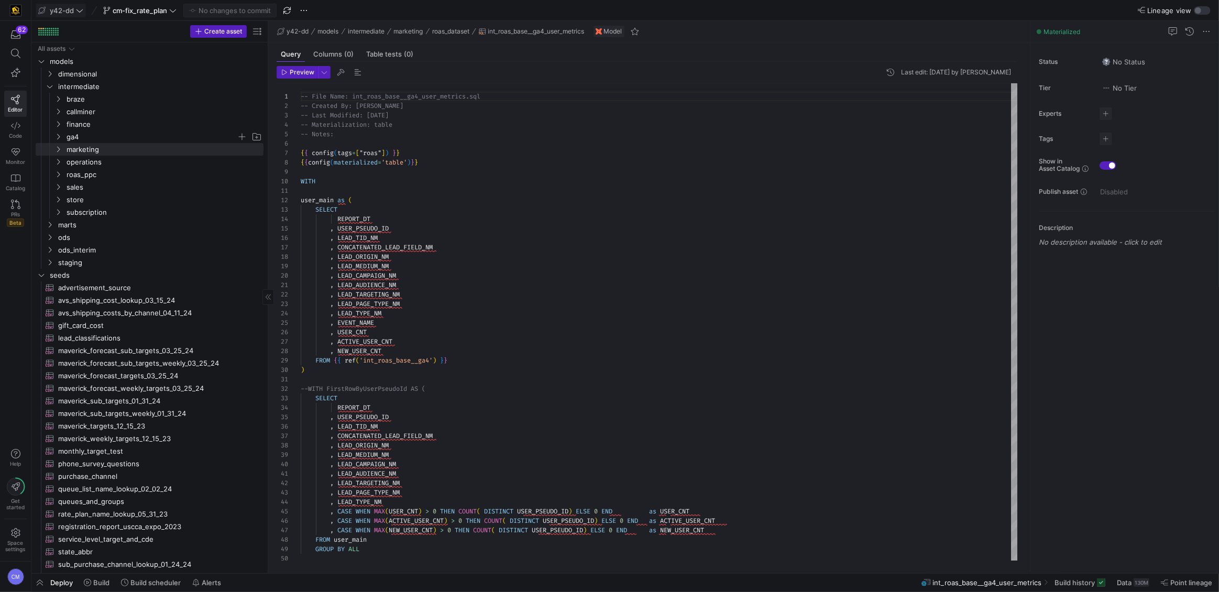
click at [82, 140] on span "ga4" at bounding box center [152, 137] width 170 height 12
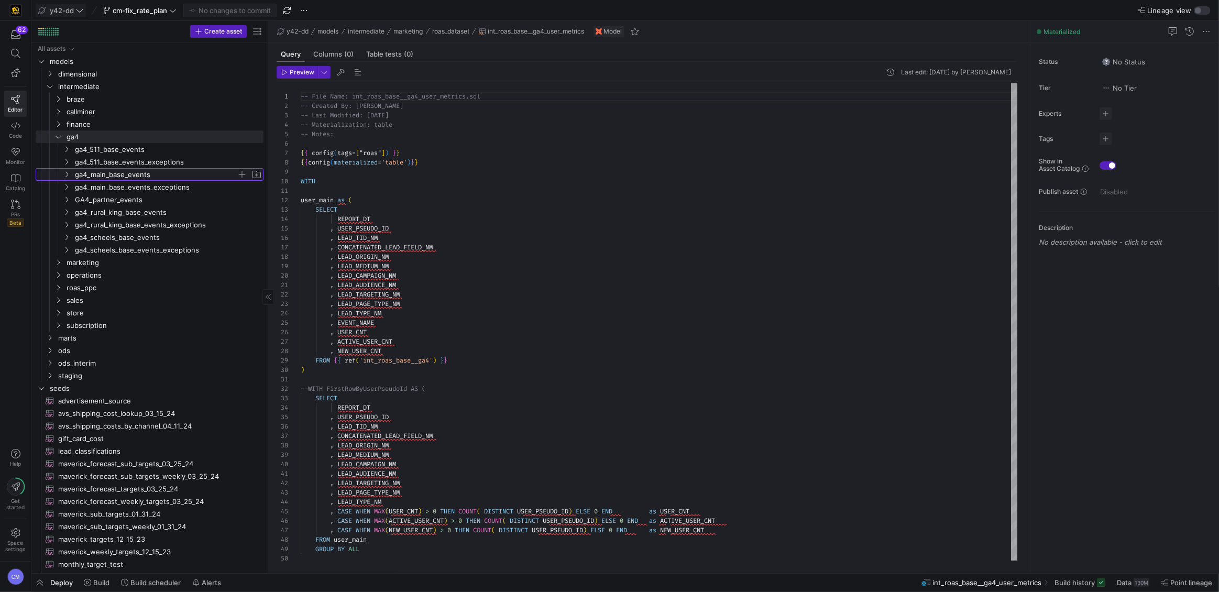
click at [119, 179] on span "ga4_main_base_events" at bounding box center [156, 175] width 162 height 12
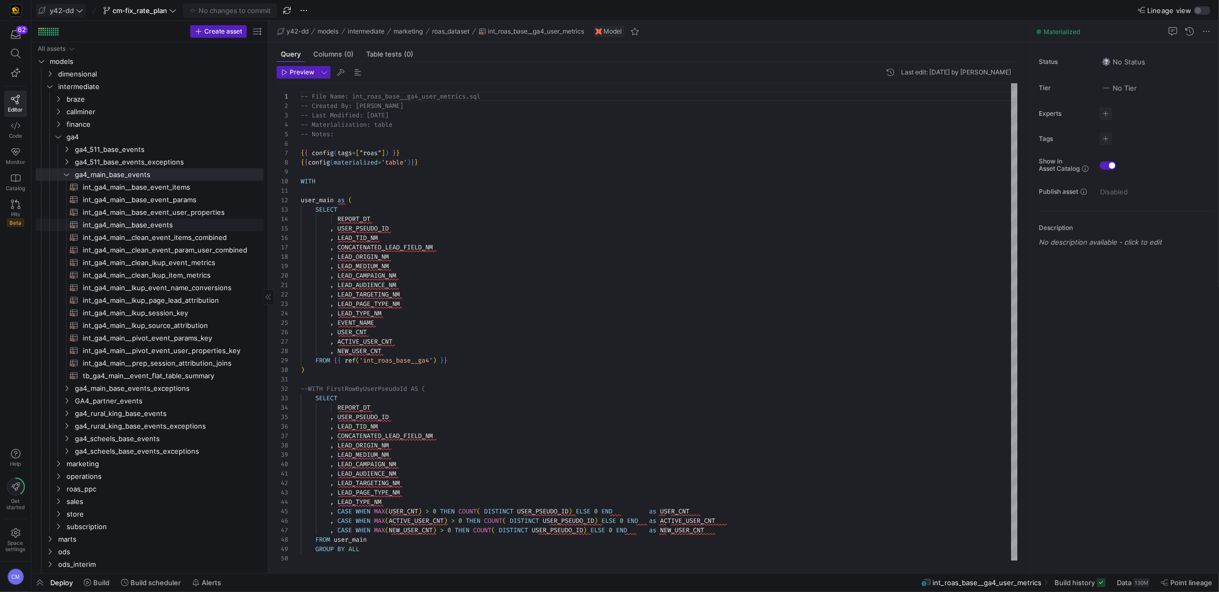
click at [155, 220] on span "int_ga4_main__base_events​​​​​​​​​​" at bounding box center [167, 225] width 169 height 12
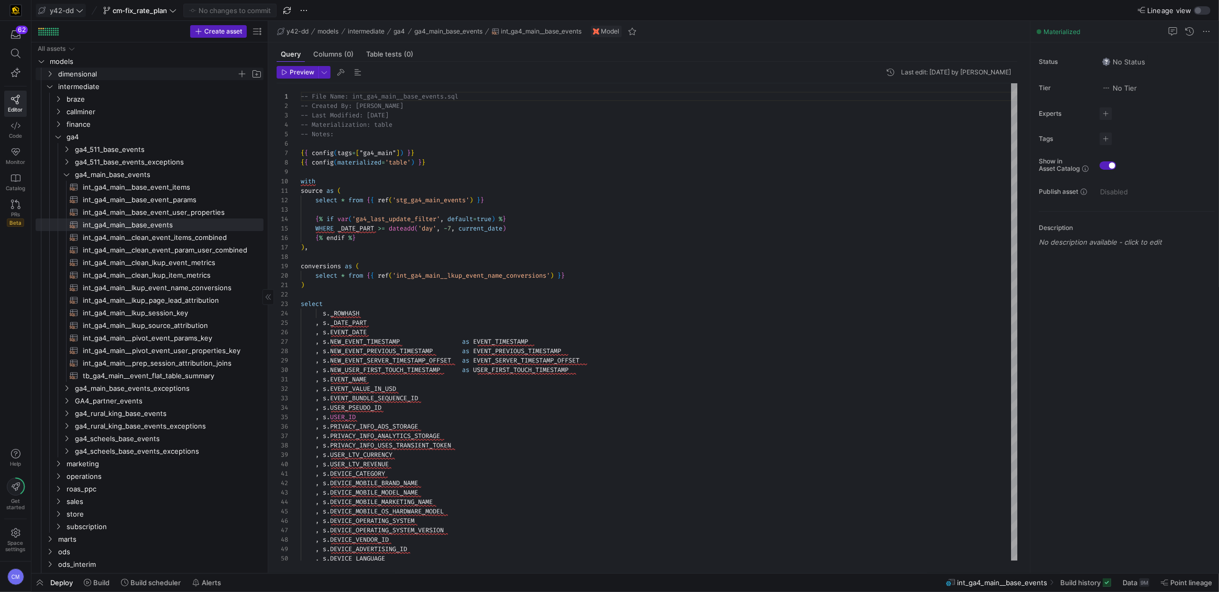
click at [89, 76] on span "dimensional" at bounding box center [147, 74] width 179 height 12
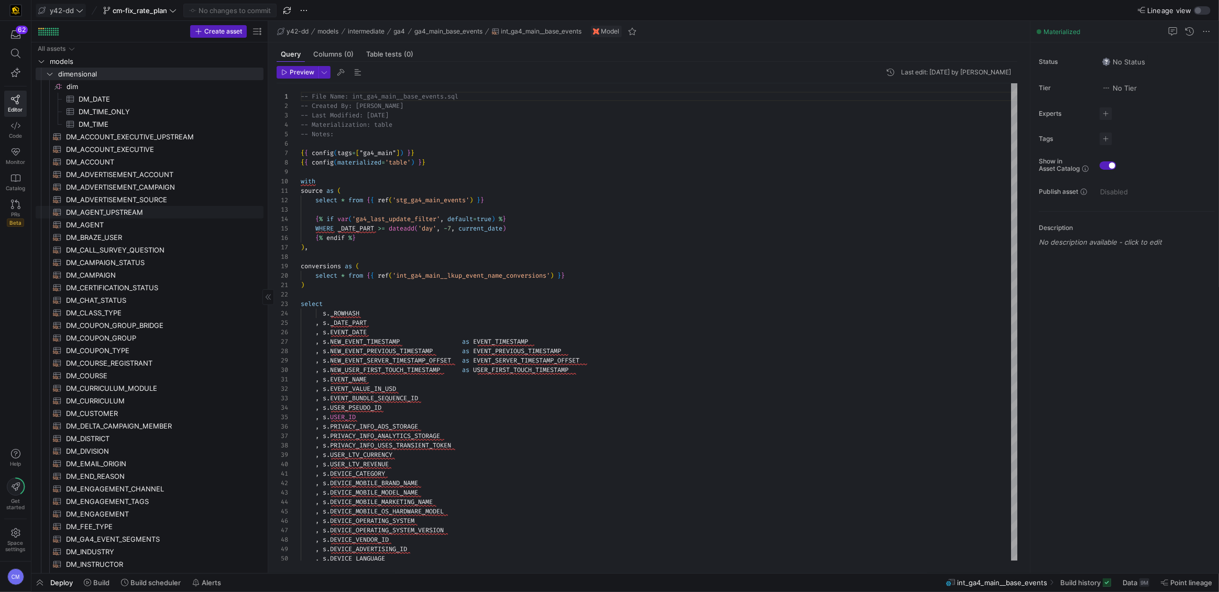
click at [147, 218] on link "DM_AGENT​​​​​​​​​​" at bounding box center [150, 224] width 228 height 13
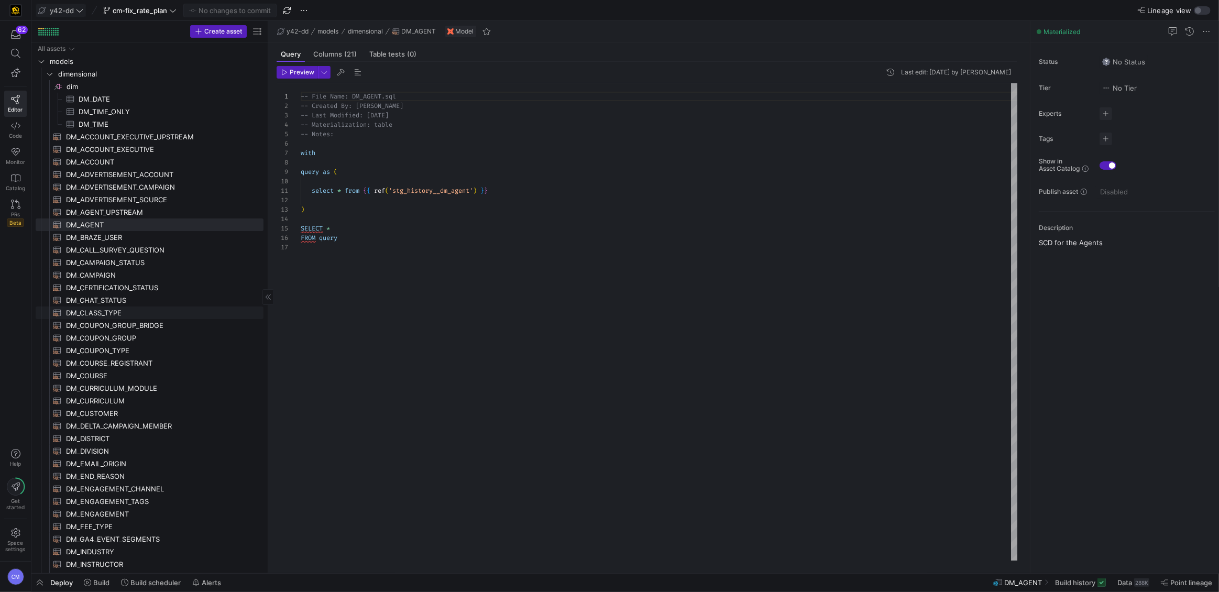
click at [92, 315] on span "DM_CLASS_TYPE​​​​​​​​​​" at bounding box center [158, 313] width 185 height 12
type textarea "-- File Name: DM_CLASS_TYPE.sql -- Created By: [PERSON_NAME] -- Last Modified: …"
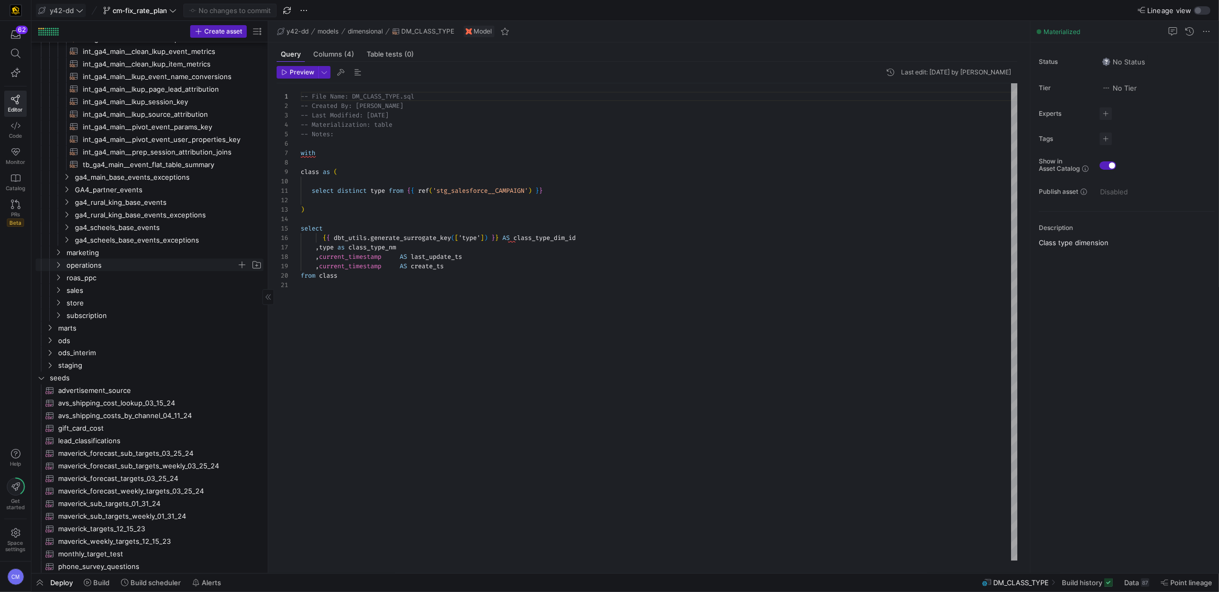
scroll to position [1987, 0]
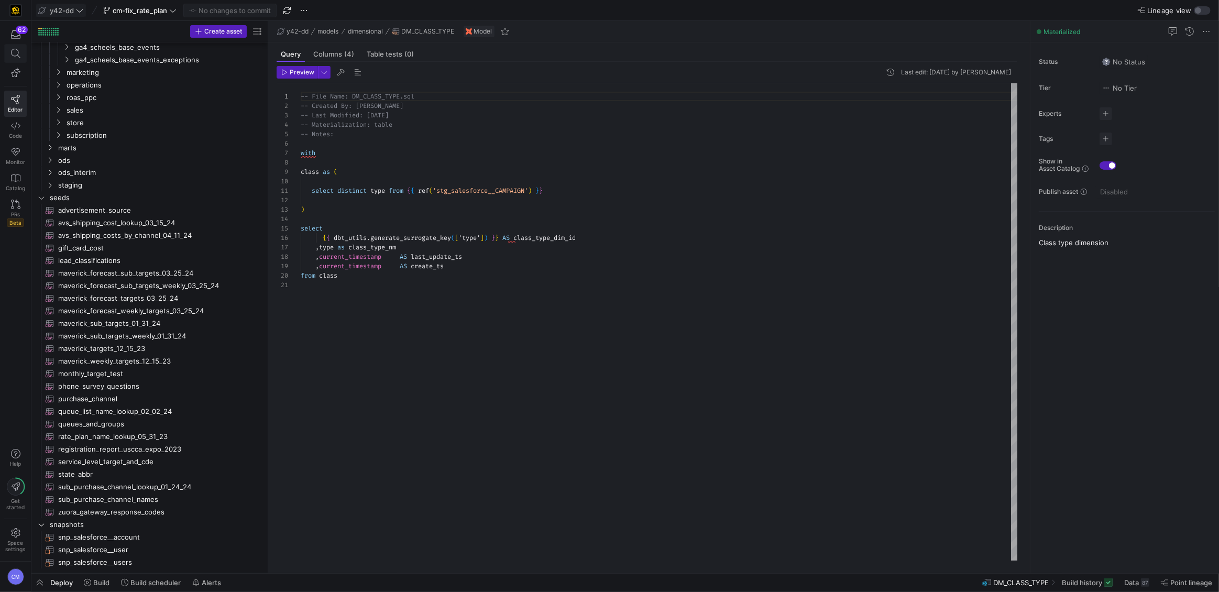
click at [10, 52] on span at bounding box center [15, 53] width 13 height 9
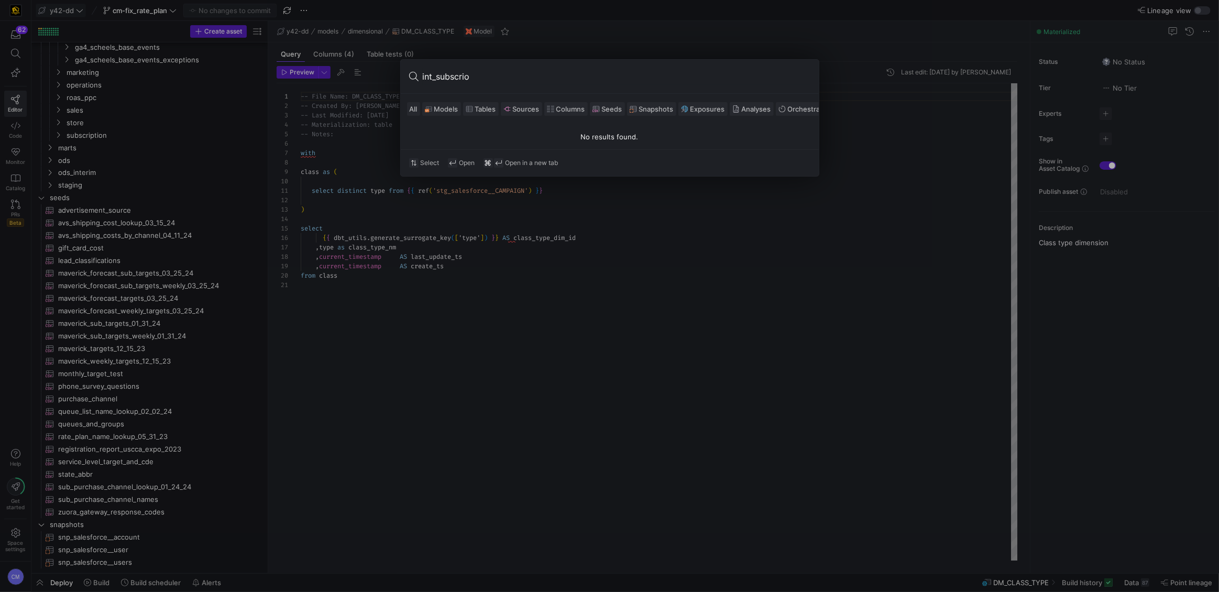
type input "int_subscrio"
click at [416, 278] on div at bounding box center [609, 296] width 1219 height 592
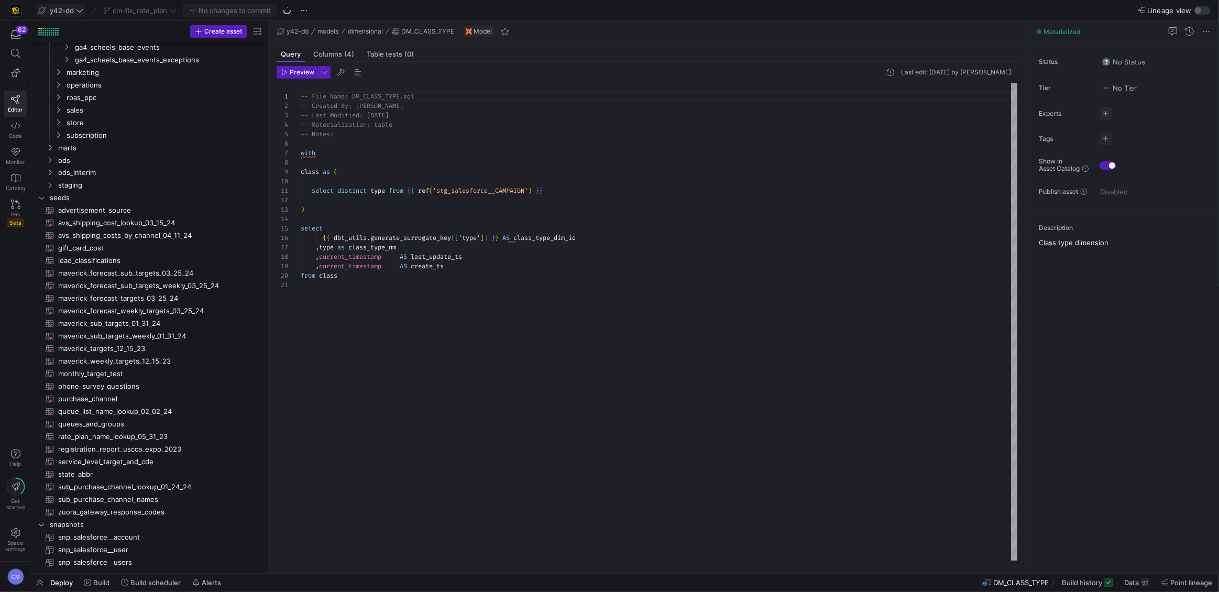
click at [152, 15] on div "cm-fix_rate_plan" at bounding box center [140, 11] width 79 height 14
click at [153, 9] on div "cm-fix_rate_plan" at bounding box center [140, 11] width 79 height 14
click at [153, 10] on span "cm-fix_rate_plan" at bounding box center [140, 10] width 54 height 8
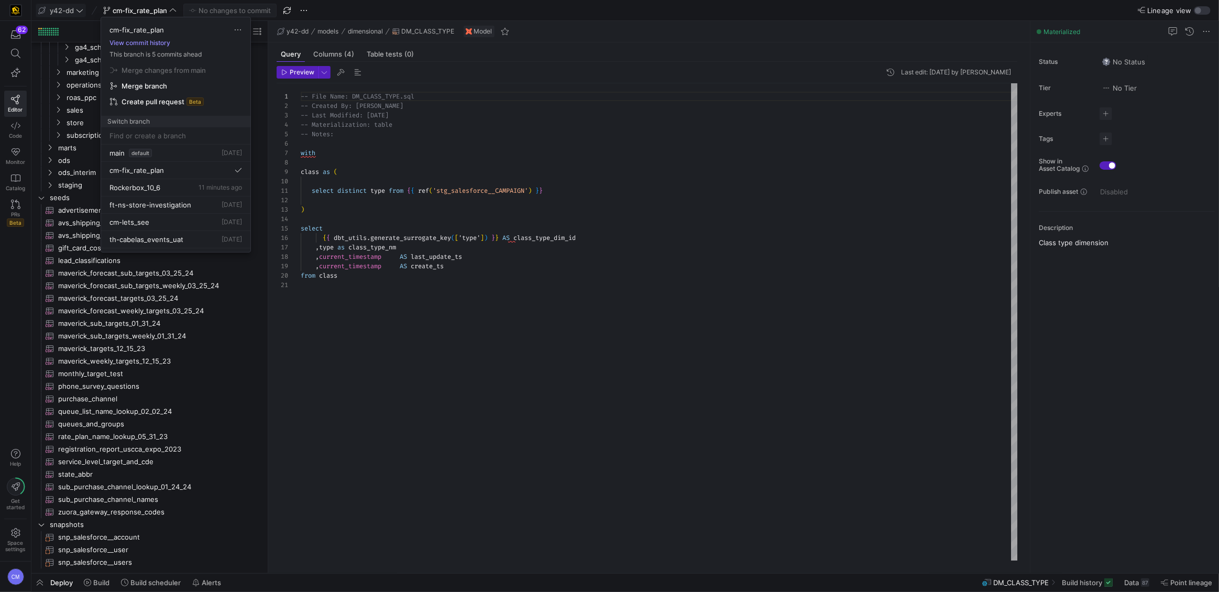
click at [152, 42] on button "View commit history" at bounding box center [140, 42] width 78 height 7
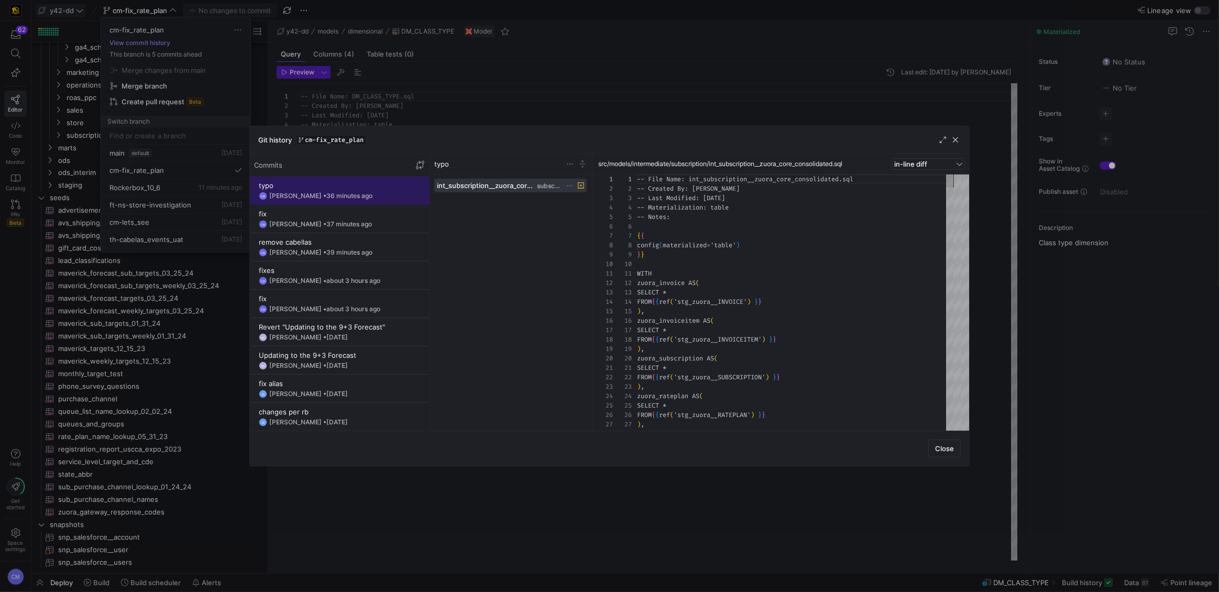
scroll to position [94, 0]
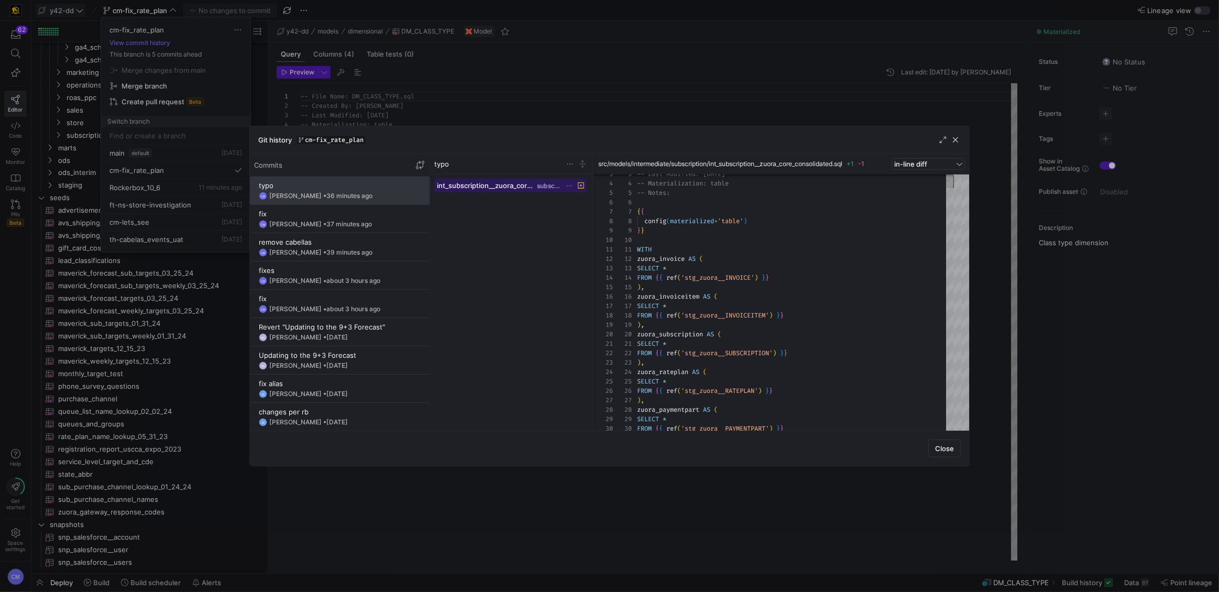
click at [513, 182] on span "int_subscription__zuora_core_consolidated.sql" at bounding box center [486, 185] width 98 height 8
click at [569, 183] on icon at bounding box center [569, 185] width 7 height 7
click at [505, 124] on div at bounding box center [609, 296] width 1219 height 592
click at [492, 115] on div at bounding box center [609, 296] width 1219 height 592
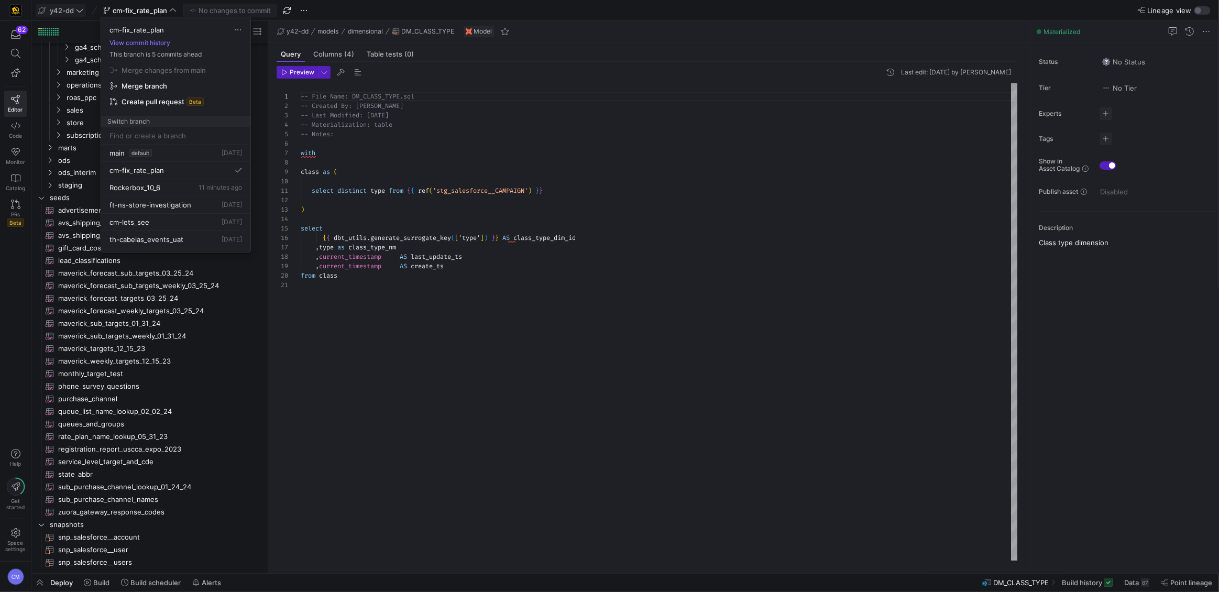
click at [450, 123] on div at bounding box center [609, 296] width 1219 height 592
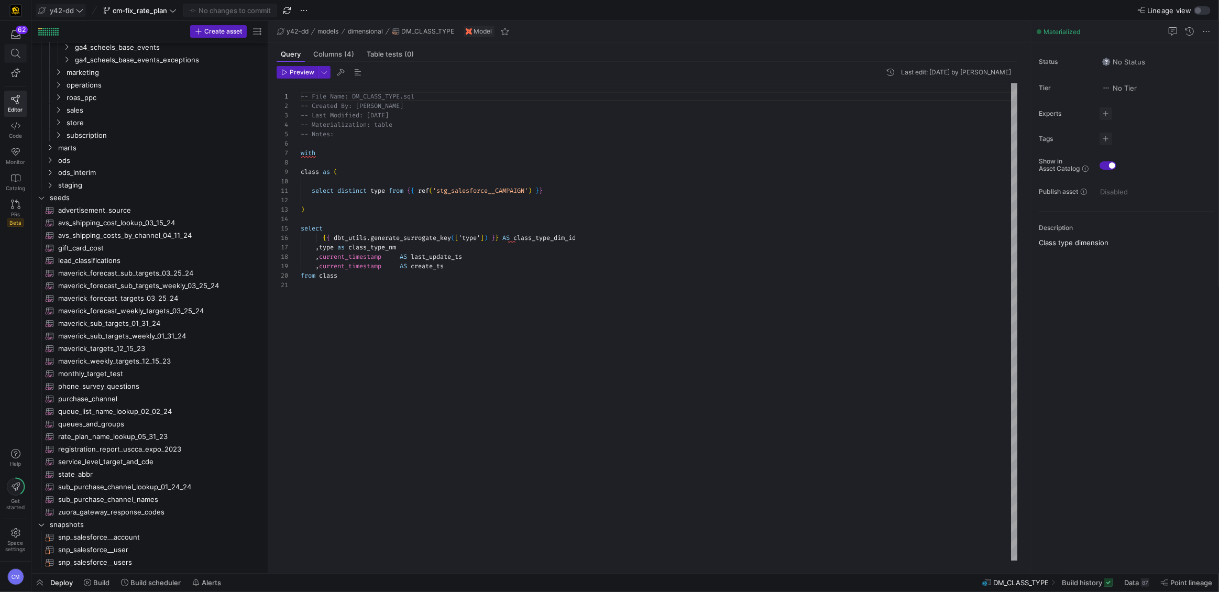
click at [13, 52] on icon at bounding box center [15, 53] width 9 height 9
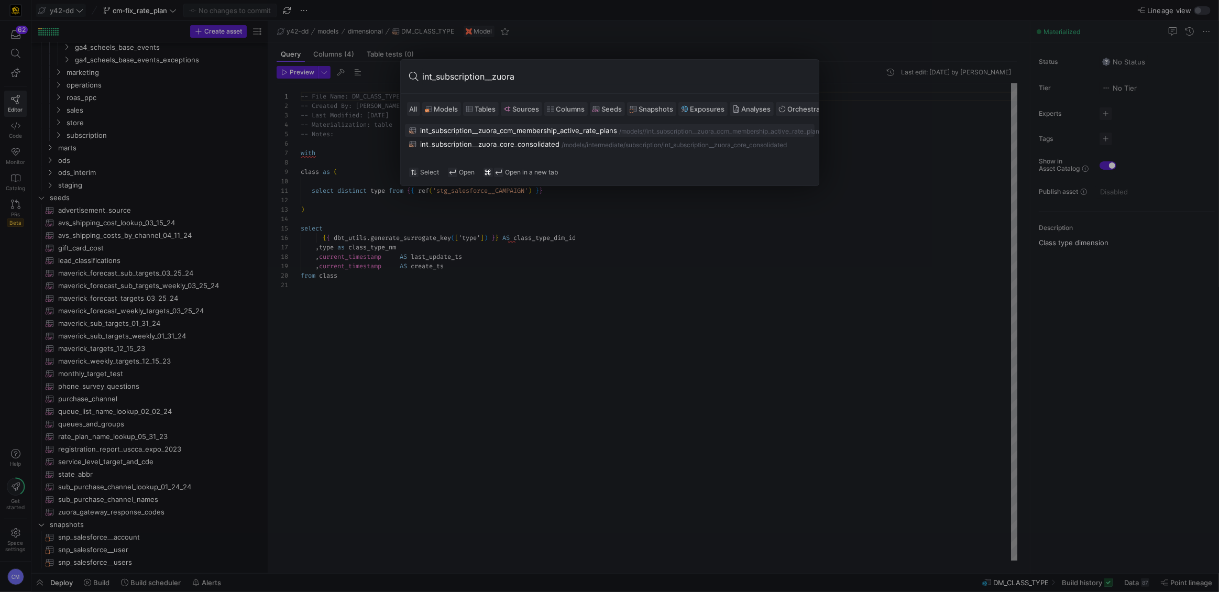
type input "int_subscription__zuora"
click at [543, 129] on div "int_subscription__zuora_ccm_membership_active_rate_plans" at bounding box center [519, 130] width 197 height 8
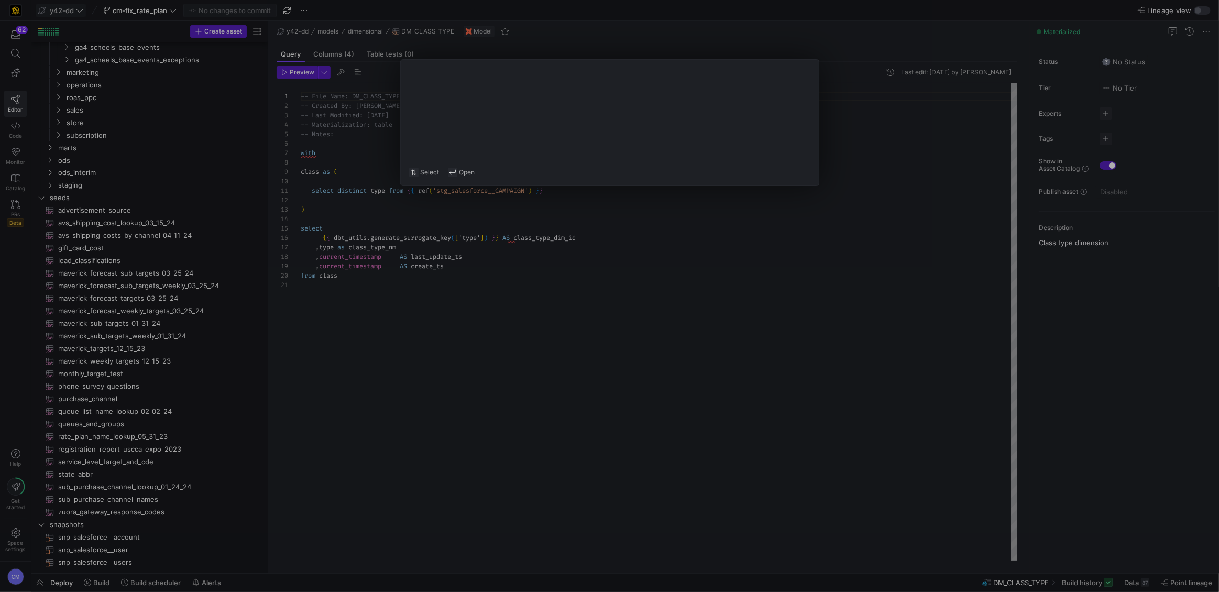
type textarea "-- File Name: int_subscription__zuora_ccm_membership_active_rate_plans.sql -- C…"
